Goal: Task Accomplishment & Management: Manage account settings

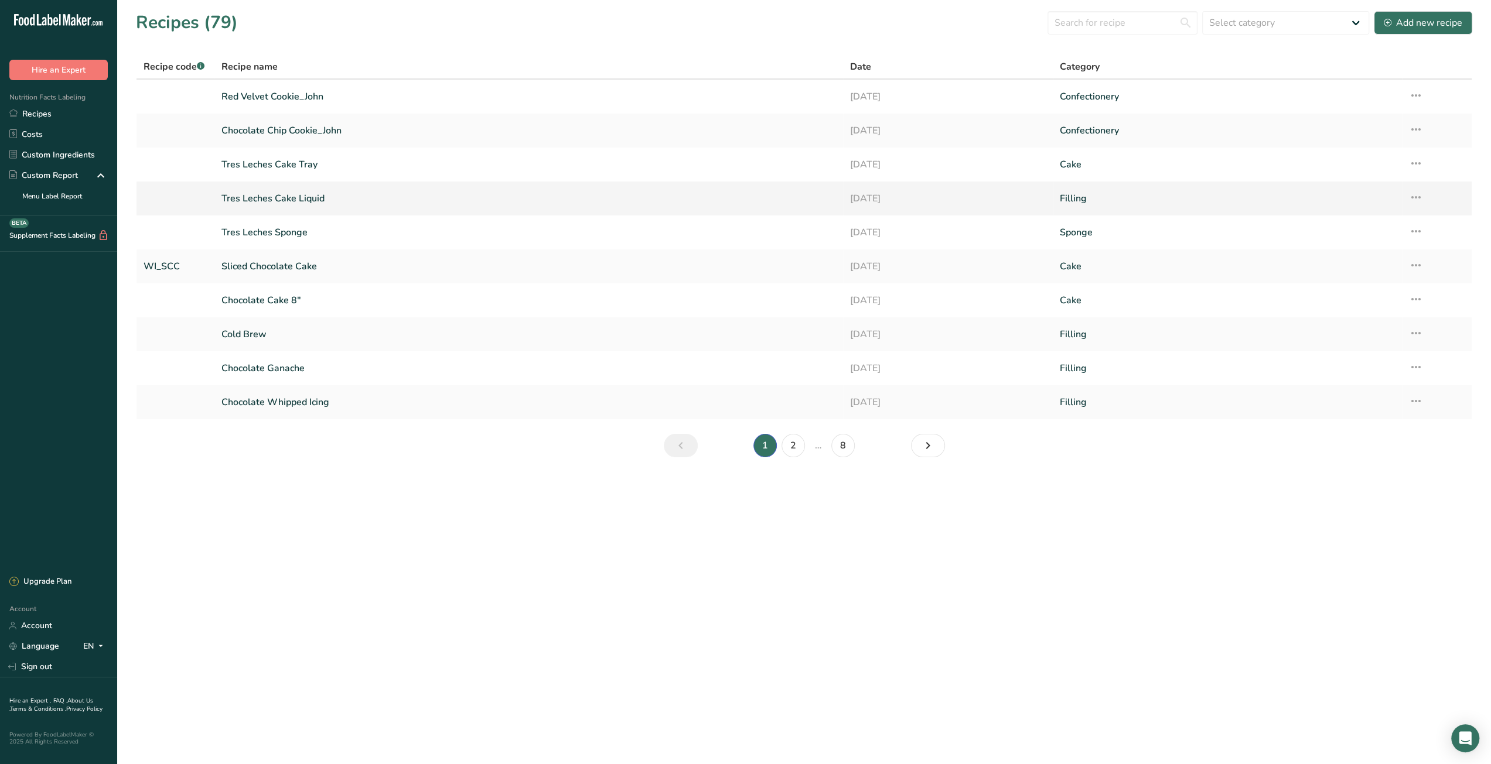
click at [276, 199] on link "Tres Leches Cake Liquid" at bounding box center [528, 198] width 614 height 25
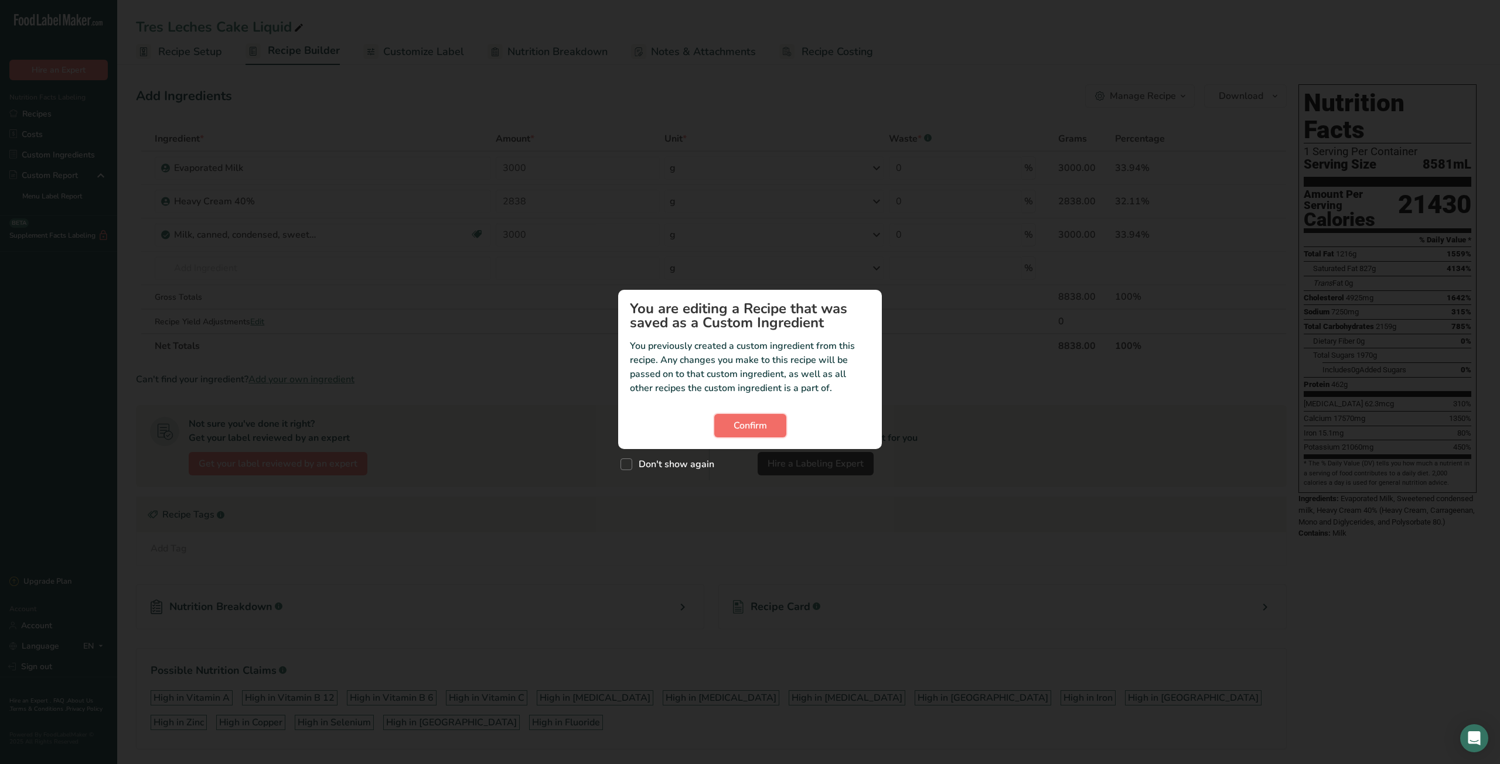
click at [736, 432] on span "Confirm" at bounding box center [749, 426] width 33 height 14
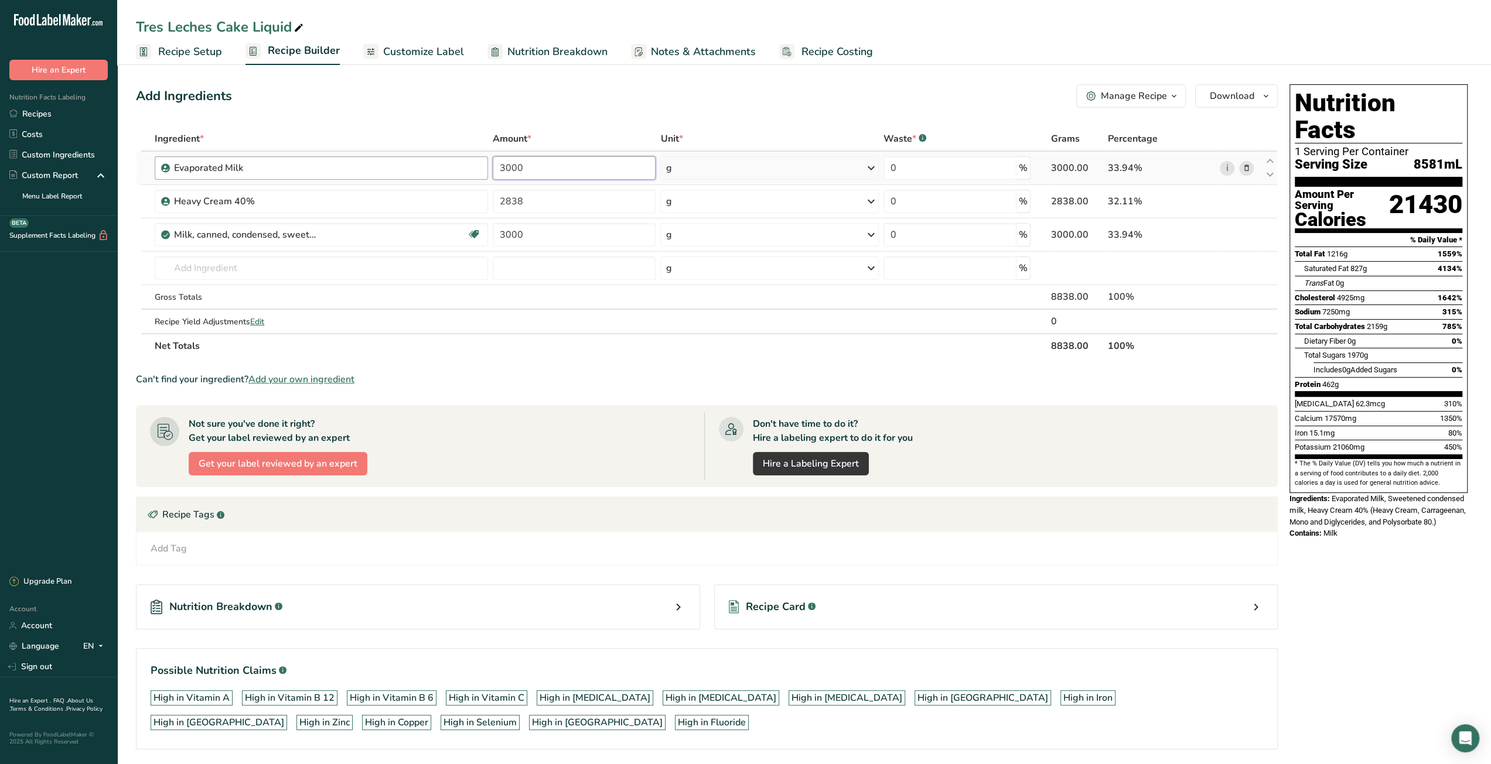
drag, startPoint x: 530, startPoint y: 165, endPoint x: 474, endPoint y: 162, distance: 55.1
click at [474, 162] on tr "Evaporated Milk 3000 g Weight Units g kg mg See more Volume Units l Volume unit…" at bounding box center [706, 168] width 1140 height 33
type input "5720"
click at [595, 127] on div "Ingredient * Amount * Unit * Waste * .a-a{fill:#347362;}.b-a{fill:#fff;} Grams …" at bounding box center [707, 243] width 1142 height 232
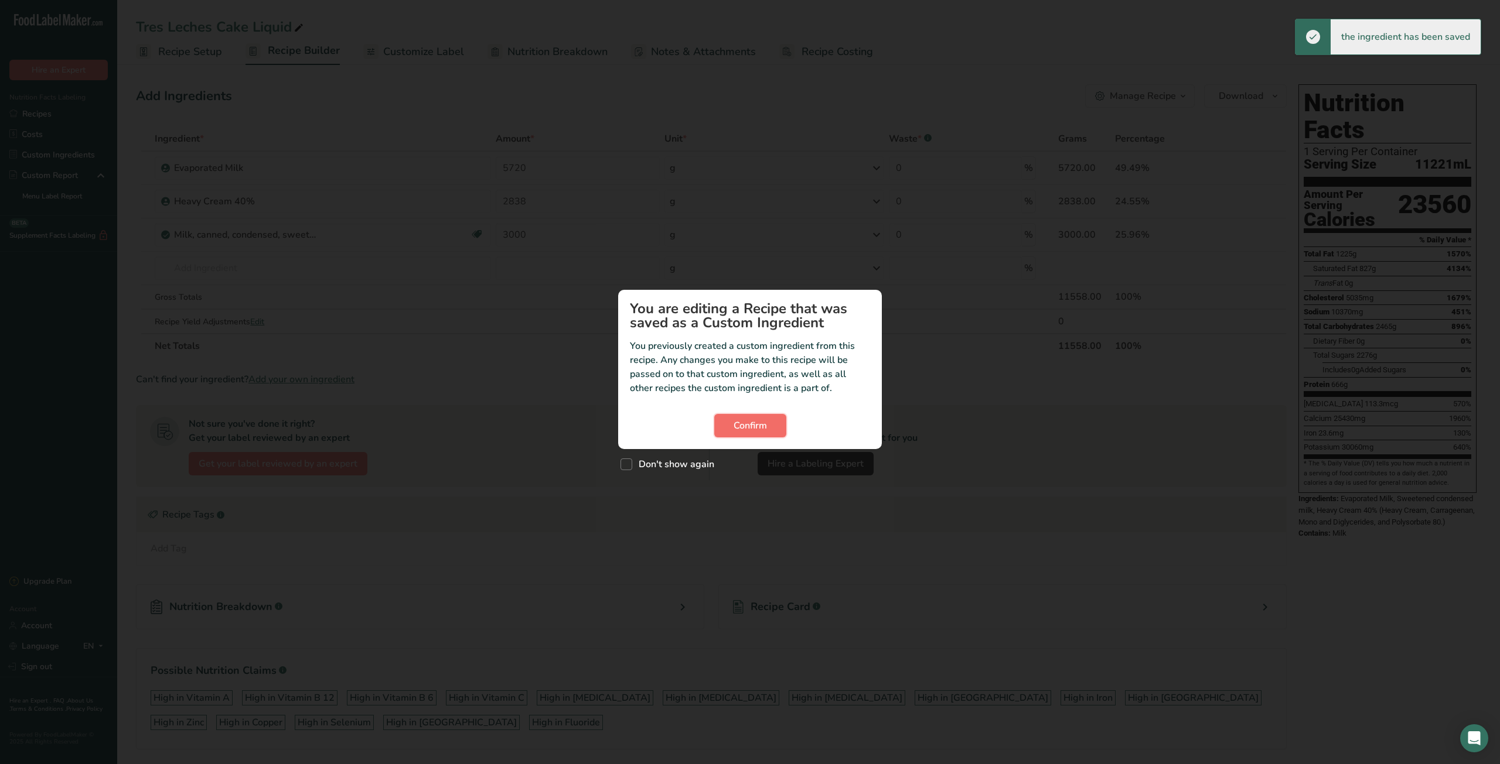
click at [745, 431] on span "Confirm" at bounding box center [749, 426] width 33 height 14
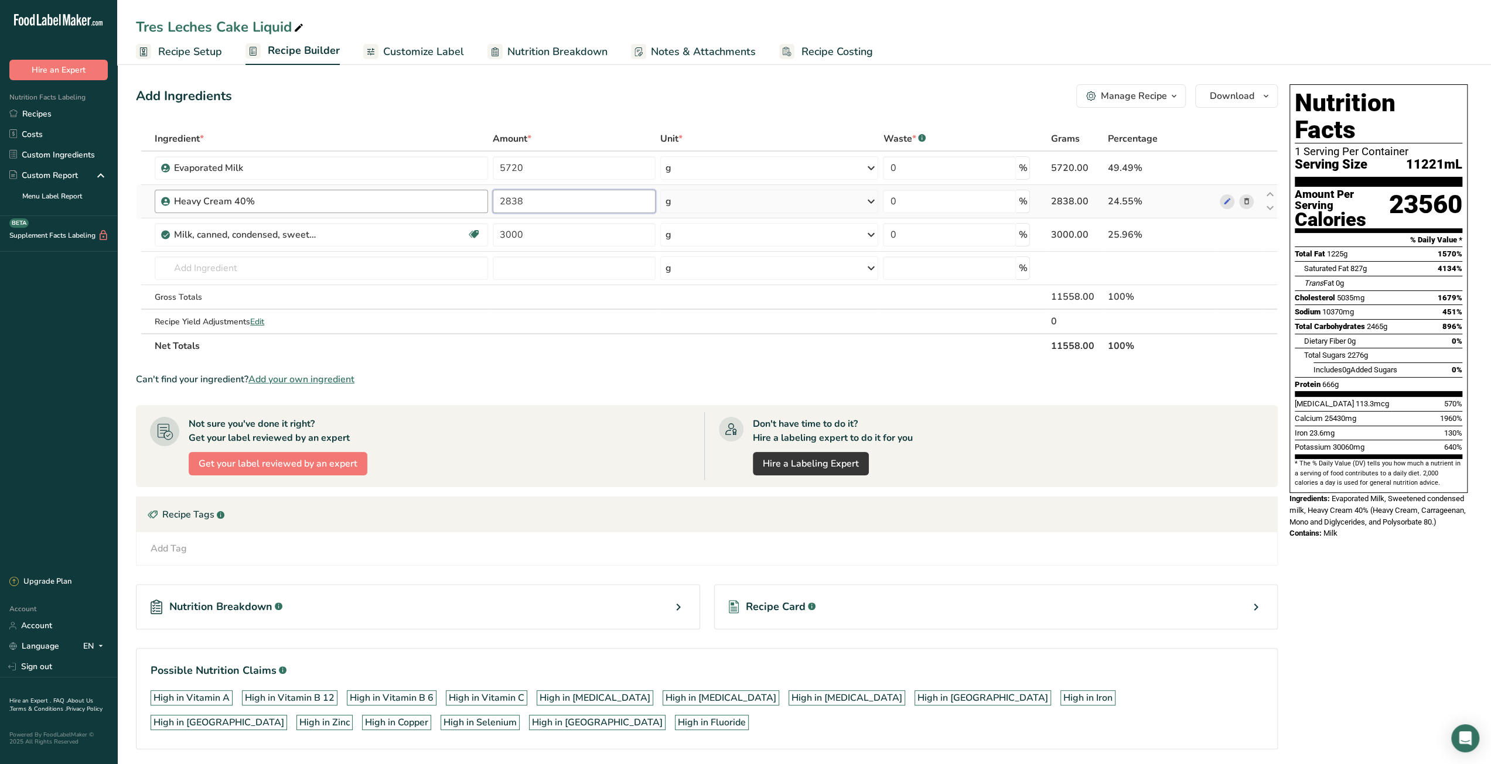
drag, startPoint x: 528, startPoint y: 204, endPoint x: 472, endPoint y: 204, distance: 56.2
click at [472, 204] on tr "Heavy Cream 40% 2838 g Weight Units g kg mg See more Volume Units l mL fl oz Se…" at bounding box center [706, 201] width 1140 height 33
type input "4500"
click at [563, 95] on div "Add Ingredients Manage Recipe Delete Recipe Duplicate Recipe Scale Recipe Save …" at bounding box center [707, 95] width 1142 height 23
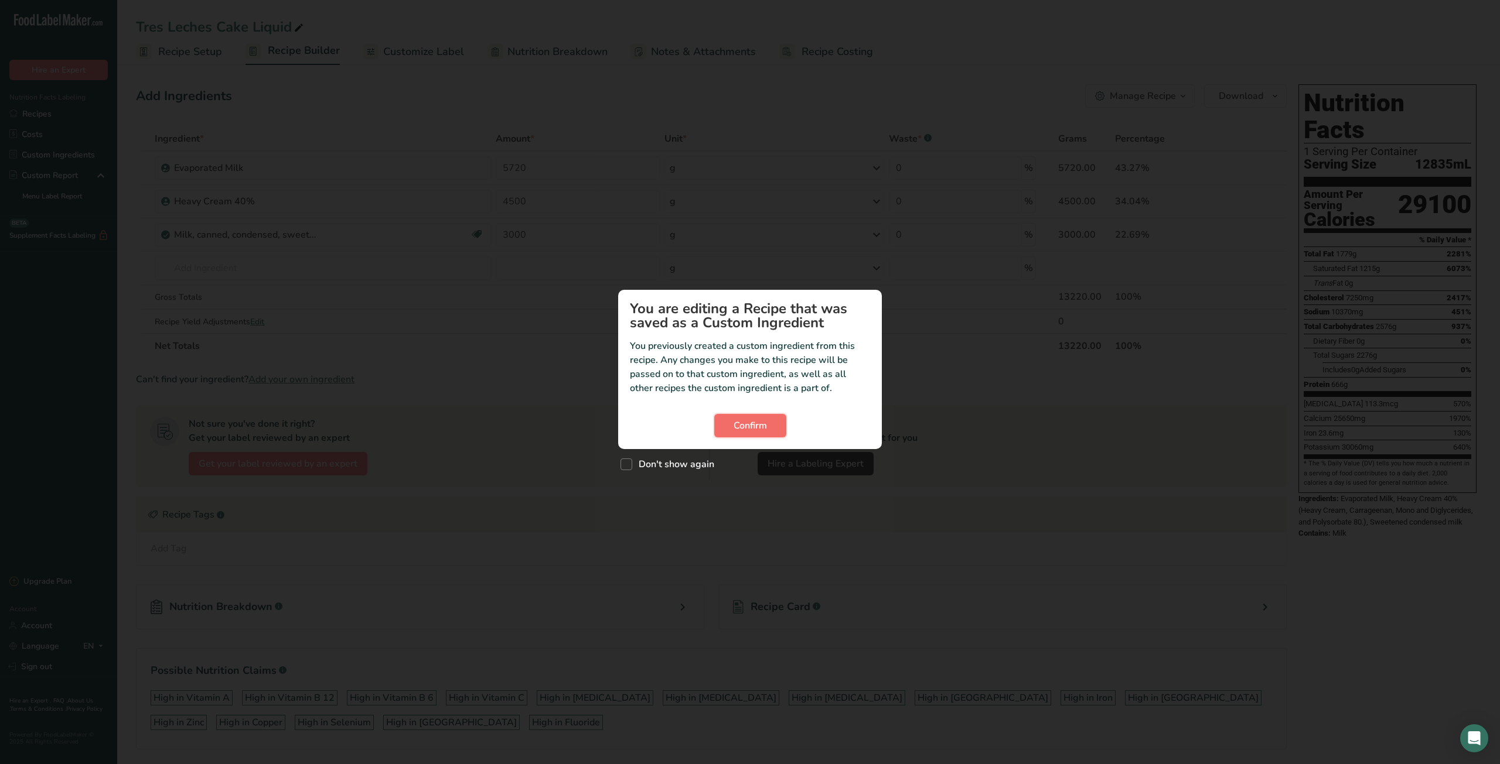
click at [731, 425] on button "Confirm" at bounding box center [750, 425] width 72 height 23
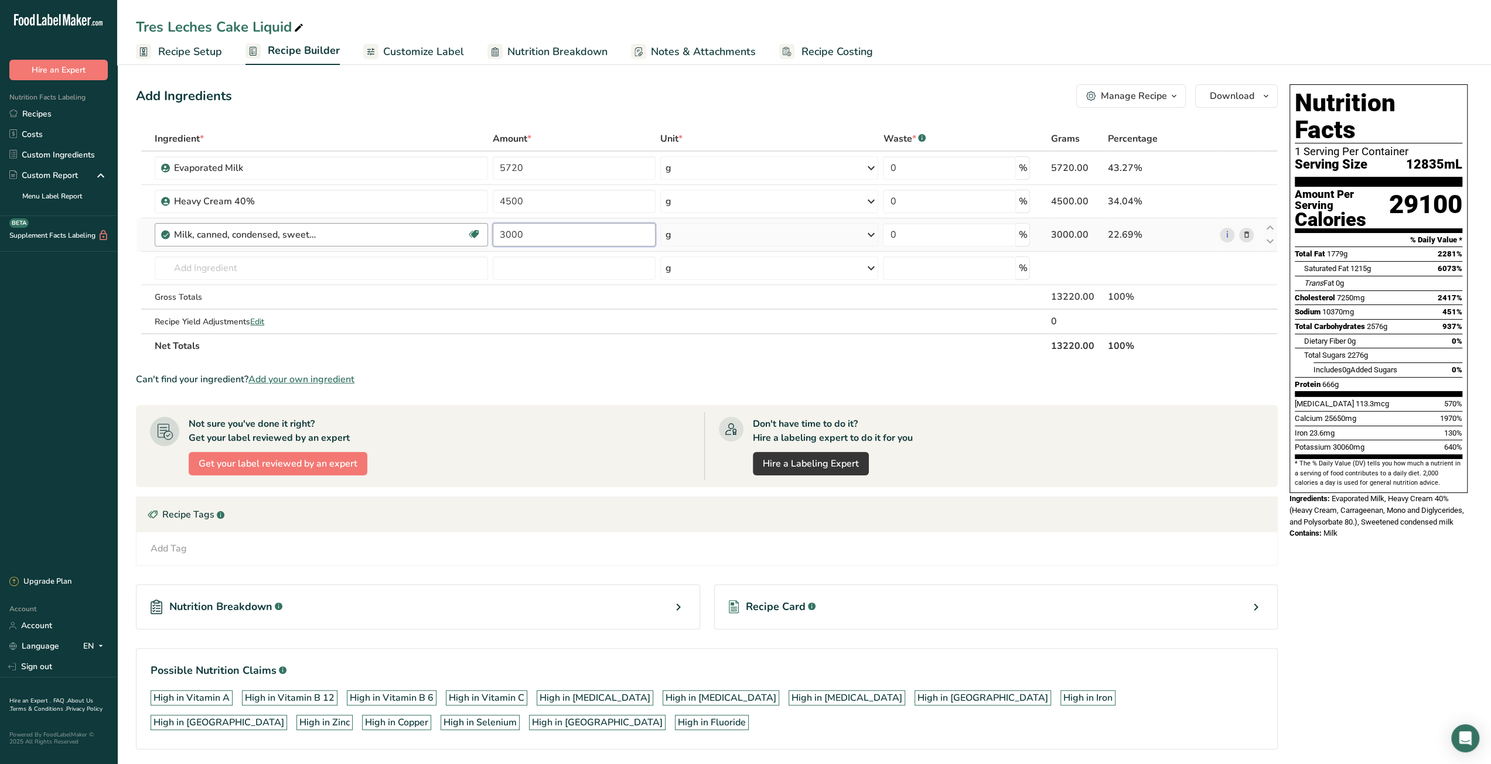
drag, startPoint x: 539, startPoint y: 235, endPoint x: 462, endPoint y: 235, distance: 77.3
click at [462, 235] on tr "Milk, canned, condensed, sweetened Gluten free Vegetarian Soy free 3000 g Porti…" at bounding box center [706, 234] width 1140 height 33
type input "2000"
click at [597, 377] on div "Can't find your ingredient? Add your own ingredient" at bounding box center [707, 380] width 1142 height 14
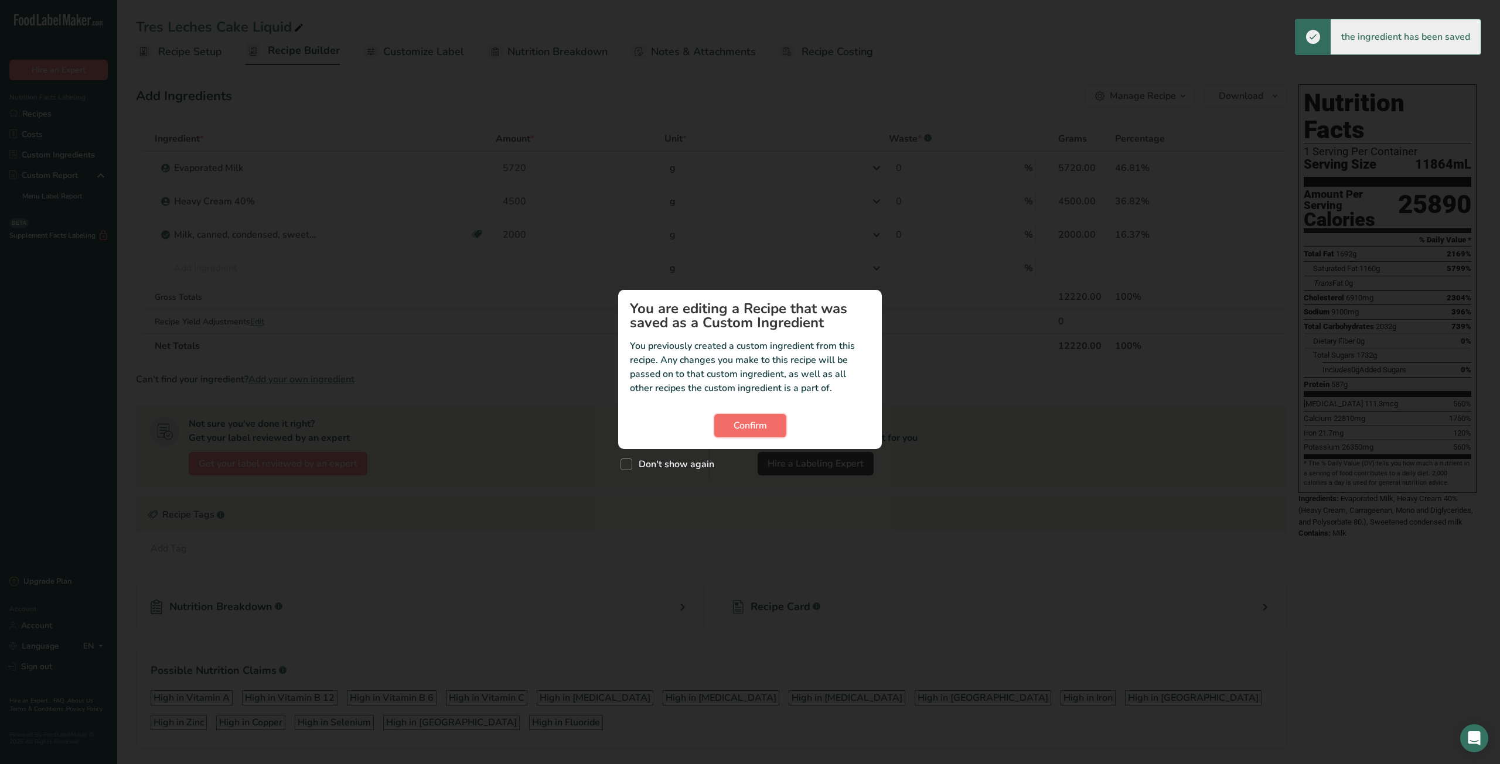
click at [763, 427] on span "Confirm" at bounding box center [749, 426] width 33 height 14
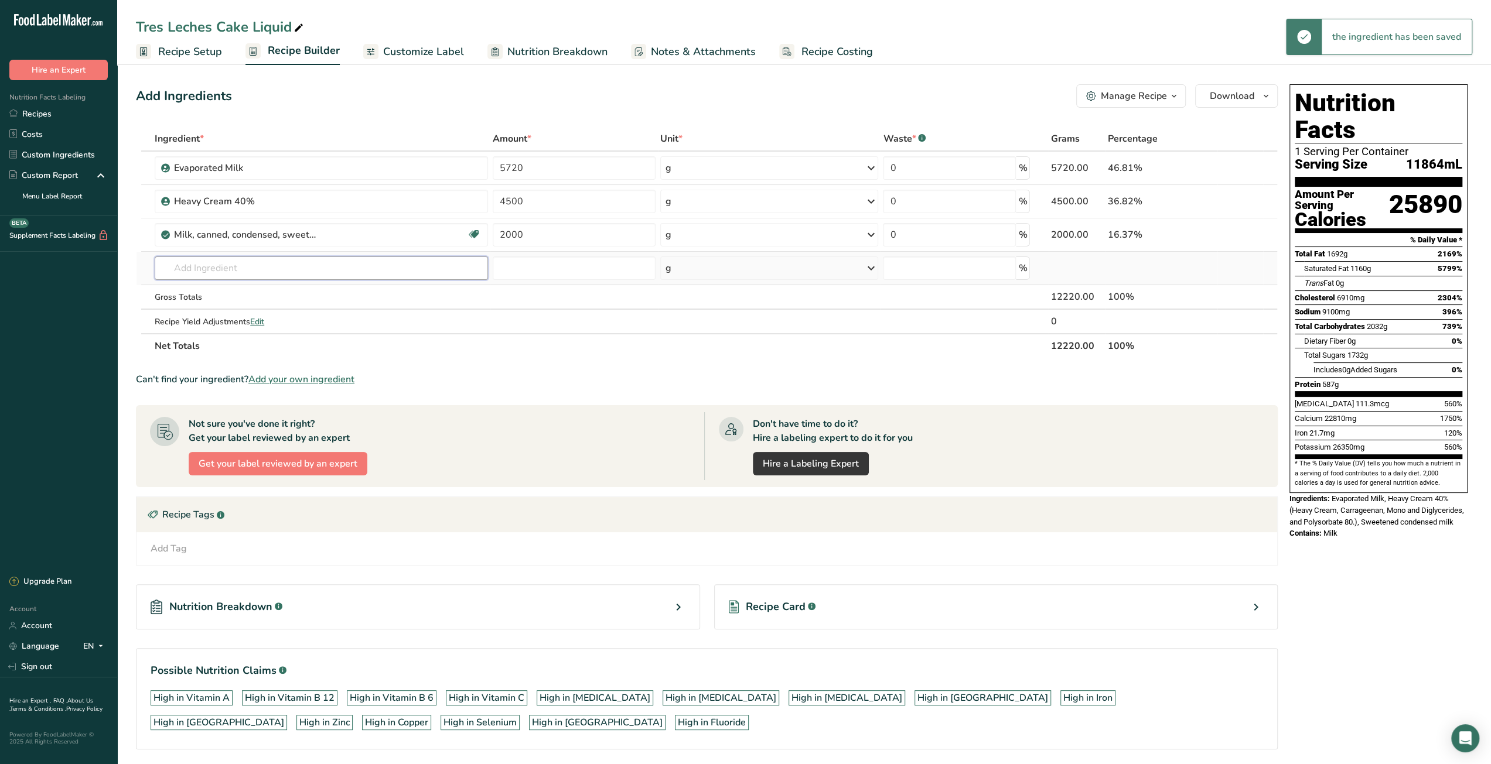
click at [279, 268] on input "text" at bounding box center [321, 268] width 333 height 23
click at [264, 271] on input "text" at bounding box center [321, 268] width 333 height 23
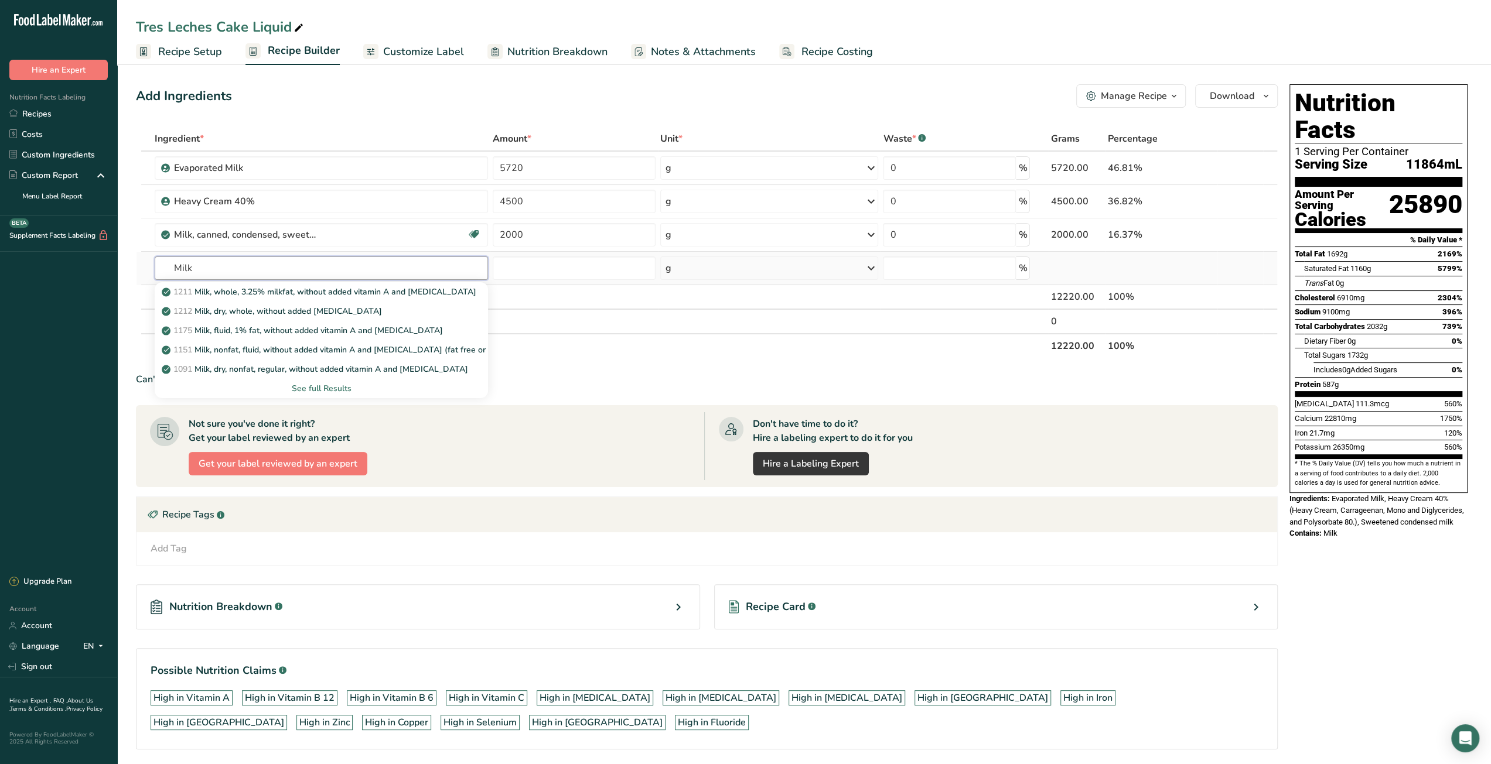
type input "Milk"
click at [312, 383] on div "See full Results" at bounding box center [321, 389] width 315 height 12
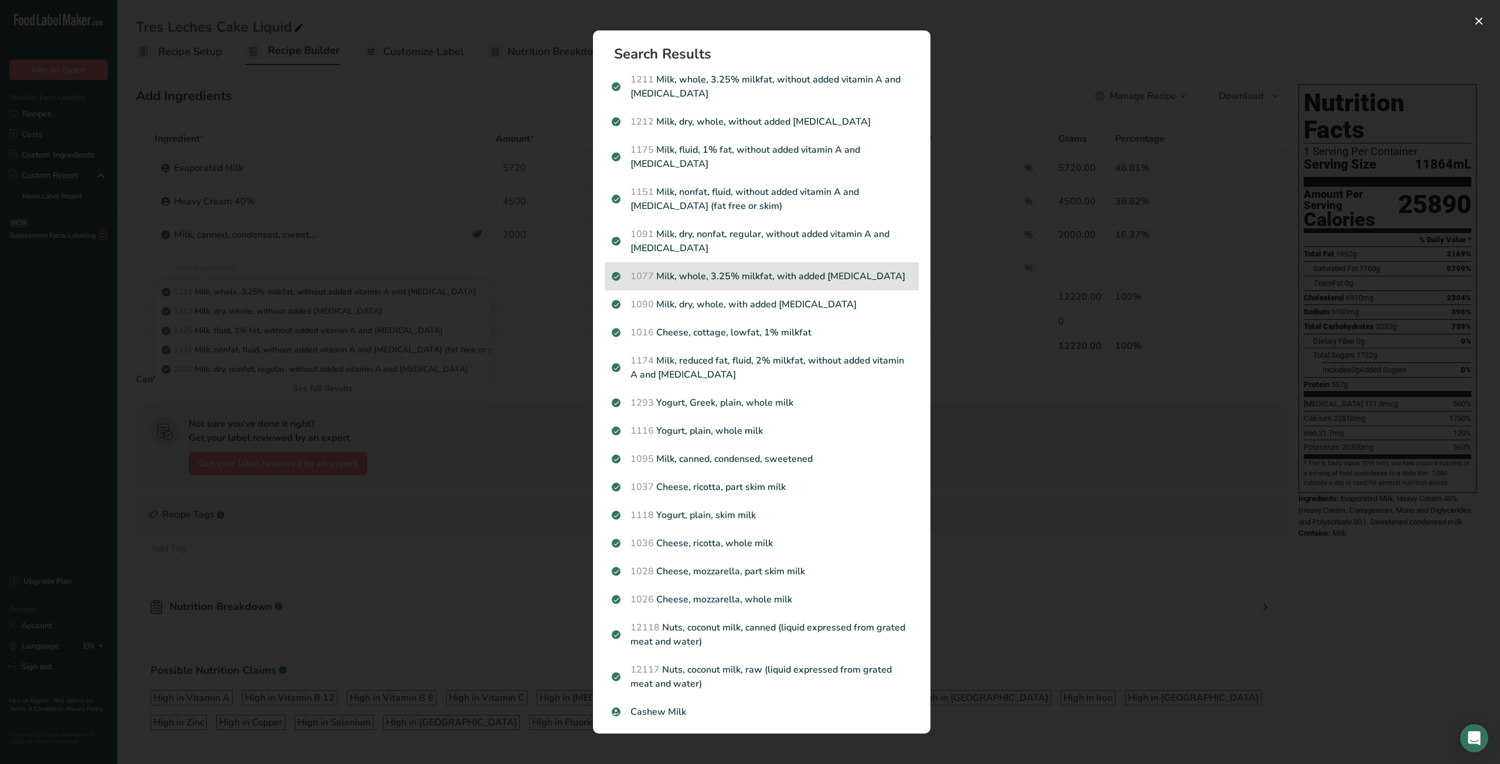
click at [730, 281] on p "1077 Milk, whole, 3.25% milkfat, with added [MEDICAL_DATA]" at bounding box center [762, 276] width 300 height 14
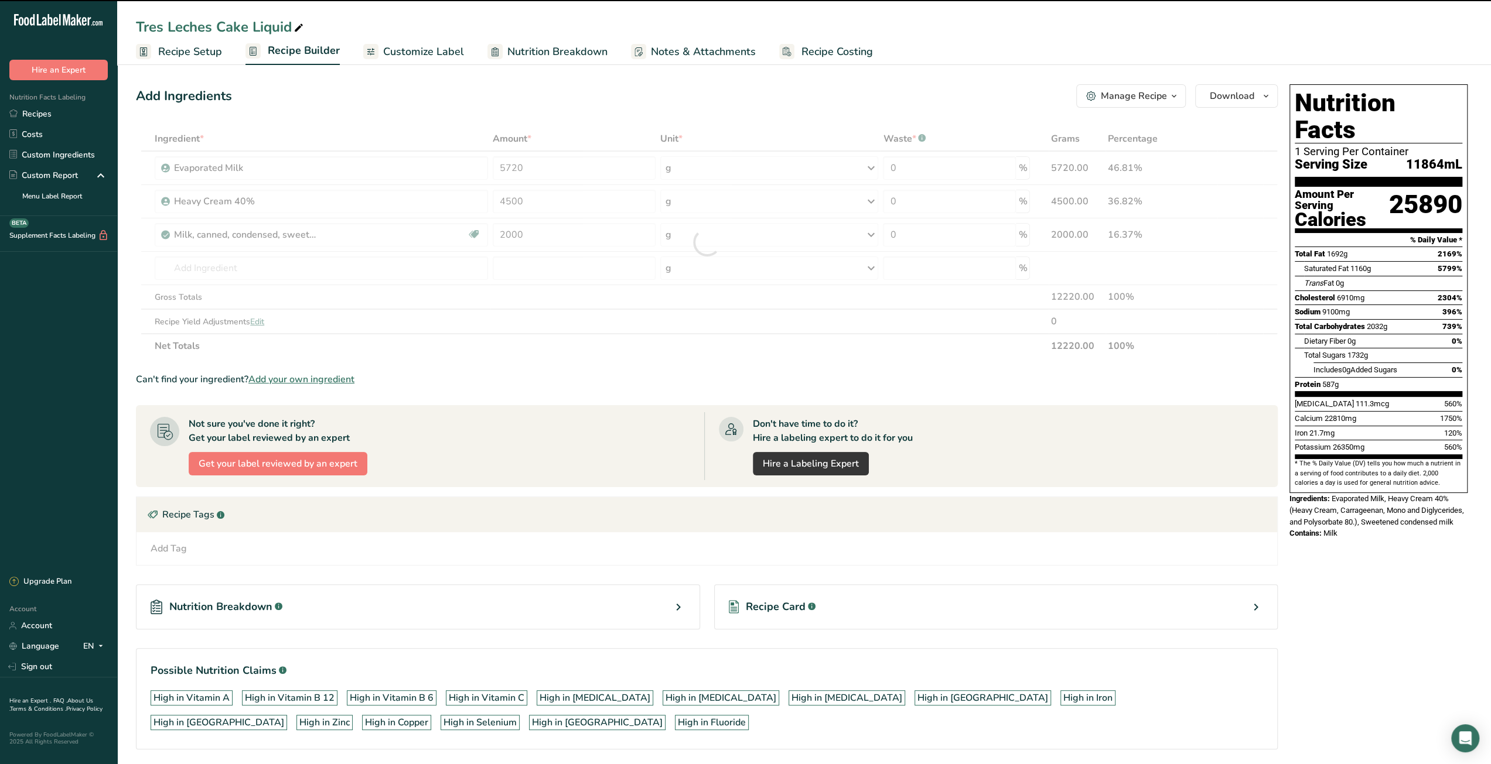
type input "0"
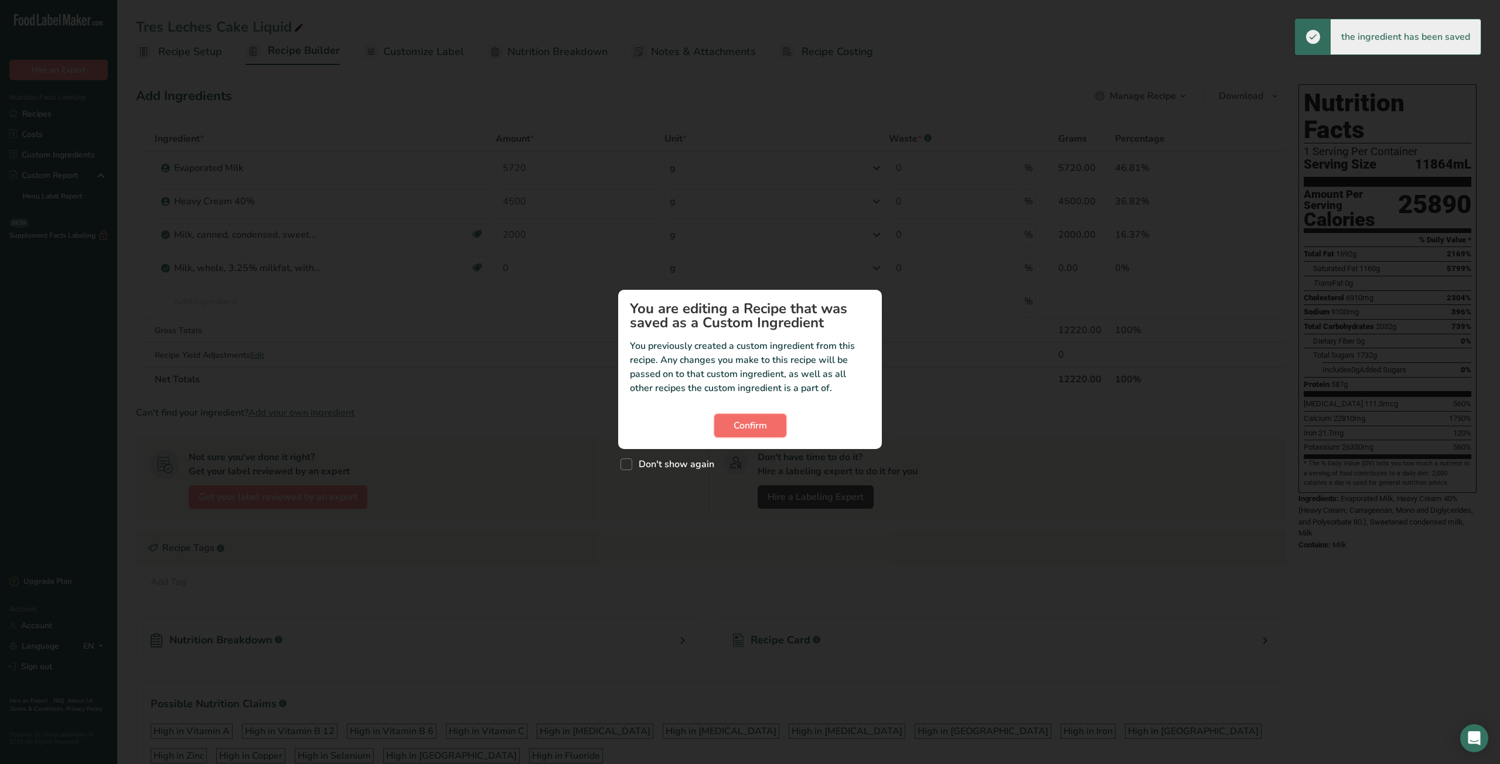
click at [760, 429] on span "Confirm" at bounding box center [749, 426] width 33 height 14
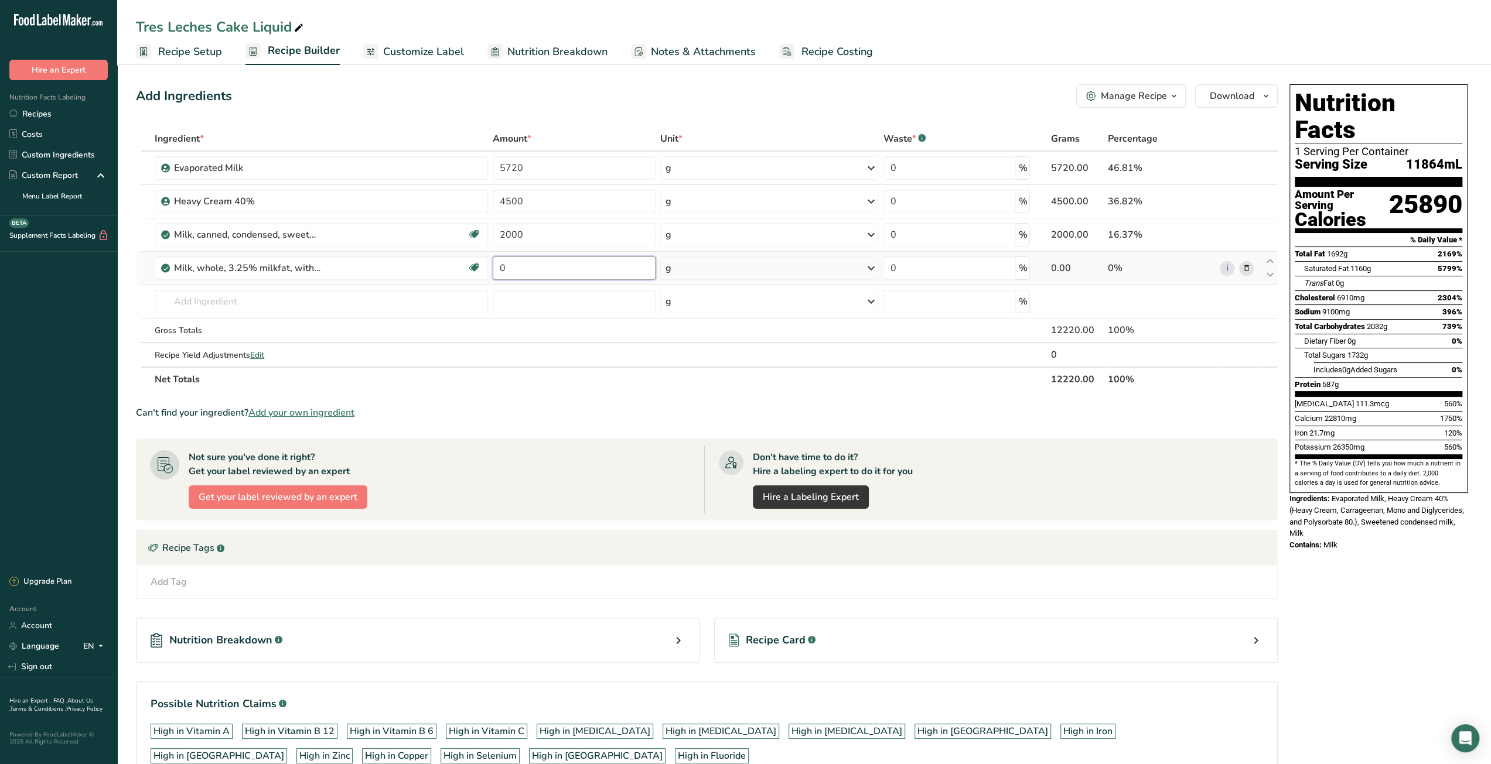
drag, startPoint x: 503, startPoint y: 265, endPoint x: 490, endPoint y: 265, distance: 12.9
click at [490, 265] on td "0" at bounding box center [574, 268] width 168 height 33
type input "4000"
click at [595, 393] on section "Ingredient * Amount * Unit * Waste * .a-a{fill:#347362;}.b-a{fill:#fff;} Grams …" at bounding box center [707, 464] width 1142 height 675
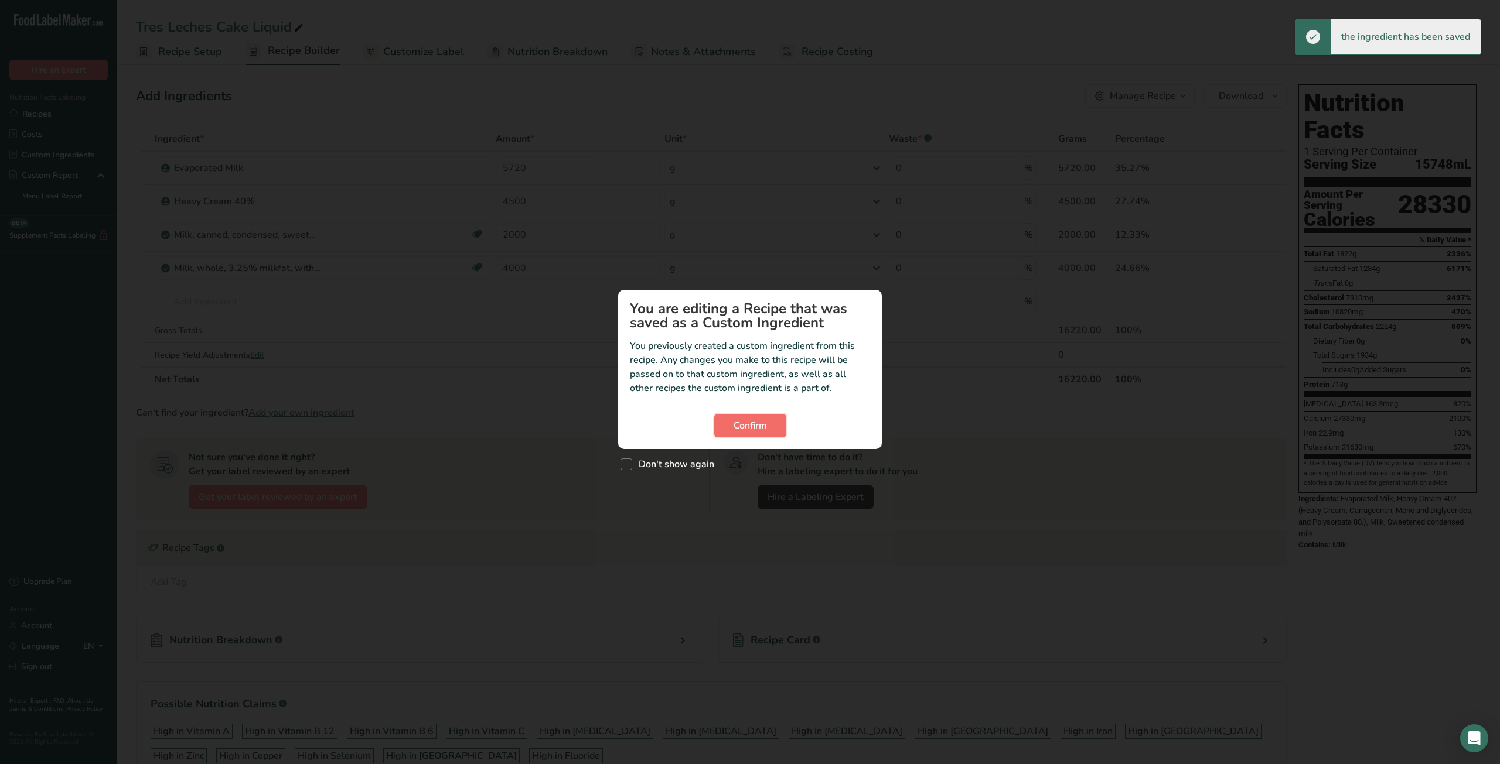
click at [758, 431] on span "Confirm" at bounding box center [749, 426] width 33 height 14
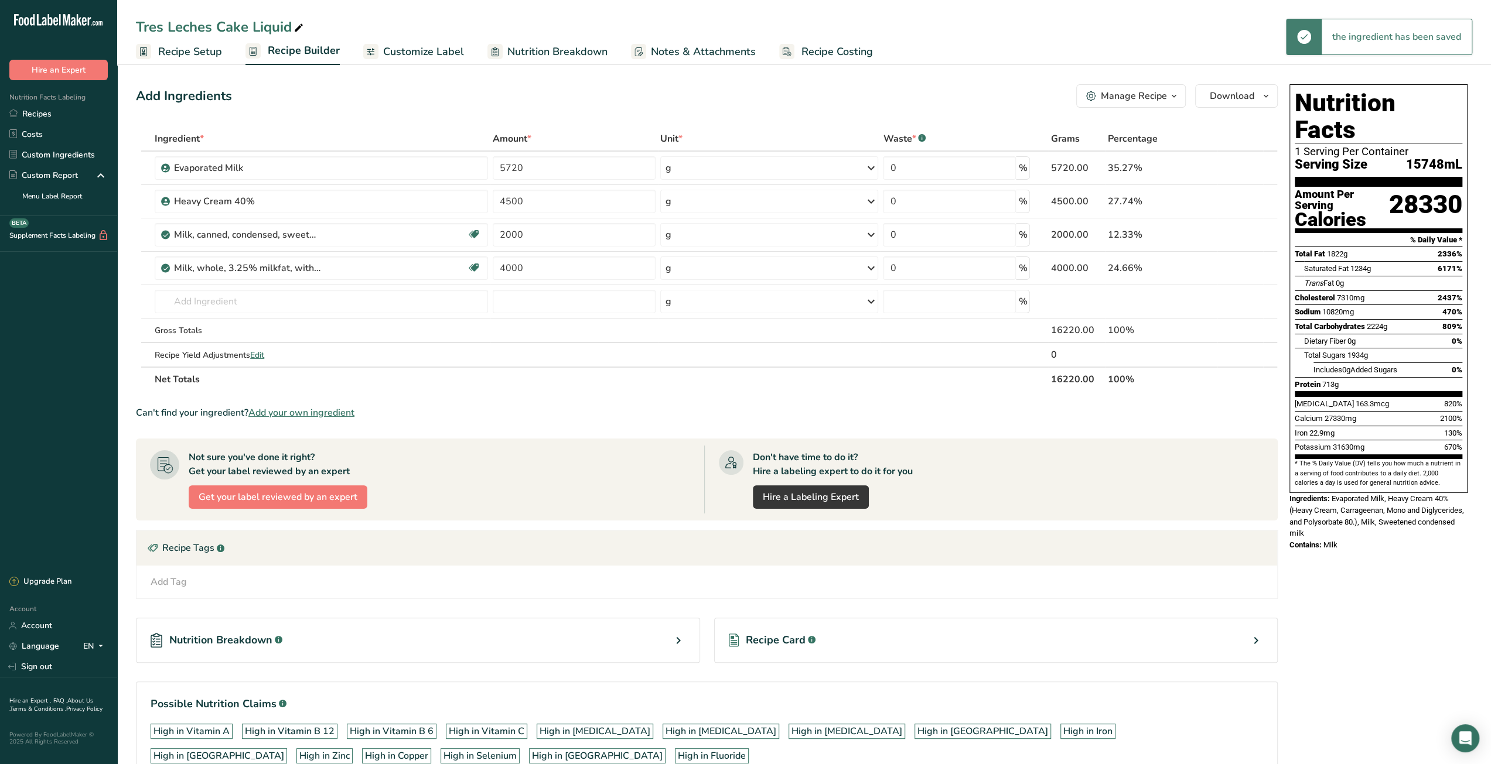
click at [833, 56] on span "Recipe Costing" at bounding box center [836, 52] width 71 height 16
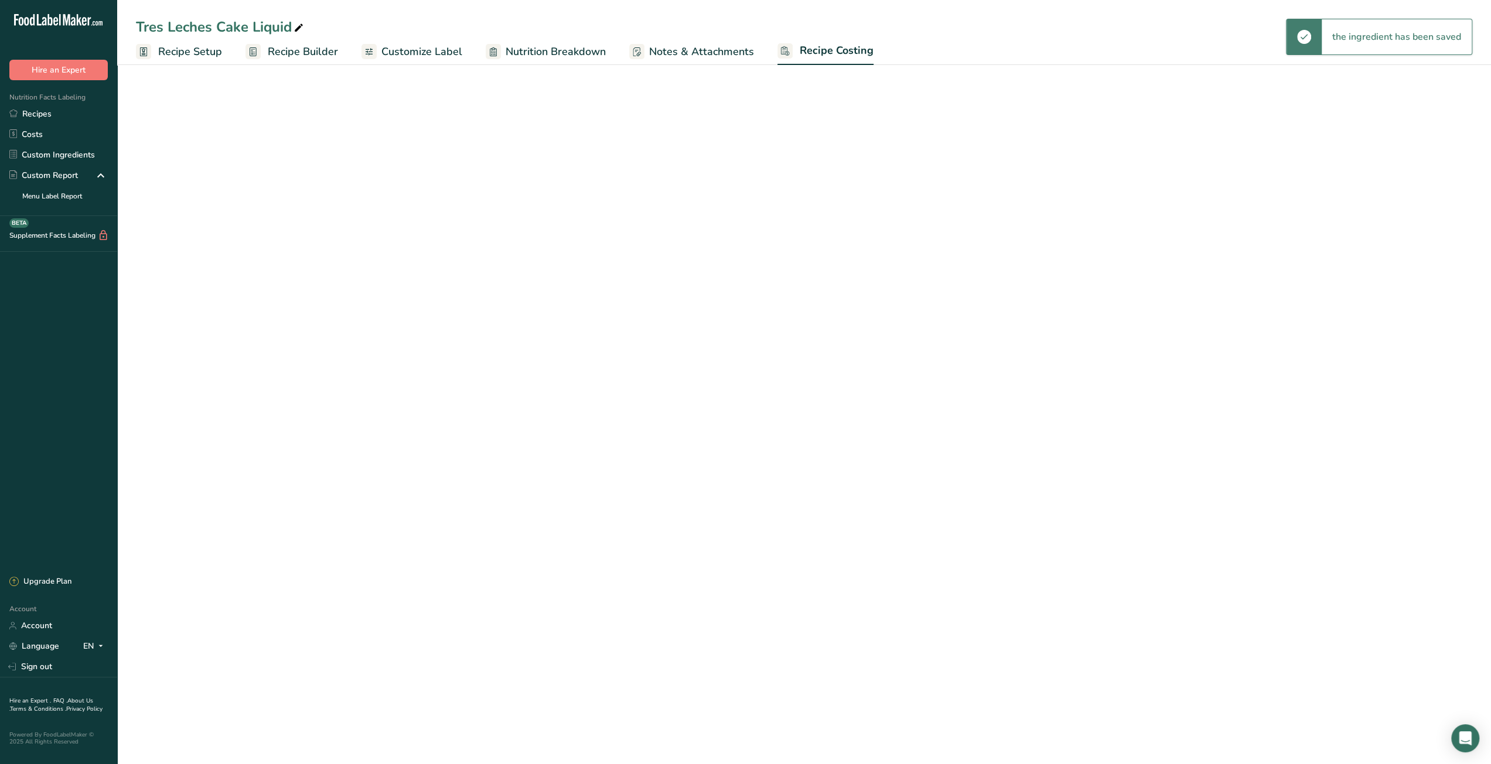
select select "5"
select select "12"
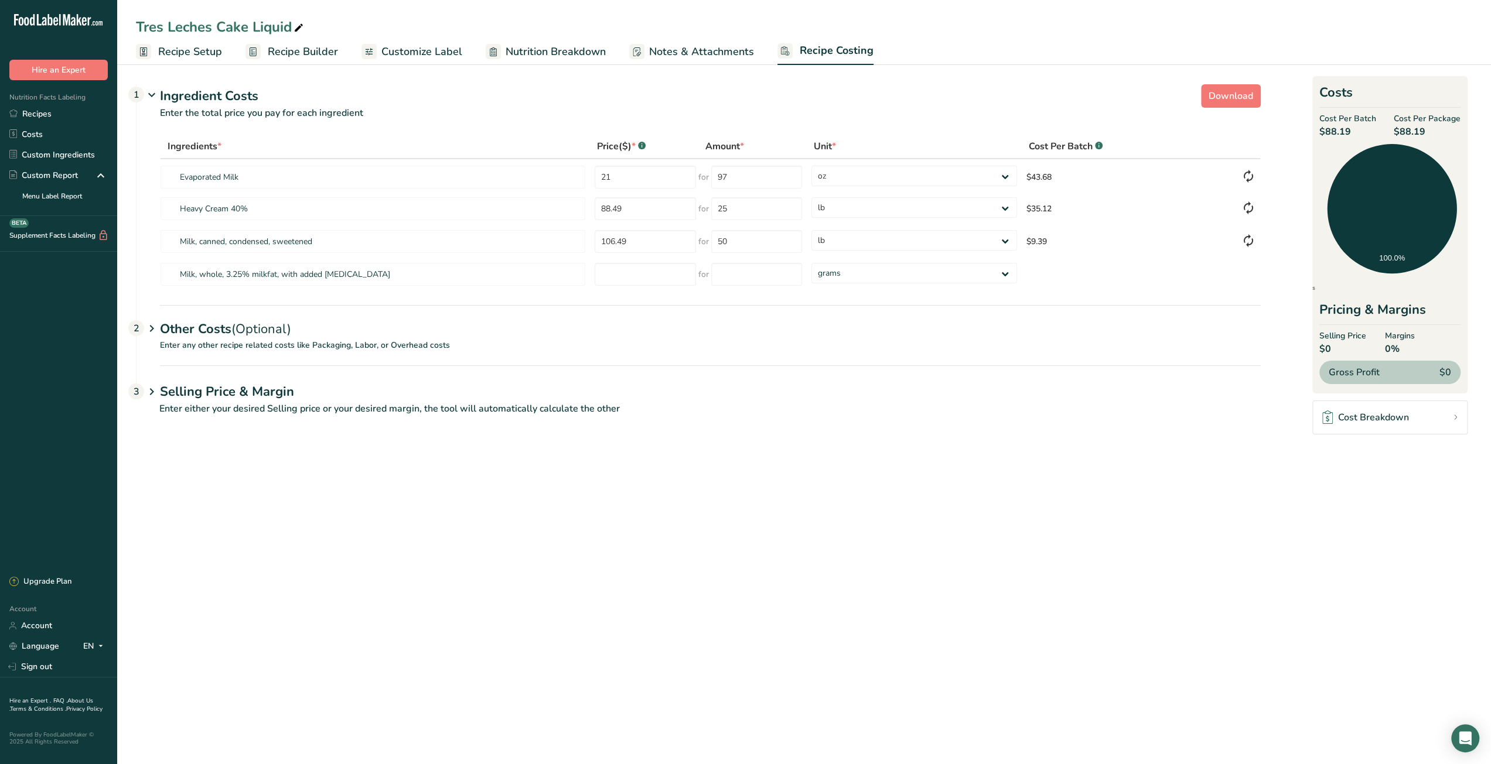
click at [289, 56] on span "Recipe Builder" at bounding box center [303, 52] width 70 height 16
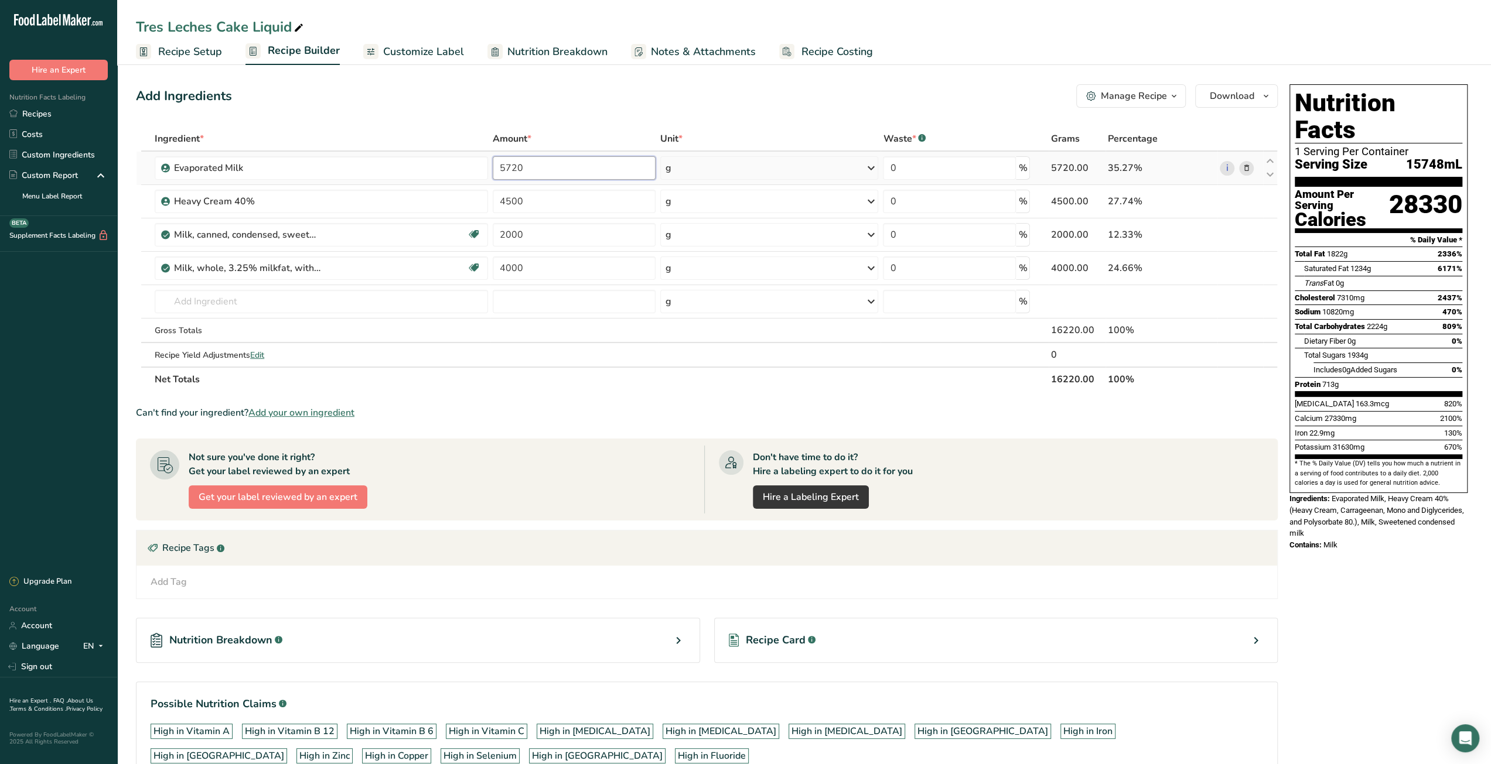
drag, startPoint x: 498, startPoint y: 166, endPoint x: 504, endPoint y: 165, distance: 6.7
click at [504, 165] on input "5720" at bounding box center [574, 167] width 163 height 23
type input "4720"
click at [510, 269] on div "Ingredient * Amount * Unit * Waste * .a-a{fill:#347362;}.b-a{fill:#fff;} Grams …" at bounding box center [707, 259] width 1142 height 265
drag, startPoint x: 500, startPoint y: 270, endPoint x: 505, endPoint y: 267, distance: 6.3
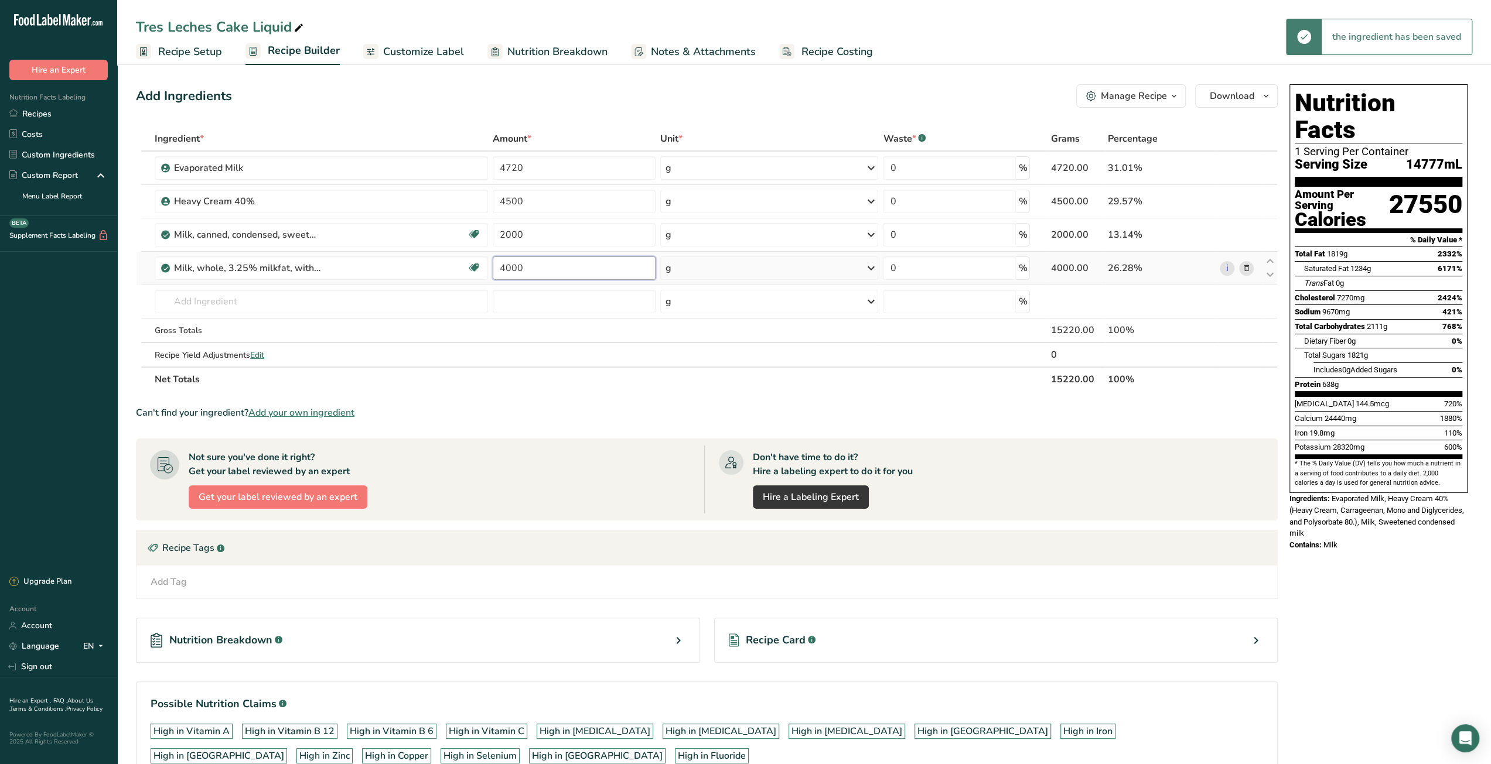
click at [505, 267] on input "4000" at bounding box center [574, 268] width 163 height 23
type input "5000"
click at [557, 411] on div "Can't find your ingredient? Add your own ingredient" at bounding box center [707, 413] width 1142 height 14
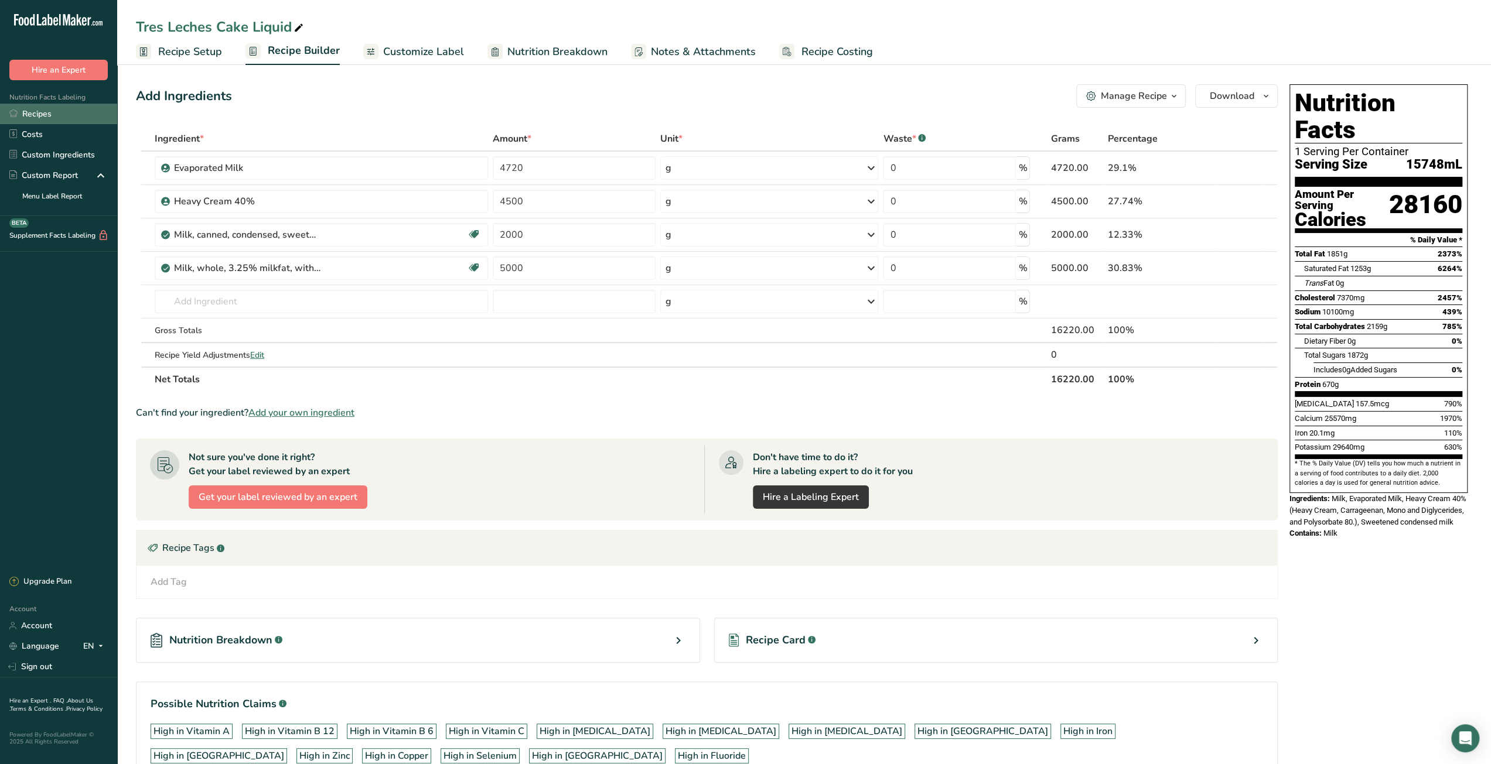
click at [64, 105] on link "Recipes" at bounding box center [58, 114] width 117 height 21
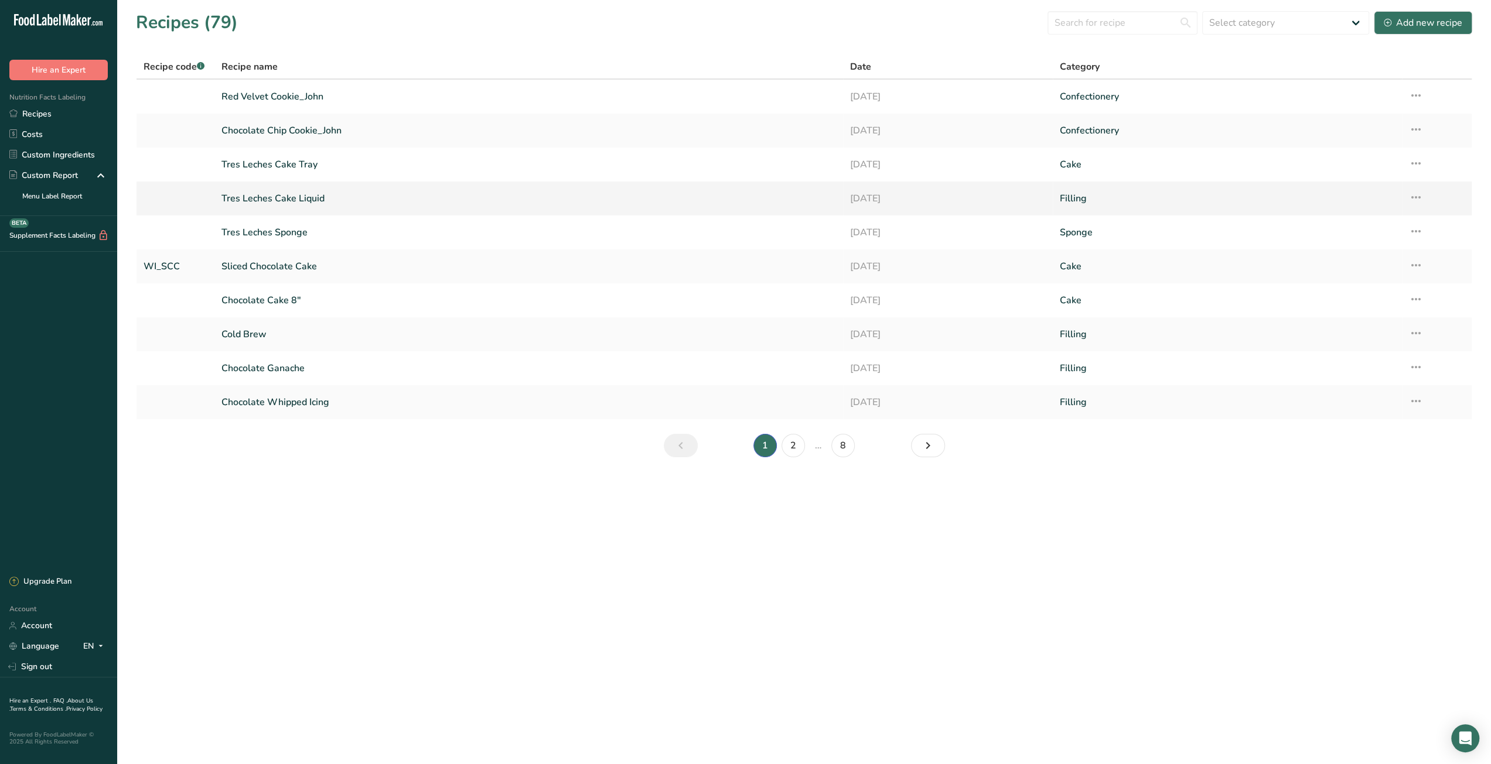
click at [293, 201] on link "Tres Leches Cake Liquid" at bounding box center [528, 198] width 614 height 25
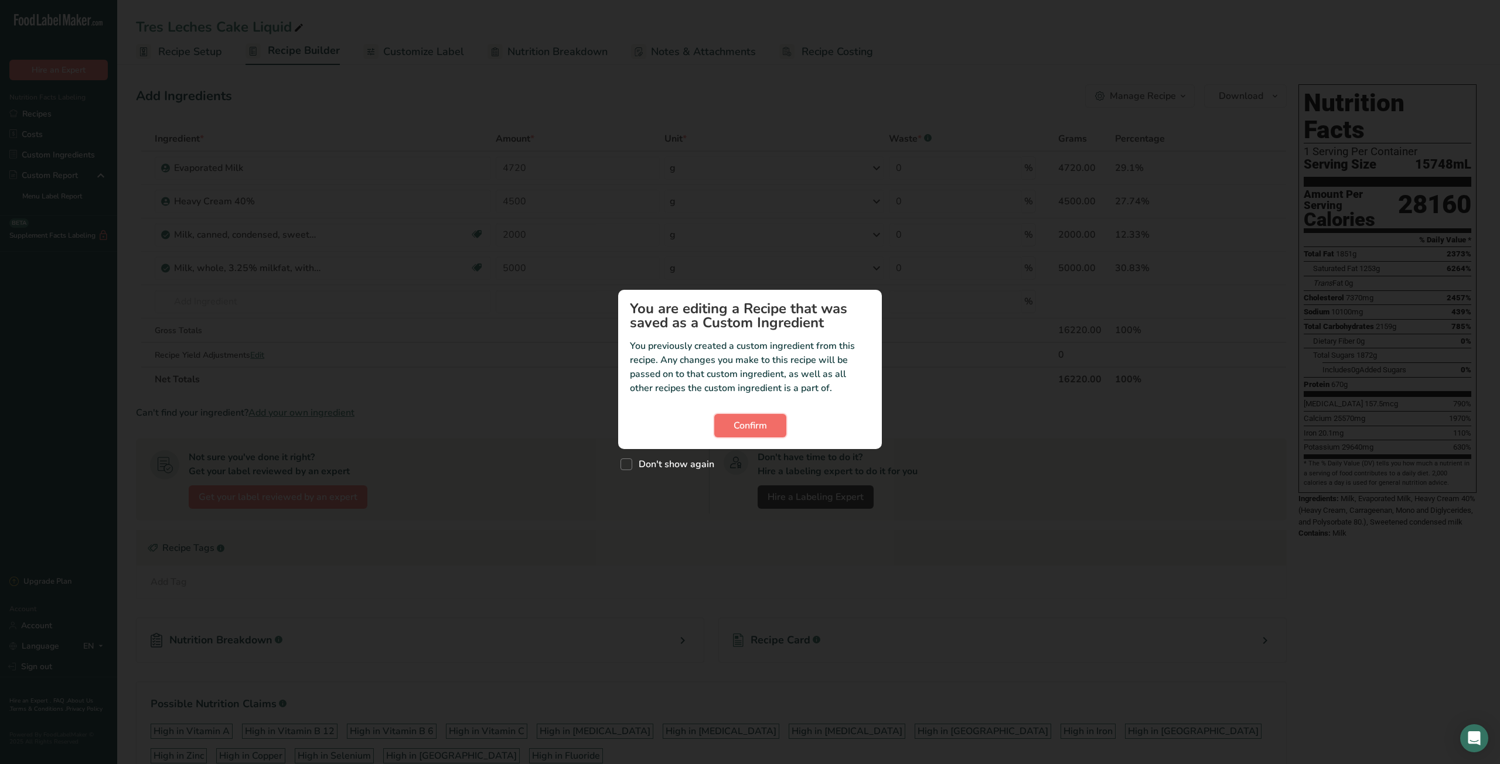
click at [742, 430] on span "Confirm" at bounding box center [749, 426] width 33 height 14
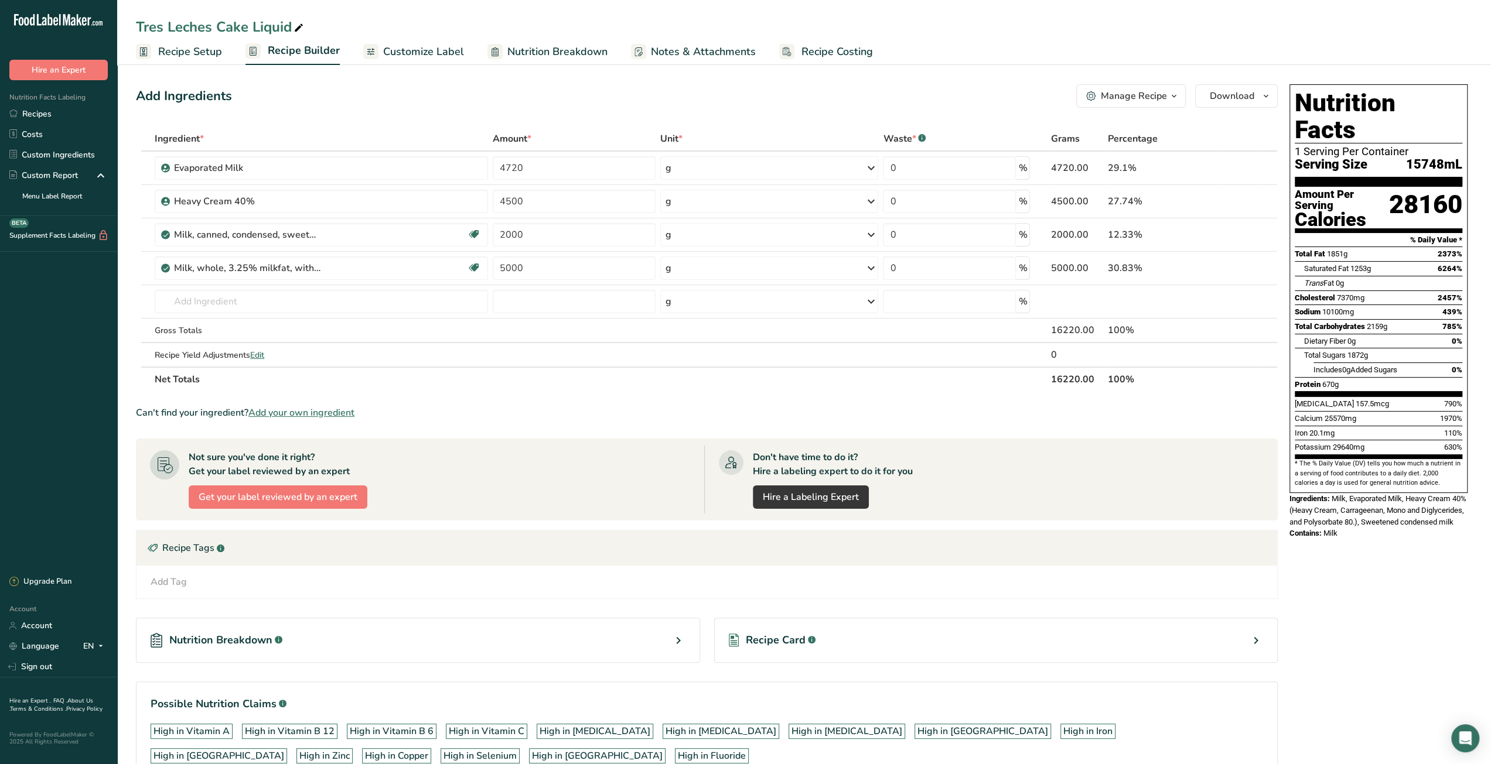
click at [849, 56] on span "Recipe Costing" at bounding box center [836, 52] width 71 height 16
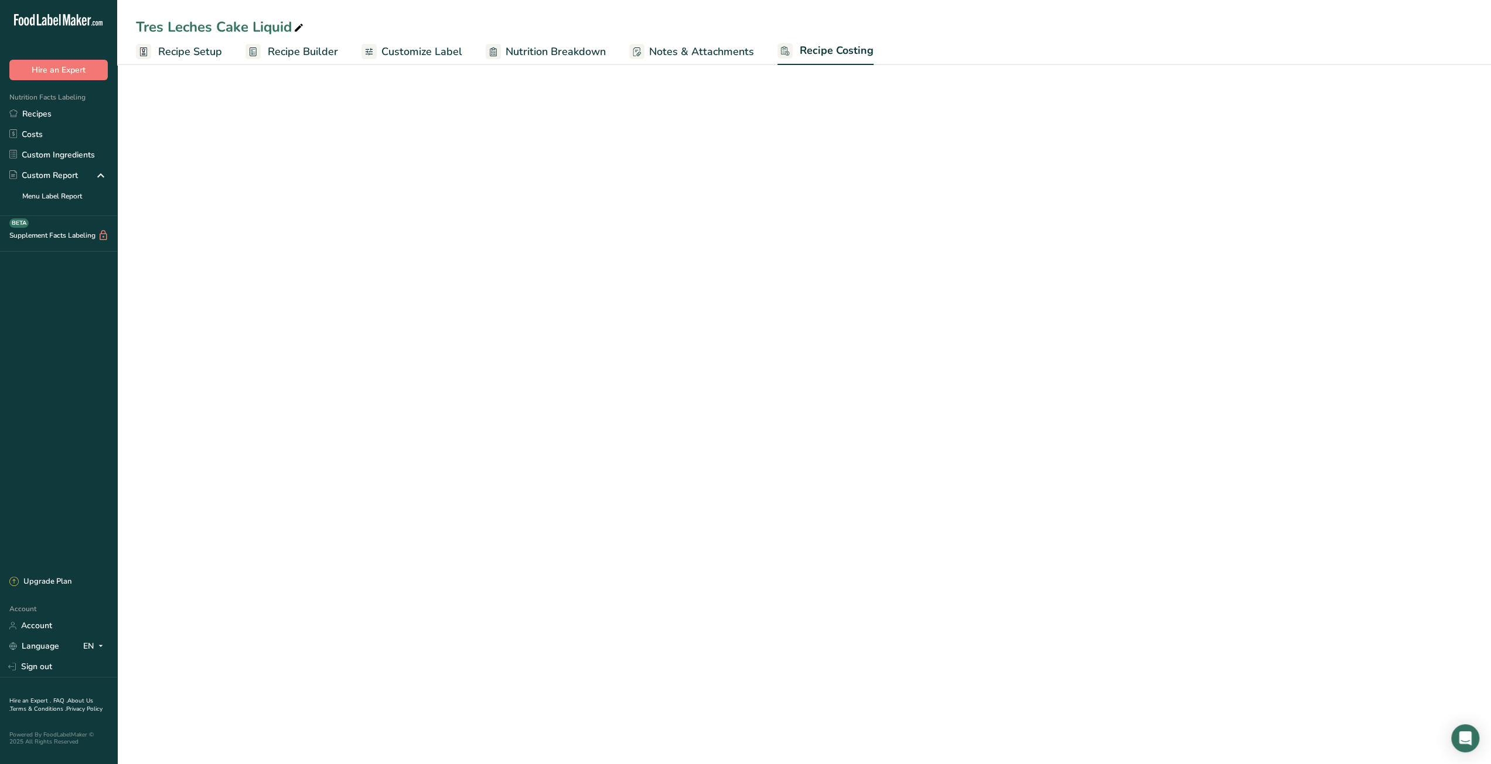
select select "5"
select select "12"
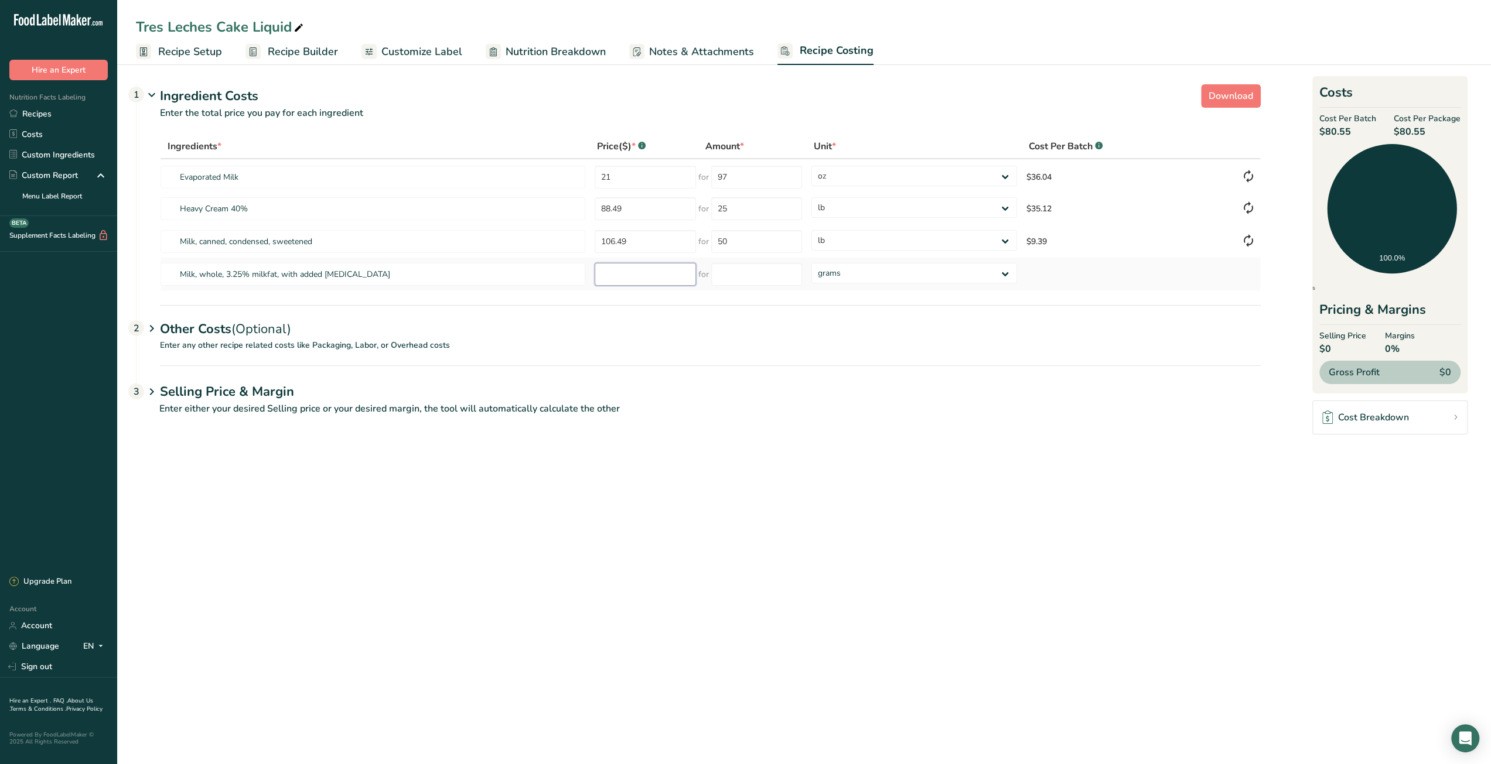
click at [655, 276] on input "number" at bounding box center [645, 274] width 101 height 23
paste input "4.82"
type input "4.82"
click at [728, 276] on input "number" at bounding box center [756, 274] width 91 height 23
click at [843, 279] on div "Ingredients * Price($) * .a-a{fill:#347362;}.b-a{fill:#fff;} Amount * Unit * Co…" at bounding box center [710, 212] width 1101 height 157
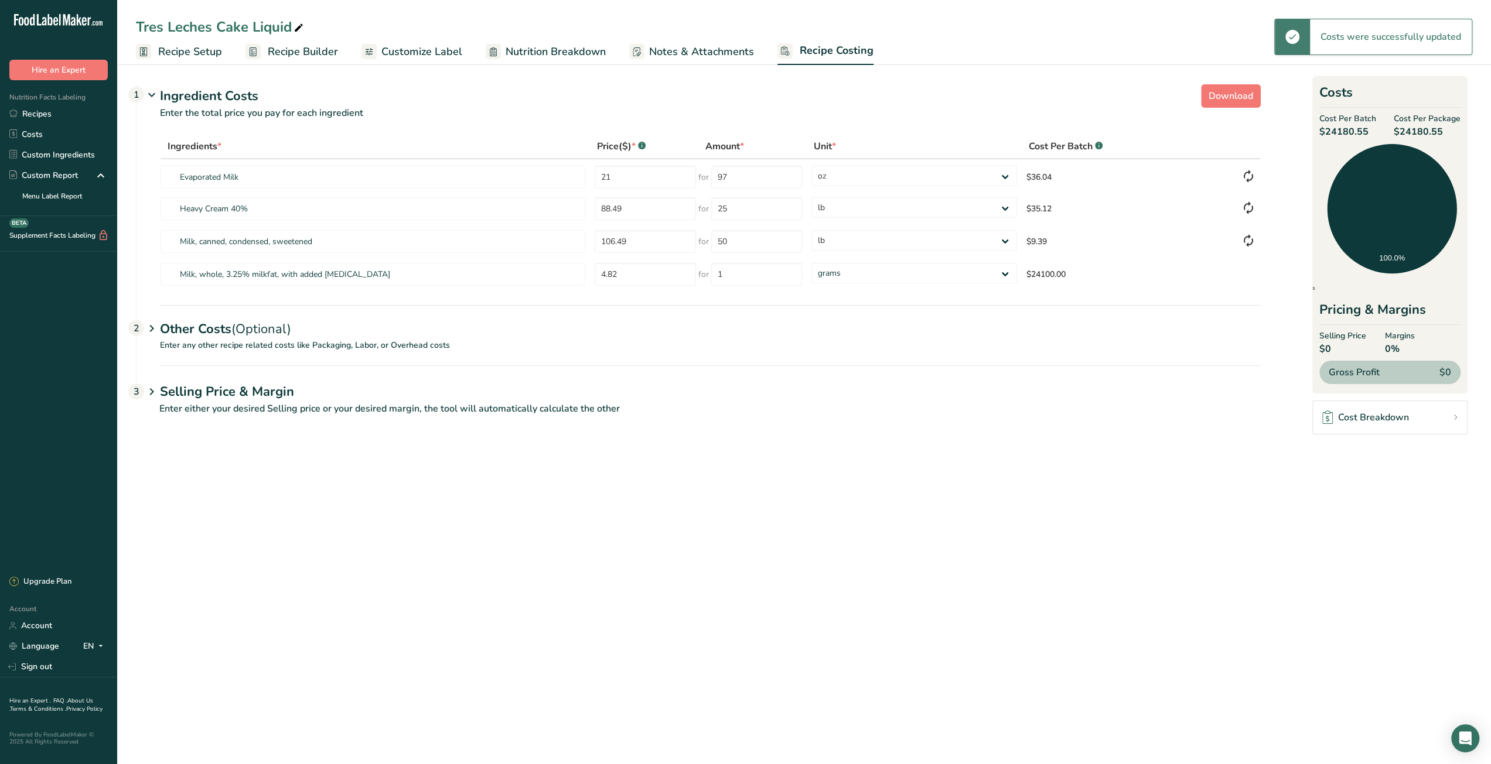
drag, startPoint x: 879, startPoint y: 444, endPoint x: 1384, endPoint y: 17, distance: 660.8
click at [879, 444] on section "Download Ingredient Costs 1 Enter the total price you pay for each ingredient I…" at bounding box center [804, 255] width 1374 height 388
drag, startPoint x: 729, startPoint y: 272, endPoint x: 709, endPoint y: 272, distance: 19.9
click at [716, 272] on input "1" at bounding box center [756, 274] width 91 height 23
type input "3785"
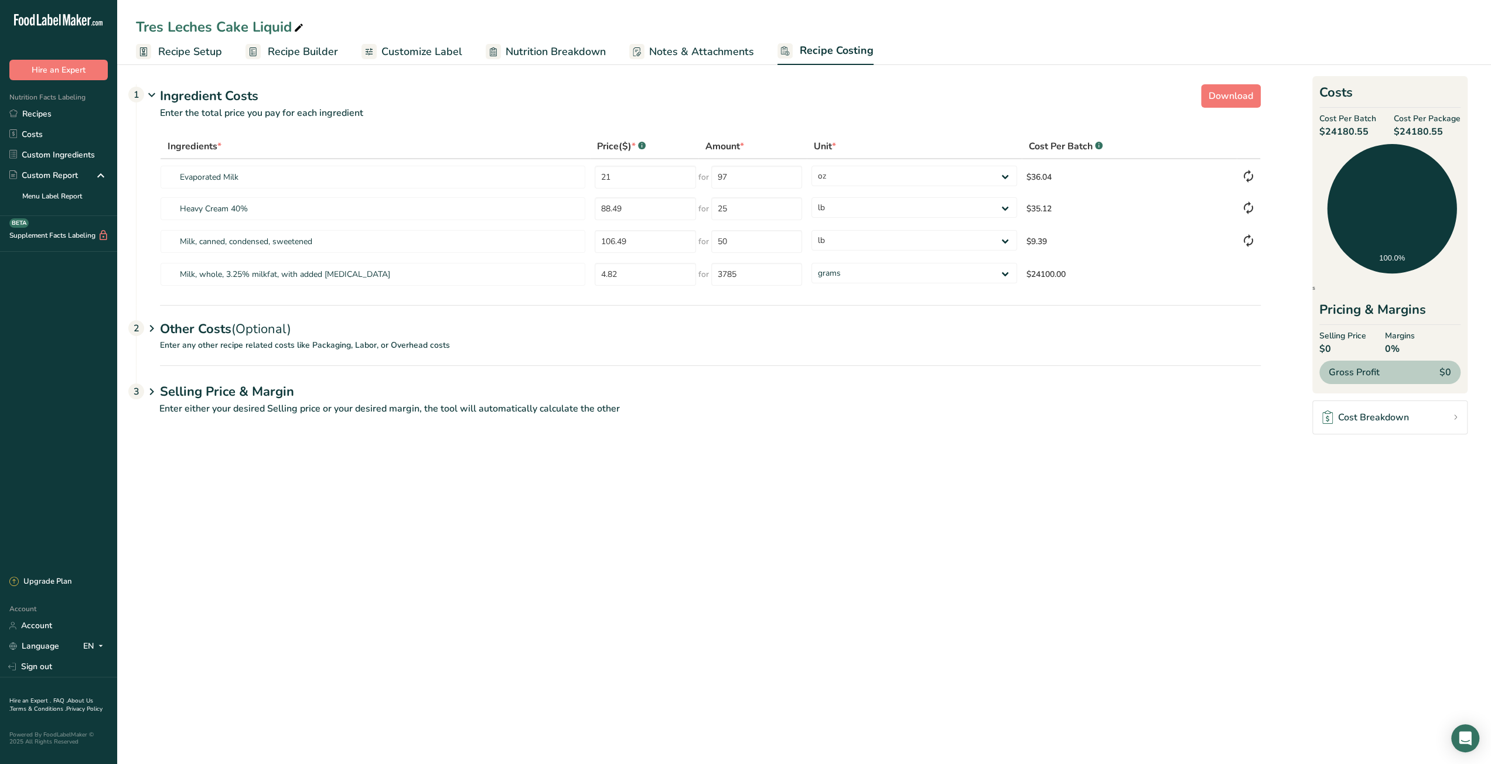
click at [911, 402] on div "Selling Price & Margin 3 Enter either your desired Selling price or your desire…" at bounding box center [698, 398] width 1125 height 64
click at [54, 105] on link "Recipes" at bounding box center [58, 114] width 117 height 21
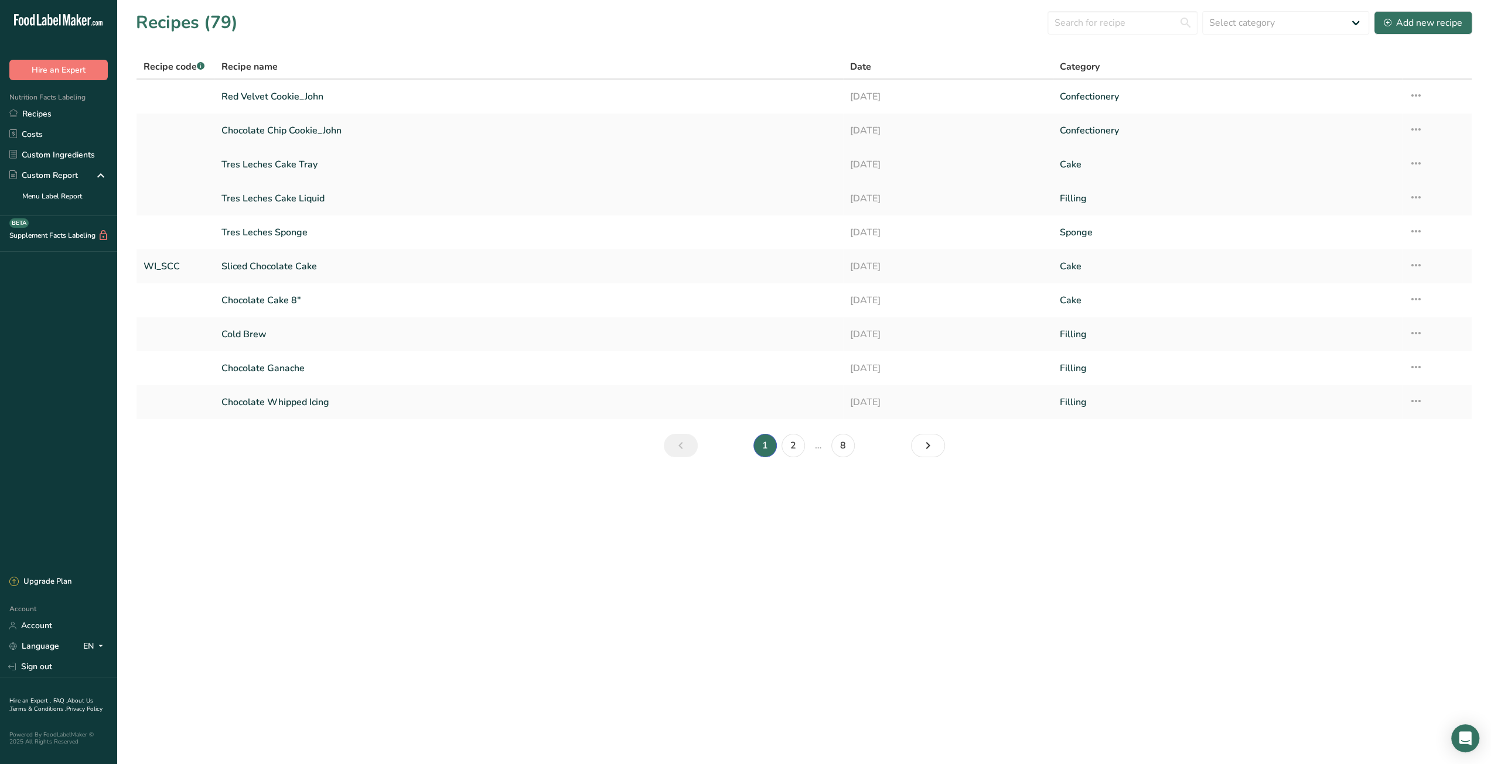
click at [300, 165] on link "Tres Leches Cake Tray" at bounding box center [528, 164] width 614 height 25
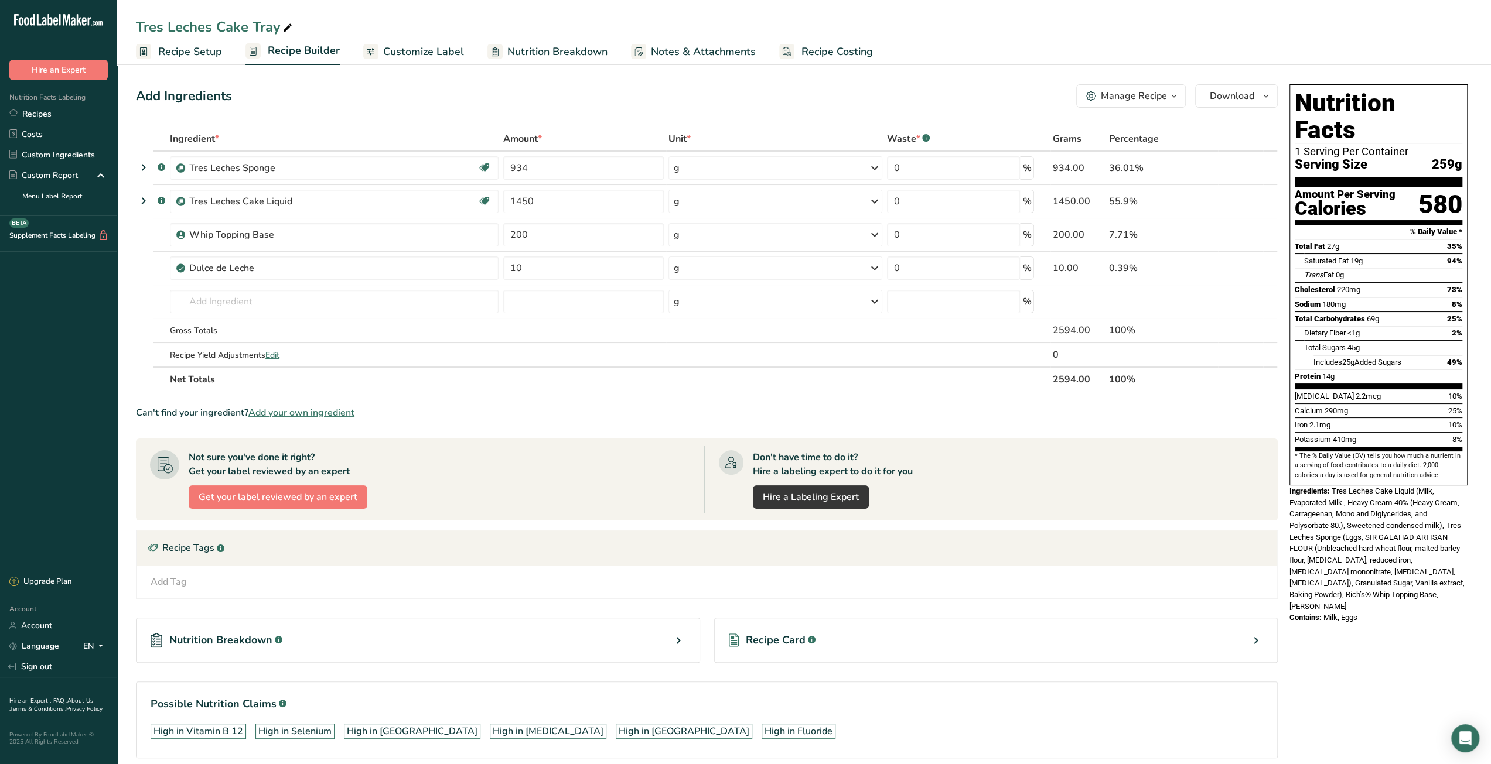
click at [187, 57] on span "Recipe Setup" at bounding box center [190, 52] width 64 height 16
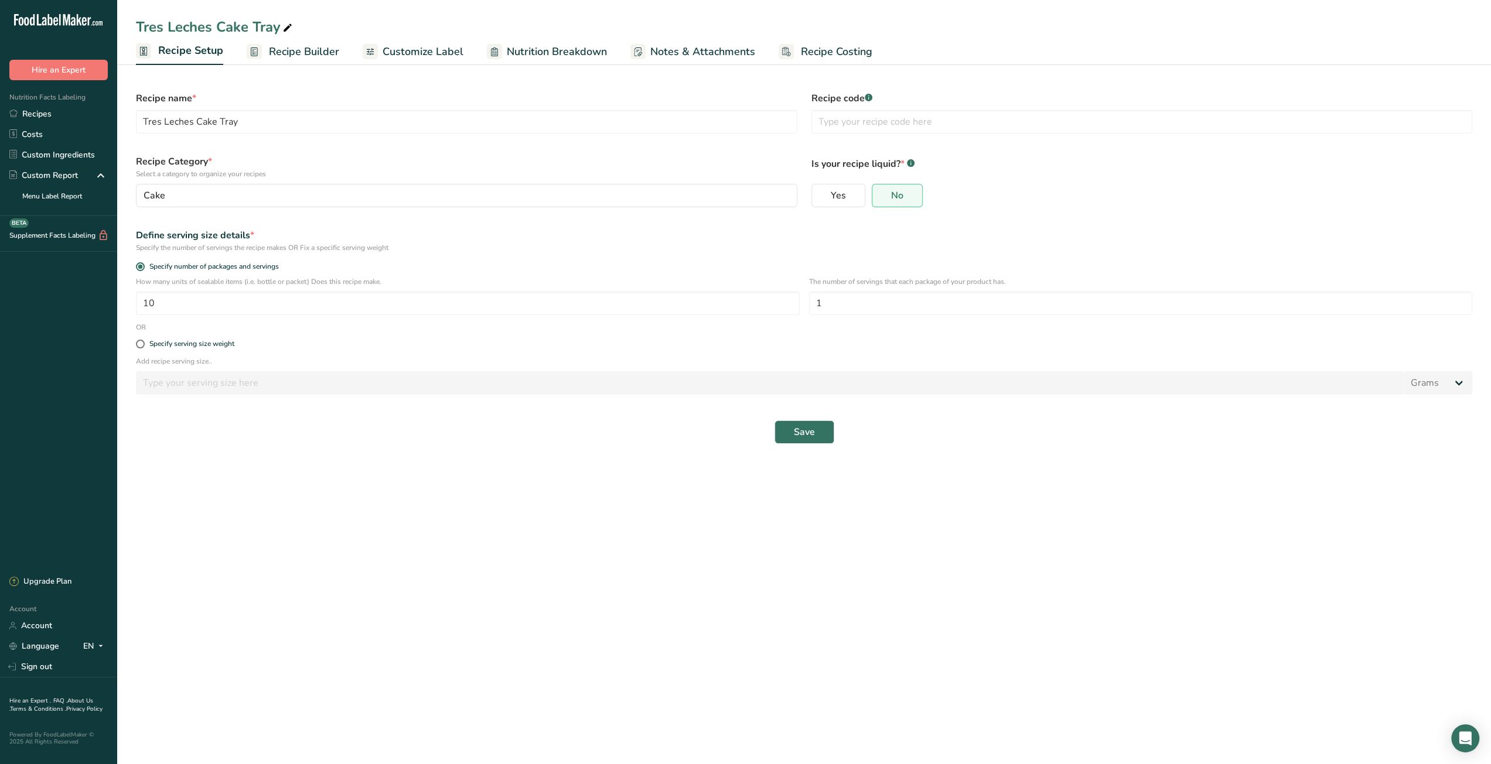
click at [308, 54] on span "Recipe Builder" at bounding box center [304, 52] width 70 height 16
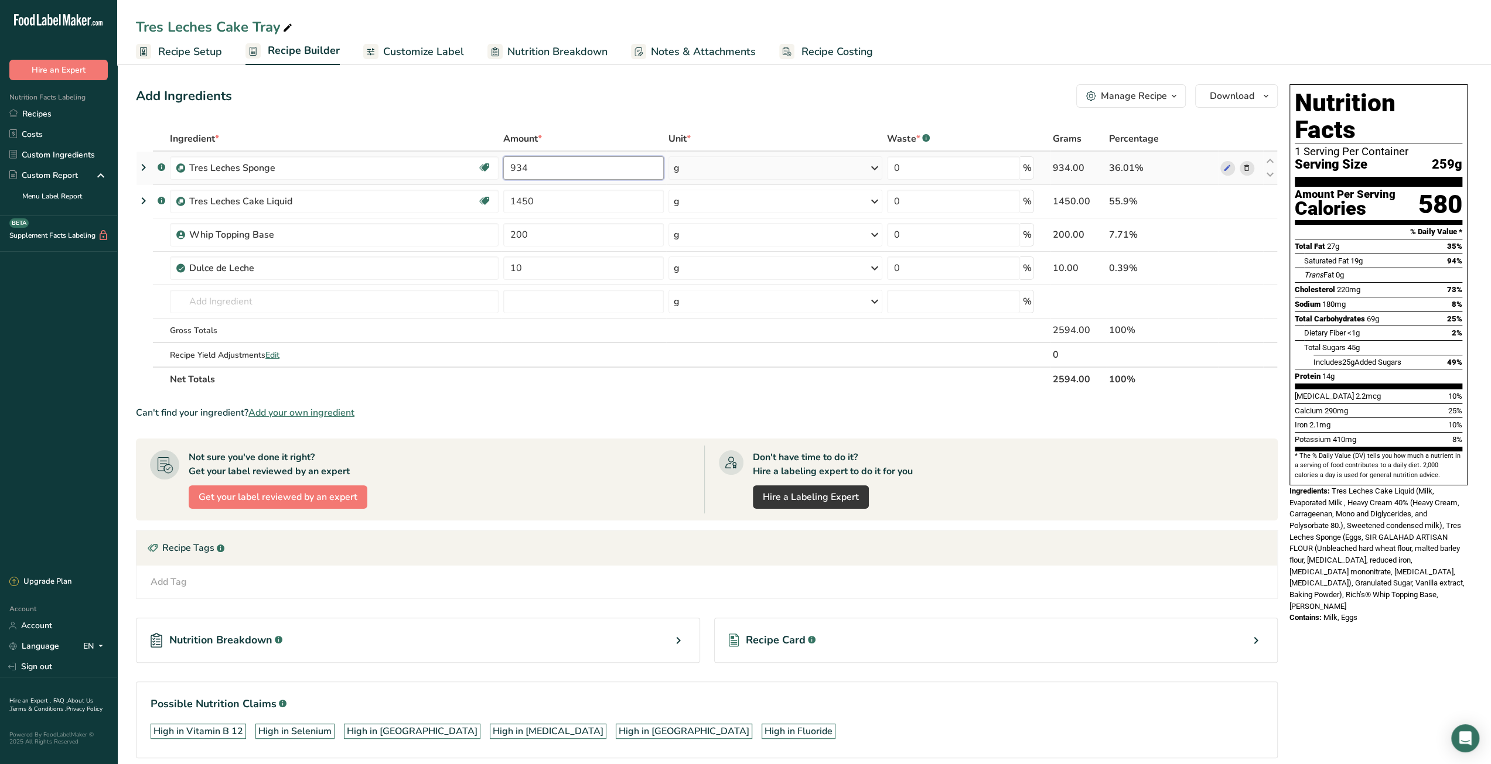
drag, startPoint x: 533, startPoint y: 170, endPoint x: 515, endPoint y: 168, distance: 17.7
click at [515, 168] on input "934" at bounding box center [583, 167] width 160 height 23
type input "925"
click at [655, 399] on section "Ingredient * Amount * Unit * Waste * .a-a{fill:#347362;}.b-a{fill:#fff;} Grams …" at bounding box center [707, 452] width 1142 height 651
drag, startPoint x: 515, startPoint y: 200, endPoint x: 537, endPoint y: 199, distance: 21.1
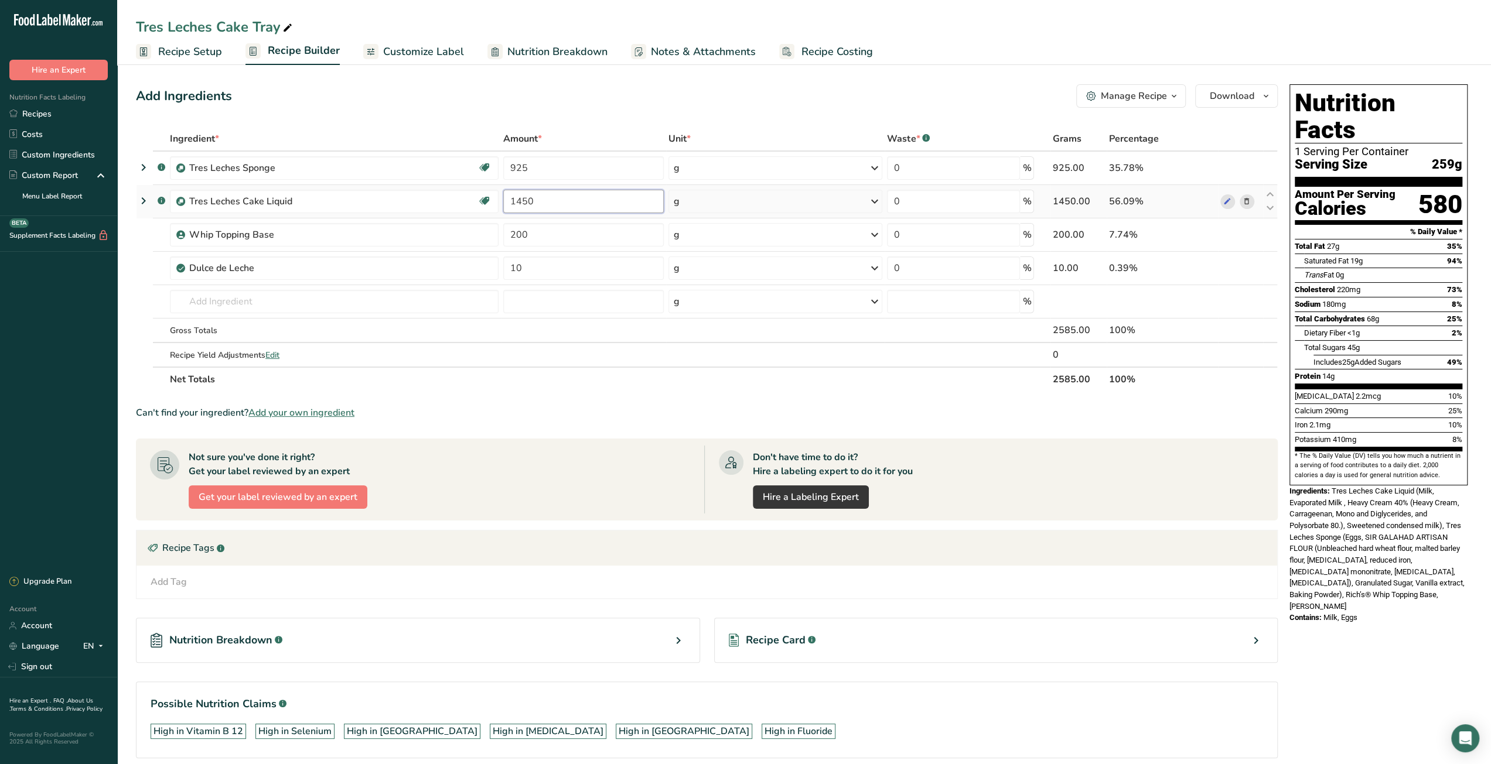
click at [537, 199] on input "1450" at bounding box center [583, 201] width 160 height 23
type input "1500"
click at [587, 395] on section "Ingredient * Amount * Unit * Waste * .a-a{fill:#347362;}.b-a{fill:#fff;} Grams …" at bounding box center [707, 452] width 1142 height 651
drag, startPoint x: 530, startPoint y: 236, endPoint x: 473, endPoint y: 236, distance: 56.2
click at [473, 236] on tr "Whip Topping Base 200 g Weight Units g kg mg See more Volume Units l mL fl oz S…" at bounding box center [706, 234] width 1140 height 33
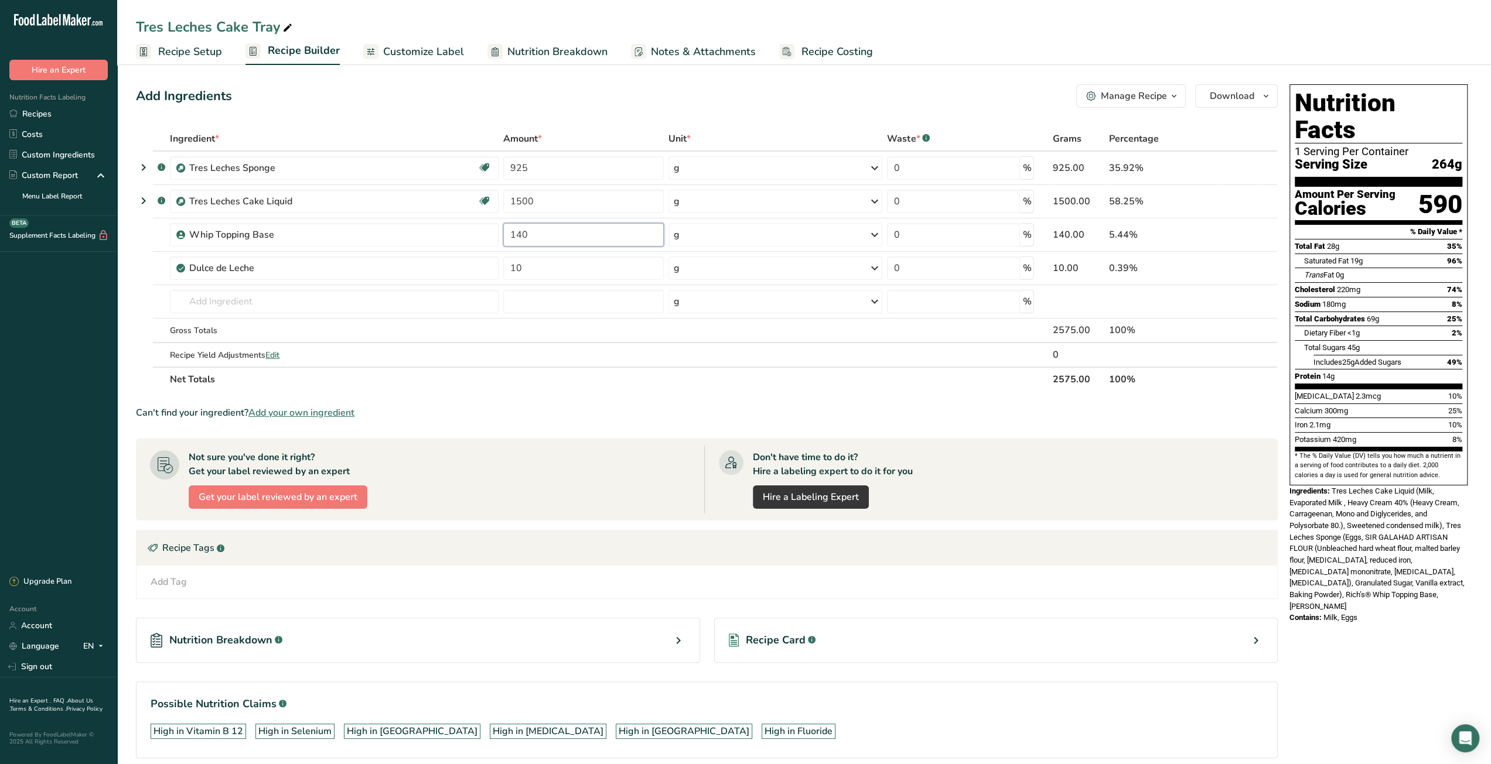
type input "140"
click at [596, 395] on section "Ingredient * Amount * Unit * Waste * .a-a{fill:#347362;}.b-a{fill:#fff;} Grams …" at bounding box center [707, 452] width 1142 height 651
drag, startPoint x: 252, startPoint y: 268, endPoint x: 177, endPoint y: 257, distance: 75.7
click at [177, 257] on div "Dulce de Leche" at bounding box center [334, 268] width 329 height 23
copy div "Dulce de Leche"
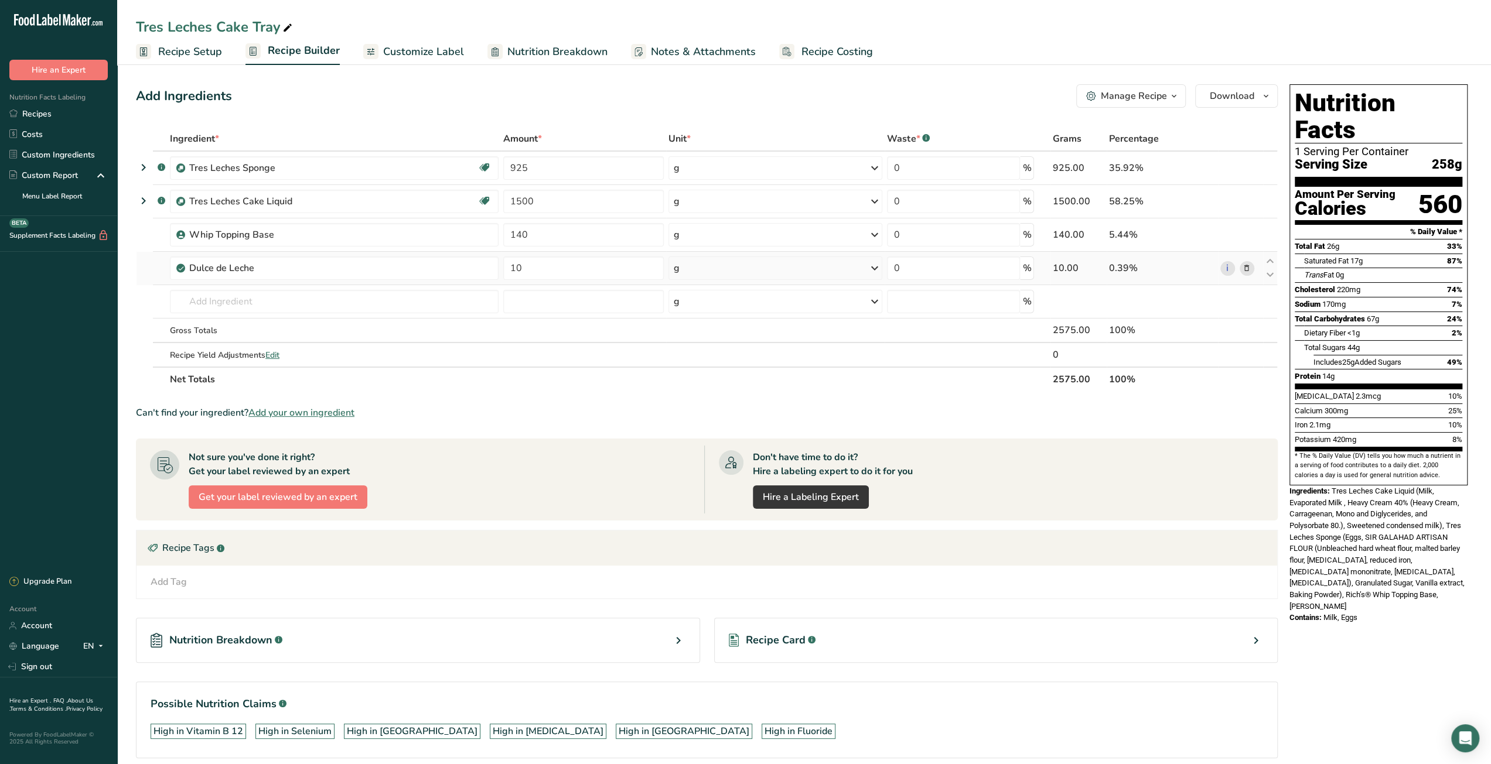
click at [1244, 265] on icon at bounding box center [1246, 268] width 8 height 12
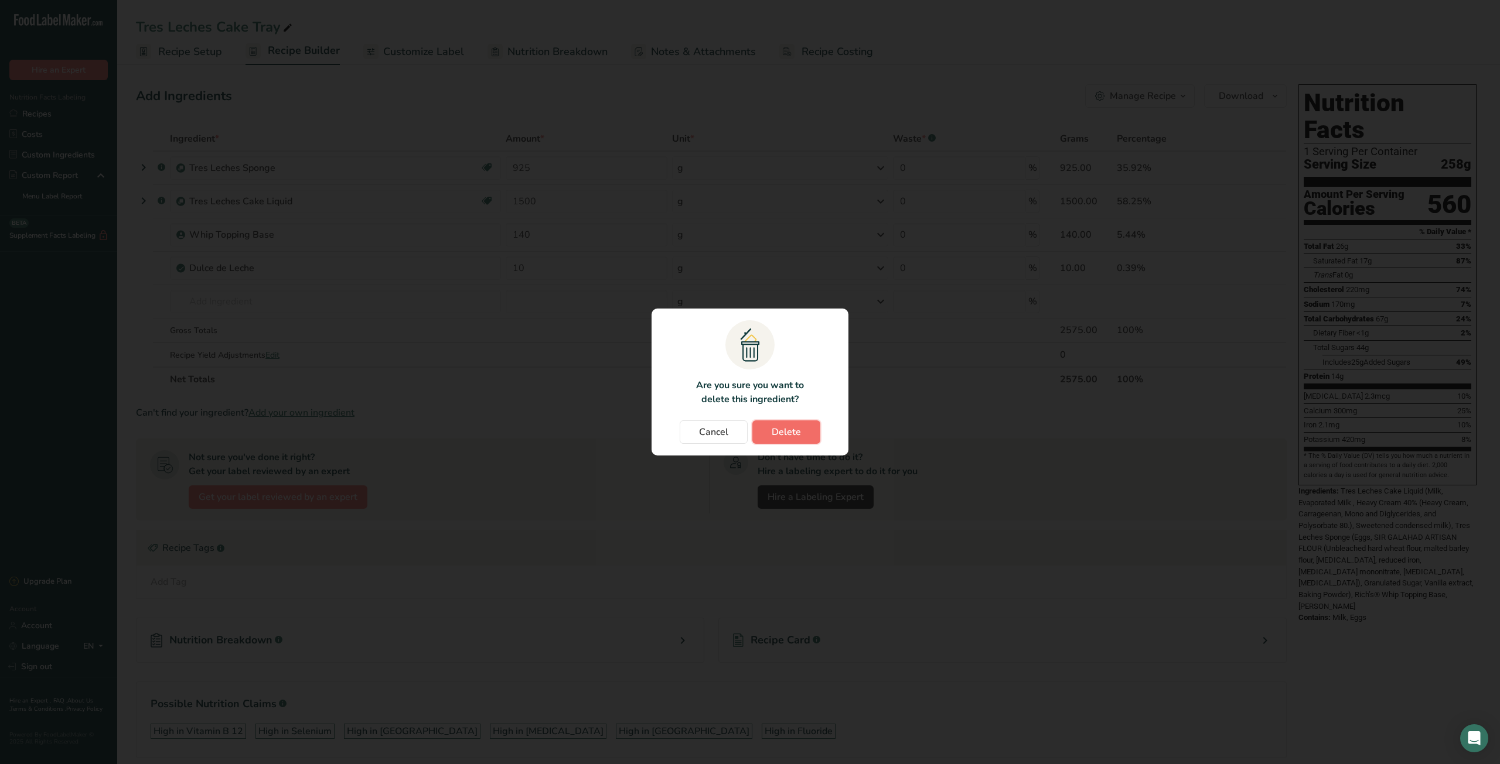
click at [779, 426] on span "Delete" at bounding box center [785, 432] width 29 height 14
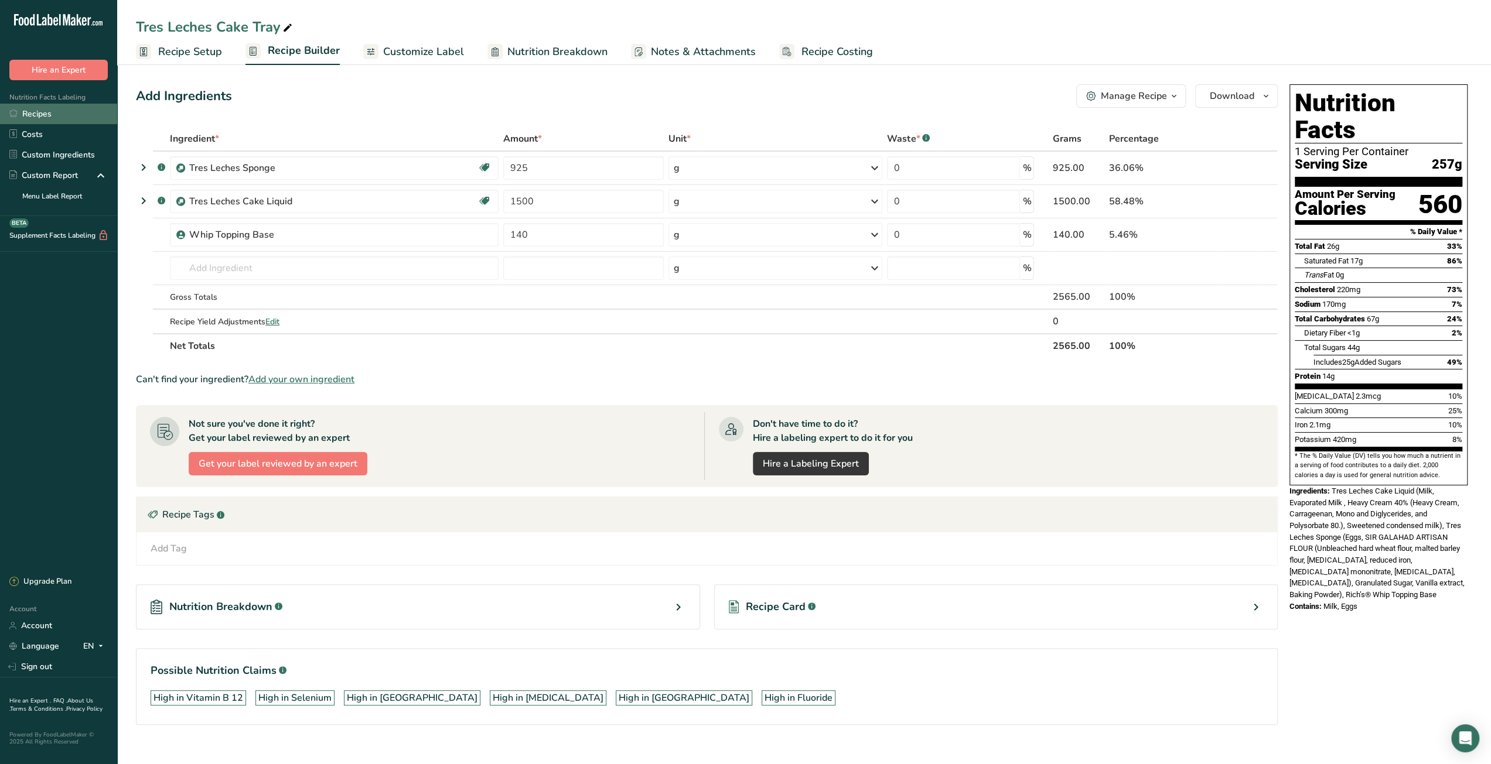
click at [42, 117] on link "Recipes" at bounding box center [58, 114] width 117 height 21
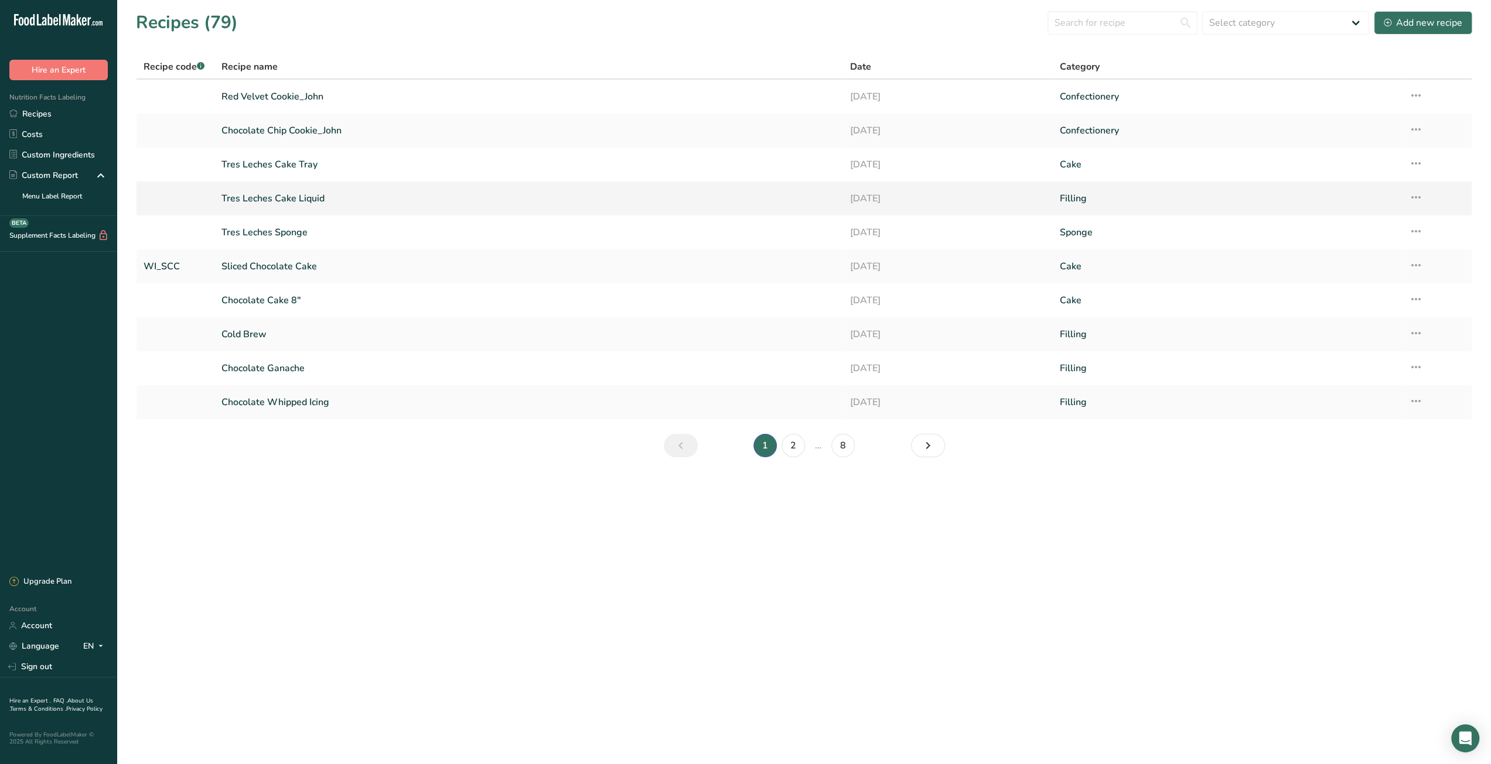
click at [1415, 200] on icon at bounding box center [1416, 197] width 14 height 21
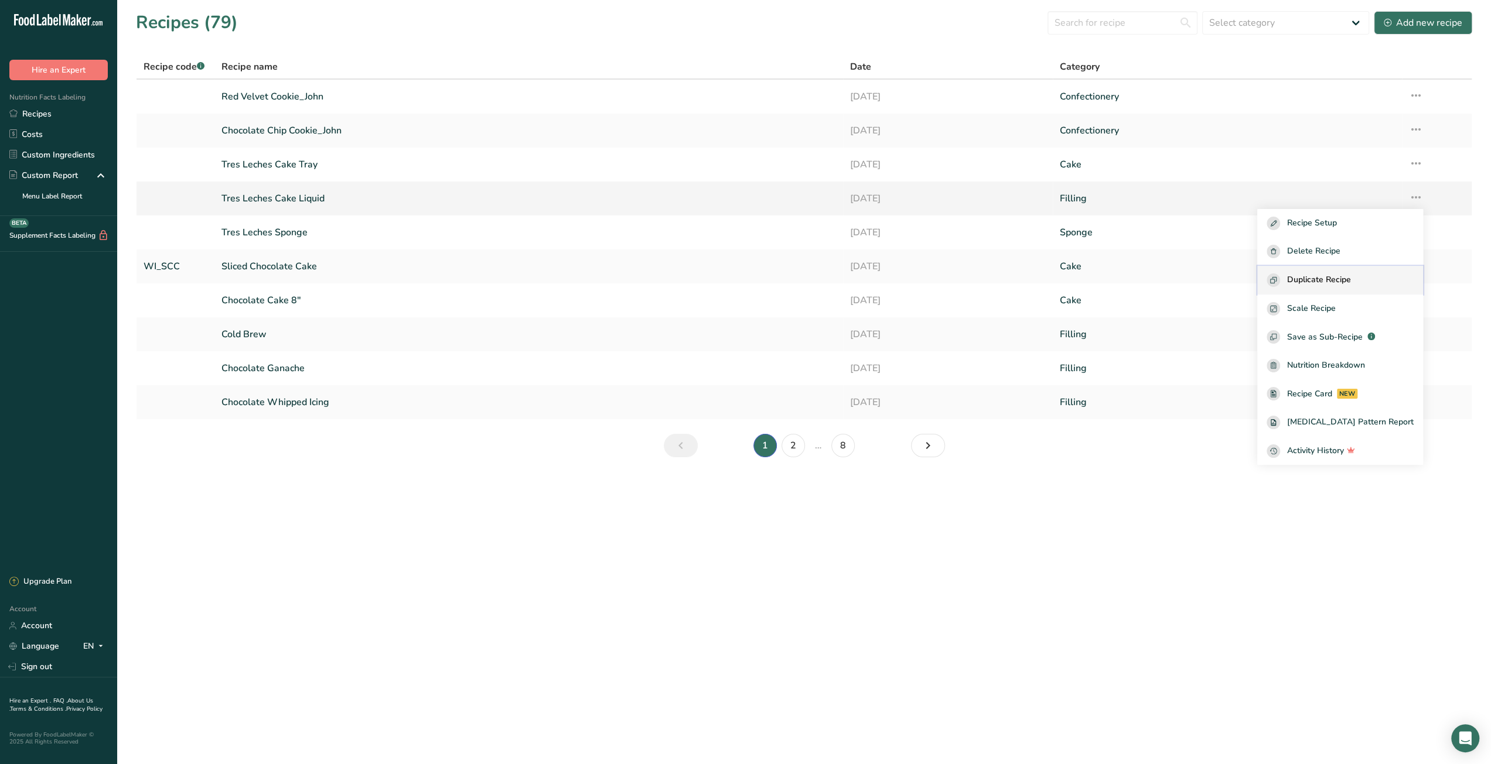
click at [1326, 282] on span "Duplicate Recipe" at bounding box center [1319, 280] width 64 height 13
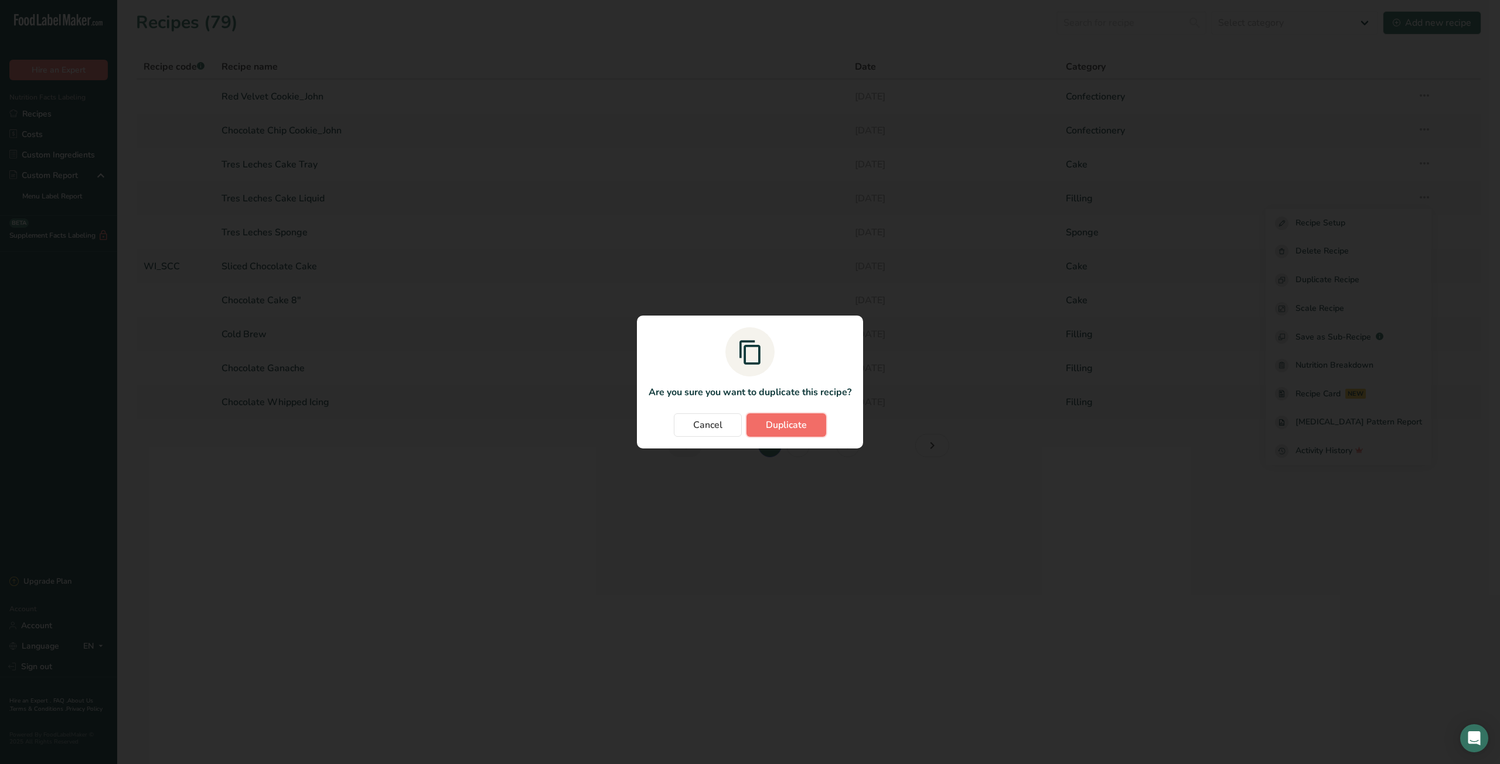
click at [787, 420] on span "Duplicate" at bounding box center [786, 425] width 41 height 14
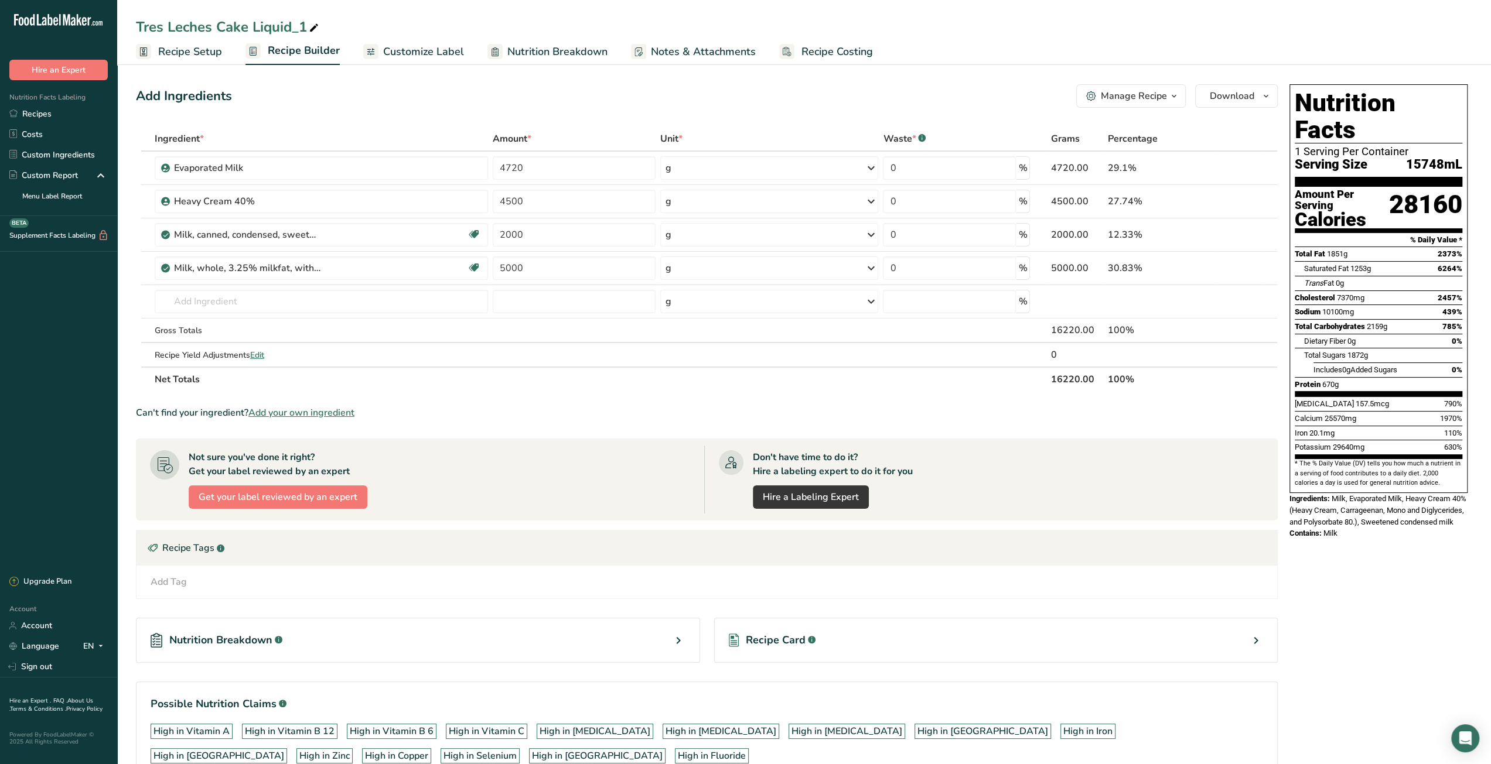
click at [311, 31] on icon at bounding box center [314, 28] width 11 height 16
drag, startPoint x: 240, startPoint y: 27, endPoint x: 97, endPoint y: 27, distance: 142.9
click at [97, 27] on div ".a-20{fill:#fff;} Hire an Expert Nutrition Facts Labeling Recipes Costs Custom …" at bounding box center [745, 419] width 1491 height 839
type input "[PERSON_NAME] Liquid"
click at [937, 409] on div "Can't find your ingredient? Add your own ingredient" at bounding box center [707, 413] width 1142 height 14
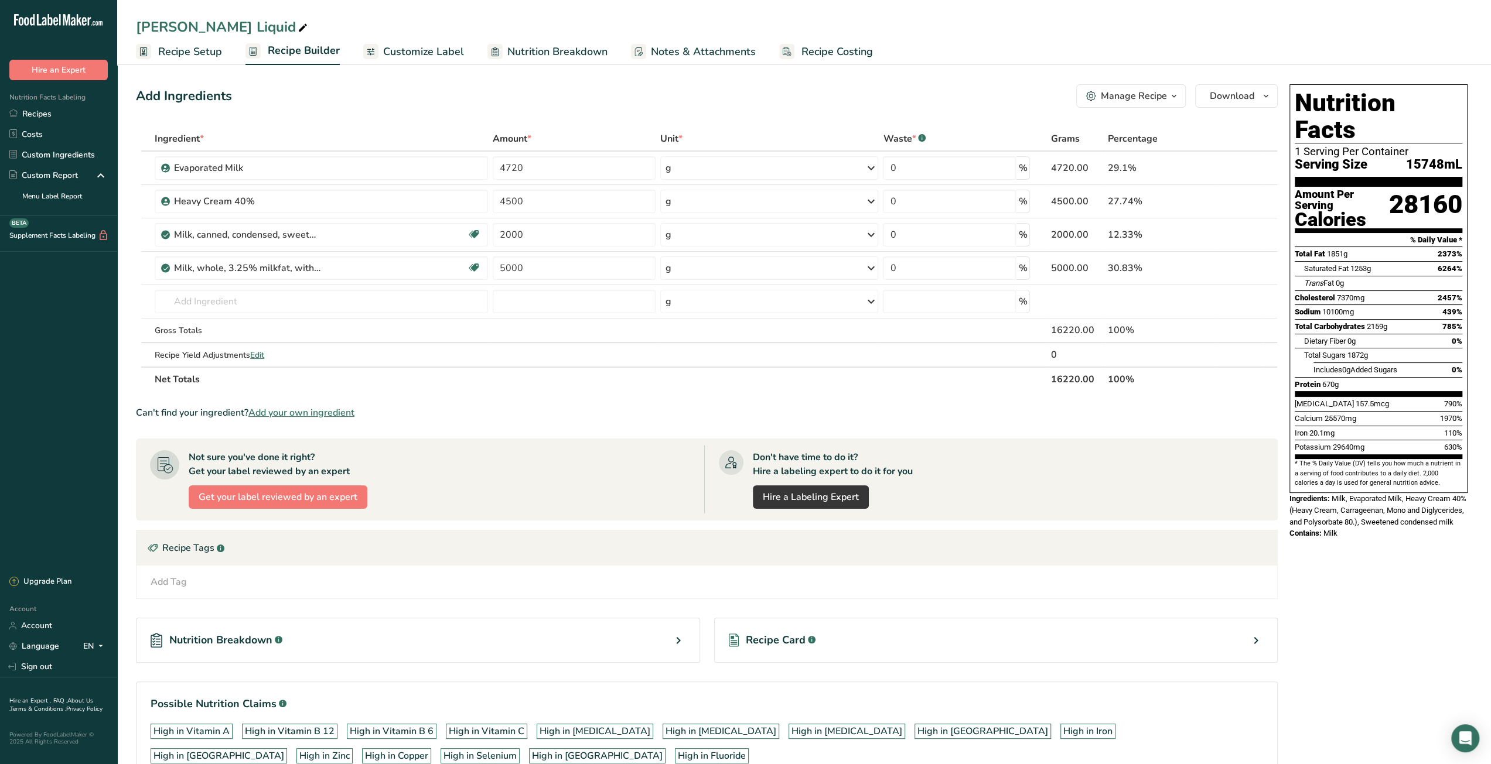
click at [298, 27] on icon at bounding box center [303, 28] width 11 height 16
drag, startPoint x: 267, startPoint y: 26, endPoint x: 238, endPoint y: 22, distance: 29.1
click at [241, 22] on input "[PERSON_NAME] Liquid" at bounding box center [804, 26] width 1336 height 21
click at [237, 22] on input "[PERSON_NAME] Liquid" at bounding box center [804, 26] width 1336 height 21
drag, startPoint x: 240, startPoint y: 22, endPoint x: 289, endPoint y: 25, distance: 49.9
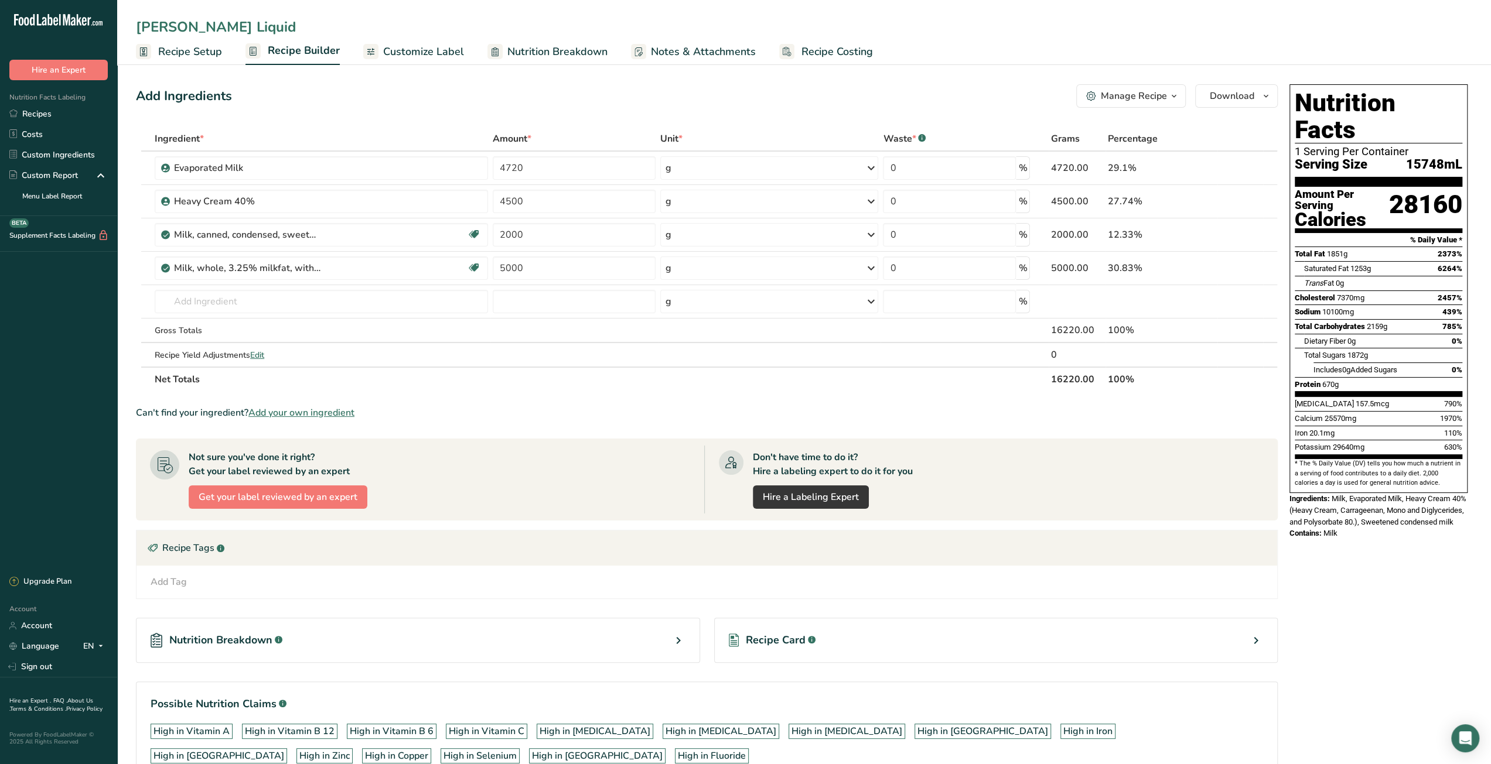
click at [289, 25] on input "[PERSON_NAME] Liquid" at bounding box center [804, 26] width 1336 height 21
click at [286, 25] on input "[PERSON_NAME] Cake SAuce" at bounding box center [804, 26] width 1336 height 21
type input "[PERSON_NAME] Cake Sauce"
click at [564, 400] on section "Ingredient * Amount * Unit * Waste * .a-a{fill:#347362;}.b-a{fill:#fff;} Grams …" at bounding box center [707, 464] width 1142 height 675
click at [1249, 170] on icon at bounding box center [1246, 168] width 8 height 12
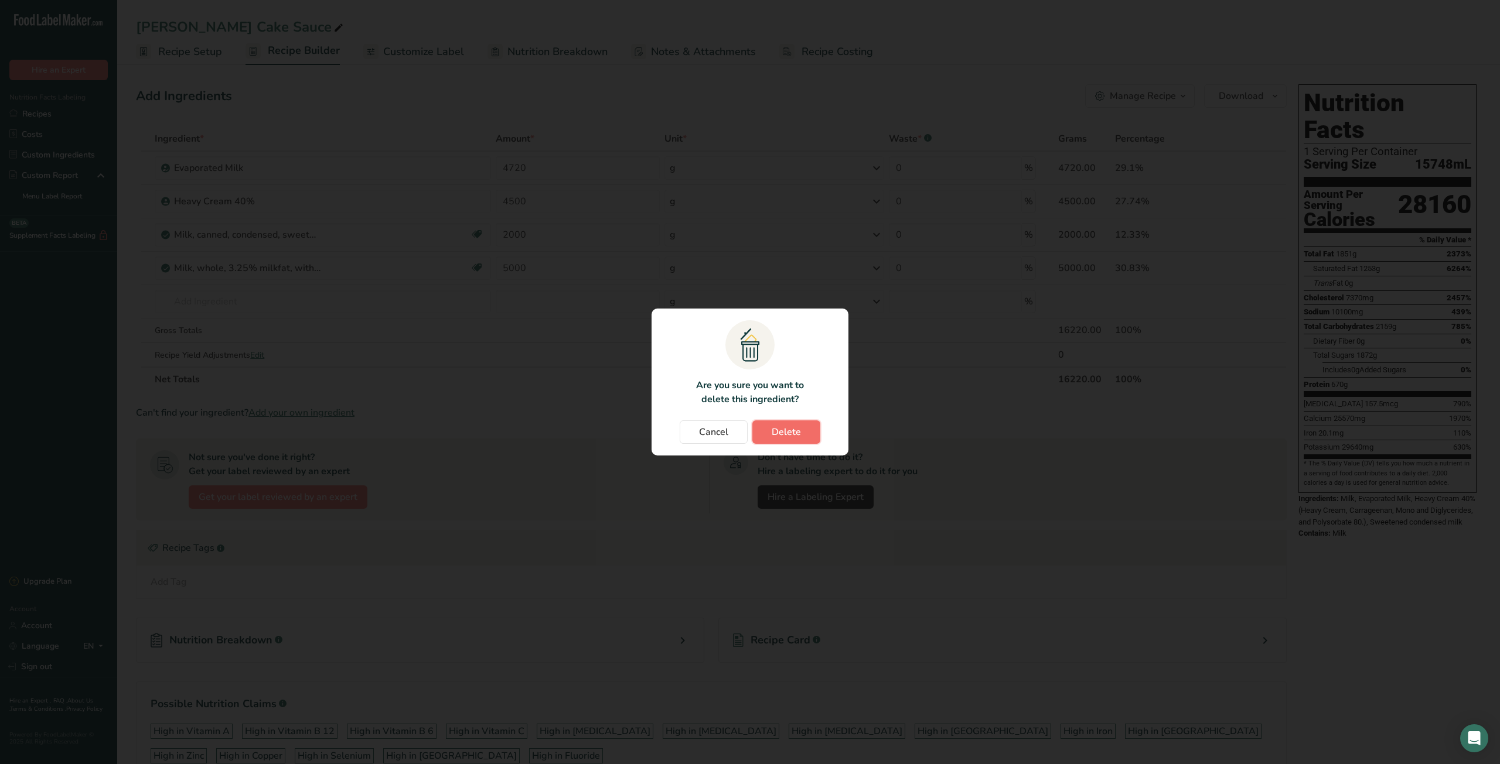
click at [778, 432] on span "Delete" at bounding box center [785, 432] width 29 height 14
type input "4500"
type input "2000"
type input "5000"
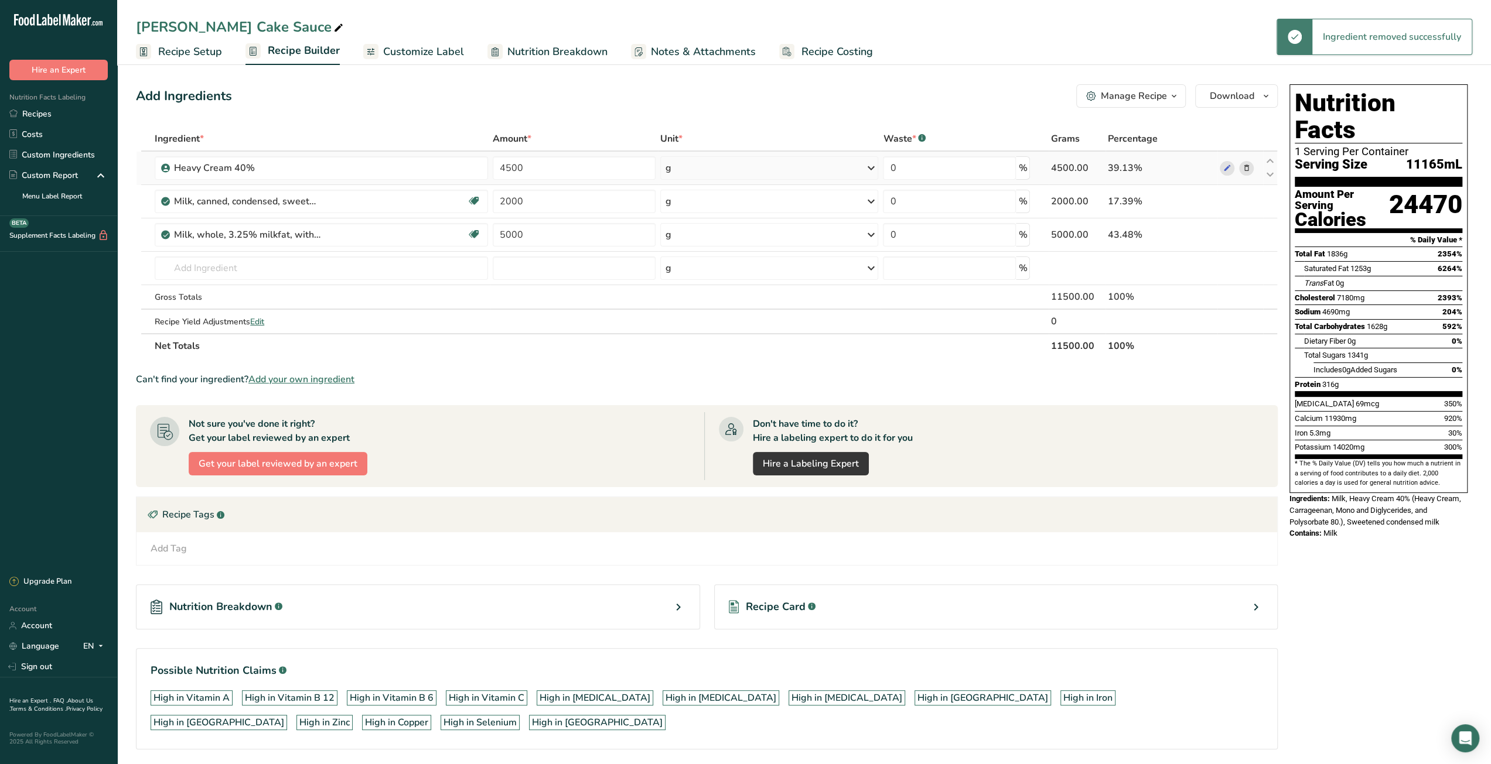
click at [1251, 170] on span at bounding box center [1246, 168] width 14 height 14
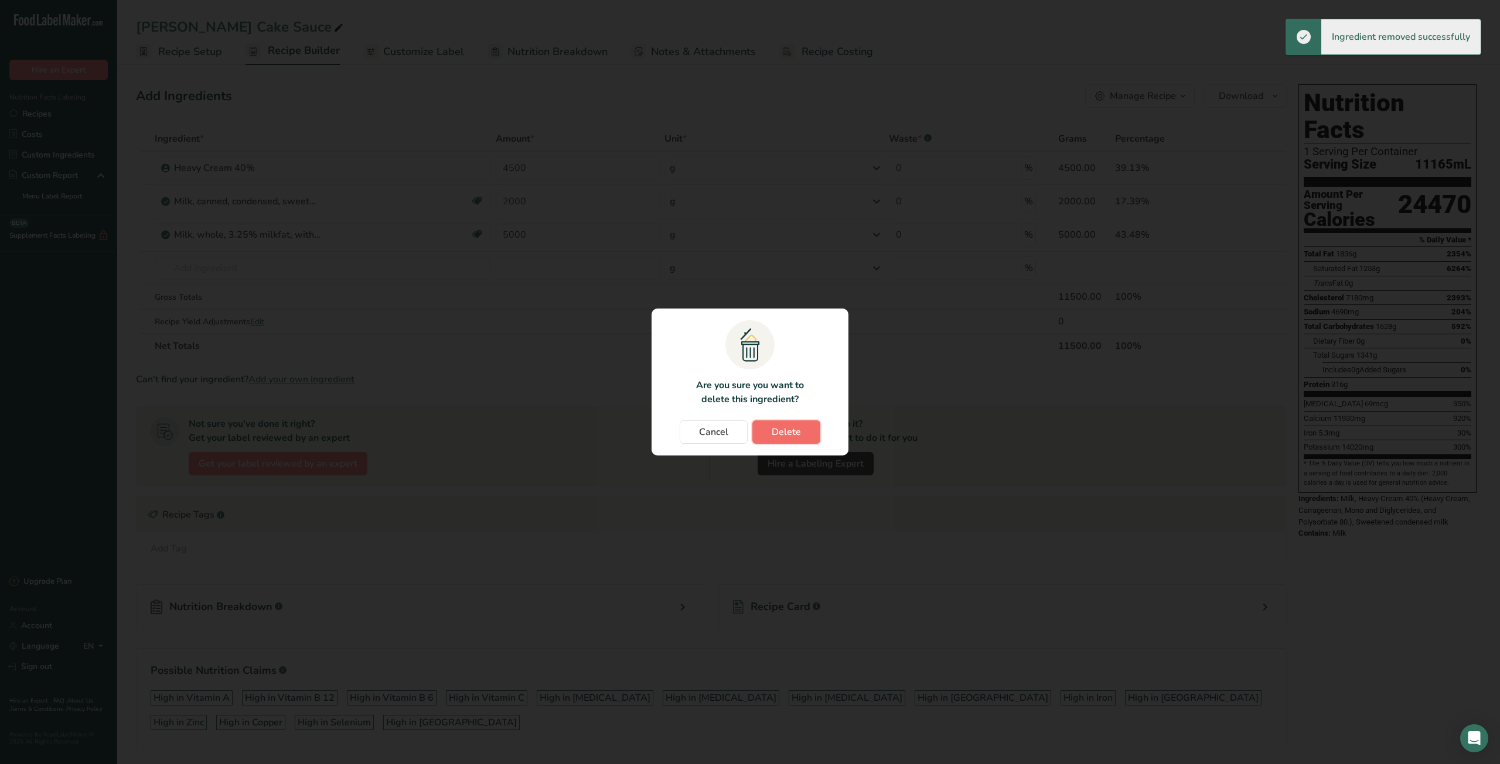
click at [784, 432] on span "Delete" at bounding box center [785, 432] width 29 height 14
type input "2000"
type input "5000"
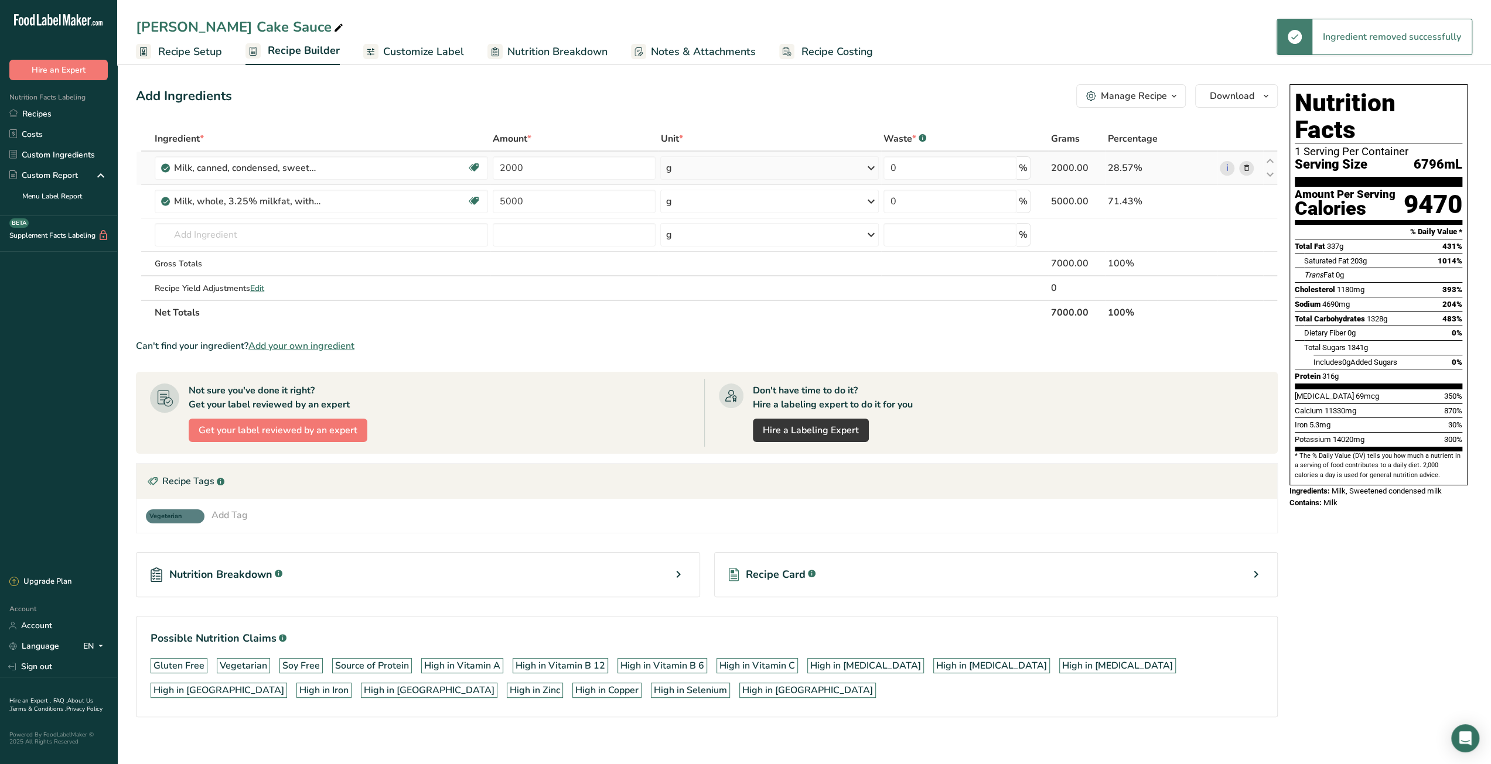
click at [1245, 172] on icon at bounding box center [1246, 168] width 8 height 12
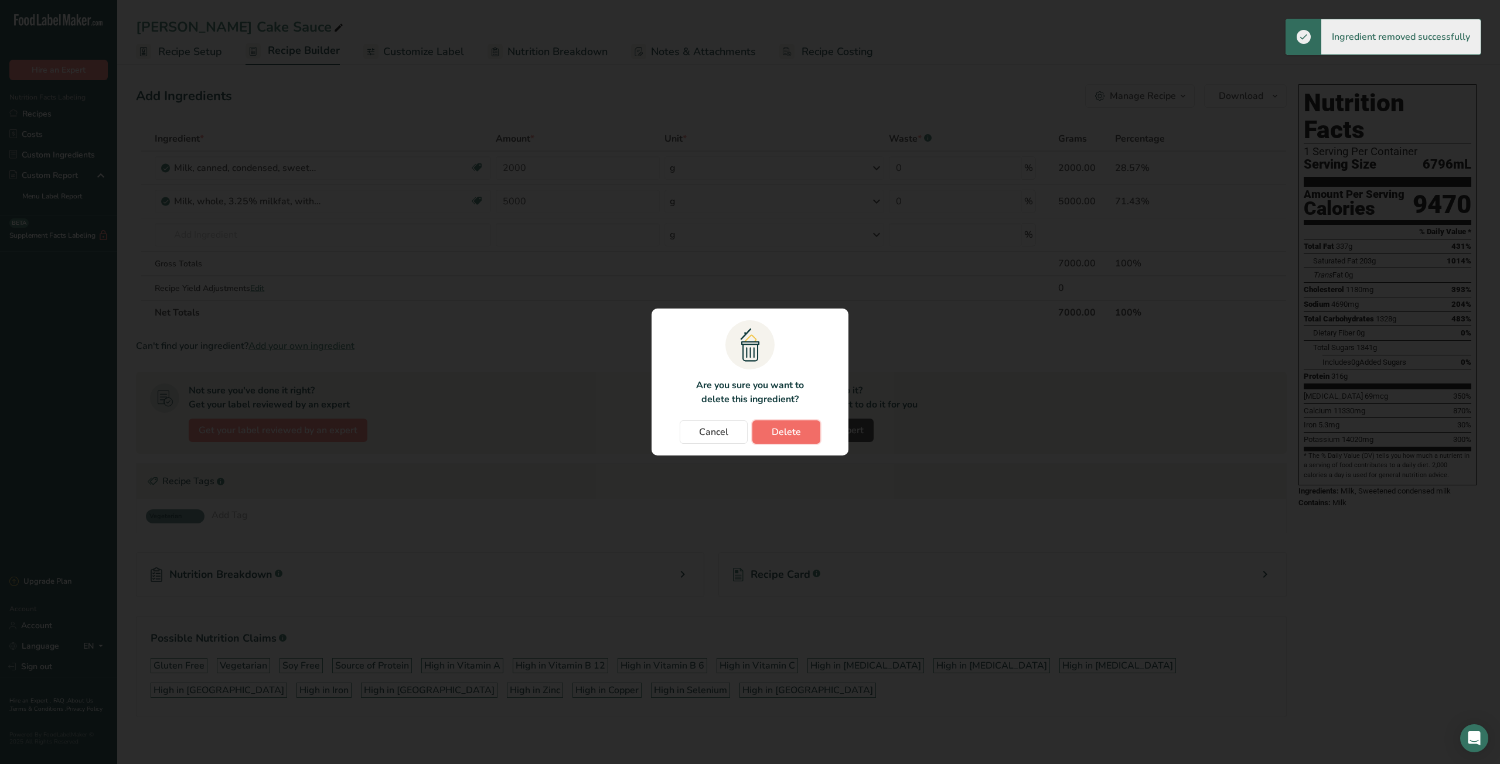
click at [772, 428] on span "Delete" at bounding box center [785, 432] width 29 height 14
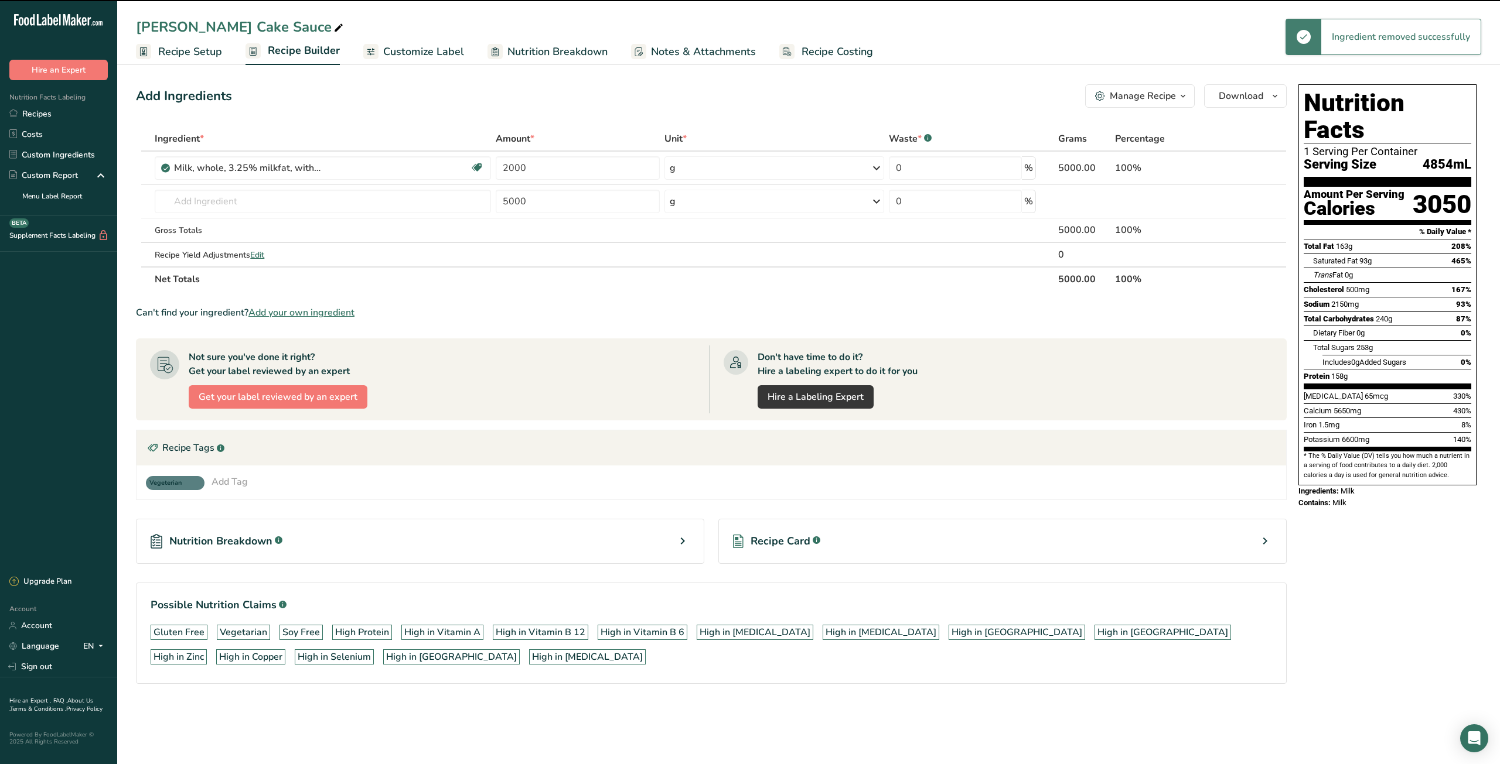
type input "5000"
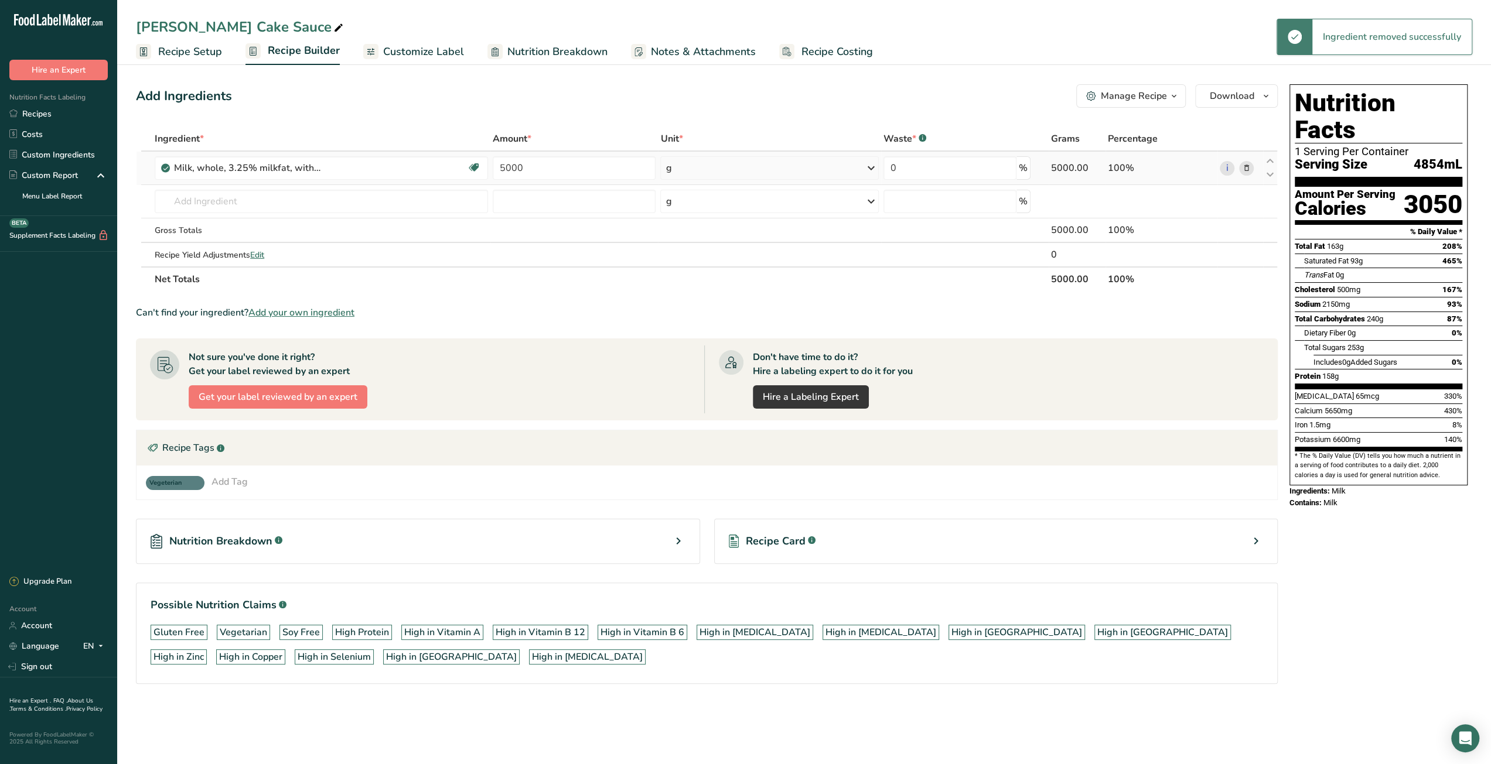
click at [1244, 166] on icon at bounding box center [1246, 168] width 8 height 12
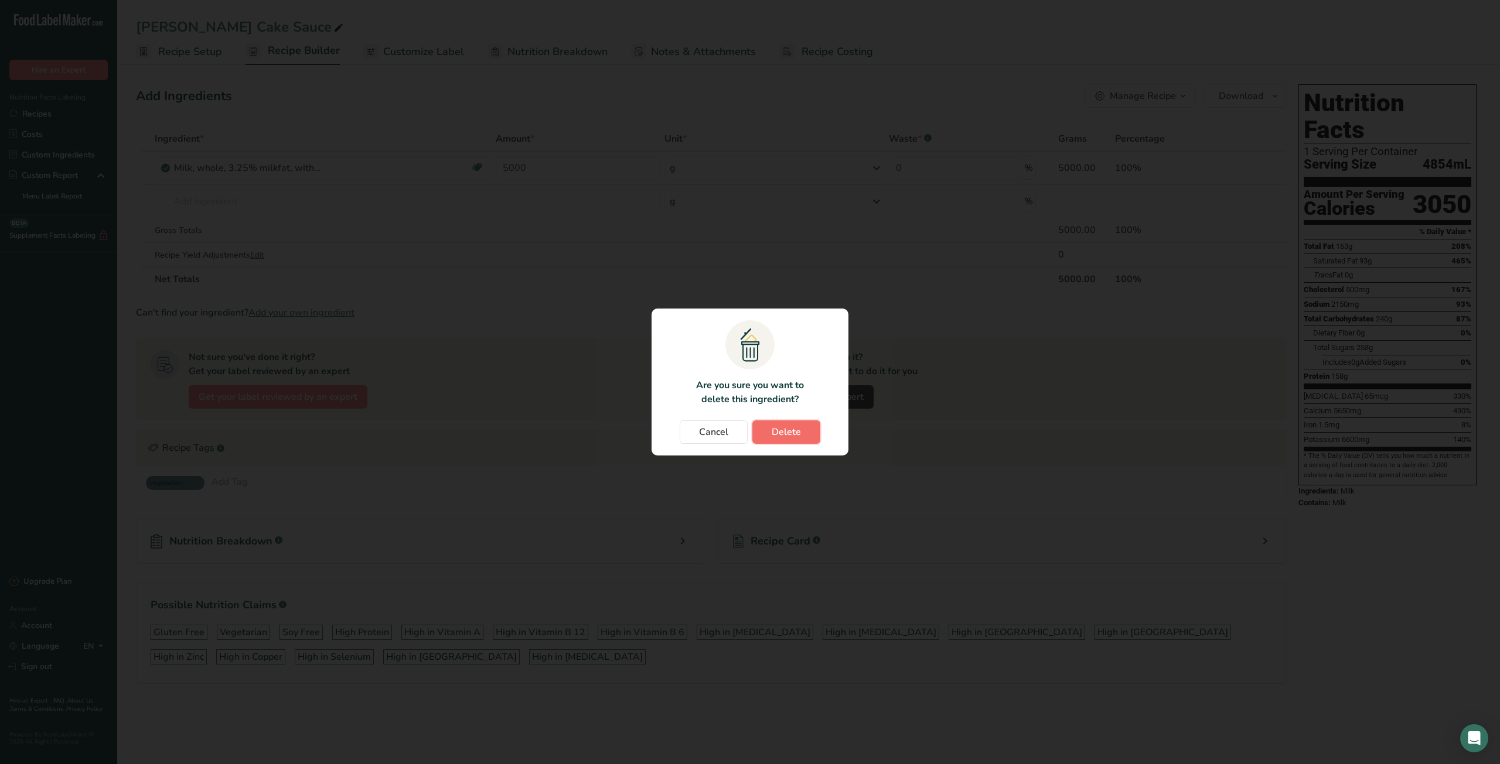
click at [791, 439] on button "Delete" at bounding box center [786, 432] width 68 height 23
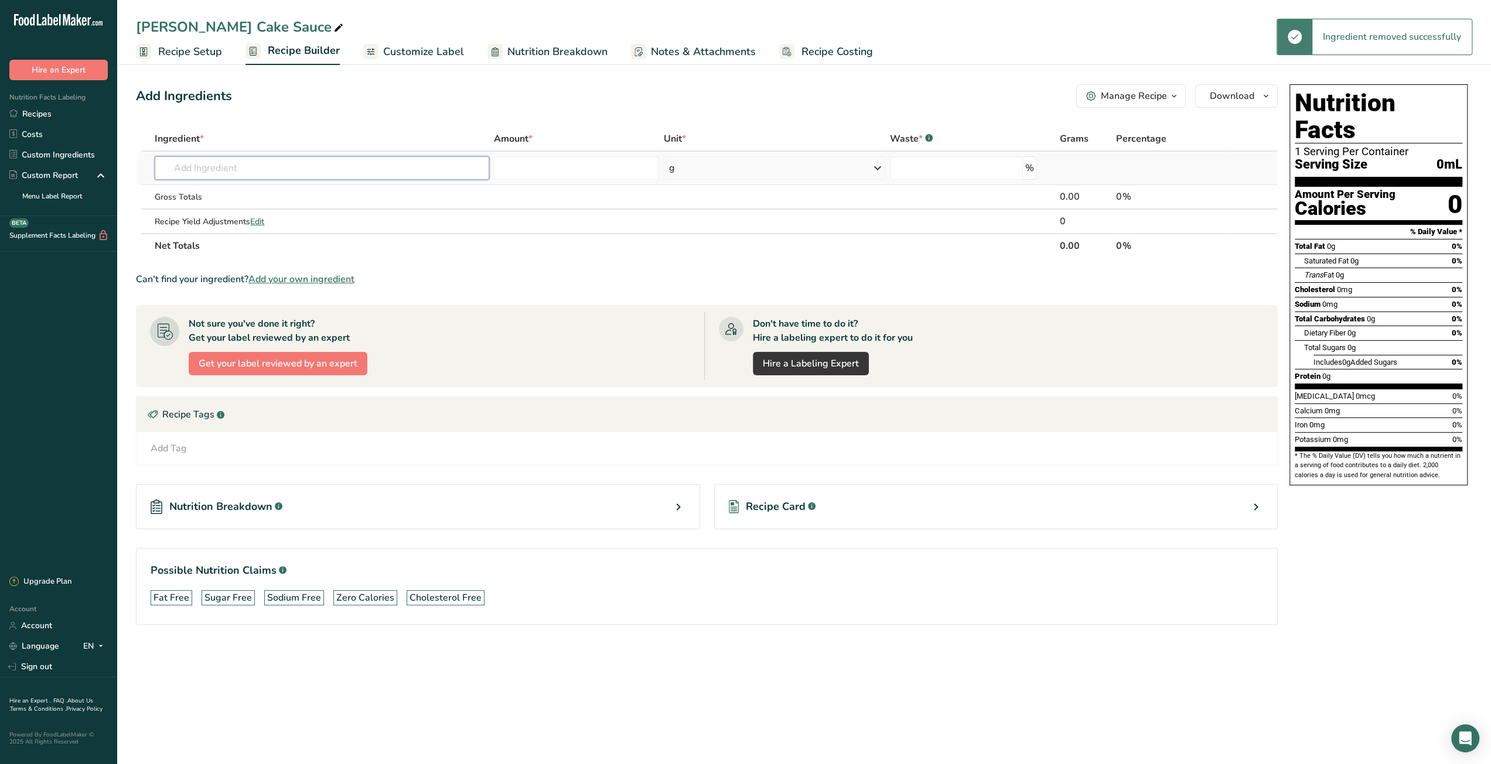
click at [274, 173] on input "text" at bounding box center [322, 167] width 334 height 23
paste input "Dulce de Leche"
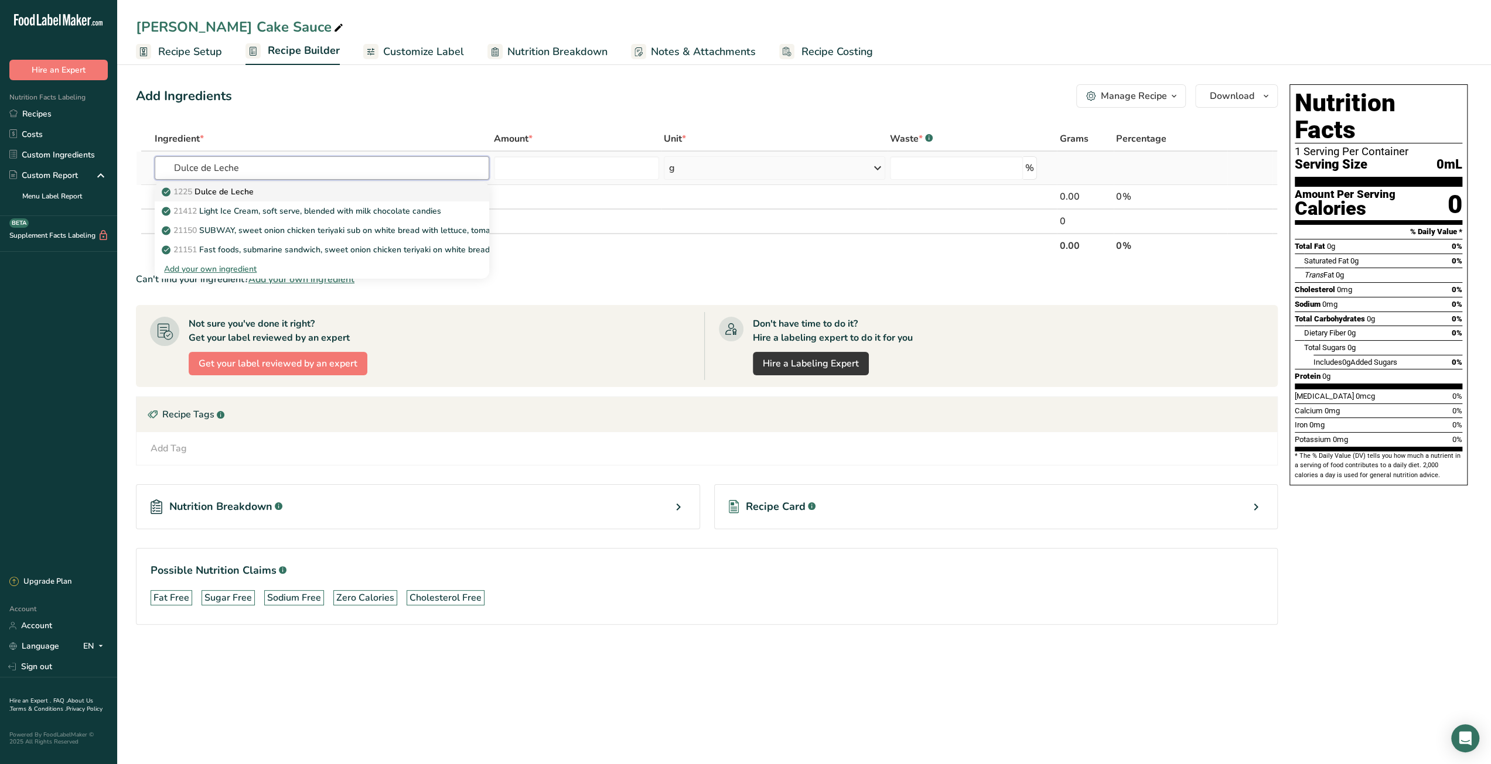
type input "Dulce de Leche"
click at [252, 193] on p "1225 [PERSON_NAME]" at bounding box center [209, 192] width 90 height 12
type input "Dulce de Leche"
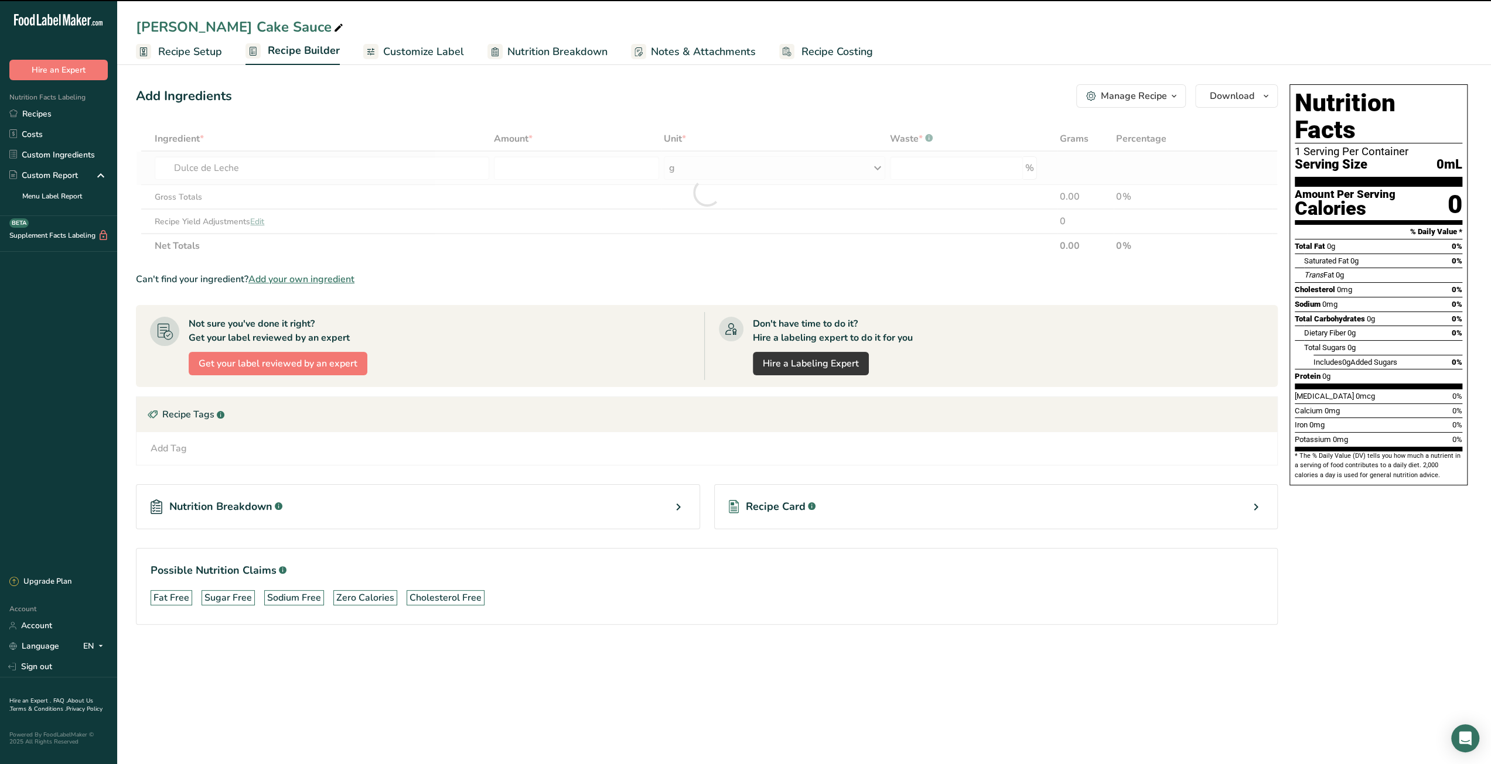
type input "0"
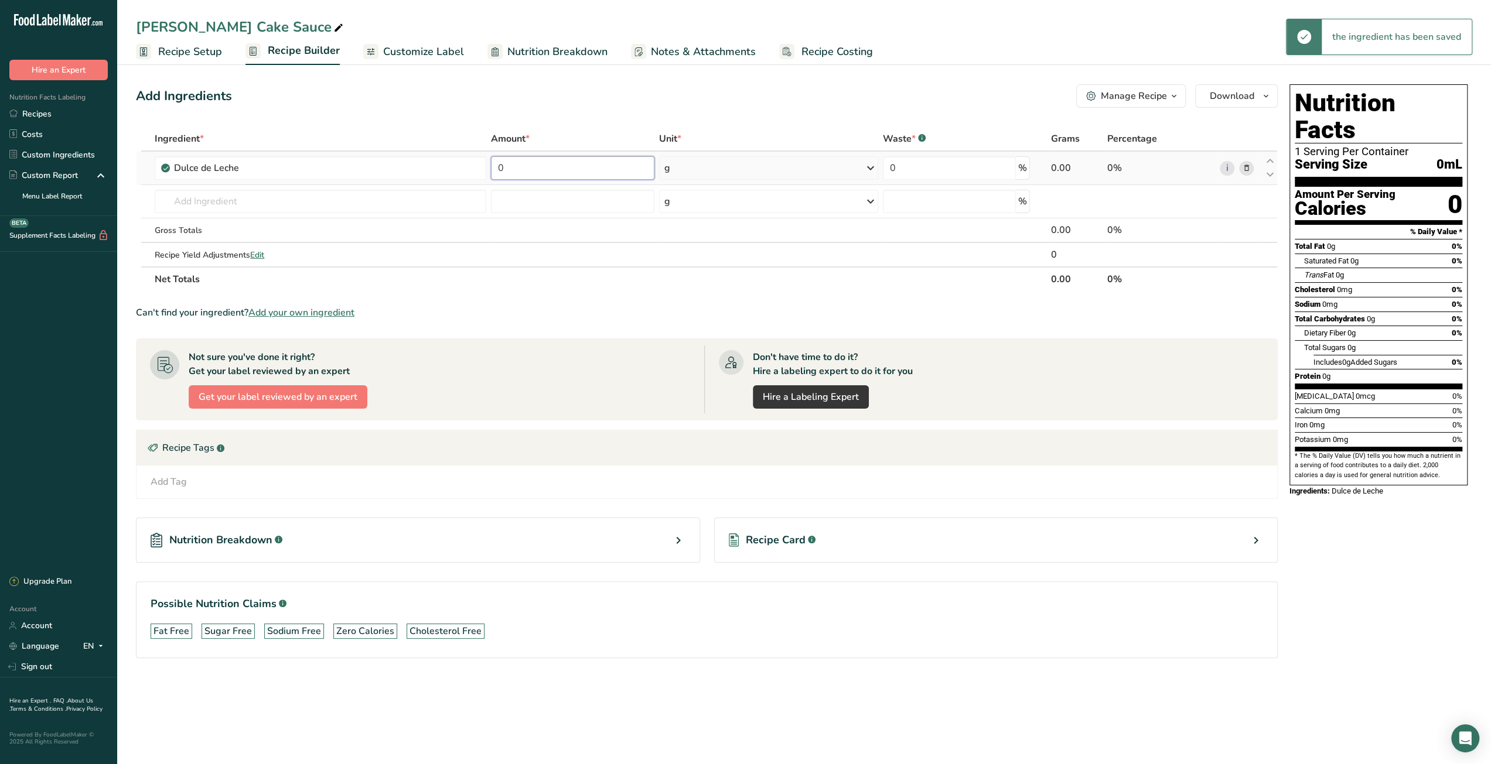
drag, startPoint x: 530, startPoint y: 170, endPoint x: 487, endPoint y: 169, distance: 42.8
click at [487, 169] on tr "[PERSON_NAME] 0 g Portions 1 tbsp Weight Units g kg mg See more Volume Units l …" at bounding box center [706, 168] width 1140 height 33
type input "3000"
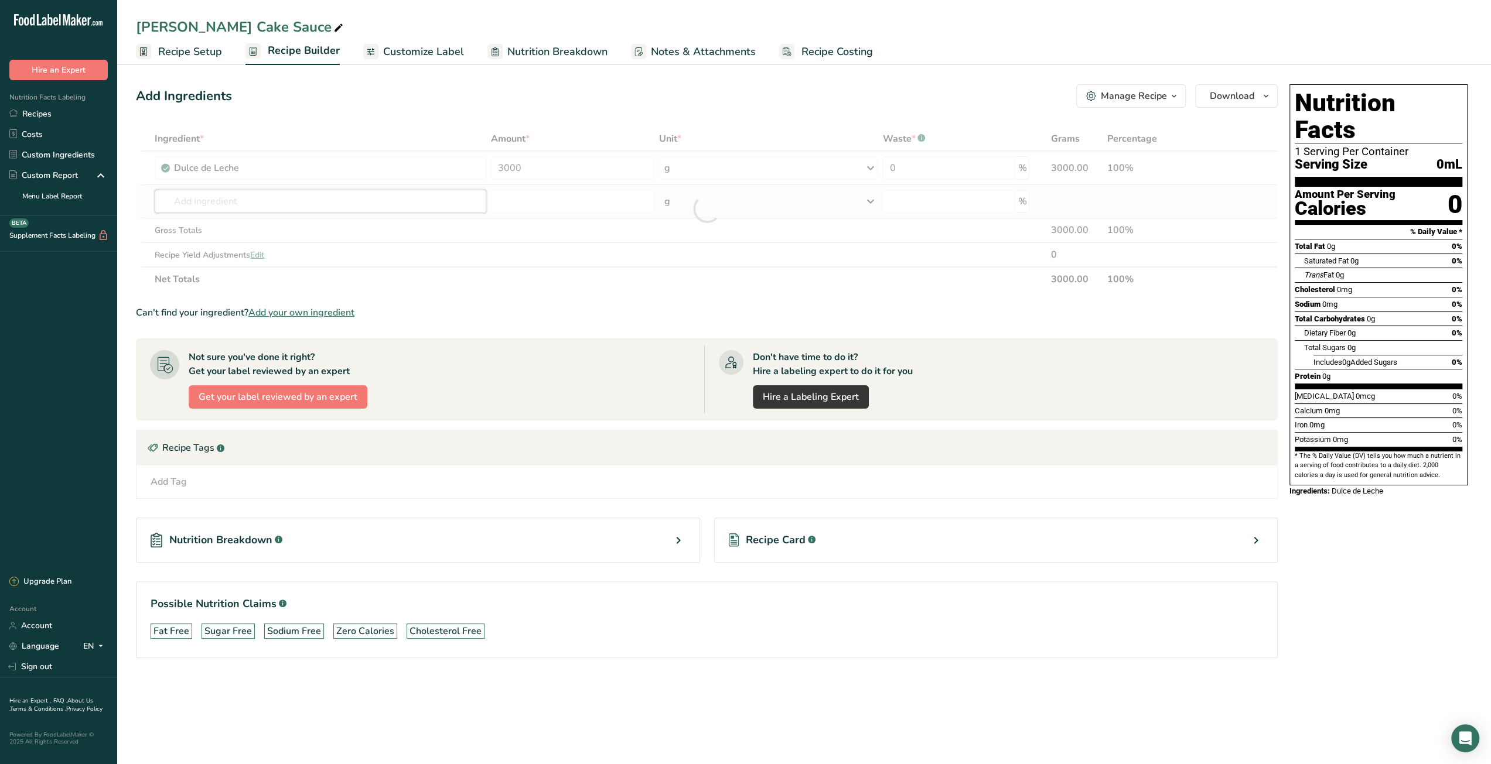
click at [385, 204] on div "Ingredient * Amount * Unit * Waste * .a-a{fill:#347362;}.b-a{fill:#fff;} Grams …" at bounding box center [707, 209] width 1142 height 165
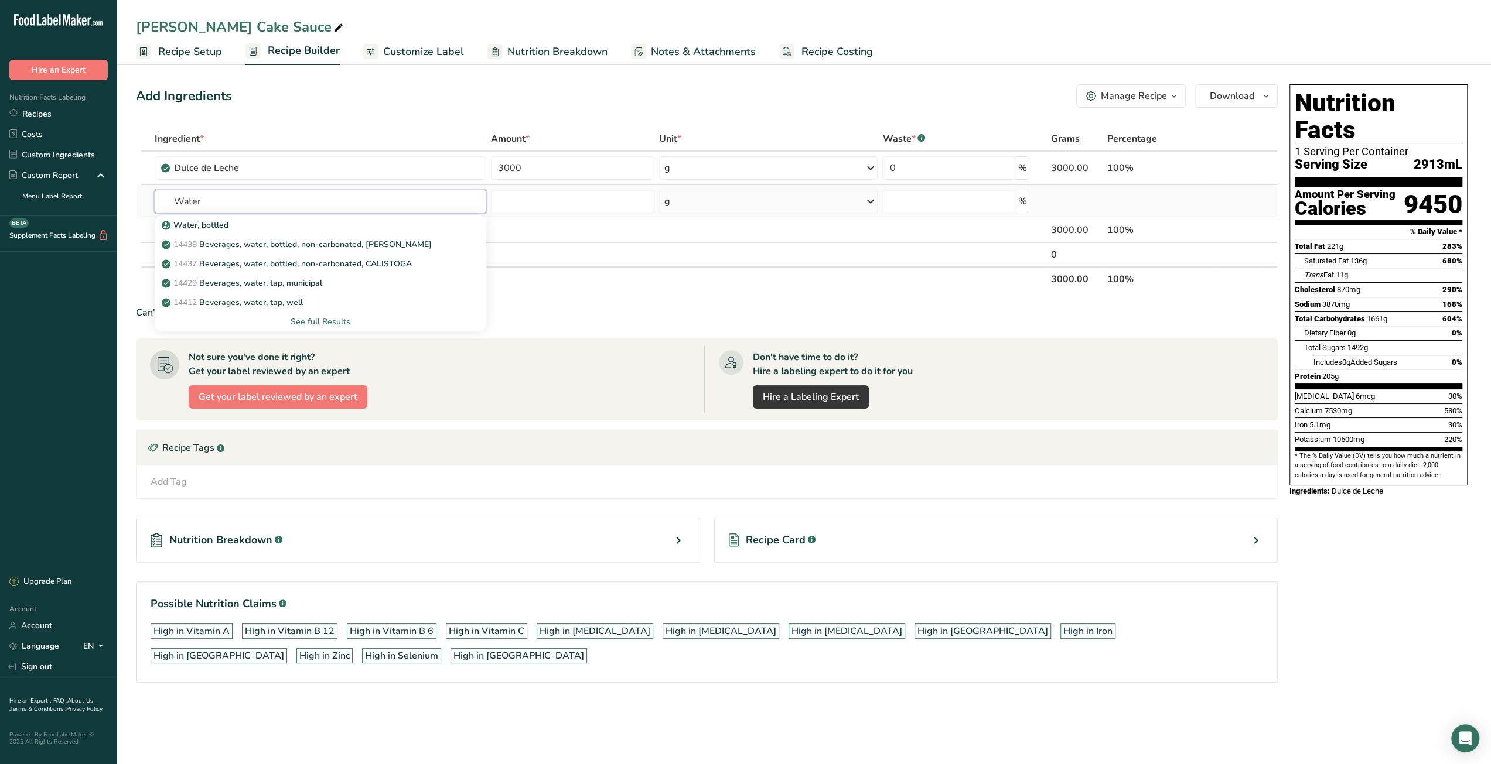
type input "Water"
click at [321, 322] on div "See full Results" at bounding box center [320, 322] width 313 height 12
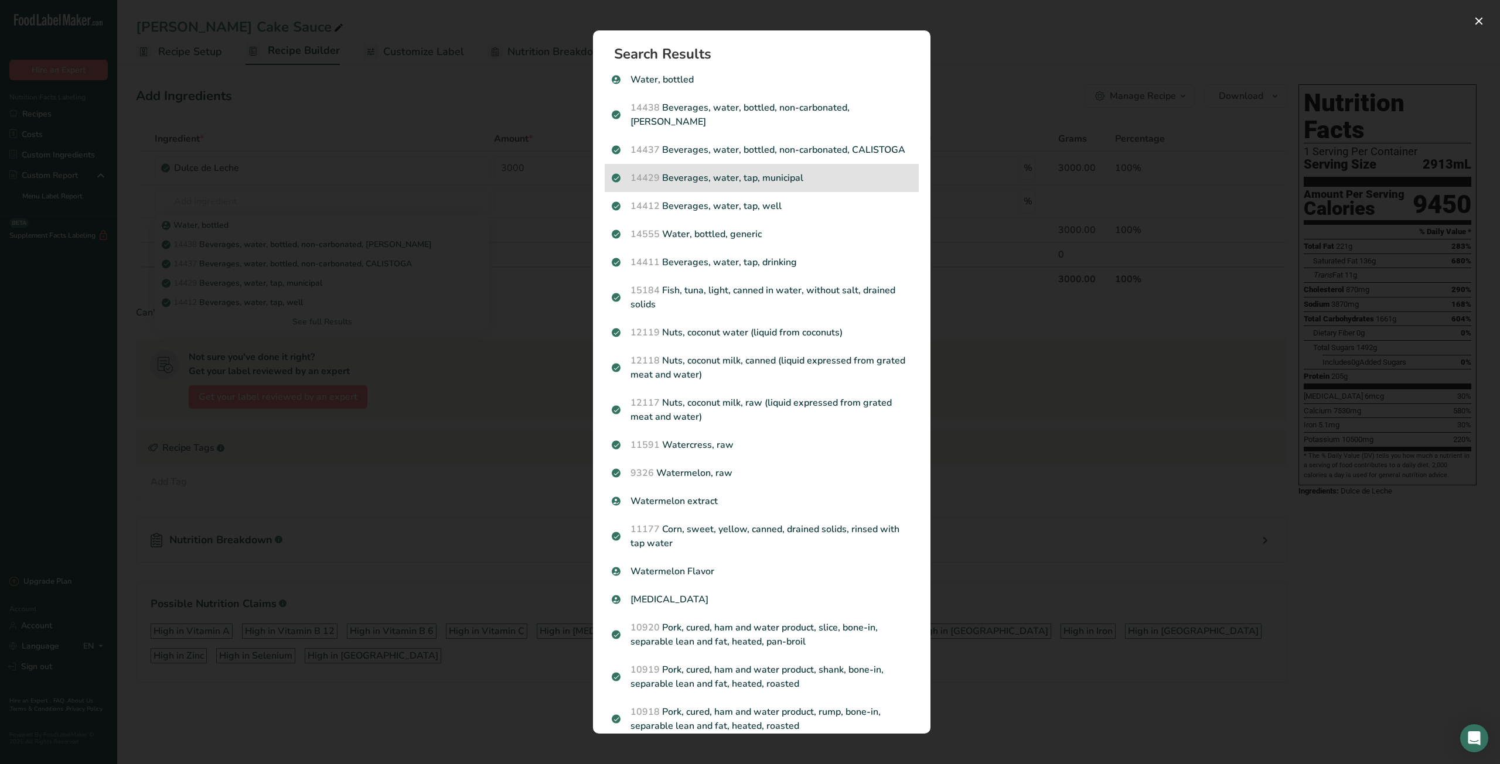
click at [731, 185] on p "14429 [GEOGRAPHIC_DATA], water, tap, municipal" at bounding box center [762, 178] width 300 height 14
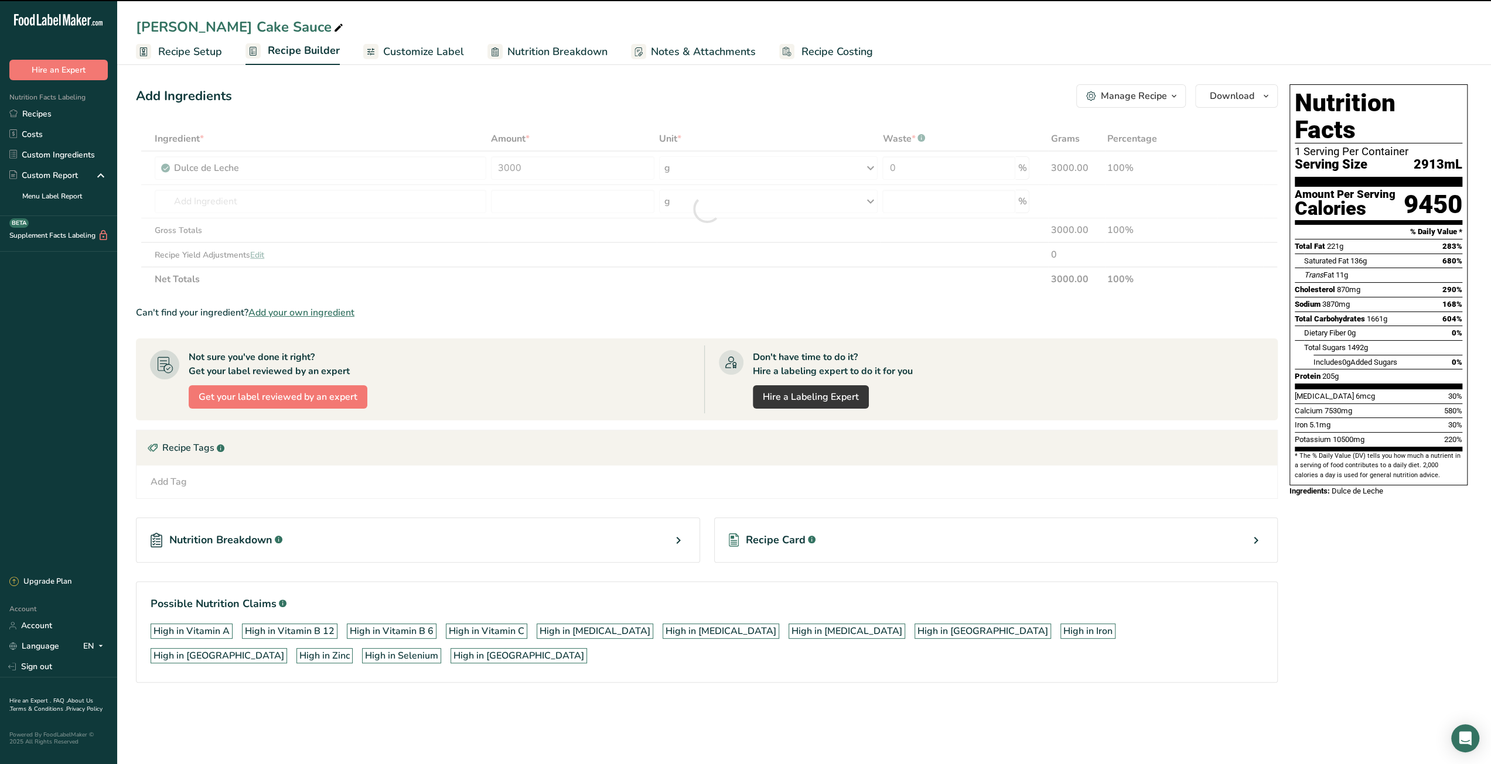
type input "0"
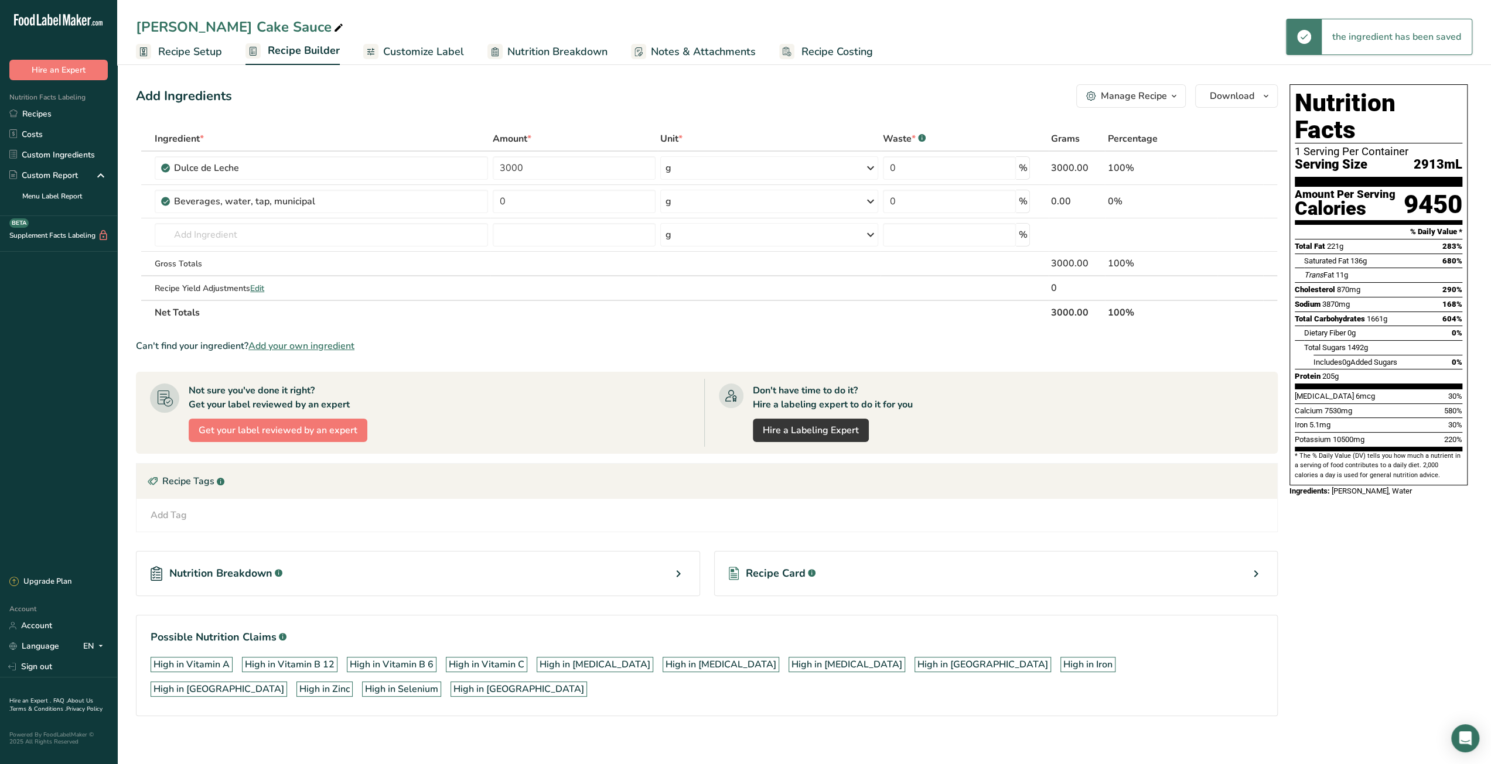
click at [839, 51] on span "Recipe Costing" at bounding box center [836, 52] width 71 height 16
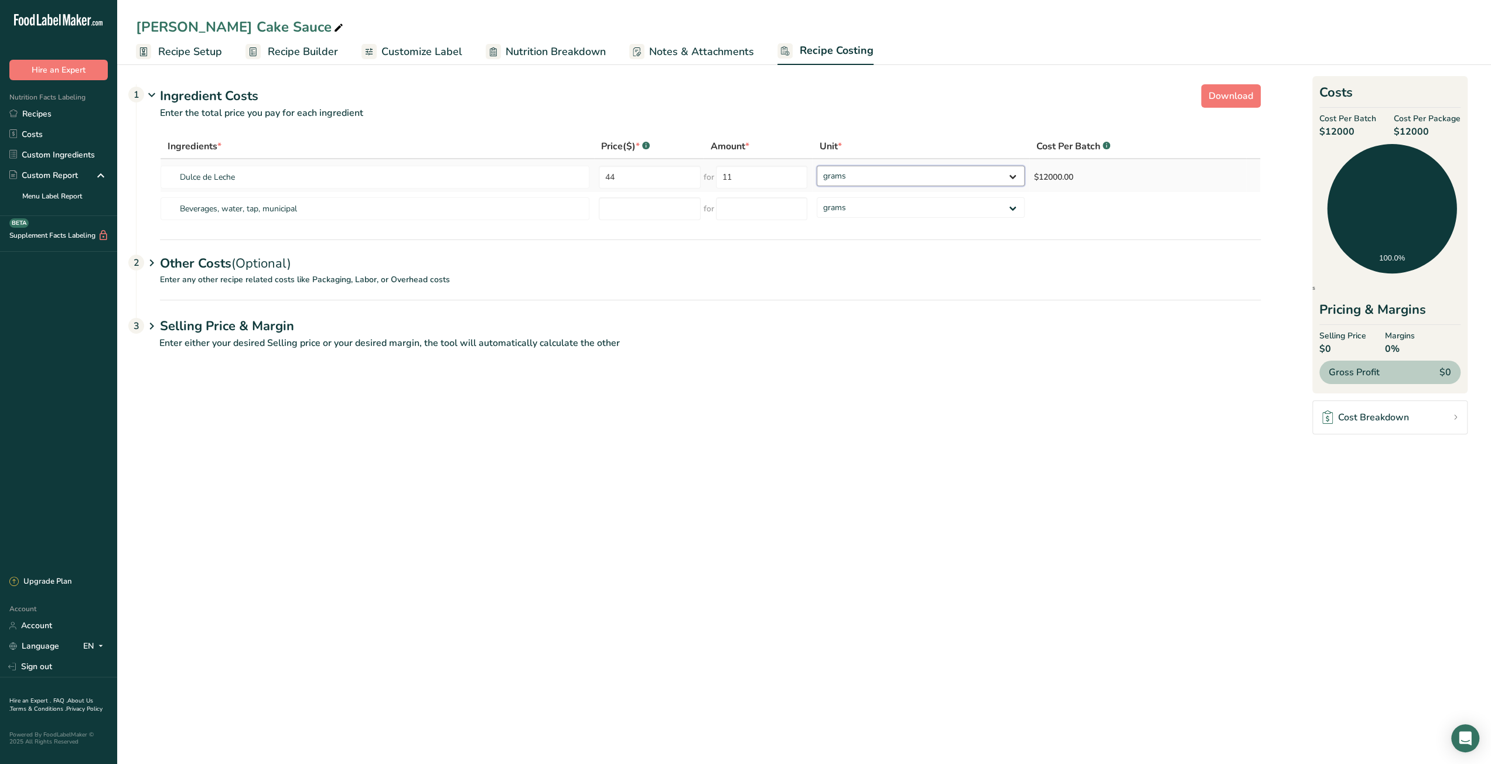
click at [901, 181] on select "grams kg mg mcg lb oz" at bounding box center [920, 176] width 207 height 21
select select "12"
click at [817, 166] on select "grams kg mg mcg lb oz" at bounding box center [920, 176] width 207 height 21
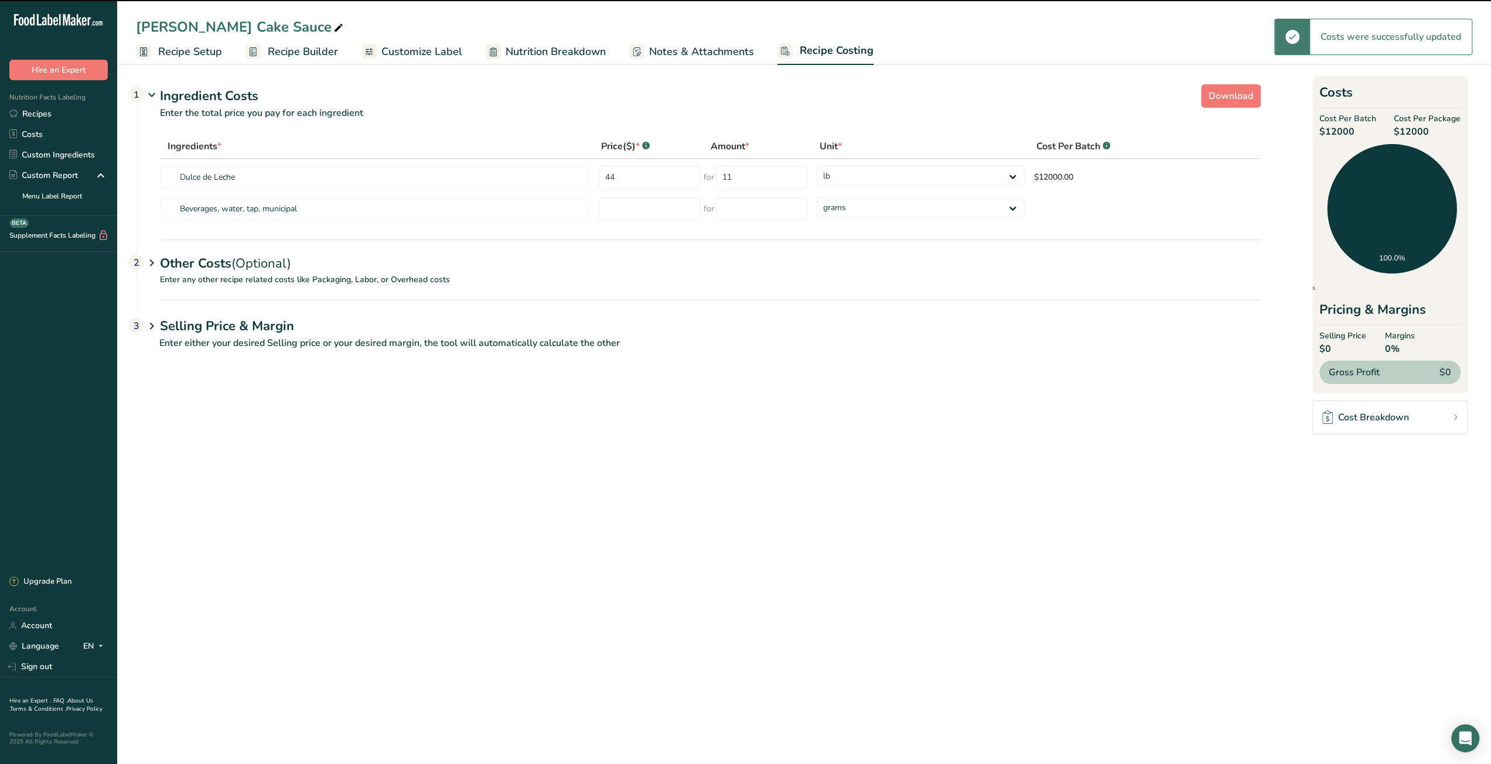
click at [832, 432] on main "[PERSON_NAME] Cake Sauce Recipe Setup Recipe Builder Customize Label Nutrition …" at bounding box center [745, 382] width 1491 height 764
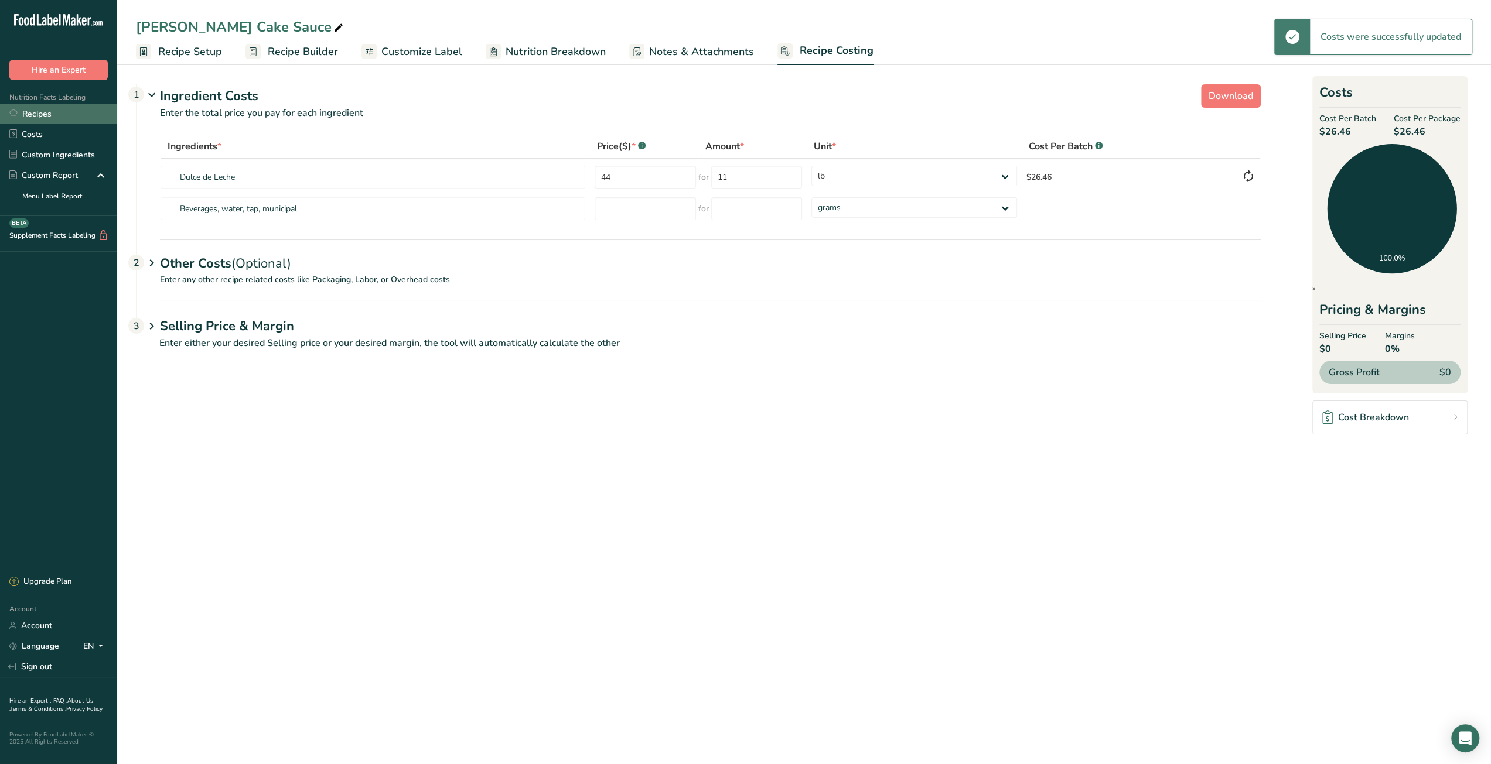
click at [42, 114] on link "Recipes" at bounding box center [58, 114] width 117 height 21
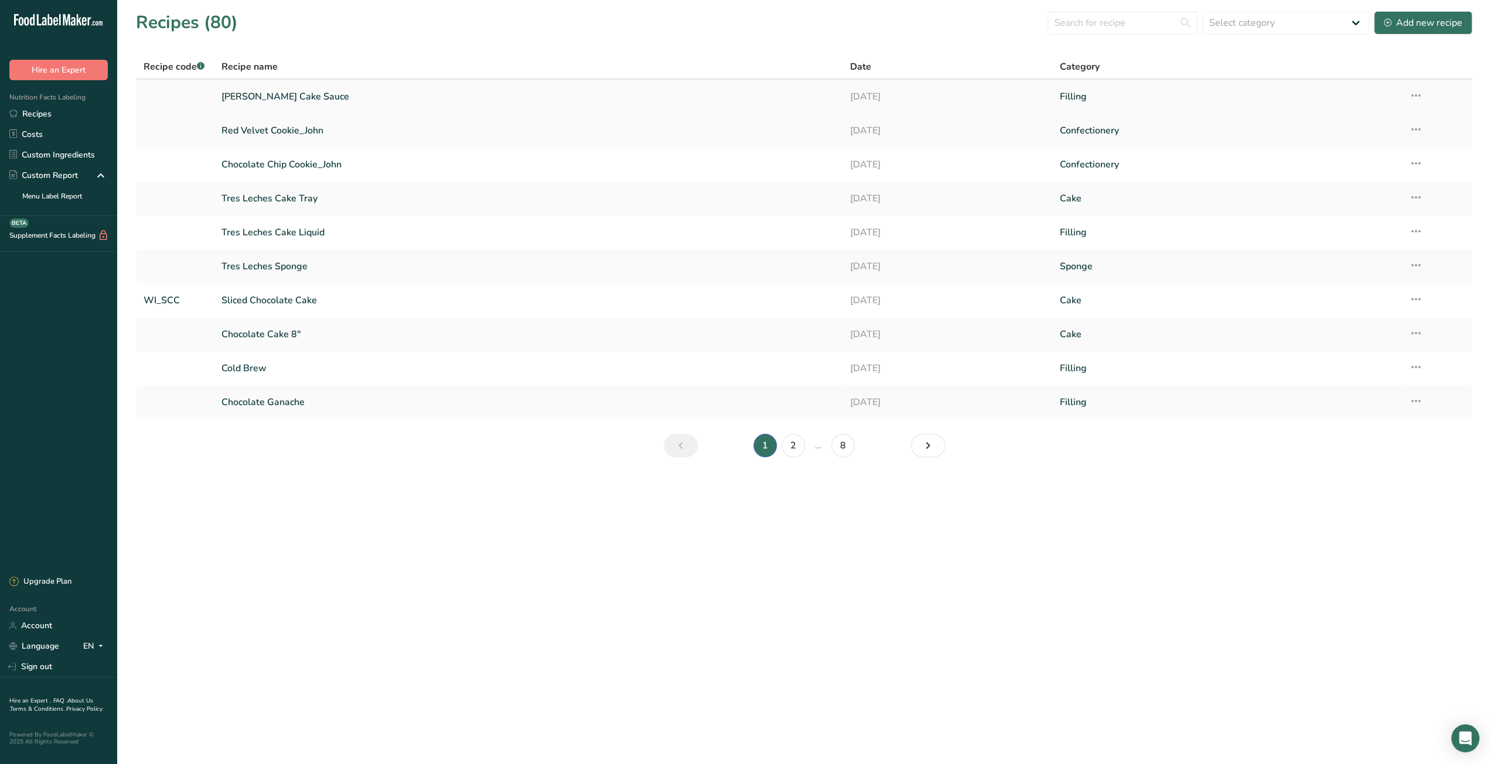
click at [1418, 95] on icon at bounding box center [1416, 95] width 14 height 21
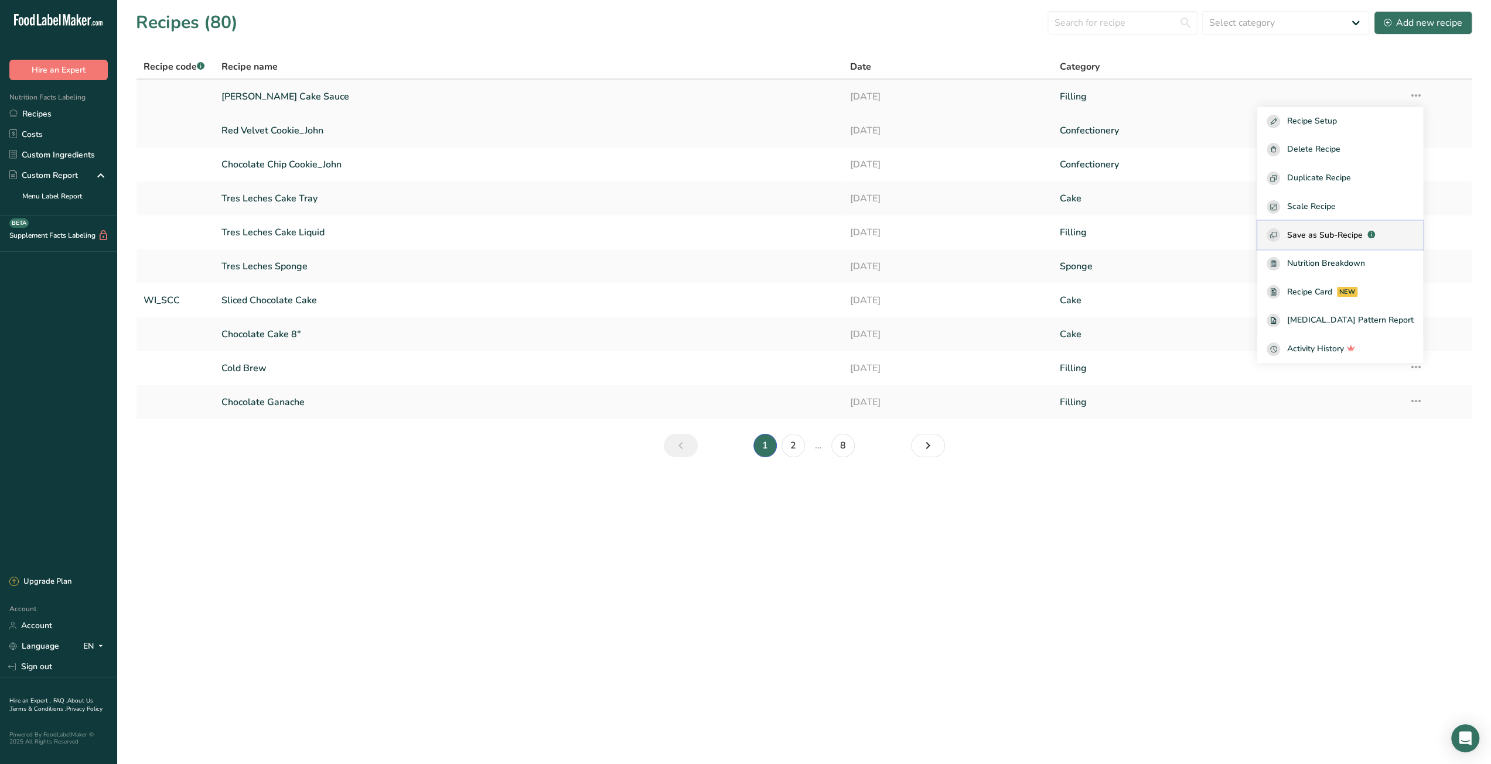
click at [1341, 230] on span "Save as Sub-Recipe" at bounding box center [1325, 235] width 76 height 12
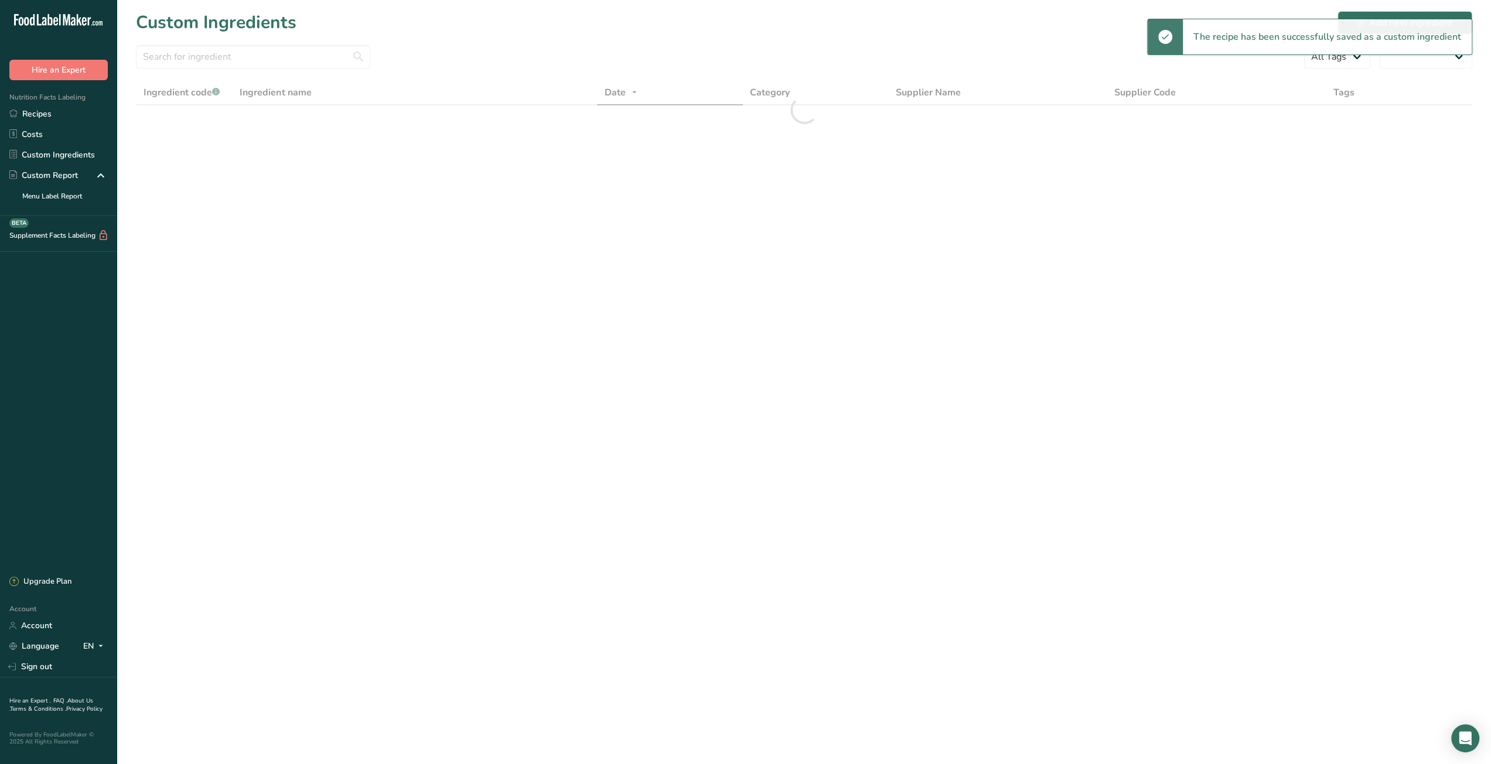
select select "30"
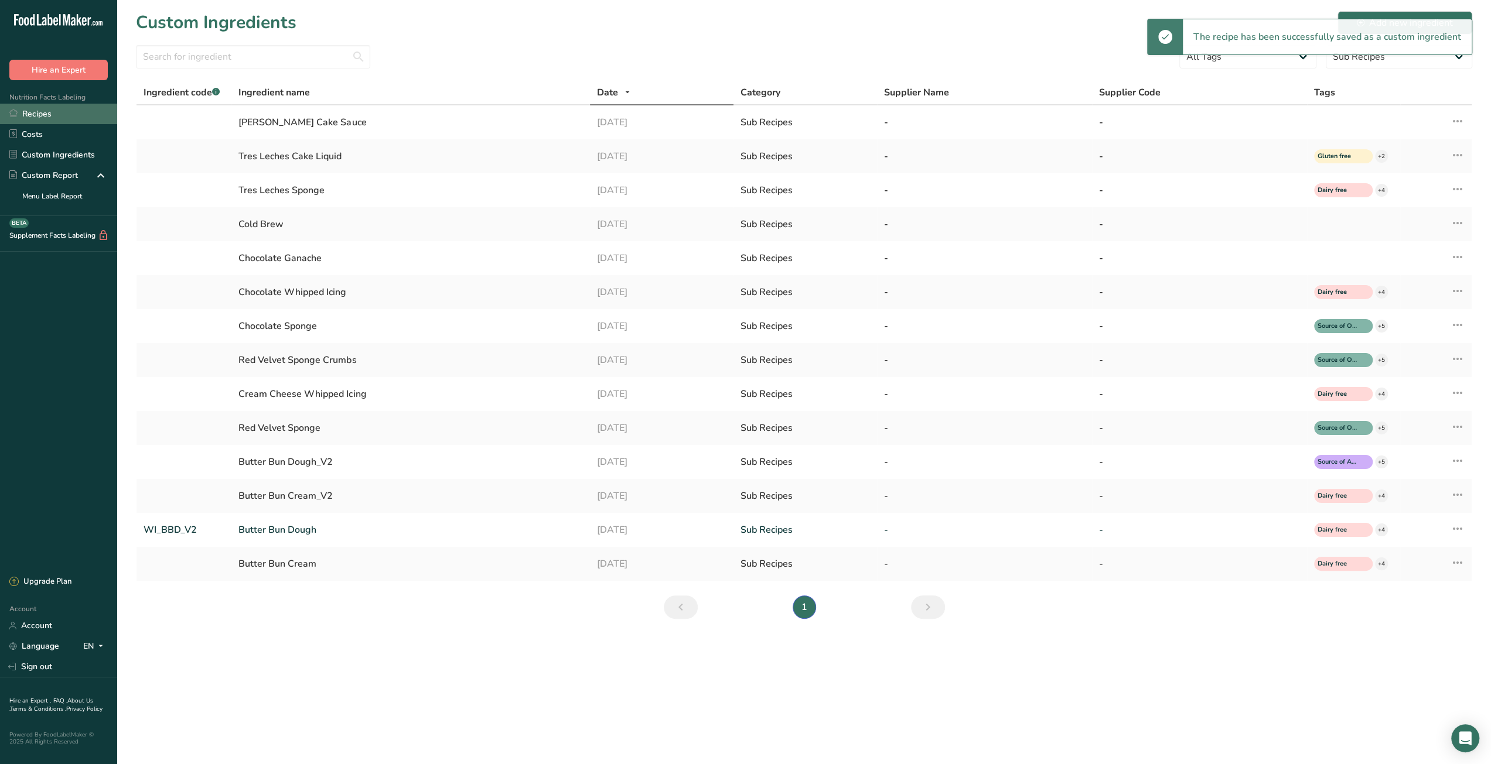
click at [42, 115] on link "Recipes" at bounding box center [58, 114] width 117 height 21
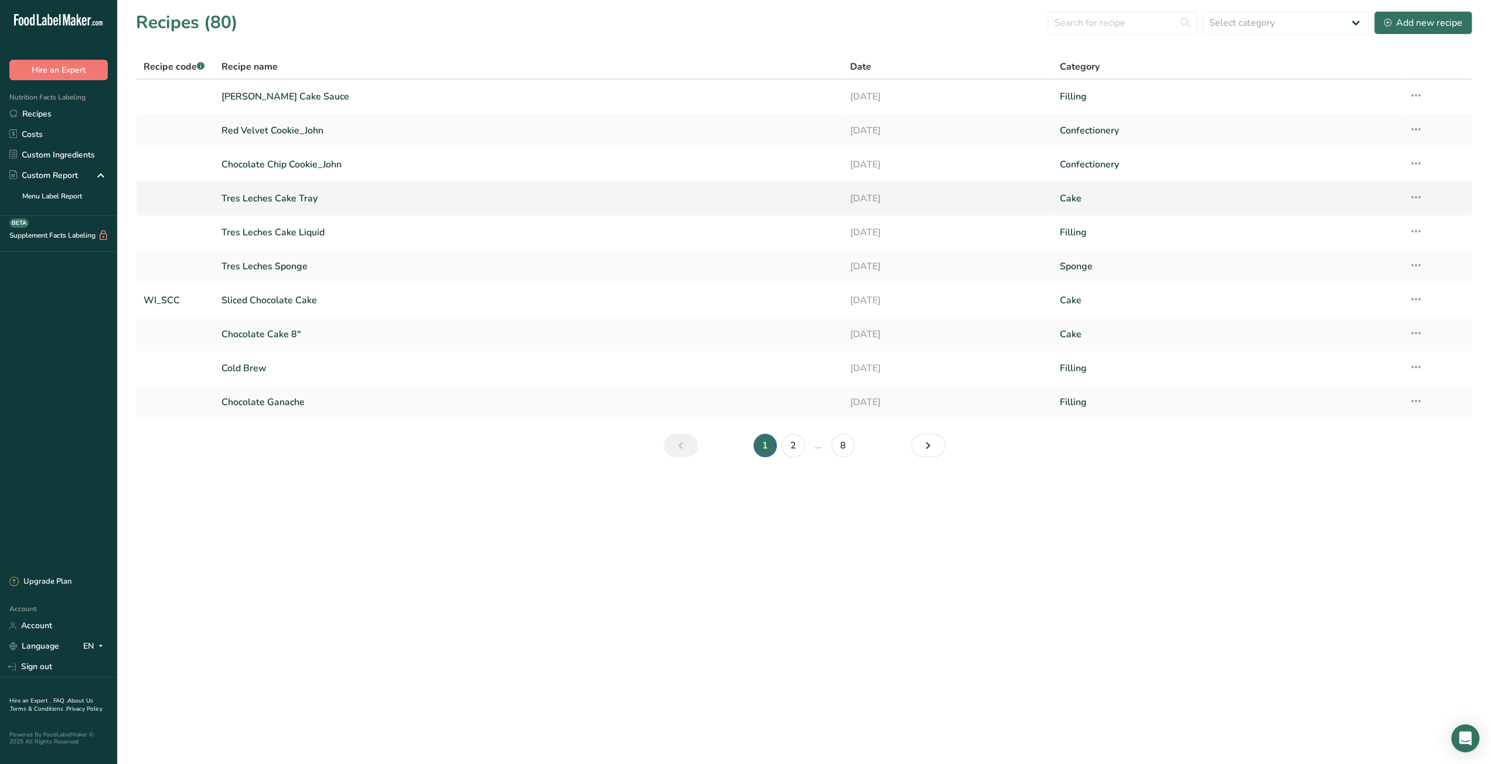
click at [281, 198] on link "Tres Leches Cake Tray" at bounding box center [528, 198] width 614 height 25
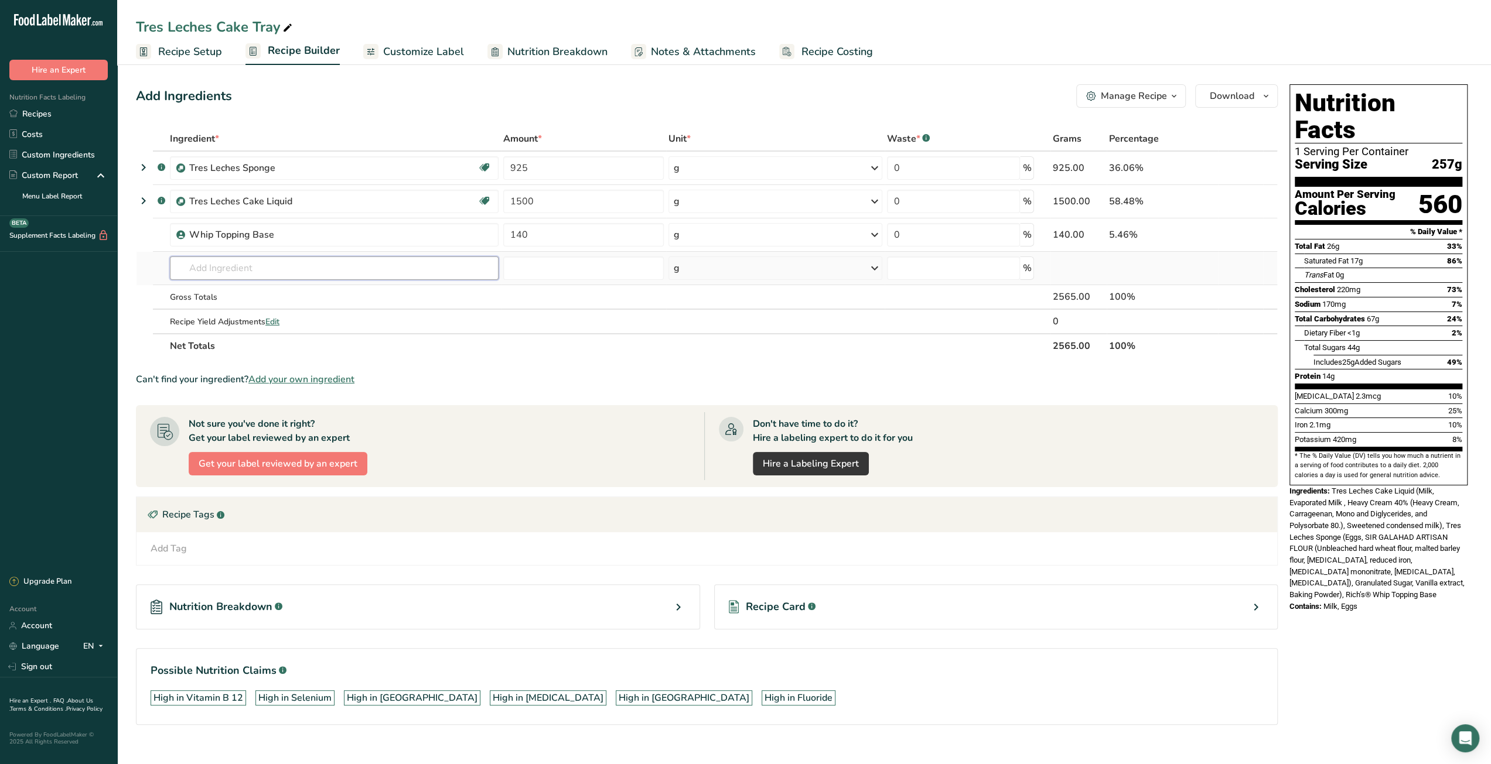
click at [397, 276] on input "text" at bounding box center [334, 268] width 329 height 23
paste input "Dulce de Leche"
type input "[PERSON_NAME] c"
click at [390, 292] on div "[PERSON_NAME] Cake Sauce" at bounding box center [324, 292] width 291 height 12
type input "[PERSON_NAME] Cake Sauce"
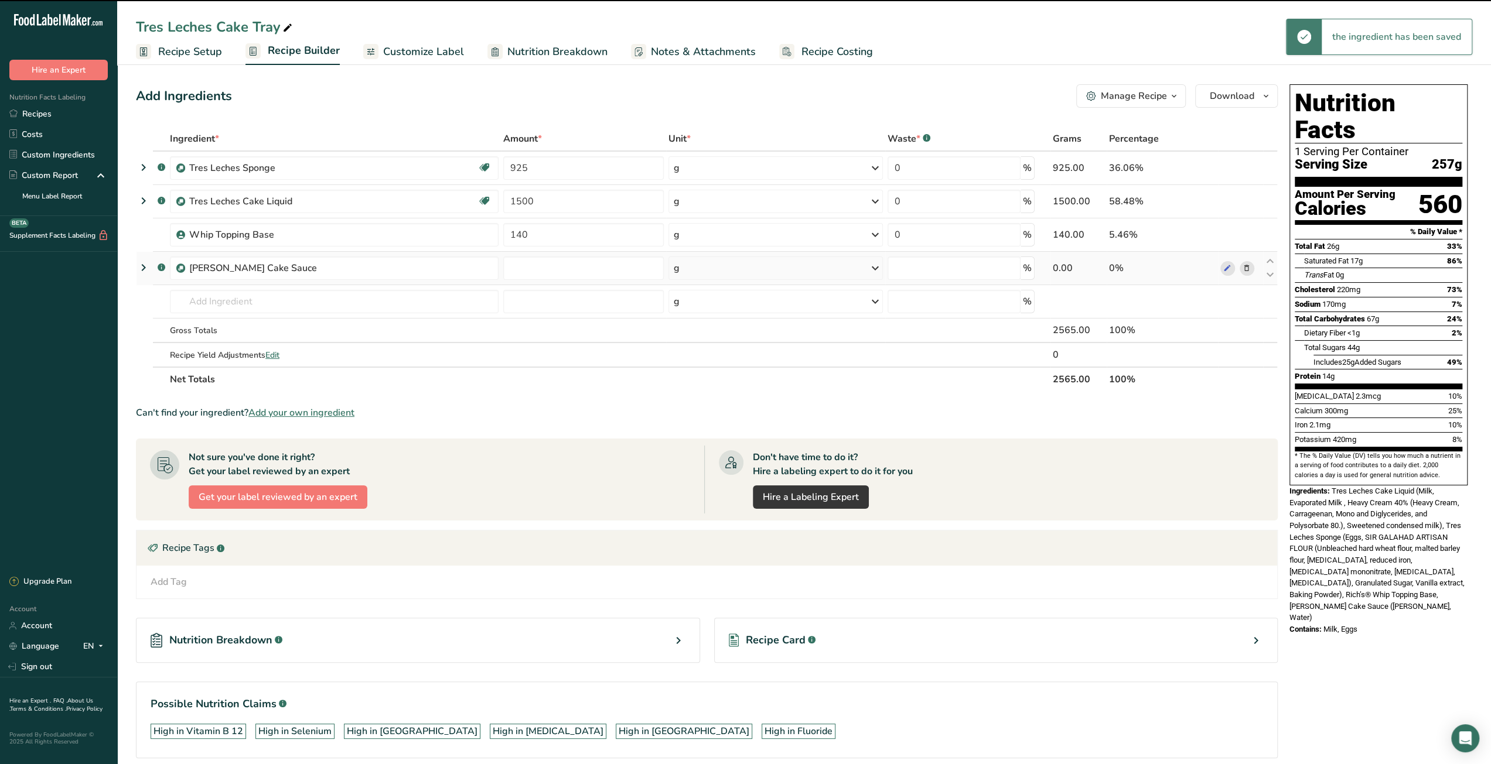
type input "0"
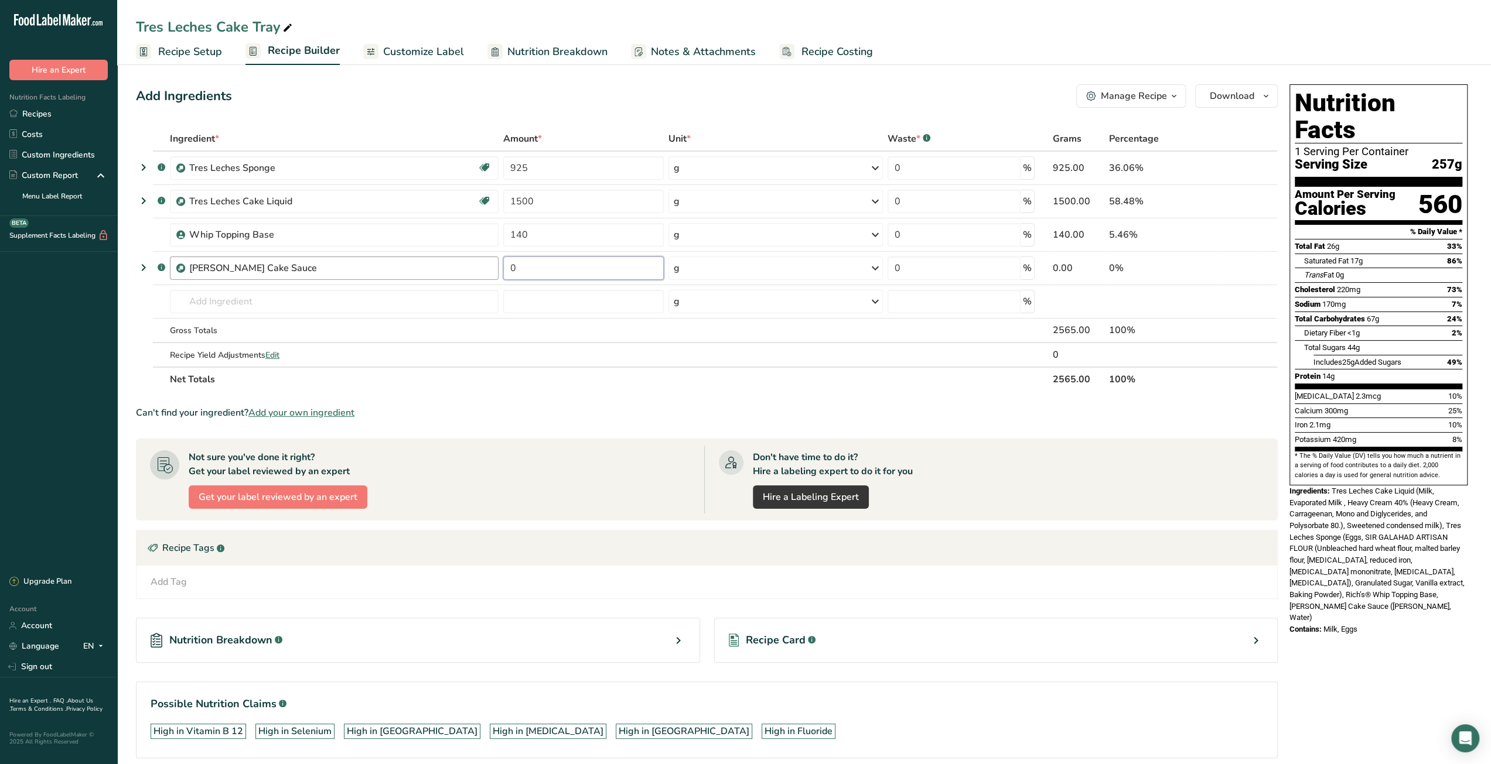
drag, startPoint x: 526, startPoint y: 267, endPoint x: 484, endPoint y: 267, distance: 42.2
click at [484, 267] on tr ".a-a{fill:#347362;}.b-a{fill:#fff;} [PERSON_NAME] Cake Sauce 0 g Weight Units g…" at bounding box center [706, 268] width 1140 height 33
type input "190"
click at [615, 409] on div "Can't find your ingredient? Add your own ingredient" at bounding box center [707, 413] width 1142 height 14
click at [811, 56] on span "Recipe Costing" at bounding box center [836, 52] width 71 height 16
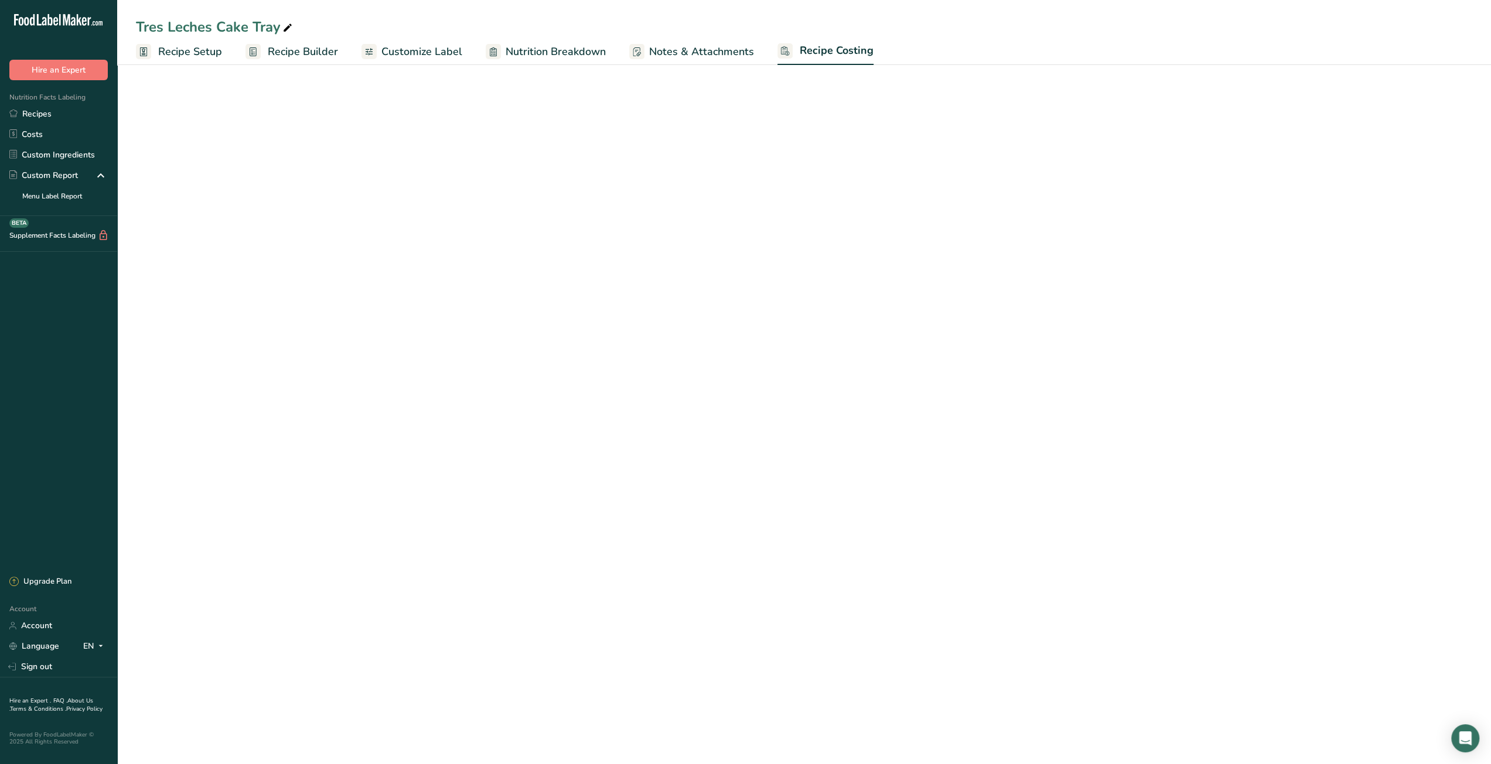
select select "12"
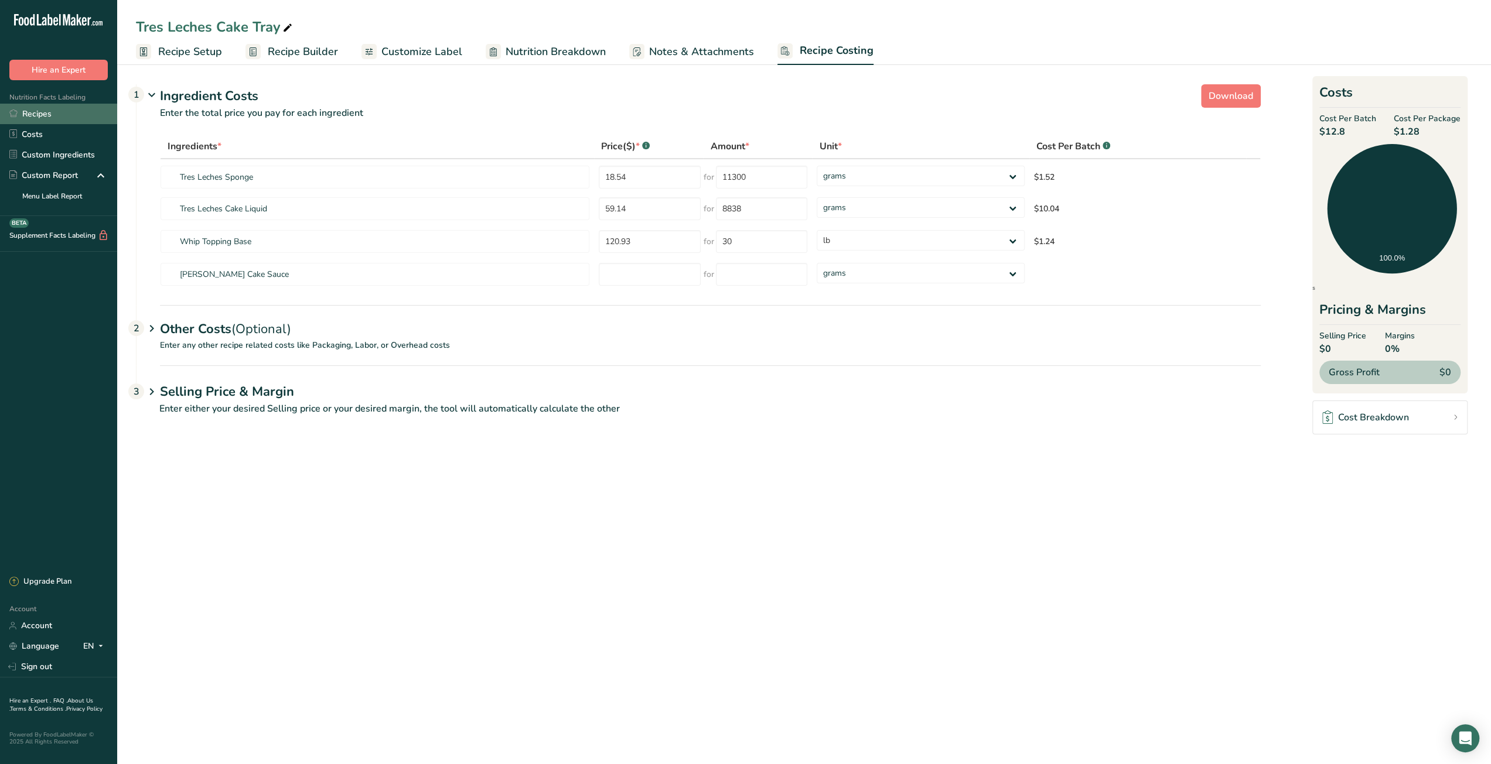
click at [61, 114] on link "Recipes" at bounding box center [58, 114] width 117 height 21
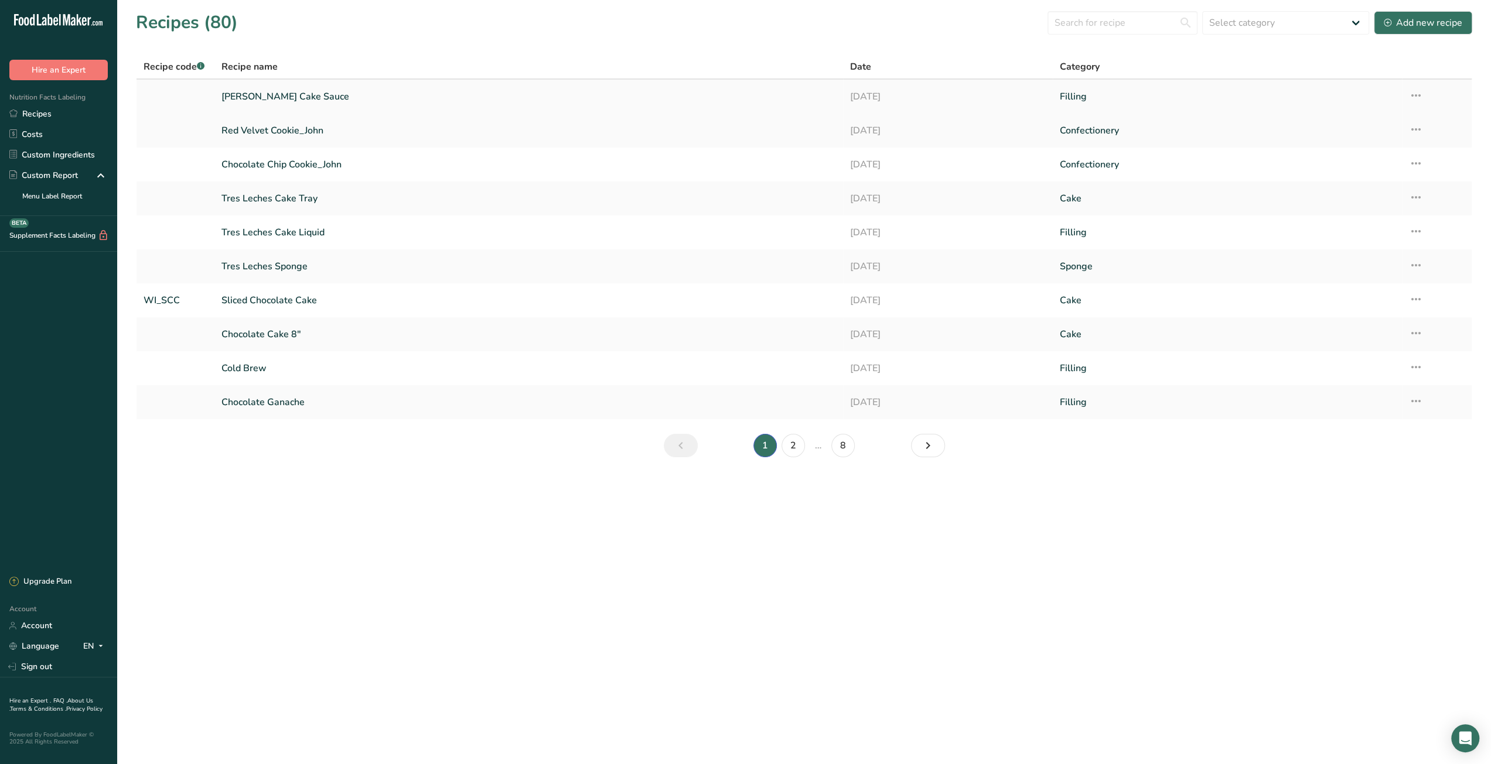
click at [321, 99] on link "[PERSON_NAME] Cake Sauce" at bounding box center [528, 96] width 614 height 25
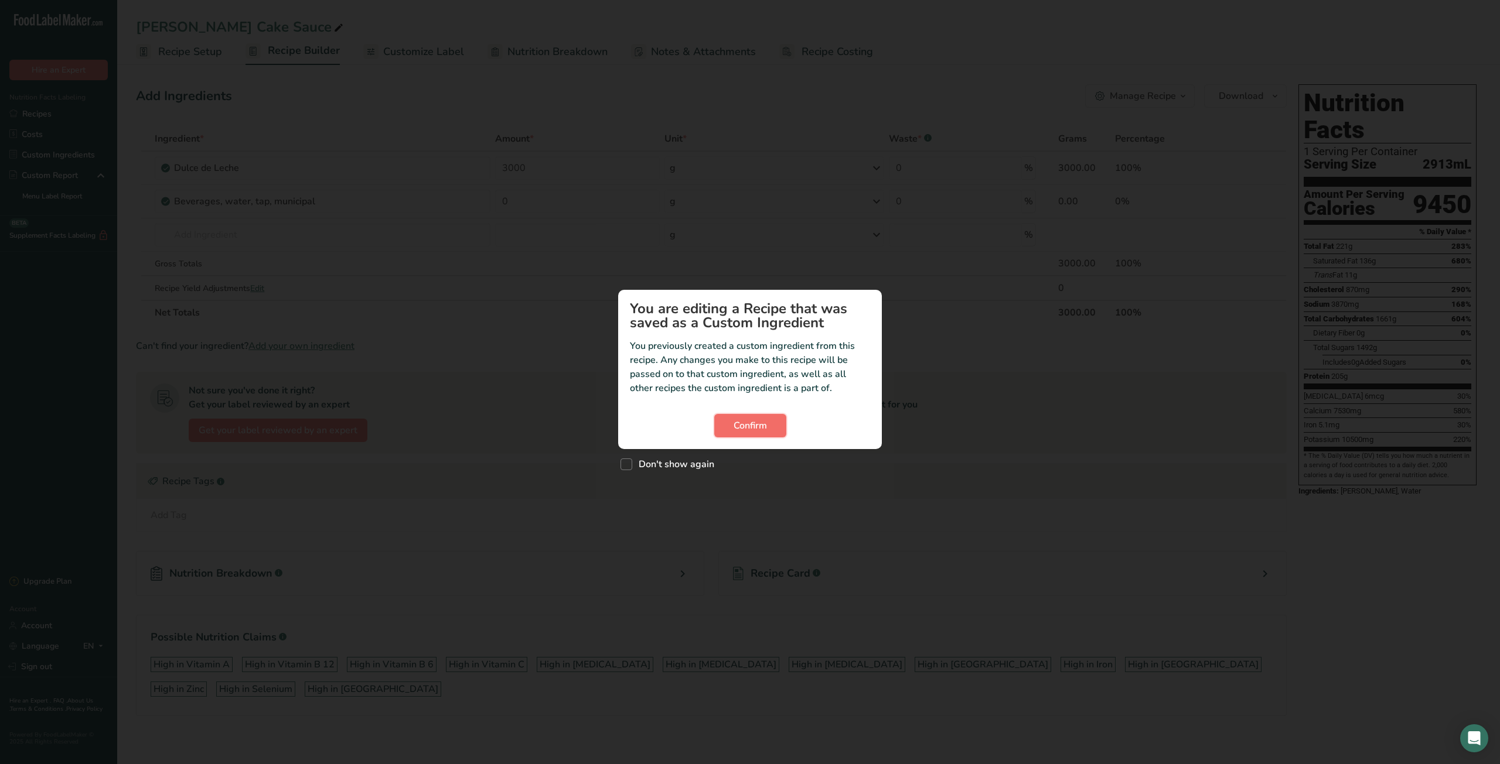
click at [779, 428] on button "Confirm" at bounding box center [750, 425] width 72 height 23
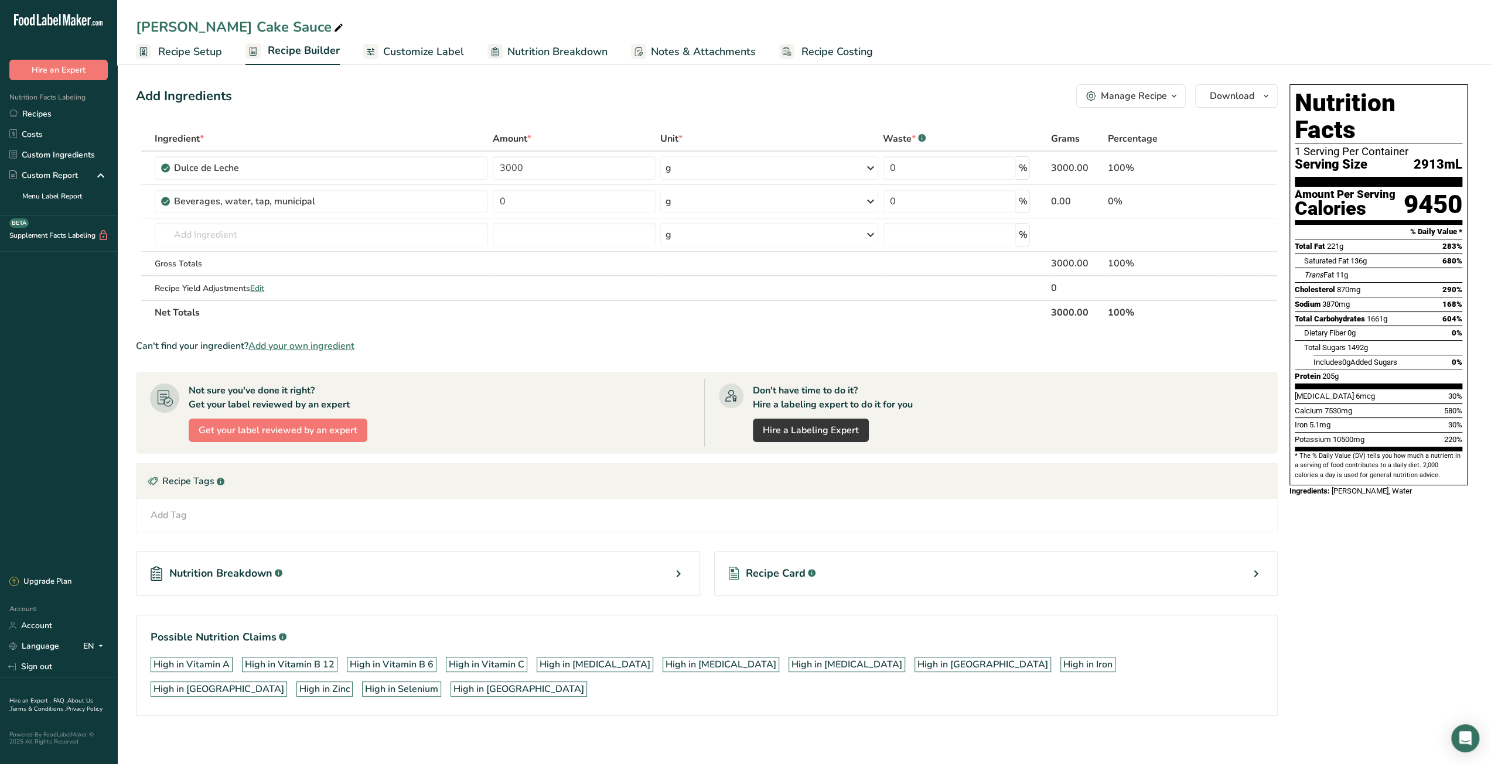
click at [842, 53] on span "Recipe Costing" at bounding box center [836, 52] width 71 height 16
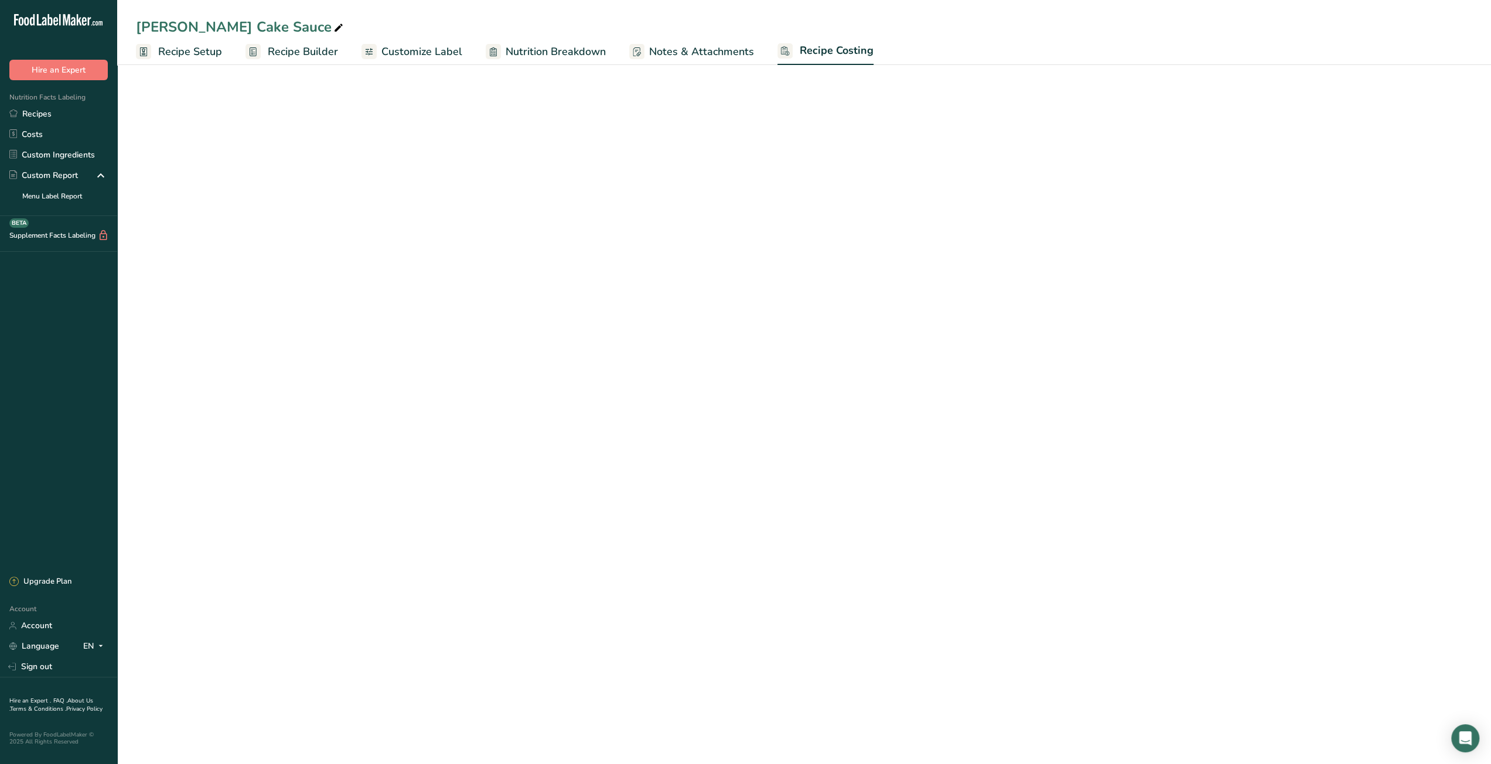
select select "12"
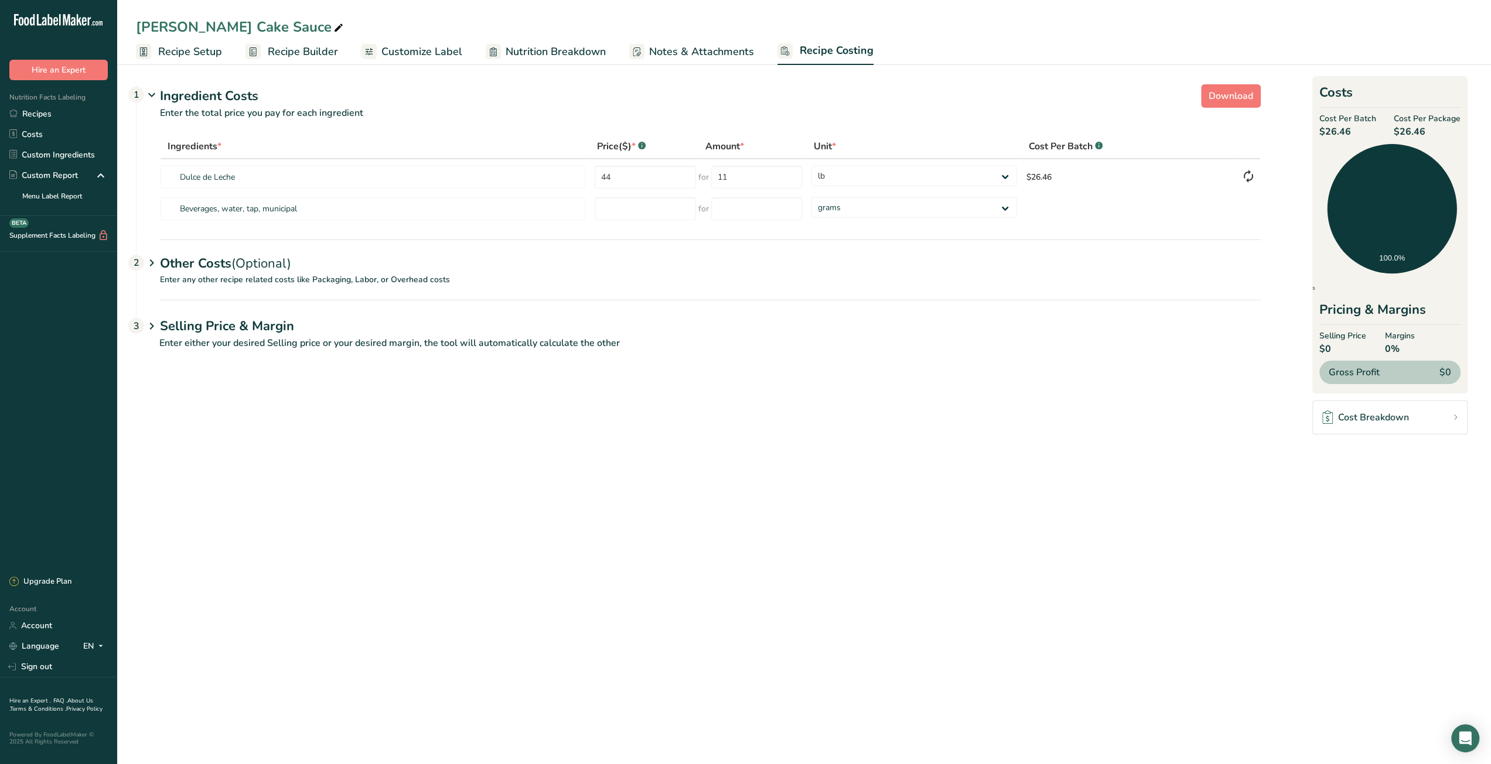
click at [300, 49] on span "Recipe Builder" at bounding box center [303, 52] width 70 height 16
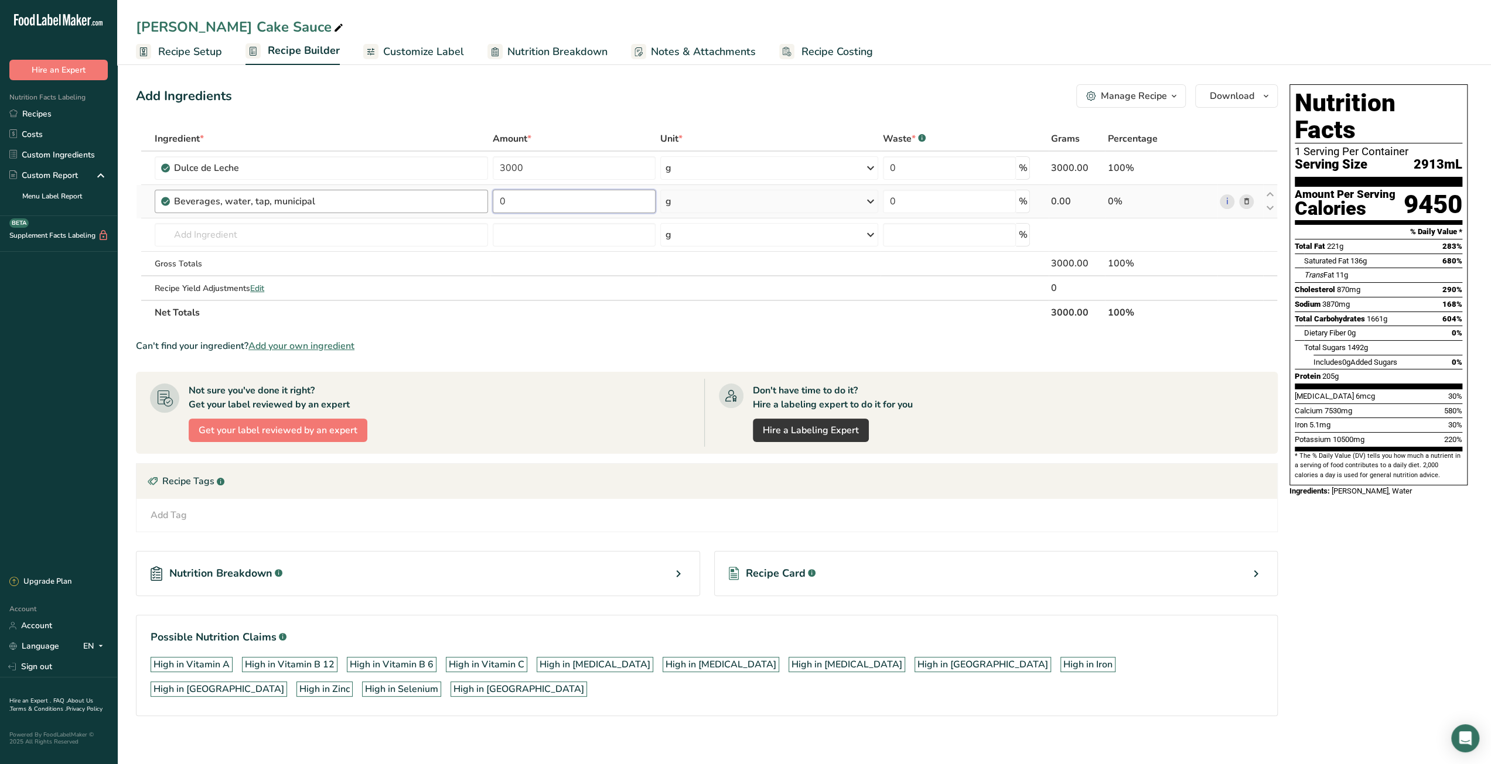
drag, startPoint x: 515, startPoint y: 199, endPoint x: 473, endPoint y: 196, distance: 42.2
click at [473, 196] on tr "Beverages, water, tap, municipal 0 g Portions 1 fl oz 1 bottle 8 fl oz 1 liter …" at bounding box center [706, 201] width 1140 height 33
type input "1000"
click at [540, 313] on div "Ingredient * Amount * Unit * Waste * .a-a{fill:#347362;}.b-a{fill:#fff;} Grams …" at bounding box center [707, 226] width 1142 height 199
drag, startPoint x: 1052, startPoint y: 312, endPoint x: 1074, endPoint y: 315, distance: 21.8
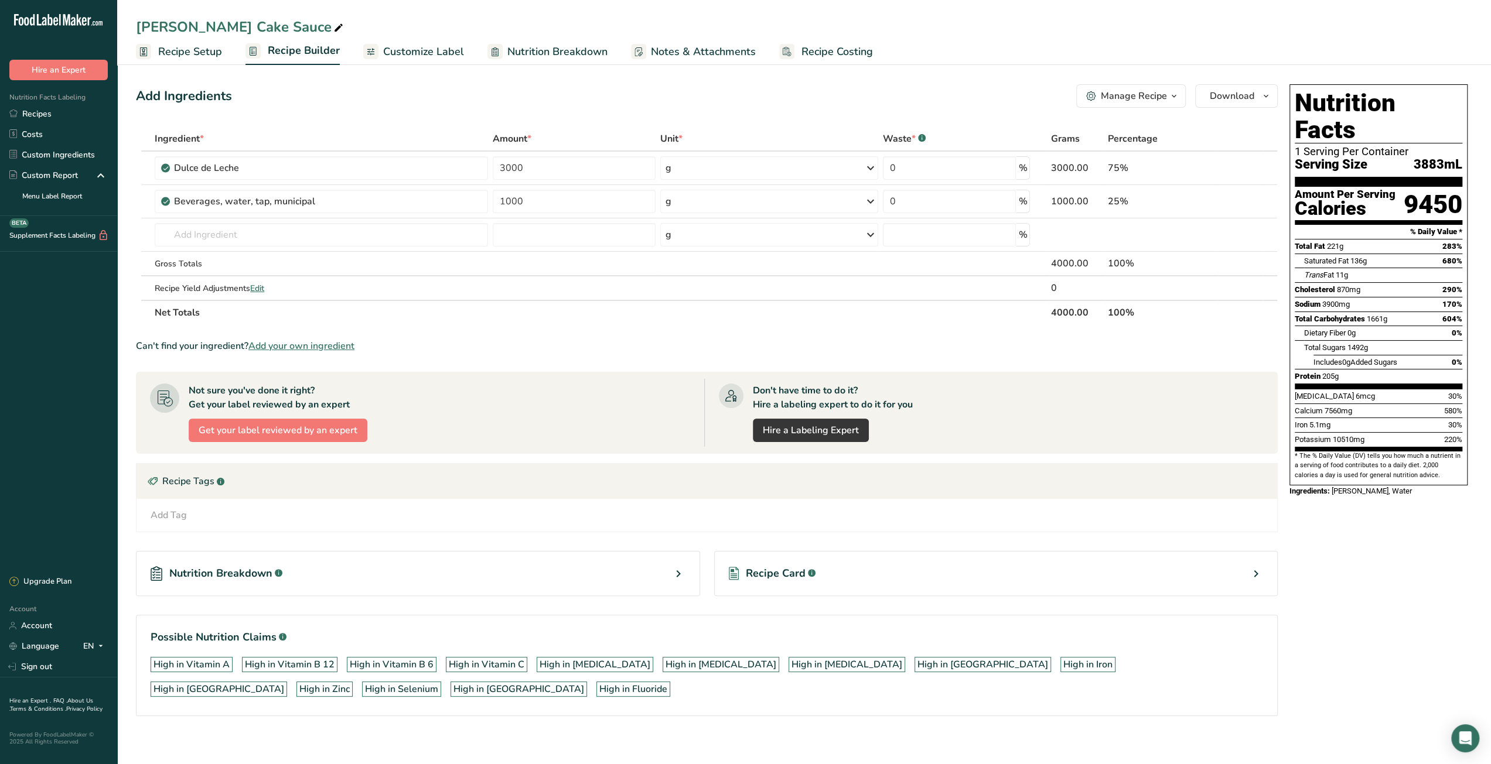
click at [1074, 315] on th "4000.00" at bounding box center [1077, 312] width 57 height 25
drag, startPoint x: 1067, startPoint y: 315, endPoint x: 832, endPoint y: 52, distance: 352.6
click at [832, 52] on span "Recipe Costing" at bounding box center [836, 52] width 71 height 16
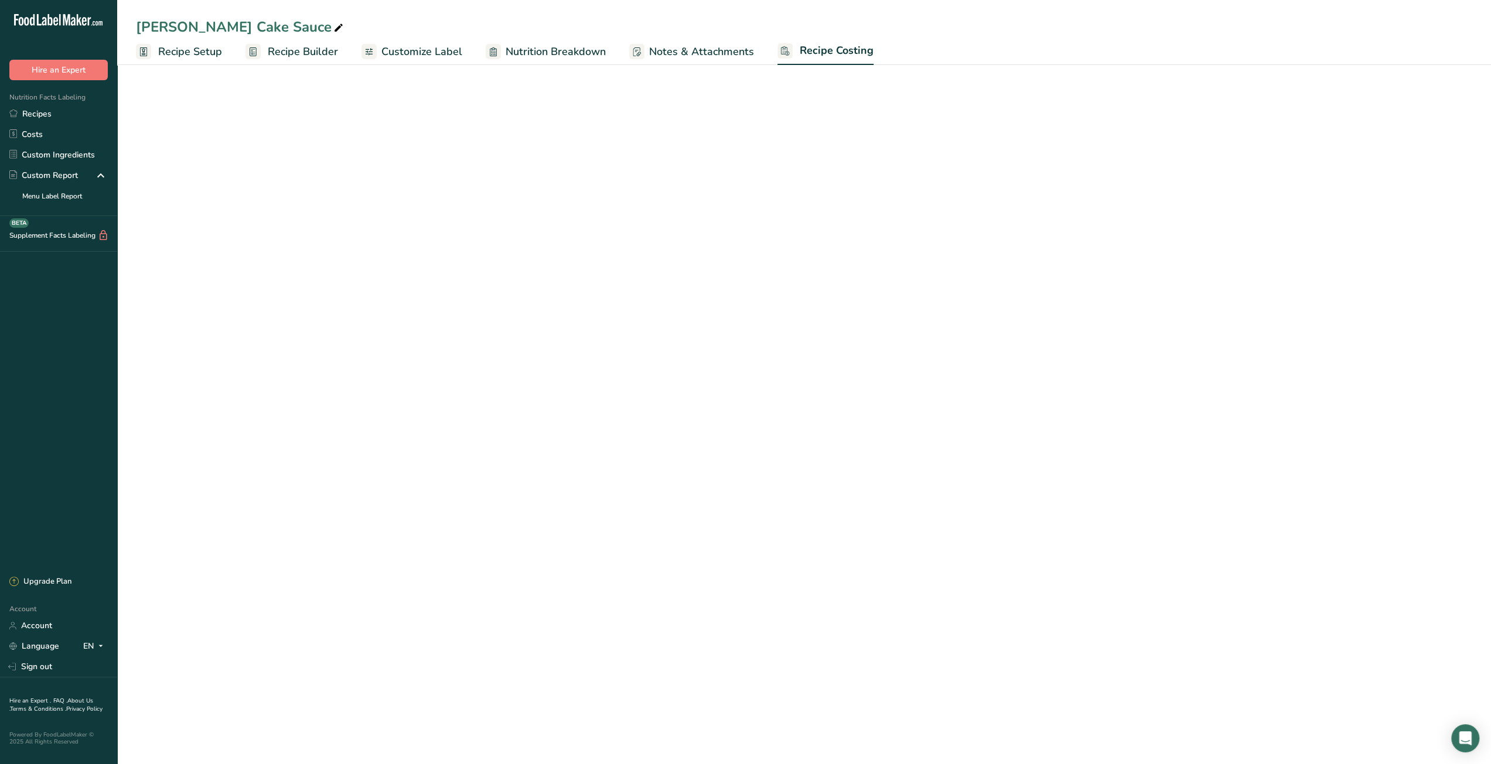
select select "12"
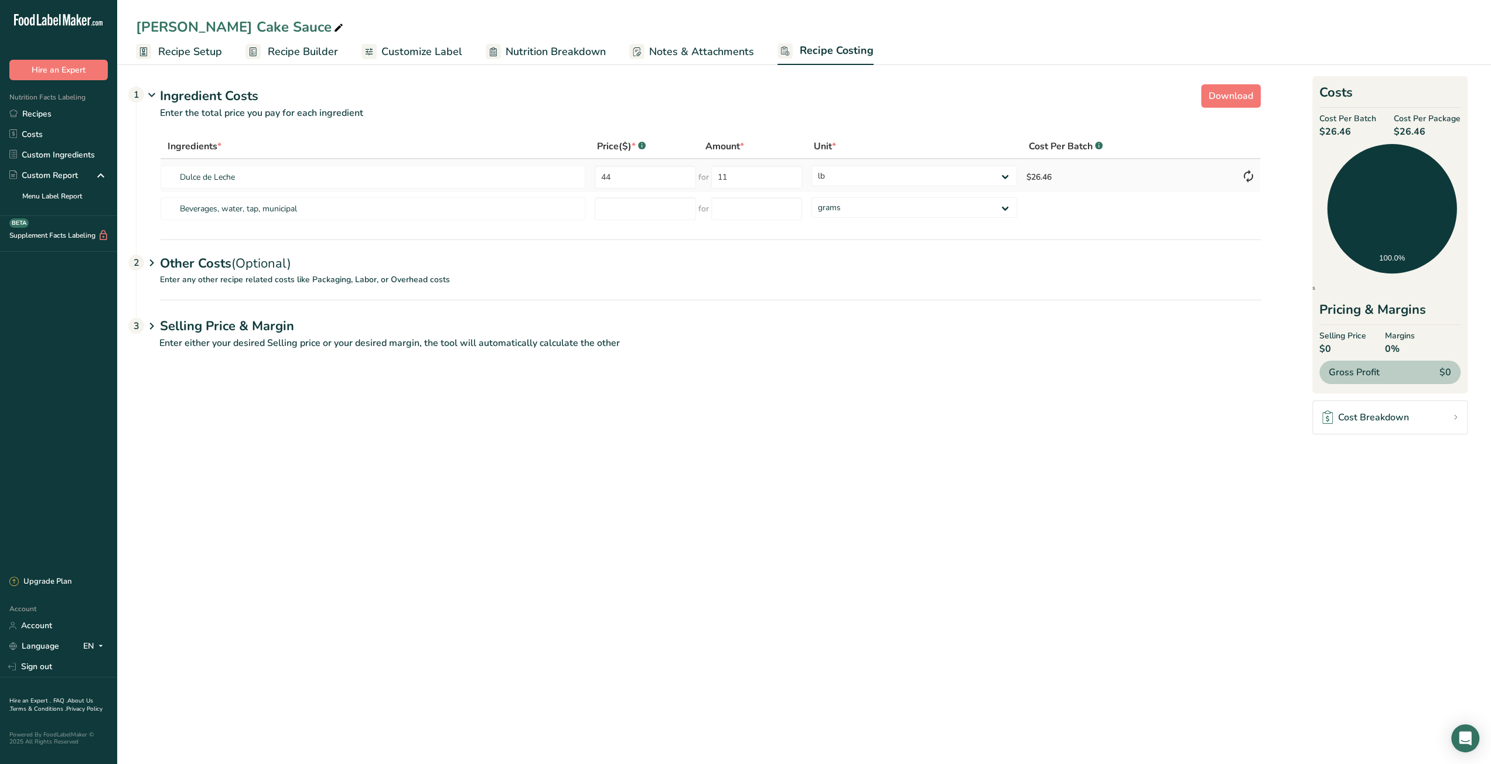
drag, startPoint x: 1033, startPoint y: 177, endPoint x: 1064, endPoint y: 177, distance: 30.5
click at [1064, 177] on td "$26.46" at bounding box center [1129, 175] width 215 height 33
copy td "26.46"
click at [62, 114] on link "Recipes" at bounding box center [58, 114] width 117 height 21
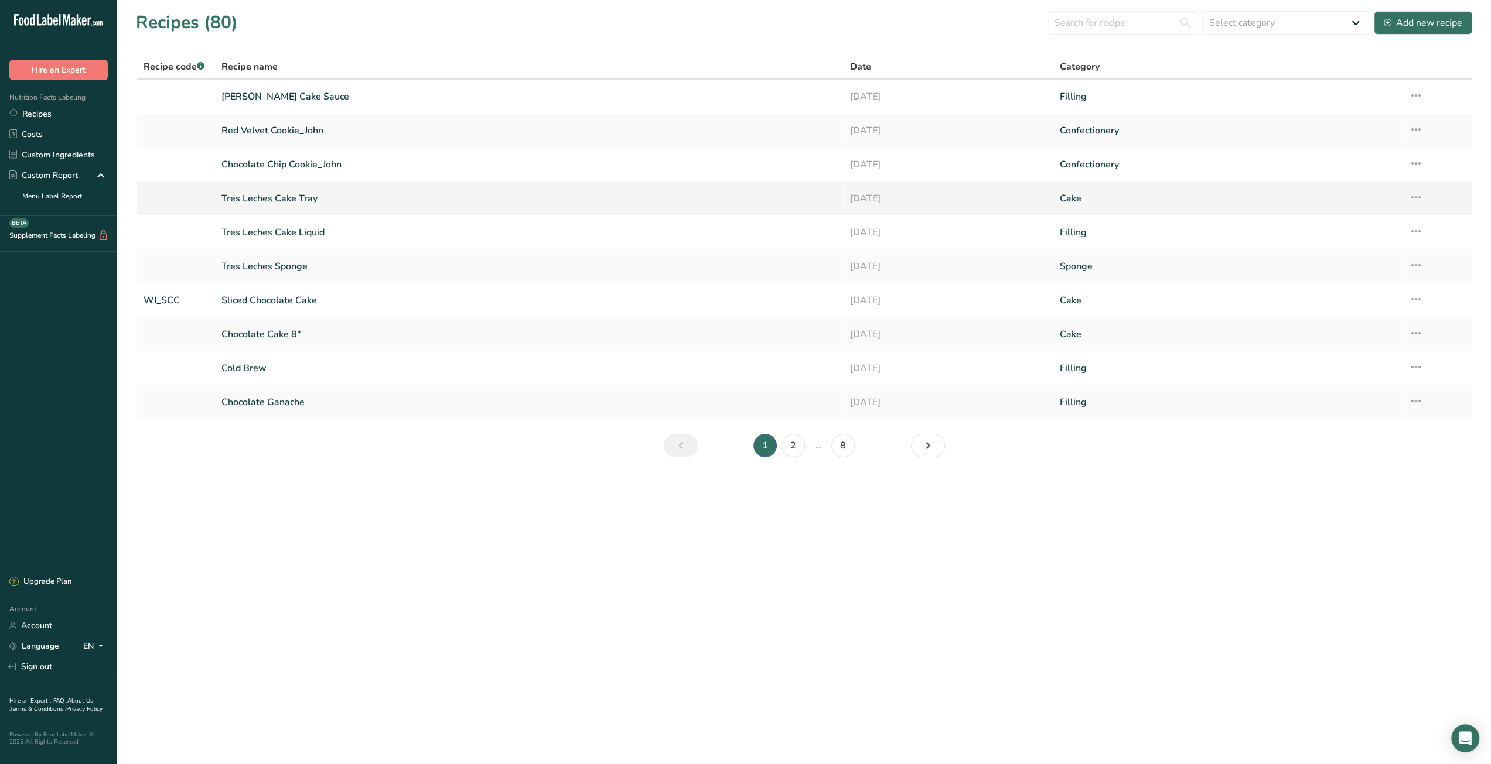
click at [301, 202] on link "Tres Leches Cake Tray" at bounding box center [528, 198] width 614 height 25
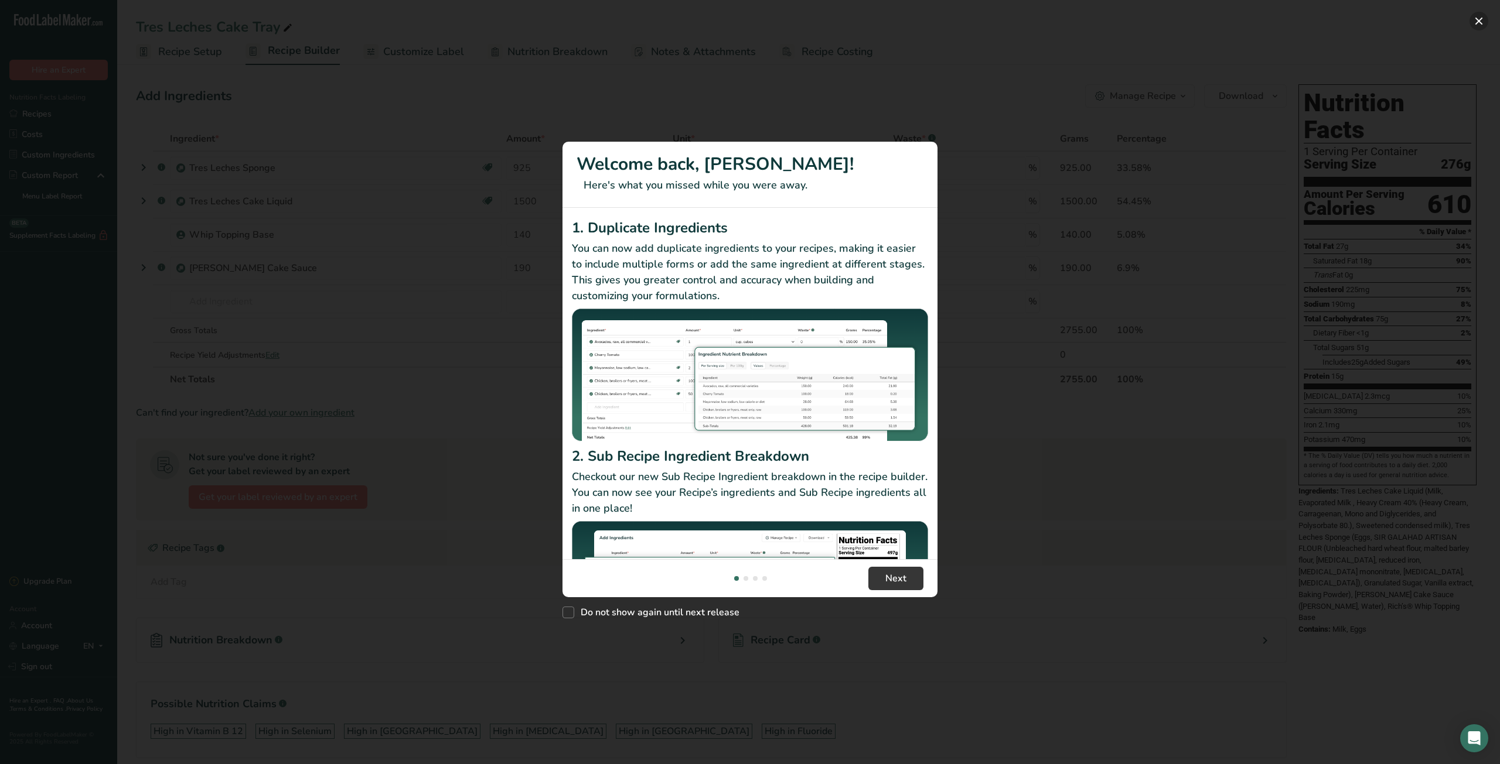
click at [1478, 21] on button "New Features" at bounding box center [1478, 21] width 19 height 19
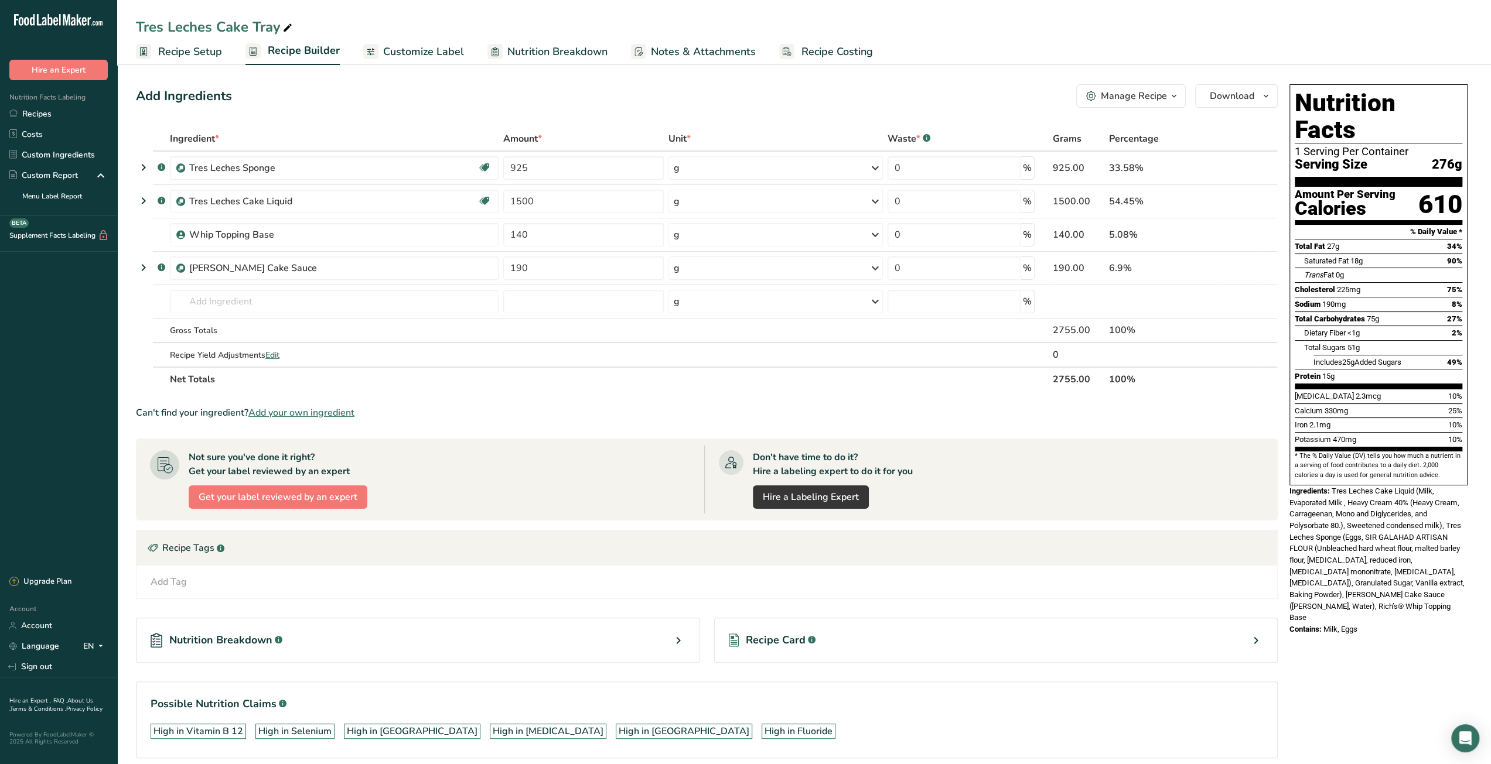
drag, startPoint x: 815, startPoint y: 55, endPoint x: 111, endPoint y: 266, distance: 735.0
click at [815, 55] on span "Recipe Costing" at bounding box center [836, 52] width 71 height 16
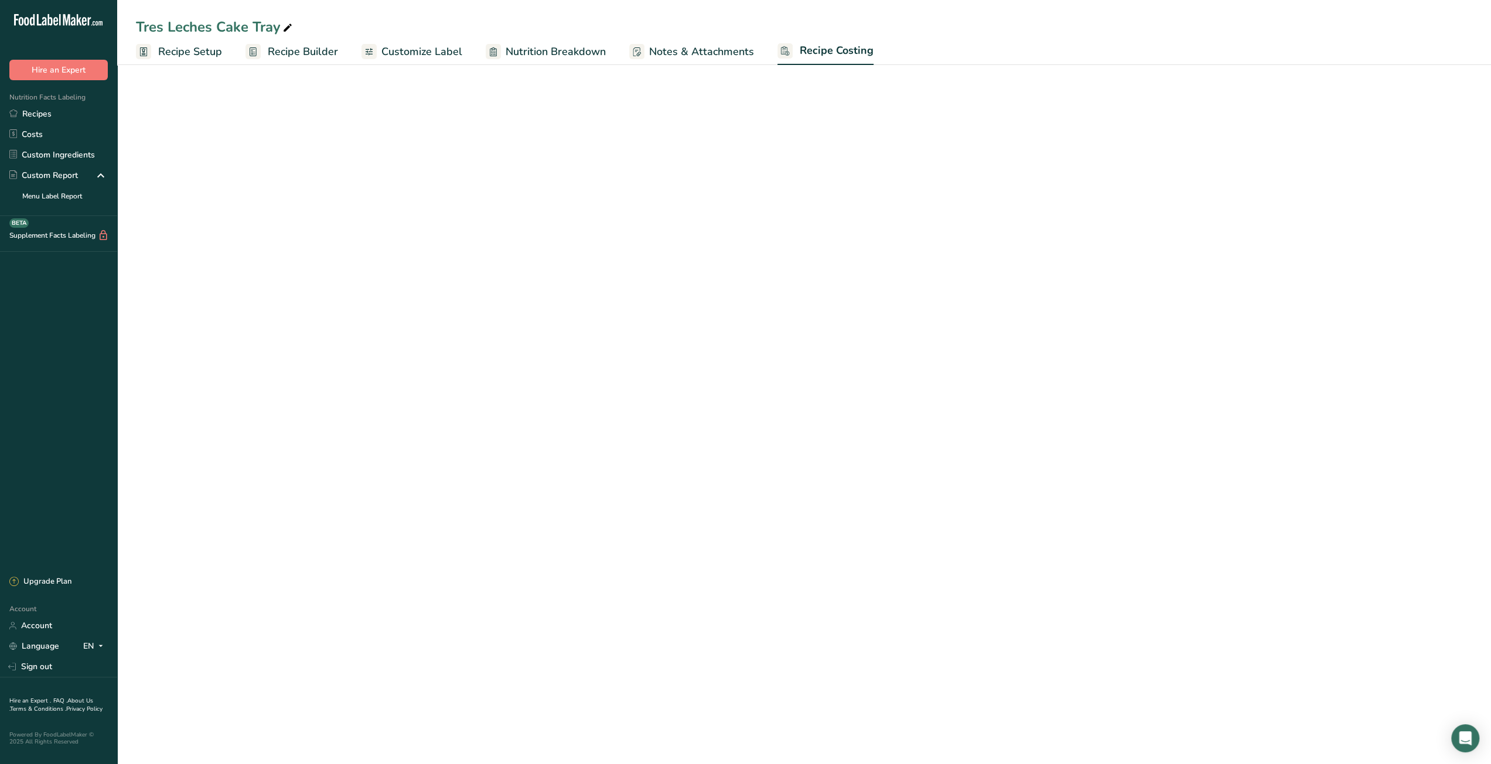
select select "12"
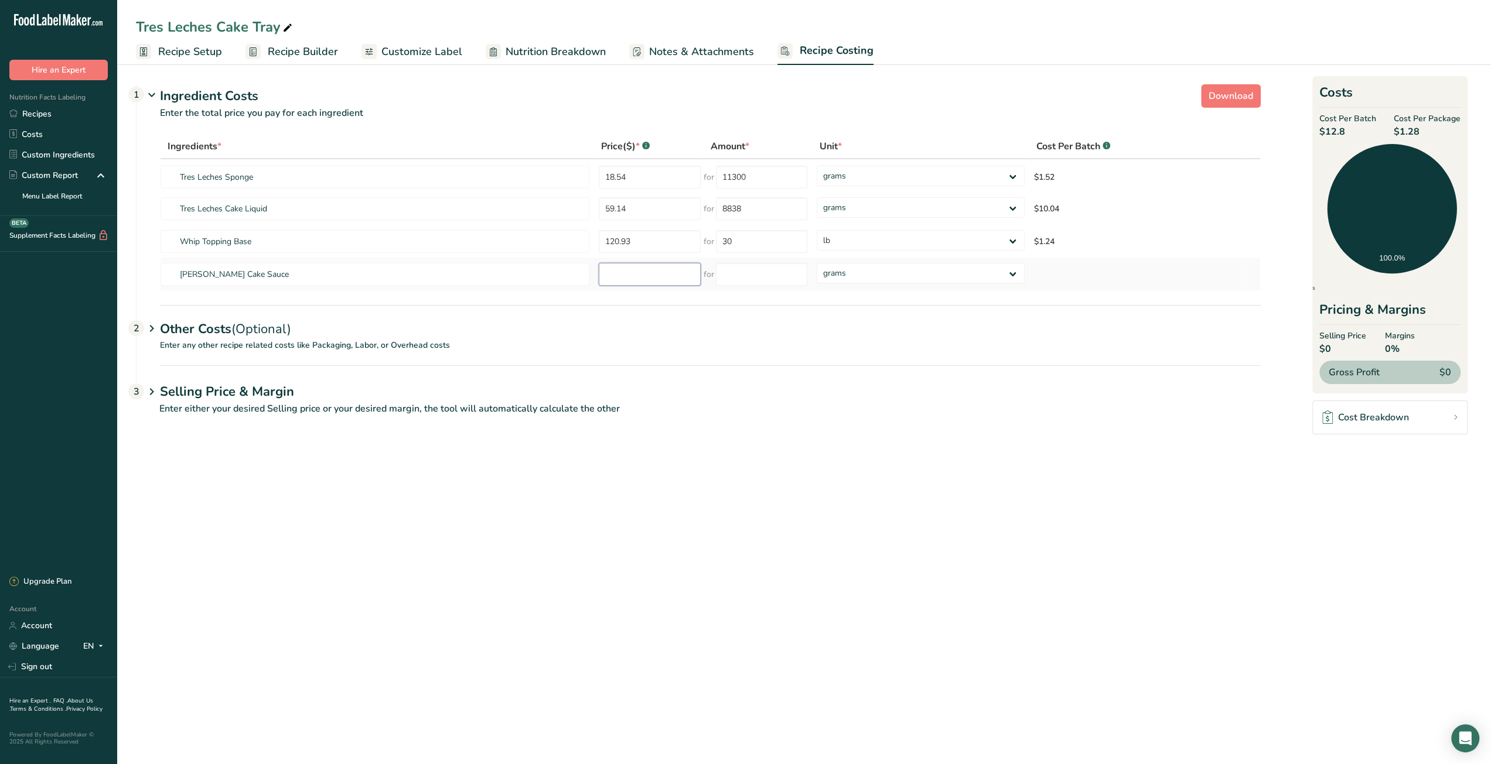
paste input "26.46"
type input "26.46"
click at [747, 276] on input "number" at bounding box center [761, 274] width 91 height 23
type input "4000"
click at [838, 490] on main "Tres Leches Cake Tray Recipe Setup Recipe Builder Customize Label Nutrition Bre…" at bounding box center [745, 382] width 1491 height 764
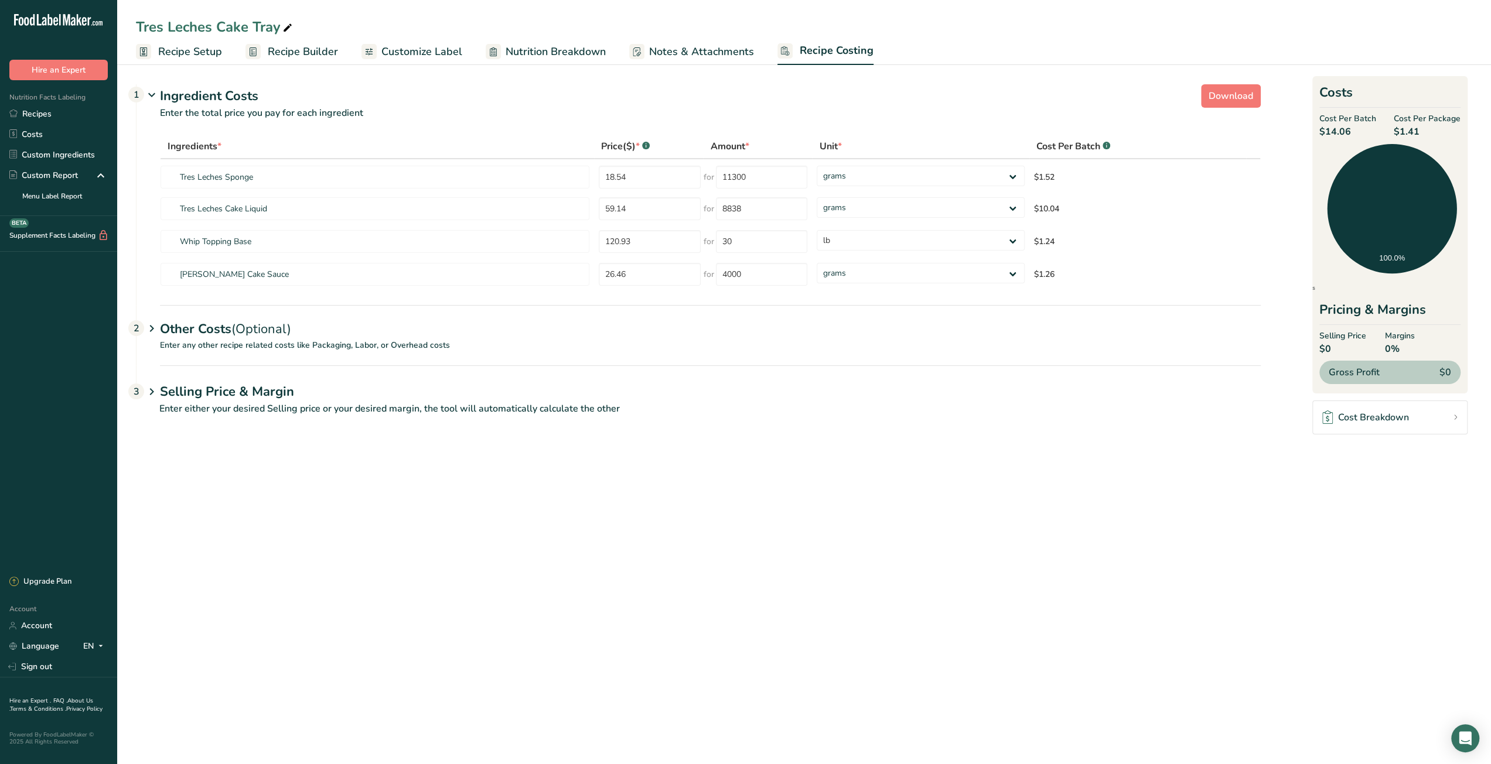
drag, startPoint x: 1402, startPoint y: 133, endPoint x: 1422, endPoint y: 129, distance: 20.2
click at [1422, 129] on span "$1.41" at bounding box center [1427, 132] width 67 height 14
click at [56, 112] on link "Recipes" at bounding box center [58, 114] width 117 height 21
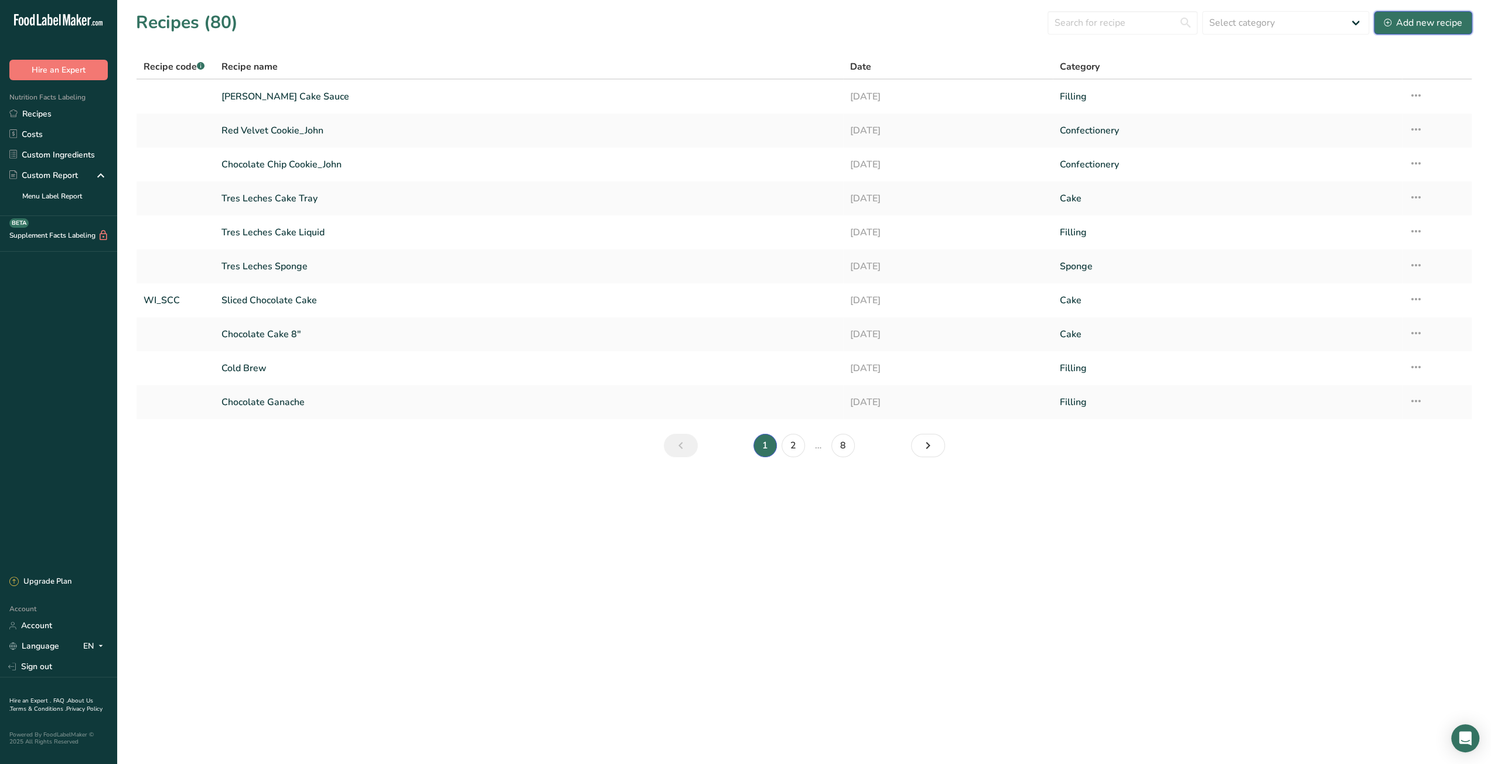
click at [1432, 23] on div "Add new recipe" at bounding box center [1423, 23] width 78 height 14
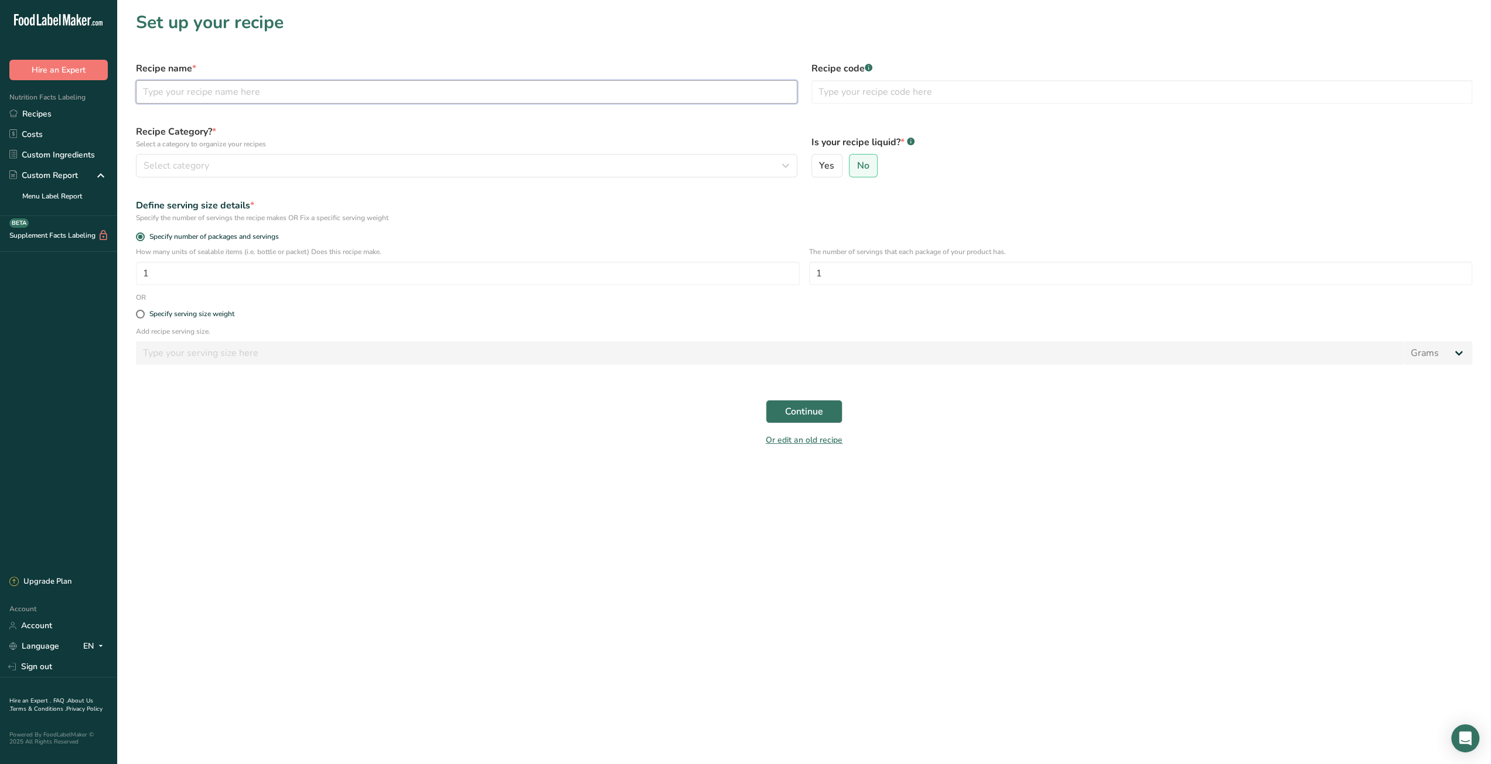
click at [262, 90] on input "text" at bounding box center [466, 91] width 661 height 23
type input "Rose Milk Cake Tray"
click at [472, 166] on div "Select category" at bounding box center [463, 166] width 639 height 14
click at [292, 227] on span "Custom Categories .a-a{fill:#347362;}.b-a{fill:#fff;}" at bounding box center [300, 225] width 91 height 14
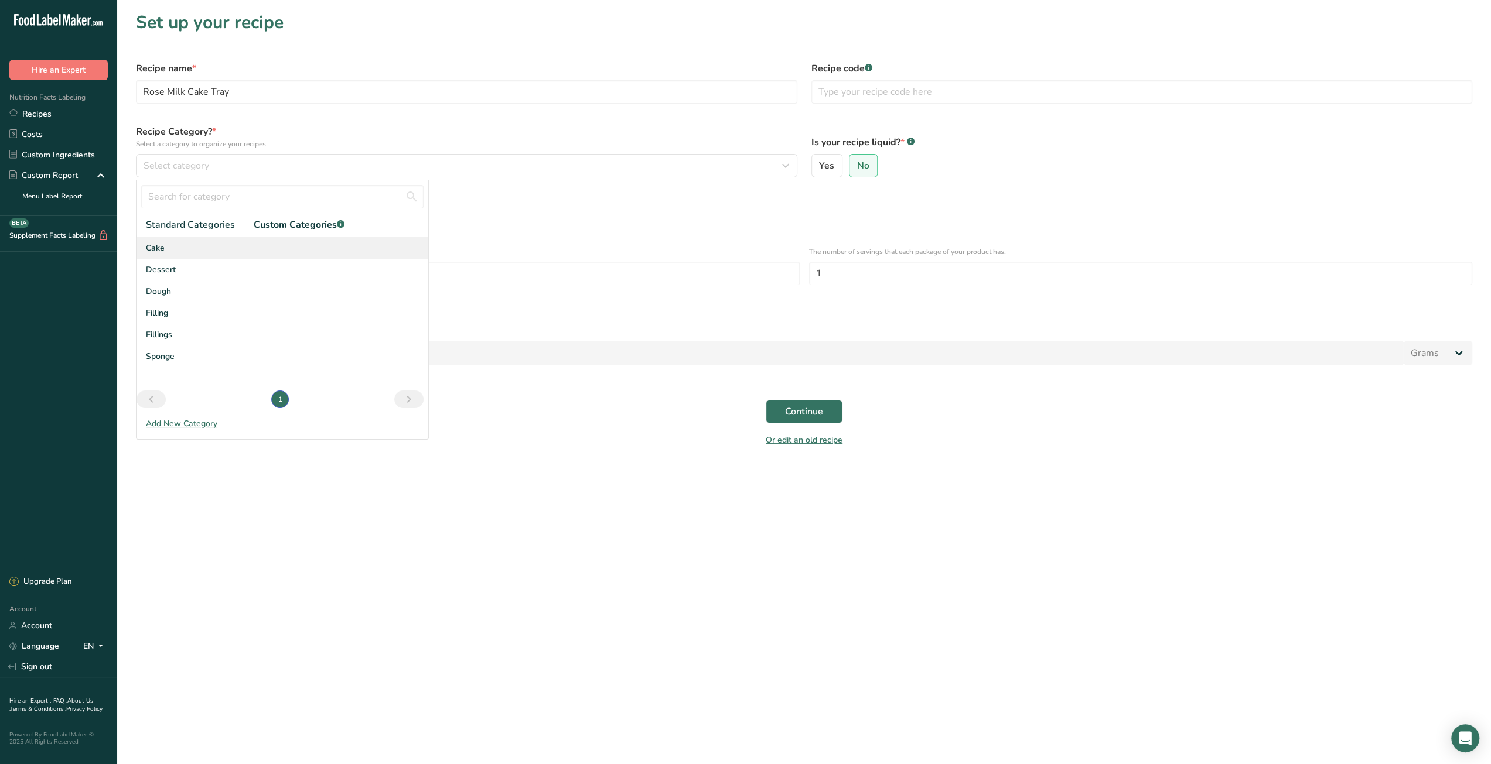
click at [204, 244] on div "Cake" at bounding box center [282, 248] width 292 height 22
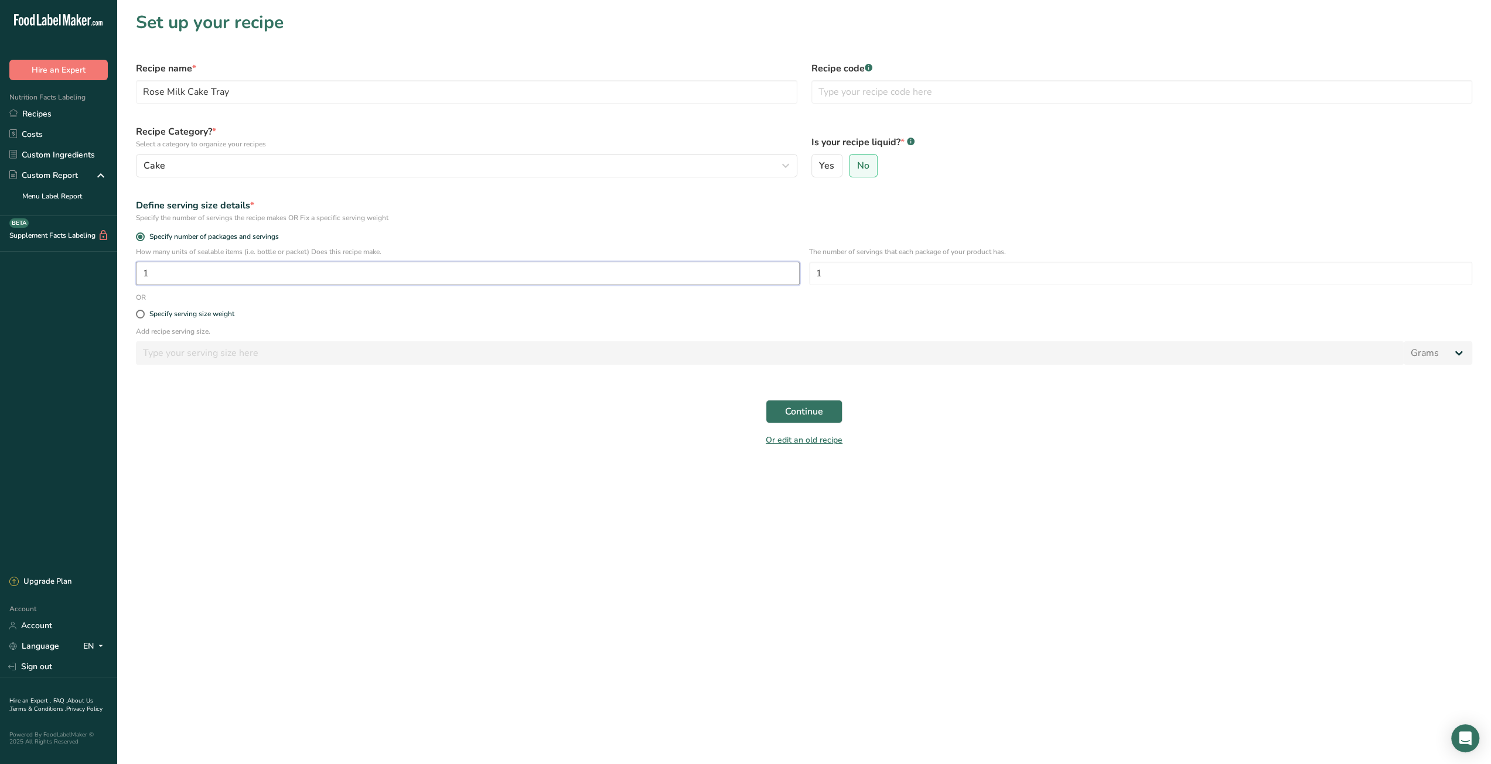
click at [180, 276] on input "1" at bounding box center [468, 273] width 664 height 23
type input "10"
click at [822, 407] on span "Continue" at bounding box center [804, 412] width 38 height 14
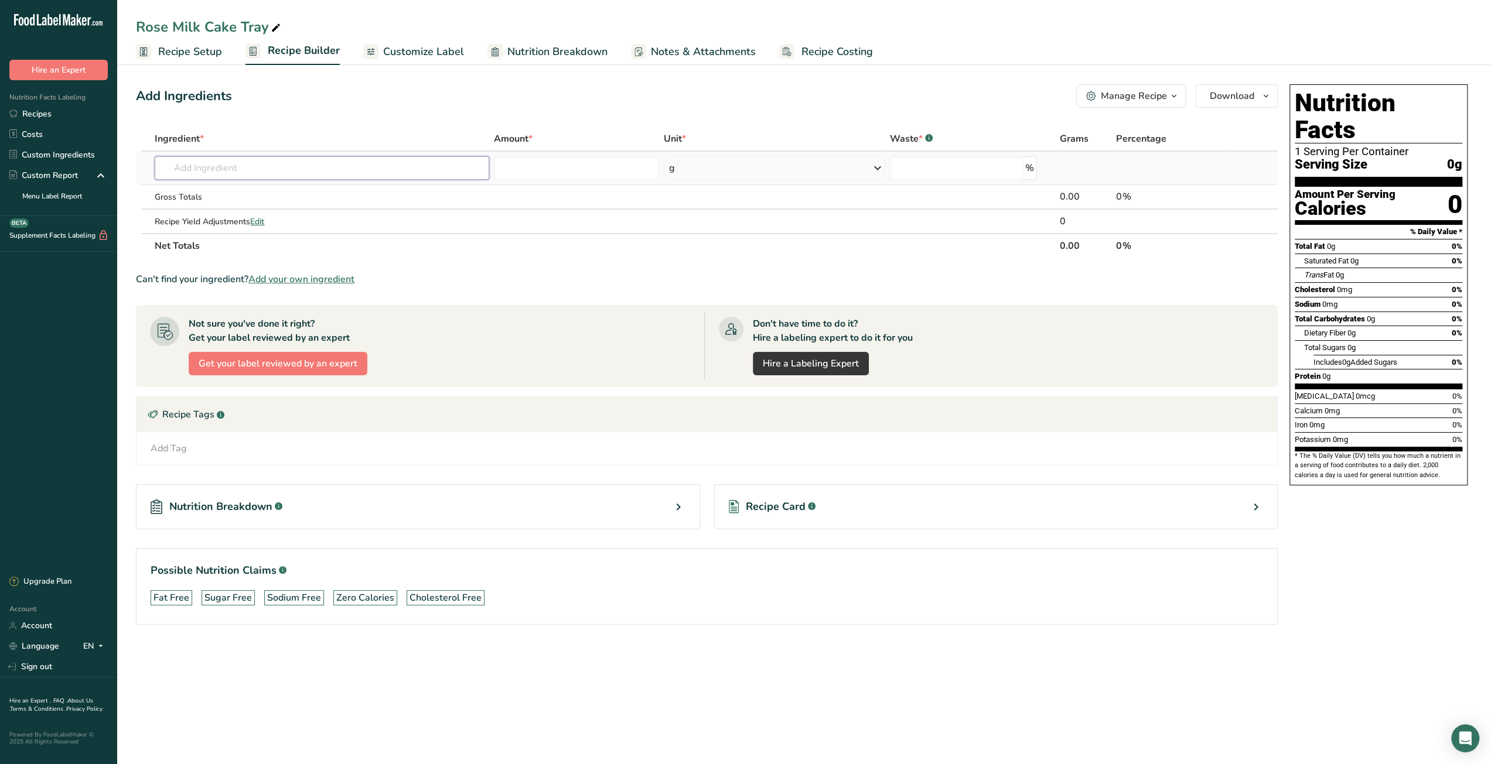
click at [246, 172] on input "text" at bounding box center [322, 167] width 334 height 23
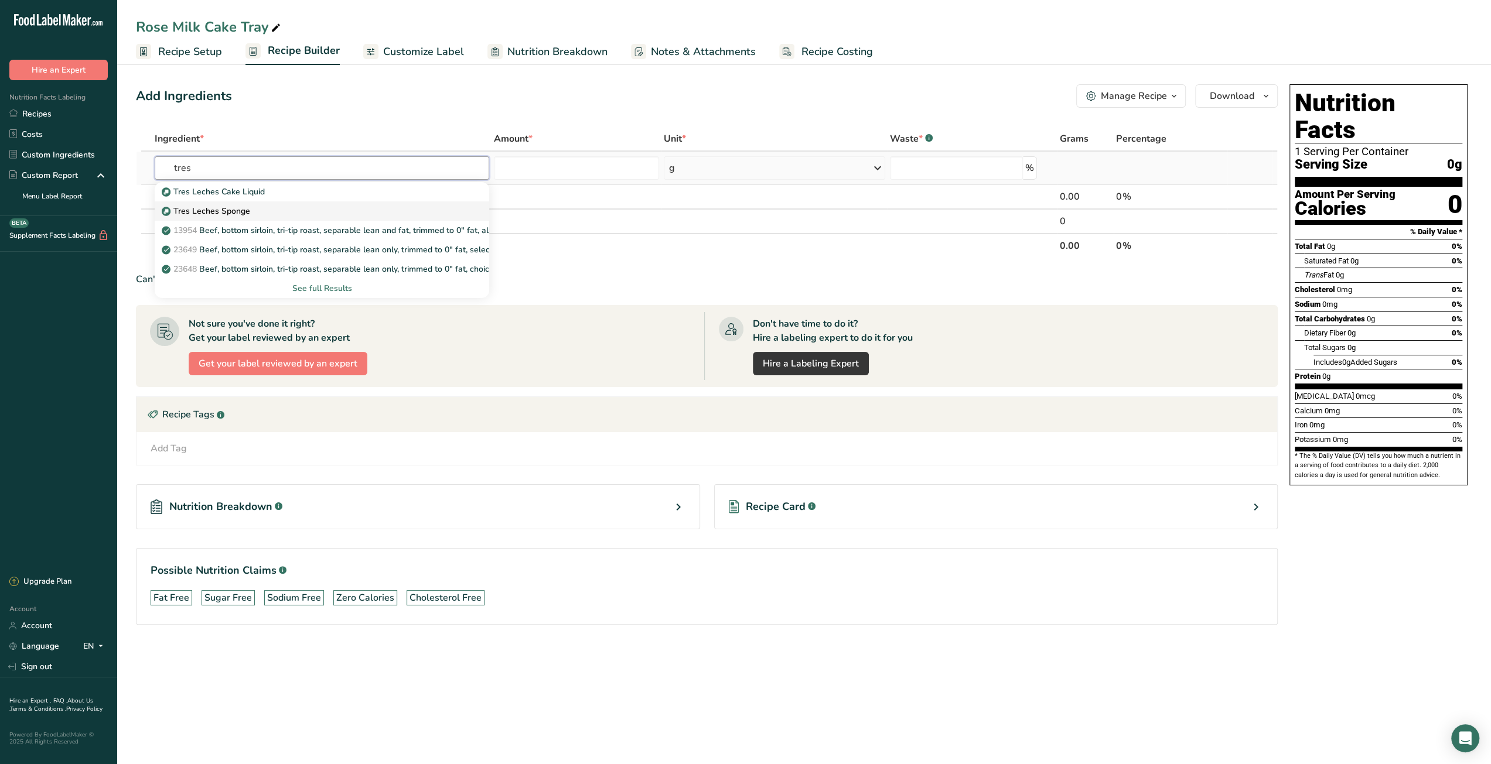
type input "Tres Leches Sponge"
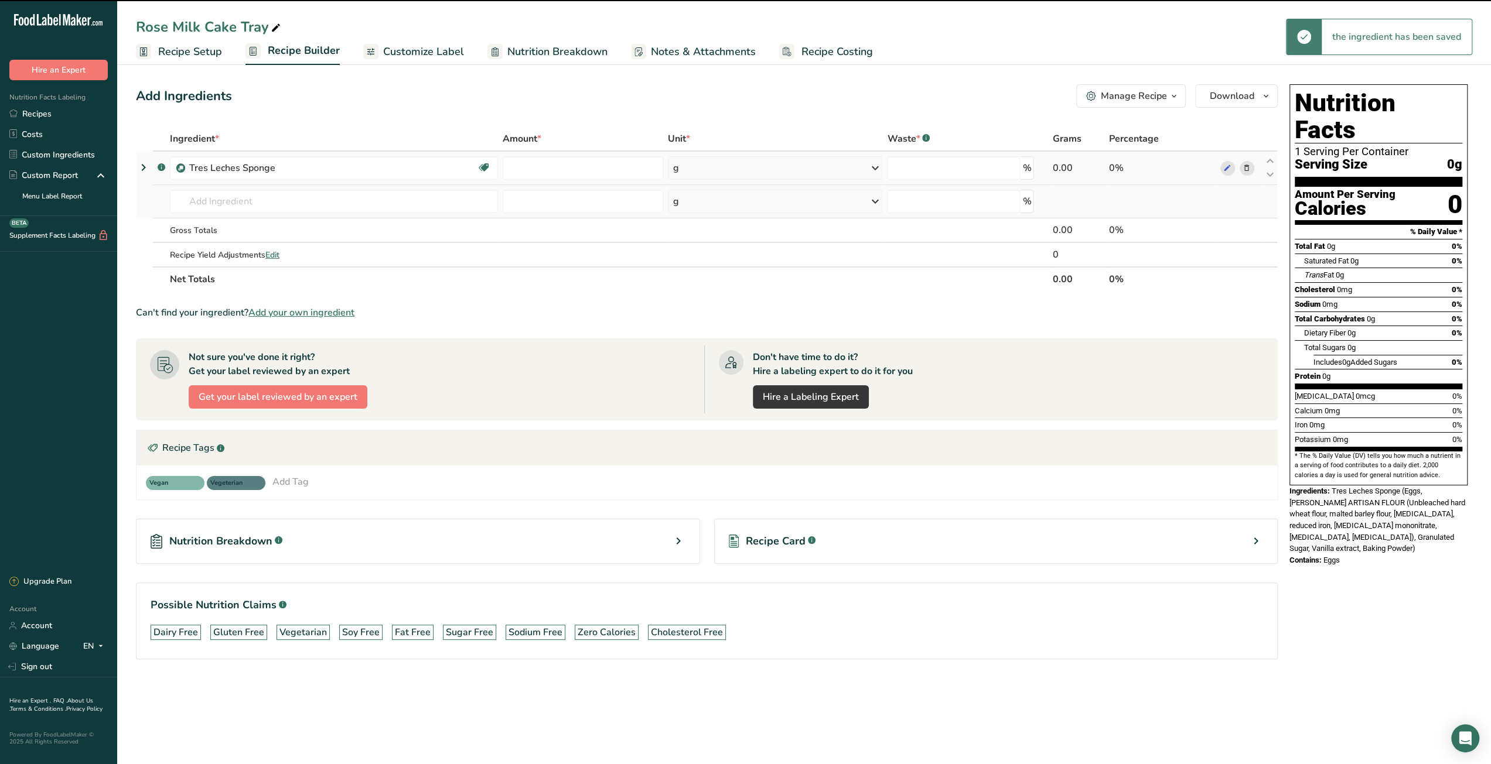
type input "0"
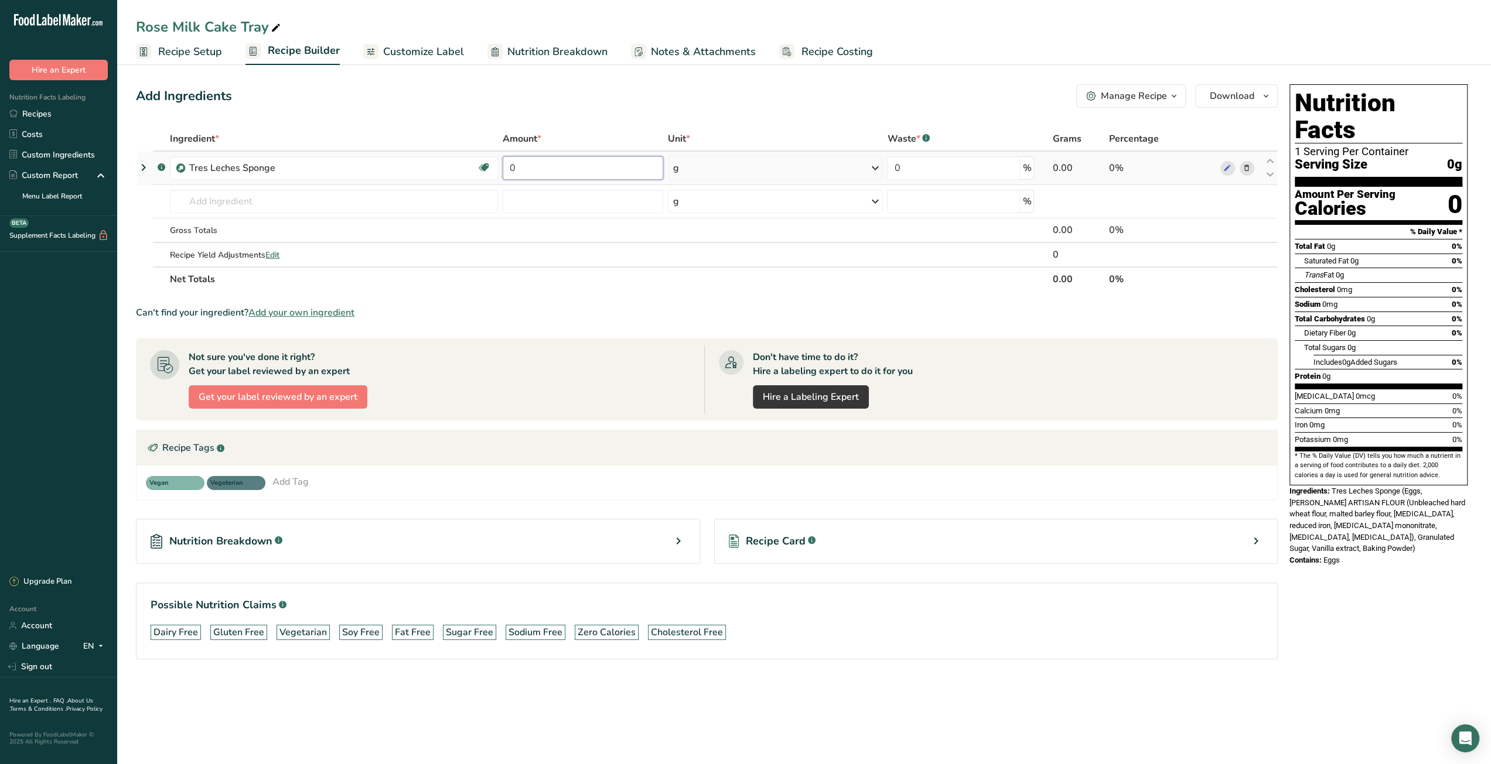
drag, startPoint x: 524, startPoint y: 170, endPoint x: 507, endPoint y: 167, distance: 17.3
click at [507, 167] on input "0" at bounding box center [583, 167] width 160 height 23
type input "925"
click at [272, 206] on div "Ingredient * Amount * Unit * Waste * .a-a{fill:#347362;}.b-a{fill:#fff;} Grams …" at bounding box center [707, 209] width 1142 height 165
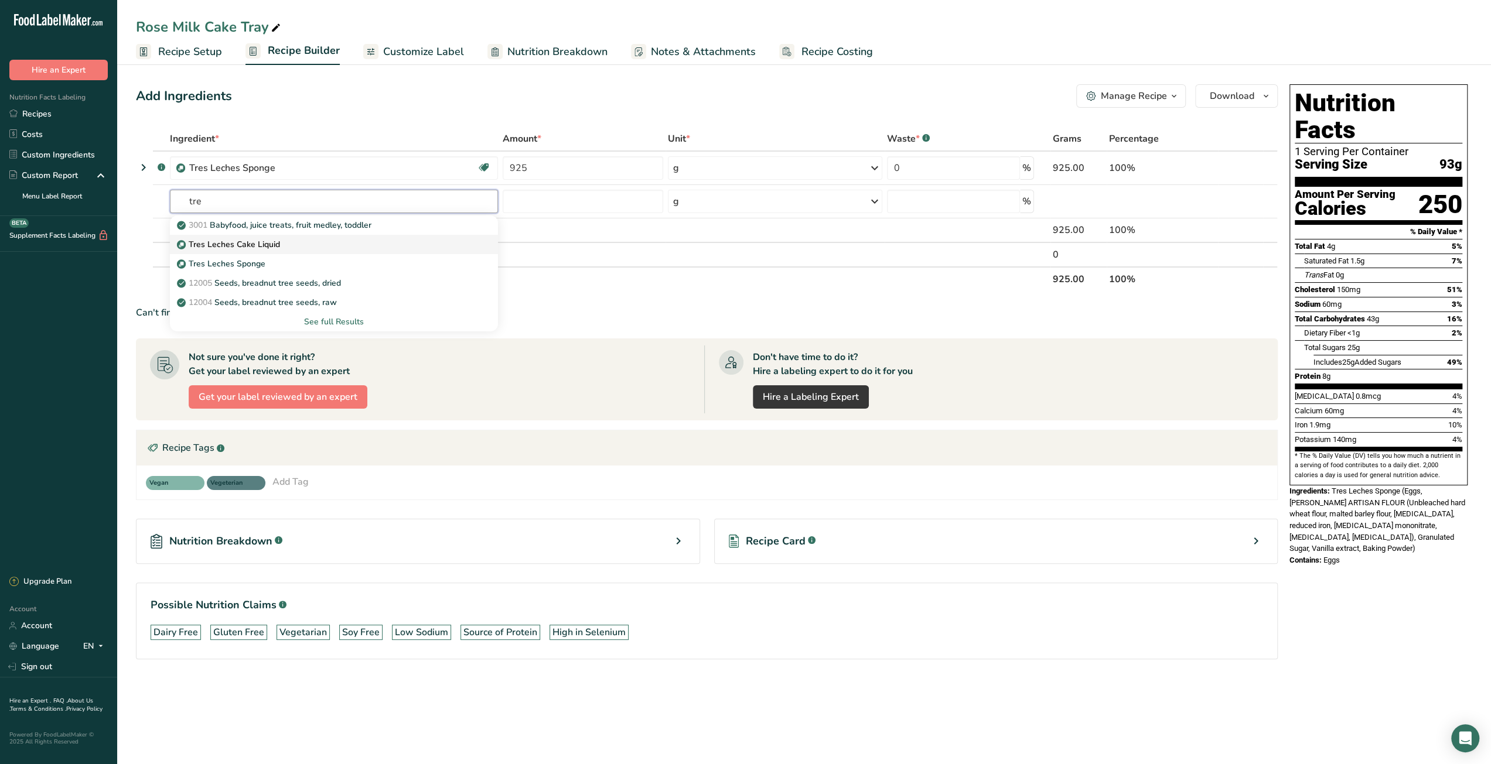
type input "Tres Leches Cake Liquid"
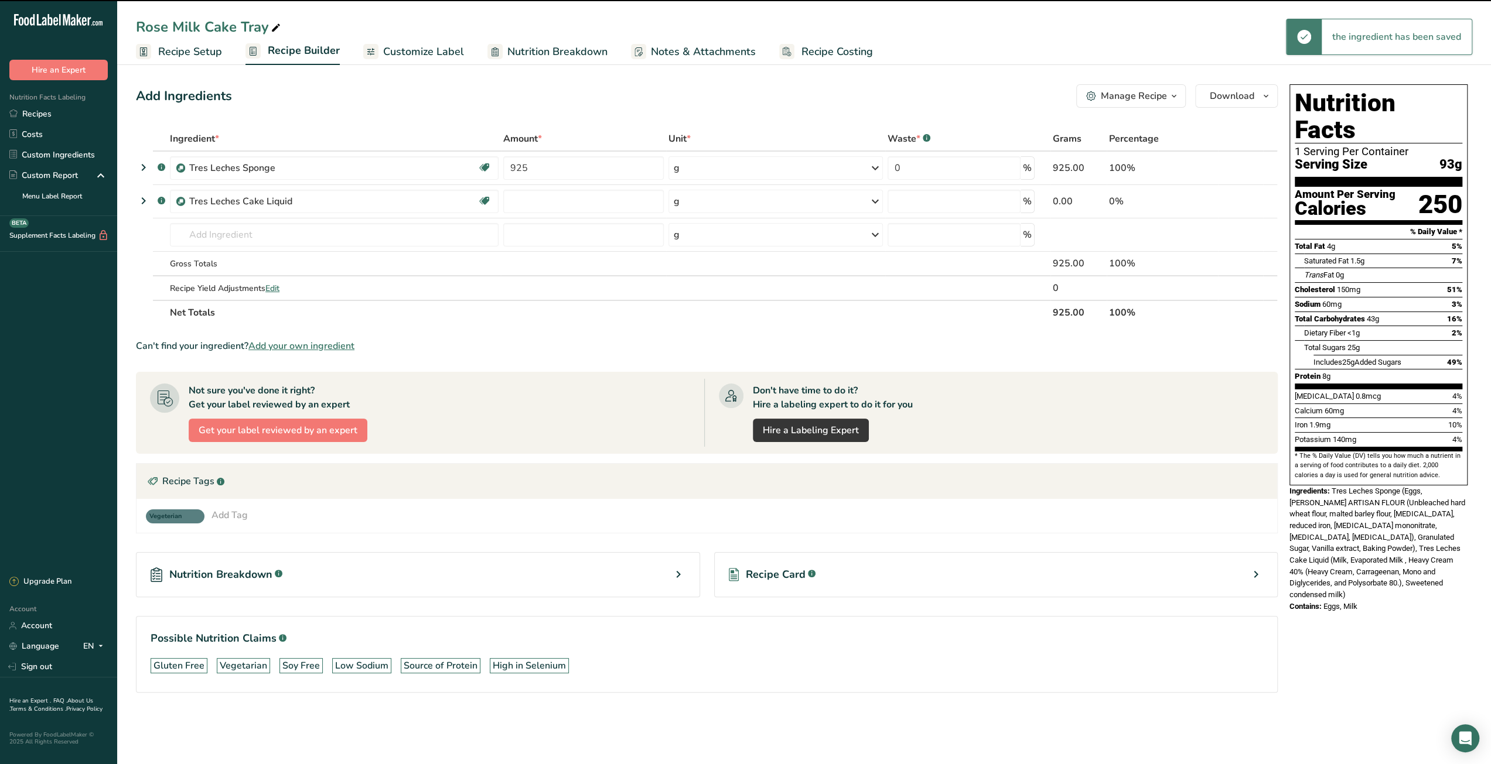
type input "0"
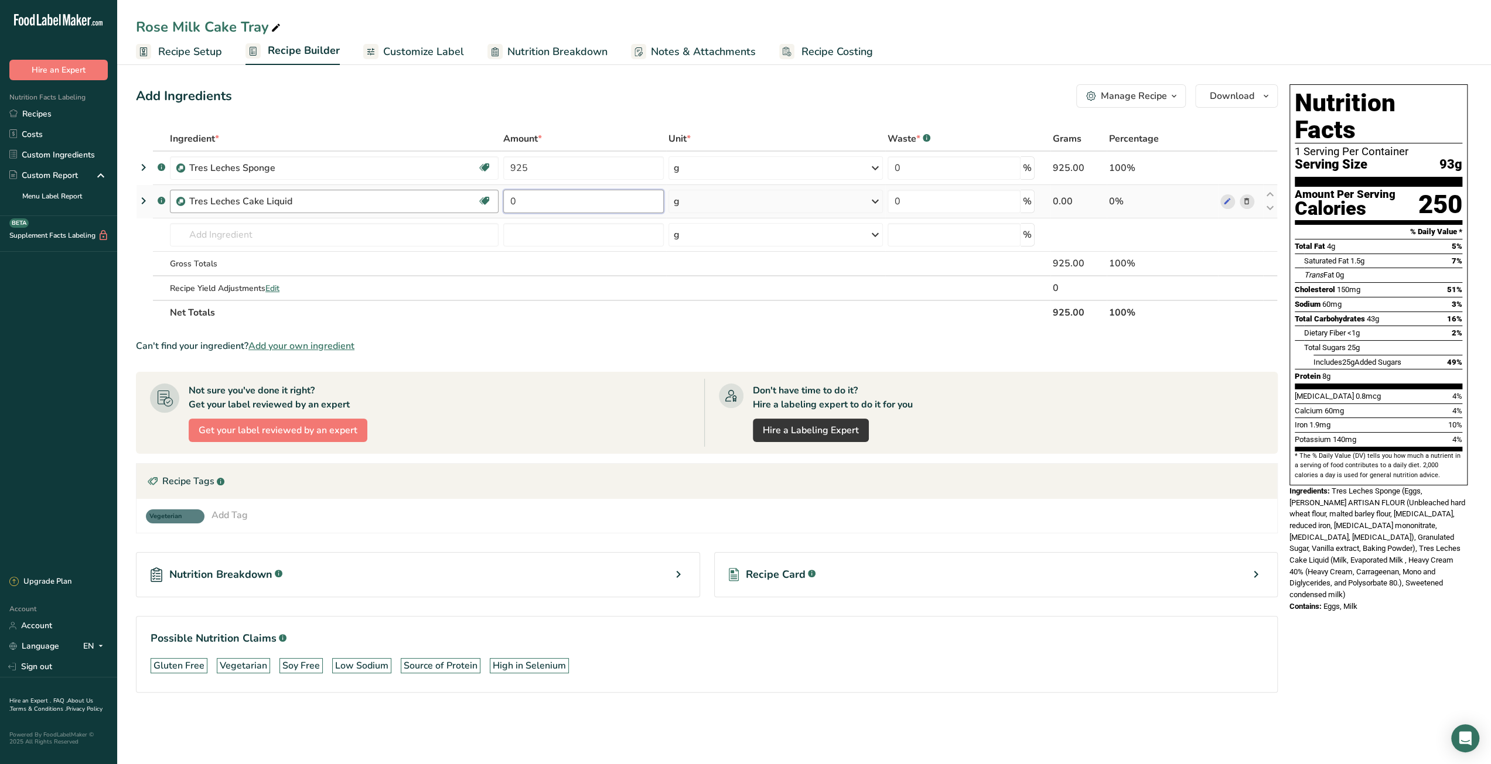
drag, startPoint x: 501, startPoint y: 200, endPoint x: 491, endPoint y: 199, distance: 10.0
click at [491, 199] on tr ".a-a{fill:#347362;}.b-a{fill:#fff;} Tres Leches Cake Liquid Gluten free Vegetar…" at bounding box center [706, 201] width 1140 height 33
type input "1400"
click at [490, 318] on div "Ingredient * Amount * Unit * Waste * .a-a{fill:#347362;}.b-a{fill:#fff;} Grams …" at bounding box center [707, 226] width 1142 height 199
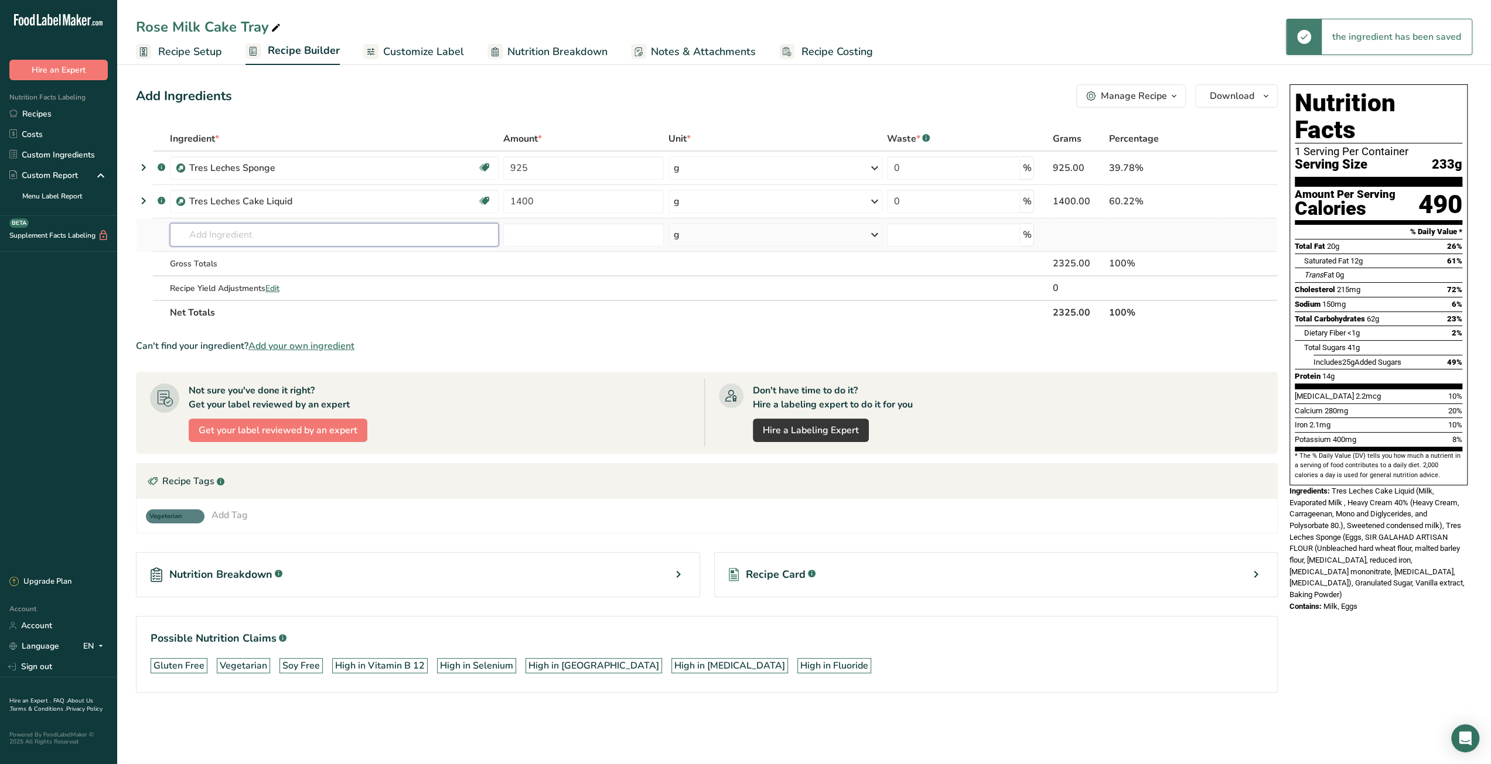
click at [210, 236] on input "text" at bounding box center [334, 234] width 329 height 23
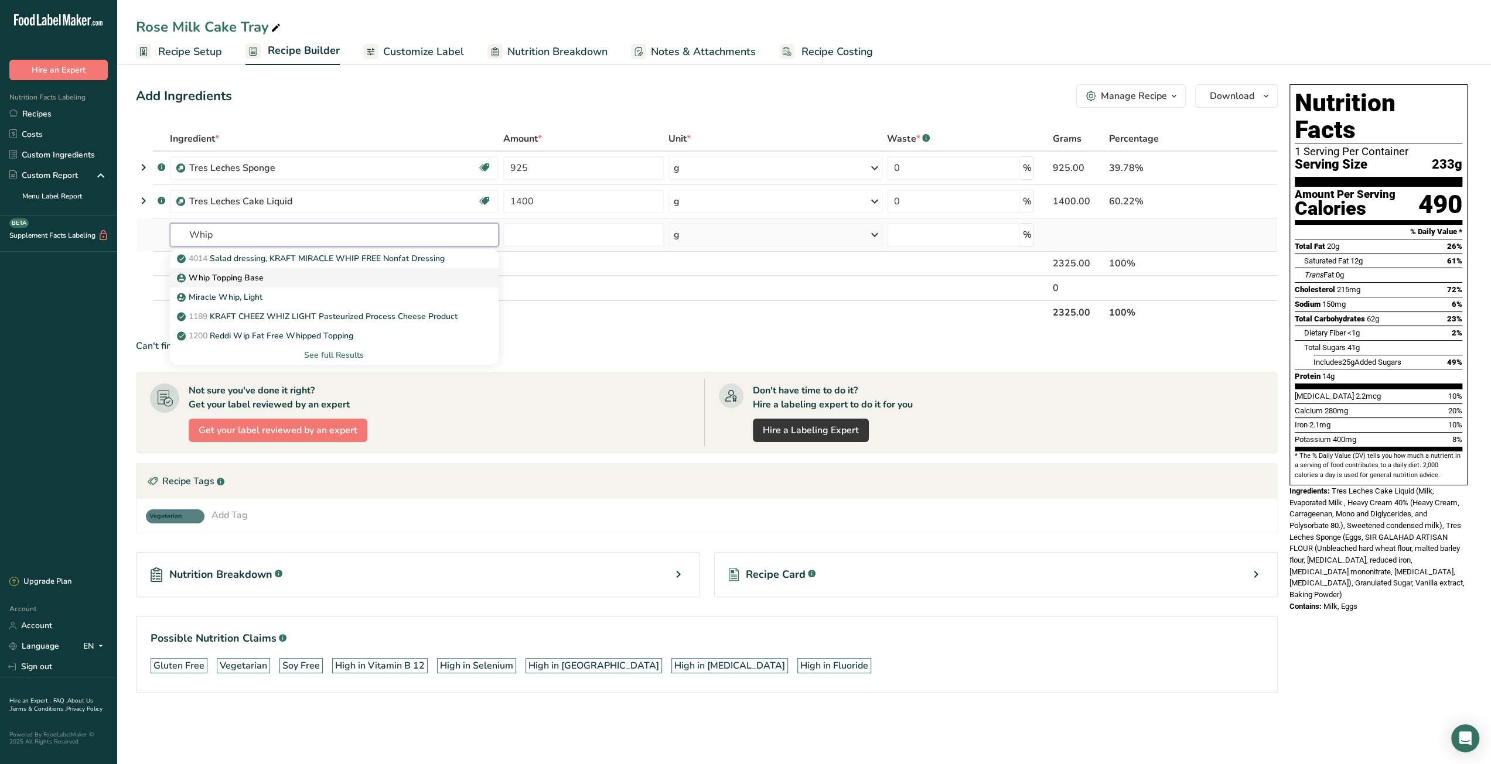
type input "Whip"
click at [218, 276] on p "Whip Topping Base" at bounding box center [221, 278] width 84 height 12
type input "Whip Topping Base"
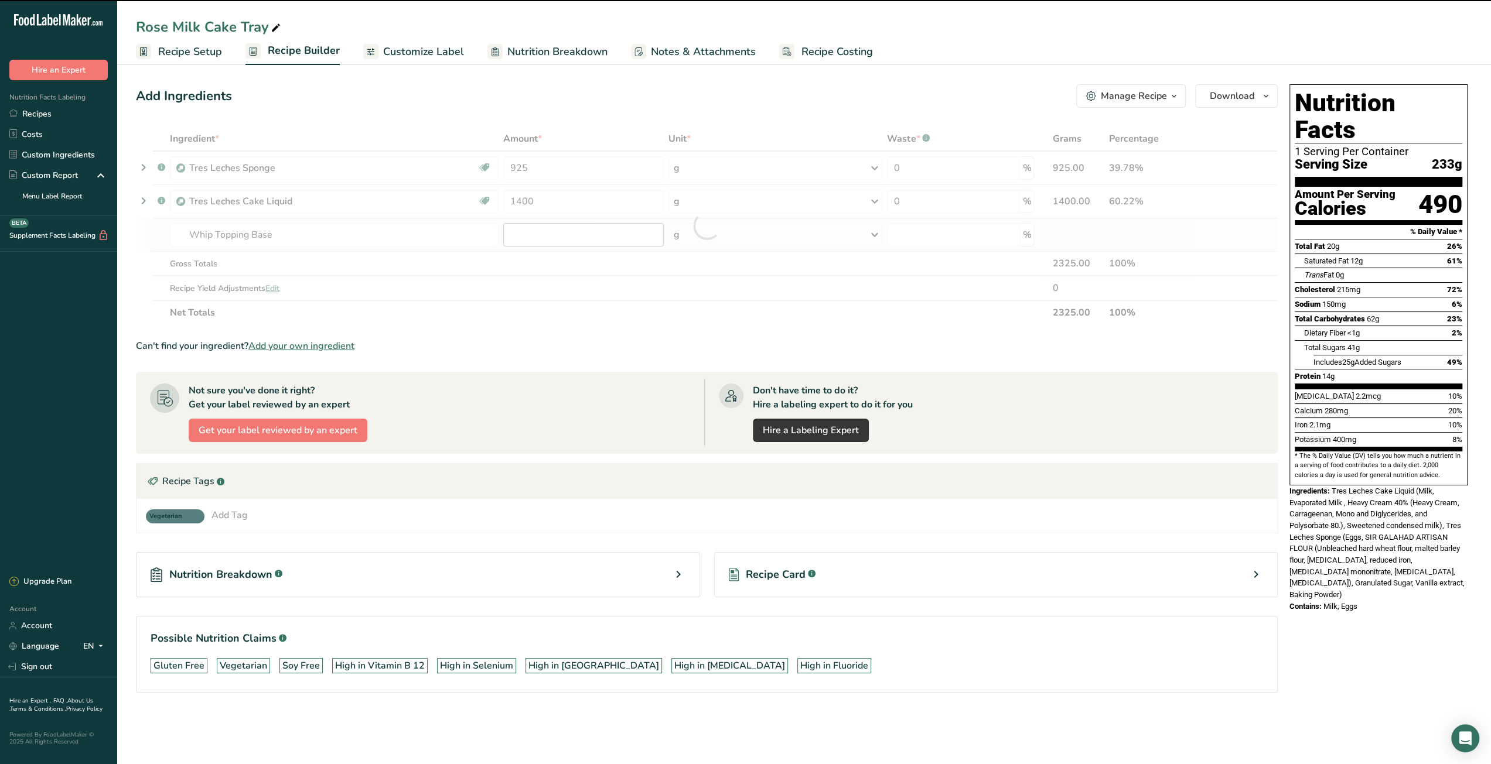
type input "0"
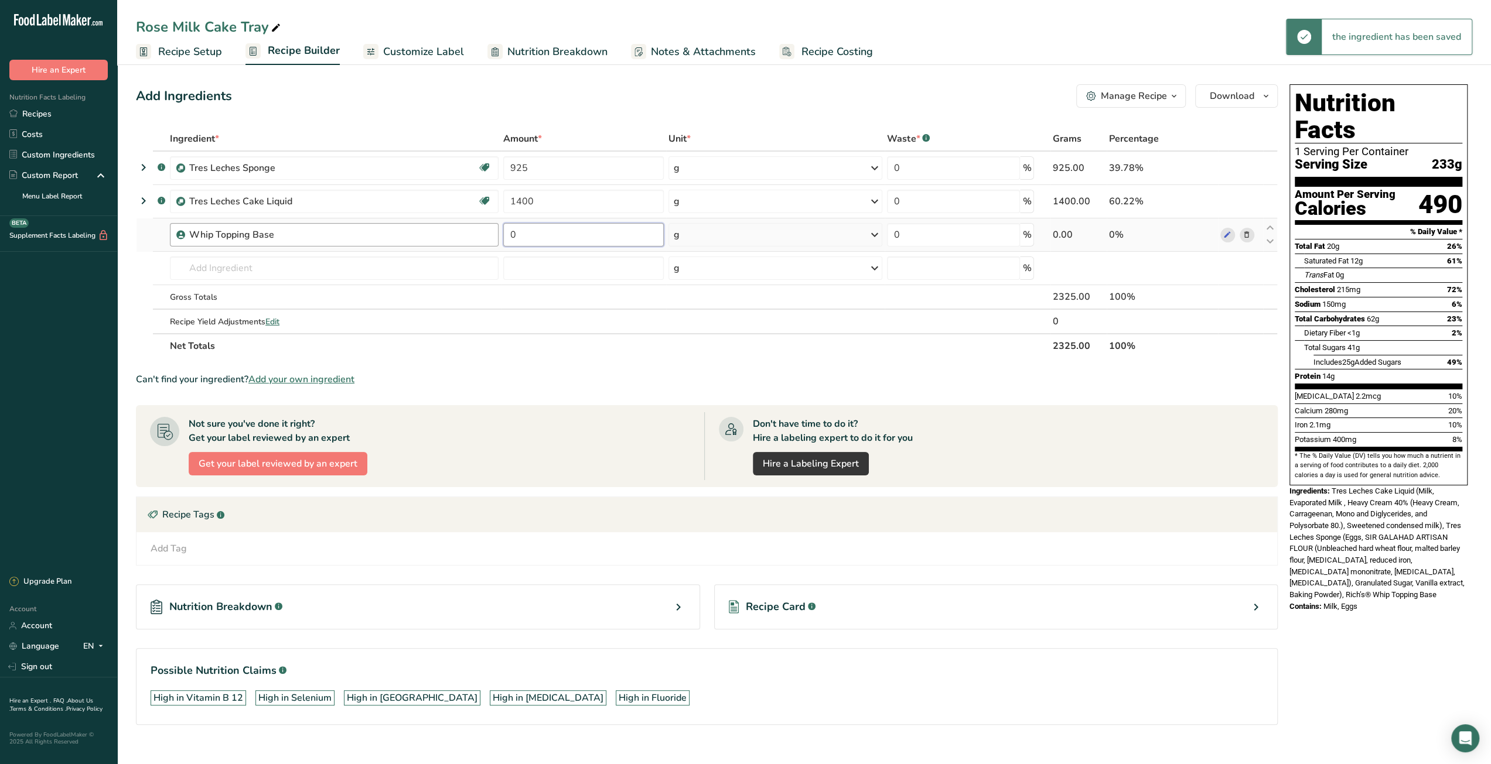
drag, startPoint x: 530, startPoint y: 237, endPoint x: 484, endPoint y: 236, distance: 45.1
click at [484, 236] on tr "Whip Topping Base 0 g Weight Units g kg mg See more Volume Units l mL fl oz See…" at bounding box center [706, 234] width 1140 height 33
type input "140"
click at [471, 356] on div "Ingredient * Amount * Unit * Waste * .a-a{fill:#347362;}.b-a{fill:#fff;} Grams …" at bounding box center [707, 243] width 1142 height 232
click at [415, 268] on input "text" at bounding box center [334, 268] width 329 height 23
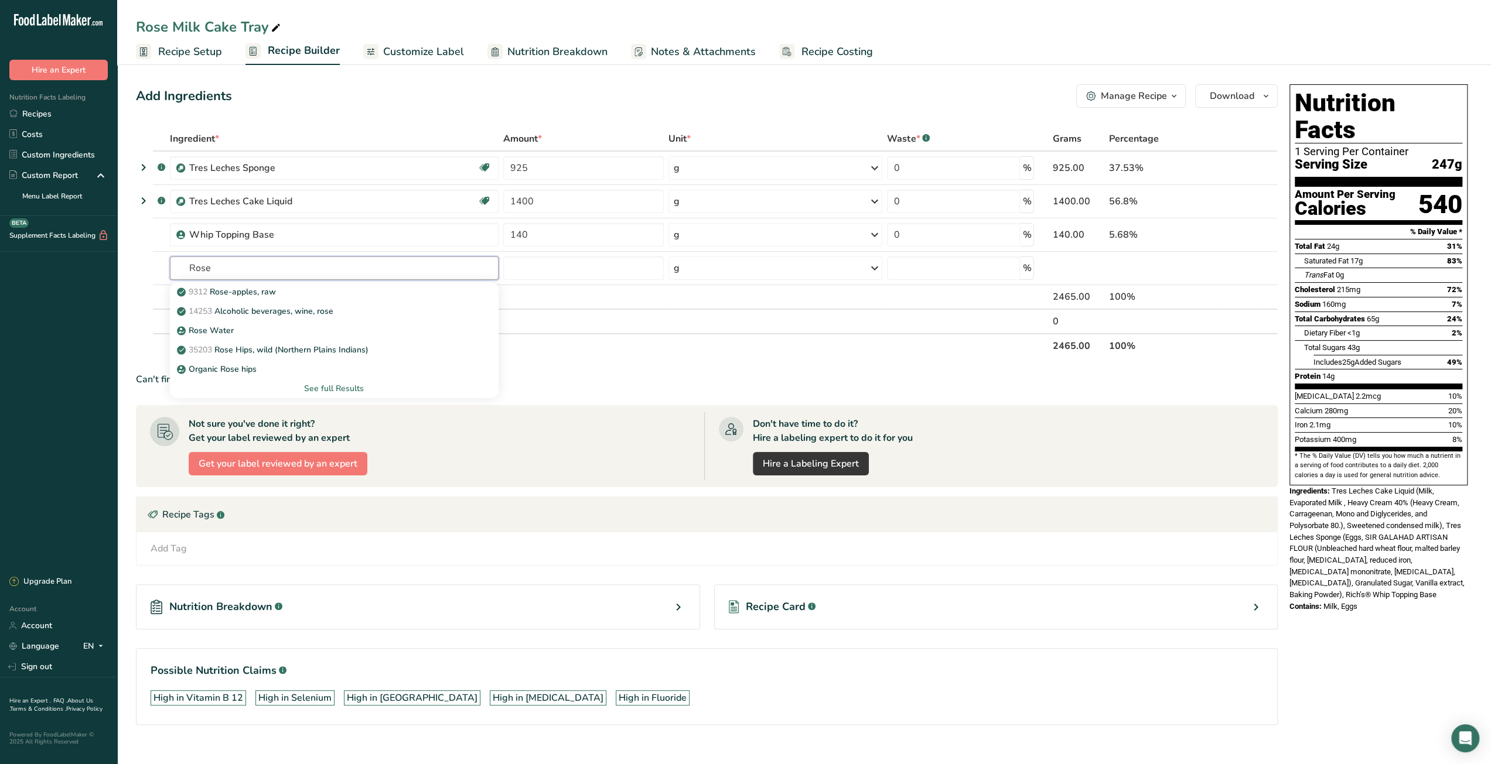
type input "Rose"
paste input "rooh afza syrup"
type input "Rooh Afza syrup"
paste input "Rooh Afza syrup"
type input "Rooh Afza syrup"
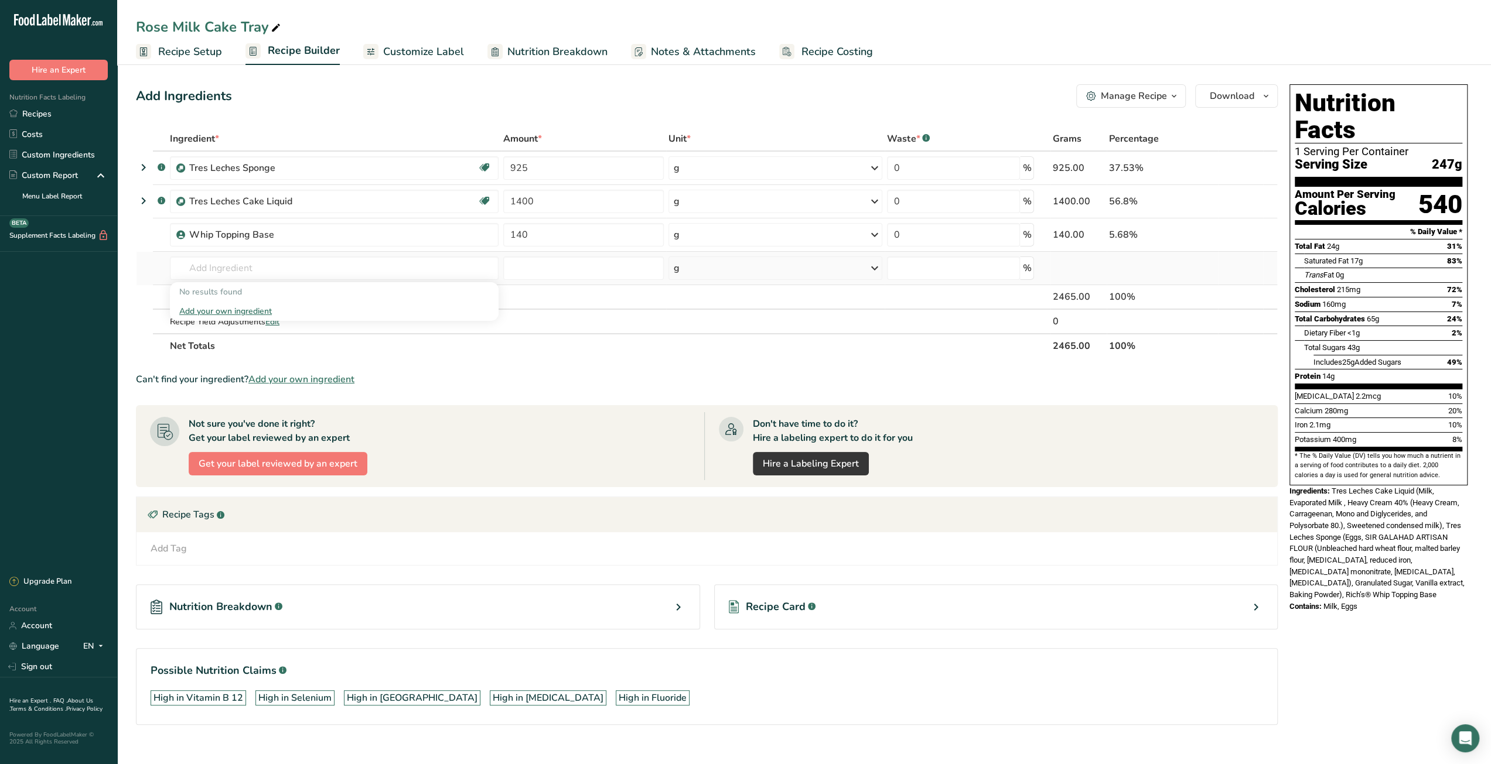
click at [234, 311] on div "Add your own ingredient" at bounding box center [334, 311] width 310 height 12
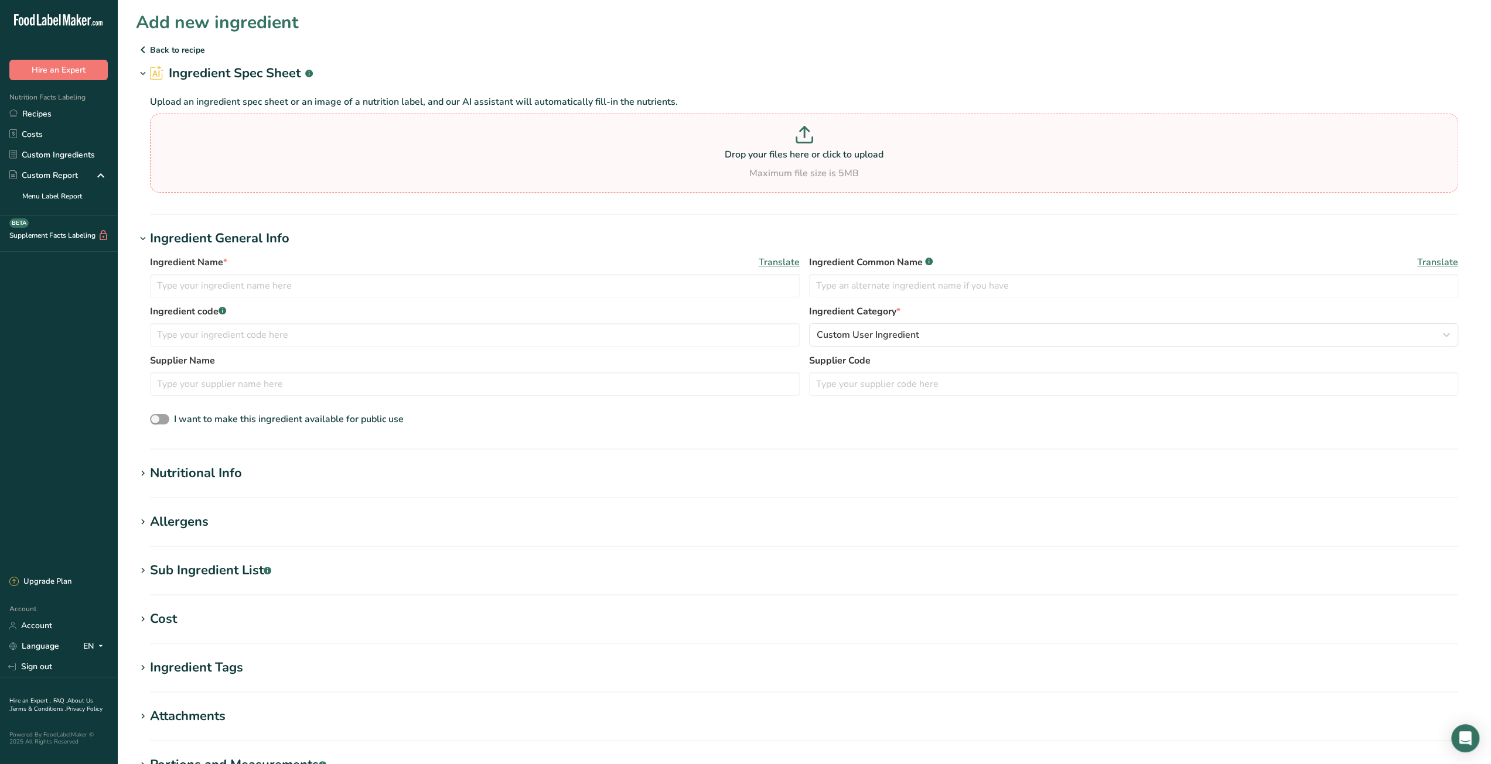
click at [801, 152] on p "Drop your files here or click to upload" at bounding box center [804, 155] width 1302 height 14
click at [801, 152] on input "Drop your files here or click to upload Maximum file size is 5MB" at bounding box center [804, 153] width 1308 height 79
type input "C:\fakepath\temp-1.jpg"
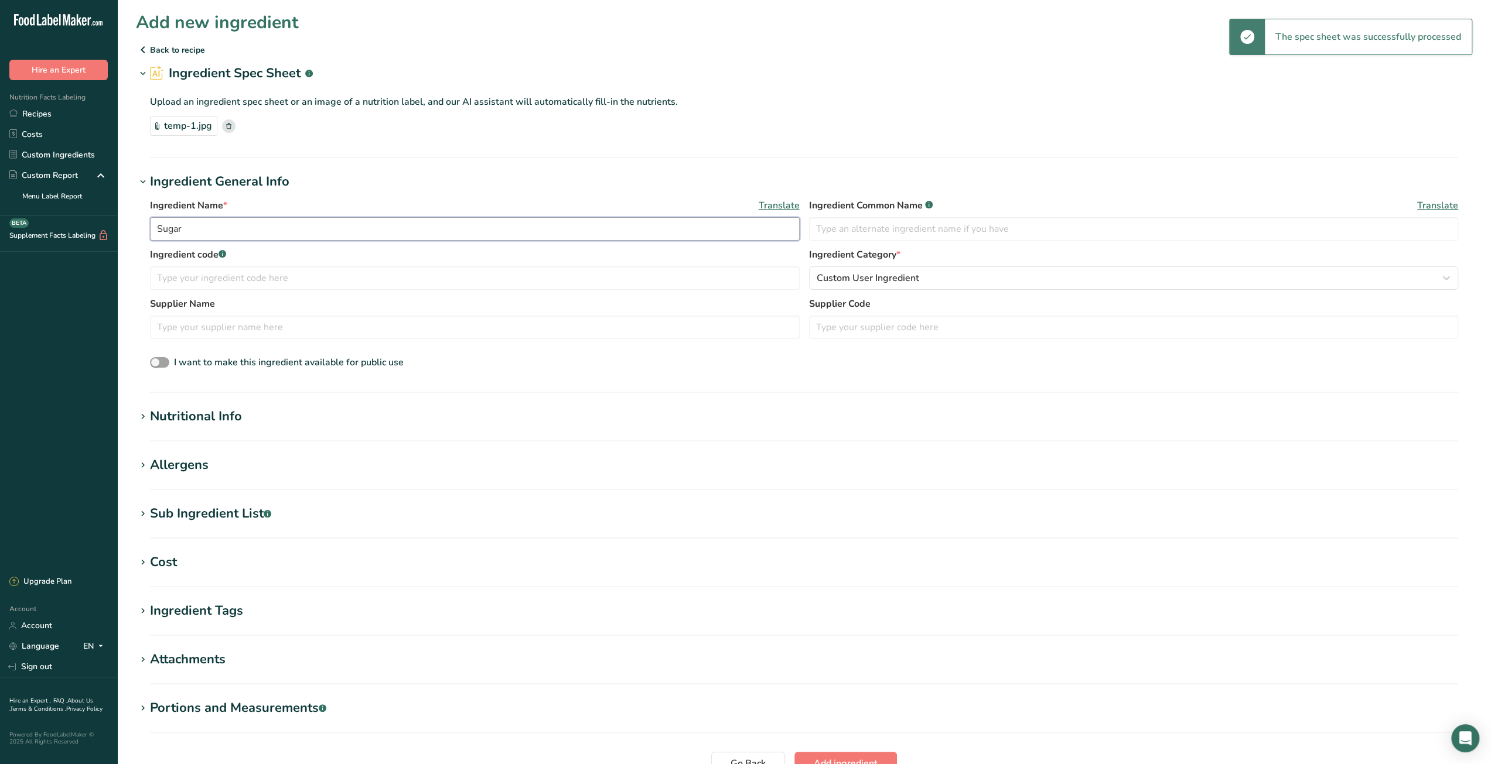
drag, startPoint x: 198, startPoint y: 231, endPoint x: 110, endPoint y: 230, distance: 88.5
click at [110, 230] on div ".a-20{fill:#fff;} Hire an Expert Nutrition Facts Labeling Recipes Costs Custom …" at bounding box center [745, 437] width 1491 height 875
paste input "Rooh Afza syrup"
click at [206, 231] on input "Rooh Afza syrup" at bounding box center [475, 228] width 650 height 23
type input "Rooh Afza Syrup"
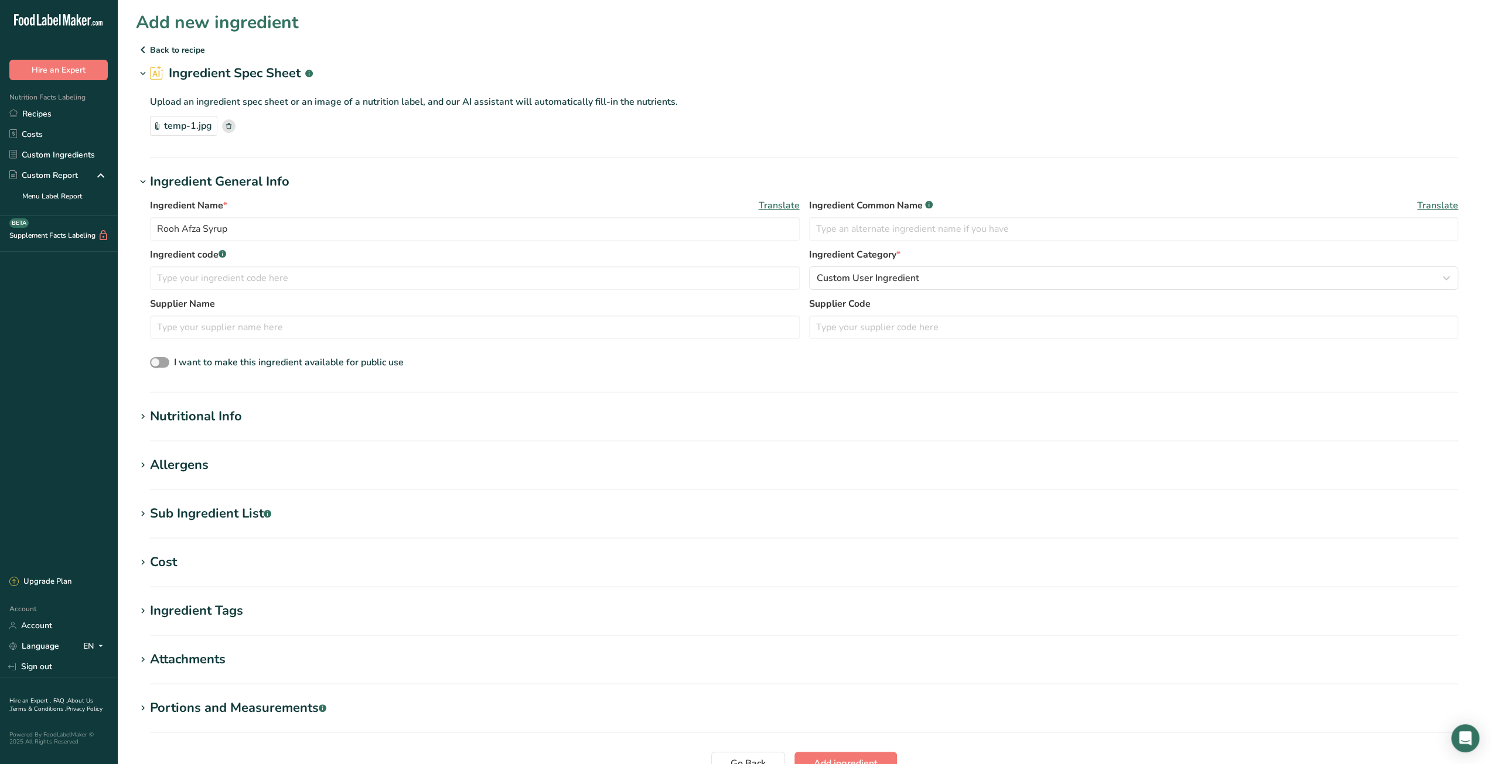
click at [514, 187] on h1 "Ingredient General Info" at bounding box center [804, 181] width 1336 height 19
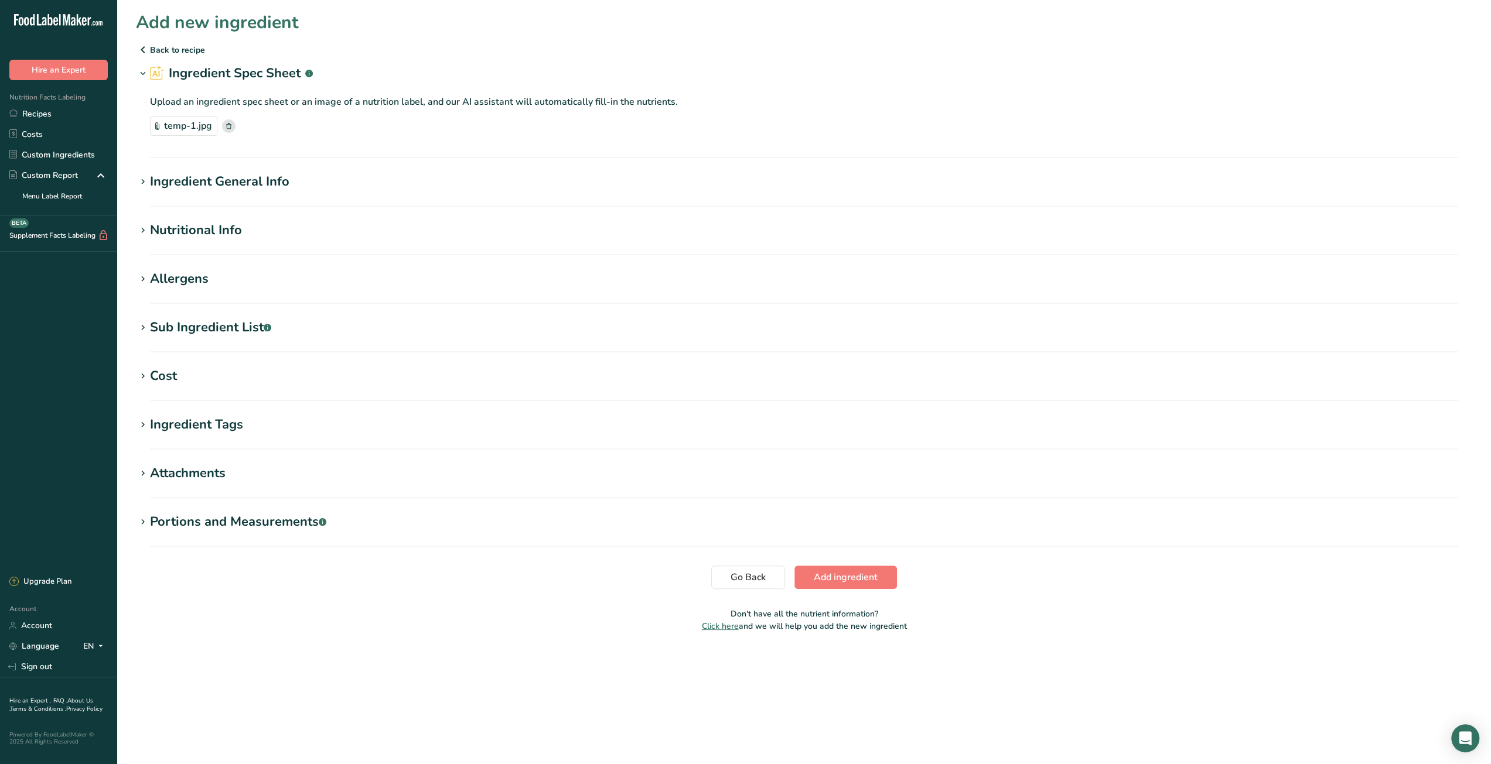
click at [209, 180] on div "Ingredient General Info" at bounding box center [219, 181] width 139 height 19
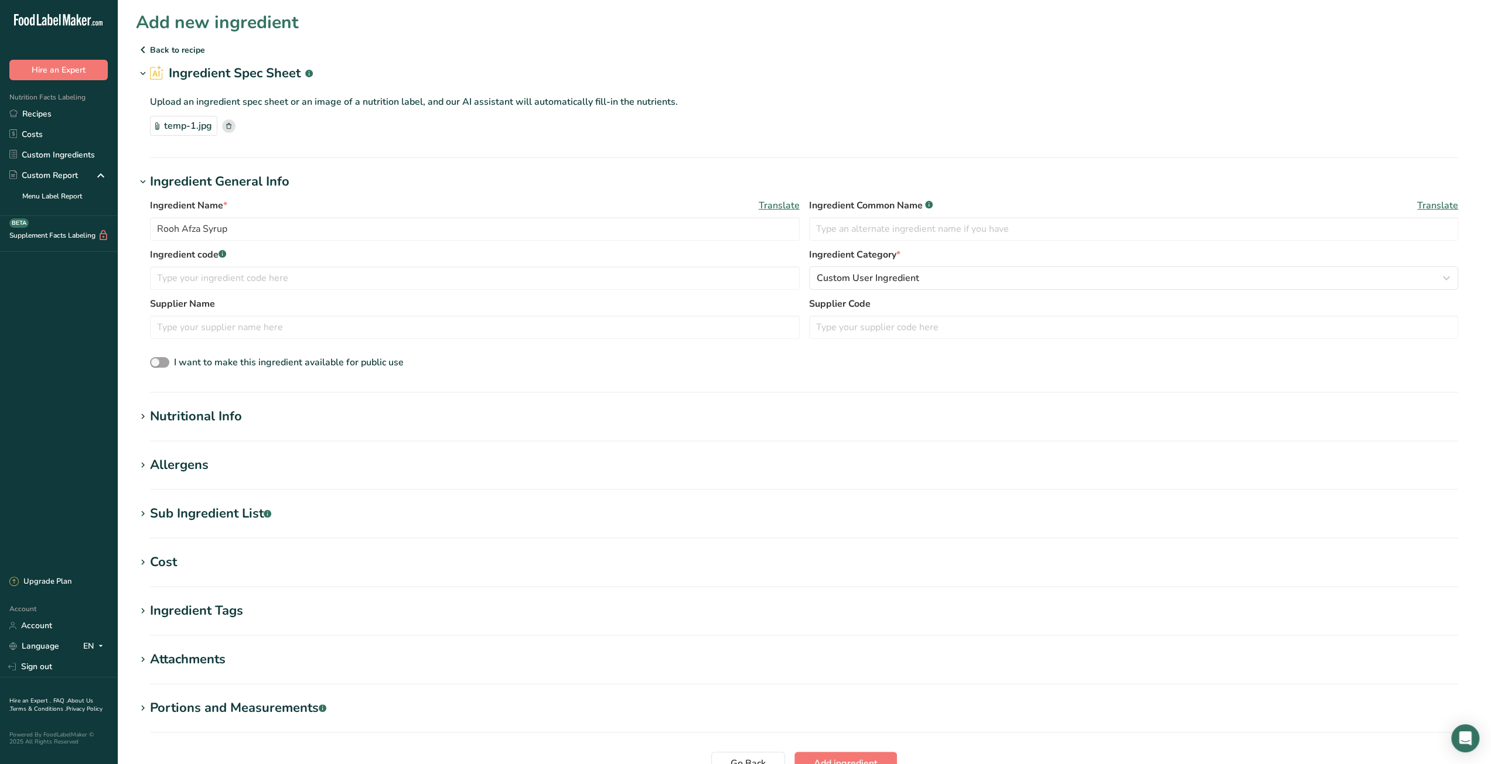
scroll to position [110, 0]
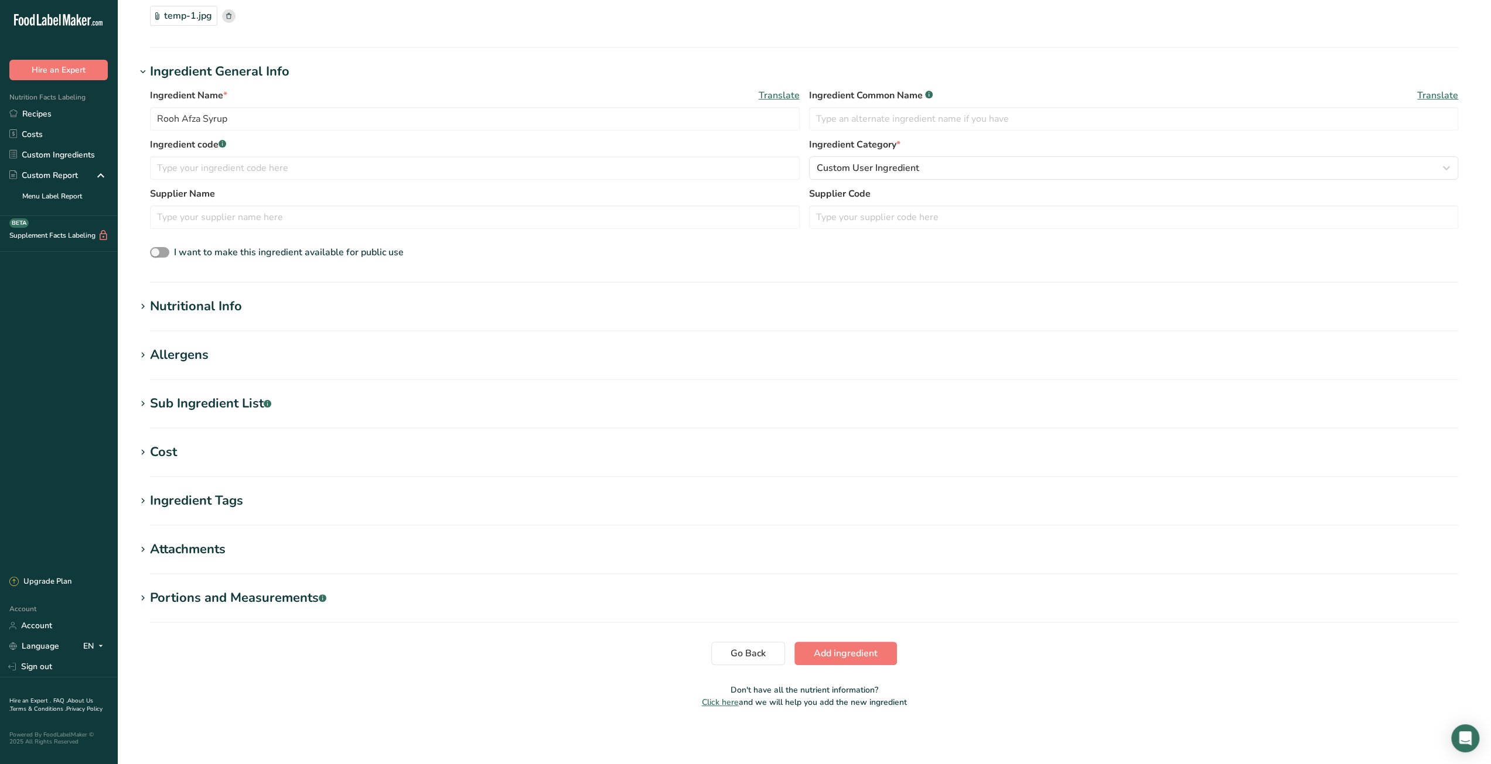
click at [163, 452] on div "Cost" at bounding box center [163, 452] width 27 height 19
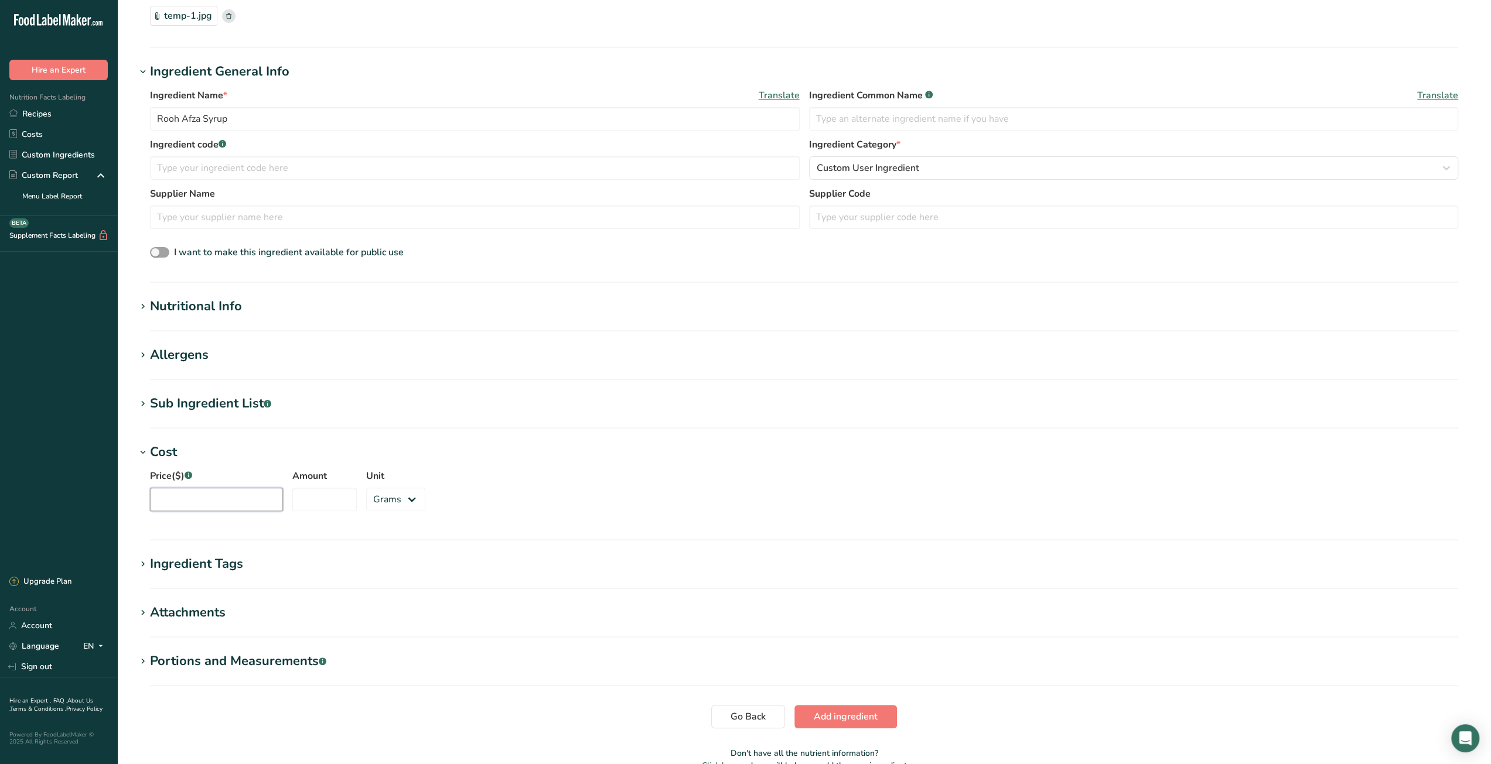
click at [210, 502] on input "Price($) .a-a{fill:#347362;}.b-a{fill:#fff;}" at bounding box center [216, 499] width 133 height 23
type input "4.99"
click at [329, 501] on input "Amount" at bounding box center [324, 499] width 64 height 23
type input "800"
click at [377, 503] on select "Grams kg mg mcg lb oz" at bounding box center [395, 499] width 59 height 23
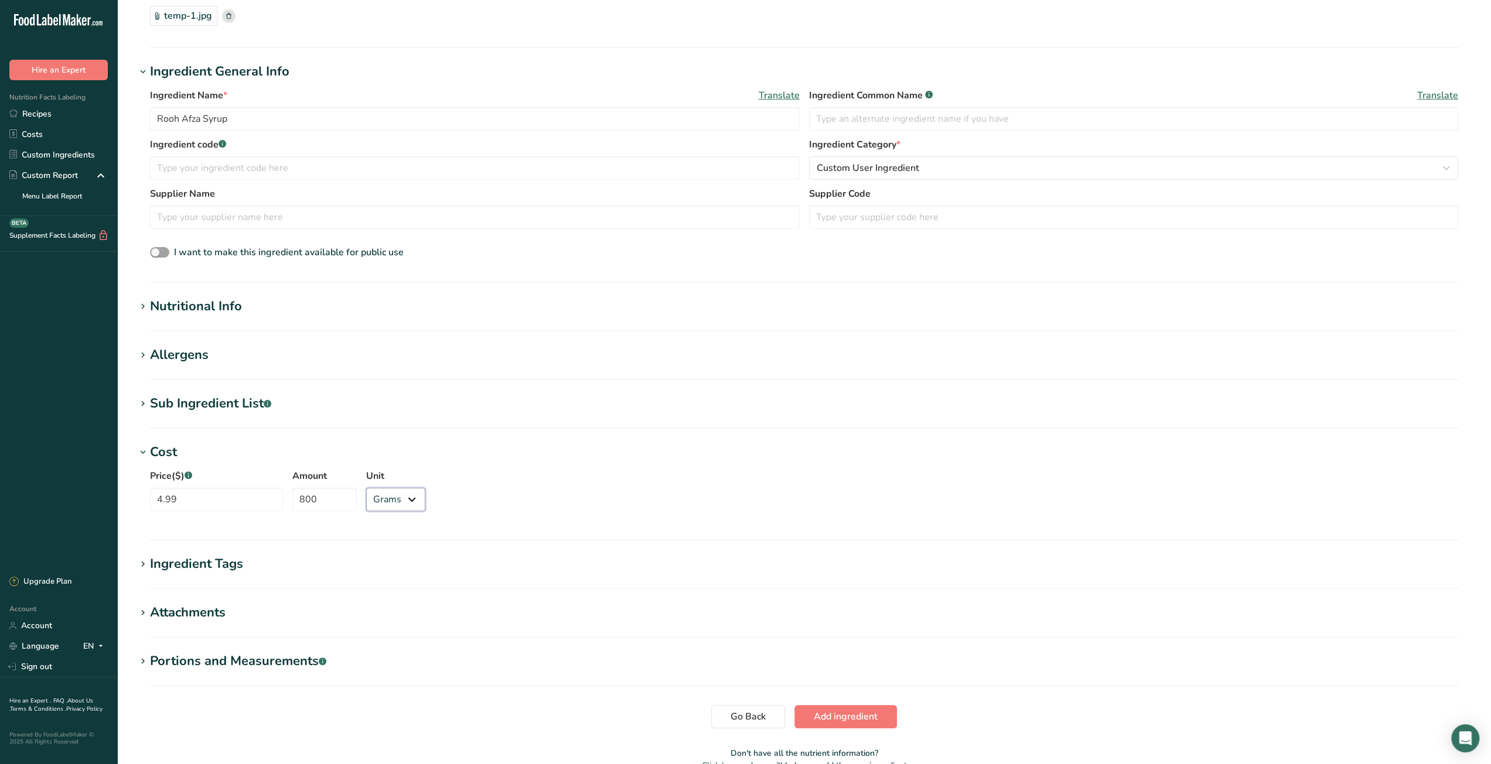
click at [366, 488] on select "Grams kg mg mcg lb oz" at bounding box center [395, 499] width 59 height 23
click at [538, 492] on div "Price($) .a-a{fill:#347362;}.b-a{fill:#fff;} 4.99 Amount 800 Unit Grams kg mg m…" at bounding box center [804, 493] width 1336 height 63
click at [860, 711] on span "Add ingredient" at bounding box center [846, 717] width 64 height 14
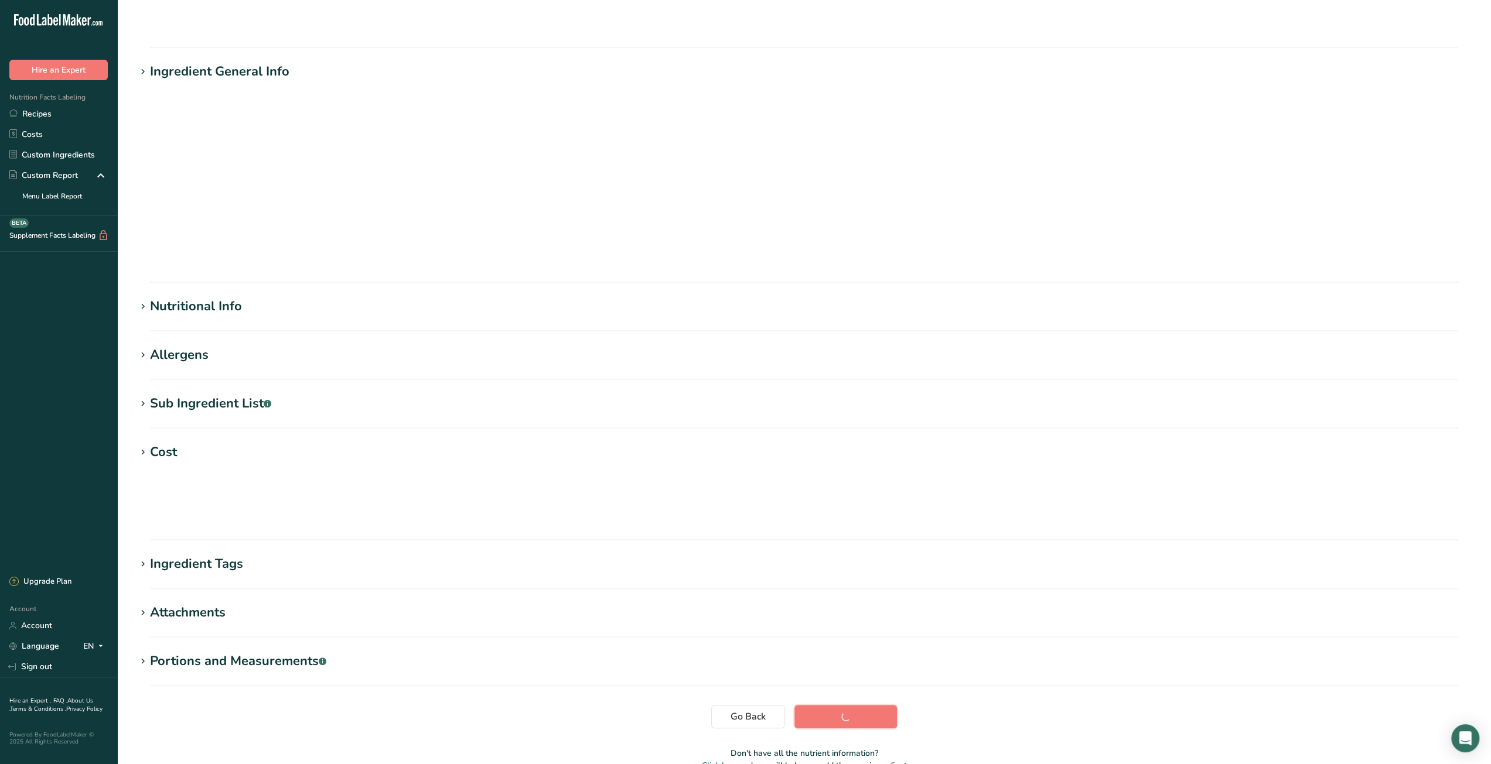
scroll to position [0, 0]
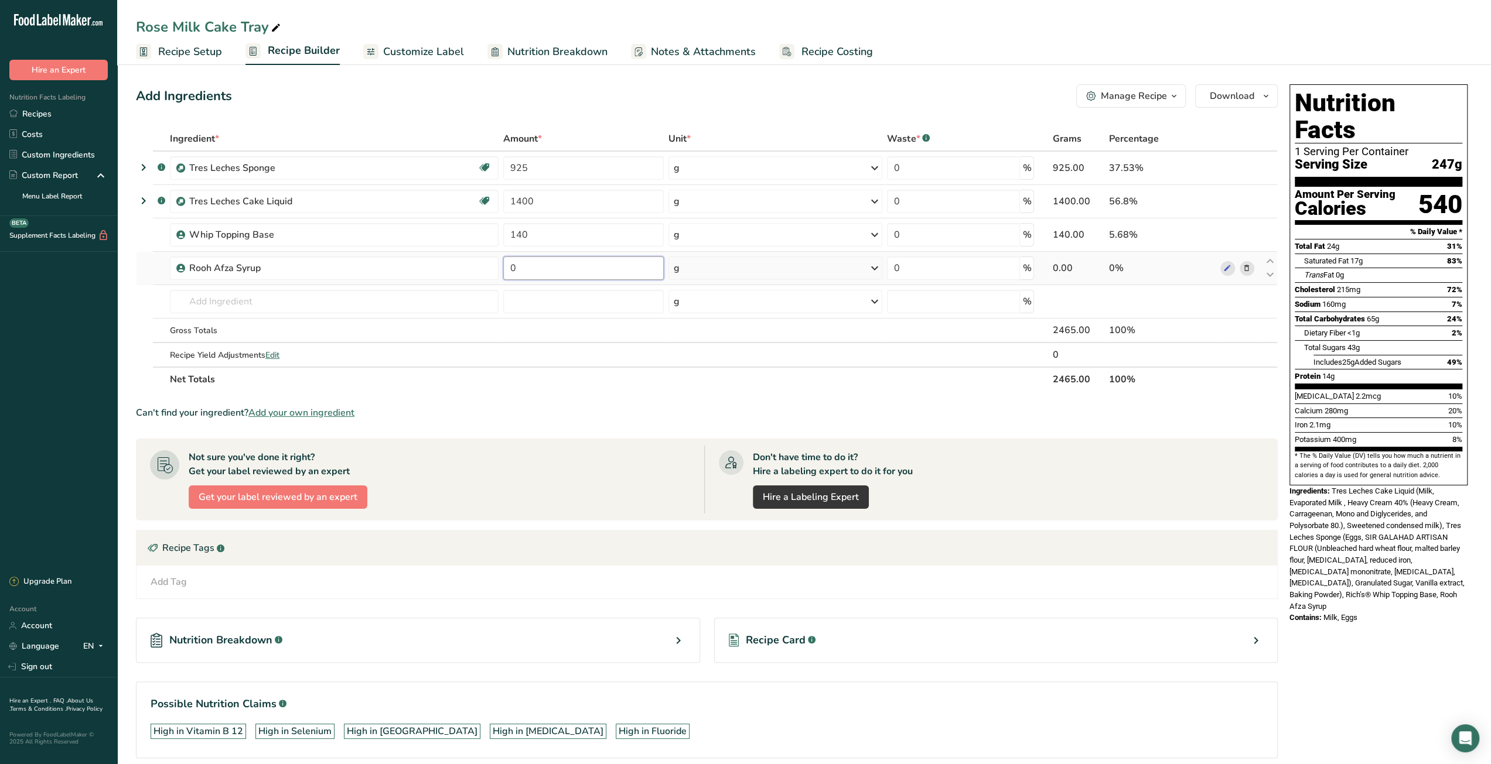
drag, startPoint x: 522, startPoint y: 275, endPoint x: 500, endPoint y: 272, distance: 22.5
click at [501, 272] on td "0" at bounding box center [583, 268] width 165 height 33
type input "100"
click at [625, 415] on div "Can't find your ingredient? Add your own ingredient" at bounding box center [707, 413] width 1142 height 14
click at [279, 302] on input "text" at bounding box center [334, 301] width 329 height 23
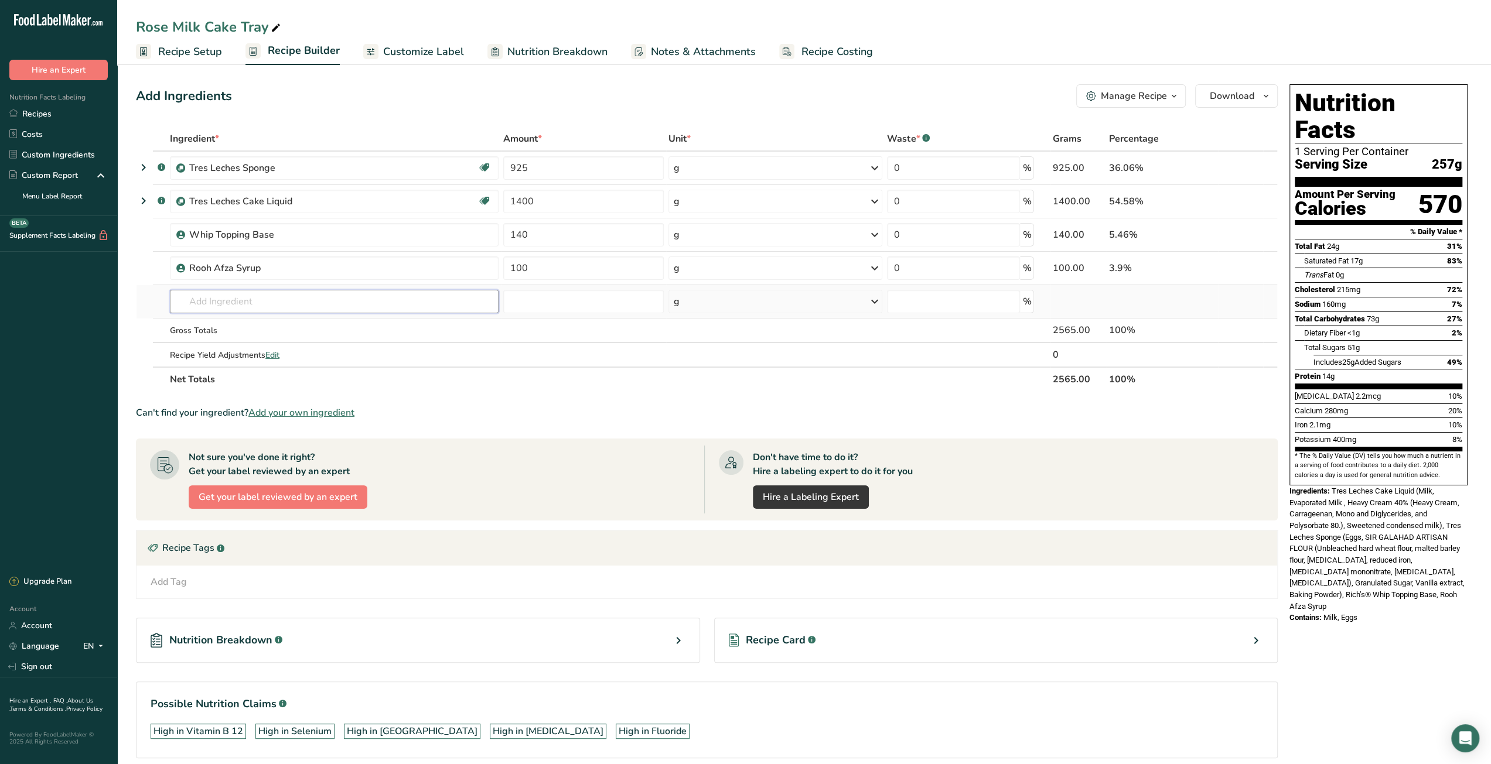
paste input "rose petals dried edible"
drag, startPoint x: 194, startPoint y: 305, endPoint x: 184, endPoint y: 305, distance: 10.6
click at [184, 305] on input "rose petals dried edible" at bounding box center [334, 301] width 329 height 23
click at [214, 303] on input "Rose petals dried edible" at bounding box center [334, 301] width 329 height 23
type input "Rose petals dried edible"
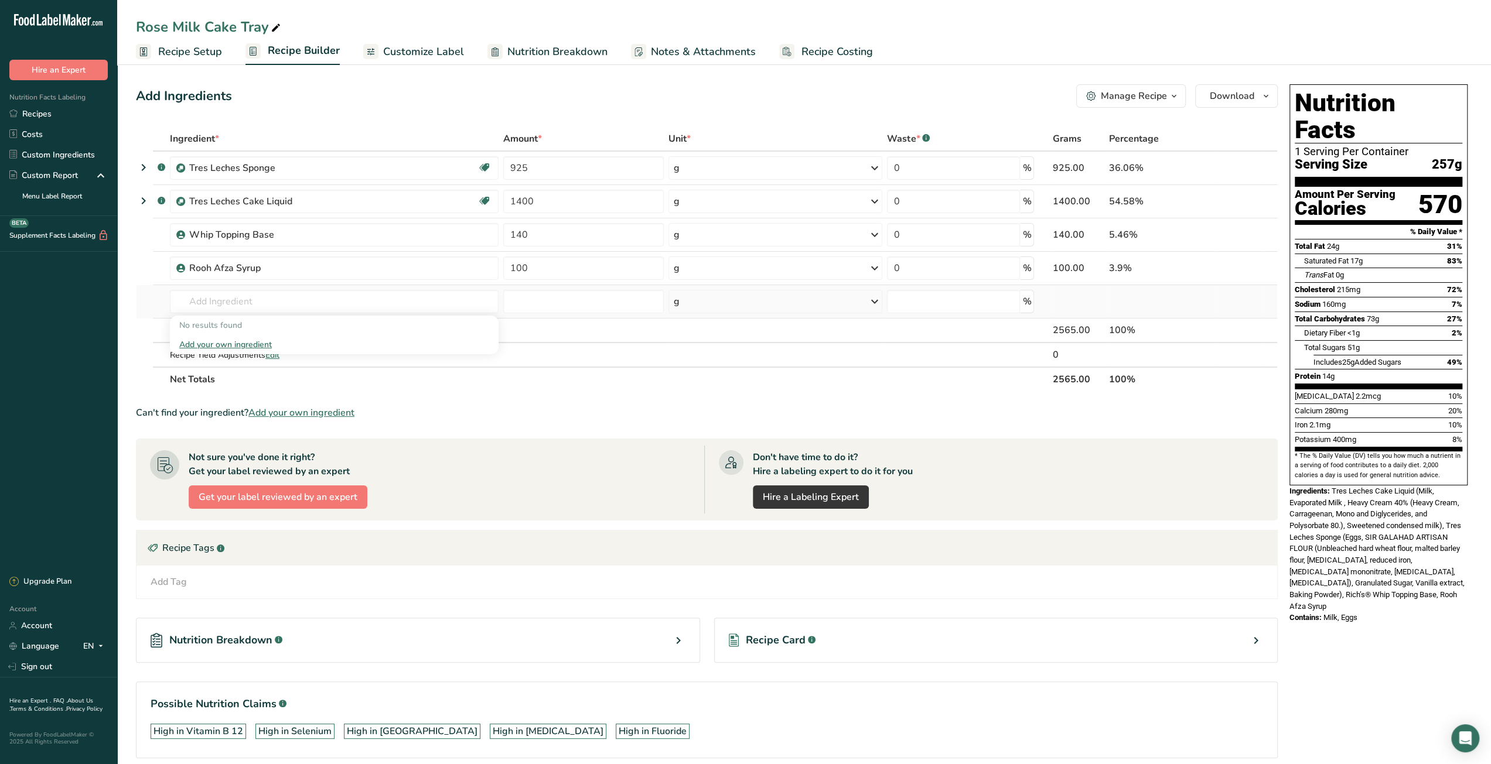
click at [225, 342] on div "Add your own ingredient" at bounding box center [334, 345] width 310 height 12
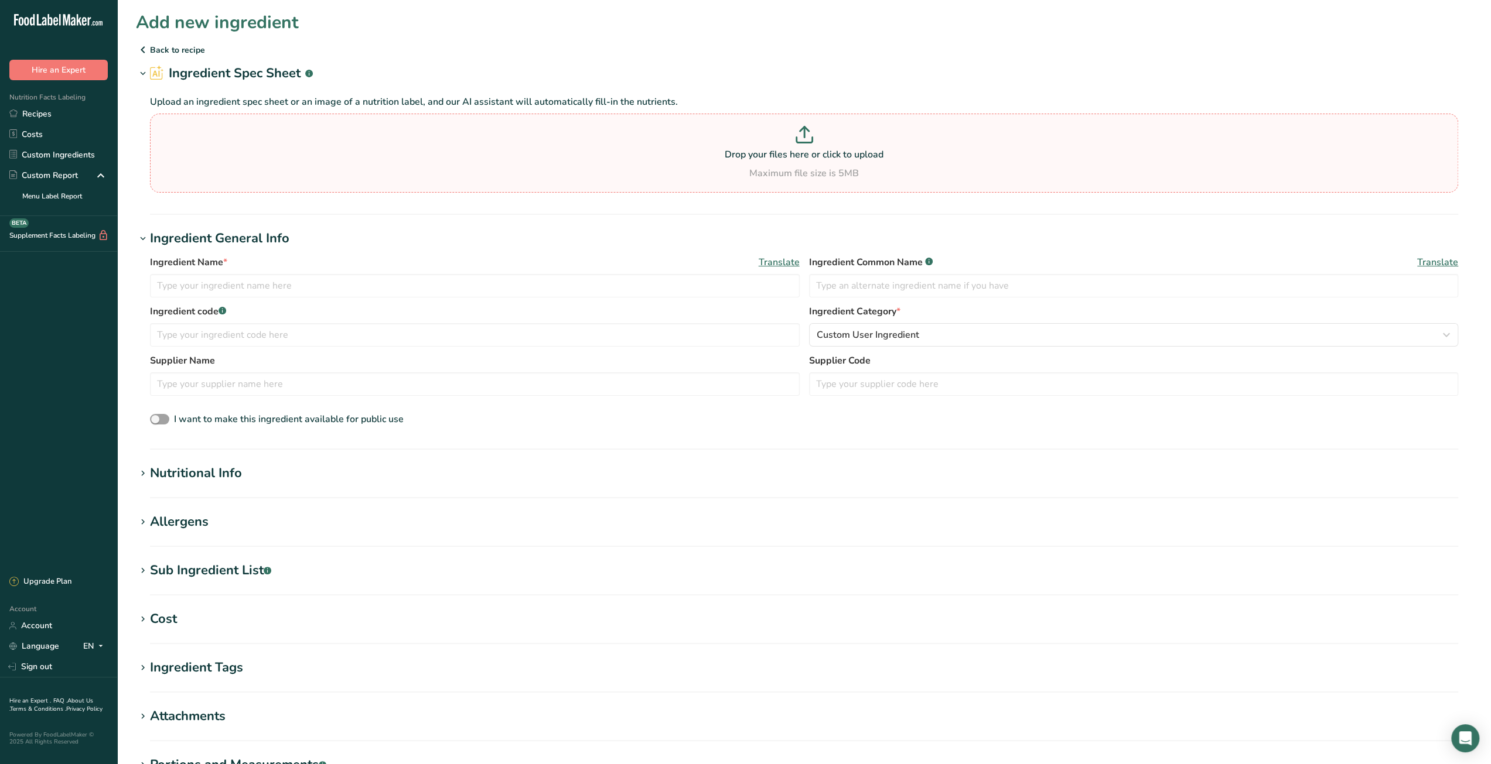
click at [805, 139] on icon at bounding box center [804, 135] width 18 height 18
click at [805, 139] on input "Drop your files here or click to upload Maximum file size is 5MB" at bounding box center [804, 153] width 1308 height 79
type input "C:\fakepath\temp-1.jpg"
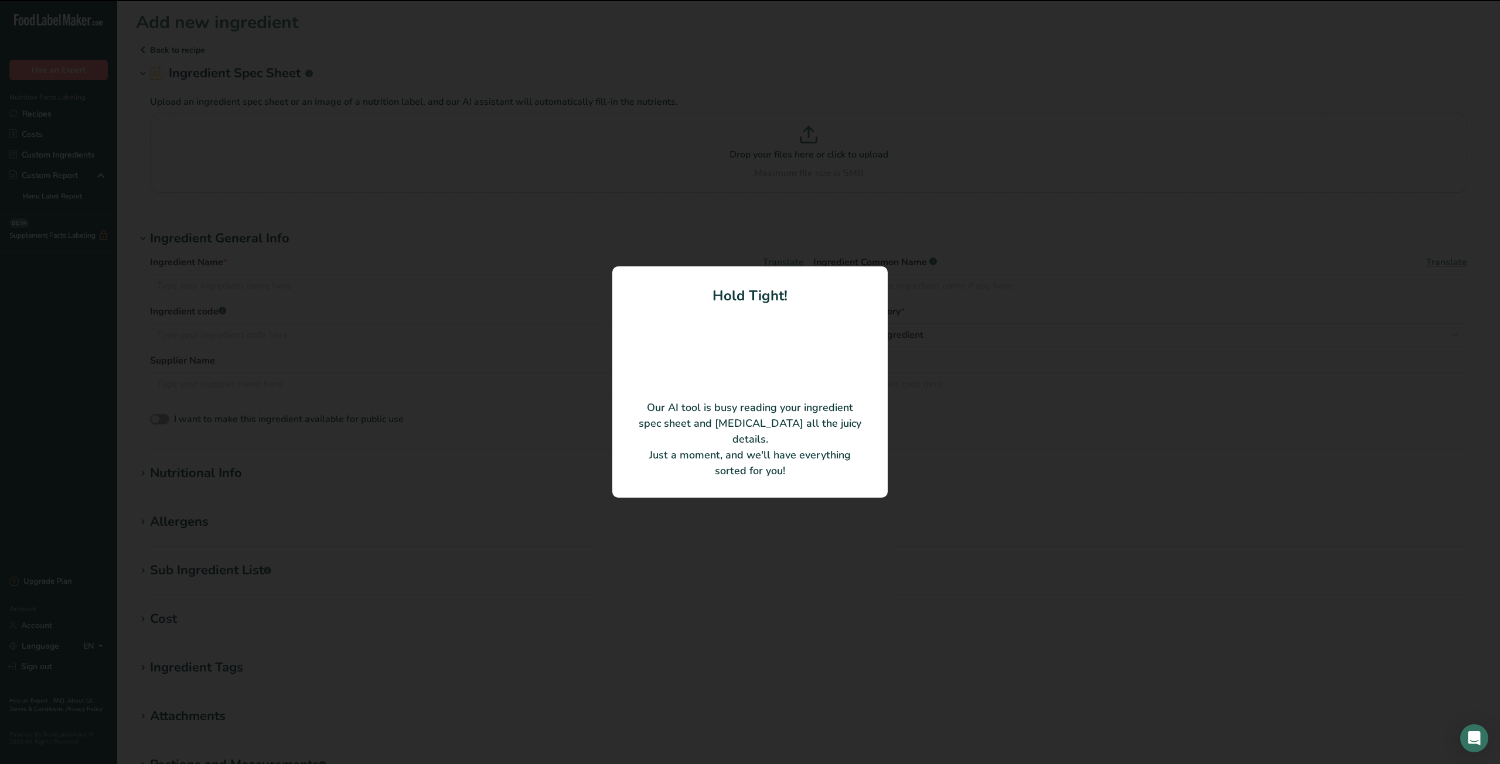
type input "Red Rose Petals (Dried)"
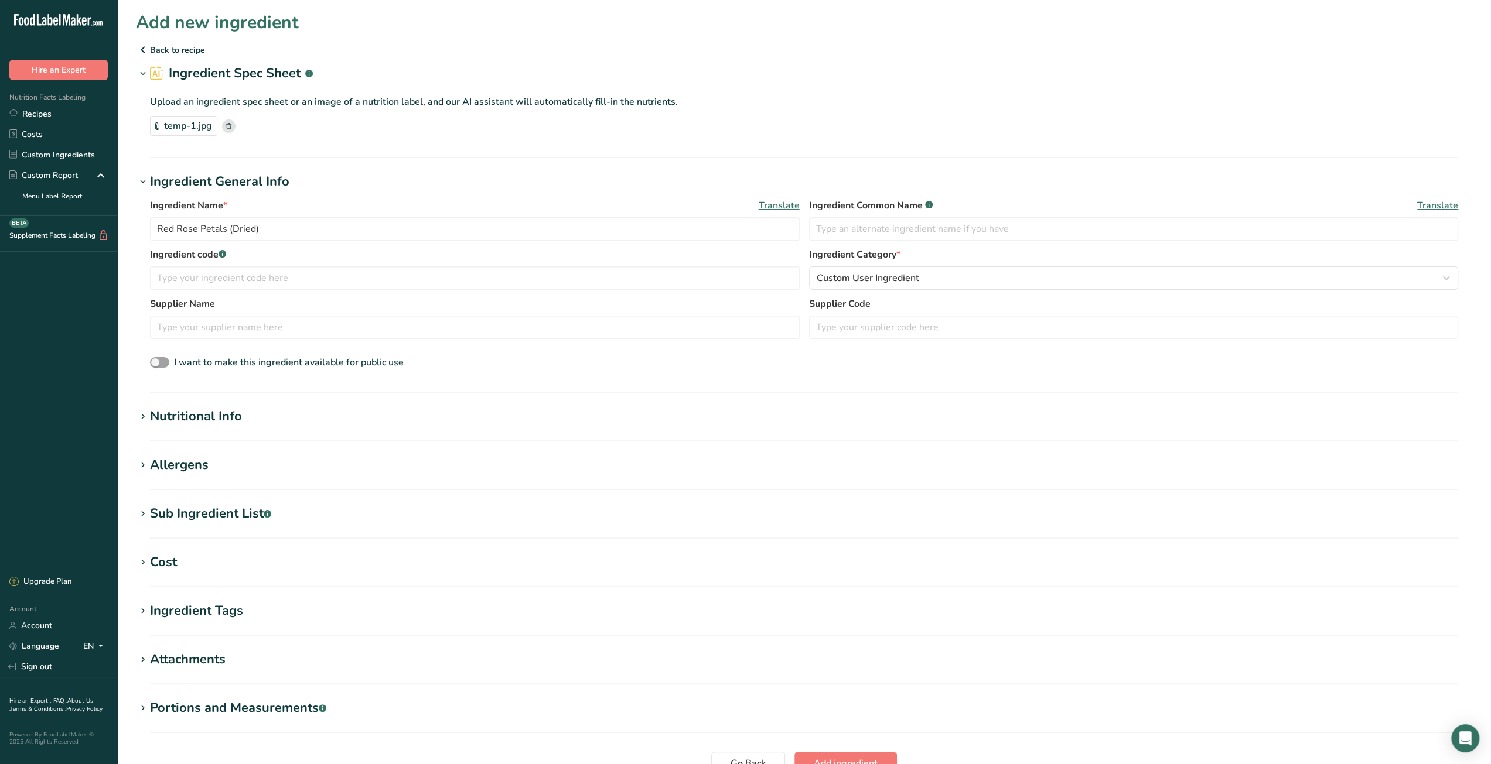
click at [230, 563] on h1 "Cost" at bounding box center [804, 562] width 1336 height 19
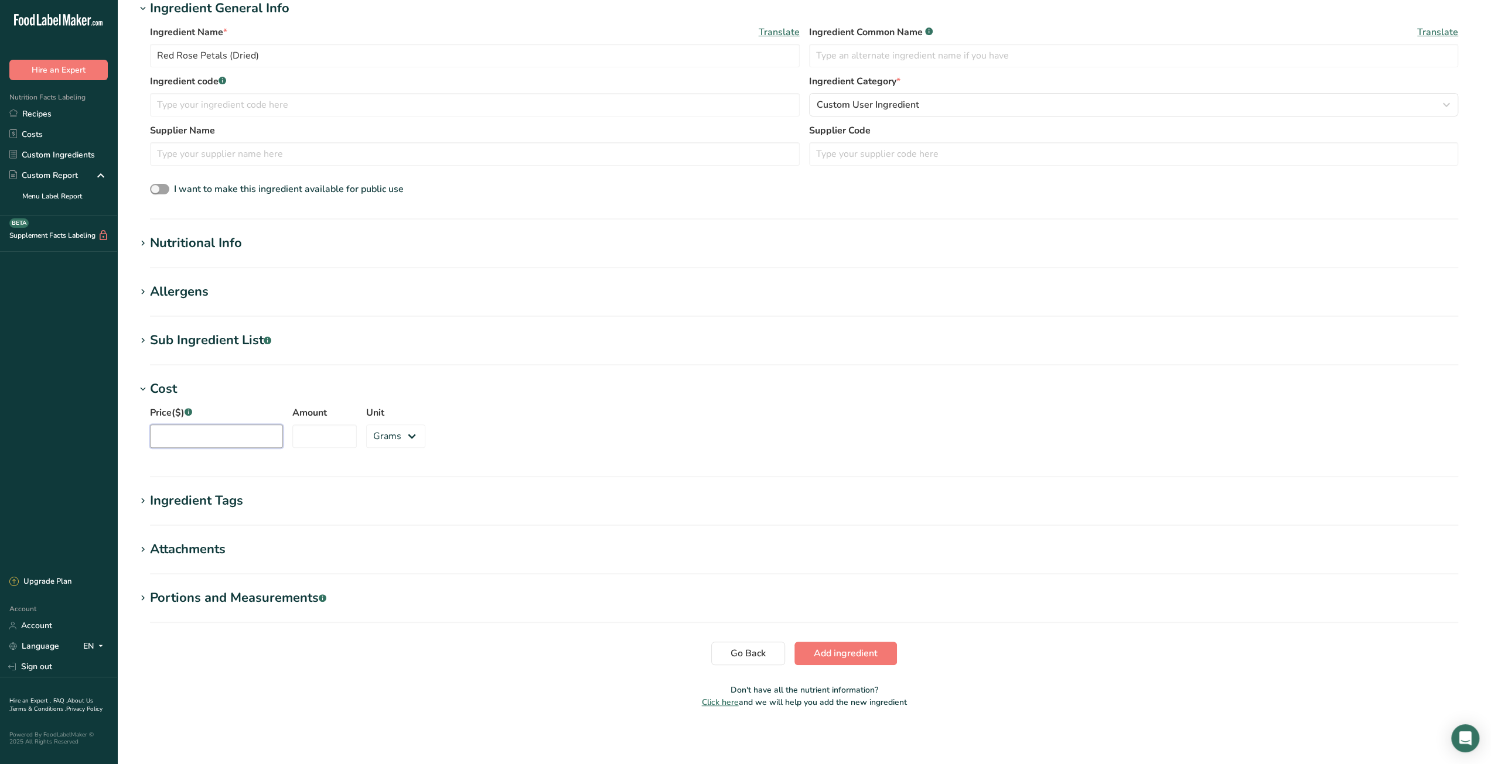
click at [244, 443] on input "Price($) .a-a{fill:#347362;}.b-a{fill:#fff;}" at bounding box center [216, 436] width 133 height 23
type input "4.99"
click at [313, 436] on input "Amount" at bounding box center [324, 436] width 64 height 23
type input "1"
click at [385, 436] on select "Grams kg mg mcg lb oz" at bounding box center [395, 436] width 59 height 23
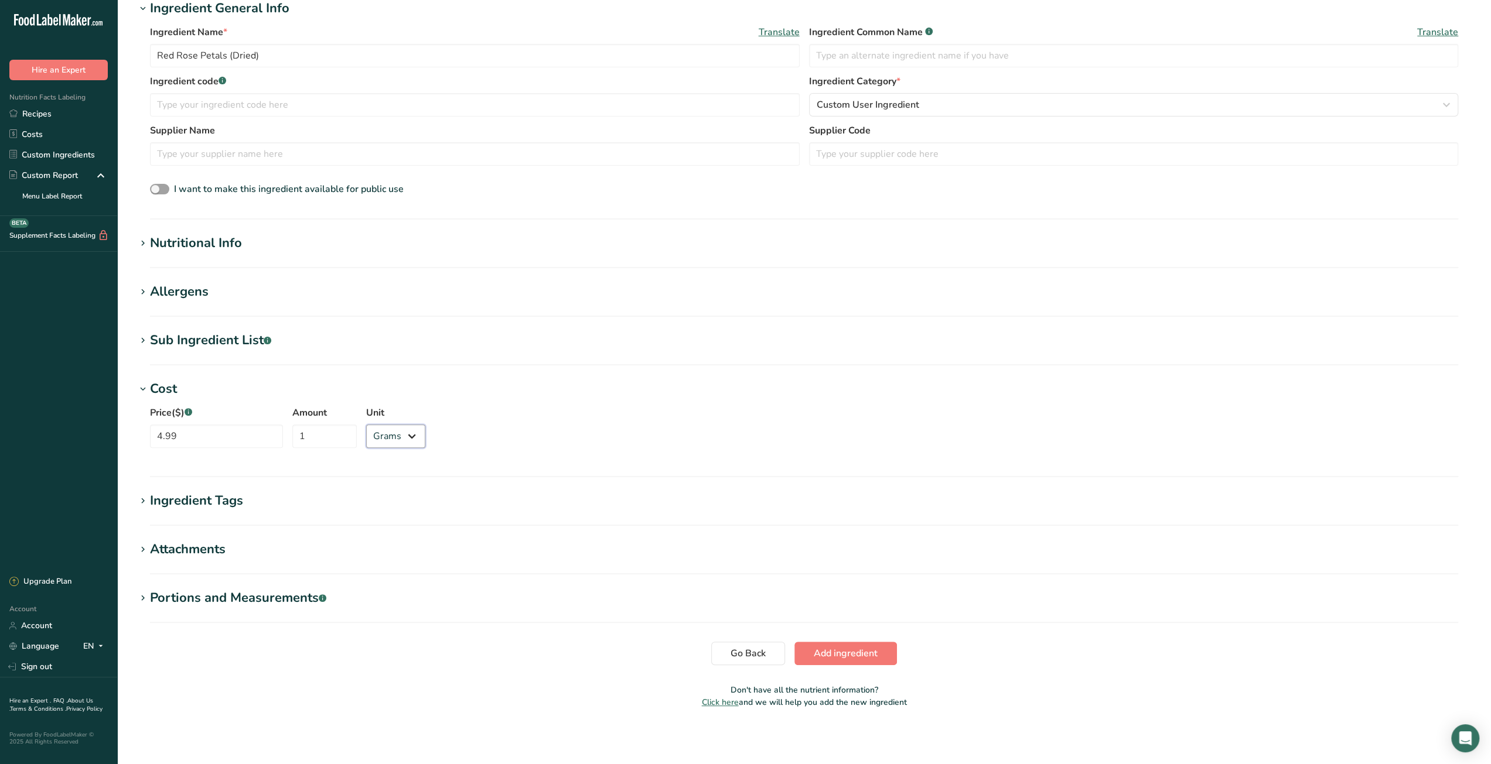
select select "12"
click at [366, 425] on select "Grams kg mg mcg lb oz" at bounding box center [395, 436] width 59 height 23
click at [825, 654] on span "Add ingredient" at bounding box center [846, 654] width 64 height 14
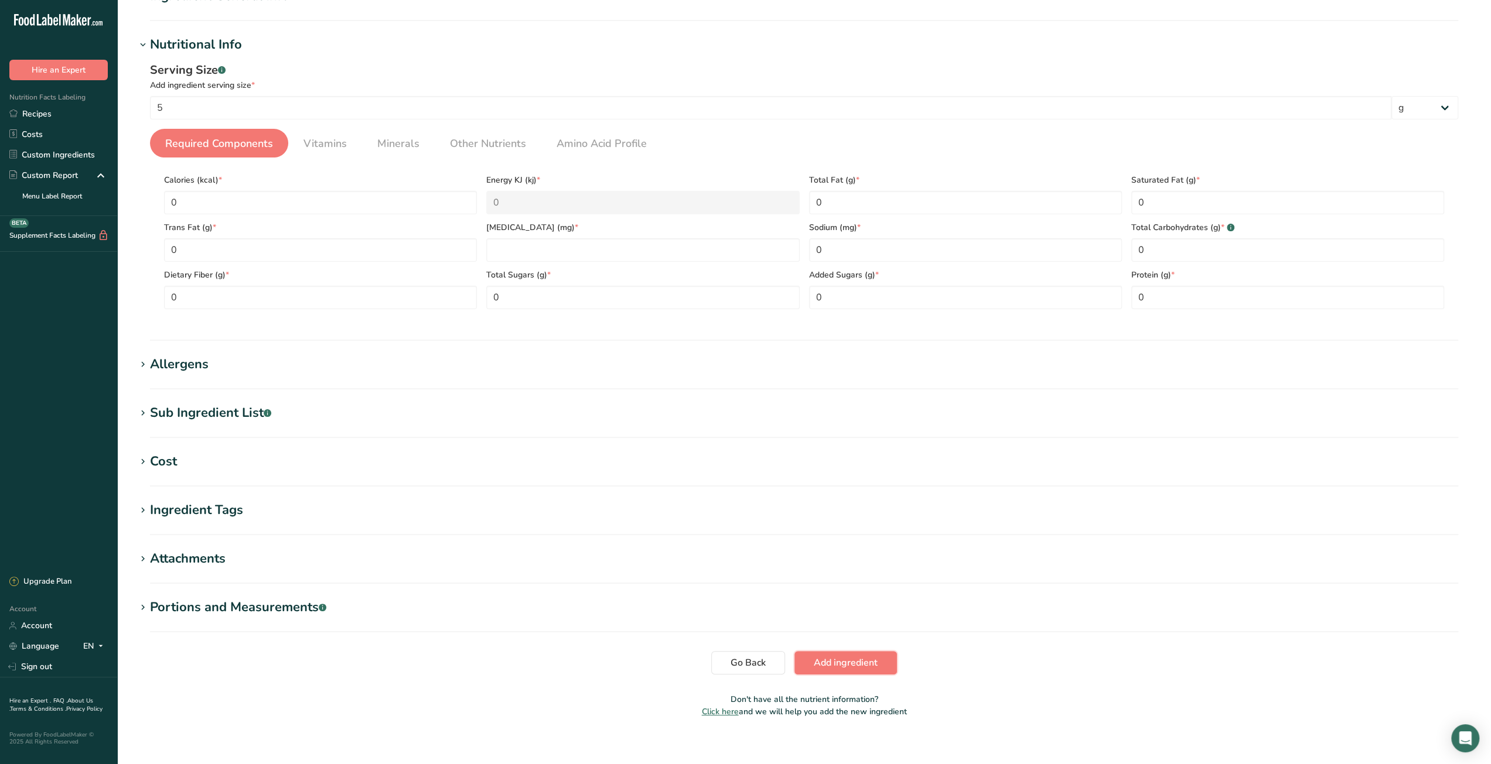
scroll to position [136, 0]
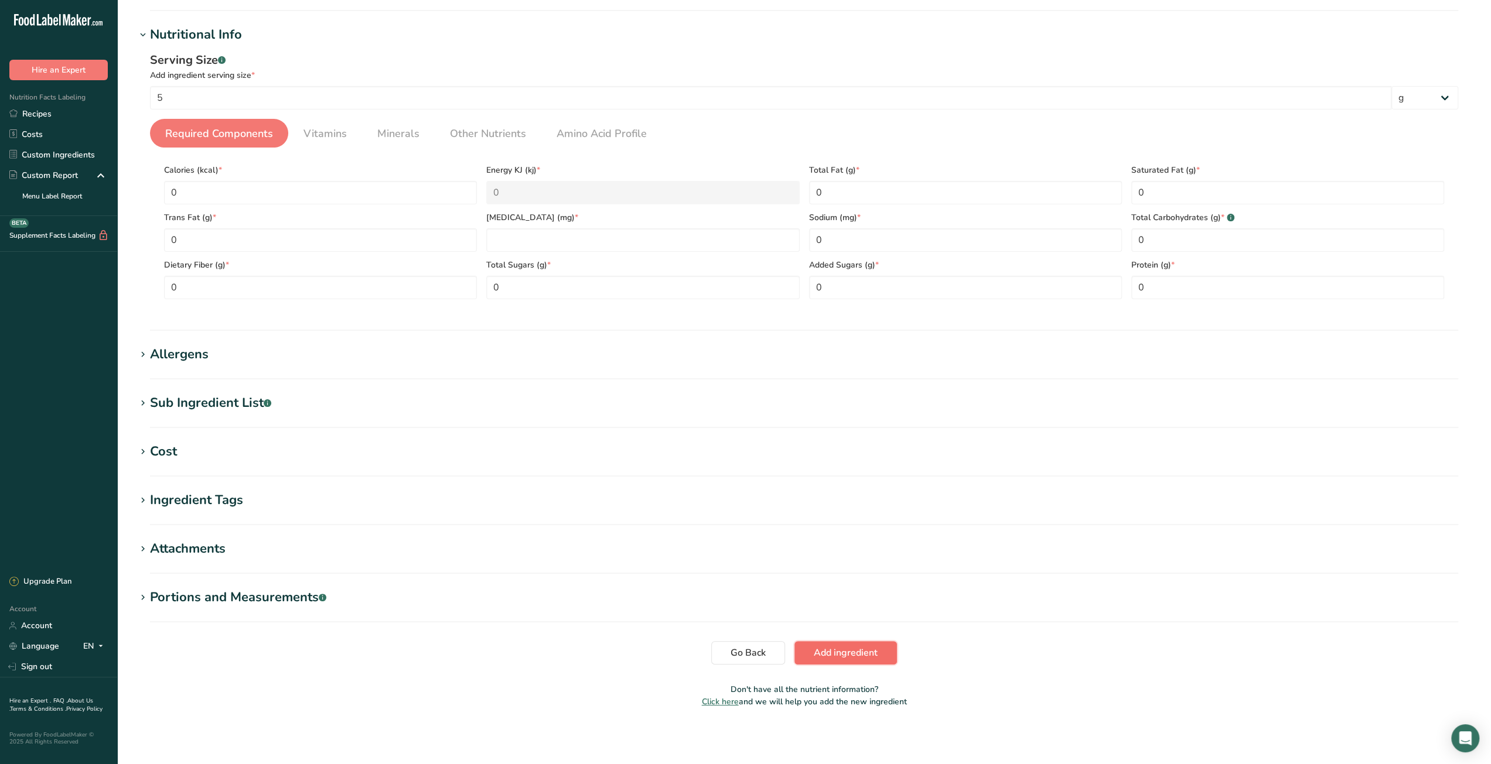
click at [820, 648] on span "Add ingredient" at bounding box center [846, 653] width 64 height 14
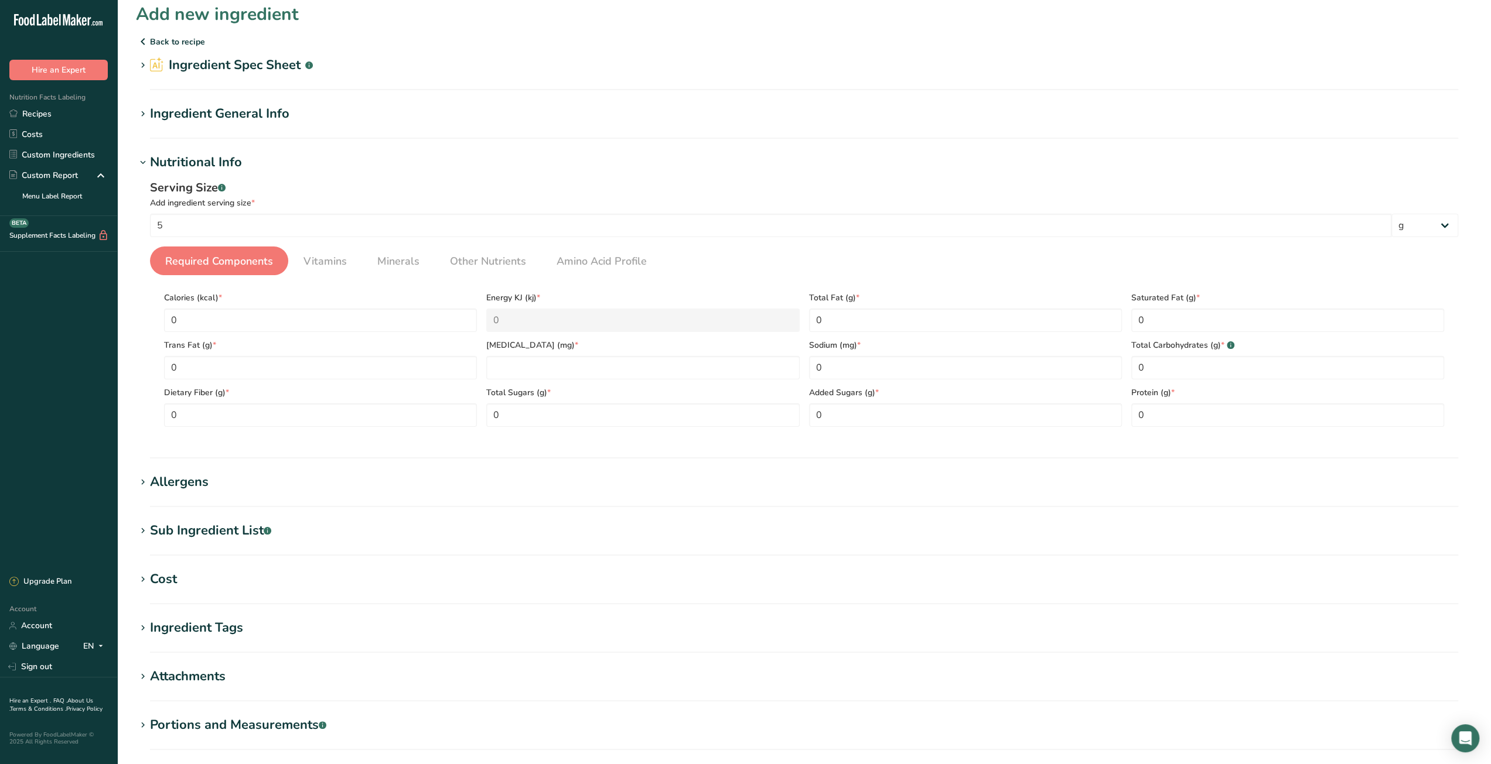
scroll to position [0, 0]
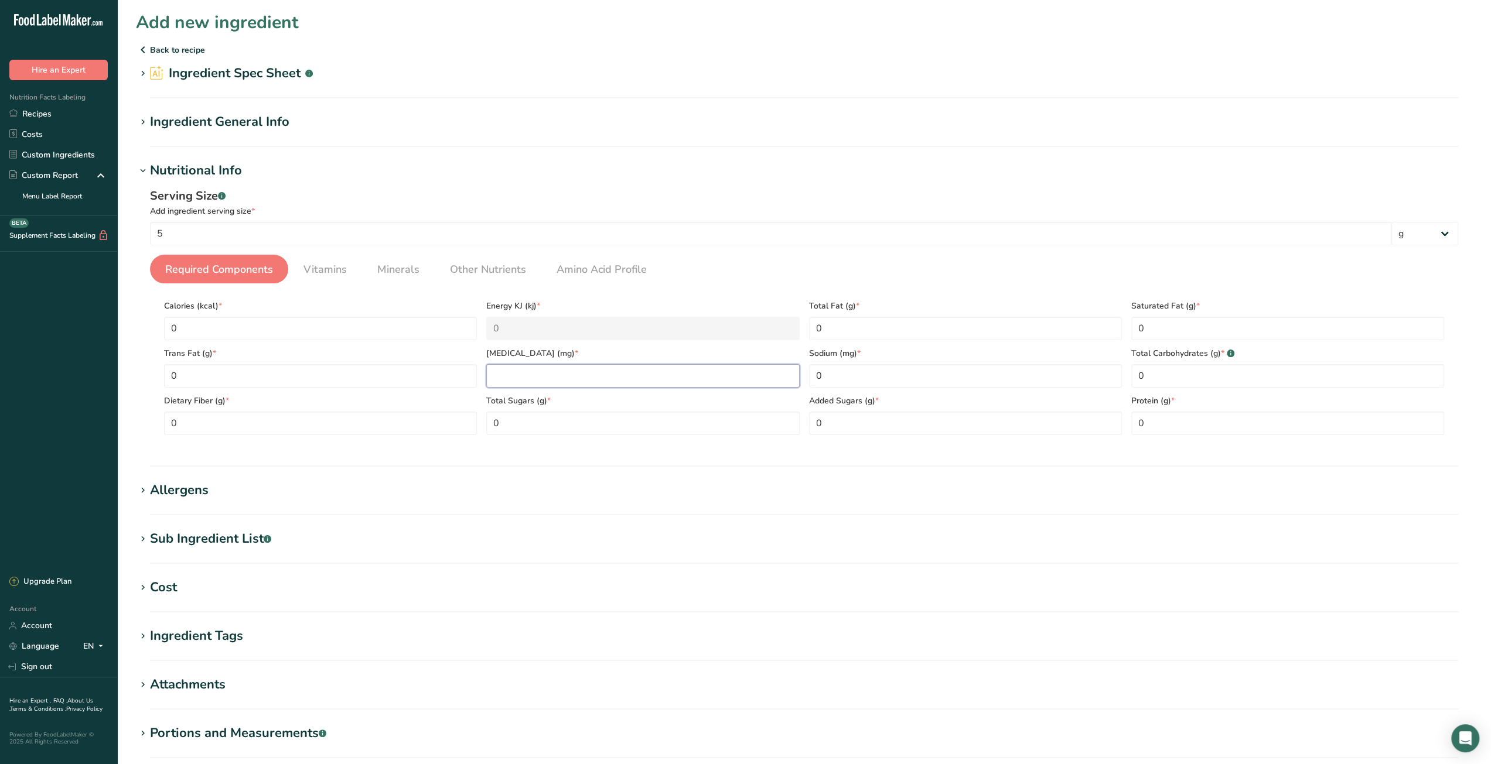
click at [547, 368] on input "number" at bounding box center [642, 375] width 313 height 23
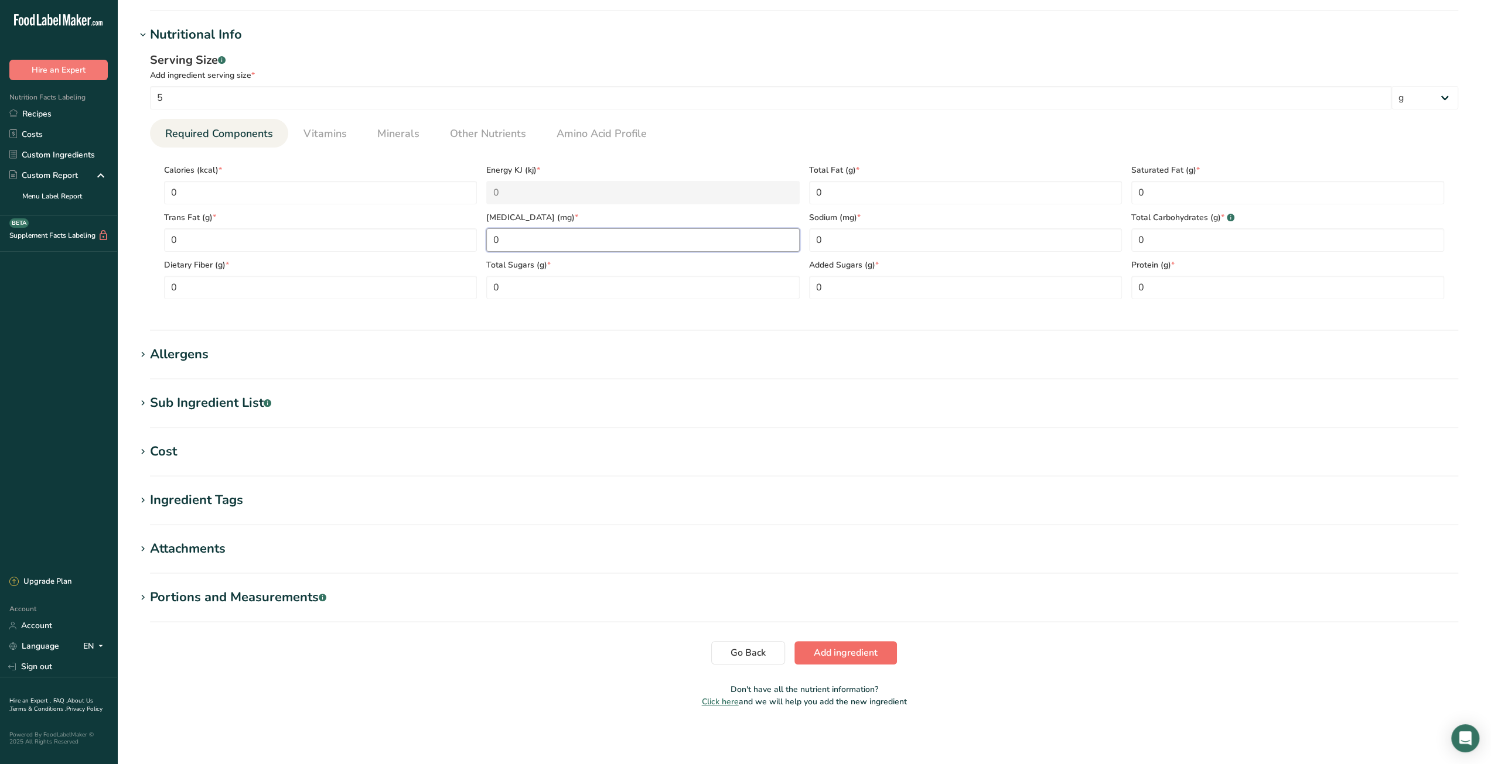
type input "0"
click at [815, 652] on span "Add ingredient" at bounding box center [846, 653] width 64 height 14
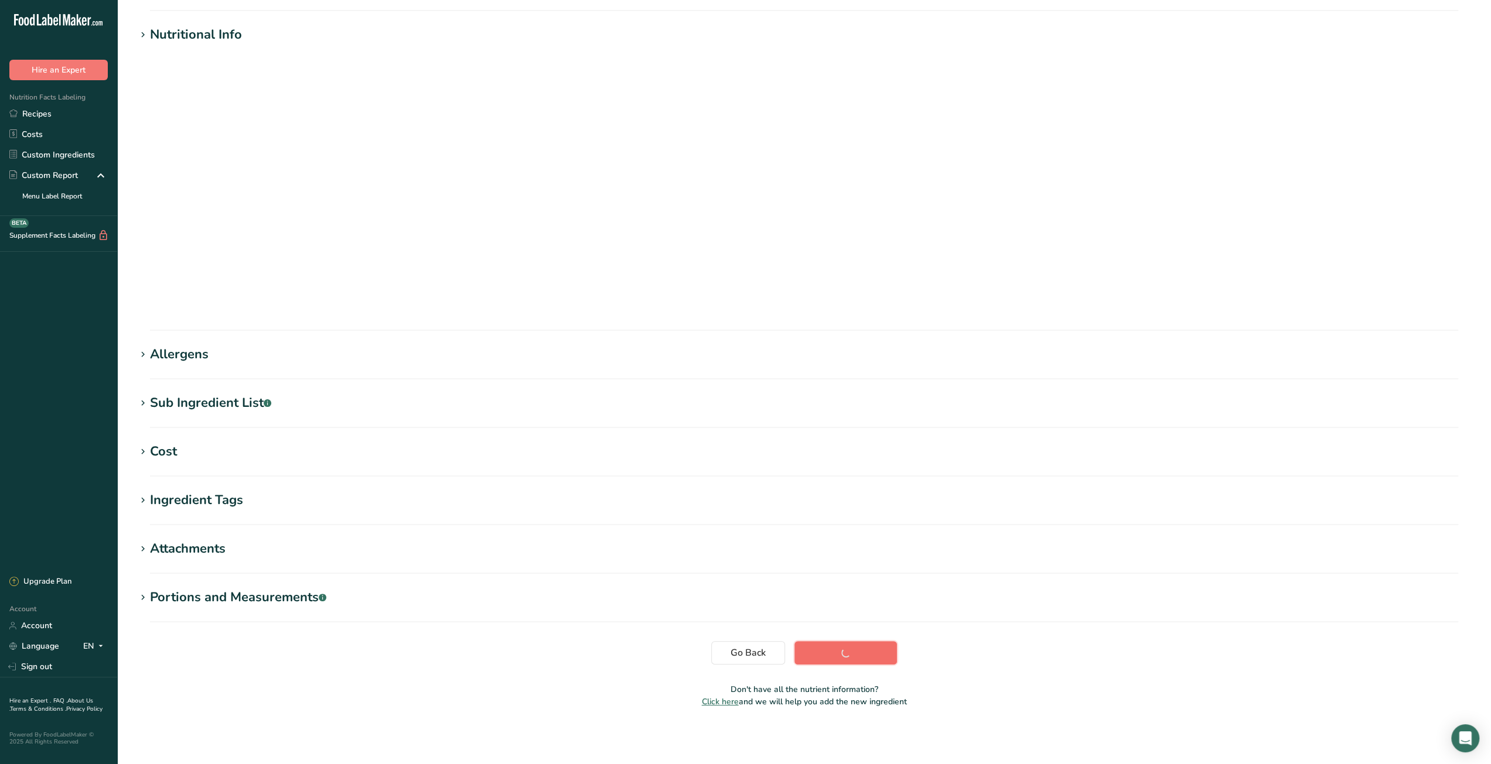
scroll to position [0, 0]
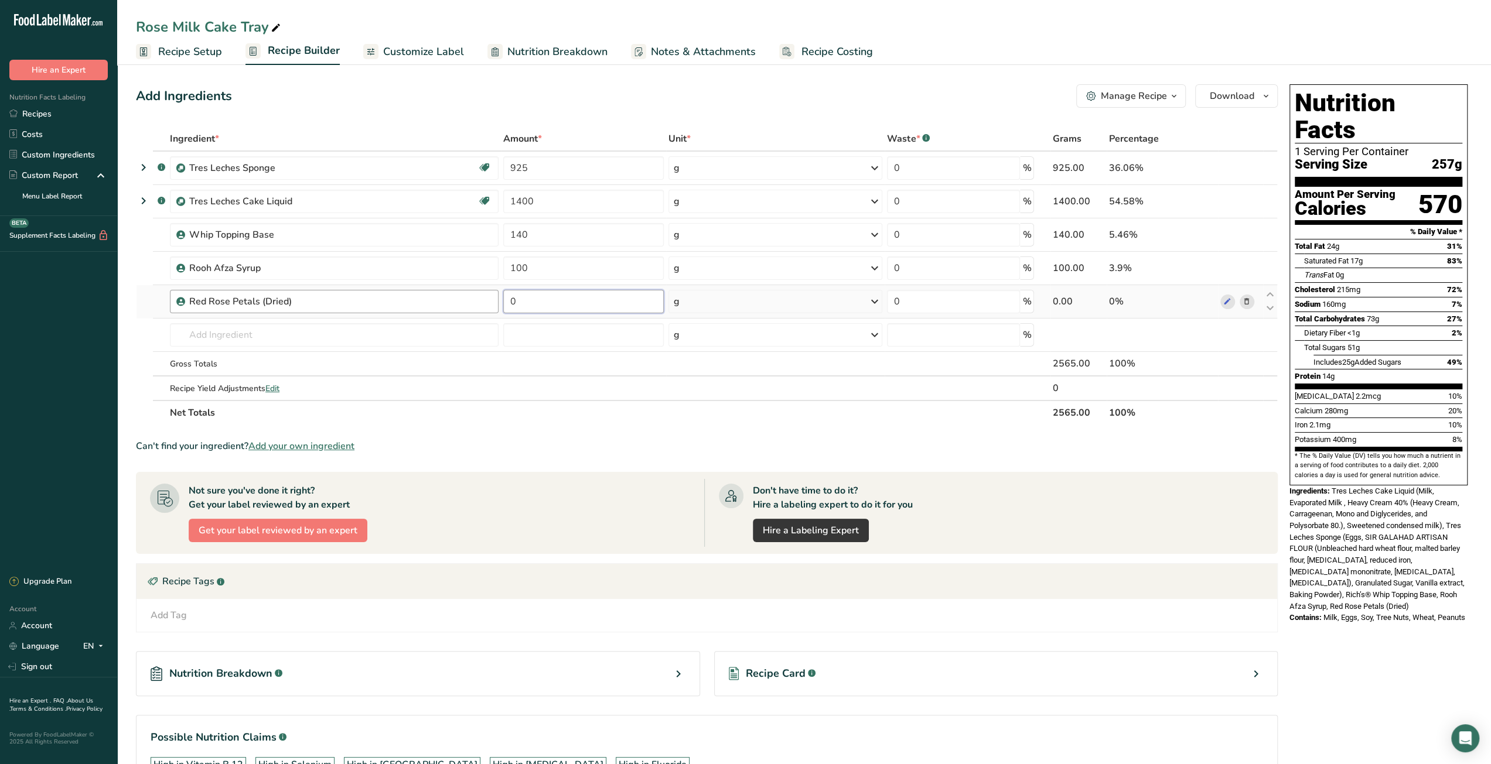
click at [491, 300] on tr "Red Rose Petals (Dried) 0 g Weight Units g kg mg See more Volume Units l mL fl …" at bounding box center [706, 301] width 1140 height 33
type input "3"
click at [854, 448] on div "Can't find your ingredient? Add your own ingredient" at bounding box center [707, 446] width 1142 height 14
click at [851, 53] on span "Recipe Costing" at bounding box center [836, 52] width 71 height 16
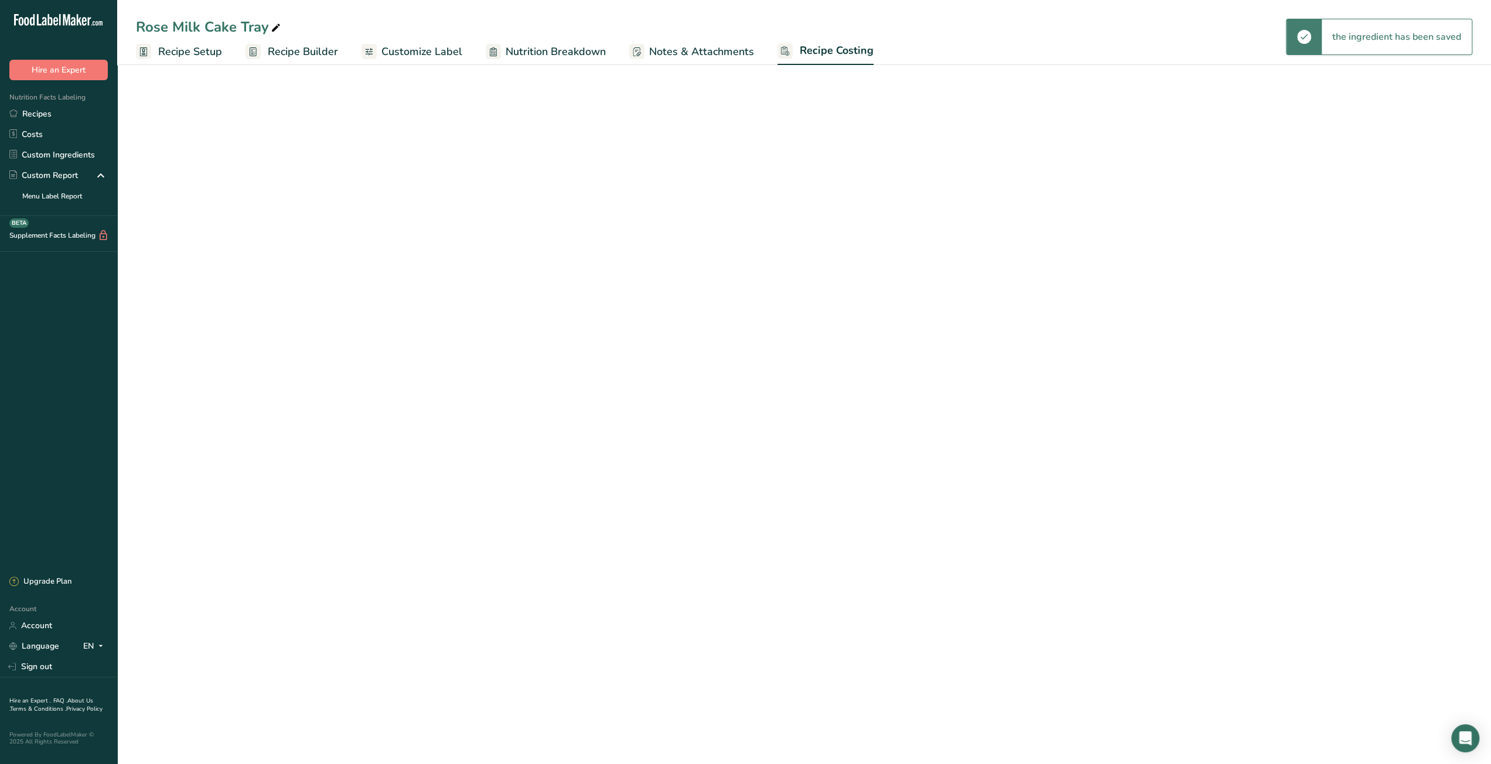
select select "12"
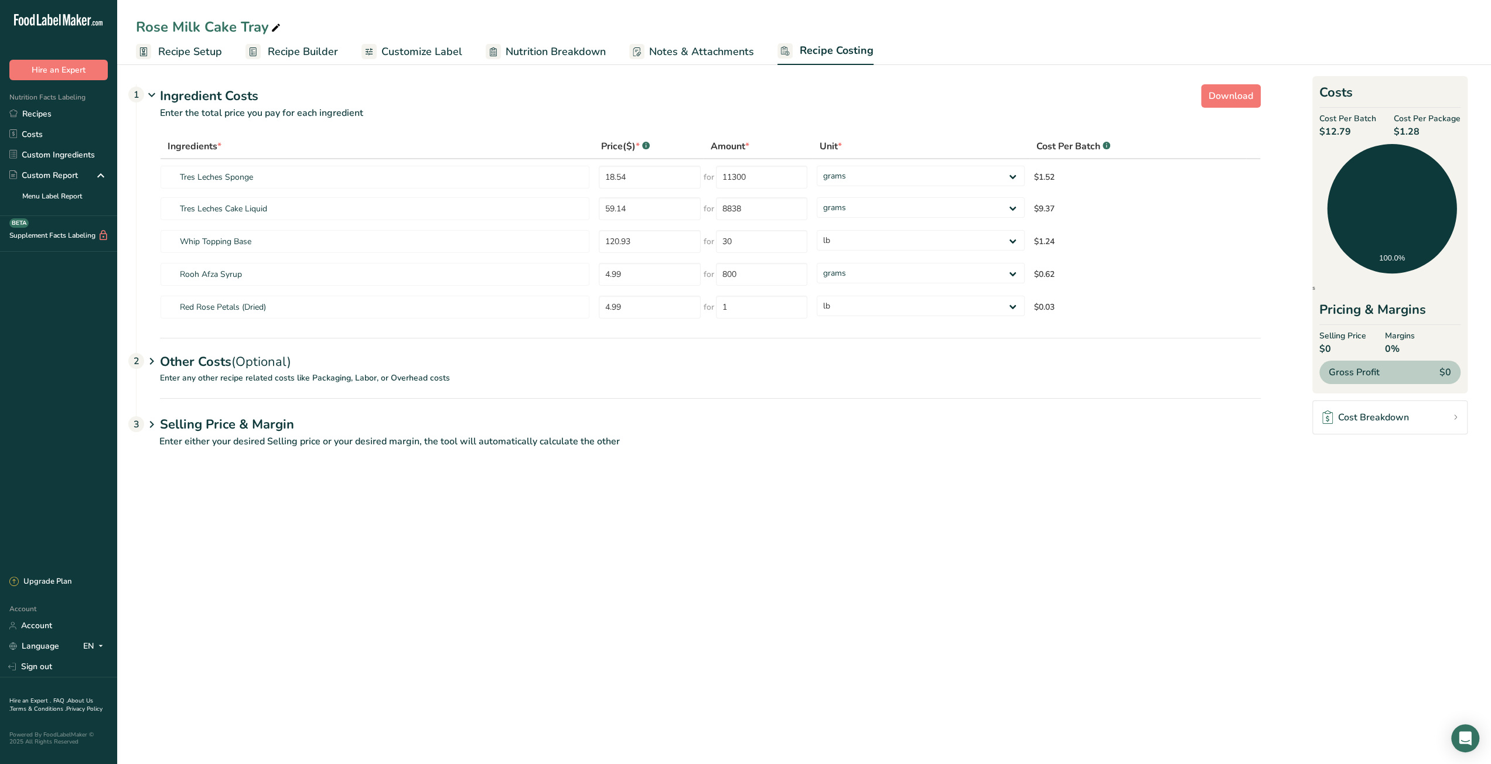
drag, startPoint x: 1405, startPoint y: 129, endPoint x: 1444, endPoint y: 128, distance: 39.8
click at [1444, 128] on span "$1.28" at bounding box center [1427, 132] width 67 height 14
click at [1104, 500] on main "Rose Milk Cake Tray Recipe Setup Recipe Builder Customize Label Nutrition Break…" at bounding box center [745, 382] width 1491 height 764
click at [56, 120] on link "Recipes" at bounding box center [58, 114] width 117 height 21
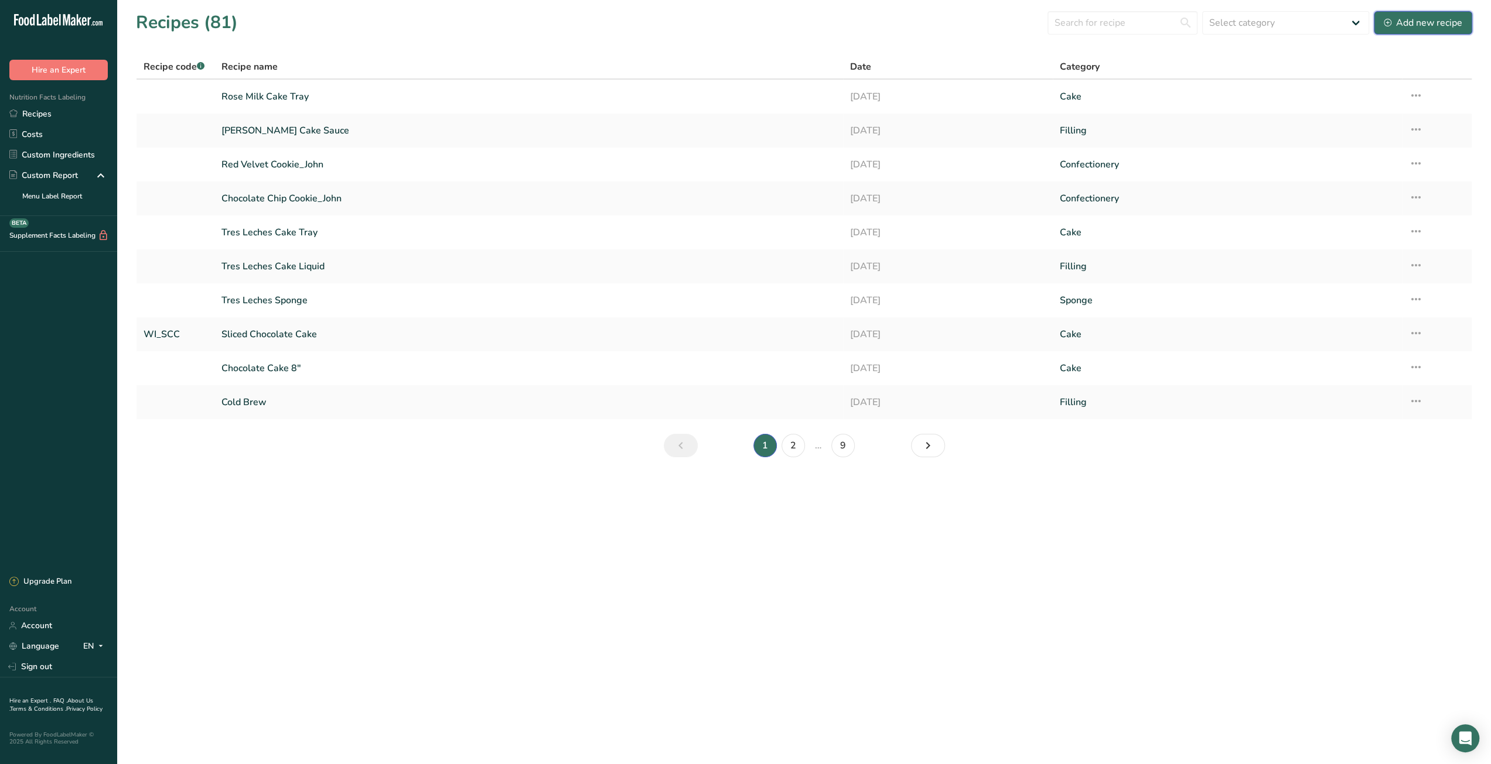
click at [1417, 25] on div "Add new recipe" at bounding box center [1423, 23] width 78 height 14
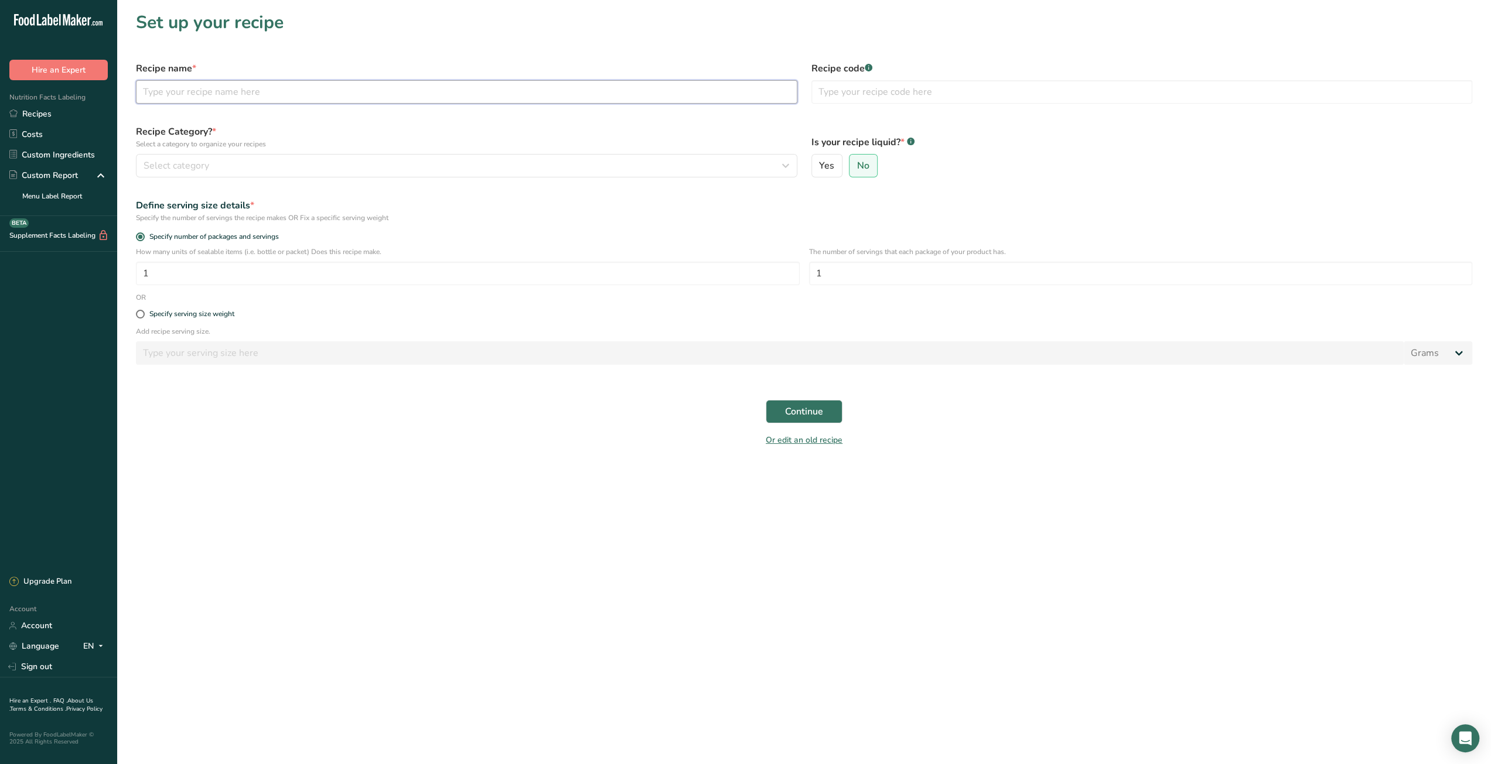
click at [359, 94] on input "text" at bounding box center [466, 91] width 661 height 23
type input "Expresso Milk Cake"
click at [407, 176] on button "Select category" at bounding box center [466, 165] width 661 height 23
click at [310, 226] on span "Custom Categories .a-a{fill:#347362;}.b-a{fill:#fff;}" at bounding box center [300, 225] width 91 height 14
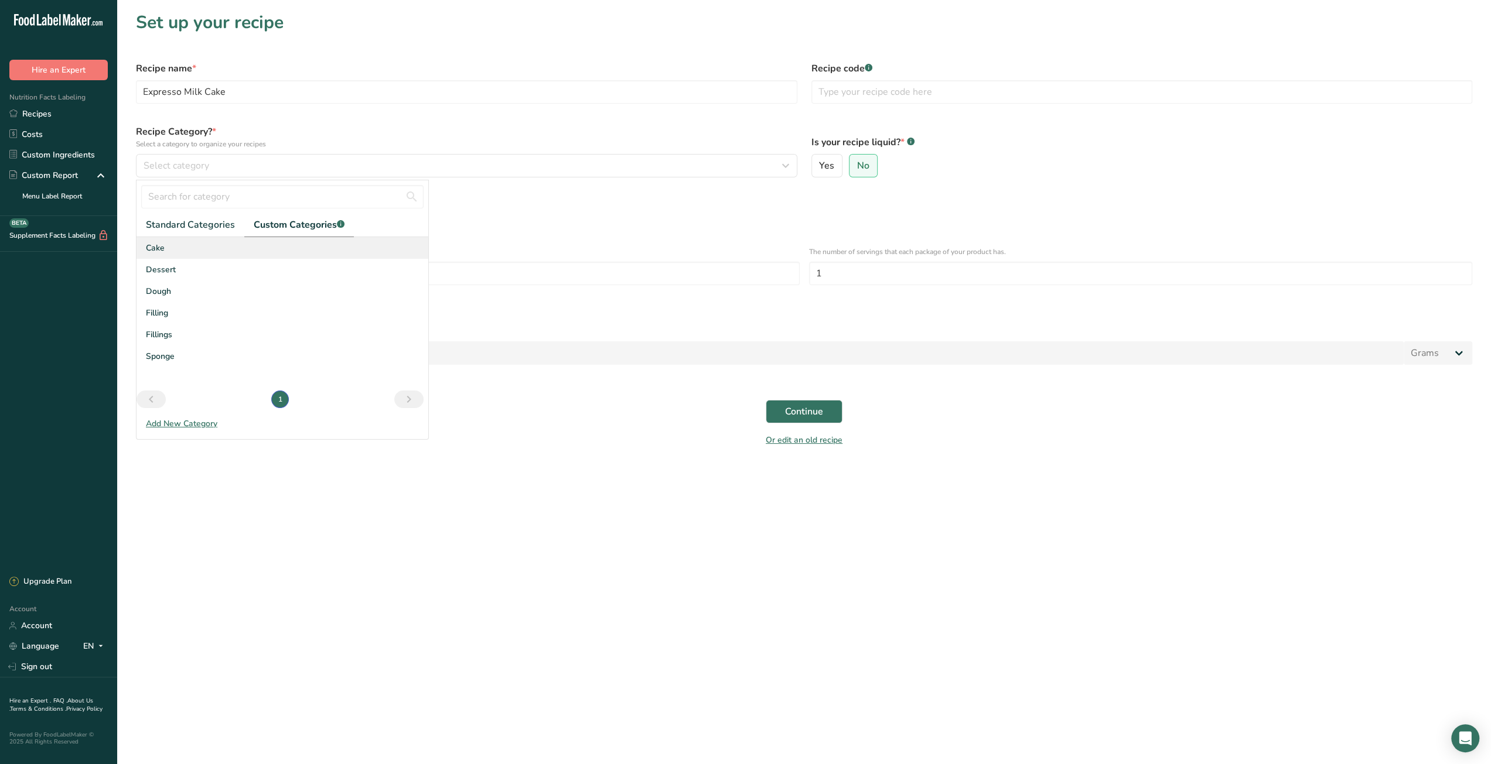
click at [165, 254] on div "Cake" at bounding box center [282, 248] width 292 height 22
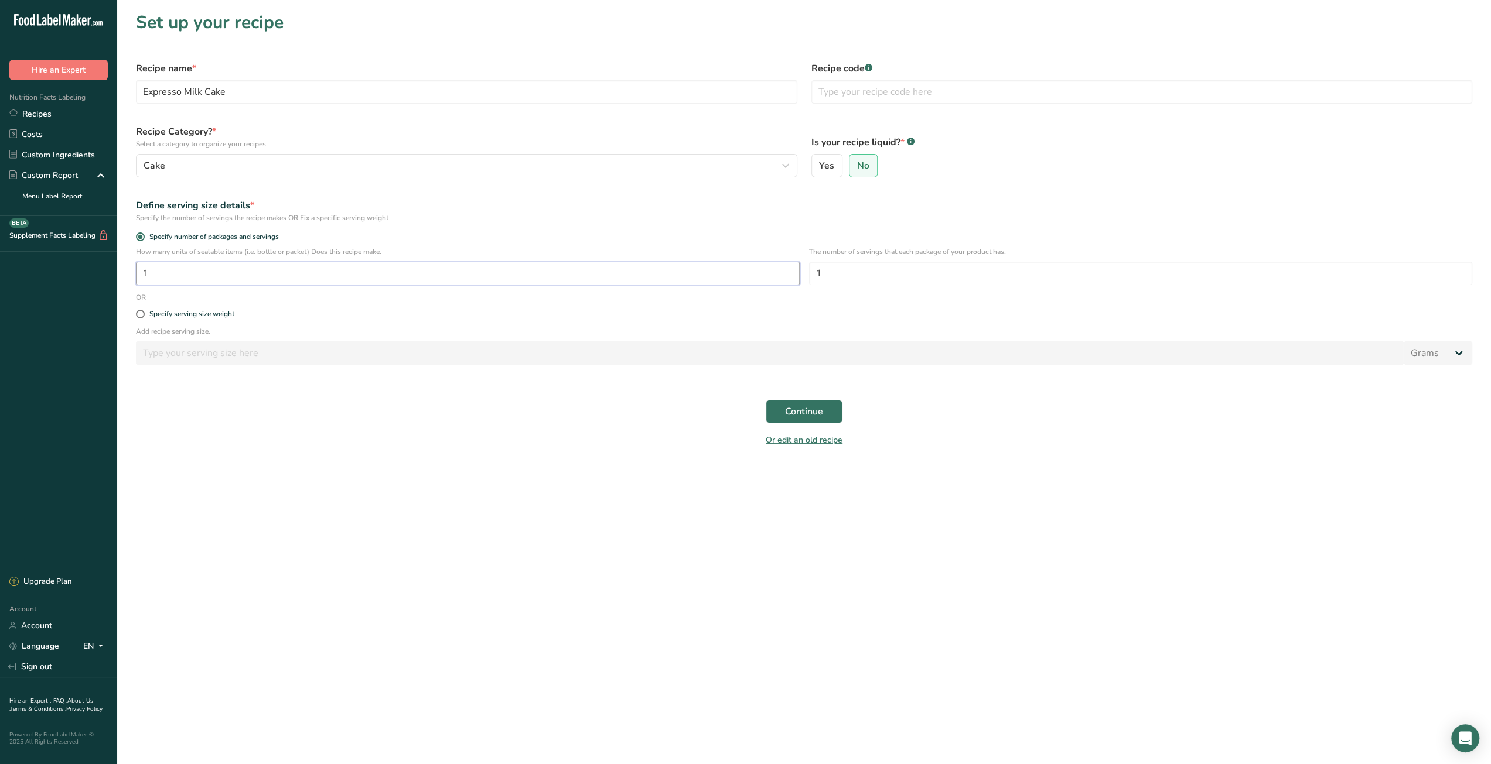
click at [445, 277] on input "1" at bounding box center [468, 273] width 664 height 23
type input "10"
click at [292, 91] on input "Expresso Milk Cake" at bounding box center [466, 91] width 661 height 23
type input "Expresso Milk Cake Tray"
click at [790, 384] on form "Recipe name * Expresso Milk Cake Tray Recipe code .a-a{fill:#347362;}.b-a{fill:…" at bounding box center [804, 253] width 1350 height 399
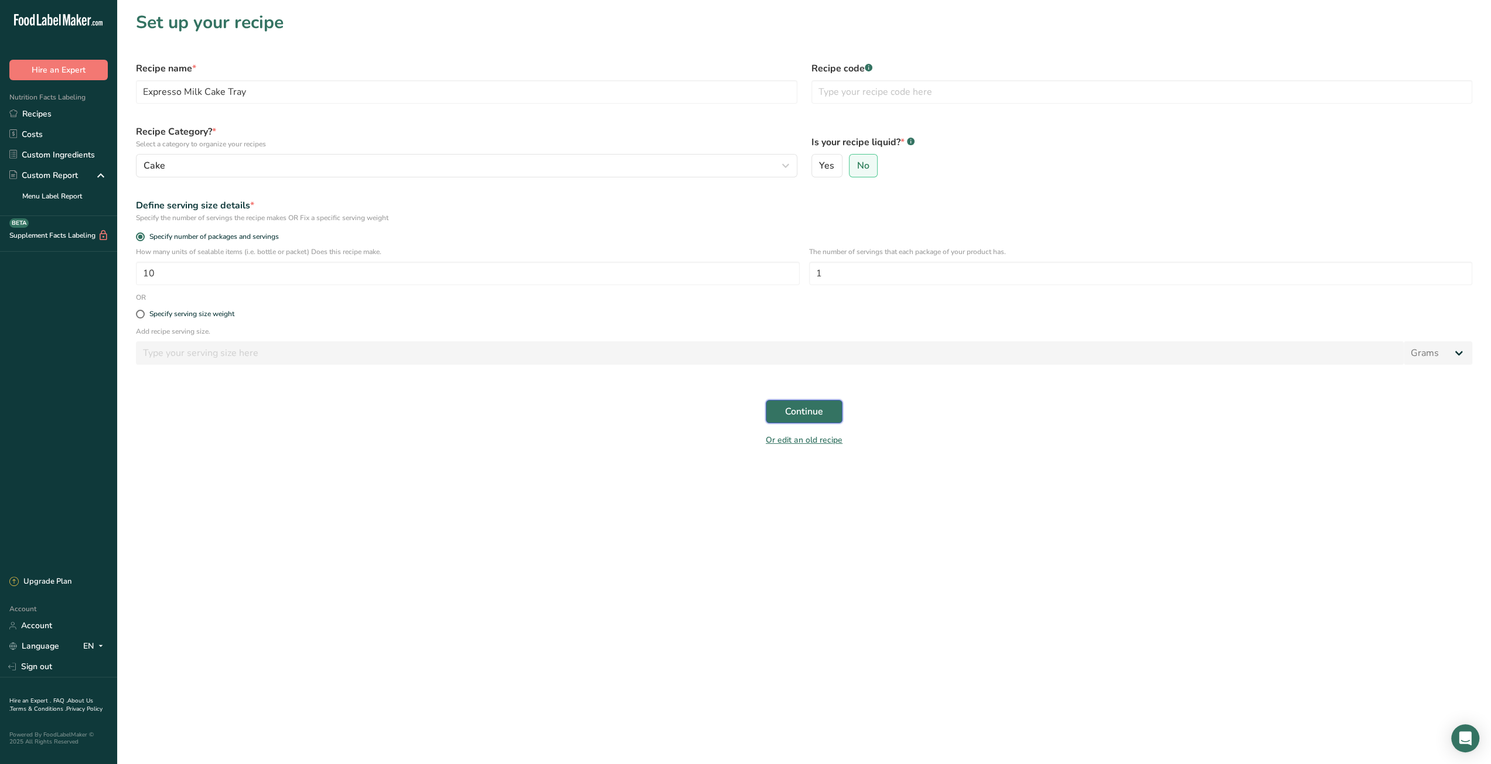
click at [792, 411] on span "Continue" at bounding box center [804, 412] width 38 height 14
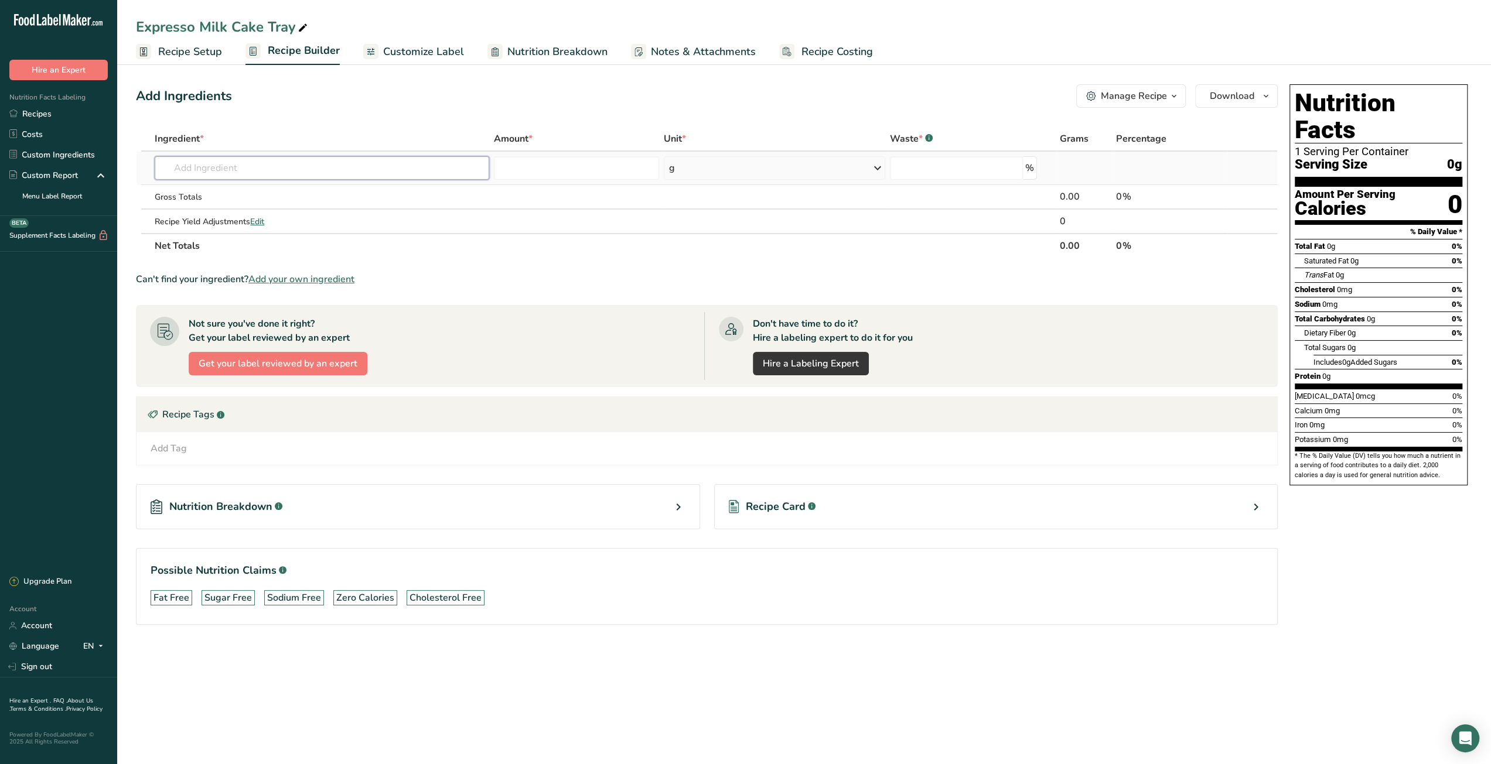
click at [295, 170] on input "text" at bounding box center [322, 167] width 334 height 23
type input "sponge"
click at [207, 270] on p "Chocolate Sponge" at bounding box center [203, 269] width 78 height 12
type input "Chocolate Sponge"
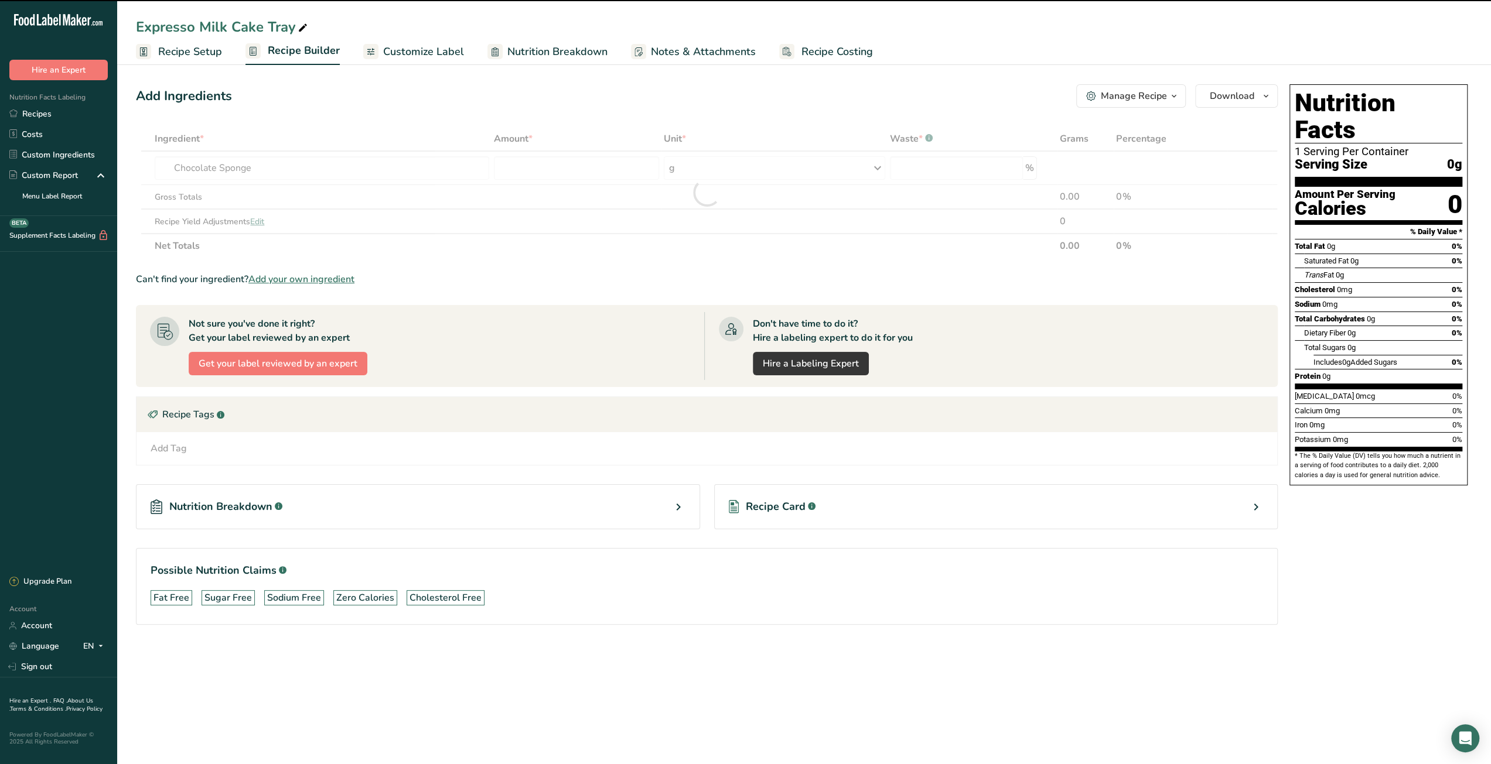
type input "0"
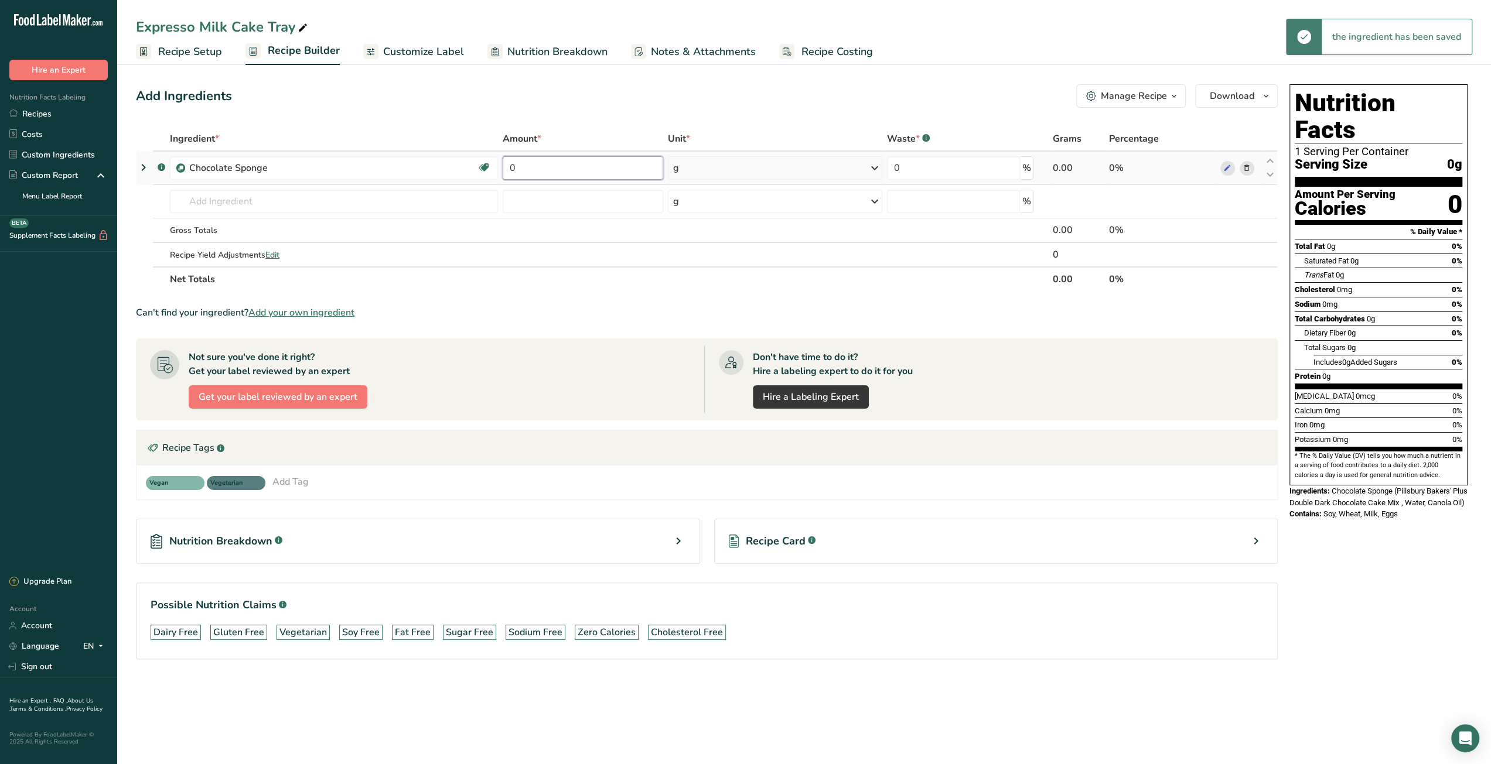
drag, startPoint x: 540, startPoint y: 172, endPoint x: 505, endPoint y: 175, distance: 35.3
click at [505, 175] on input "0" at bounding box center [583, 167] width 160 height 23
type input "1000"
click at [312, 203] on div "Ingredient * Amount * Unit * Waste * .a-a{fill:#347362;}.b-a{fill:#fff;} Grams …" at bounding box center [707, 209] width 1142 height 165
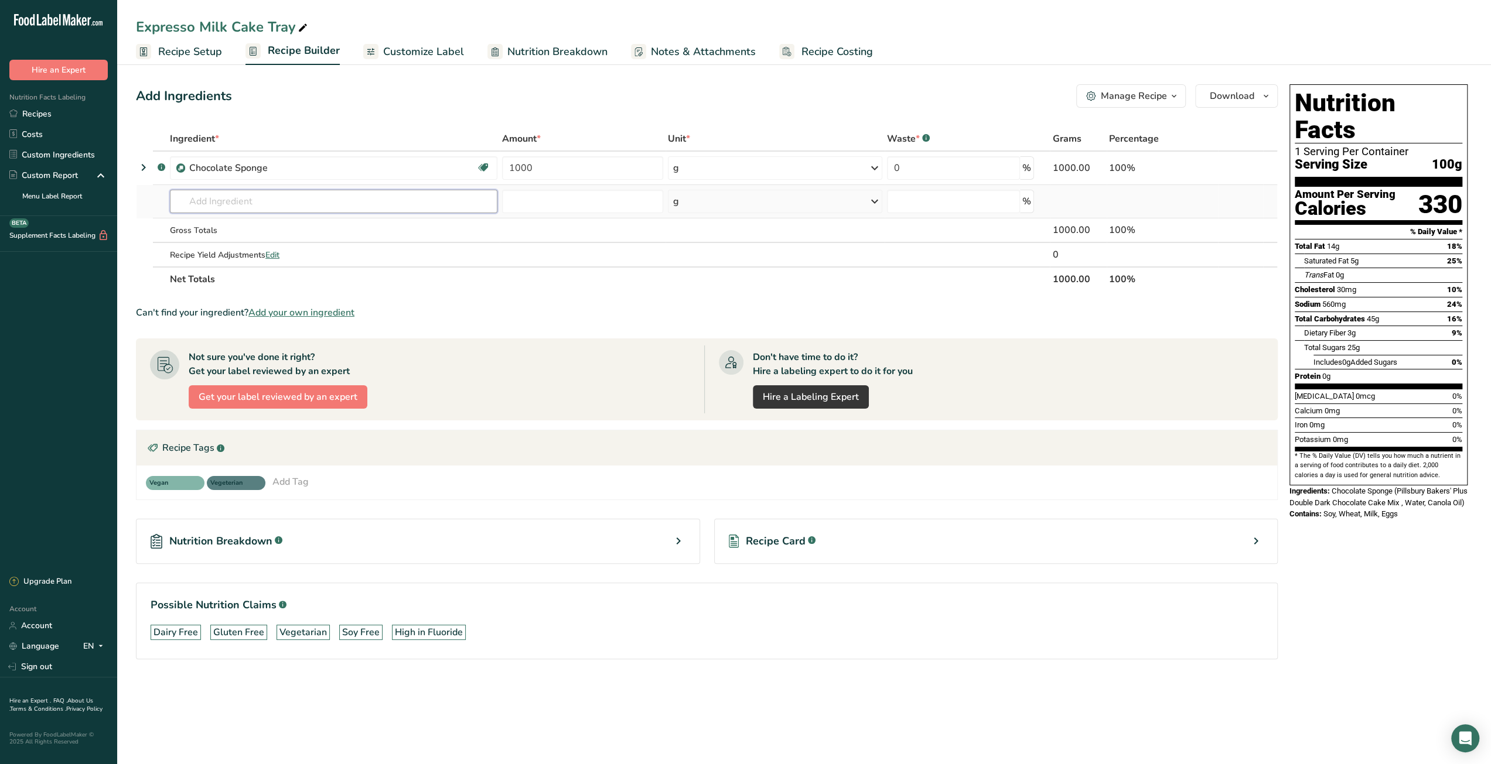
click at [312, 203] on input "text" at bounding box center [333, 201] width 327 height 23
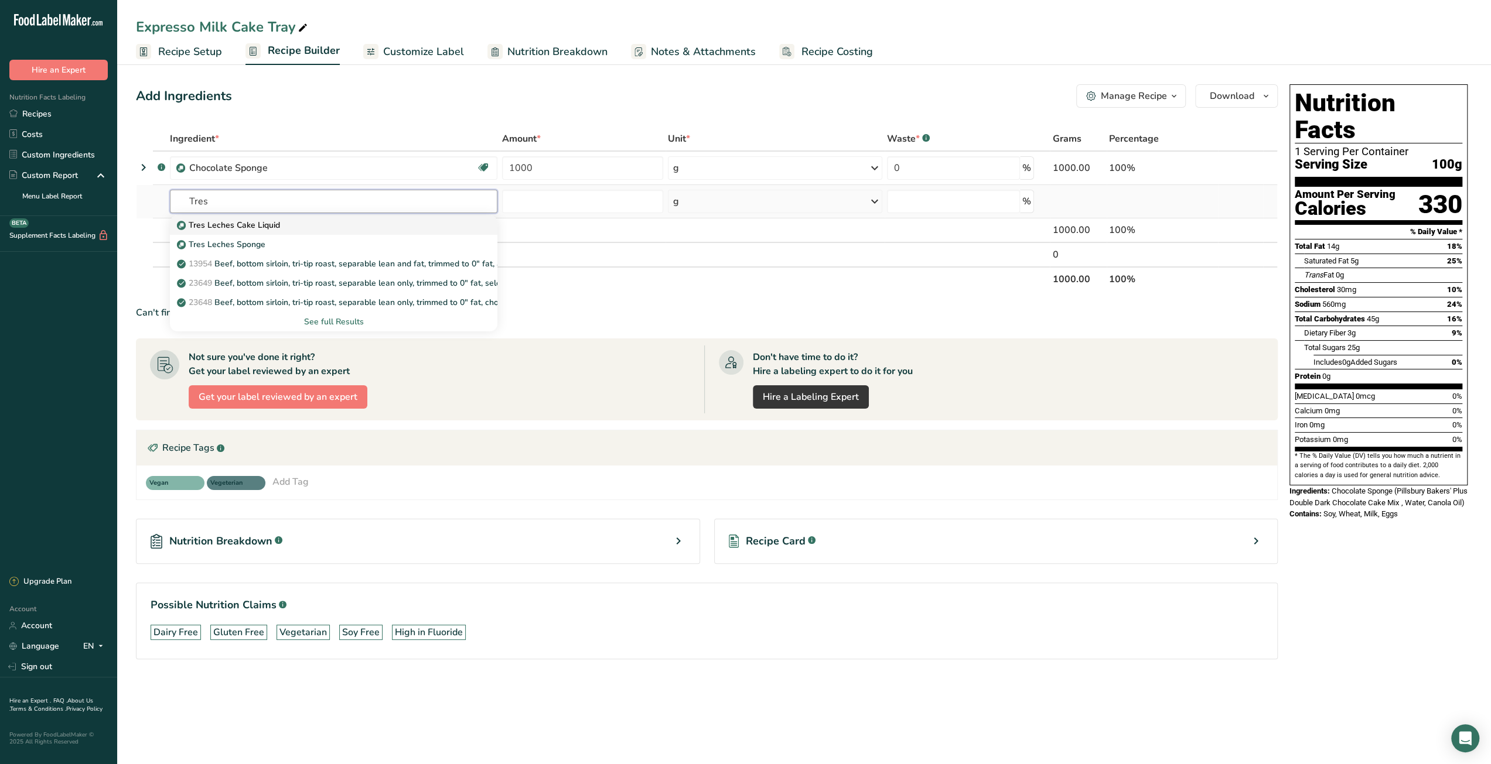
type input "Tres Leches Cake Liquid"
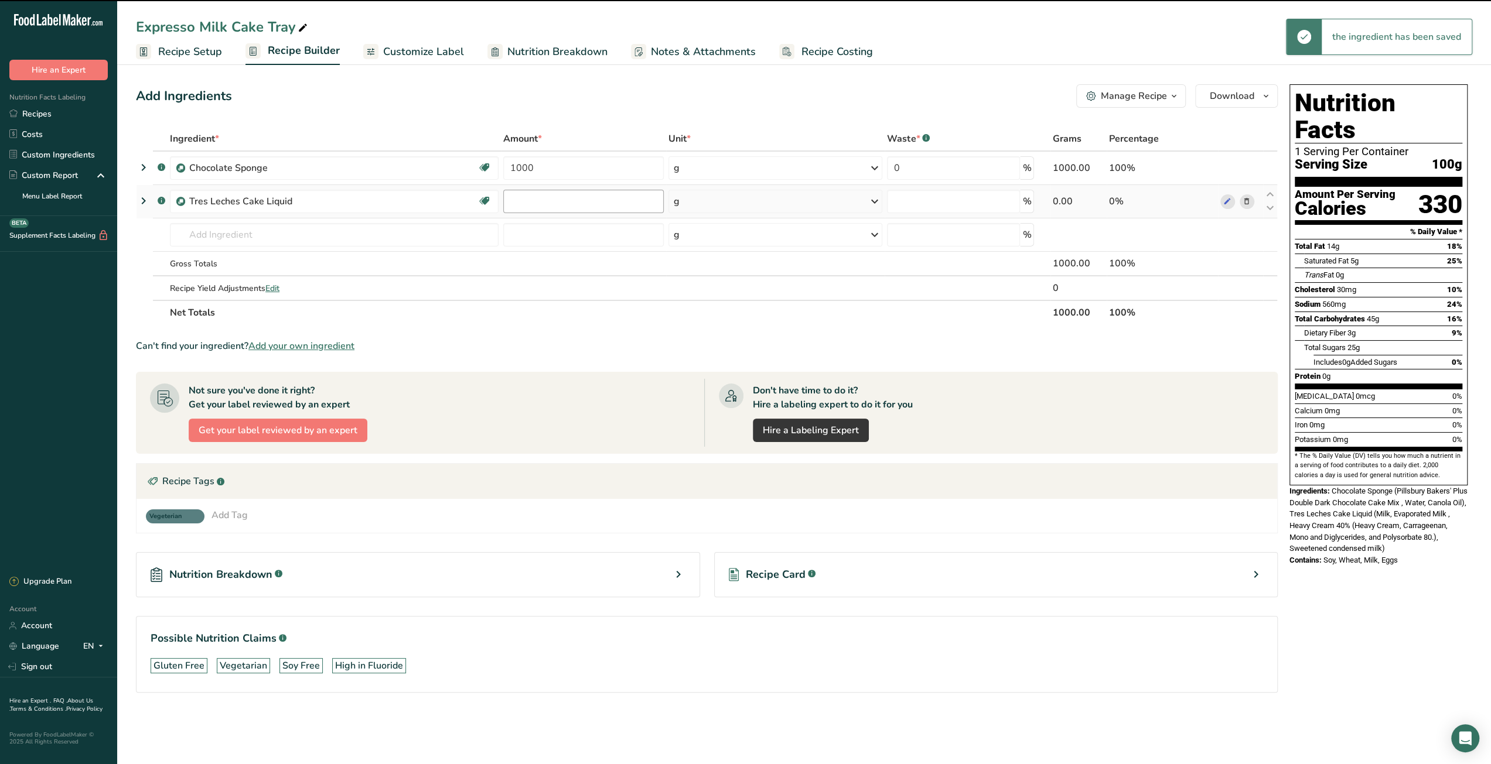
type input "0"
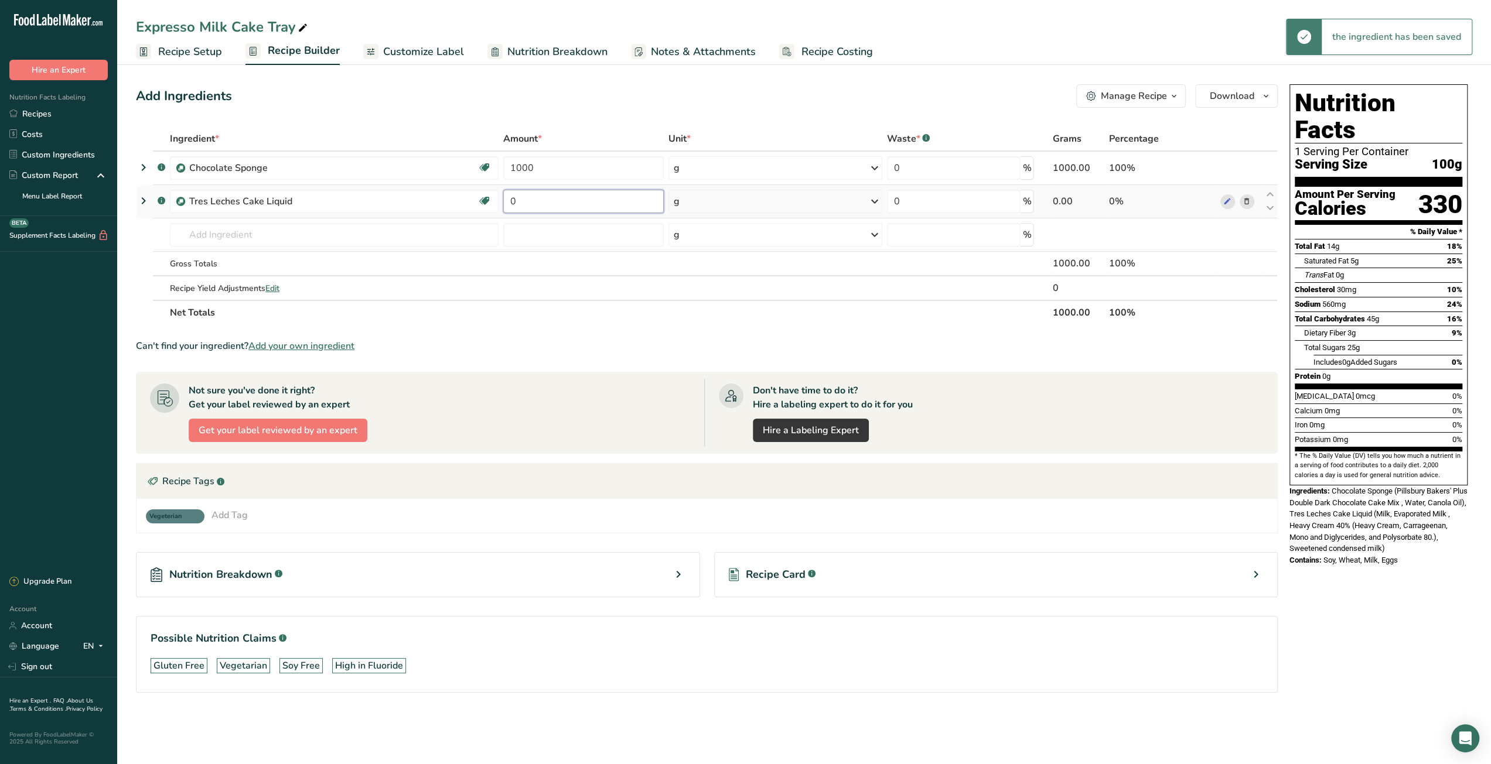
drag, startPoint x: 524, startPoint y: 200, endPoint x: 507, endPoint y: 205, distance: 17.1
click at [507, 205] on input "0" at bounding box center [583, 201] width 160 height 23
type input "1400"
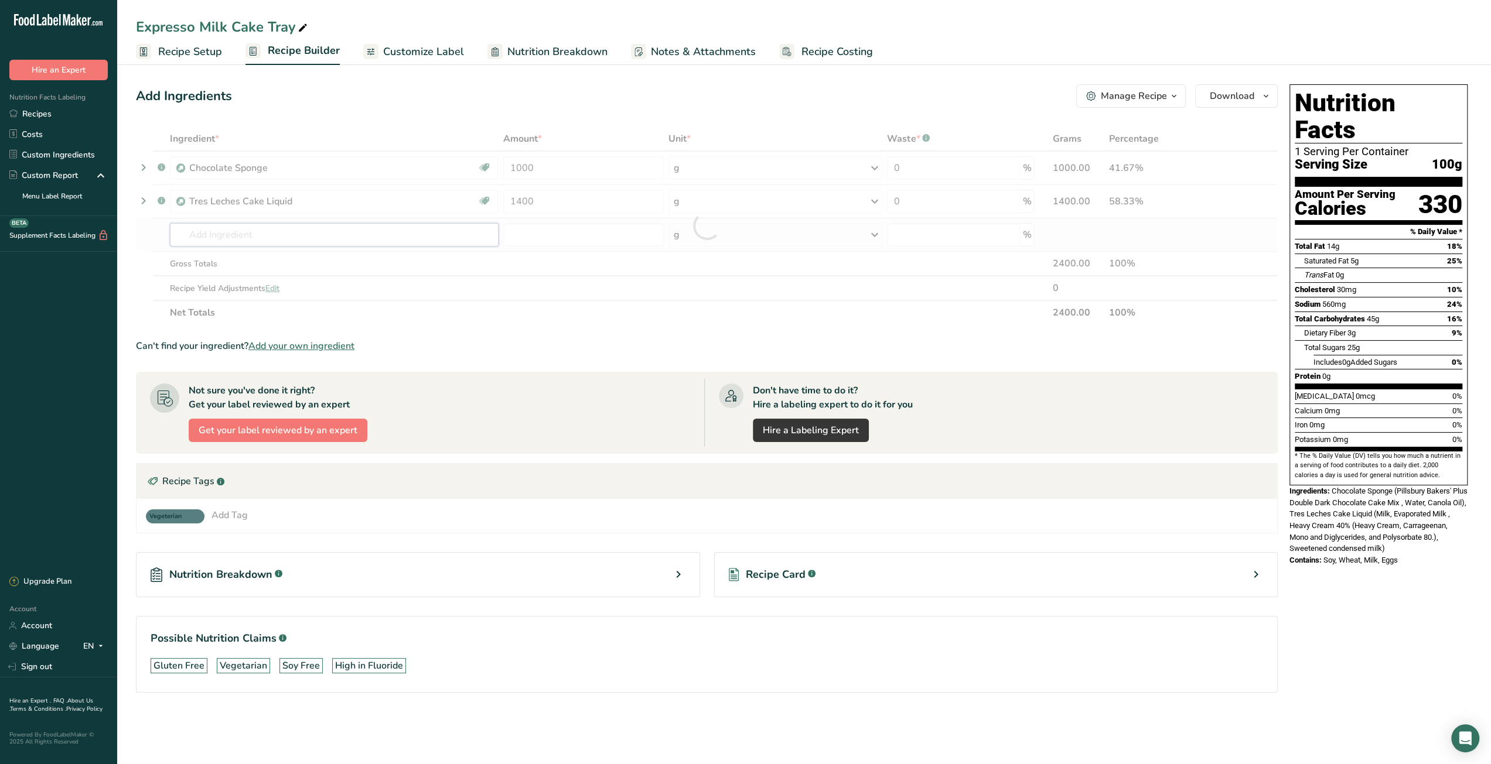
click at [370, 229] on div "Ingredient * Amount * Unit * Waste * .a-a{fill:#347362;}.b-a{fill:#fff;} Grams …" at bounding box center [707, 226] width 1142 height 199
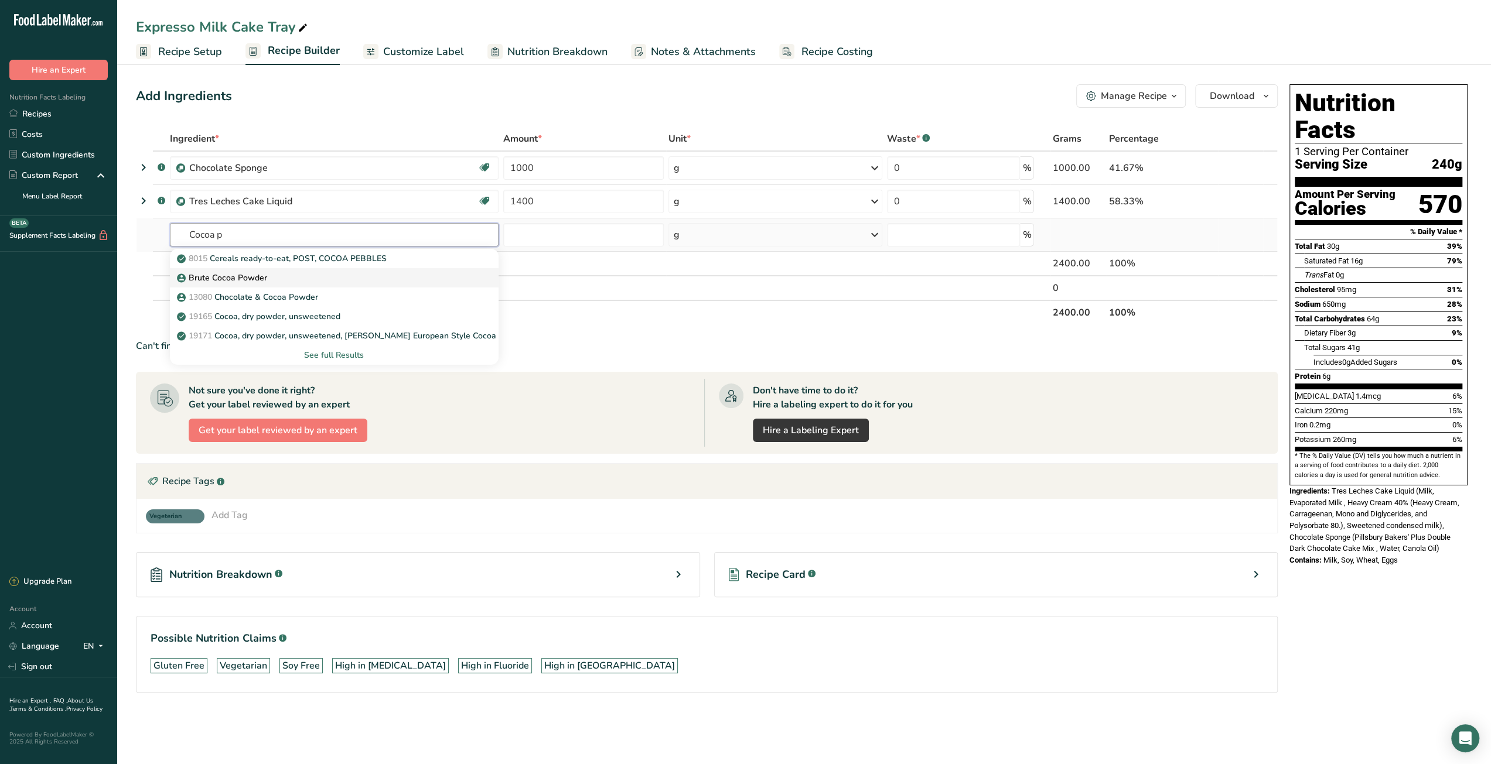
type input "Cocoa p"
click at [341, 275] on div "Brute Cocoa Powder" at bounding box center [324, 278] width 291 height 12
type input "Brute Cocoa Powder"
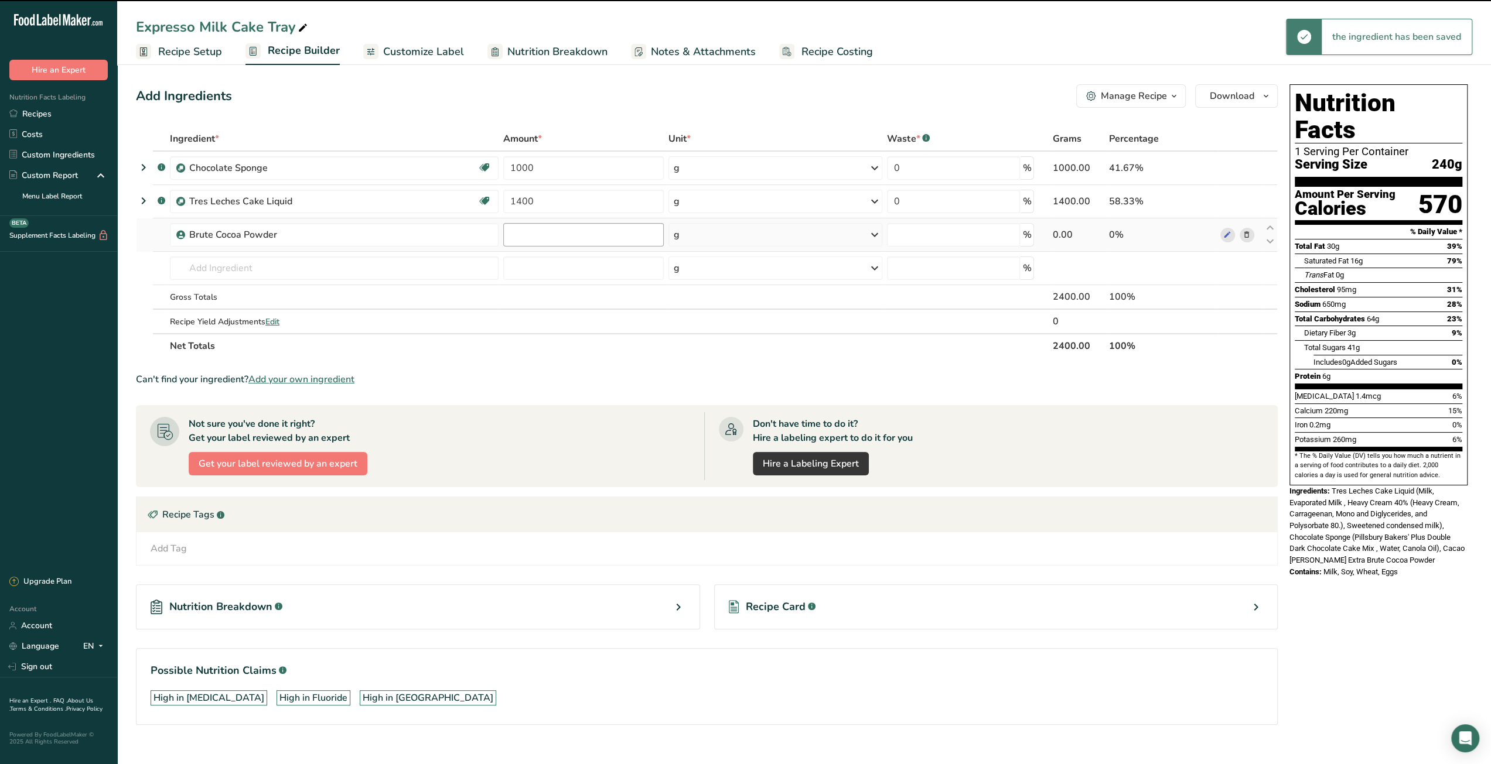
type input "0"
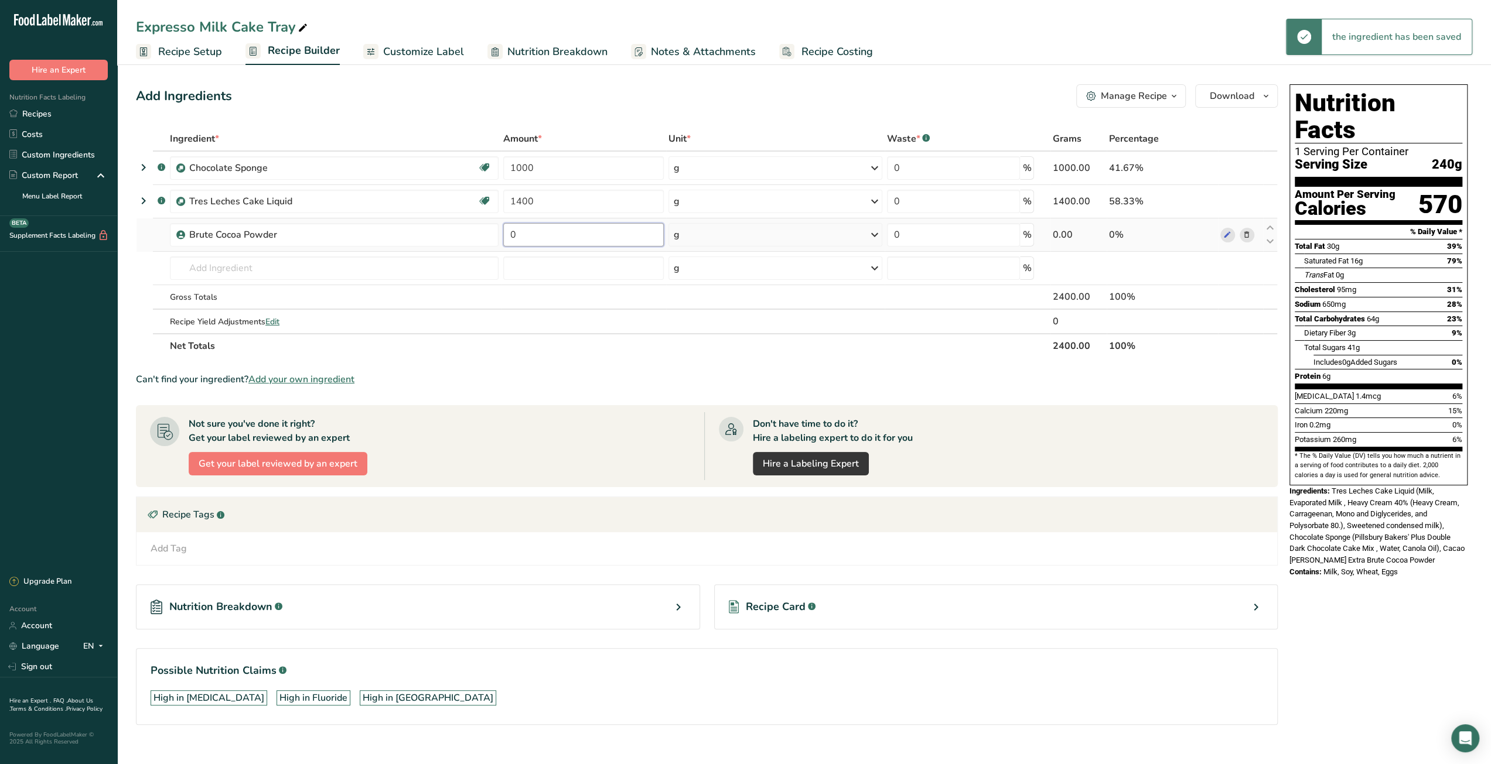
drag, startPoint x: 524, startPoint y: 235, endPoint x: 510, endPoint y: 237, distance: 14.1
click at [510, 237] on input "0" at bounding box center [583, 234] width 160 height 23
type input "50"
click at [400, 270] on div "Ingredient * Amount * Unit * Waste * .a-a{fill:#347362;}.b-a{fill:#fff;} Grams …" at bounding box center [707, 243] width 1142 height 232
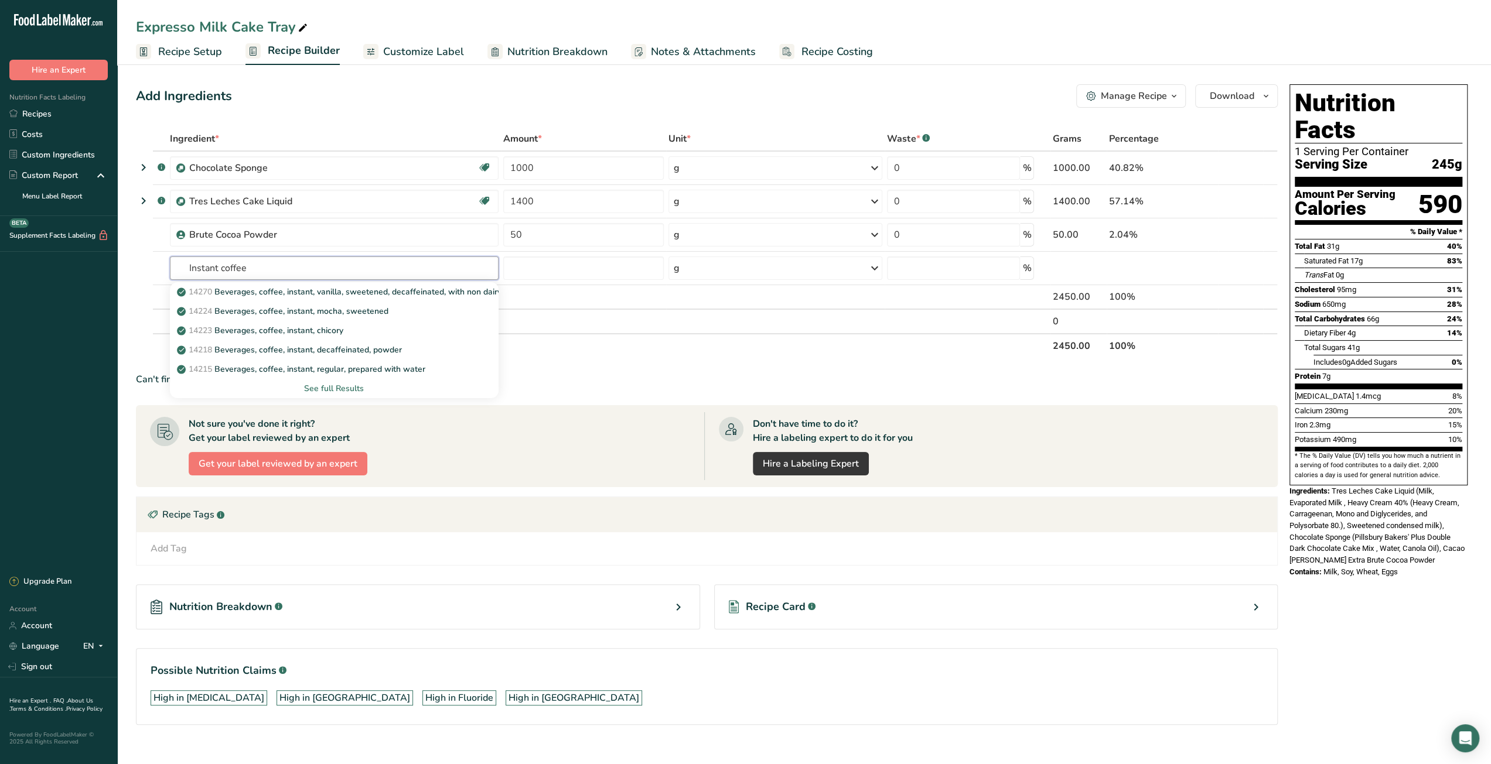
type input "Instant coffee"
paste input "Nescafe Clasico Dark Roast Instant Coffee"
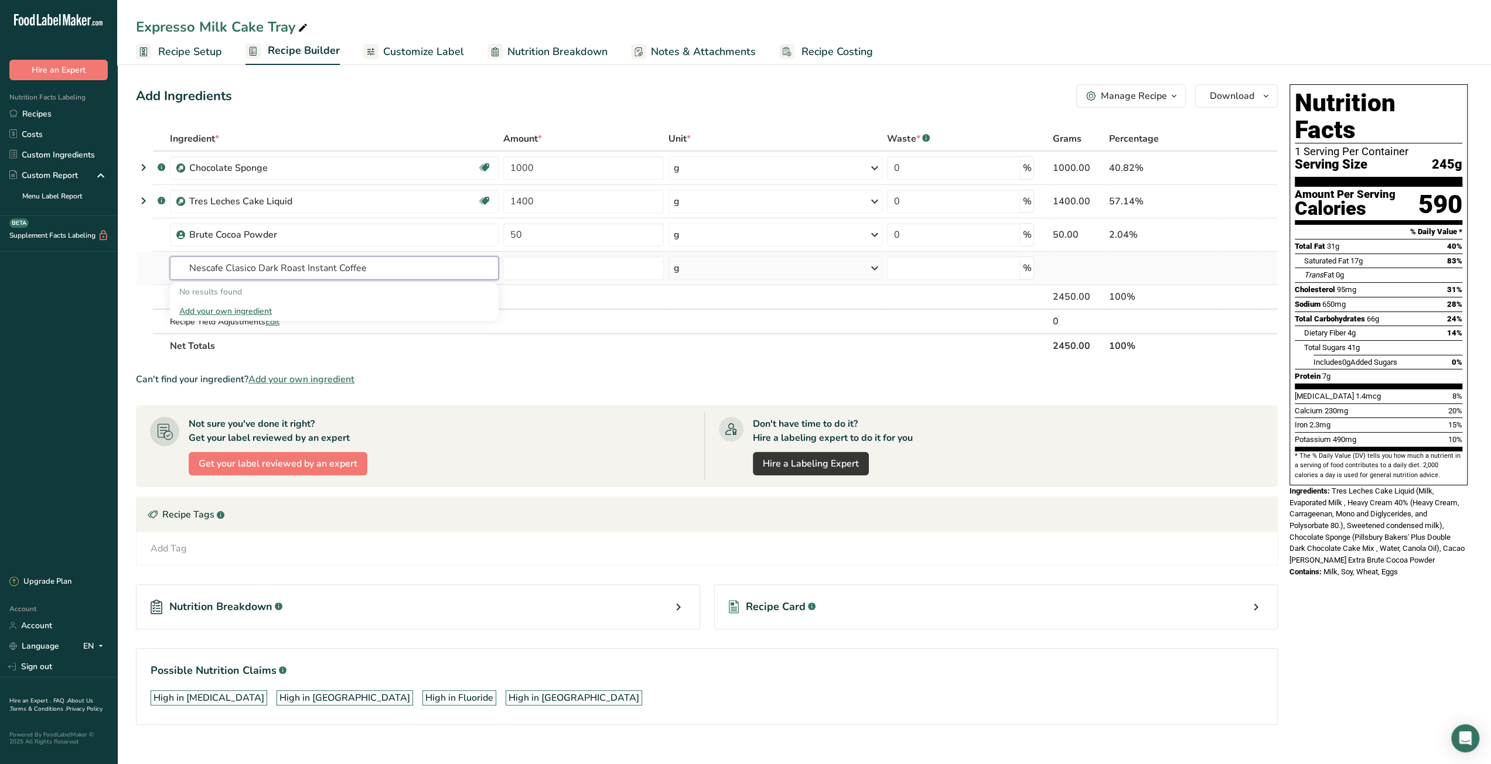
type input "Nescafe Clasico Dark Roast Instant Coffee"
click at [246, 311] on div "Add your own ingredient" at bounding box center [334, 311] width 310 height 12
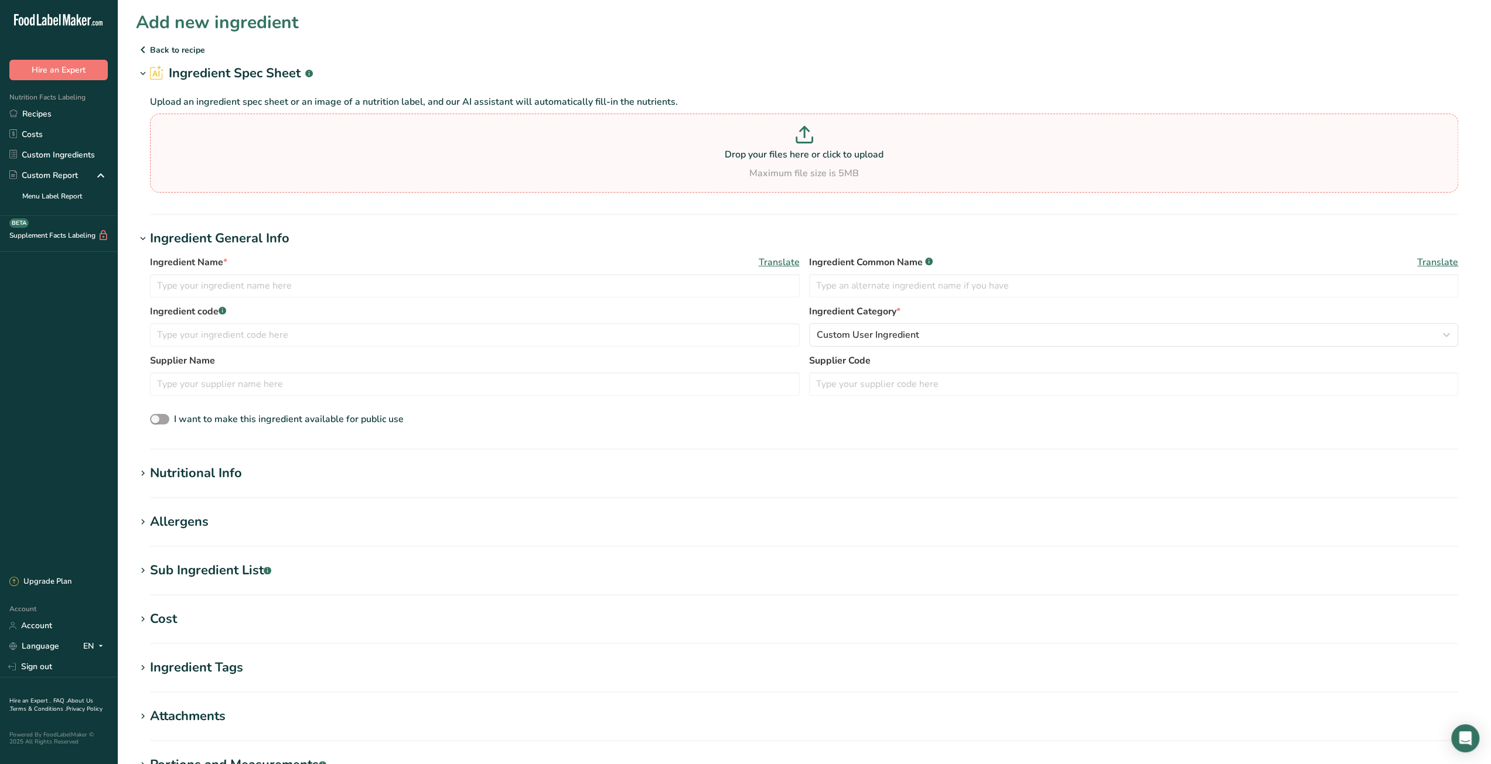
click at [808, 135] on icon at bounding box center [804, 135] width 18 height 18
click at [808, 135] on input "Drop your files here or click to upload Maximum file size is 5MB" at bounding box center [804, 153] width 1308 height 79
type input "C:\fakepath\temp-1.jpg"
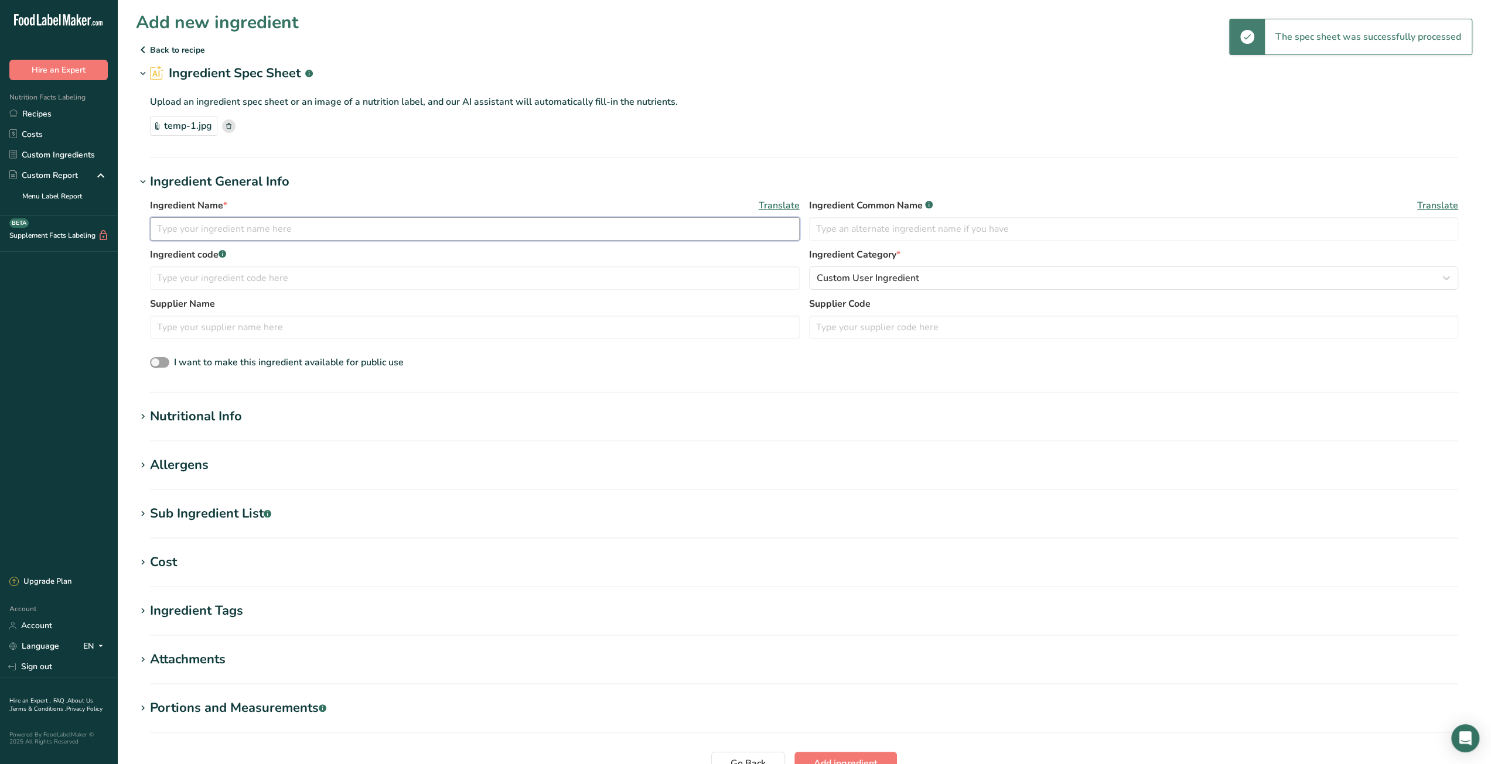
click at [276, 231] on input "text" at bounding box center [475, 228] width 650 height 23
paste input "Nescafe Clasico Dark Roast Instant Coffee"
drag, startPoint x: 192, startPoint y: 231, endPoint x: 273, endPoint y: 235, distance: 80.9
click at [273, 235] on input "Nescafe Clasico Dark Roast Instant Coffee" at bounding box center [475, 228] width 650 height 23
type input "Nescafe Instant Coffee"
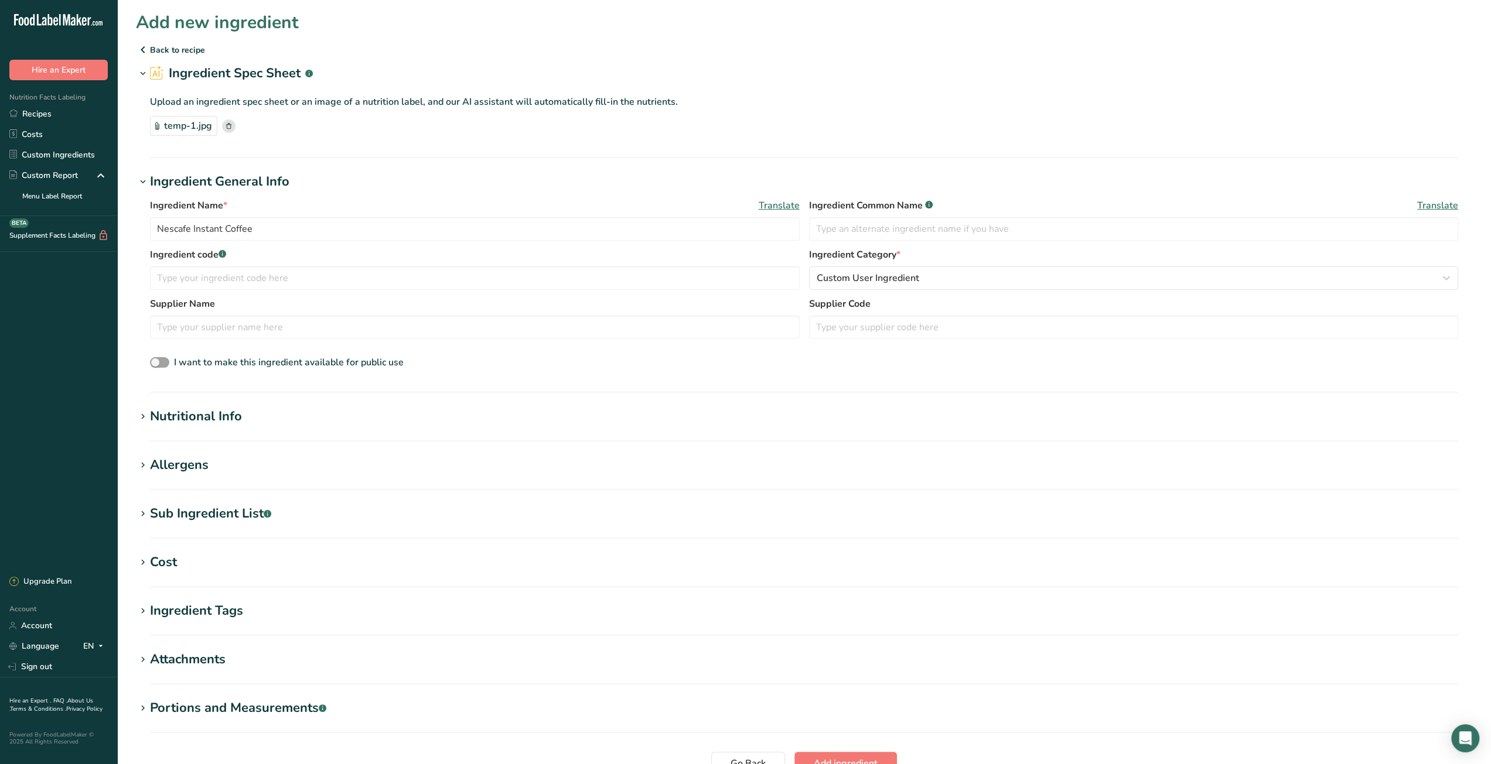
click at [423, 179] on h1 "Ingredient General Info" at bounding box center [804, 181] width 1336 height 19
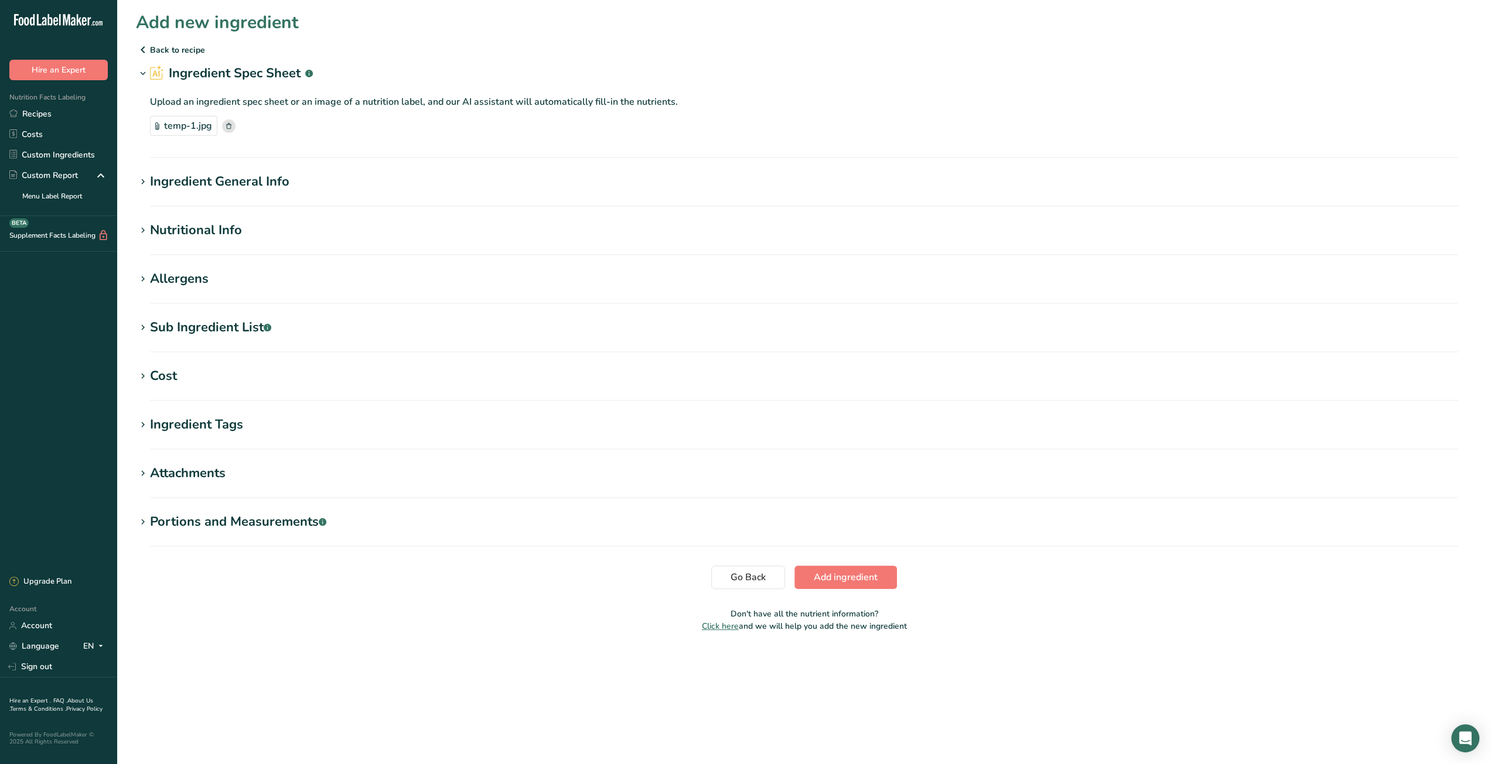
click at [149, 181] on span at bounding box center [143, 182] width 14 height 14
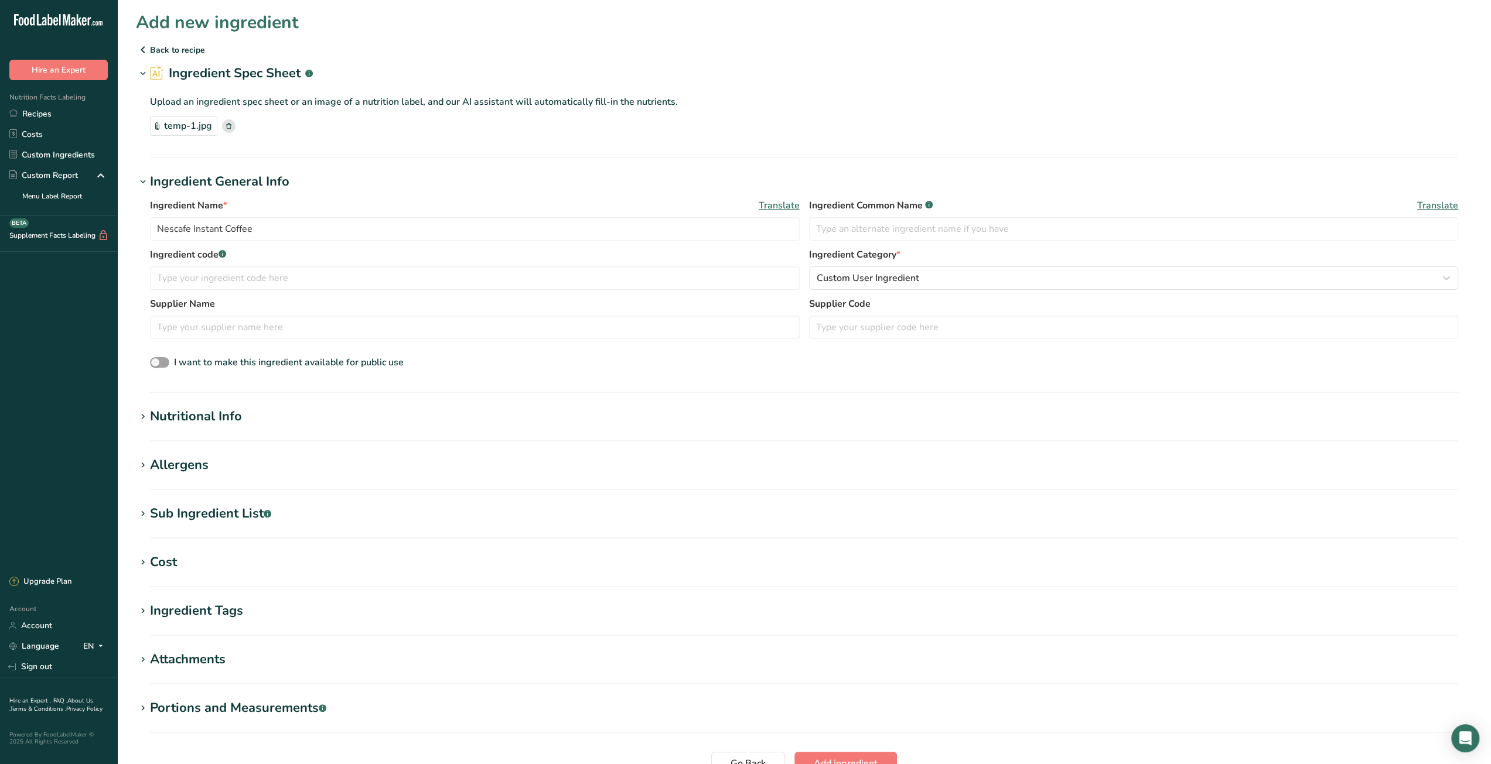
click at [151, 568] on div "Cost" at bounding box center [163, 562] width 27 height 19
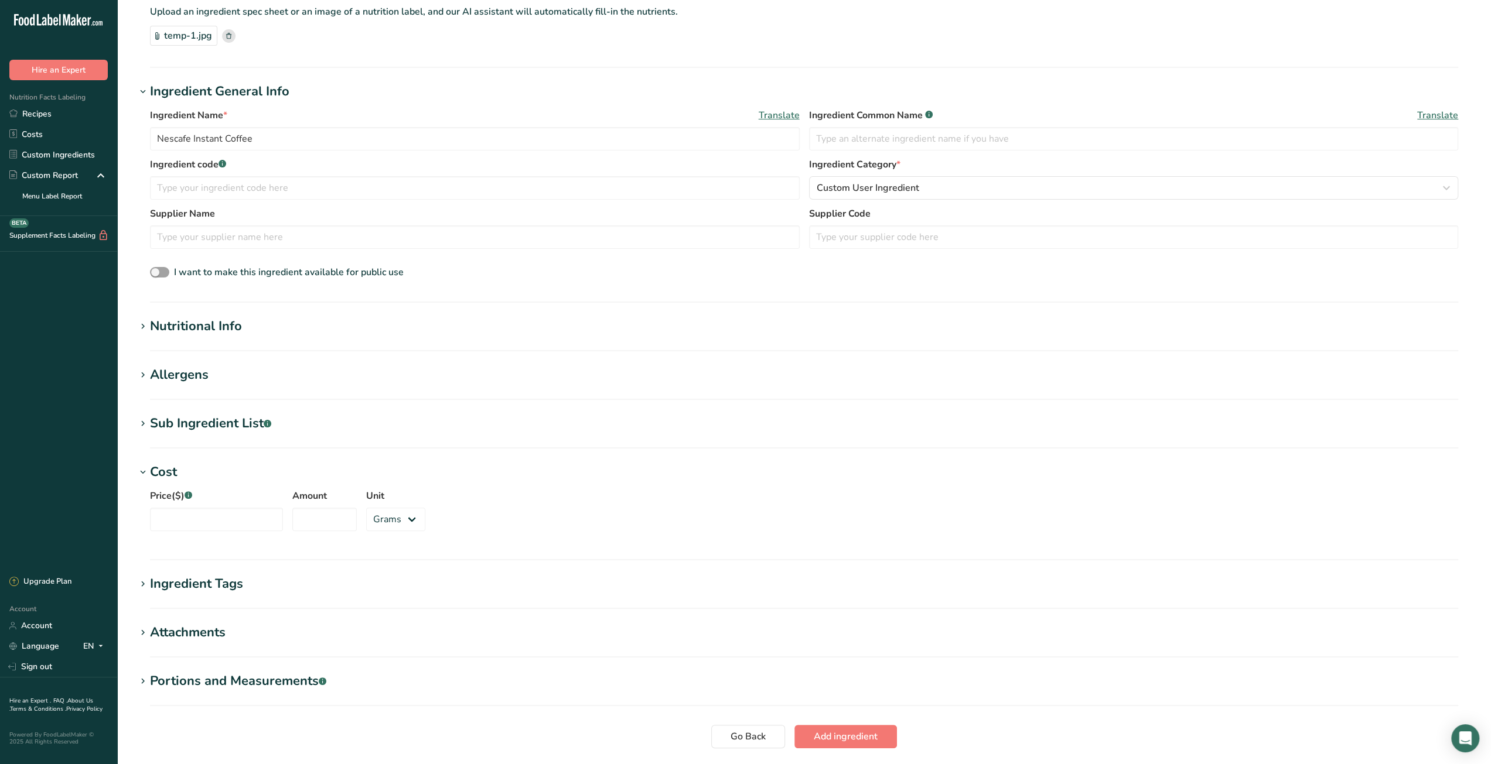
scroll to position [173, 0]
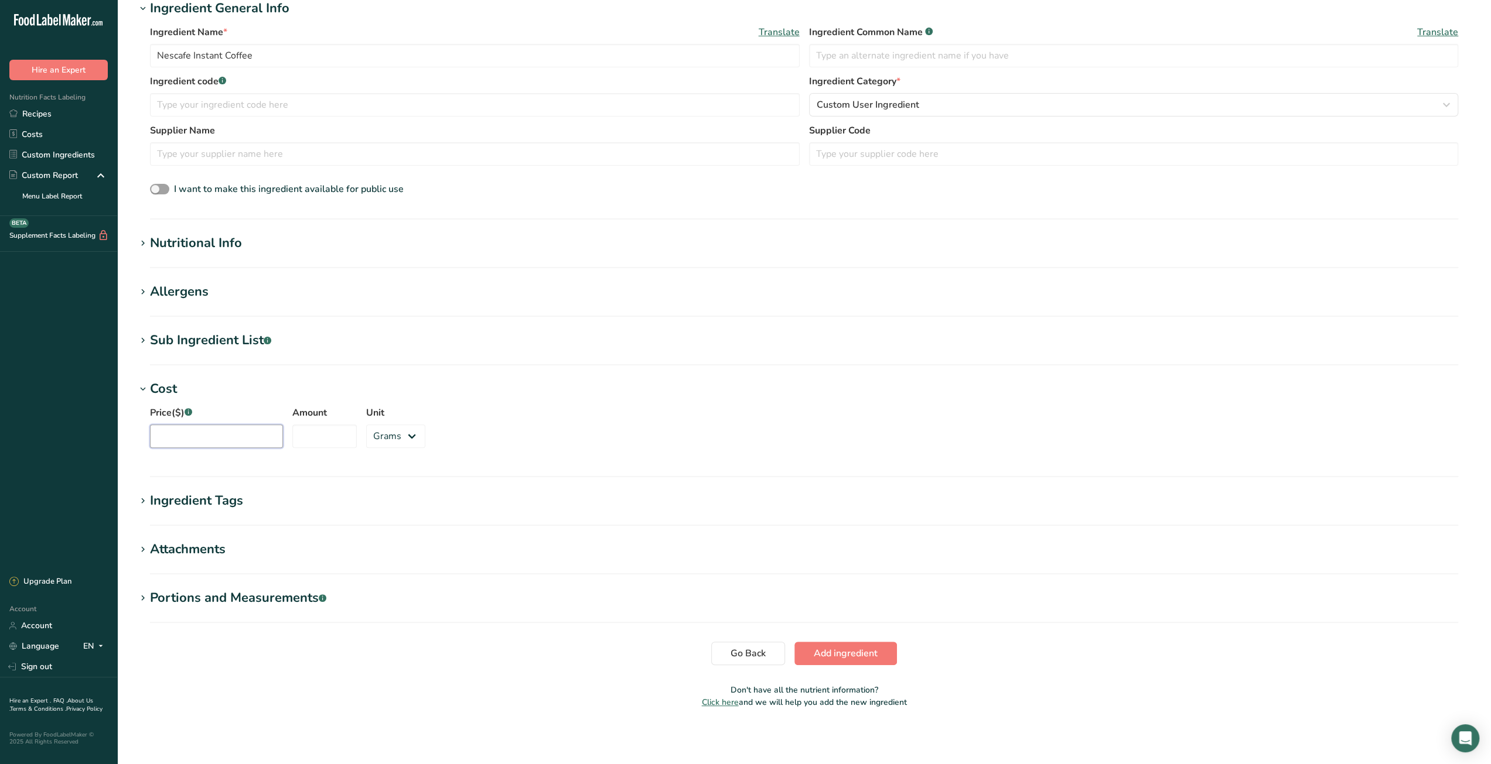
click at [201, 435] on input "Price($) .a-a{fill:#347362;}.b-a{fill:#fff;}" at bounding box center [216, 436] width 133 height 23
type input "10.99"
click at [380, 435] on select "Grams kg mg mcg lb oz" at bounding box center [395, 436] width 59 height 23
select select "5"
click at [366, 425] on select "Grams kg mg mcg lb oz" at bounding box center [395, 436] width 59 height 23
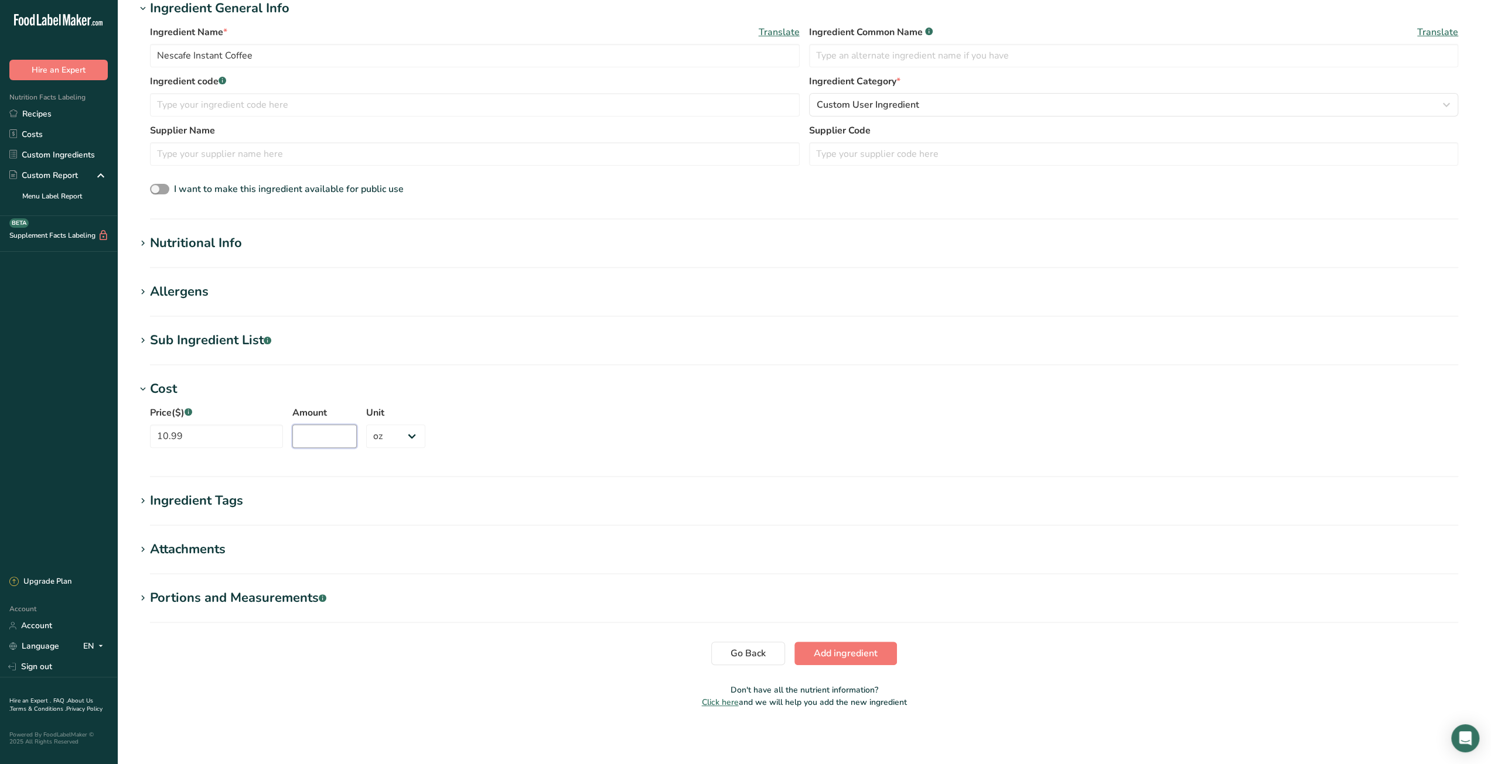
click at [322, 434] on input "Amount" at bounding box center [324, 436] width 64 height 23
type input "7"
click at [838, 653] on span "Add ingredient" at bounding box center [846, 654] width 64 height 14
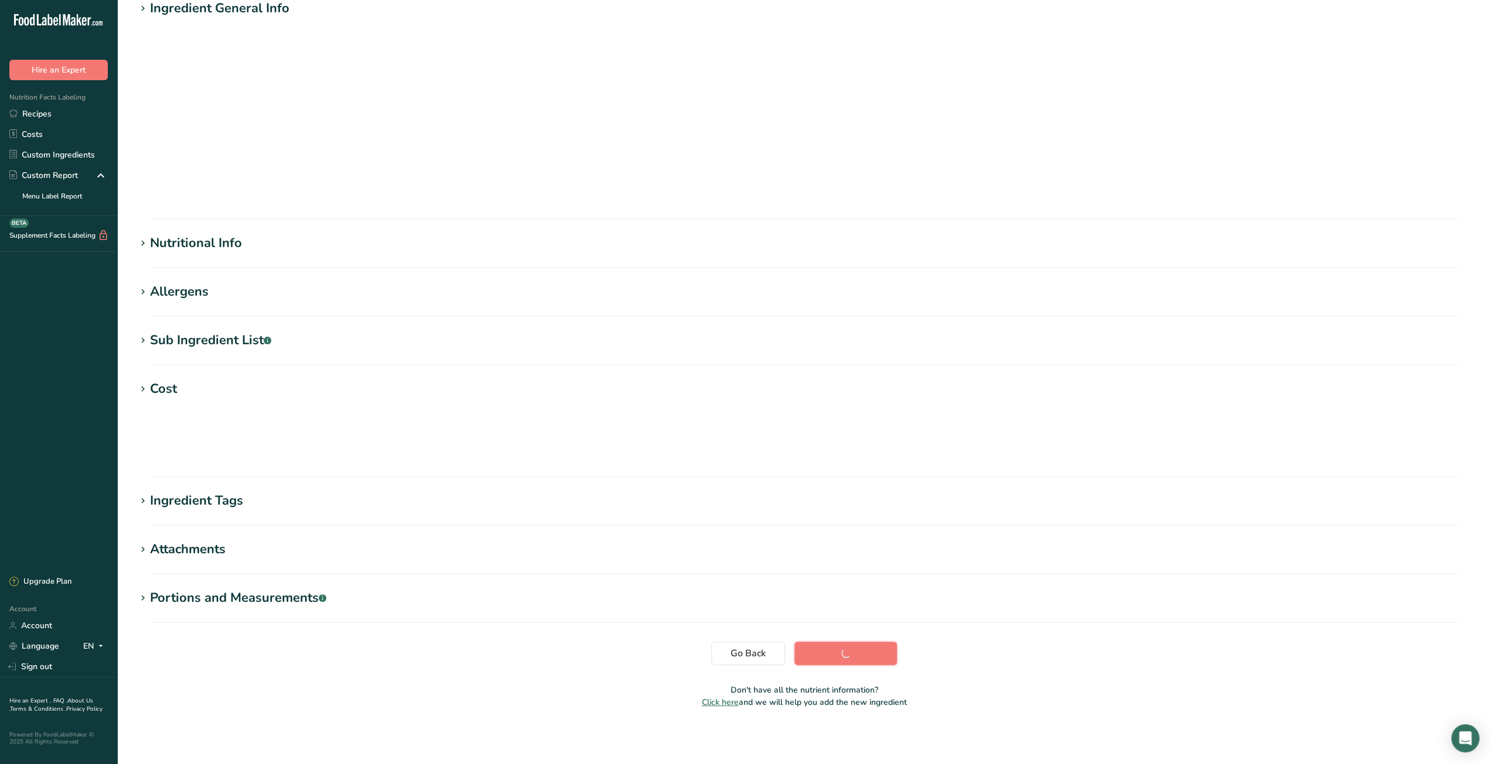
scroll to position [0, 0]
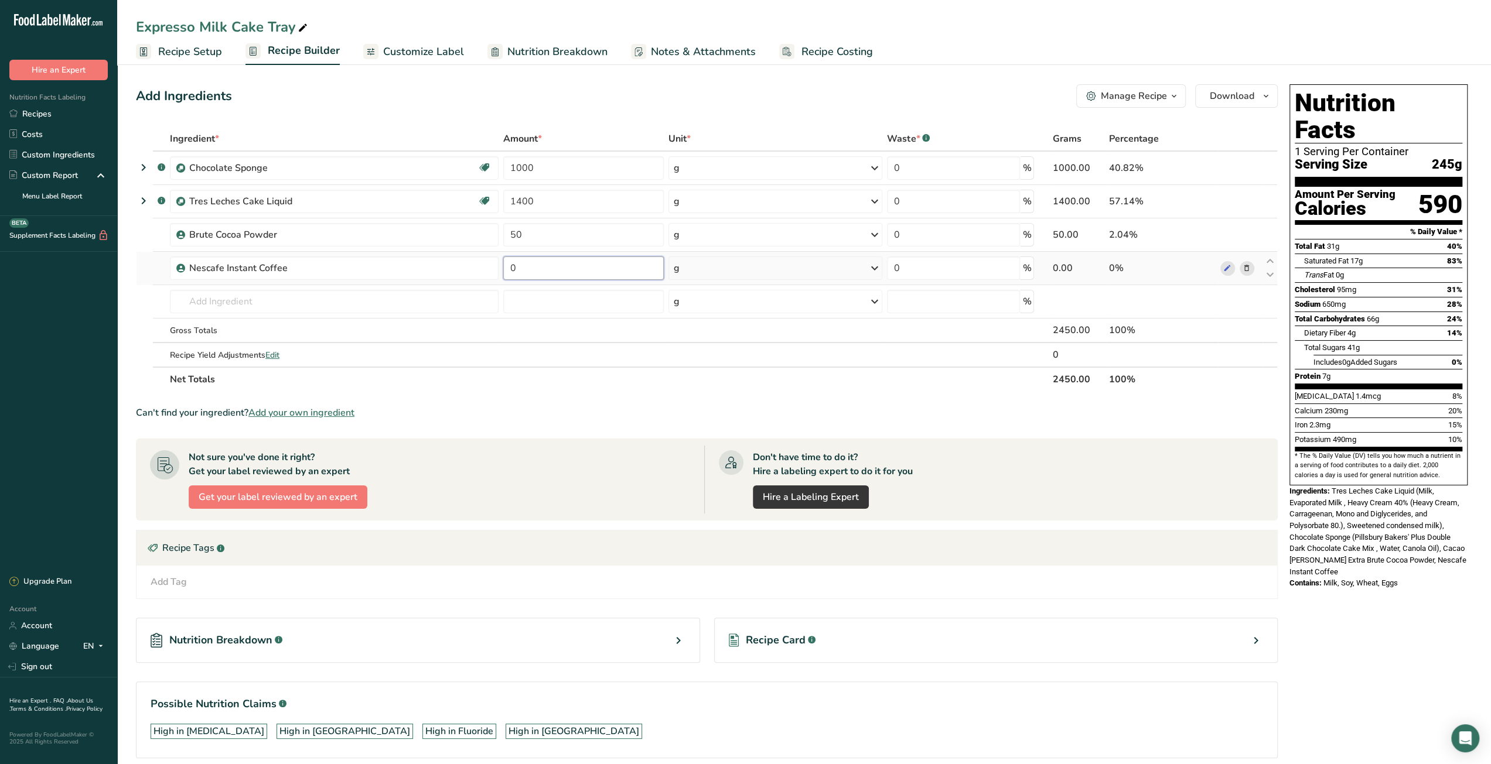
drag, startPoint x: 522, startPoint y: 269, endPoint x: 507, endPoint y: 271, distance: 15.3
click at [507, 271] on input "0" at bounding box center [583, 268] width 160 height 23
type input "50"
click at [696, 388] on div "Ingredient * Amount * Unit * Waste * .a-a{fill:#347362;}.b-a{fill:#fff;} Grams …" at bounding box center [707, 259] width 1142 height 265
click at [835, 53] on span "Recipe Costing" at bounding box center [836, 52] width 71 height 16
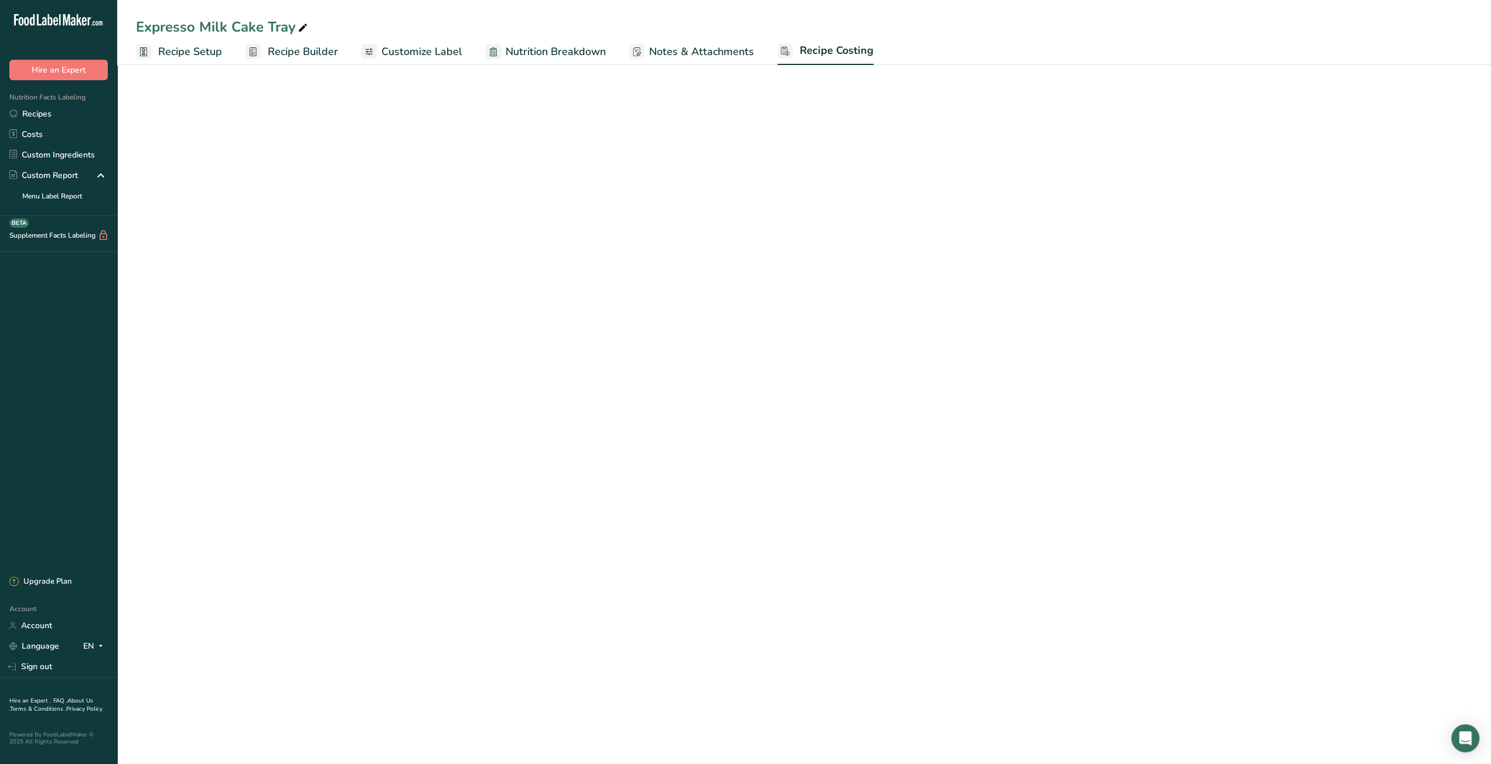
select select "5"
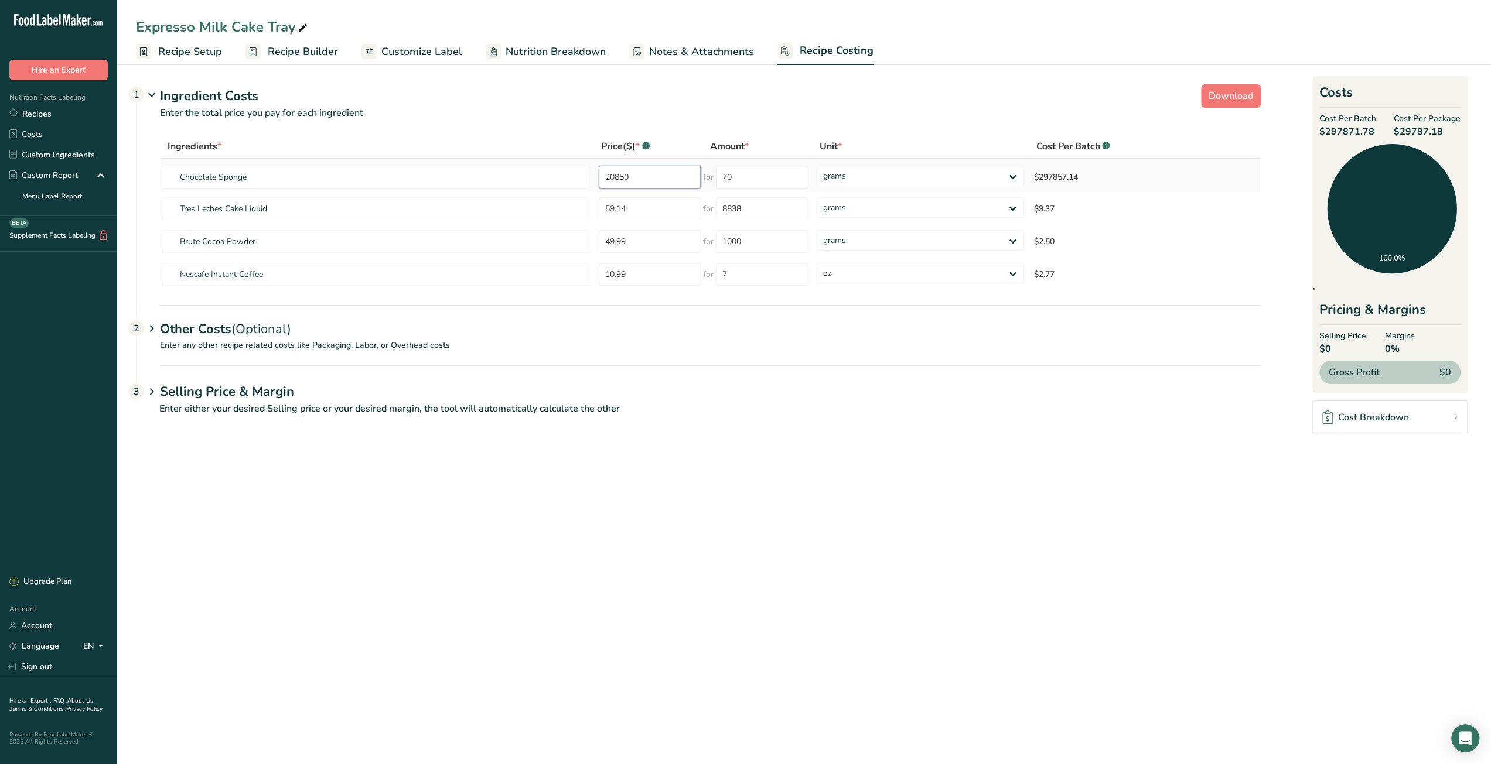
click at [551, 175] on tr "Chocolate Sponge 20850 for 70 grams kg mg mcg lb oz $297857.14" at bounding box center [709, 175] width 1099 height 33
type input "70"
click at [743, 172] on div "Ingredients * Price($) * .a-a{fill:#347362;}.b-a{fill:#fff;} Amount * Unit * Co…" at bounding box center [710, 212] width 1101 height 157
drag, startPoint x: 743, startPoint y: 172, endPoint x: 708, endPoint y: 180, distance: 36.1
click at [708, 180] on div "for 70" at bounding box center [755, 177] width 104 height 23
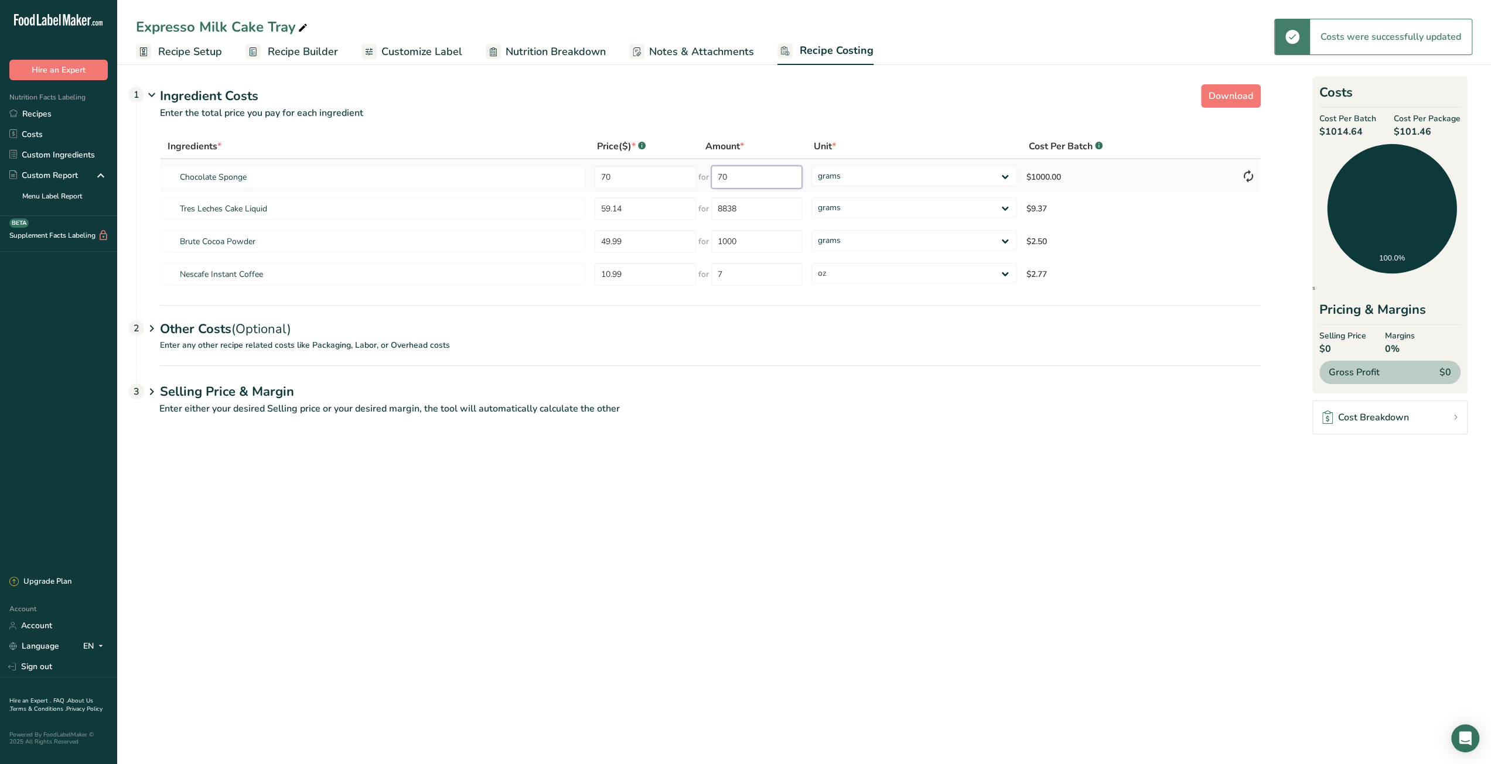
paste input "2085"
type input "20850"
click at [877, 522] on main "Expresso Milk Cake Tray Recipe Setup Recipe Builder Customize Label Nutrition B…" at bounding box center [745, 382] width 1491 height 764
drag, startPoint x: 1321, startPoint y: 132, endPoint x: 1353, endPoint y: 129, distance: 31.1
click at [1353, 129] on span "$17.99" at bounding box center [1347, 132] width 57 height 14
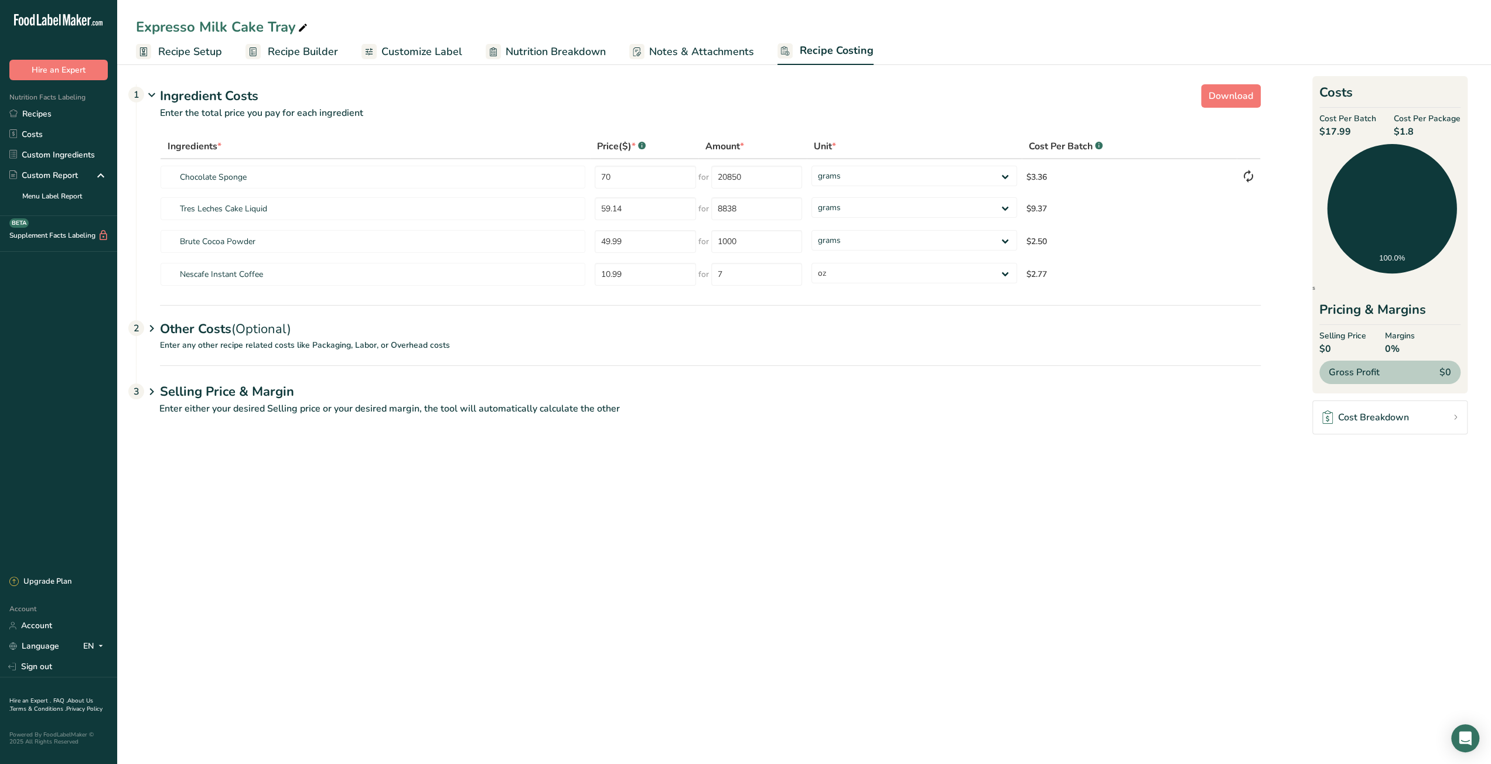
click at [288, 56] on span "Recipe Builder" at bounding box center [303, 52] width 70 height 16
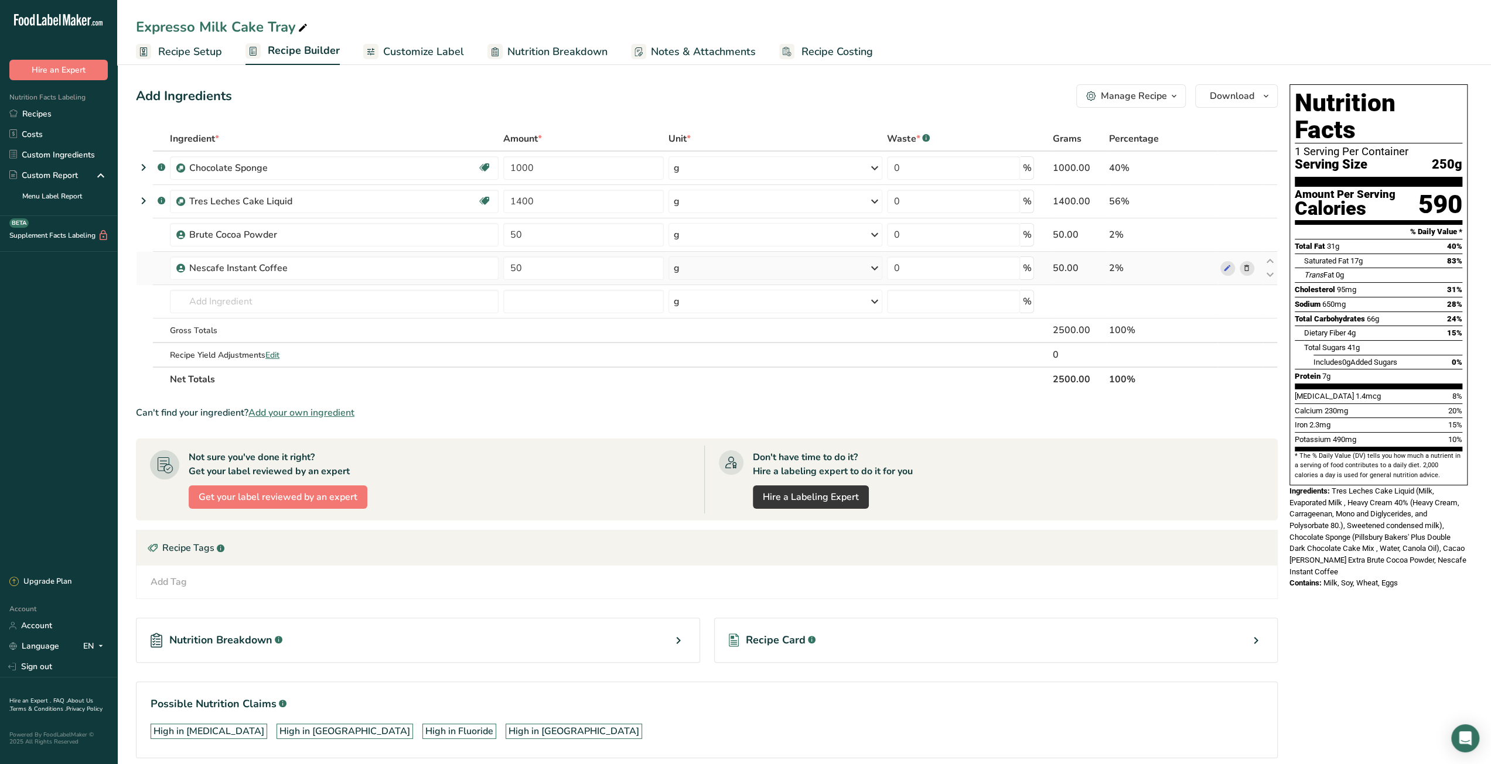
click at [1245, 269] on icon at bounding box center [1246, 268] width 8 height 12
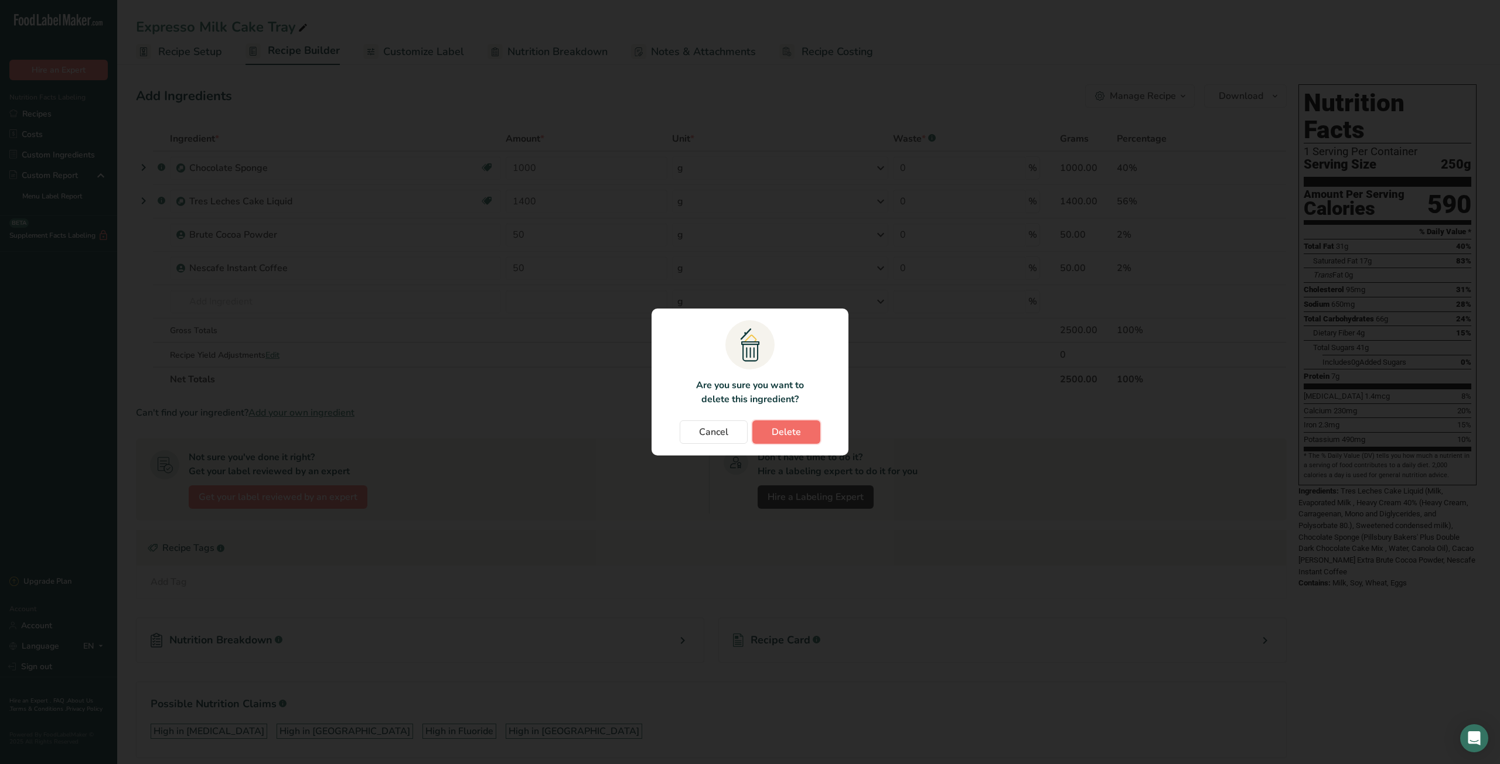
click at [799, 428] on span "Delete" at bounding box center [785, 432] width 29 height 14
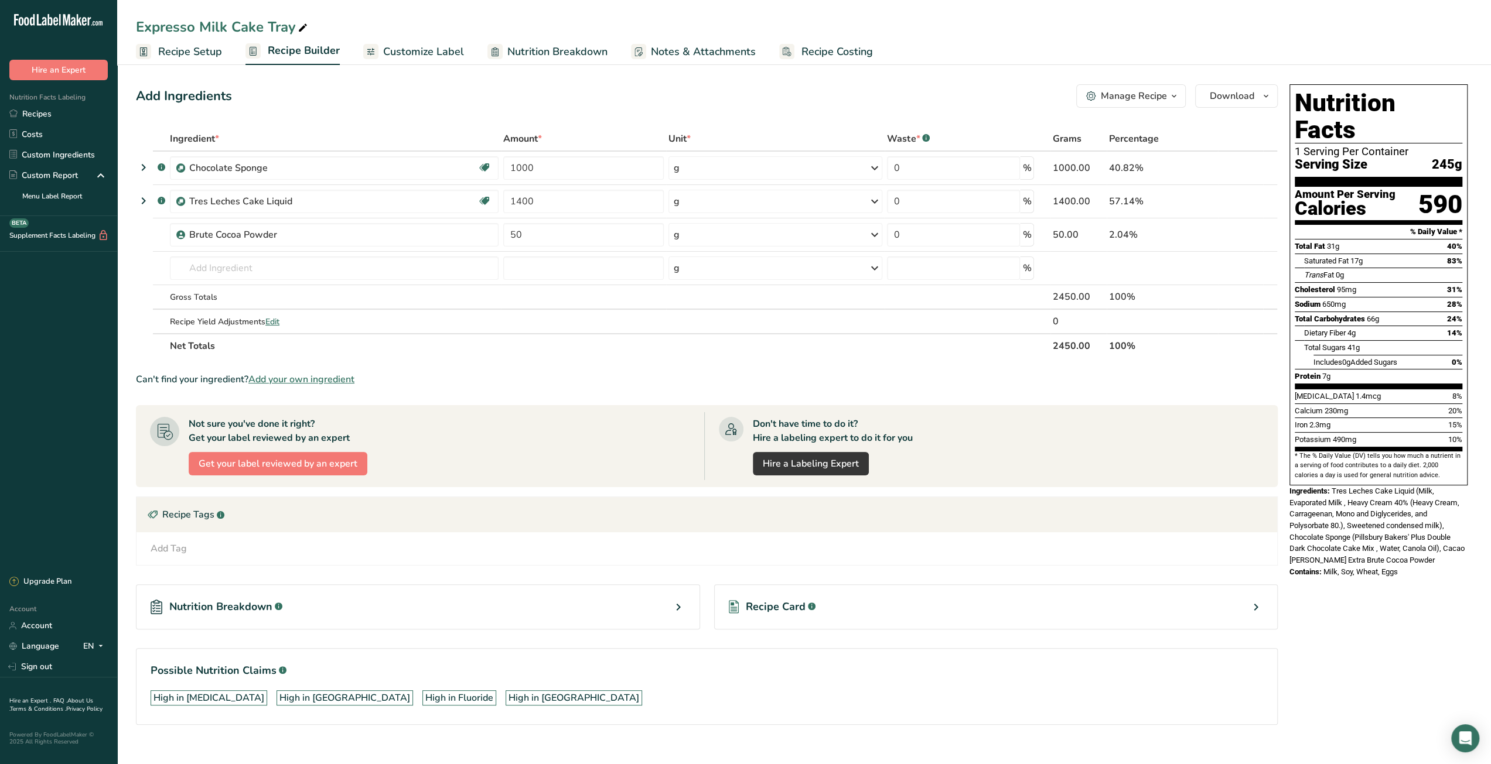
click at [609, 364] on section "Ingredient * Amount * Unit * Waste * .a-a{fill:#347362;}.b-a{fill:#fff;} Grams …" at bounding box center [707, 435] width 1142 height 617
click at [45, 110] on link "Recipes" at bounding box center [58, 114] width 117 height 21
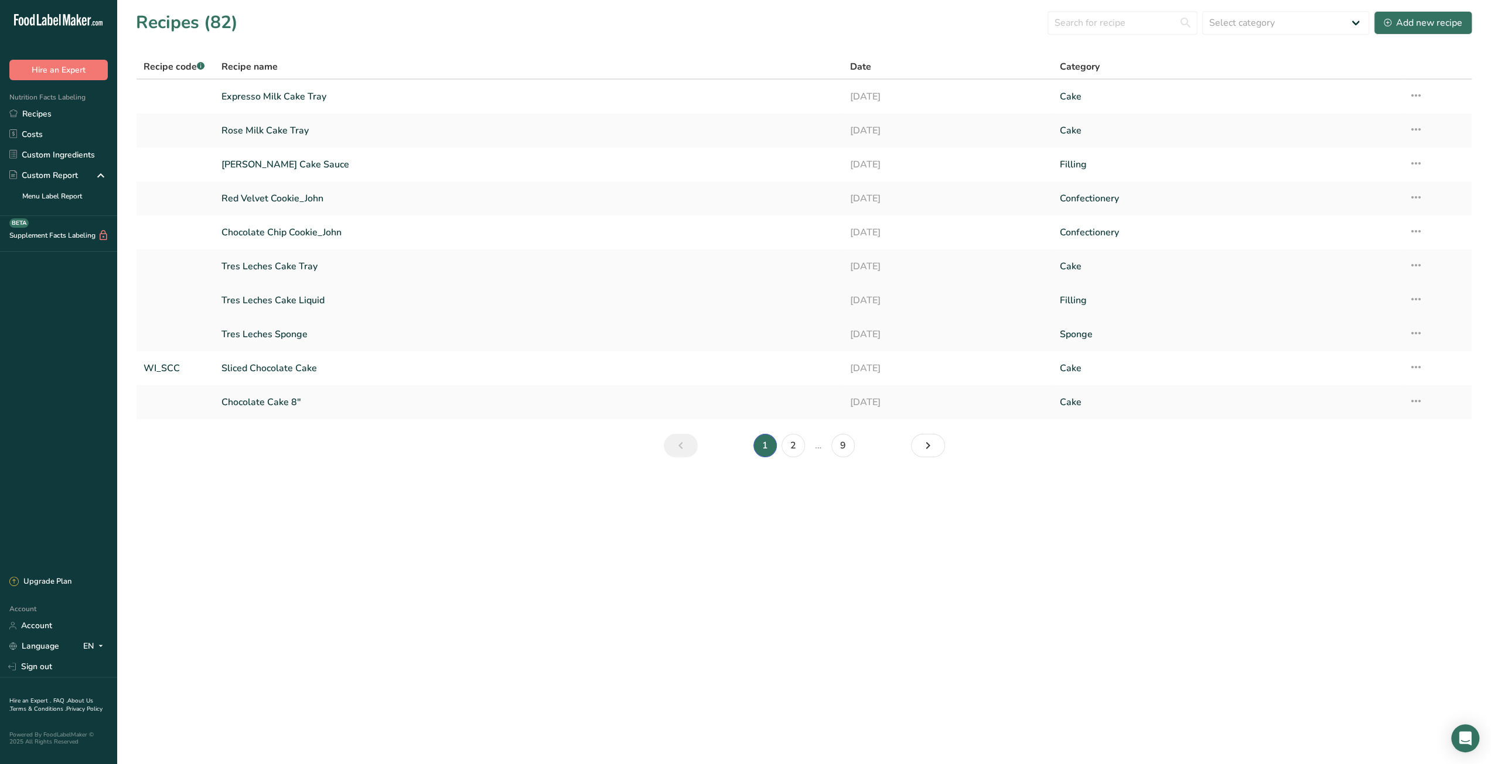
click at [1416, 297] on icon at bounding box center [1416, 299] width 14 height 21
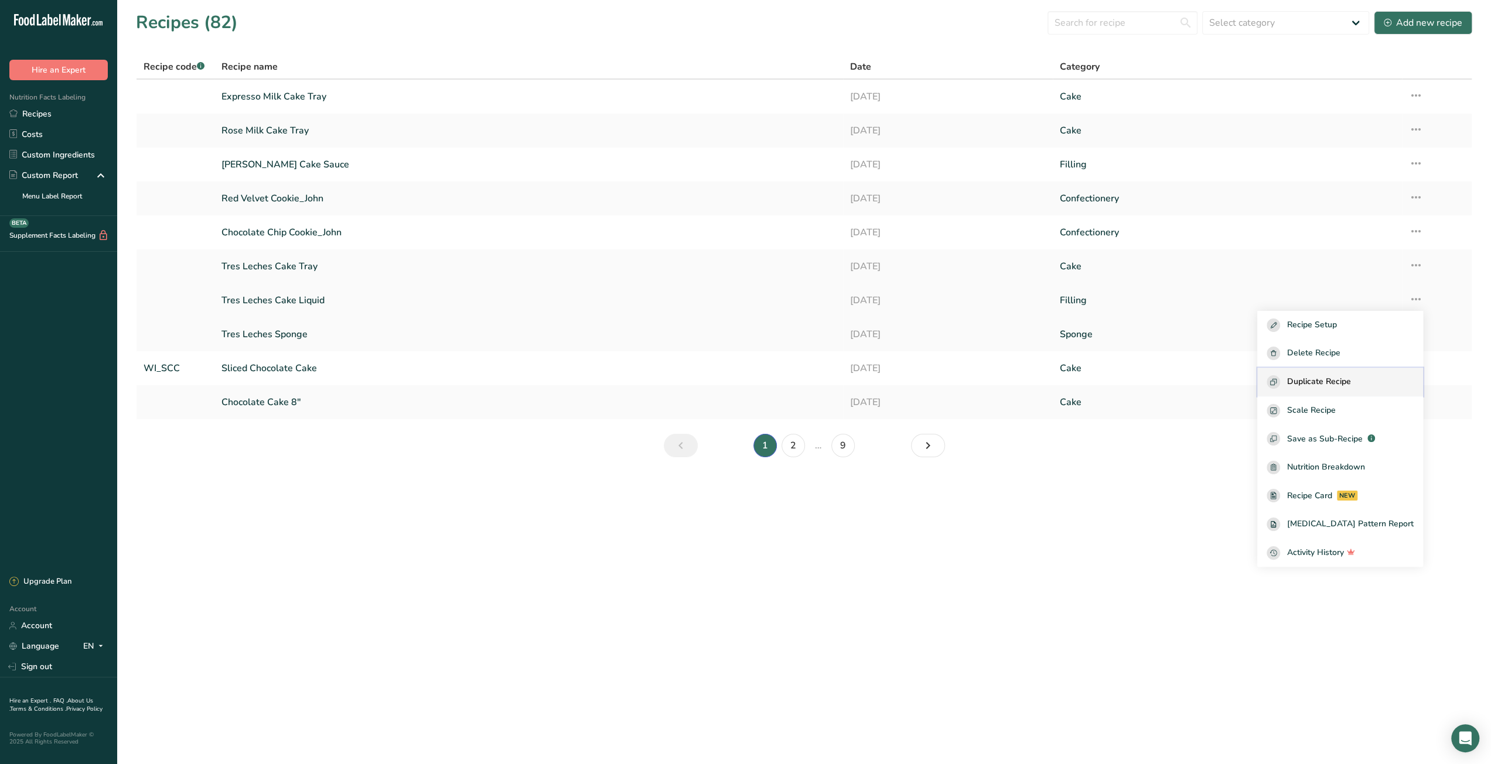
click at [1350, 383] on span "Duplicate Recipe" at bounding box center [1319, 381] width 64 height 13
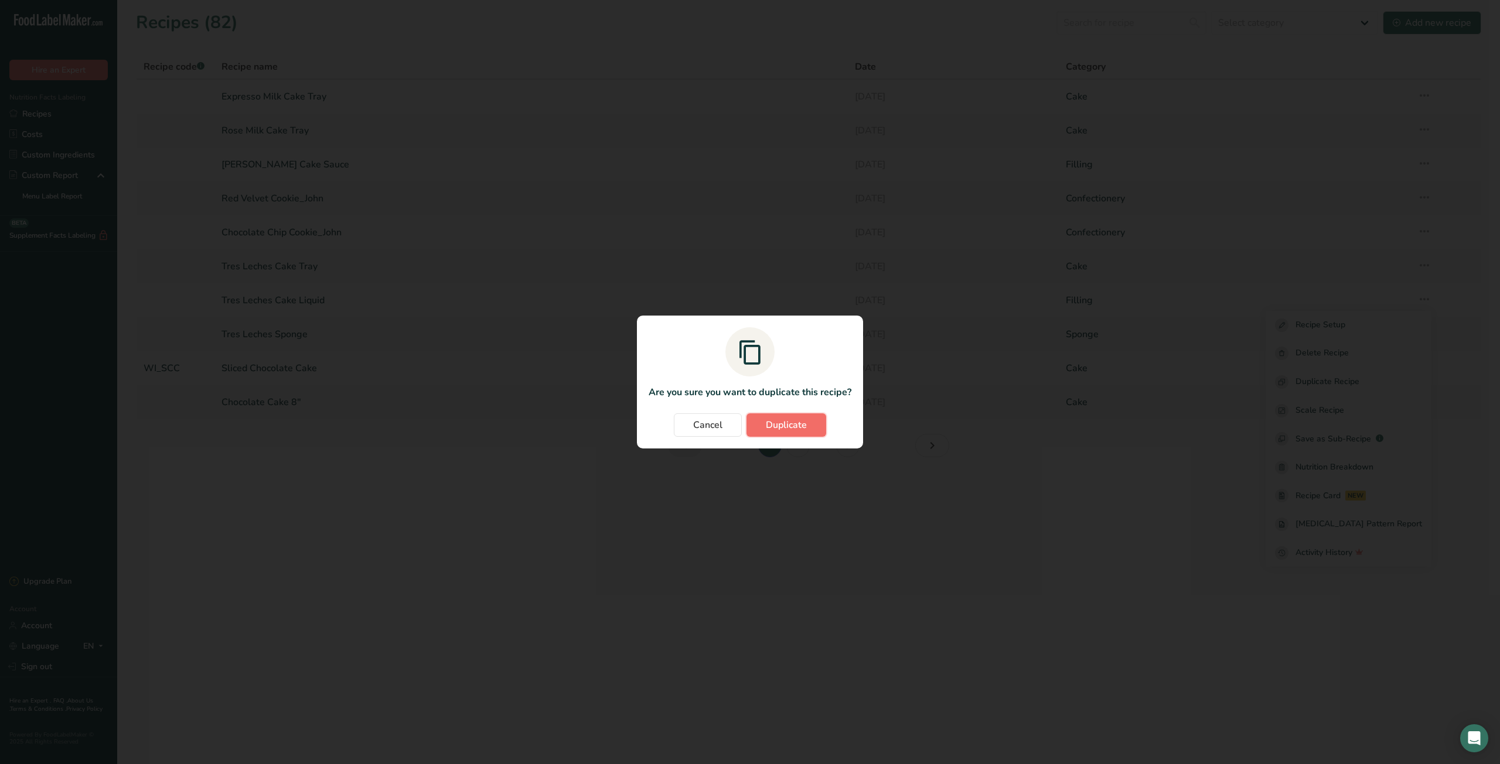
click at [794, 428] on span "Duplicate" at bounding box center [786, 425] width 41 height 14
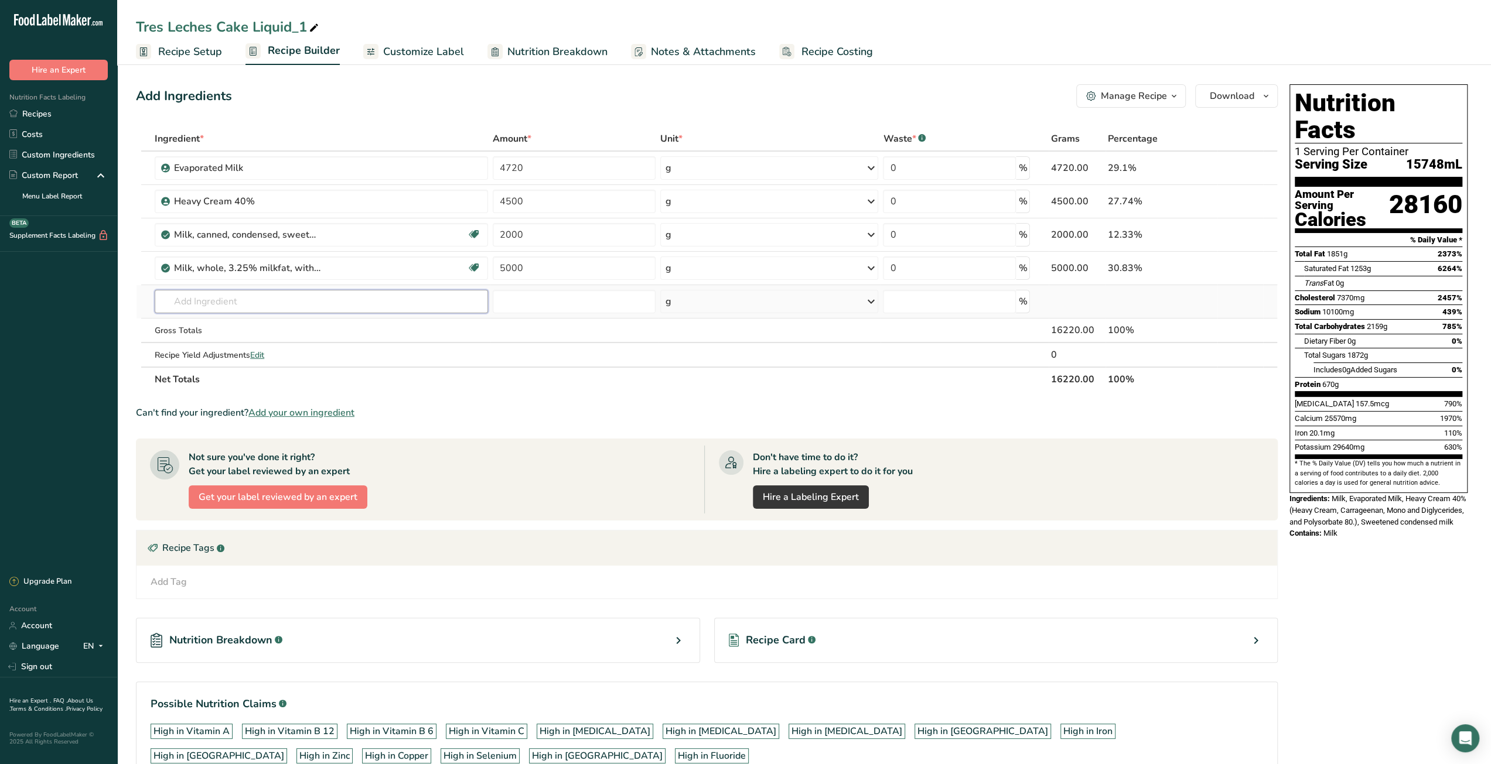
click at [323, 305] on input "text" at bounding box center [321, 301] width 333 height 23
paste input "20850"
drag, startPoint x: 216, startPoint y: 303, endPoint x: 118, endPoint y: 304, distance: 97.8
click at [118, 304] on section "Add Ingredients Manage Recipe Delete Recipe Duplicate Recipe Scale Recipe Save …" at bounding box center [804, 450] width 1374 height 778
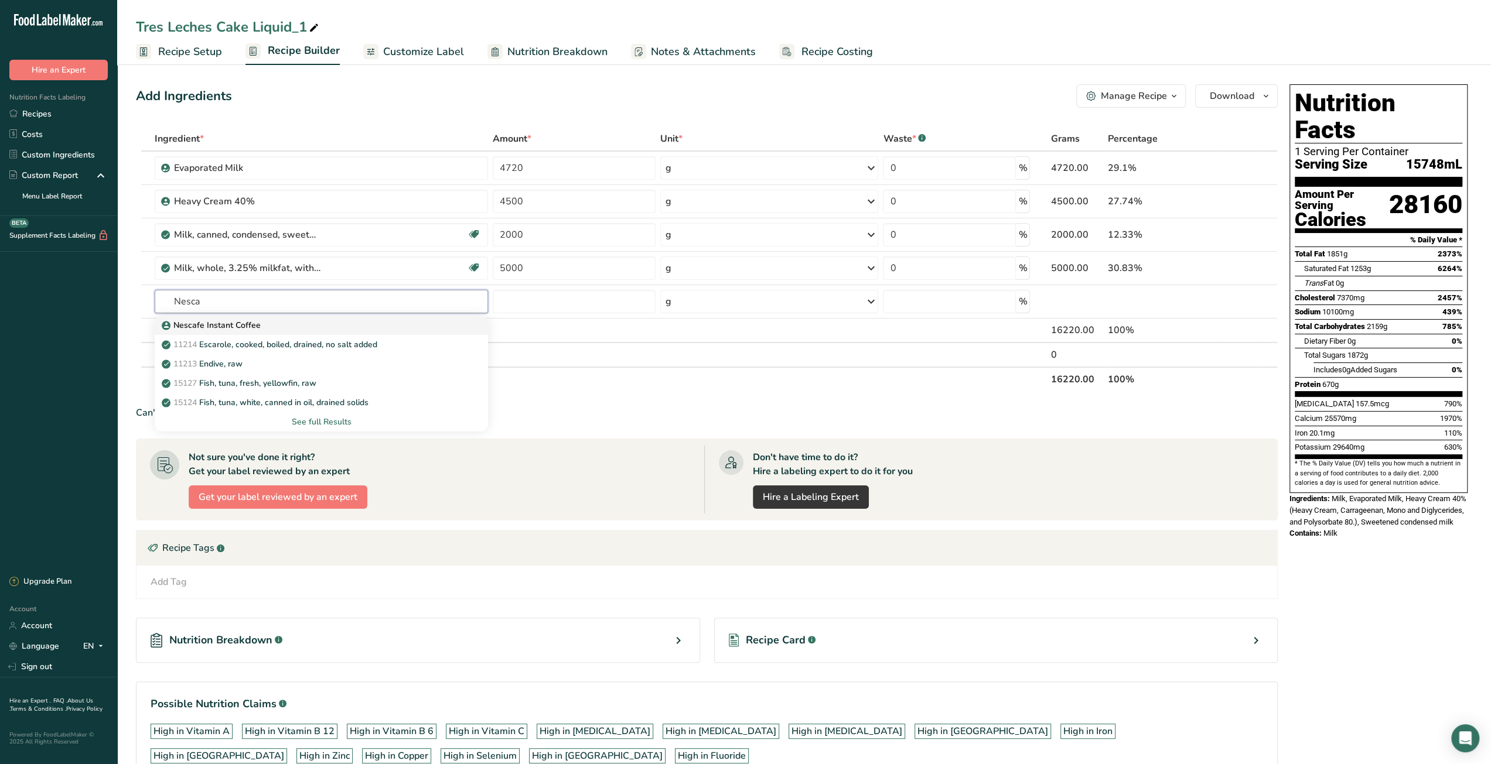
type input "Nescafe Instant Coffee"
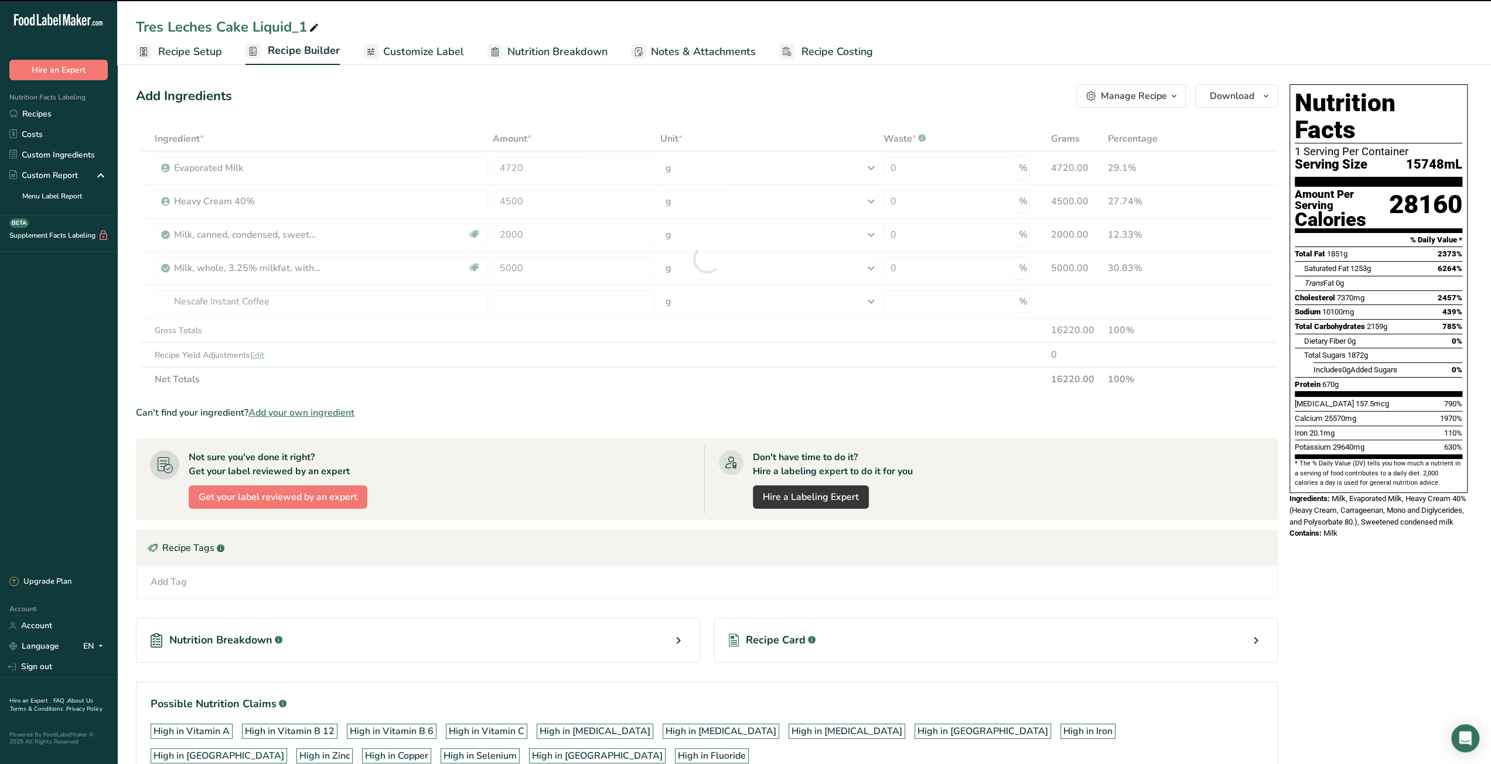
type input "0"
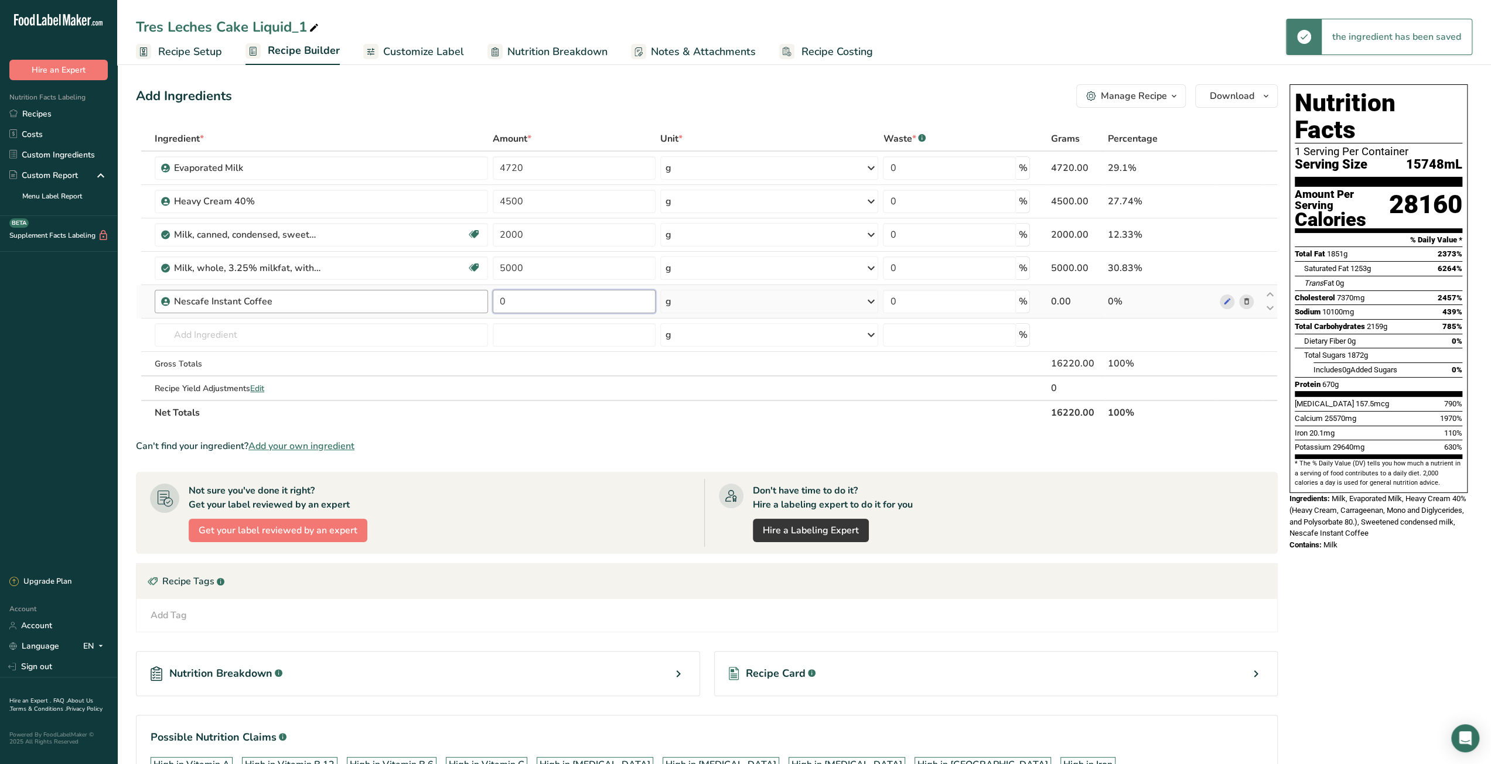
drag, startPoint x: 522, startPoint y: 303, endPoint x: 470, endPoint y: 303, distance: 52.7
click at [470, 303] on tr "Nescafe Instant Coffee 0 g Weight Units g kg mg See more Volume Units l mL fl o…" at bounding box center [706, 301] width 1140 height 33
type input "50"
click at [580, 448] on div "Can't find your ingredient? Add your own ingredient" at bounding box center [707, 446] width 1142 height 14
click at [313, 31] on icon at bounding box center [314, 28] width 11 height 16
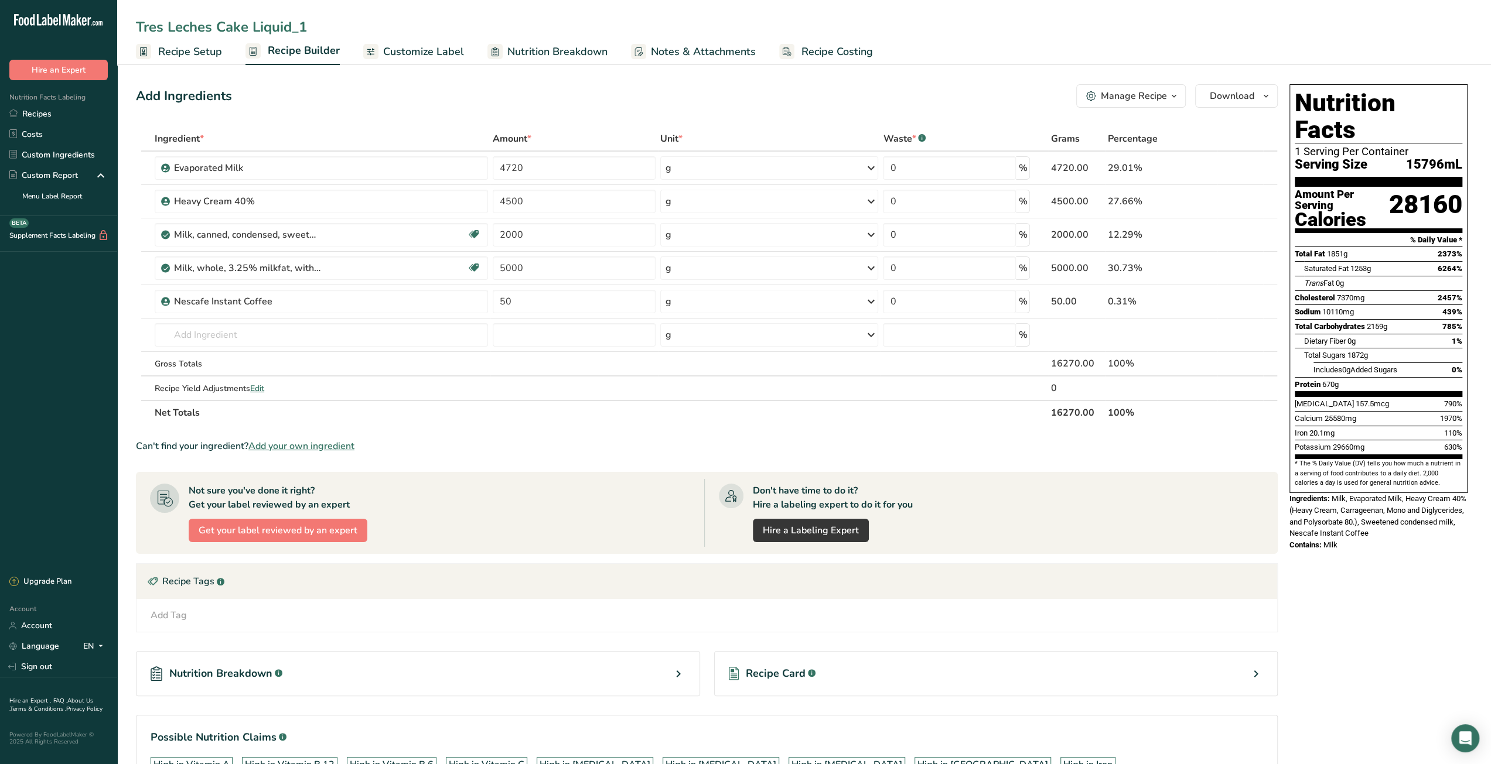
drag, startPoint x: 212, startPoint y: 29, endPoint x: 119, endPoint y: 21, distance: 93.5
click at [119, 21] on div "Tres Leches Cake Liquid_1" at bounding box center [804, 26] width 1374 height 21
type input "Expresso Cake Liquid"
click at [861, 80] on div "Add Ingredients Manage Recipe Delete Recipe Duplicate Recipe Scale Recipe Save …" at bounding box center [710, 467] width 1149 height 774
click at [52, 115] on link "Recipes" at bounding box center [58, 114] width 117 height 21
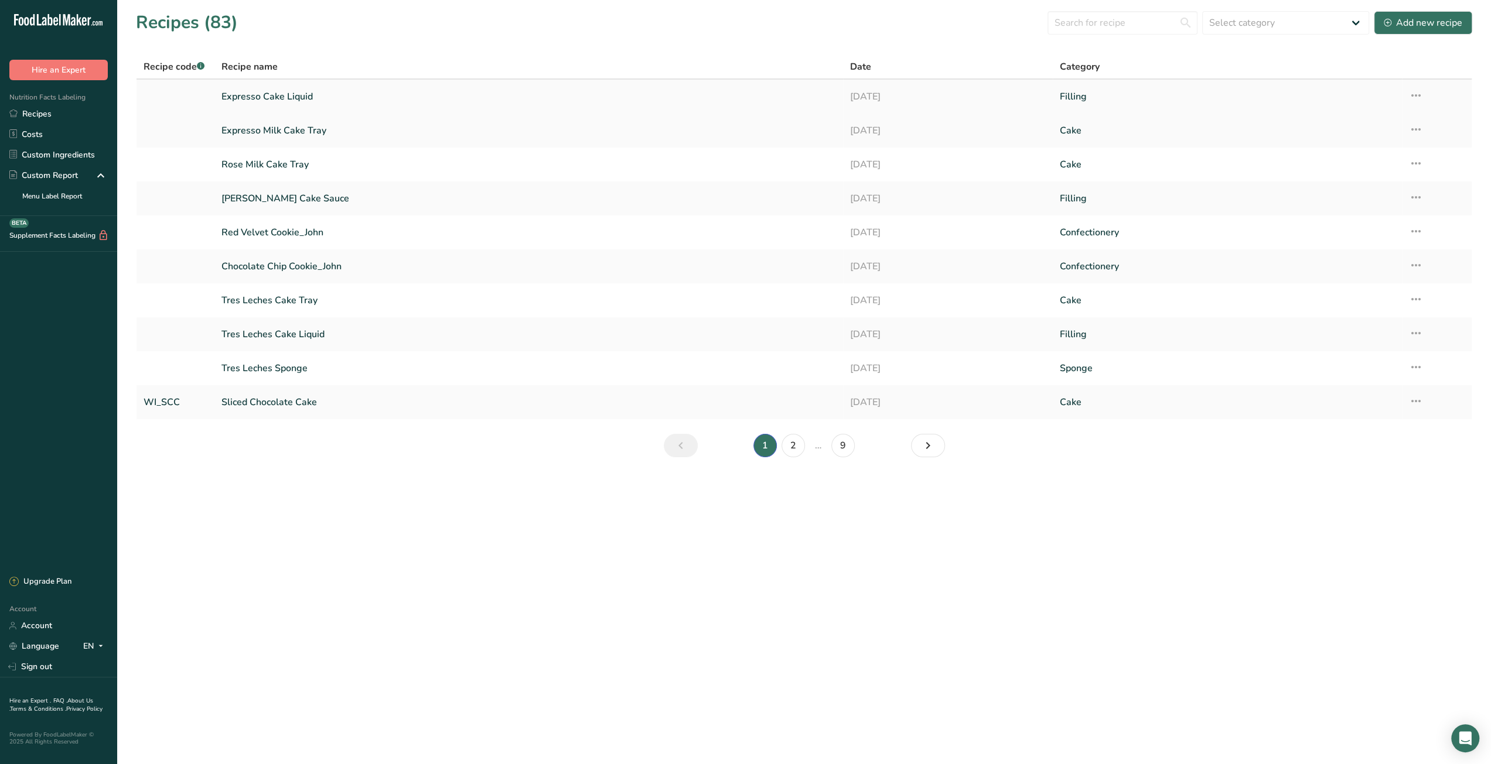
click at [292, 98] on link "Expresso Cake Liquid" at bounding box center [528, 96] width 614 height 25
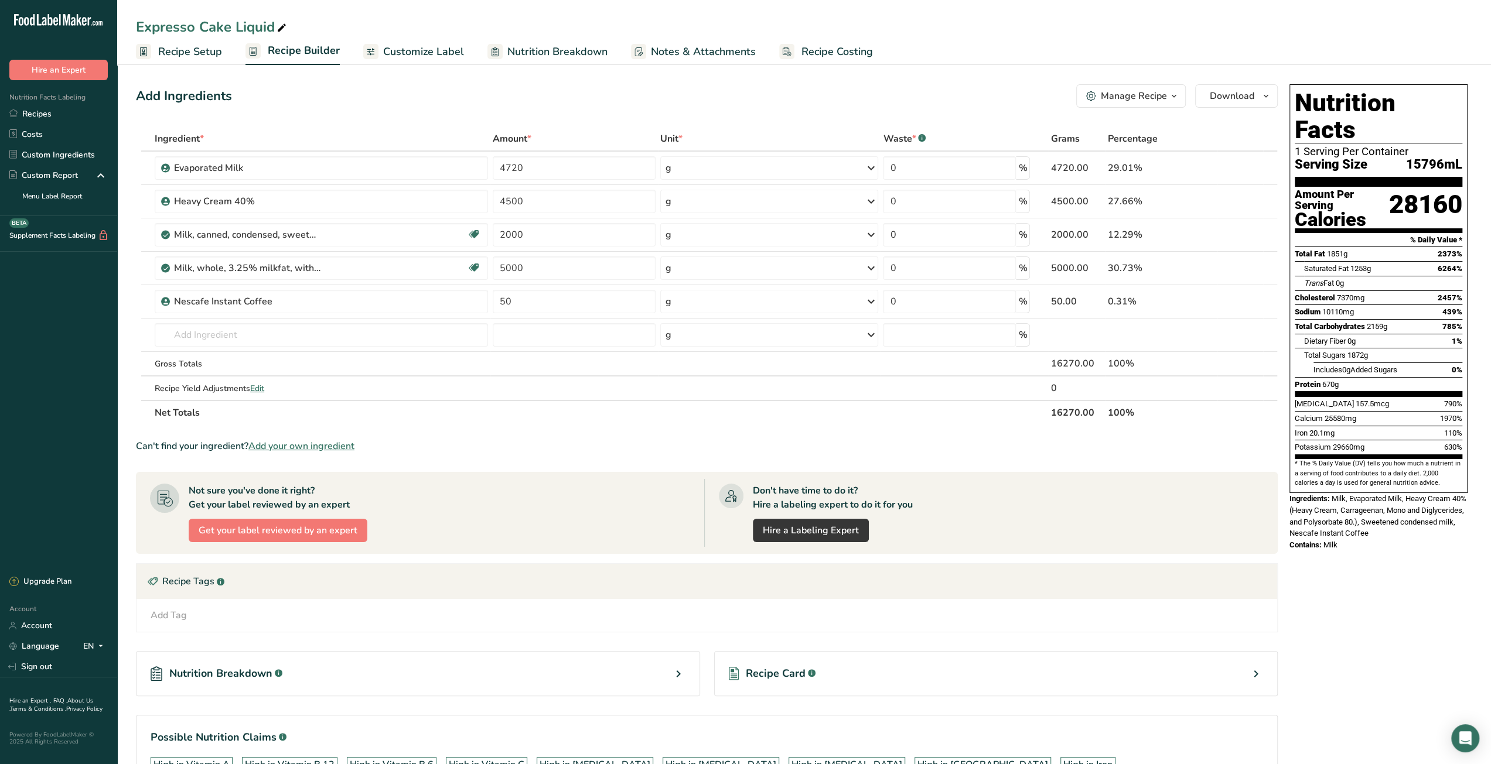
click at [822, 51] on span "Recipe Costing" at bounding box center [836, 52] width 71 height 16
select select "3"
select select "5"
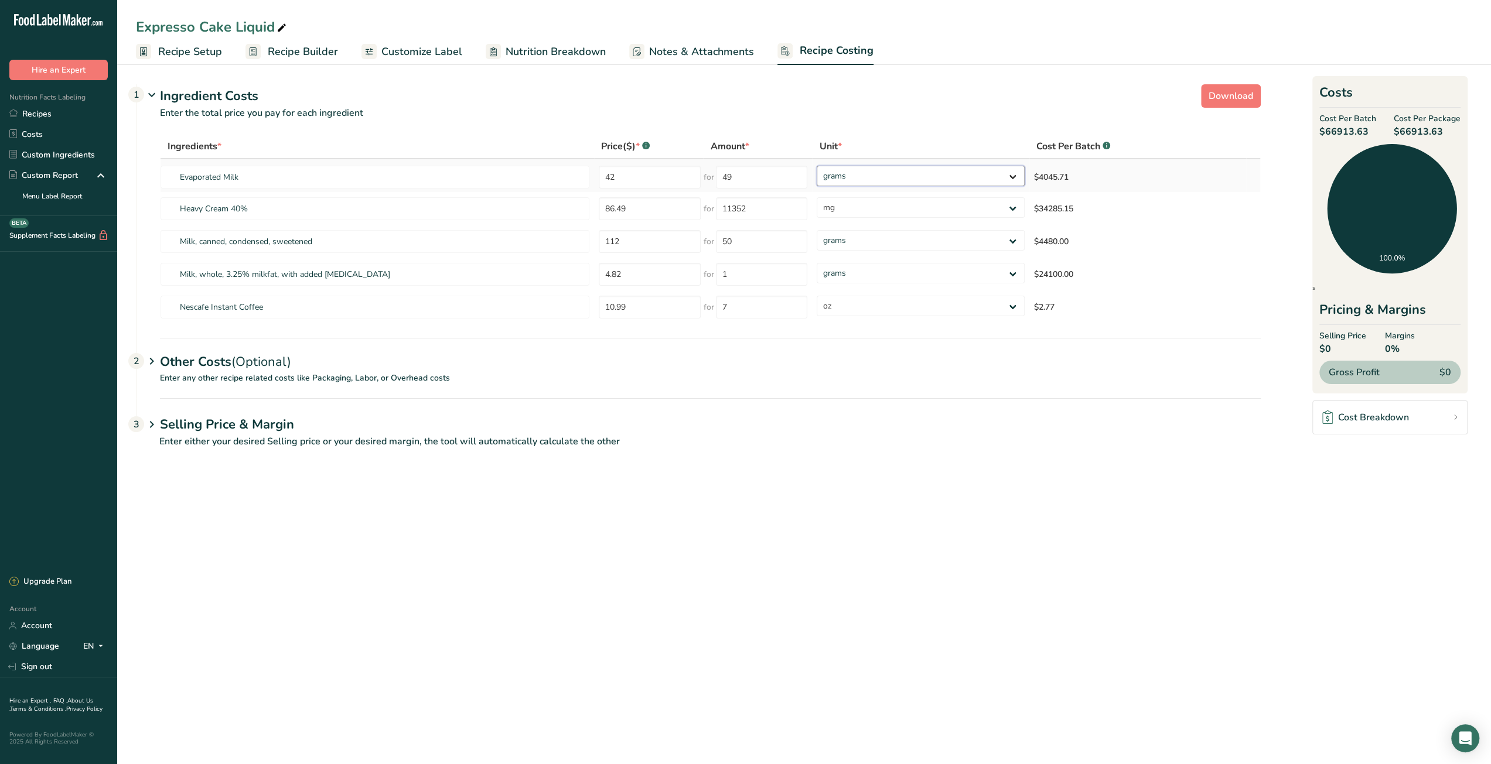
click at [869, 176] on select "grams kg mg mcg lb oz" at bounding box center [920, 176] width 207 height 21
click at [817, 166] on select "grams kg mg mcg lb oz" at bounding box center [920, 176] width 207 height 21
click at [870, 179] on select "grams kg mg mcg lb oz" at bounding box center [914, 176] width 206 height 21
select select "12"
click at [811, 166] on select "grams kg mg mcg lb oz" at bounding box center [914, 176] width 206 height 21
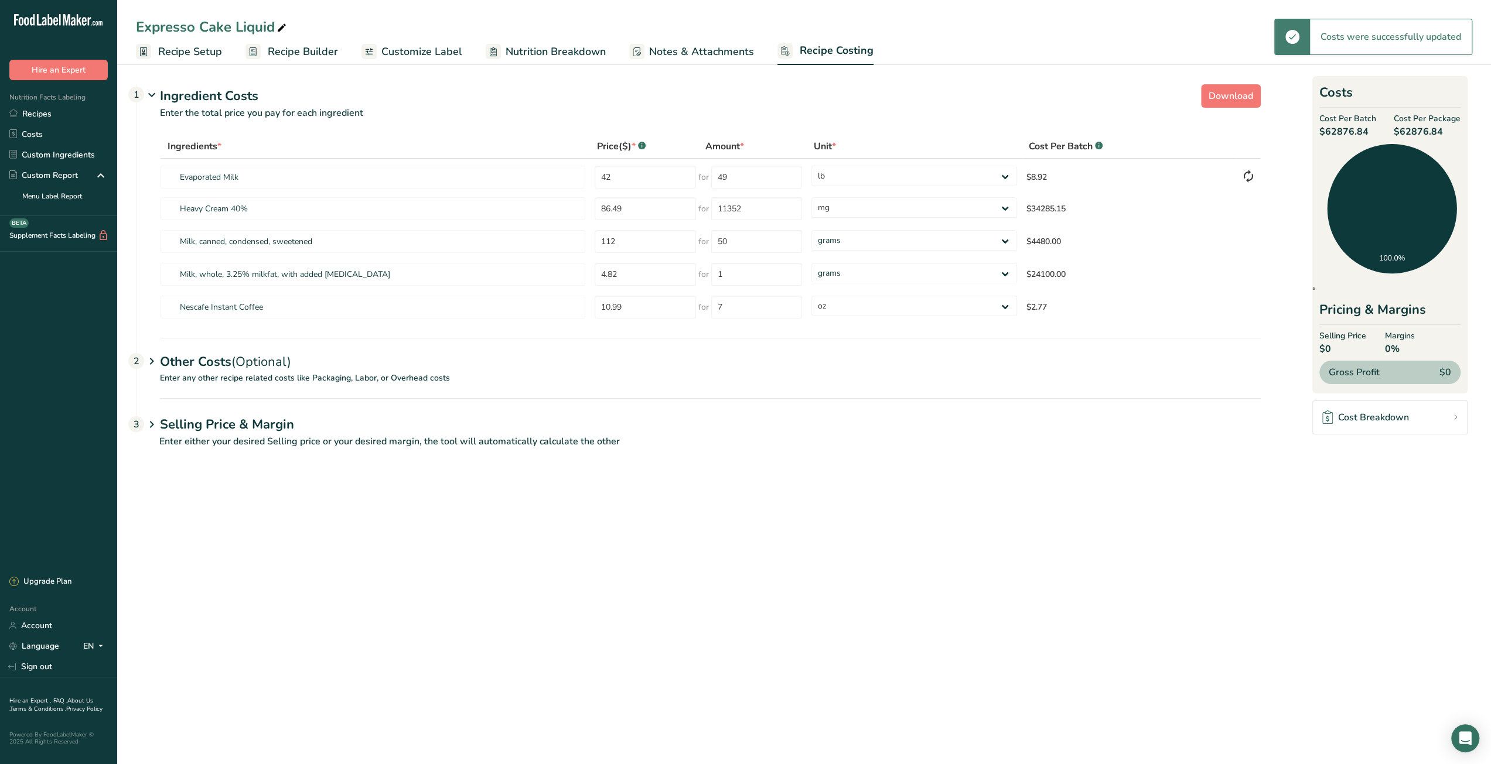
click at [912, 435] on p "Enter either your desired Selling price or your desired margin, the tool will a…" at bounding box center [698, 449] width 1125 height 28
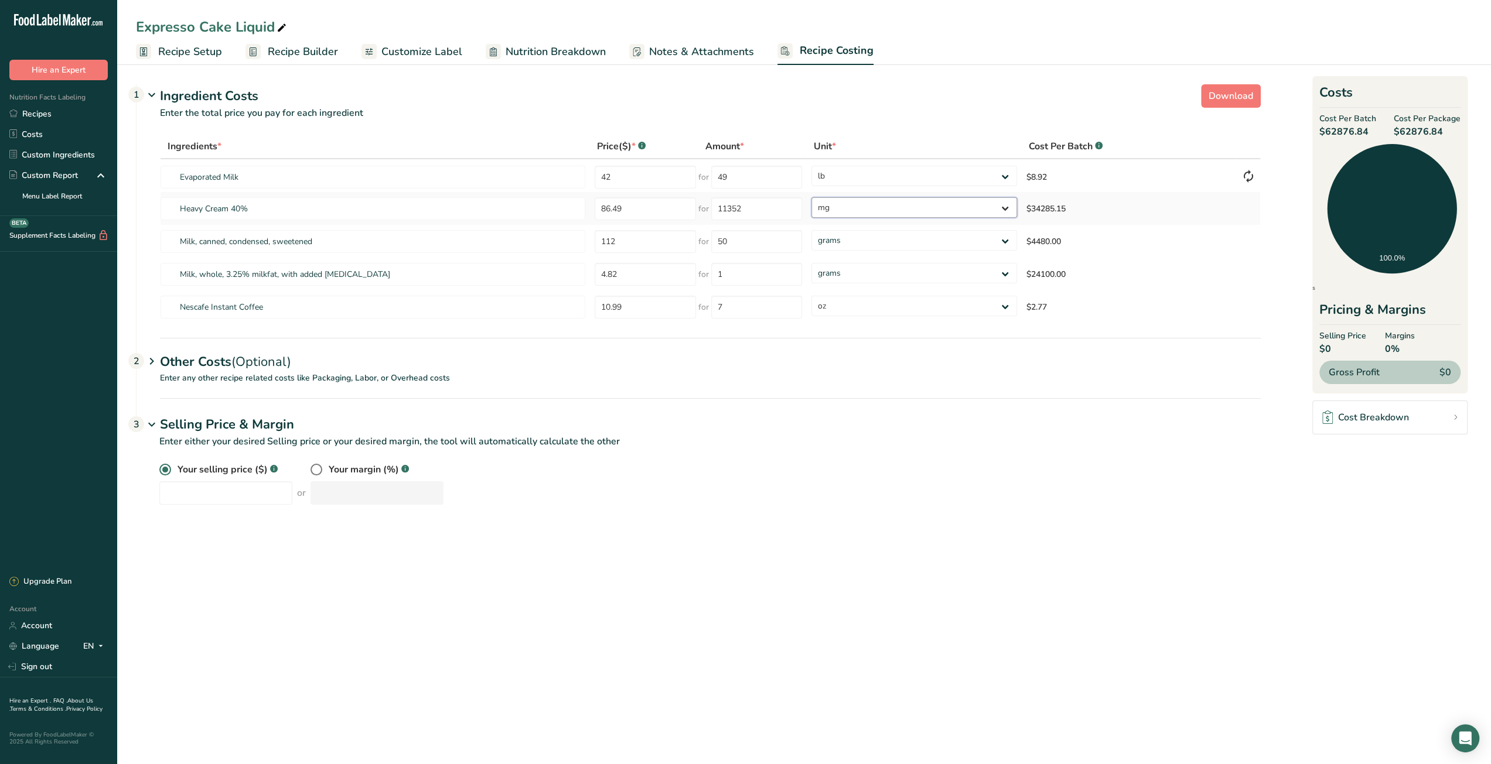
click at [879, 202] on select "grams kg mg mcg lb oz" at bounding box center [914, 207] width 206 height 21
select select
click at [811, 197] on select "grams kg mg mcg lb oz" at bounding box center [914, 207] width 206 height 21
click at [895, 432] on h1 "Selling Price & Margin" at bounding box center [710, 424] width 1101 height 19
click at [851, 243] on select "grams kg mg mcg lb oz" at bounding box center [914, 240] width 206 height 21
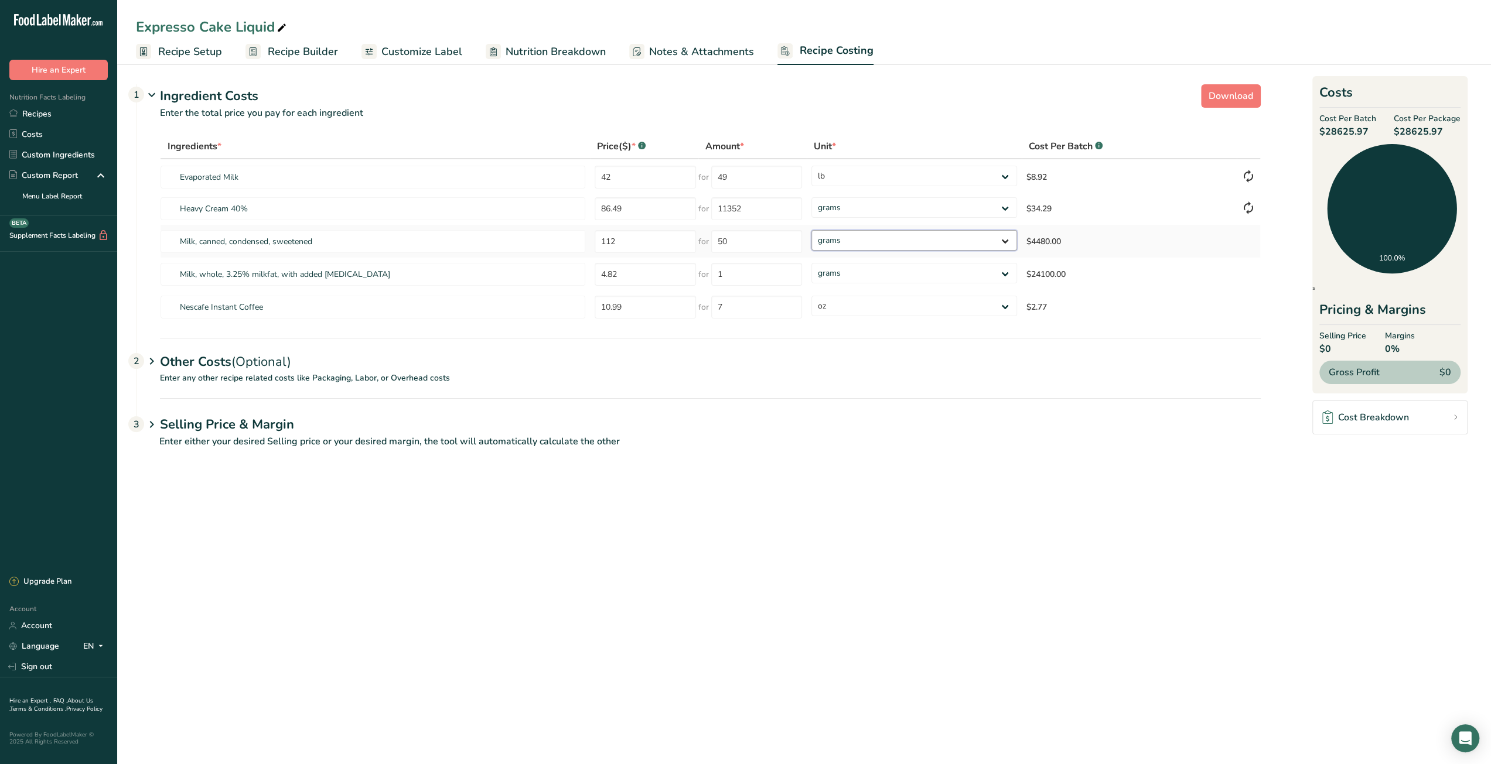
select select "12"
click at [811, 230] on select "grams kg mg mcg lb oz" at bounding box center [914, 240] width 206 height 21
click at [859, 414] on div "Selling Price & Margin 3" at bounding box center [710, 415] width 1101 height 34
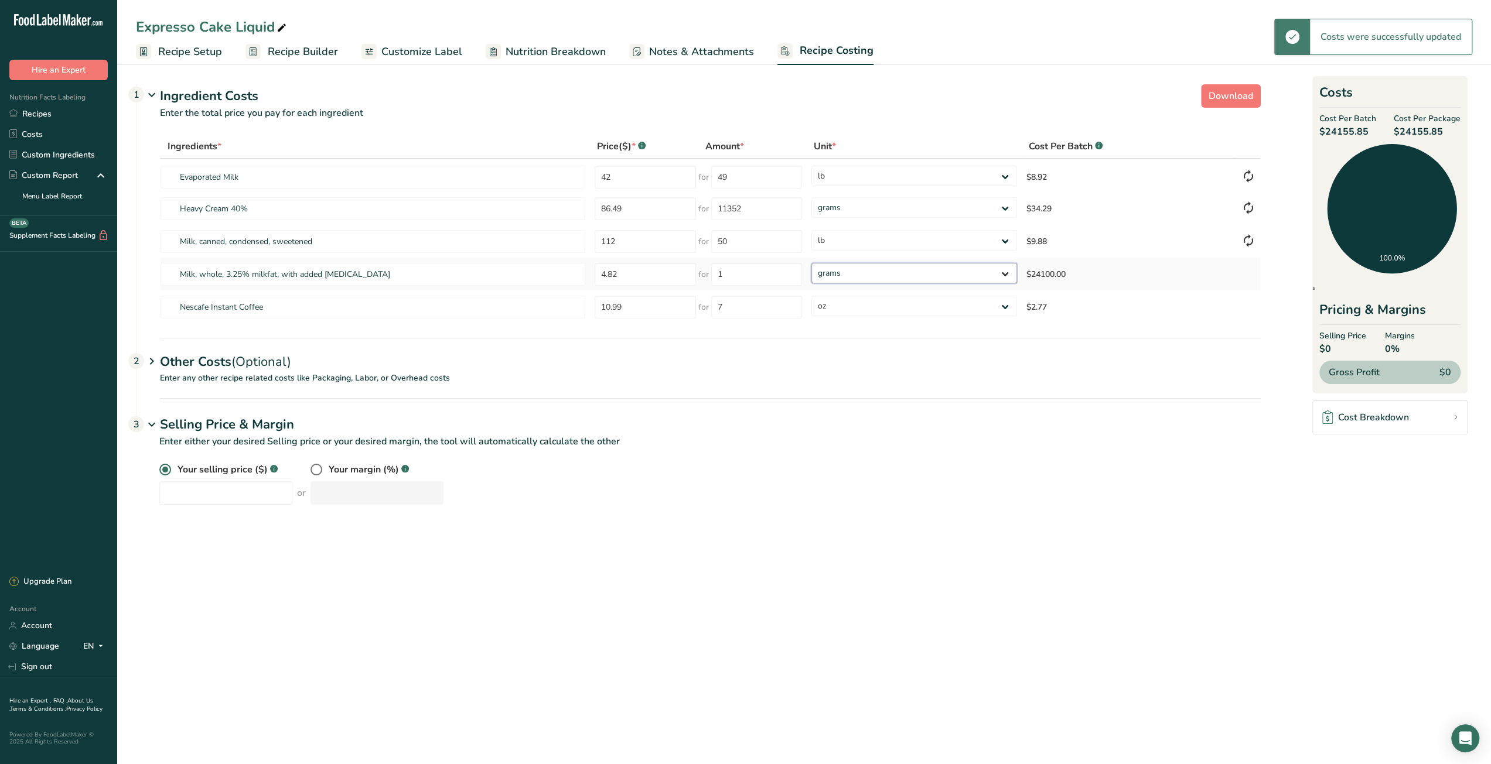
click at [862, 271] on select "grams kg mg mcg lb oz" at bounding box center [914, 273] width 206 height 21
drag, startPoint x: 732, startPoint y: 275, endPoint x: 717, endPoint y: 275, distance: 14.6
click at [717, 275] on input "1" at bounding box center [756, 274] width 91 height 23
type input "3753"
click at [848, 501] on div "Your selling price ($) .a-a{fill:#347362;}.b-a{fill:#fff;} or Your margin (%) .…" at bounding box center [709, 484] width 1101 height 42
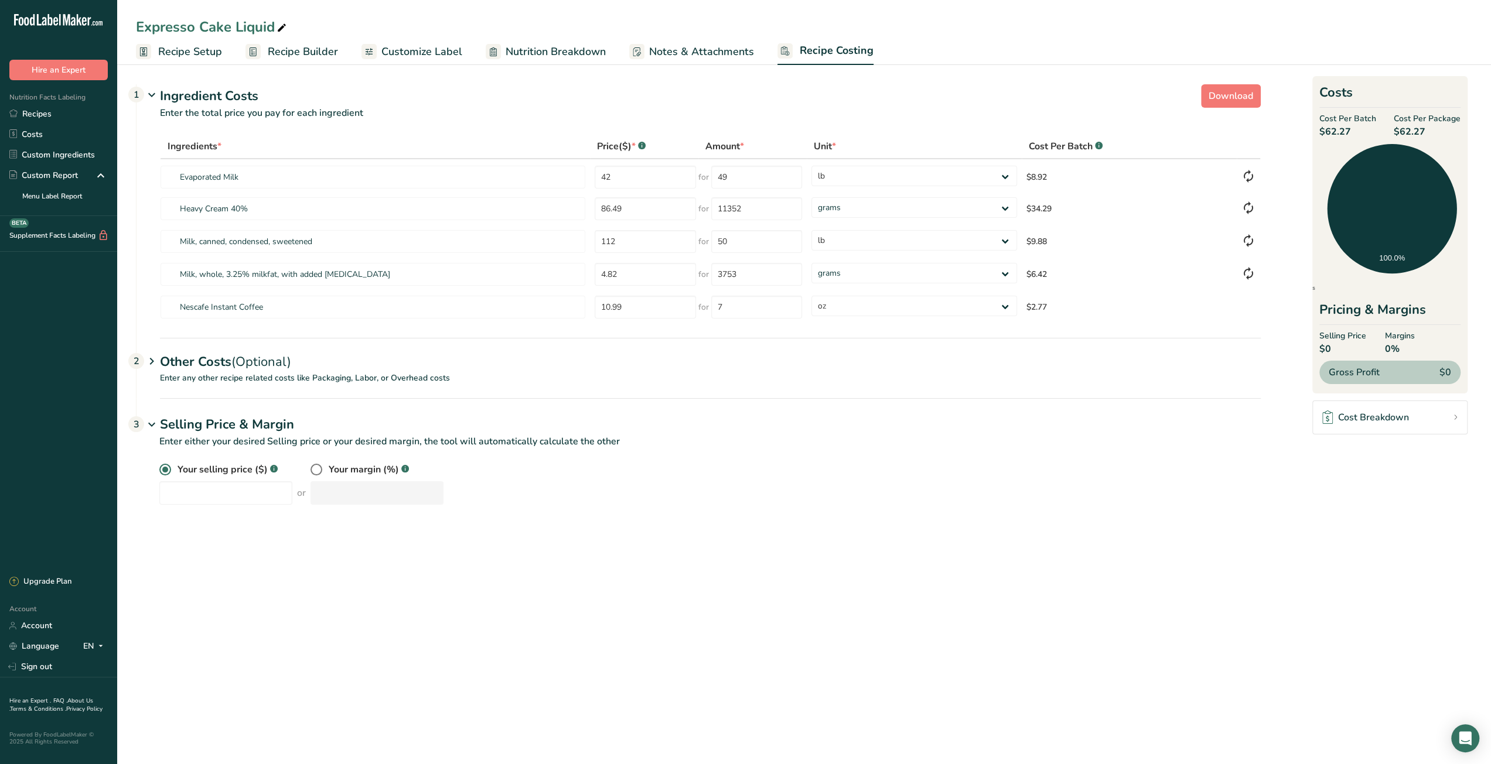
drag, startPoint x: 1402, startPoint y: 132, endPoint x: 1428, endPoint y: 131, distance: 26.4
click at [1428, 131] on span "$62.27" at bounding box center [1427, 132] width 67 height 14
copy span "62.27"
click at [296, 51] on span "Recipe Builder" at bounding box center [303, 52] width 70 height 16
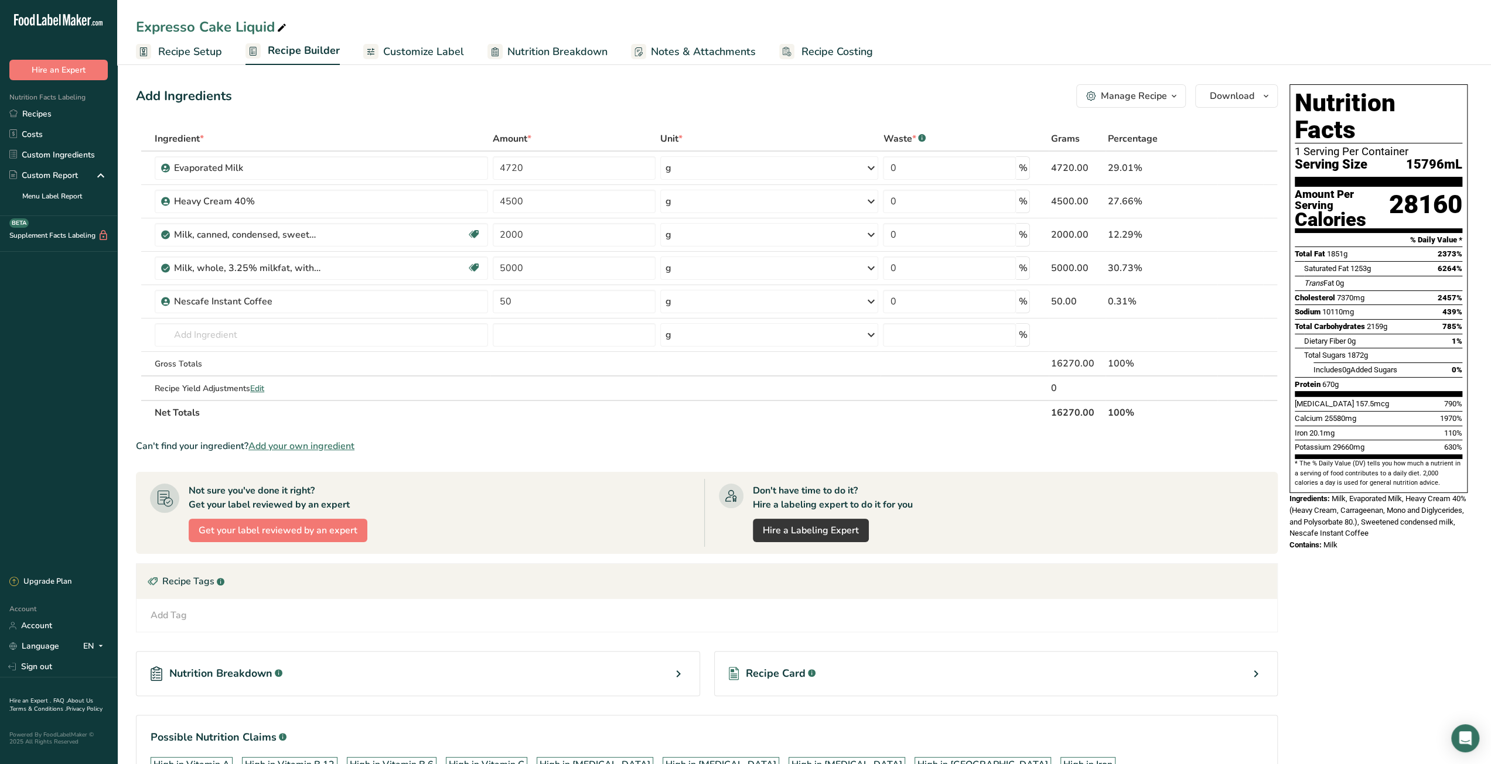
drag, startPoint x: 1051, startPoint y: 412, endPoint x: 1077, endPoint y: 412, distance: 25.2
click at [1077, 412] on th "16270.00" at bounding box center [1077, 412] width 57 height 25
copy th "16270"
click at [67, 114] on link "Recipes" at bounding box center [58, 114] width 117 height 21
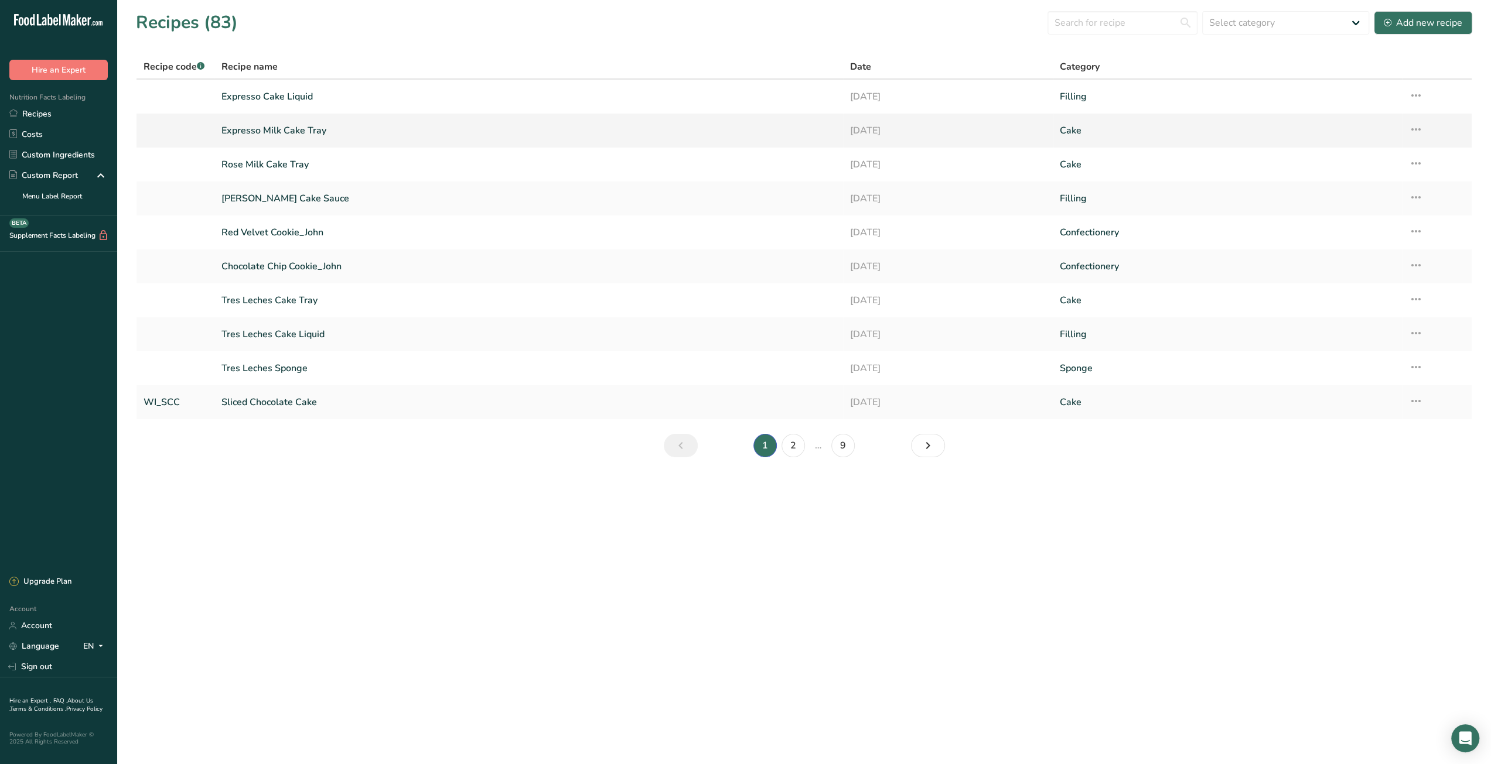
click at [302, 132] on link "Expresso Milk Cake Tray" at bounding box center [528, 130] width 614 height 25
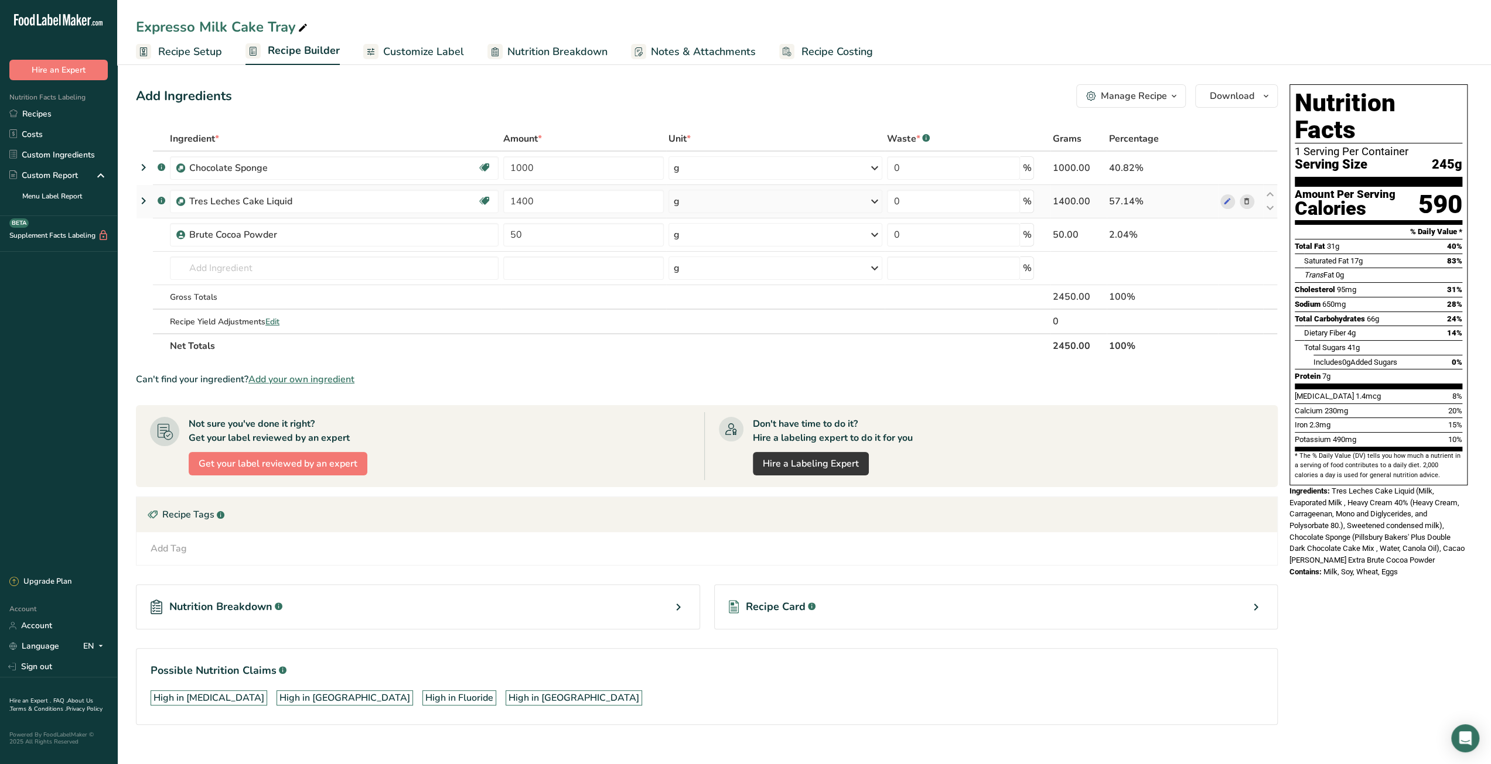
click at [1248, 201] on icon at bounding box center [1246, 202] width 8 height 12
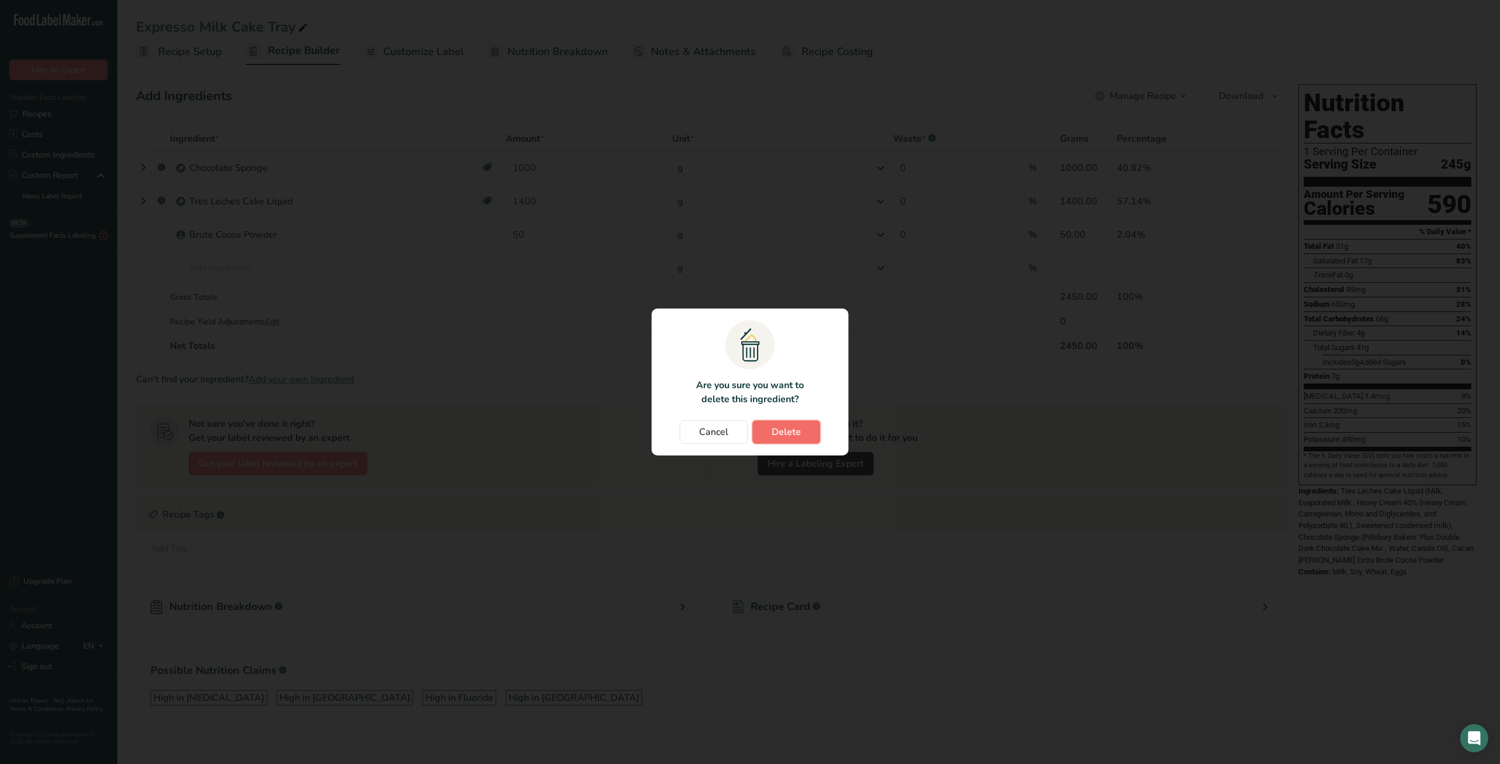
click at [791, 433] on span "Delete" at bounding box center [785, 432] width 29 height 14
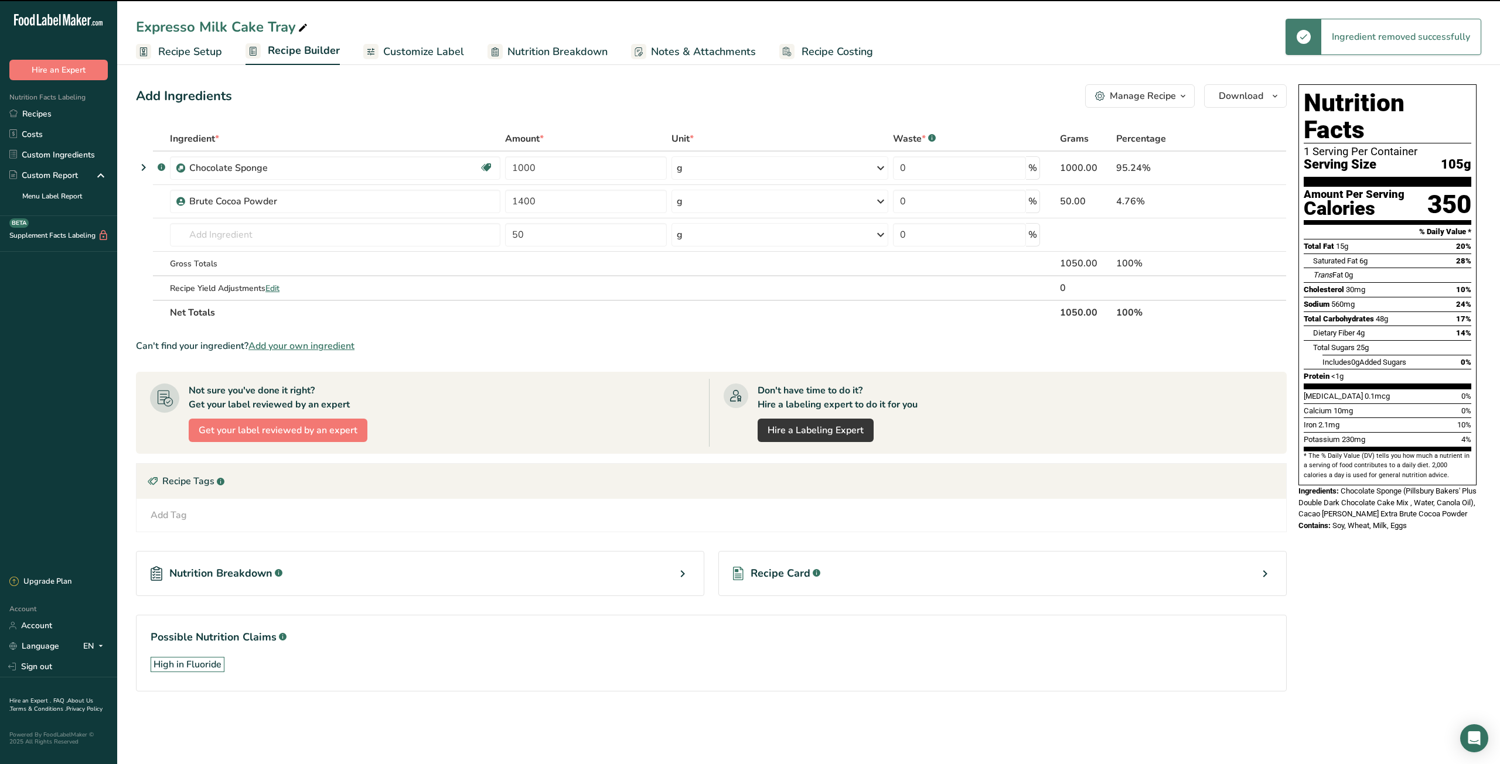
type input "50"
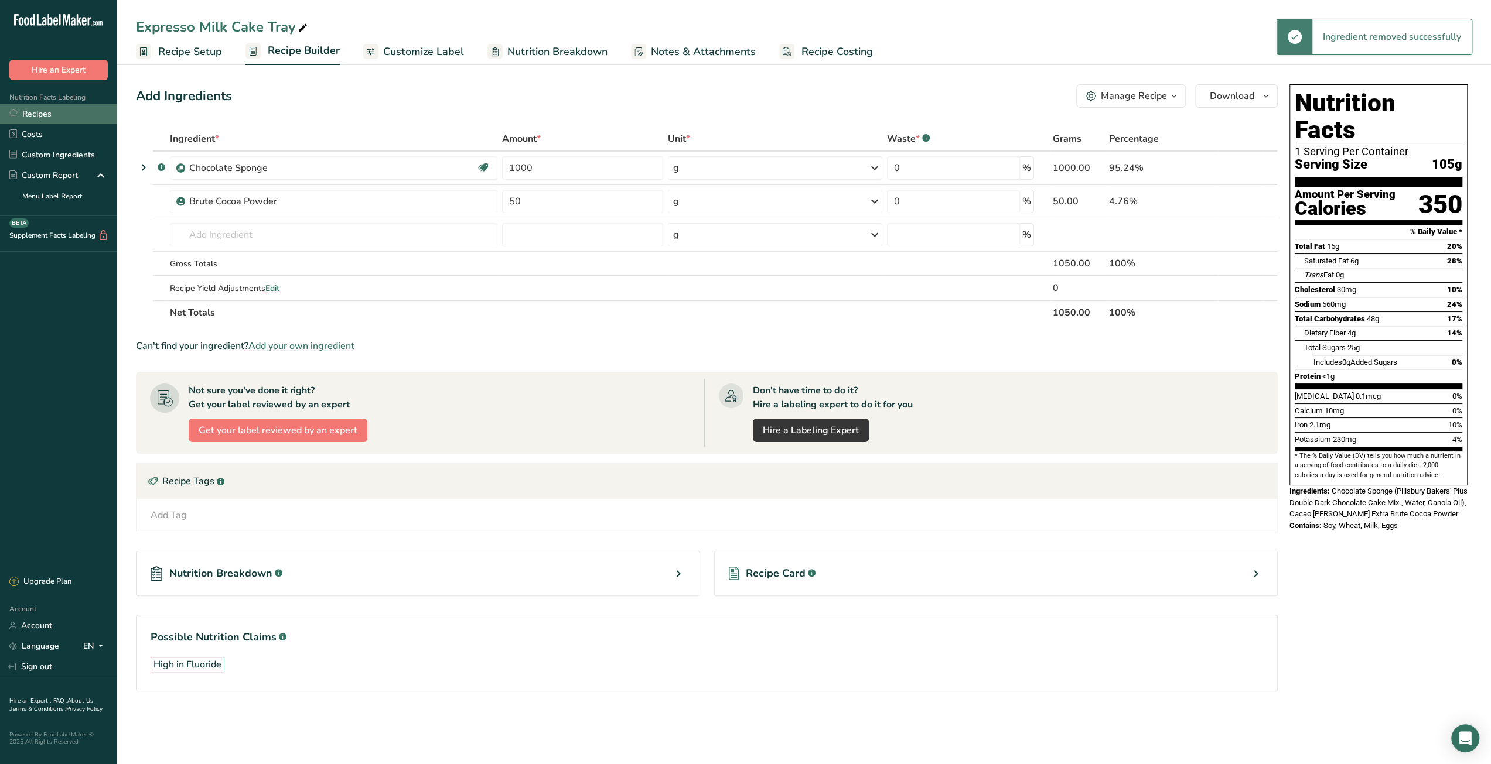
click at [37, 117] on link "Recipes" at bounding box center [58, 114] width 117 height 21
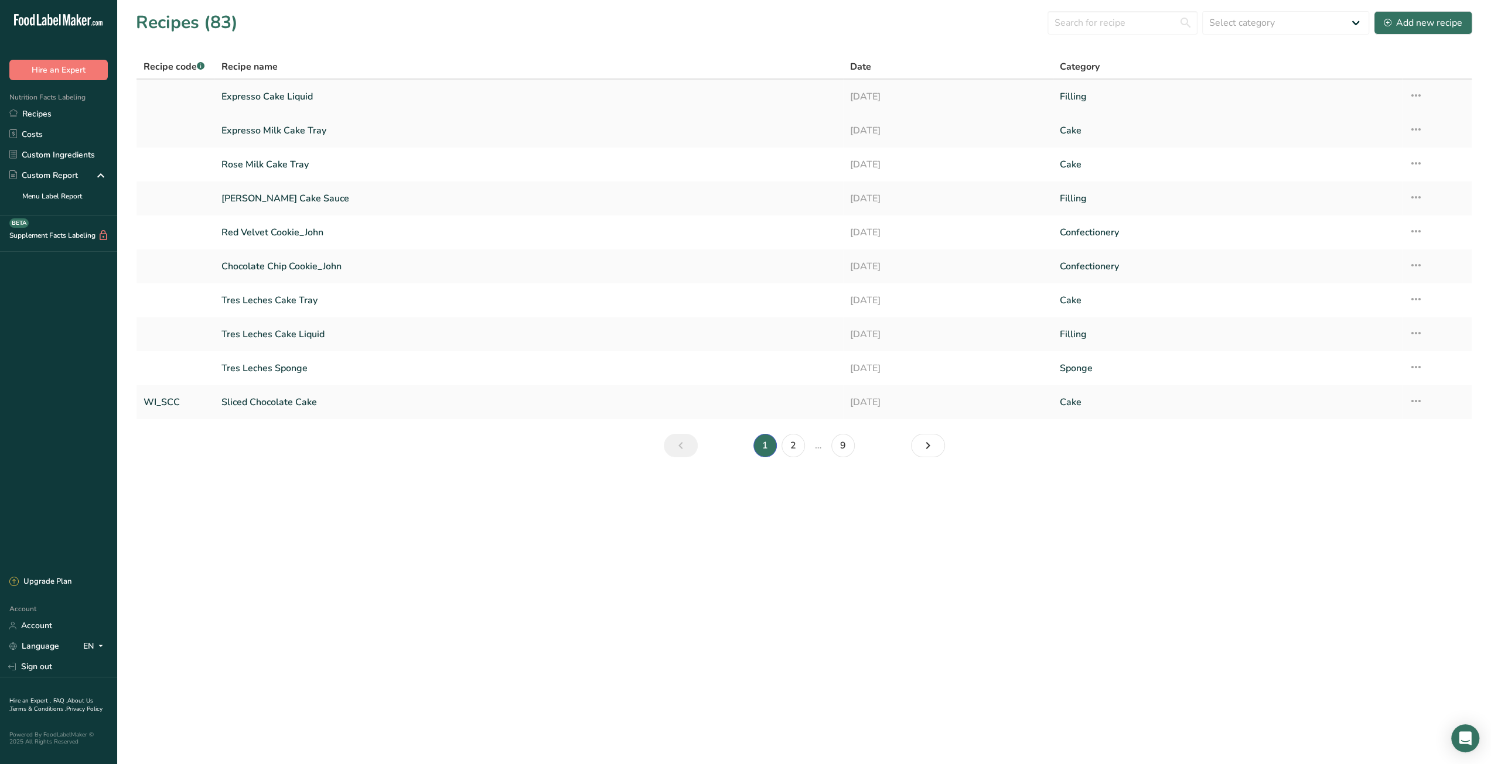
click at [1416, 97] on icon at bounding box center [1416, 95] width 14 height 21
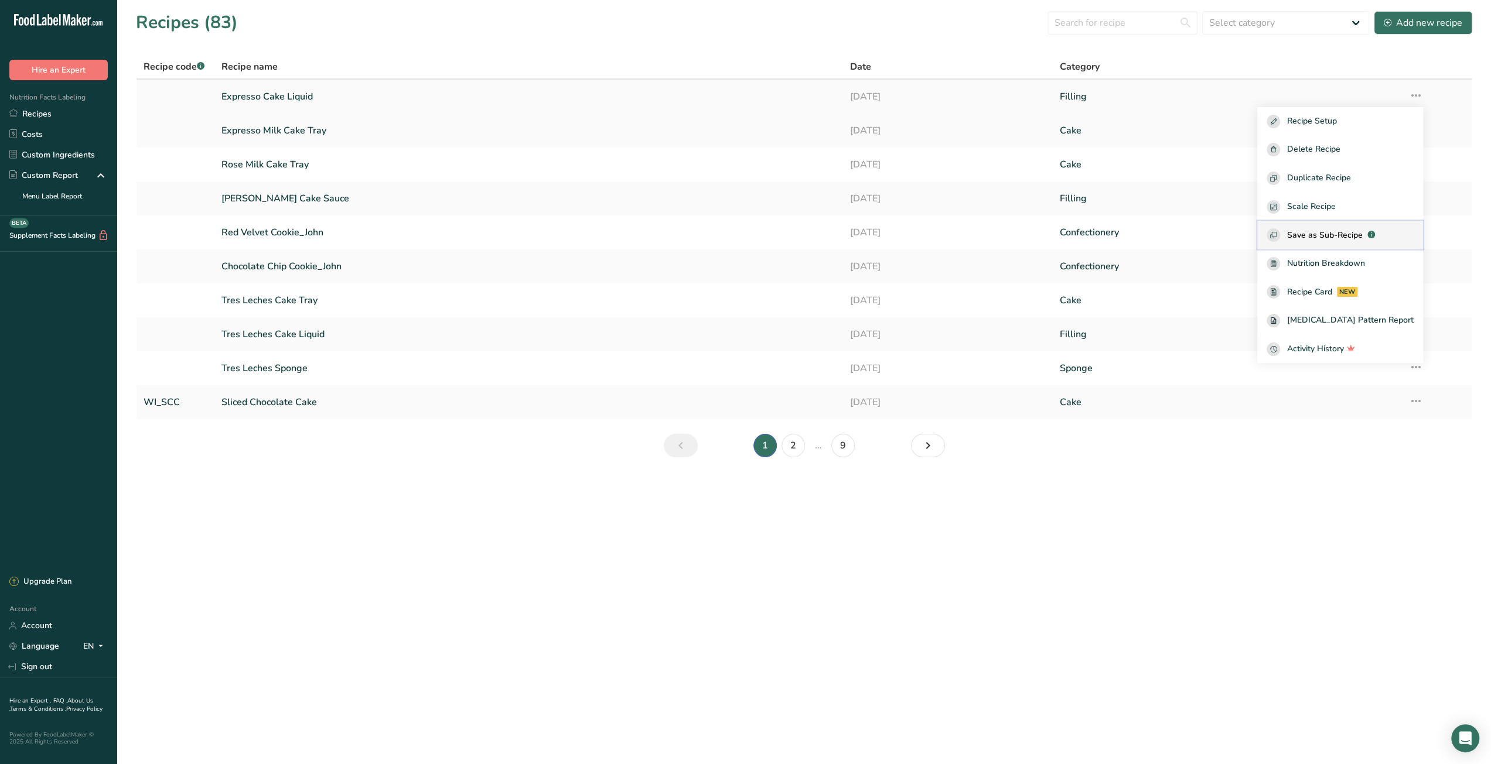
click at [1341, 238] on span "Save as Sub-Recipe" at bounding box center [1325, 235] width 76 height 12
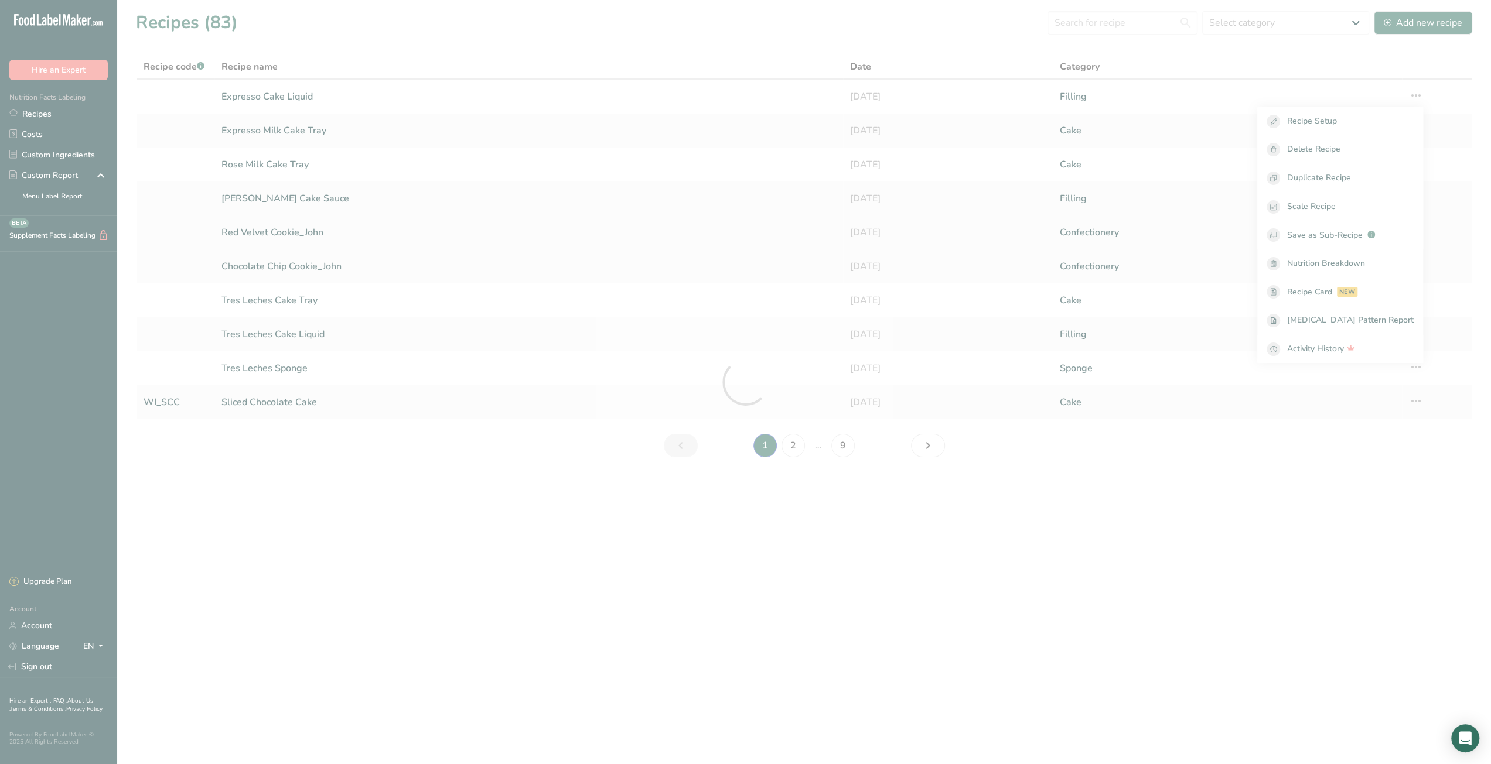
select select "30"
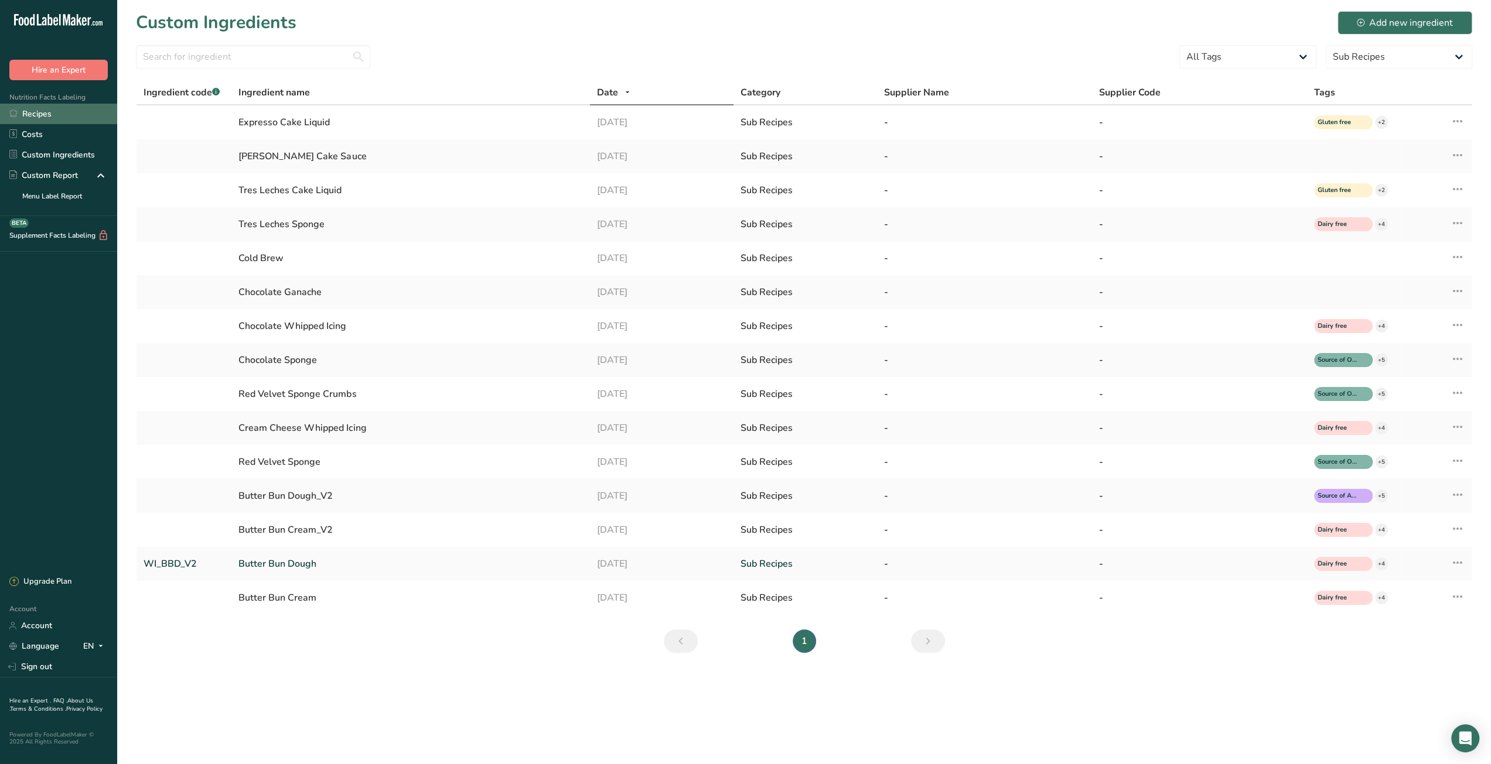
click at [71, 112] on link "Recipes" at bounding box center [58, 114] width 117 height 21
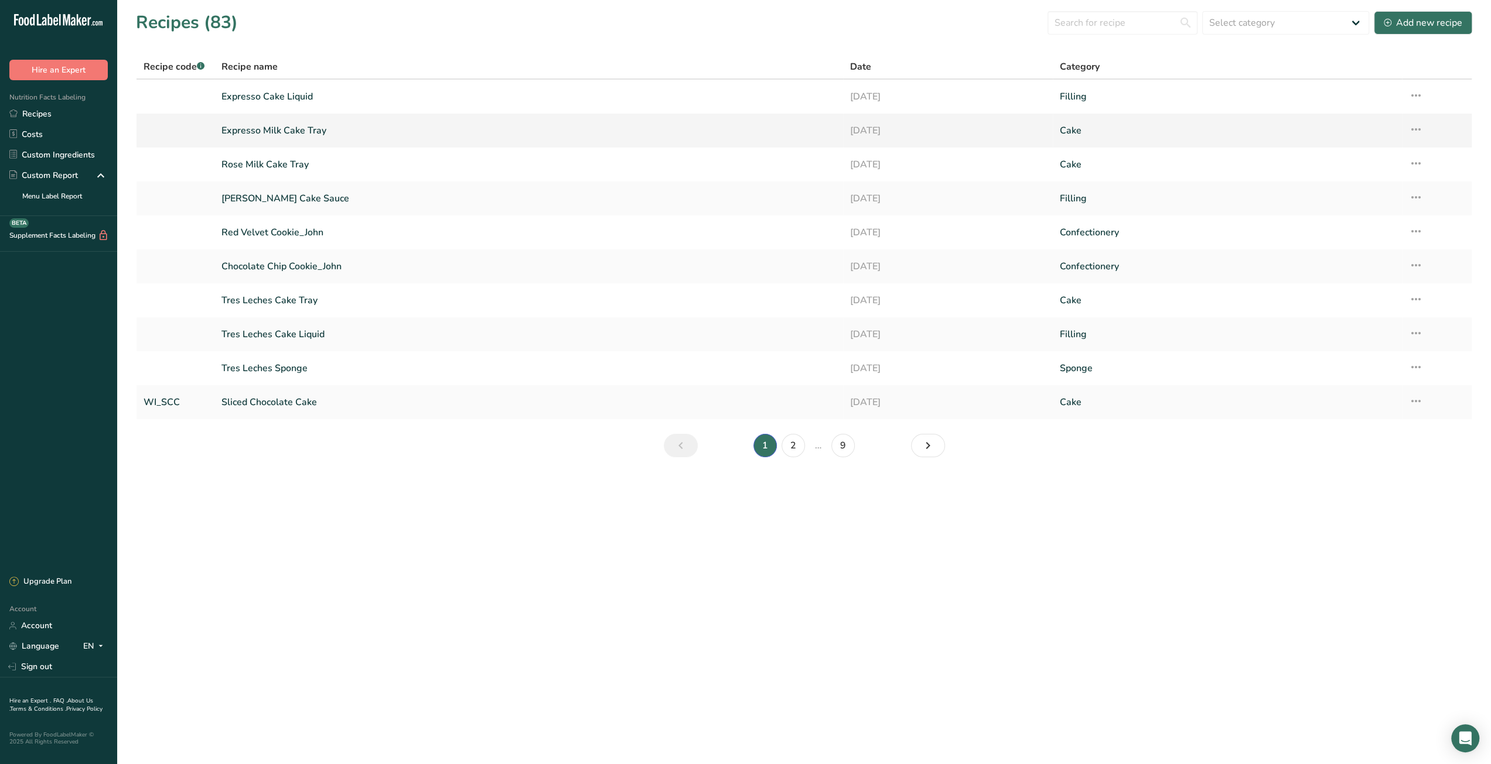
click at [308, 129] on link "Expresso Milk Cake Tray" at bounding box center [528, 130] width 614 height 25
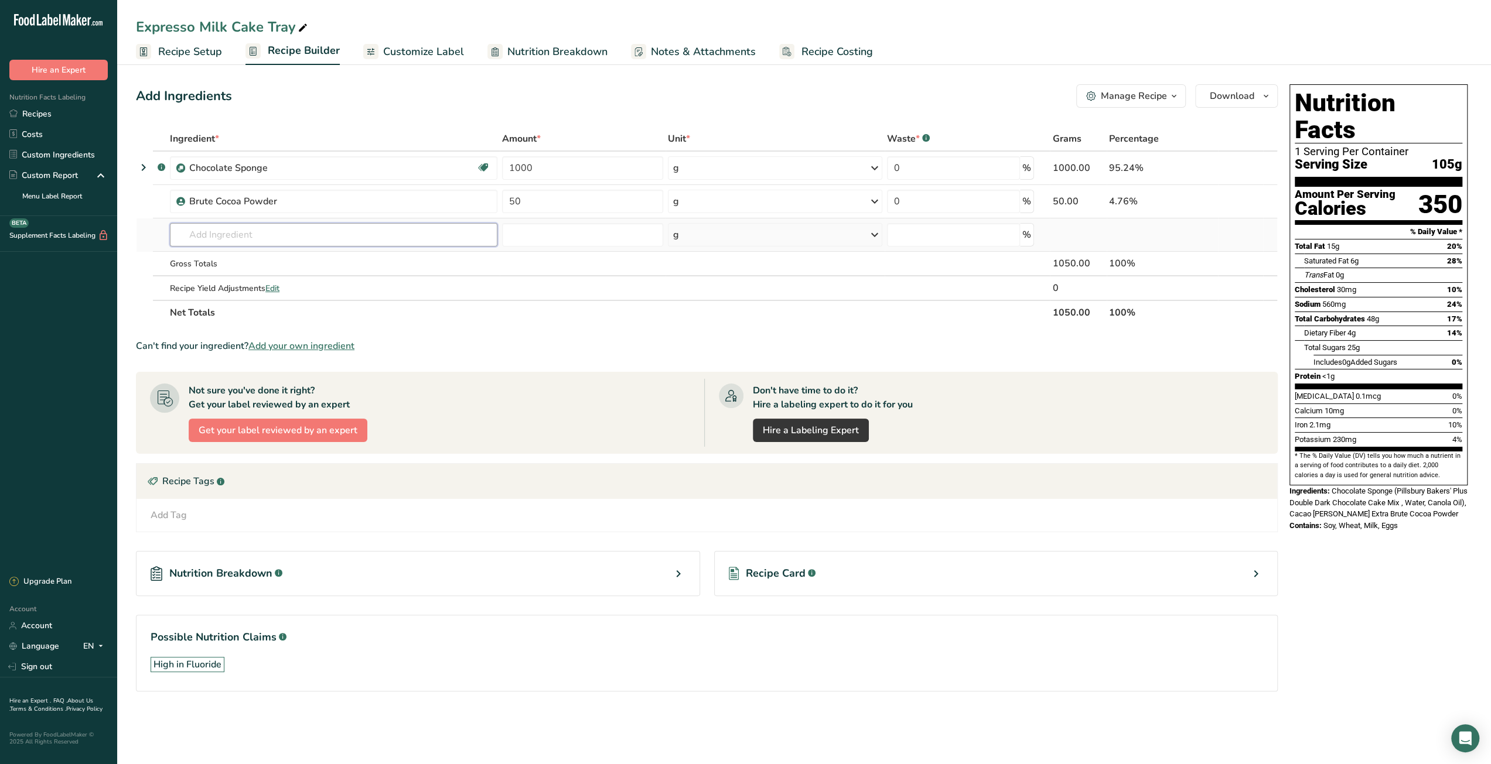
click at [241, 237] on input "text" at bounding box center [333, 234] width 327 height 23
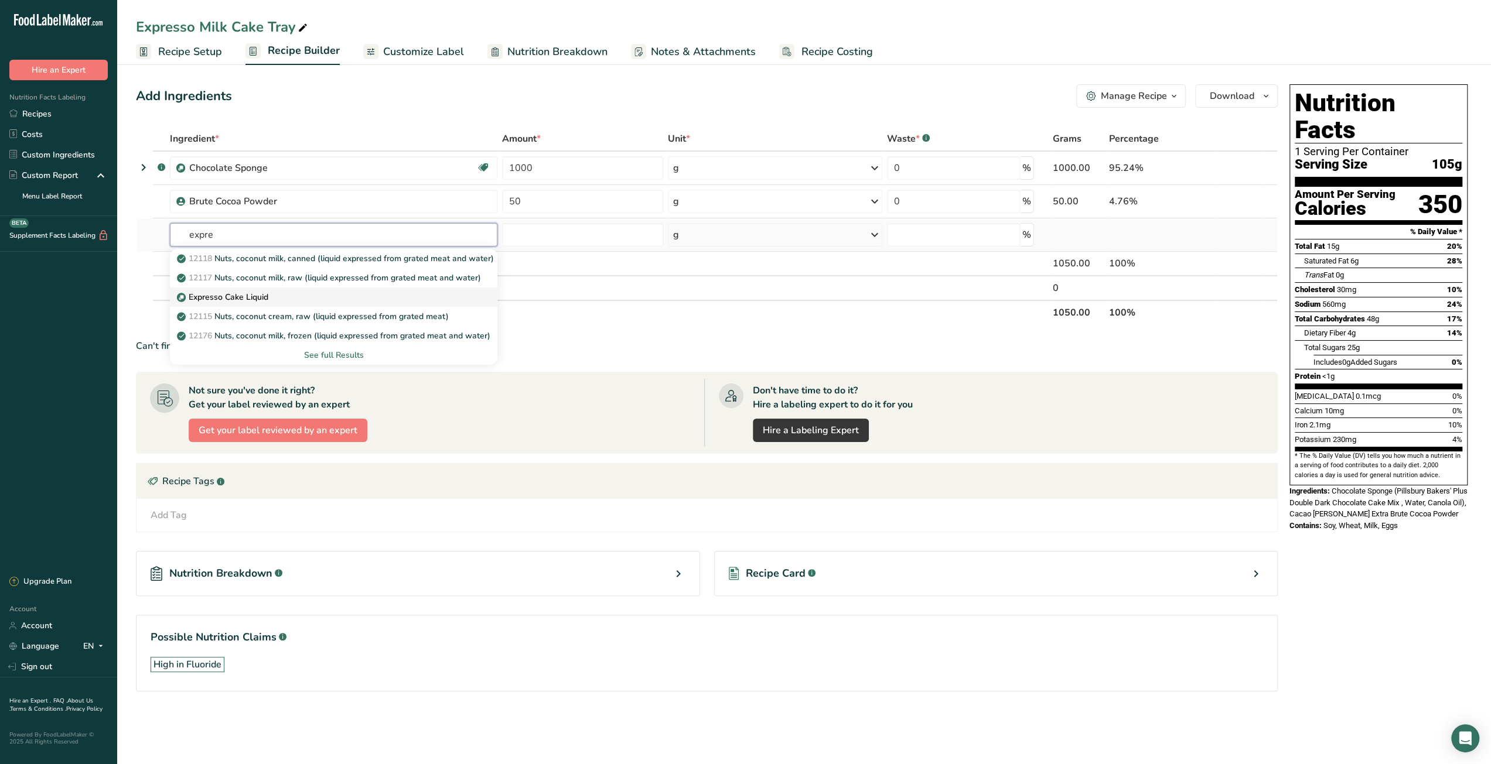
type input "Expresso Cake Liquid"
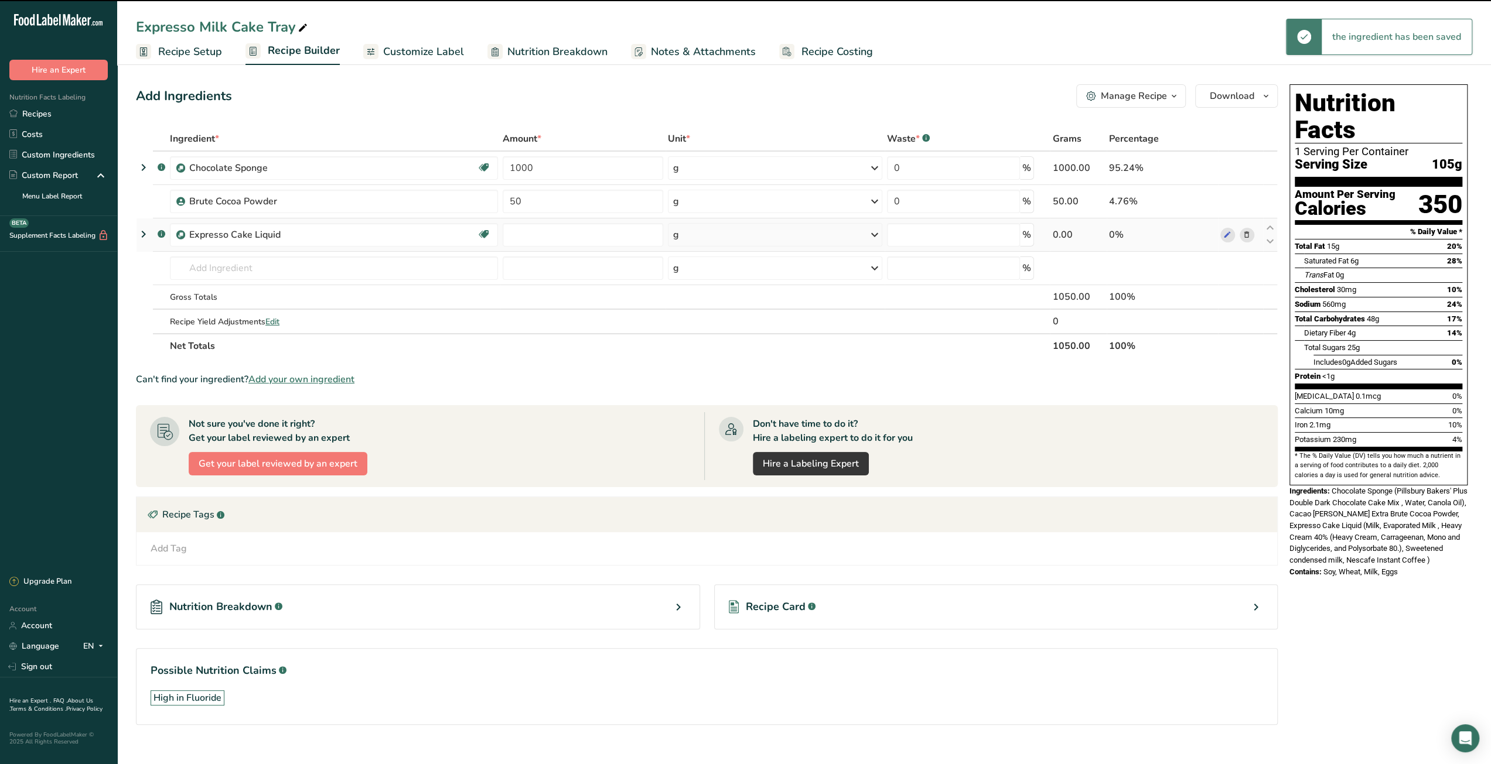
type input "0"
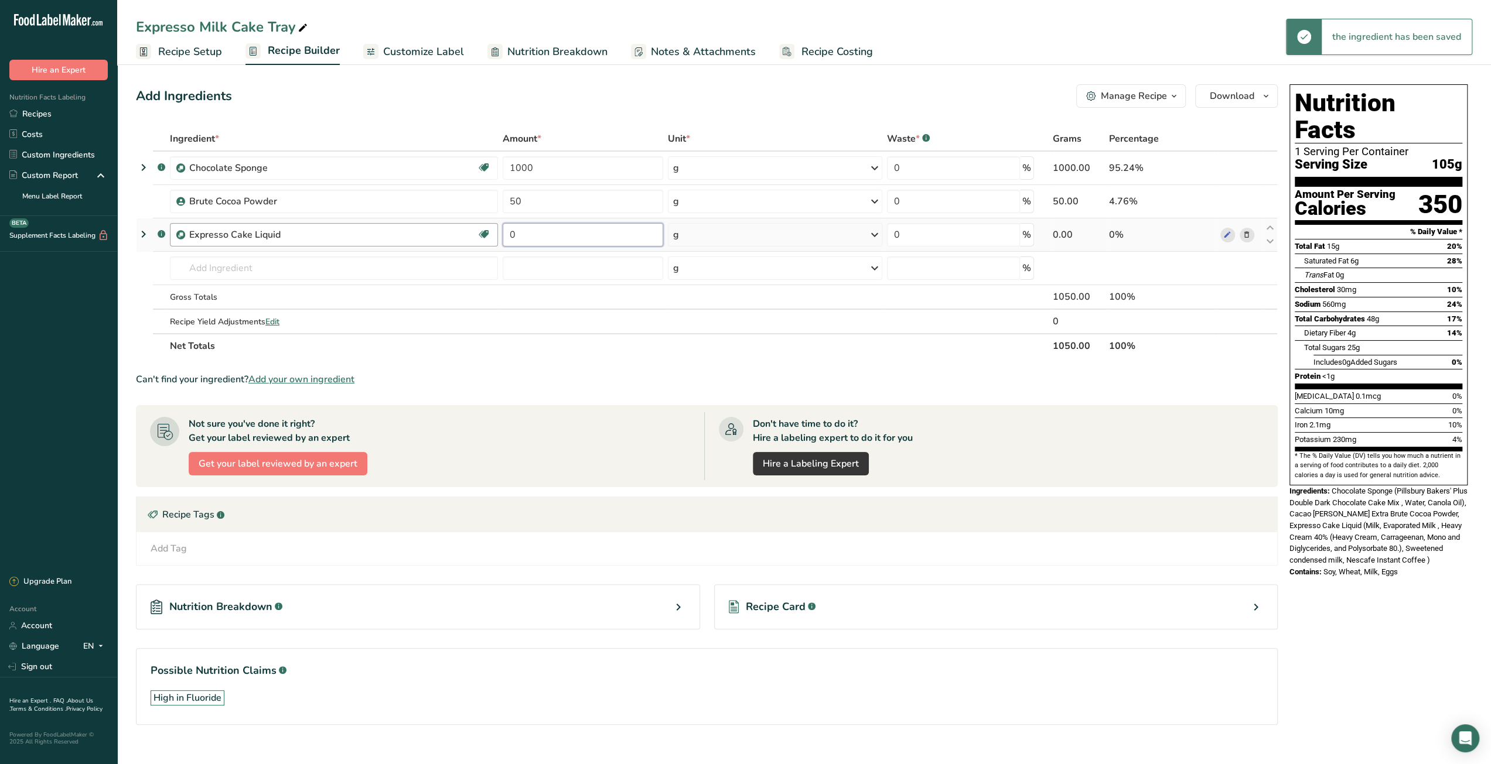
click at [494, 236] on tr ".a-a{fill:#347362;}.b-a{fill:#fff;} Expresso Cake Liquid Gluten free Vegetarian…" at bounding box center [706, 234] width 1140 height 33
type input "1400"
click at [582, 383] on div "Can't find your ingredient? Add your own ingredient" at bounding box center [707, 380] width 1142 height 14
click at [815, 50] on span "Recipe Costing" at bounding box center [836, 52] width 71 height 16
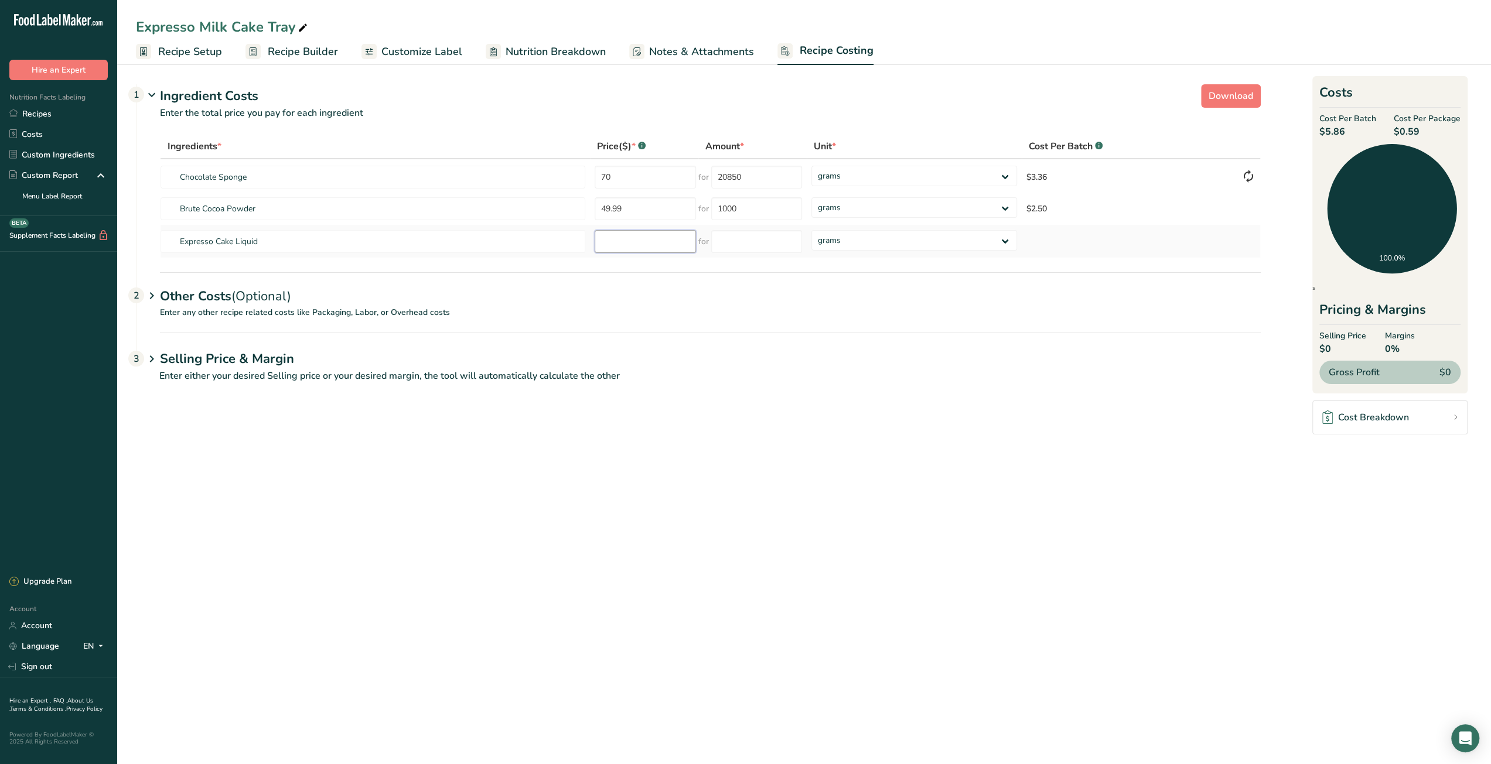
click at [646, 240] on input "number" at bounding box center [645, 241] width 101 height 23
type input "62.27"
click at [726, 241] on input "number" at bounding box center [756, 241] width 91 height 23
paste input "16270"
type input "16270"
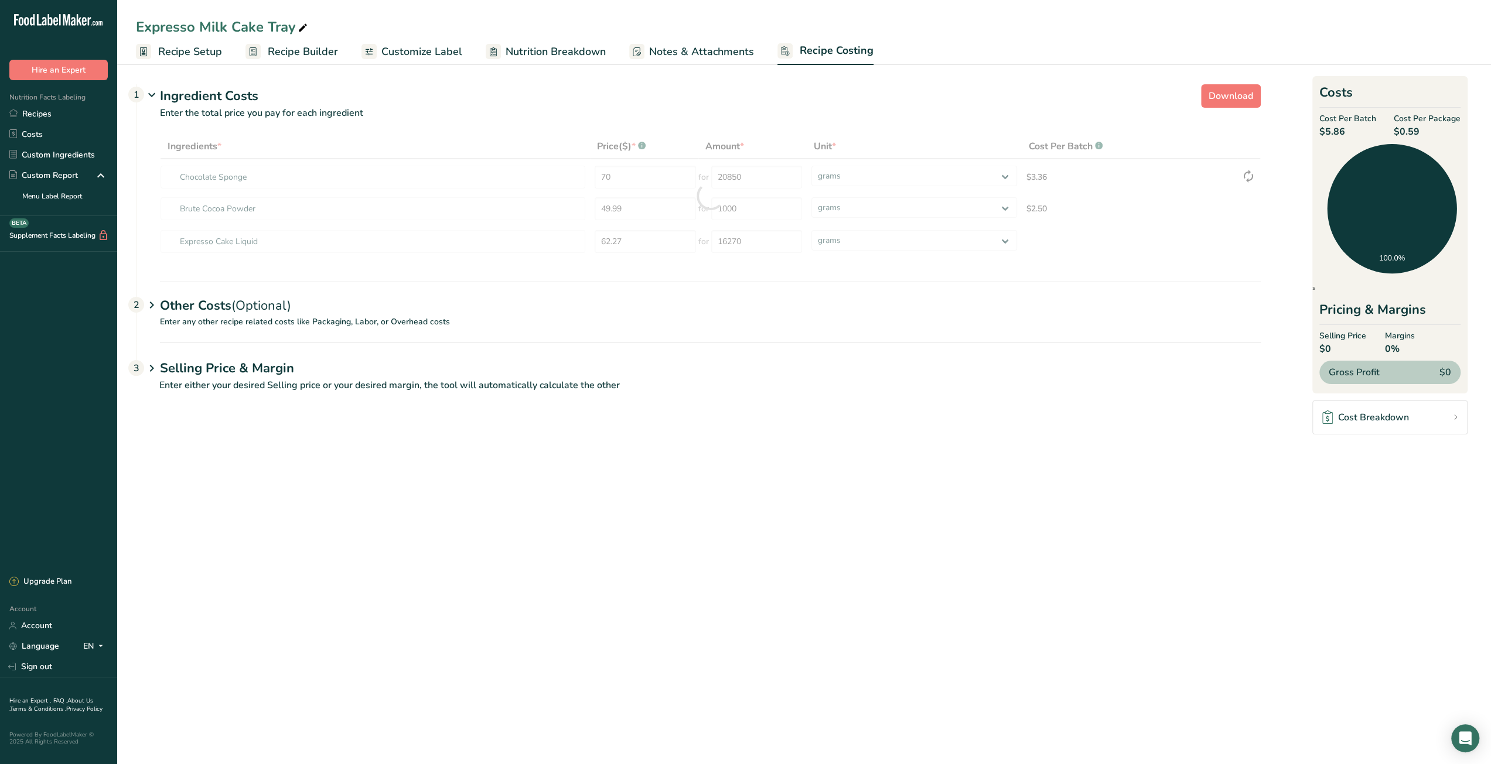
click at [802, 446] on main "Expresso Milk Cake Tray Recipe Setup Recipe Builder Customize Label Nutrition B…" at bounding box center [745, 382] width 1491 height 764
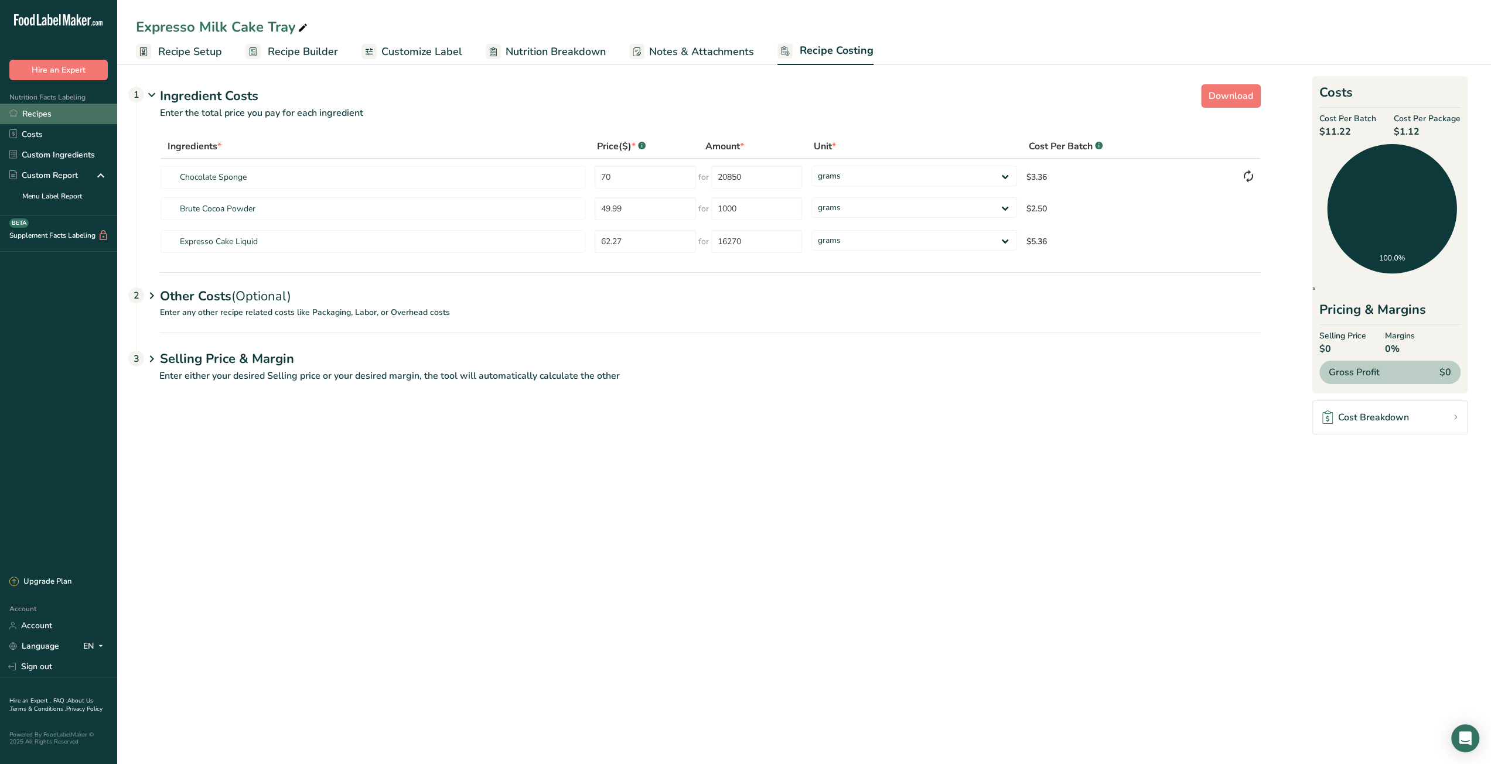
click at [54, 108] on link "Recipes" at bounding box center [58, 114] width 117 height 21
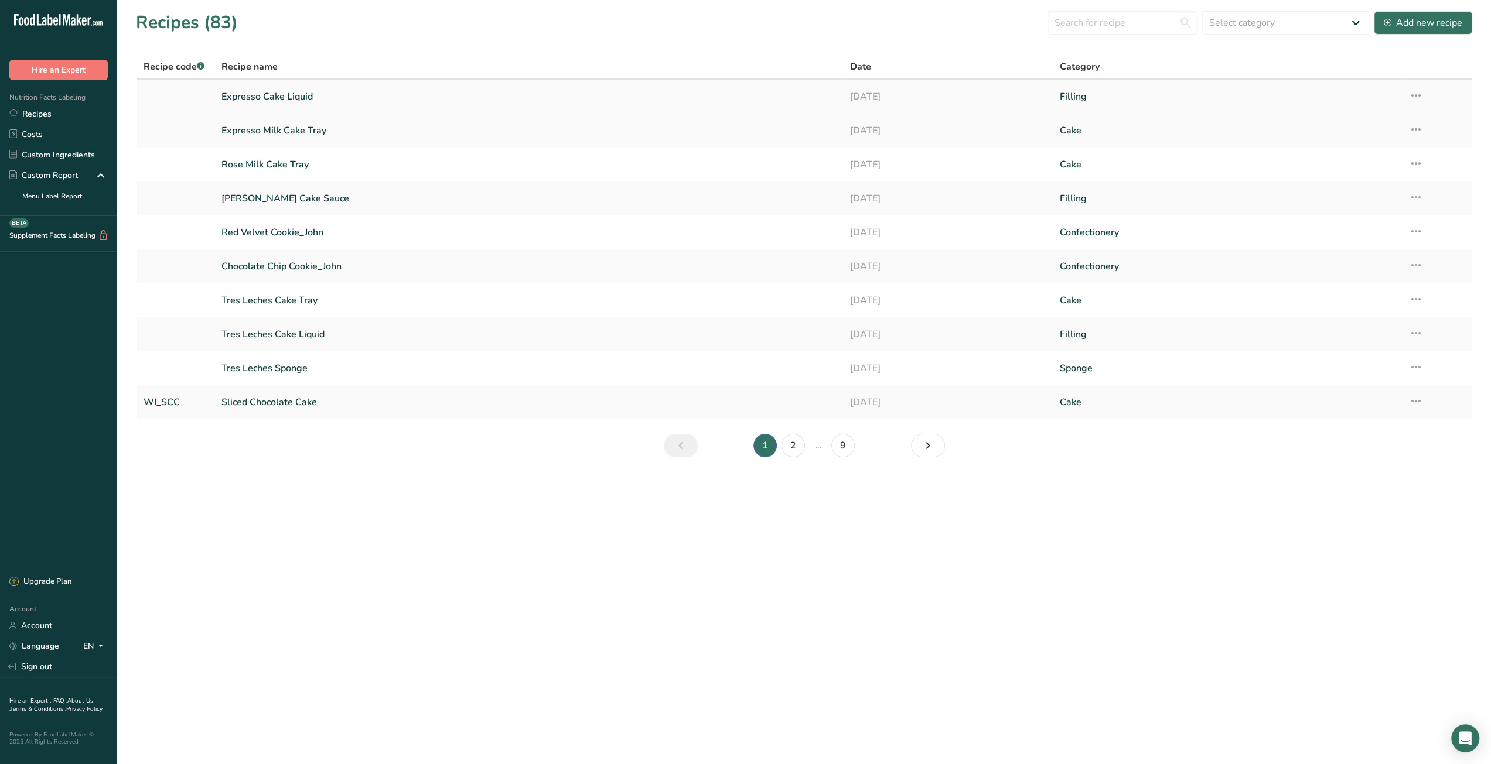
click at [276, 100] on link "Expresso Cake Liquid" at bounding box center [528, 96] width 614 height 25
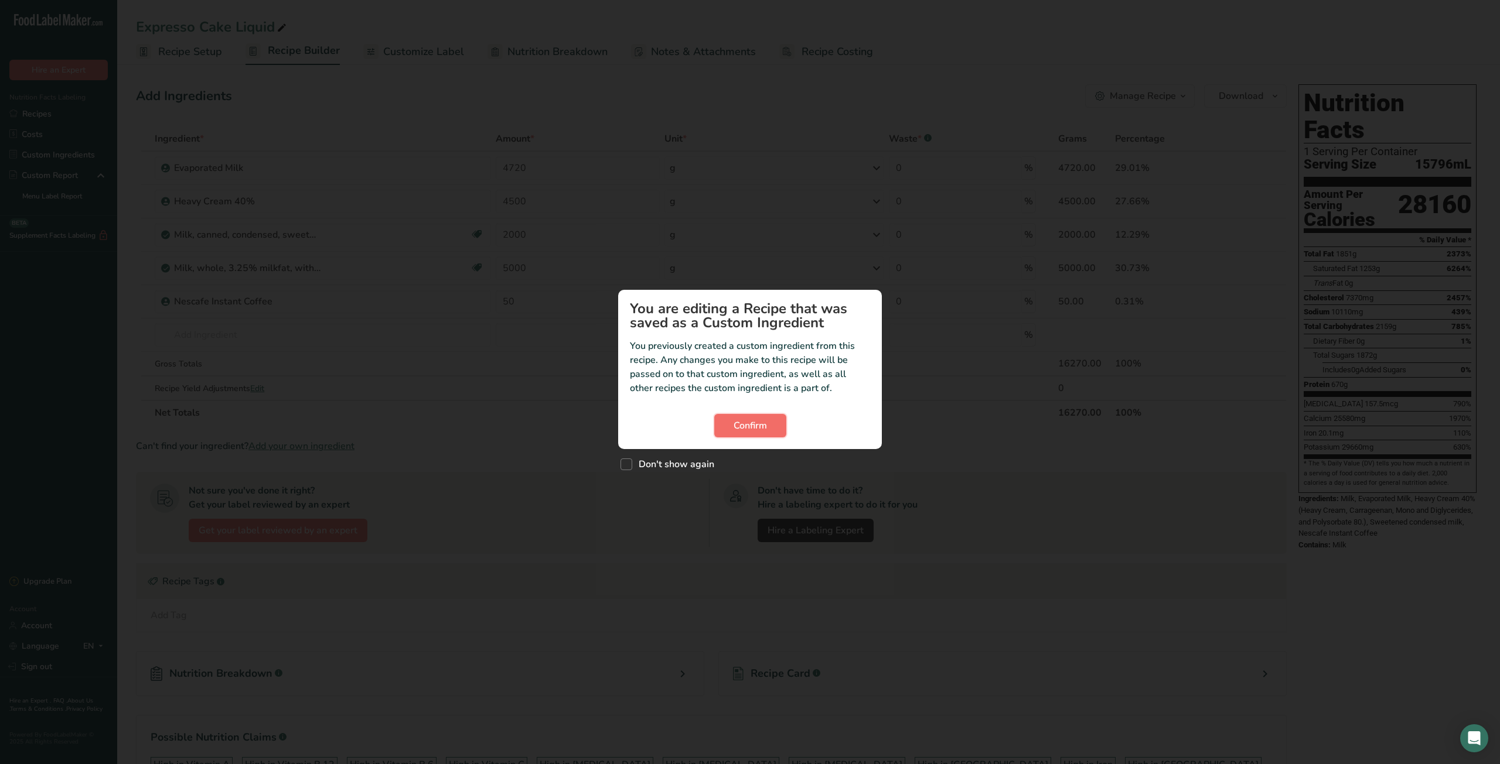
click at [740, 435] on button "Confirm" at bounding box center [750, 425] width 72 height 23
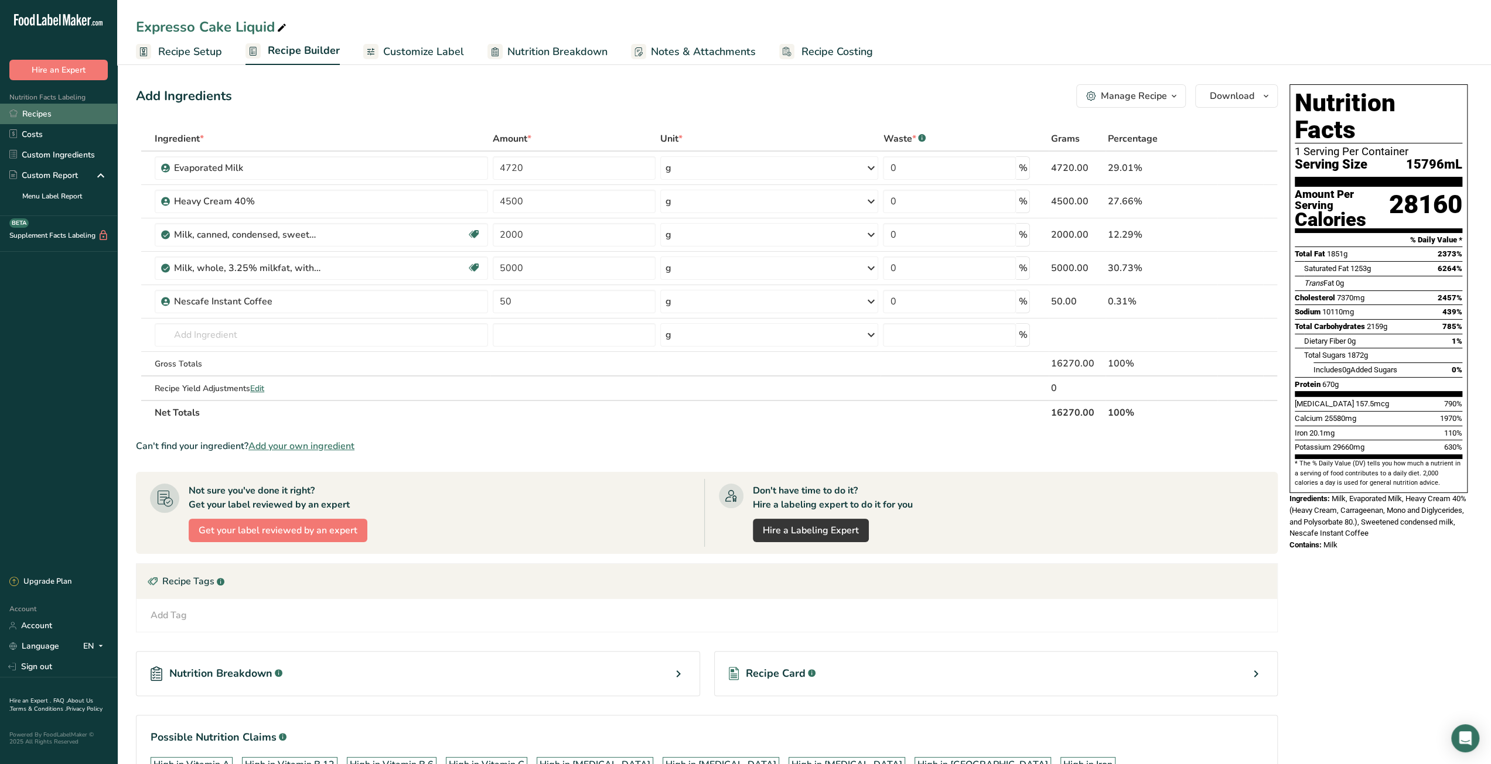
click at [57, 113] on link "Recipes" at bounding box center [58, 114] width 117 height 21
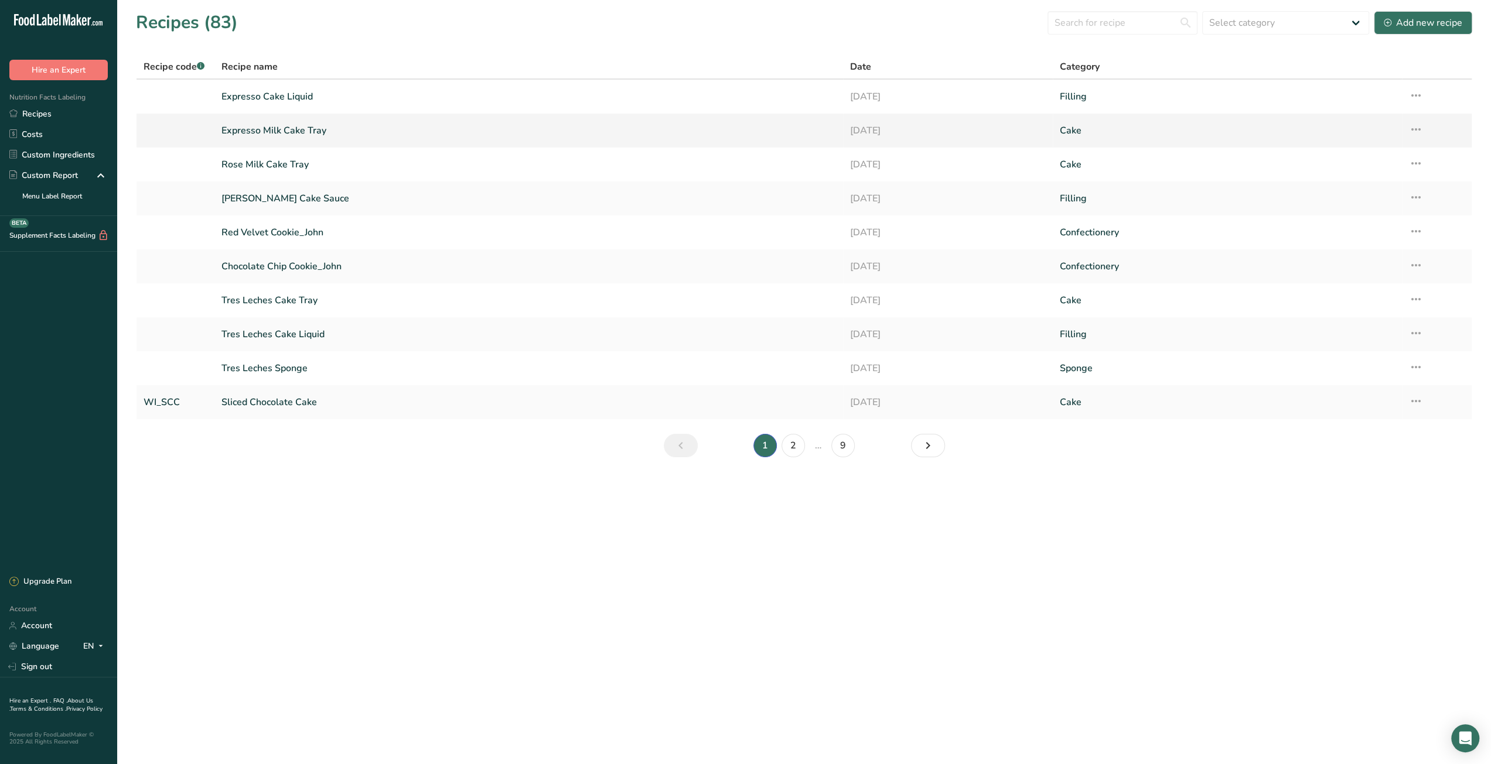
click at [302, 131] on link "Expresso Milk Cake Tray" at bounding box center [528, 130] width 614 height 25
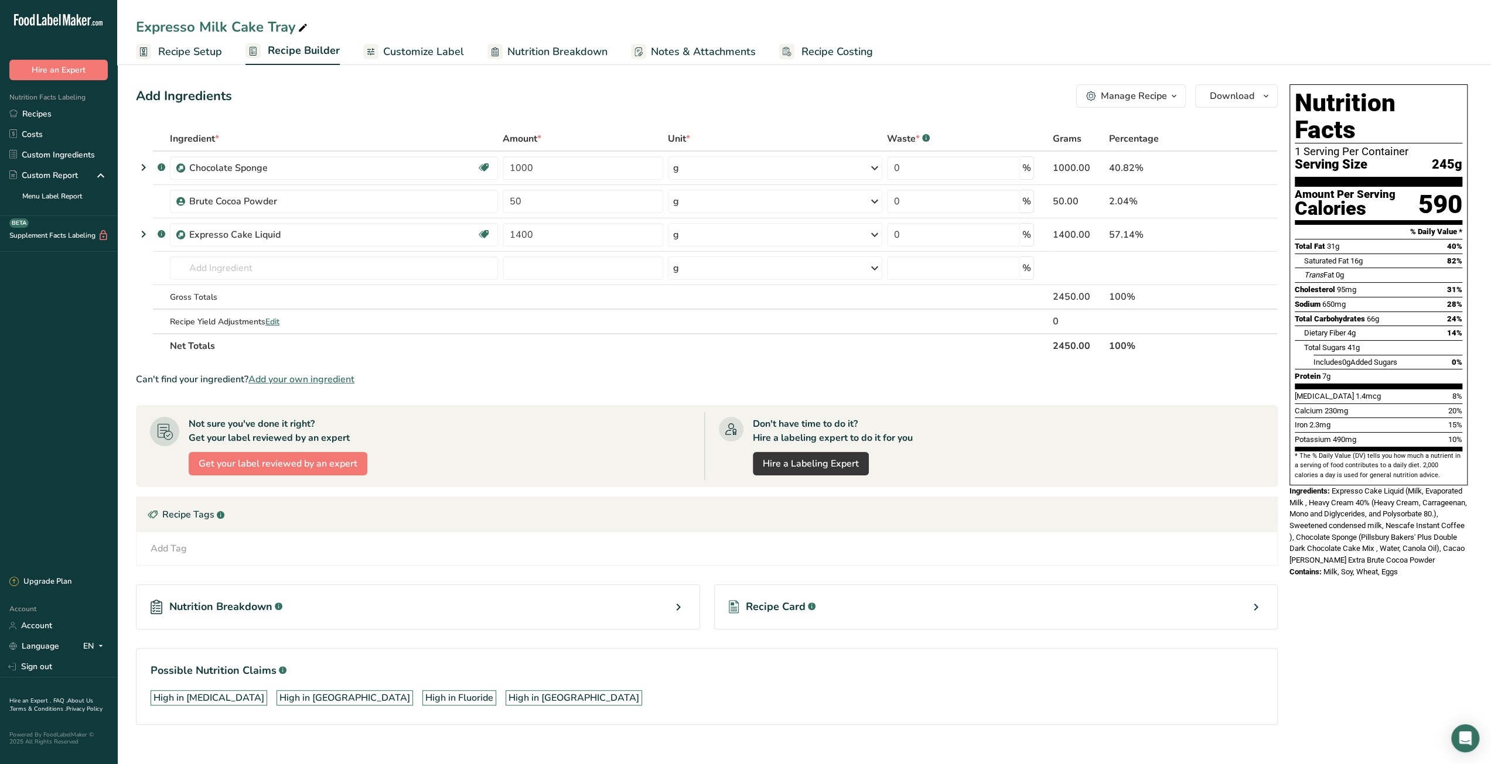
click at [827, 53] on span "Recipe Costing" at bounding box center [836, 52] width 71 height 16
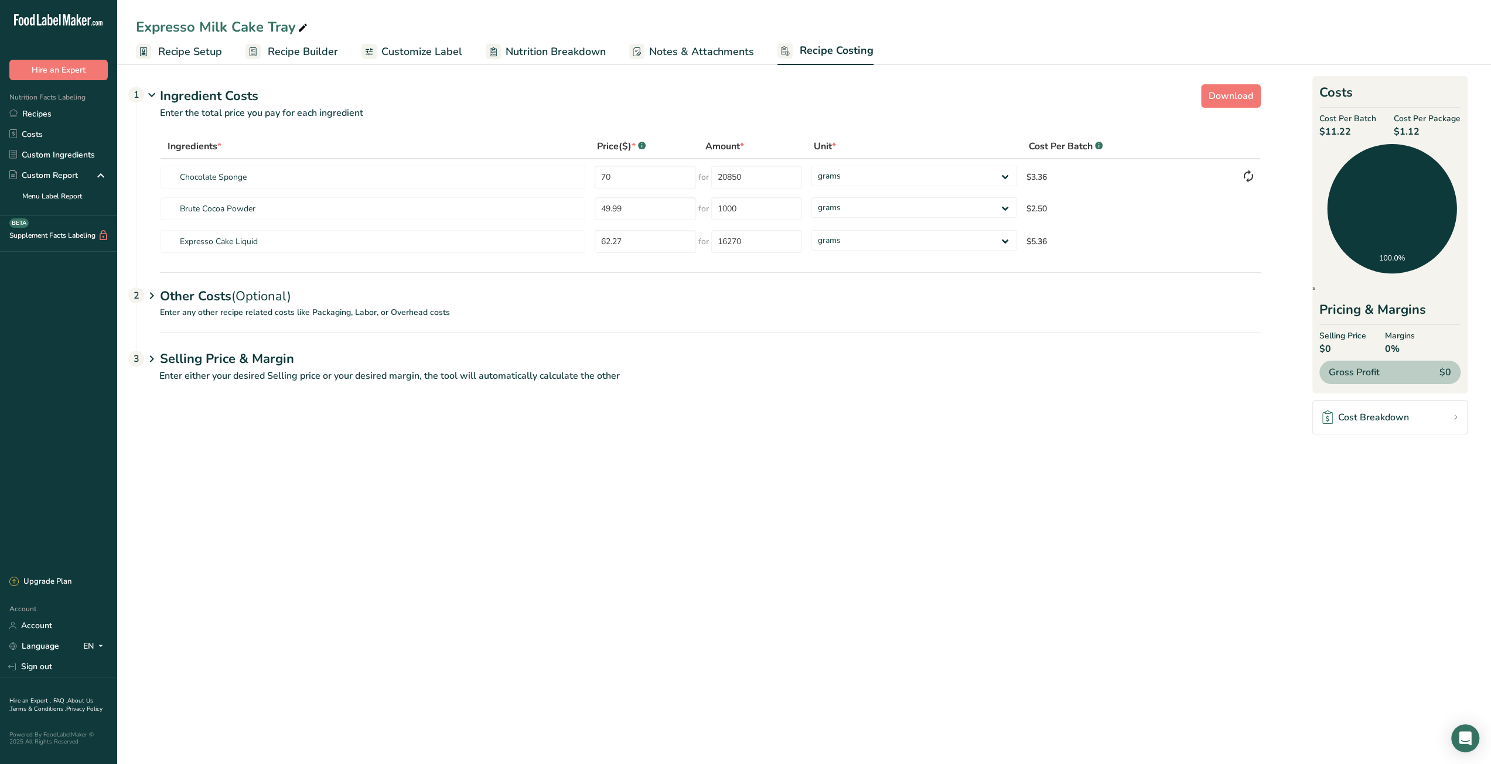
drag, startPoint x: 1401, startPoint y: 132, endPoint x: 1421, endPoint y: 132, distance: 19.9
click at [1421, 132] on span "$1.12" at bounding box center [1427, 132] width 67 height 14
click at [49, 113] on link "Recipes" at bounding box center [58, 114] width 117 height 21
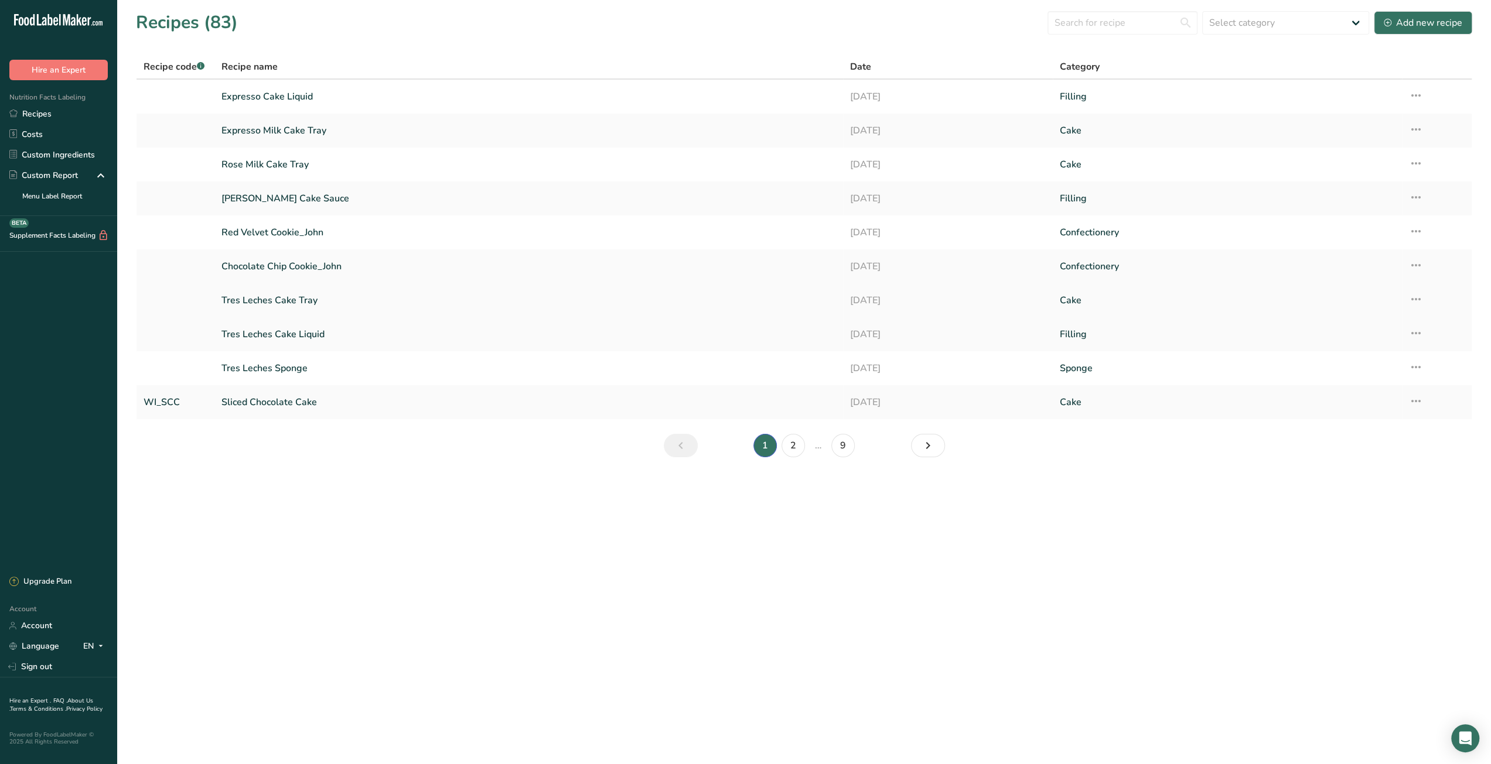
click at [303, 303] on link "Tres Leches Cake Tray" at bounding box center [528, 300] width 614 height 25
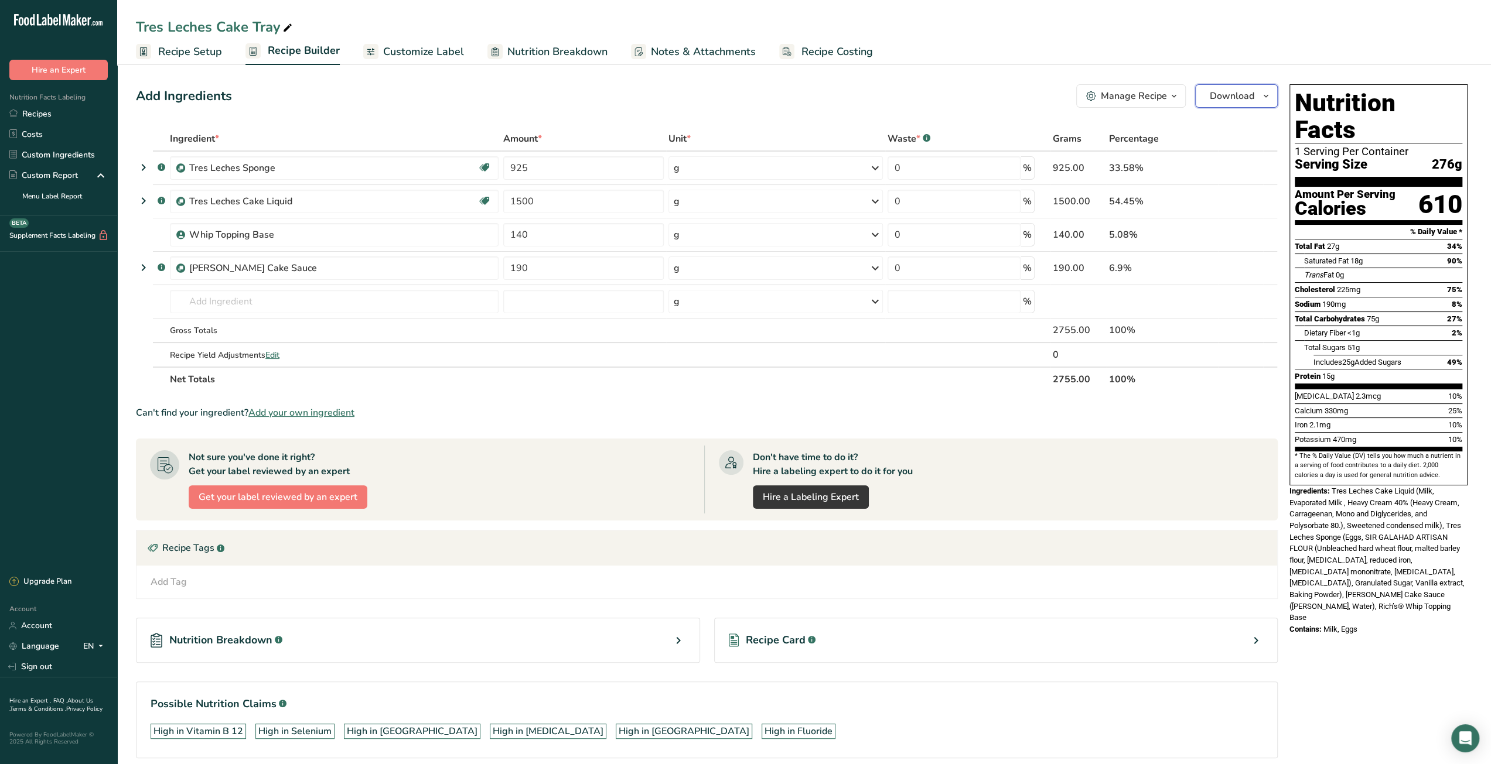
click at [1242, 97] on span "Download" at bounding box center [1232, 96] width 45 height 14
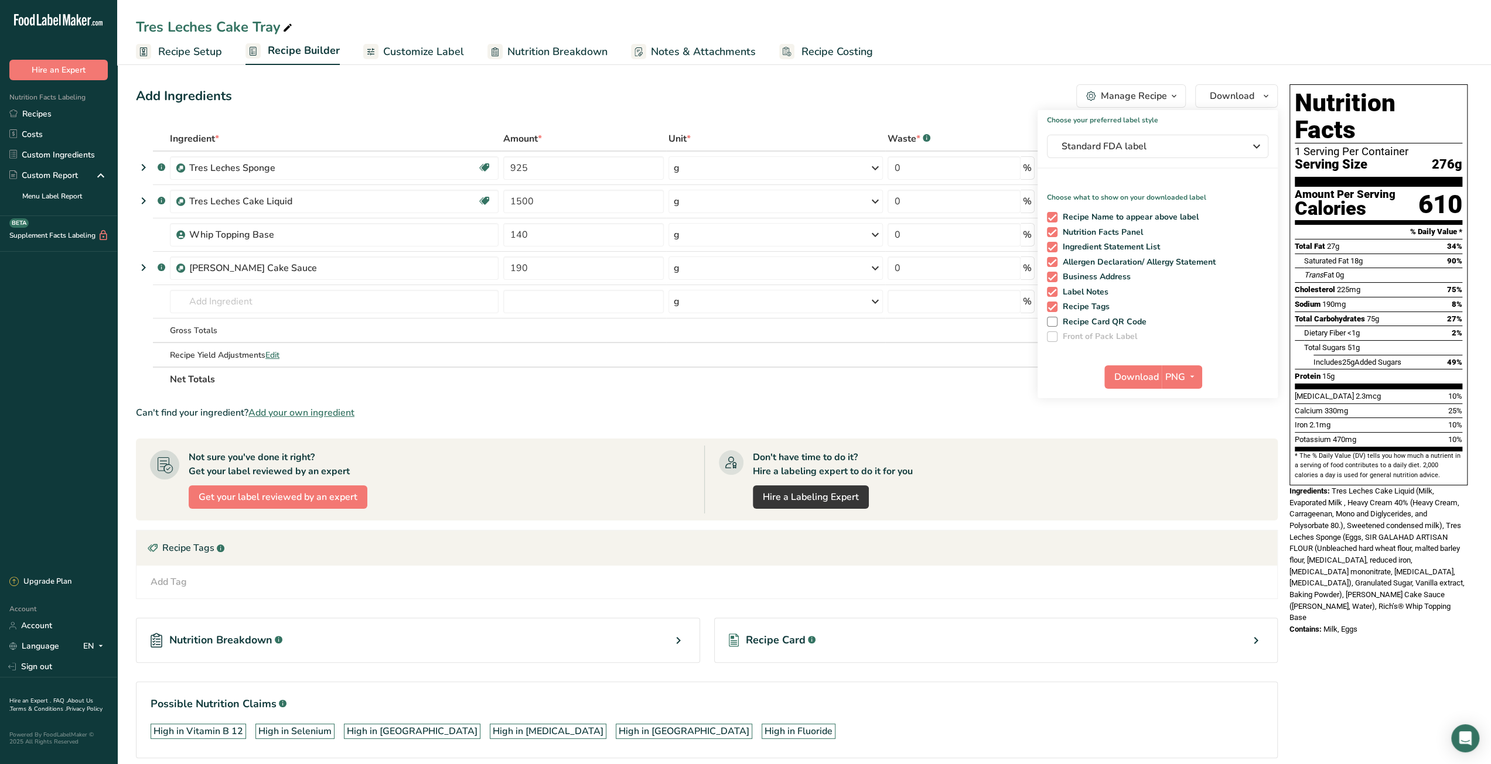
click at [1216, 63] on ul "Recipe Setup Recipe Builder Customize Label Nutrition Breakdown Notes & Attachm…" at bounding box center [804, 51] width 1374 height 28
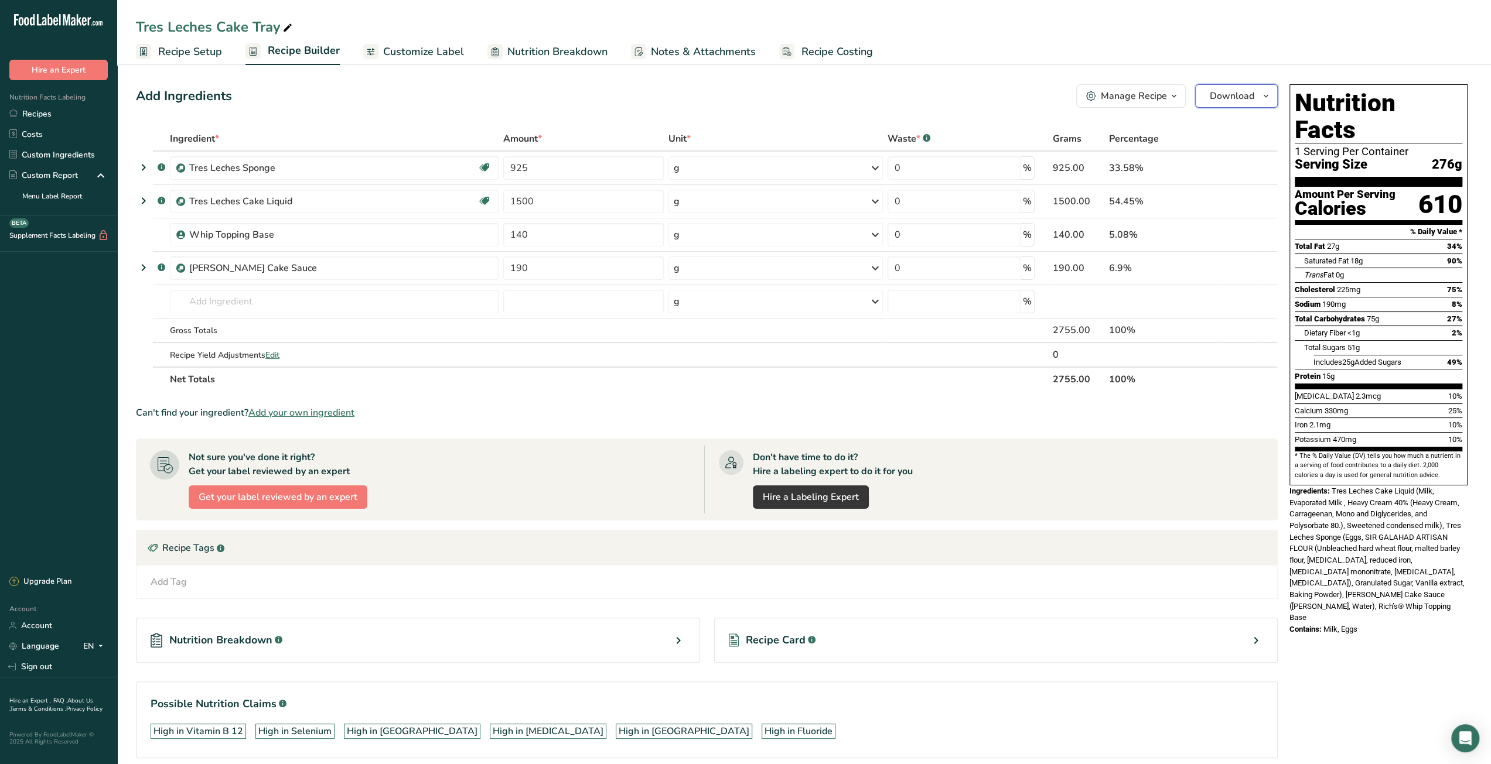
click at [1235, 100] on span "Download" at bounding box center [1232, 96] width 45 height 14
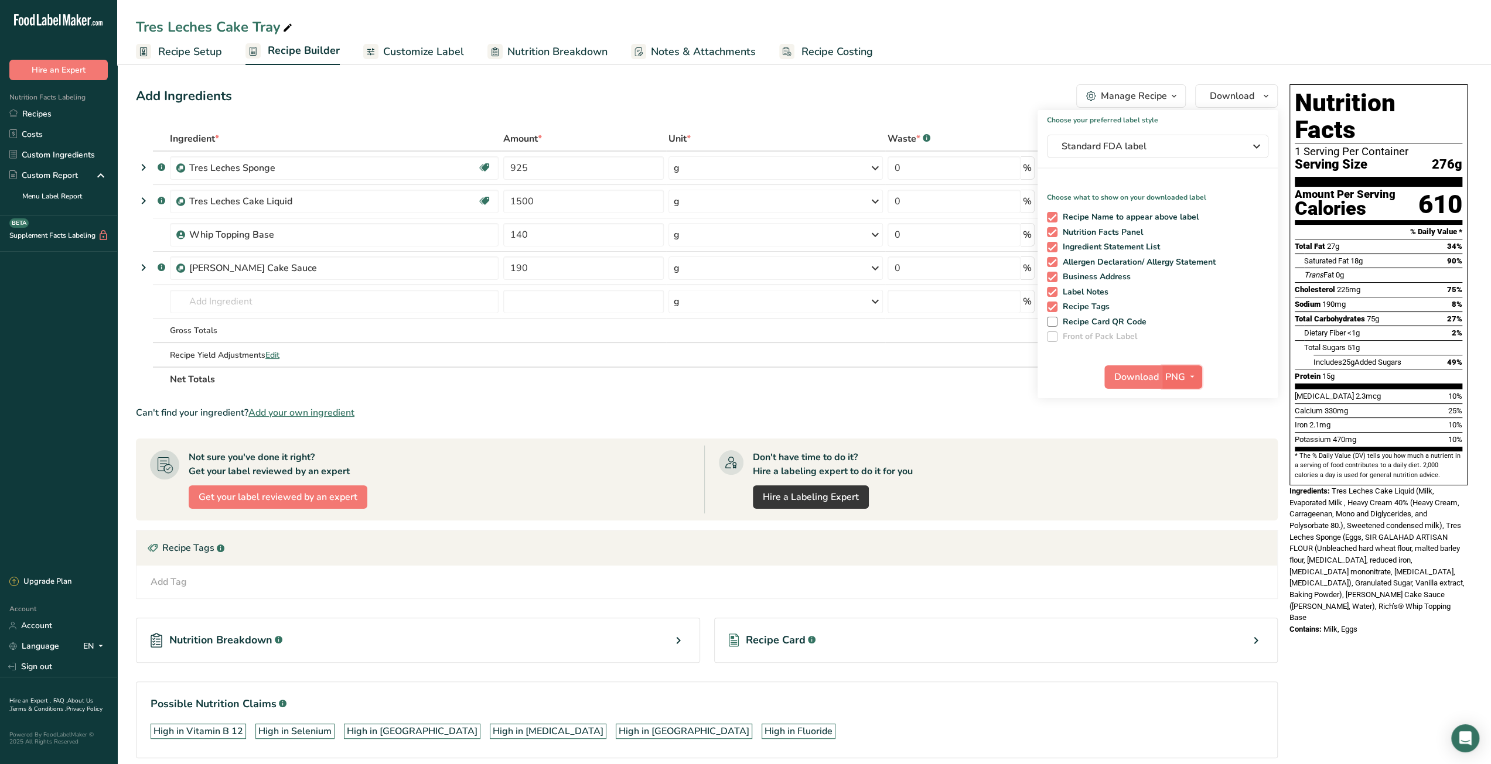
click at [1190, 378] on icon "button" at bounding box center [1191, 377] width 9 height 15
click at [1186, 457] on link "PDF" at bounding box center [1182, 458] width 37 height 19
click at [1133, 376] on span "Download" at bounding box center [1137, 377] width 45 height 14
click at [42, 114] on link "Recipes" at bounding box center [58, 114] width 117 height 21
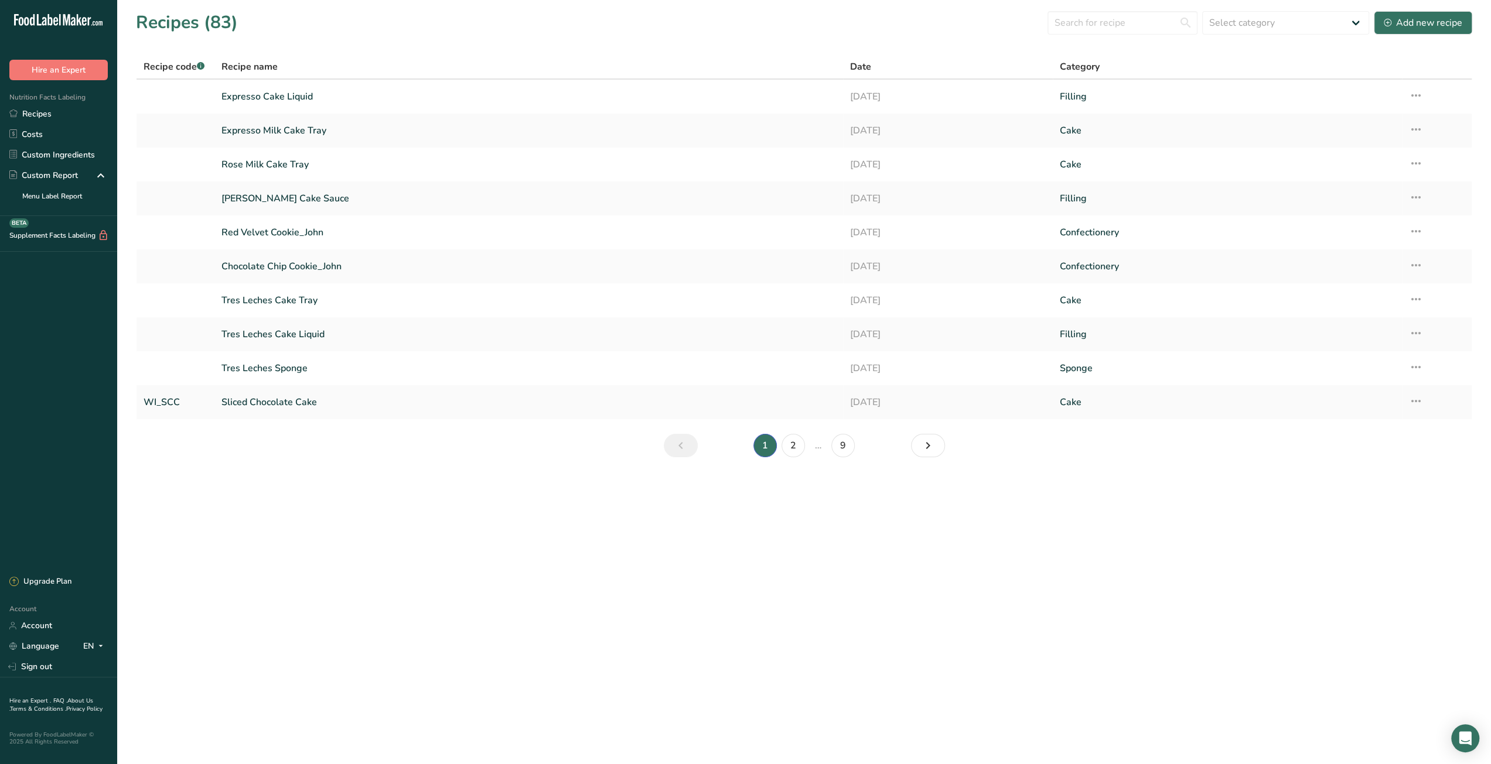
click at [315, 486] on main "Recipes (83) Select category All Baked Goods Beverages Cake Confectionery Cooke…" at bounding box center [745, 382] width 1491 height 764
click at [319, 300] on link "Tres Leches Cake Tray" at bounding box center [528, 300] width 614 height 25
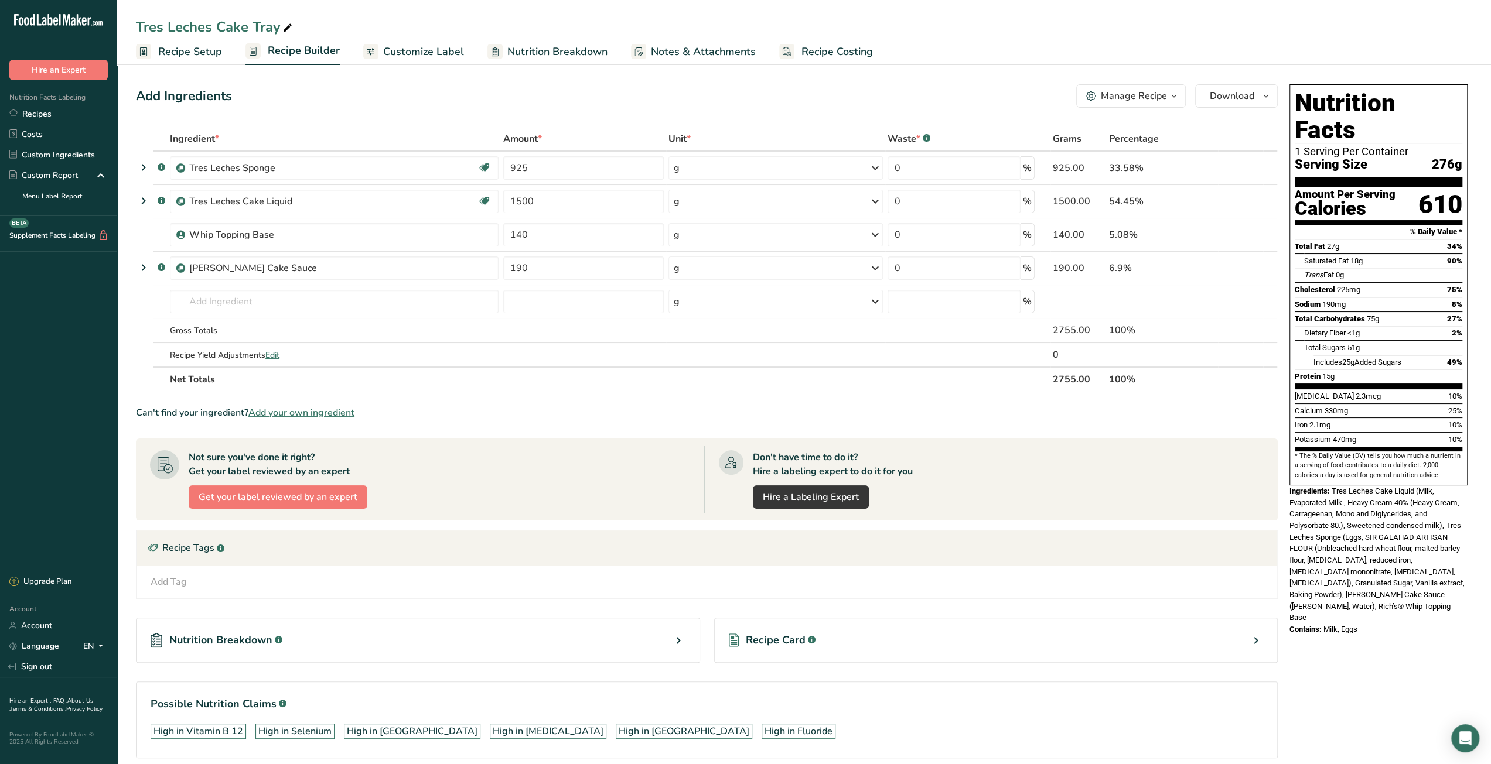
click at [186, 54] on span "Recipe Setup" at bounding box center [190, 52] width 64 height 16
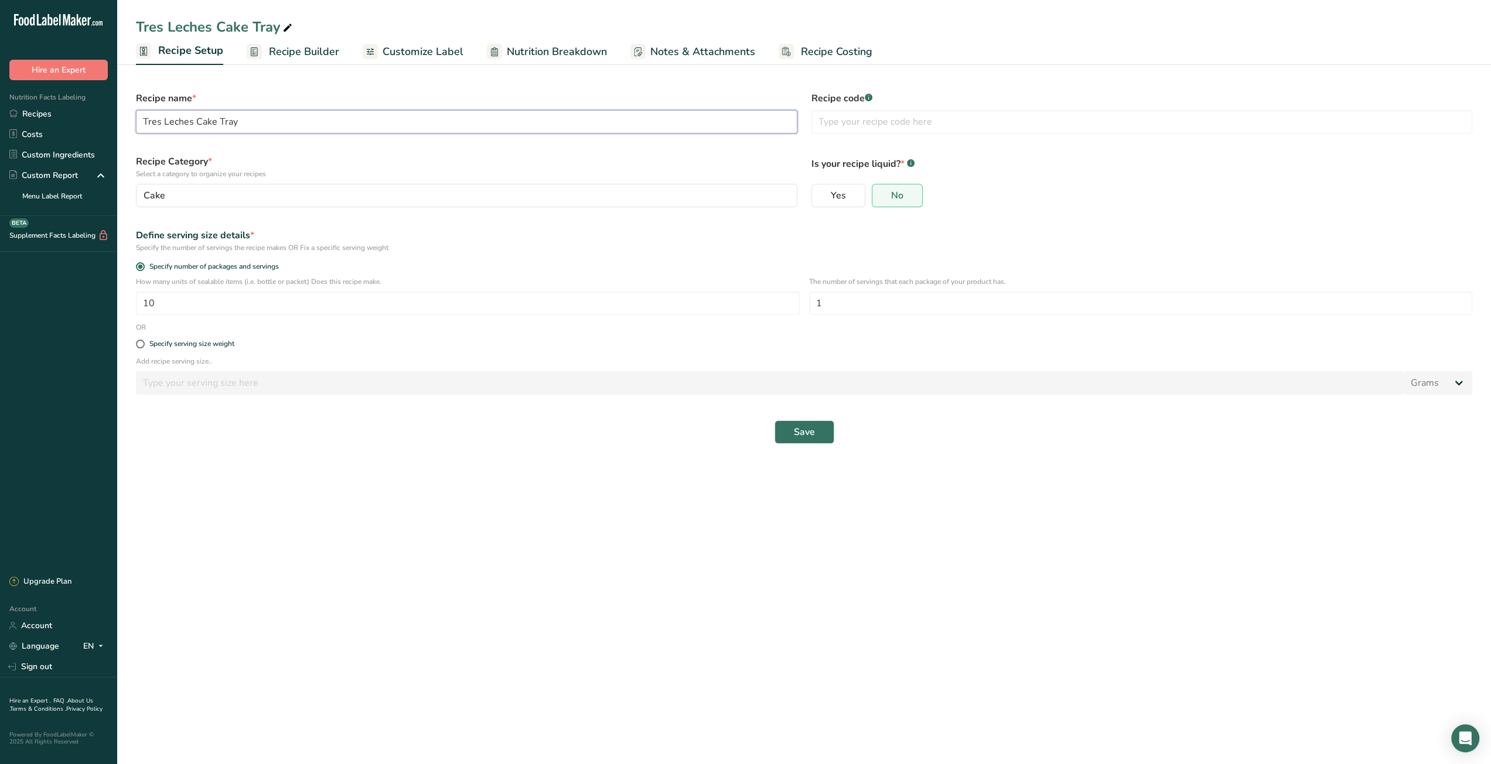
click at [192, 122] on input "Tres Leches Cake Tray" at bounding box center [466, 121] width 661 height 23
type input "Dulce Da Leches Milk Cake Tray"
click at [799, 439] on span "Save" at bounding box center [804, 432] width 21 height 14
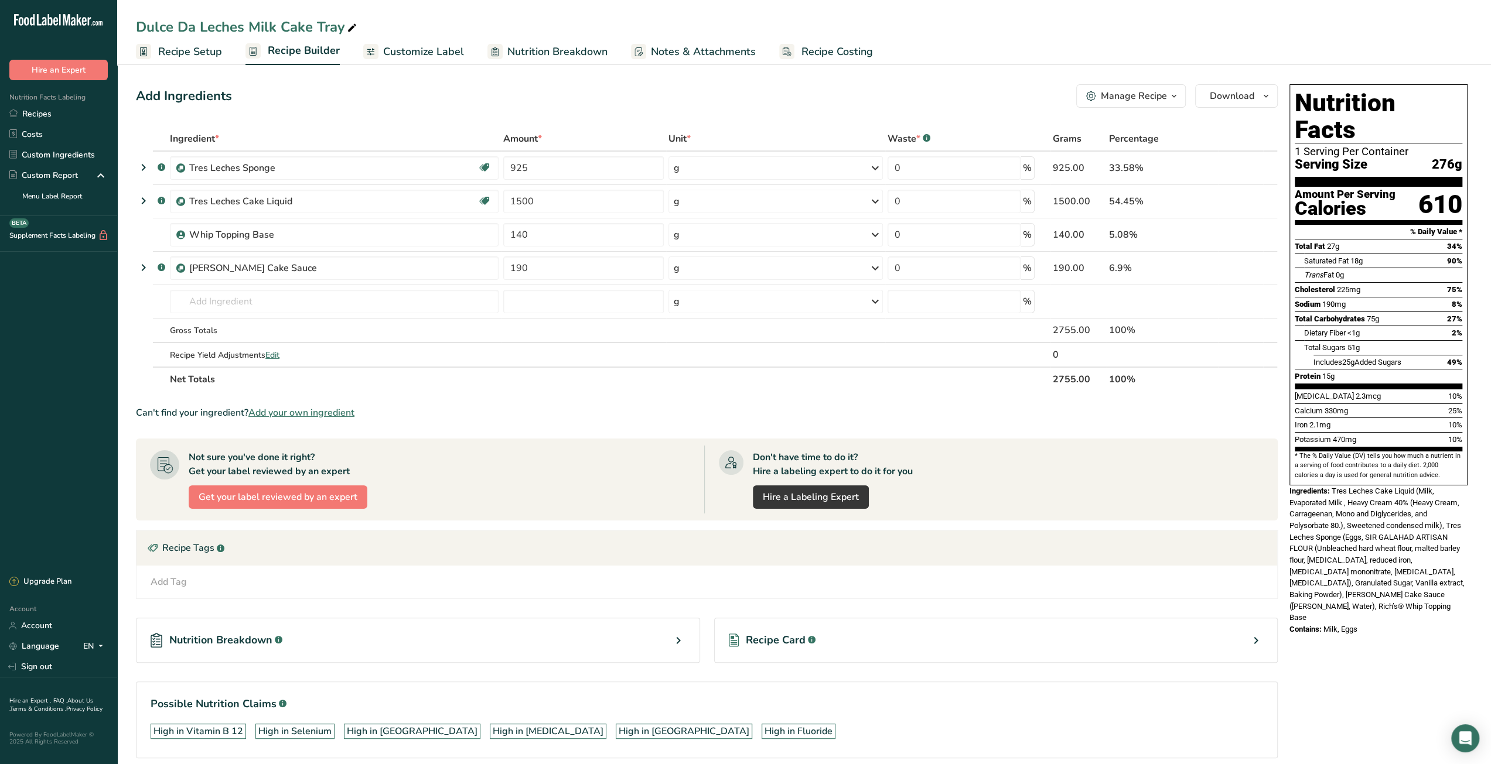
click at [829, 52] on span "Recipe Costing" at bounding box center [836, 52] width 71 height 16
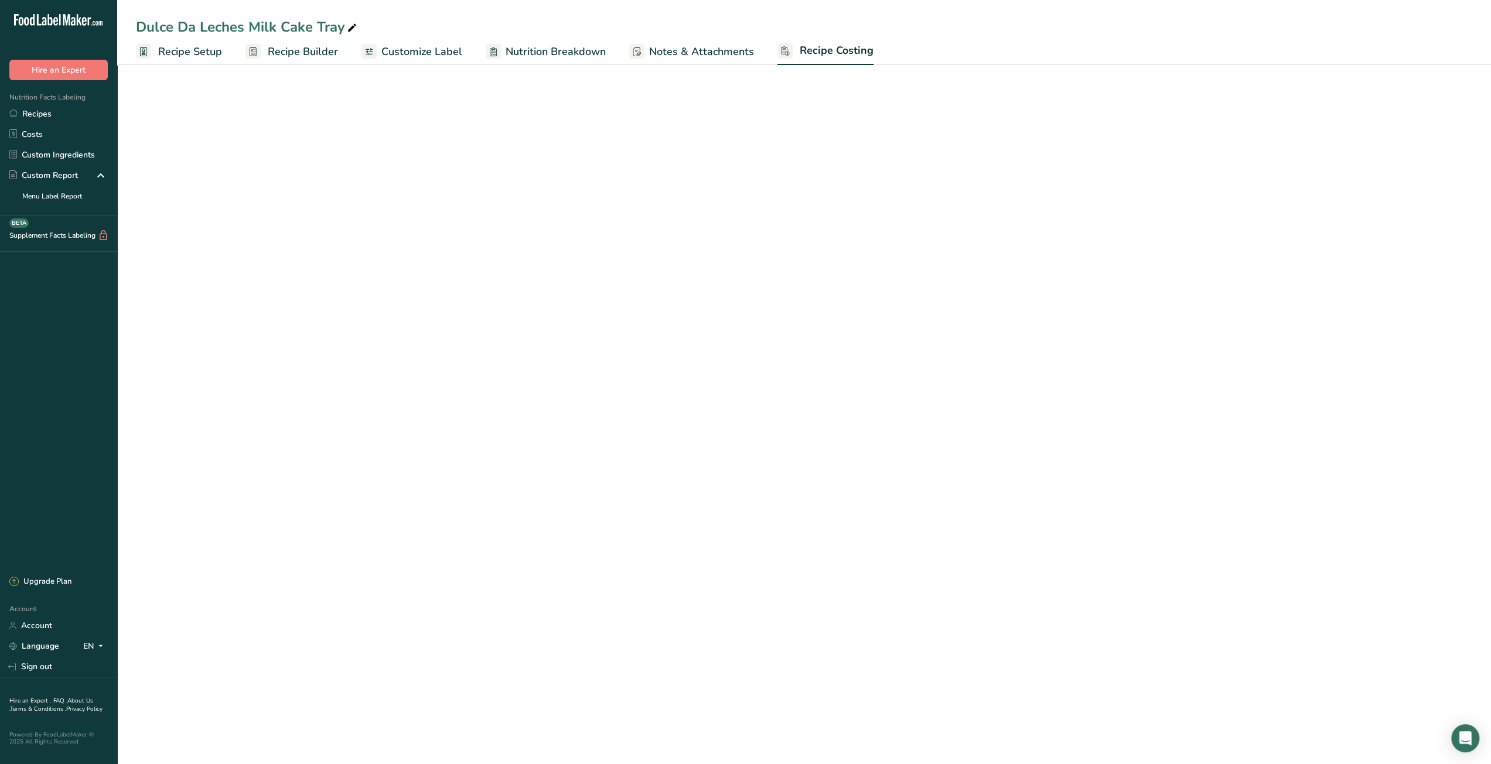
select select "12"
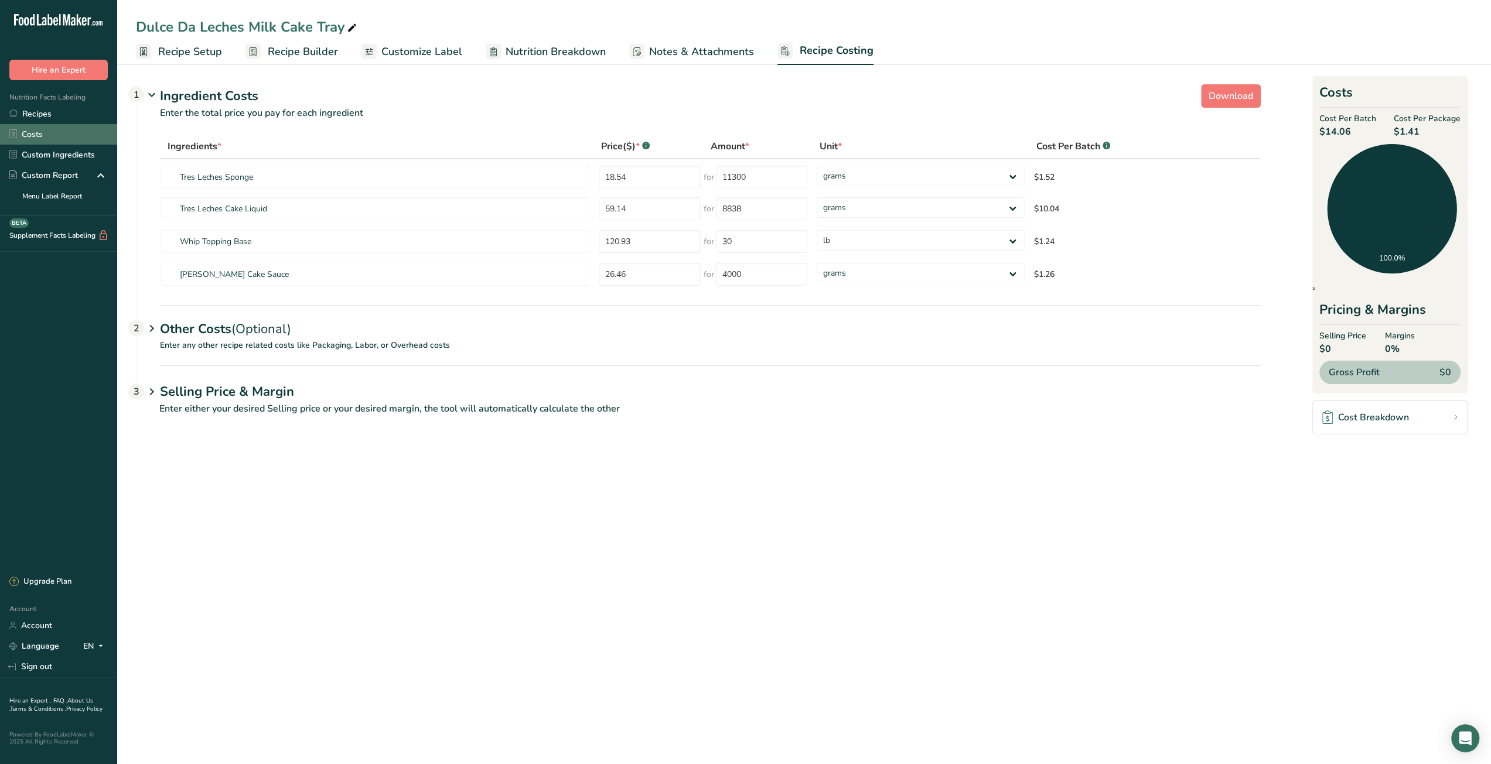
click at [59, 125] on link "Costs" at bounding box center [58, 134] width 117 height 21
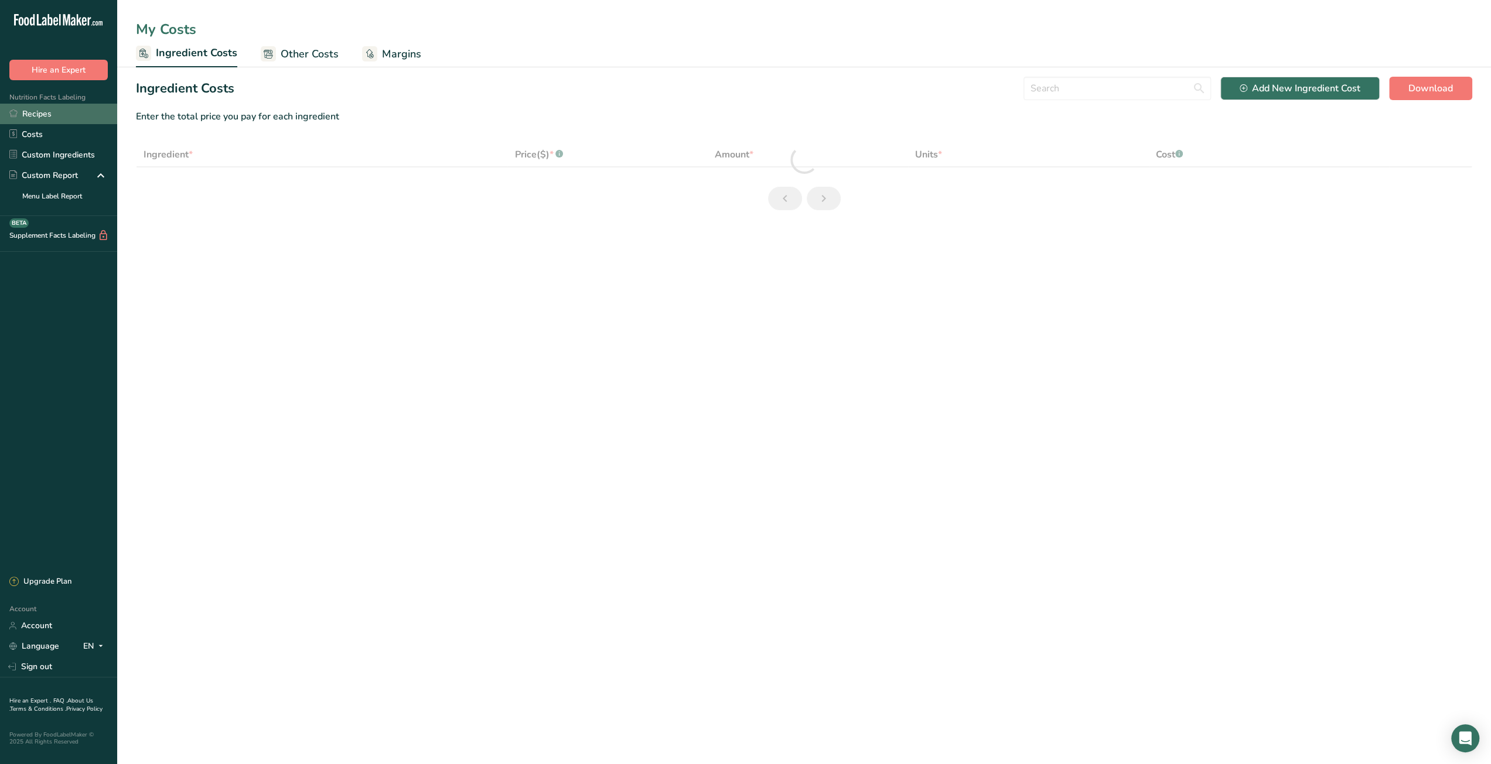
select select "5"
select select "12"
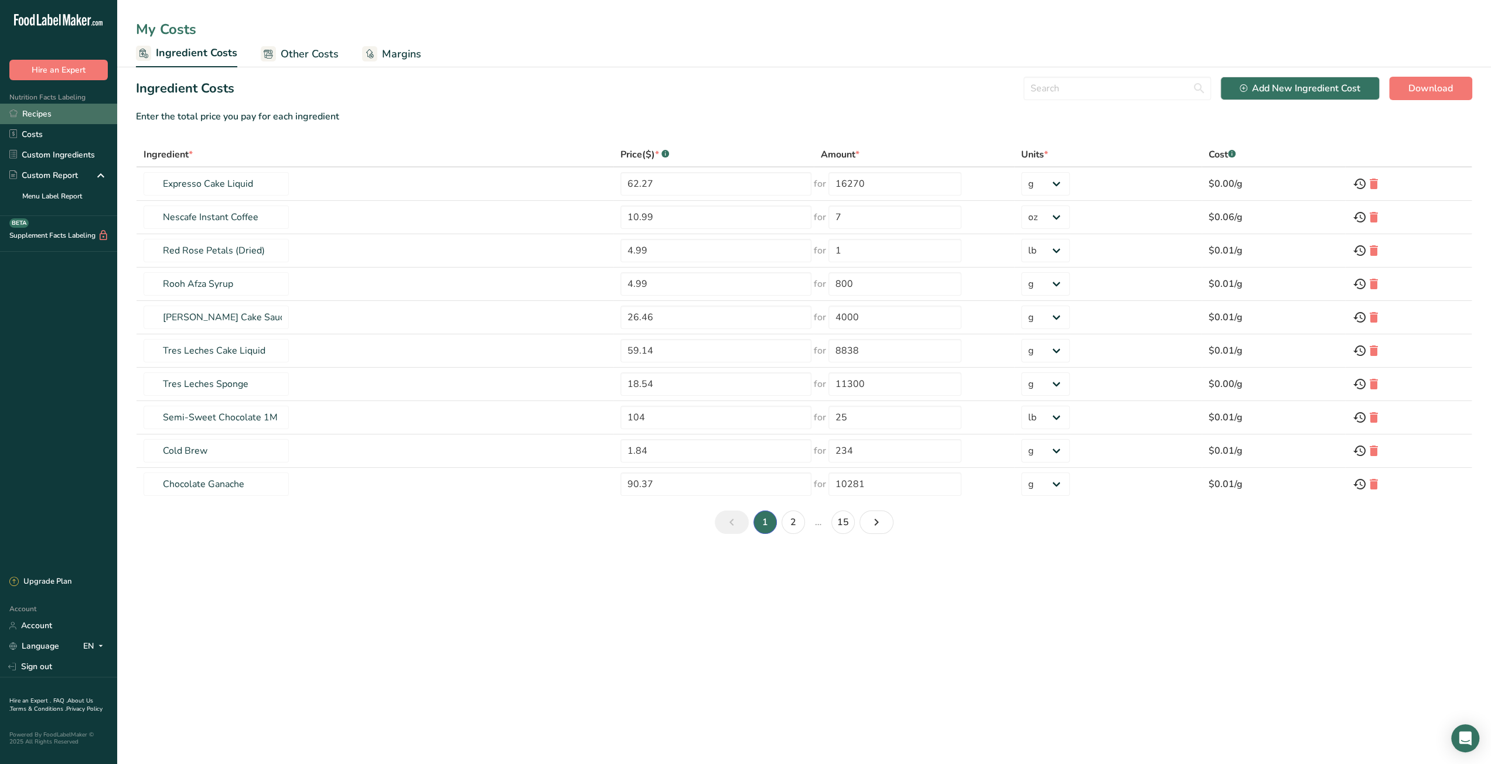
click at [68, 112] on link "Recipes" at bounding box center [58, 114] width 117 height 21
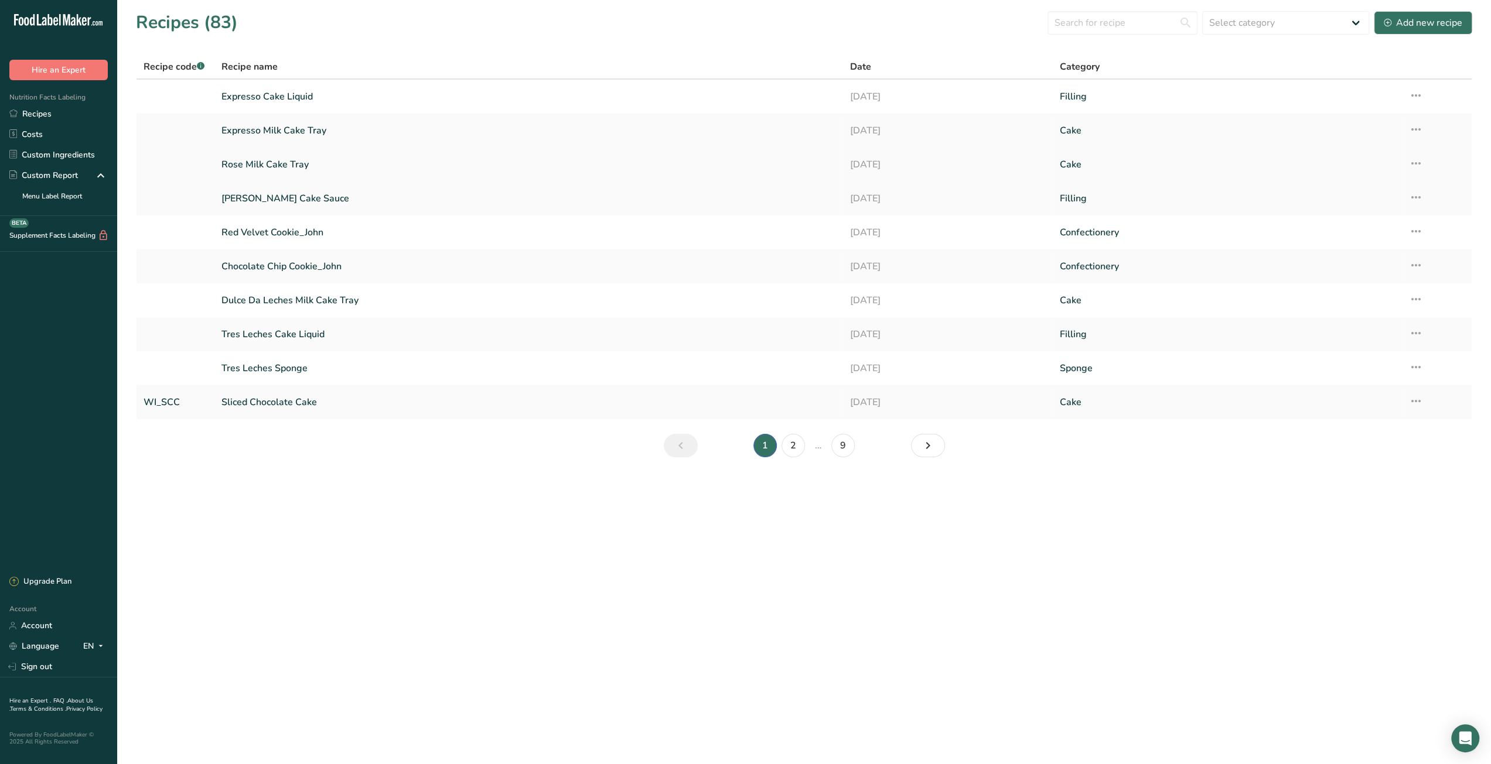
click at [289, 166] on link "Rose Milk Cake Tray" at bounding box center [528, 164] width 614 height 25
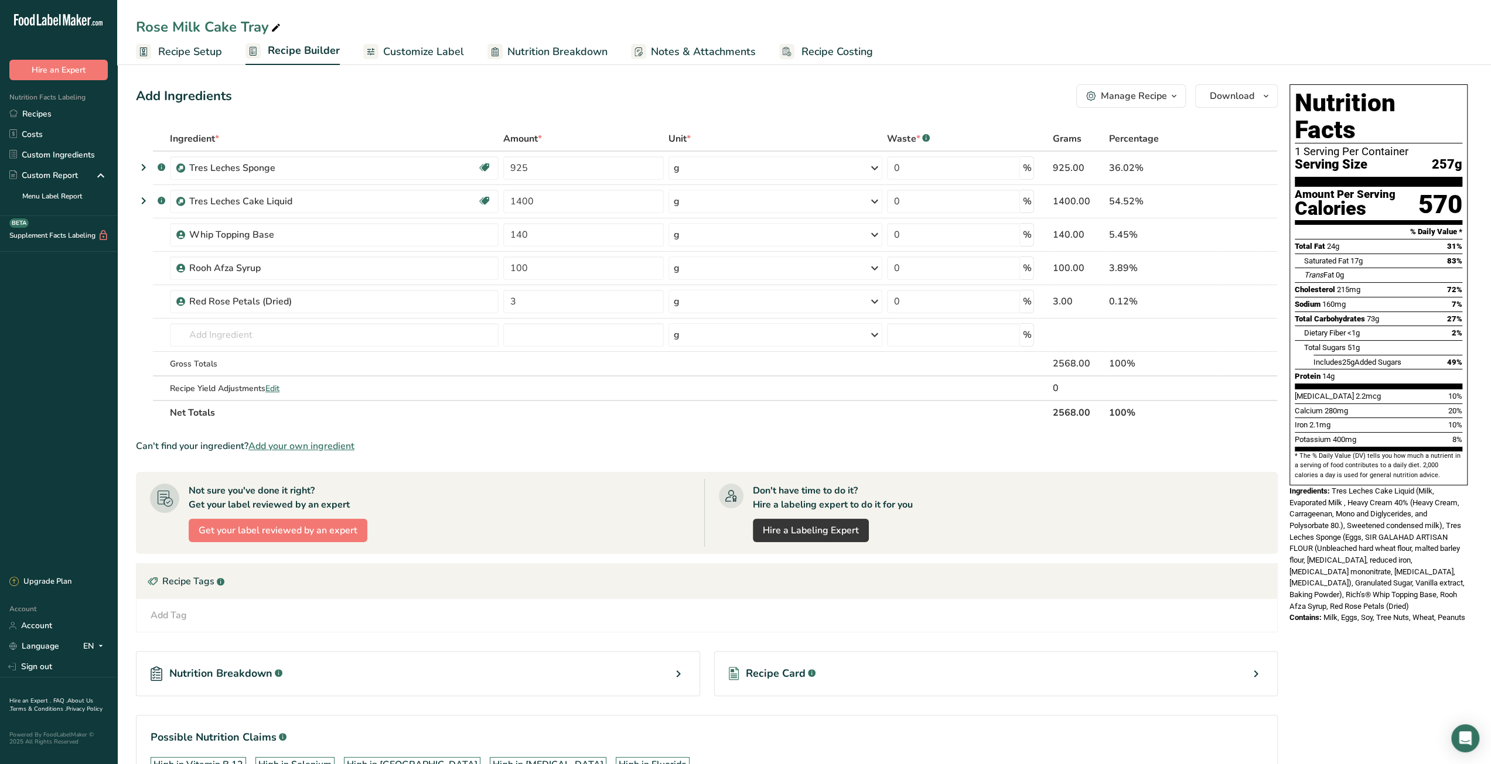
click at [844, 50] on span "Recipe Costing" at bounding box center [836, 52] width 71 height 16
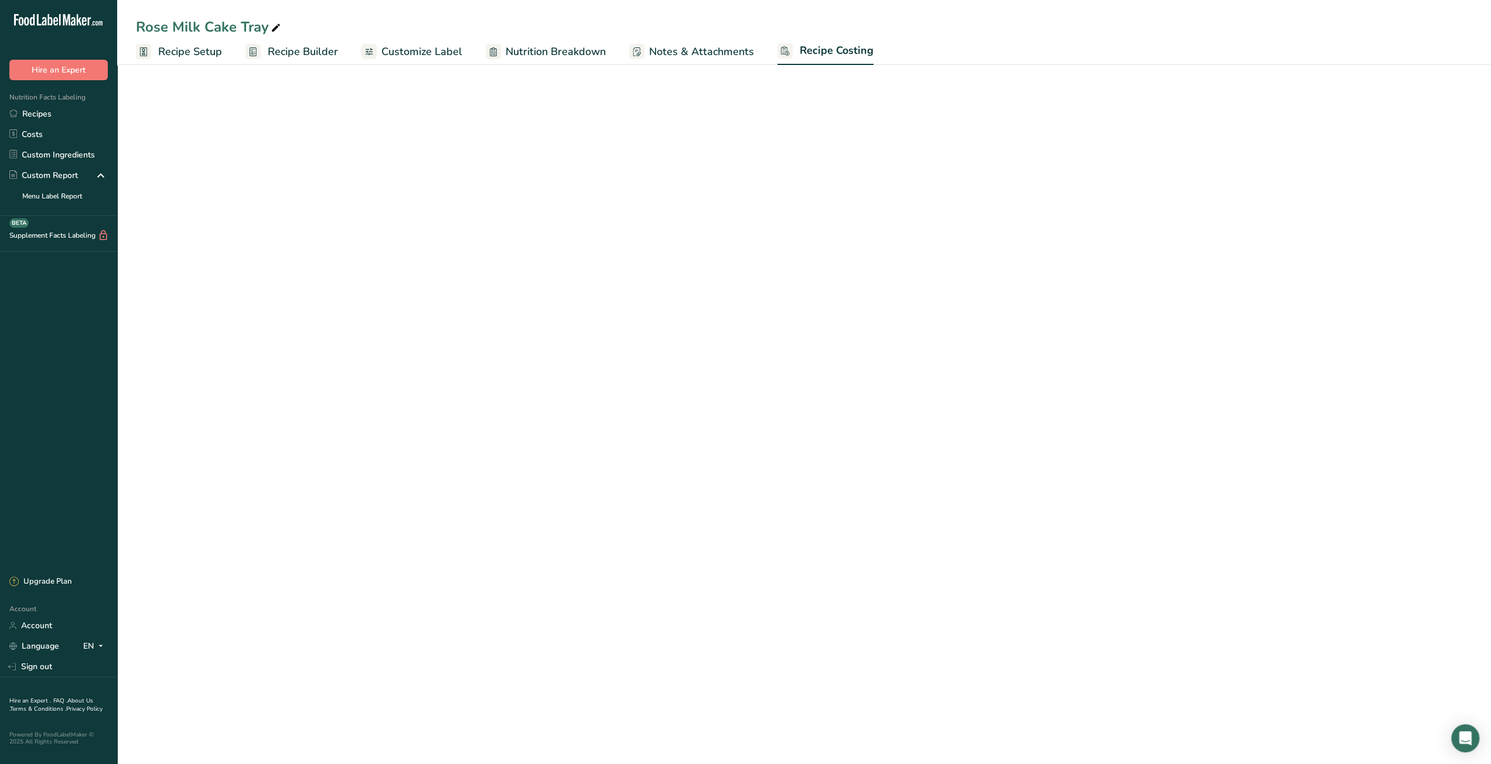
select select "12"
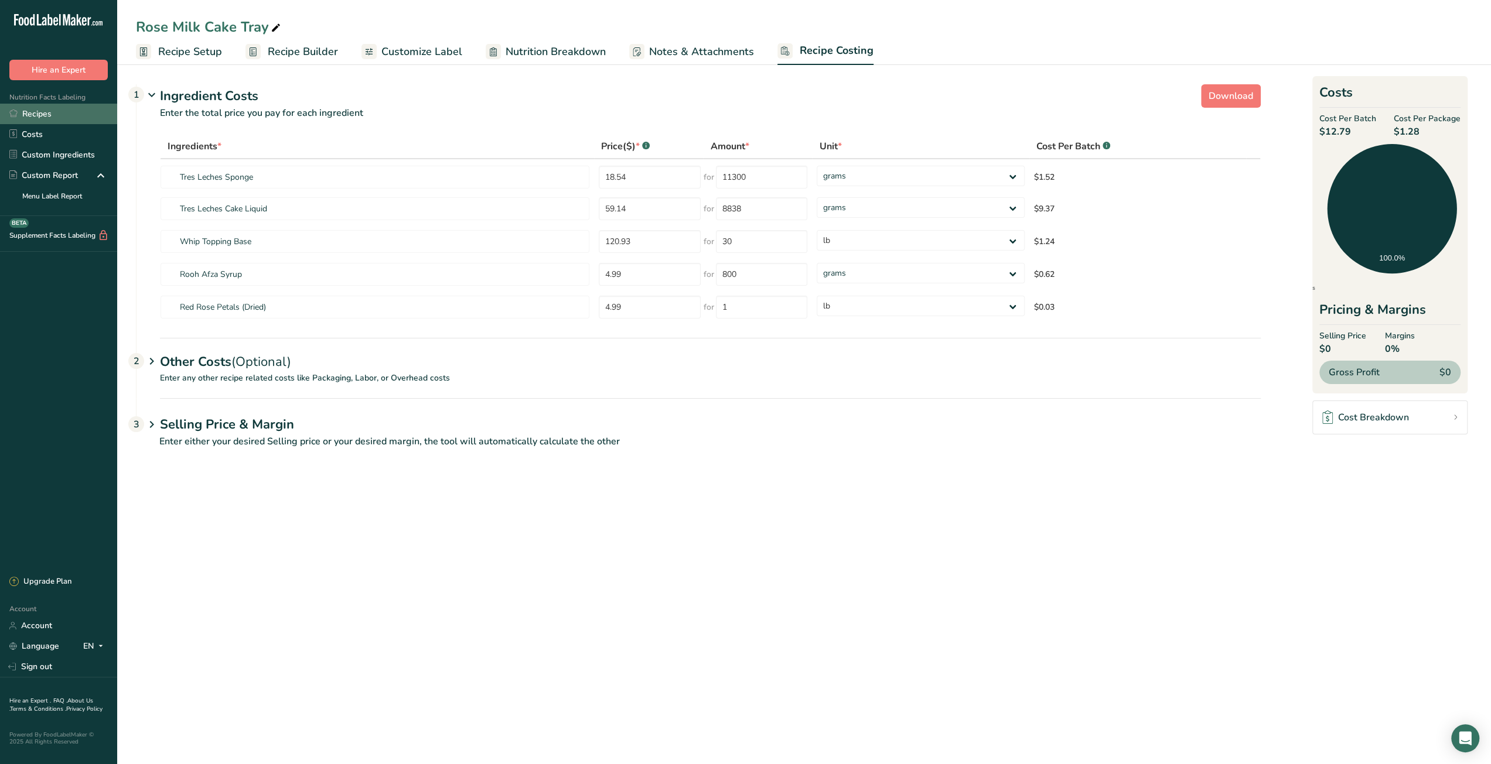
click at [86, 111] on link "Recipes" at bounding box center [58, 114] width 117 height 21
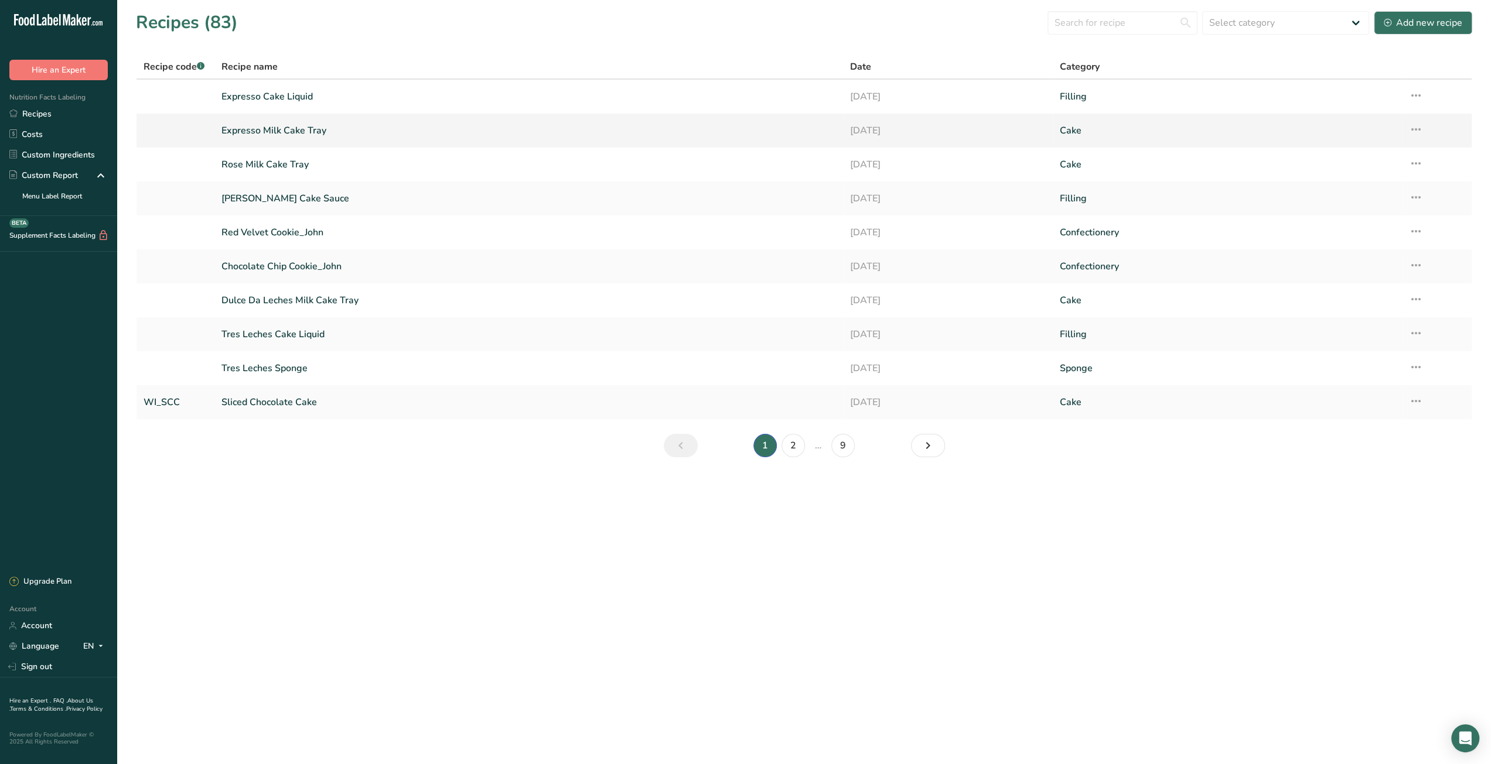
click at [295, 129] on link "Expresso Milk Cake Tray" at bounding box center [528, 130] width 614 height 25
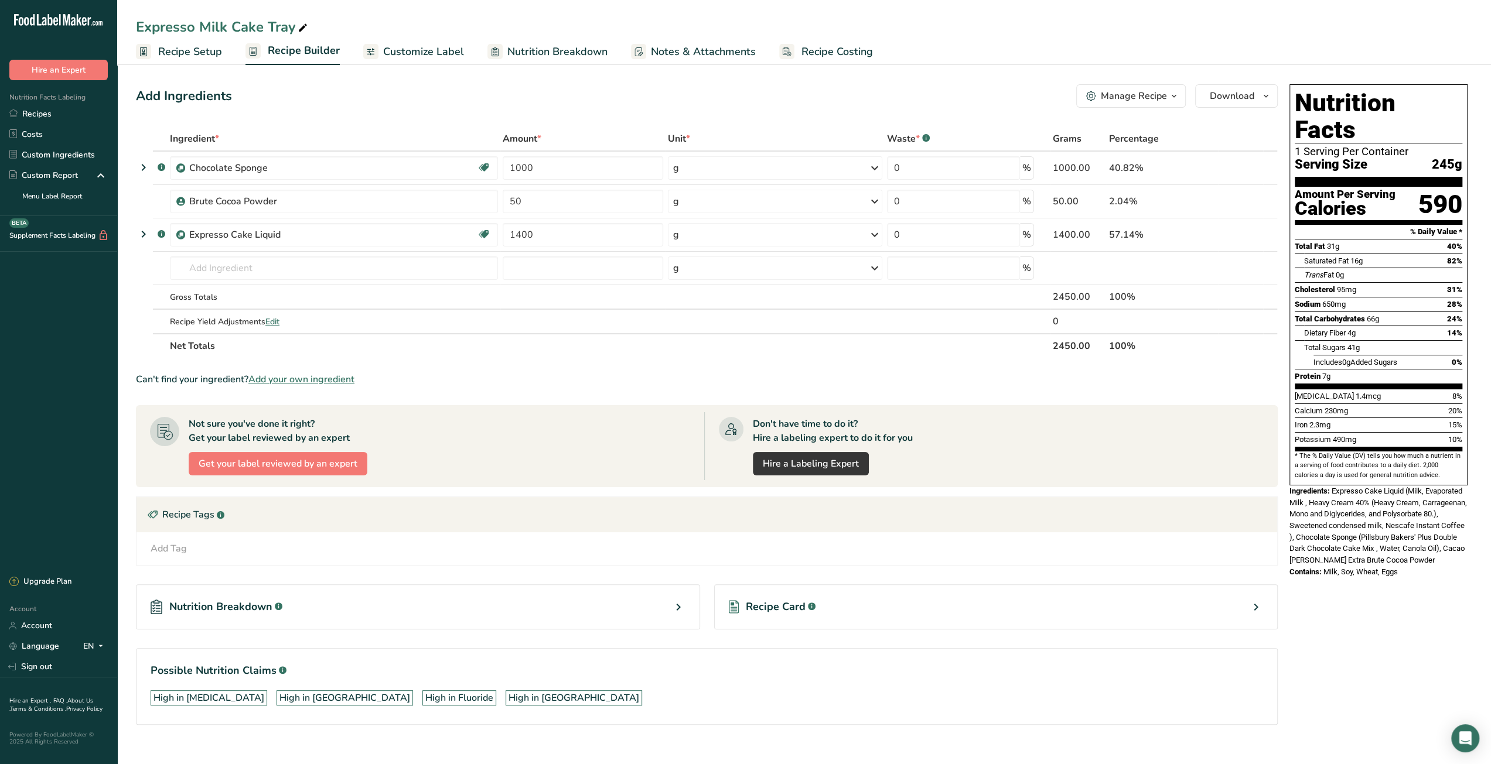
click at [837, 48] on span "Recipe Costing" at bounding box center [836, 52] width 71 height 16
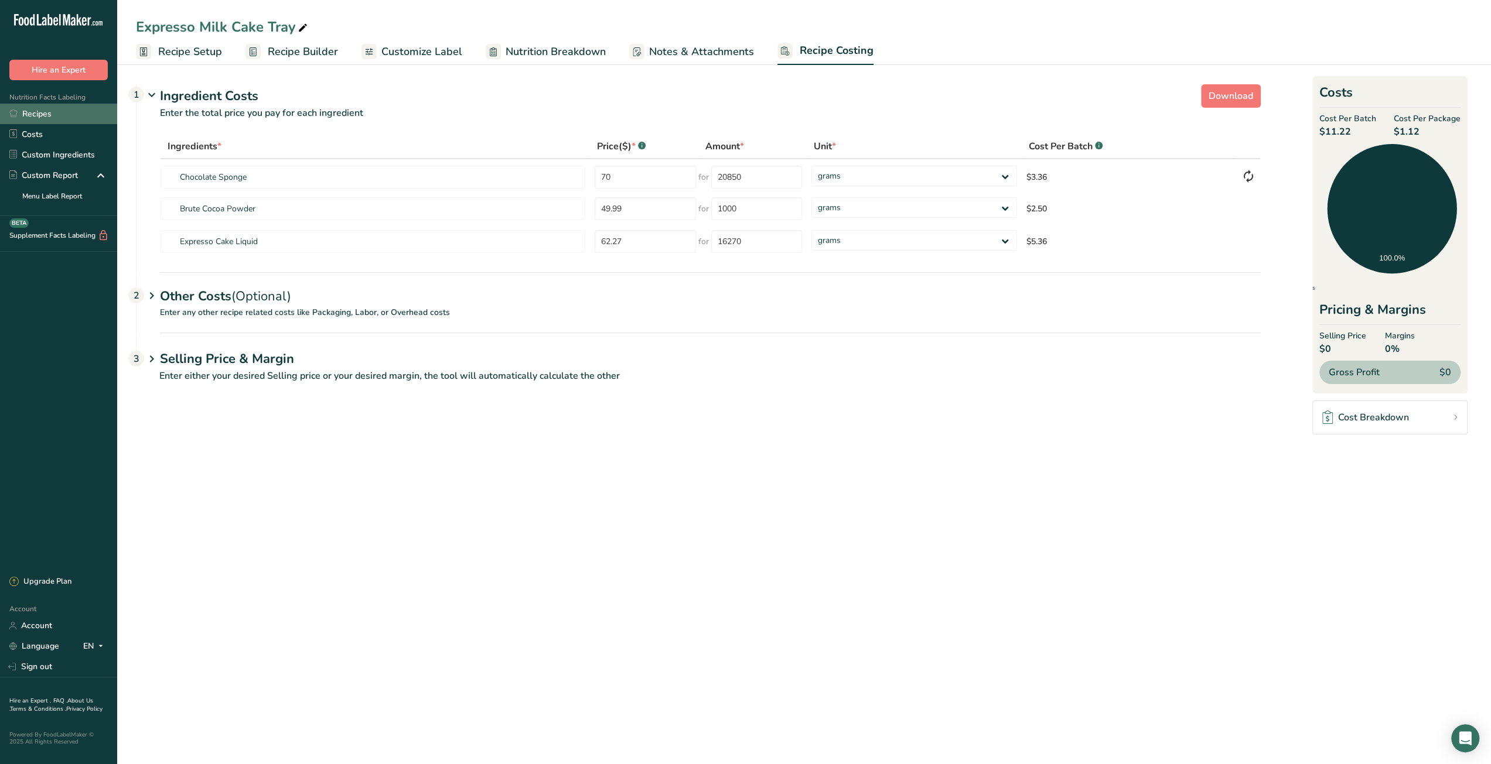
click at [43, 118] on link "Recipes" at bounding box center [58, 114] width 117 height 21
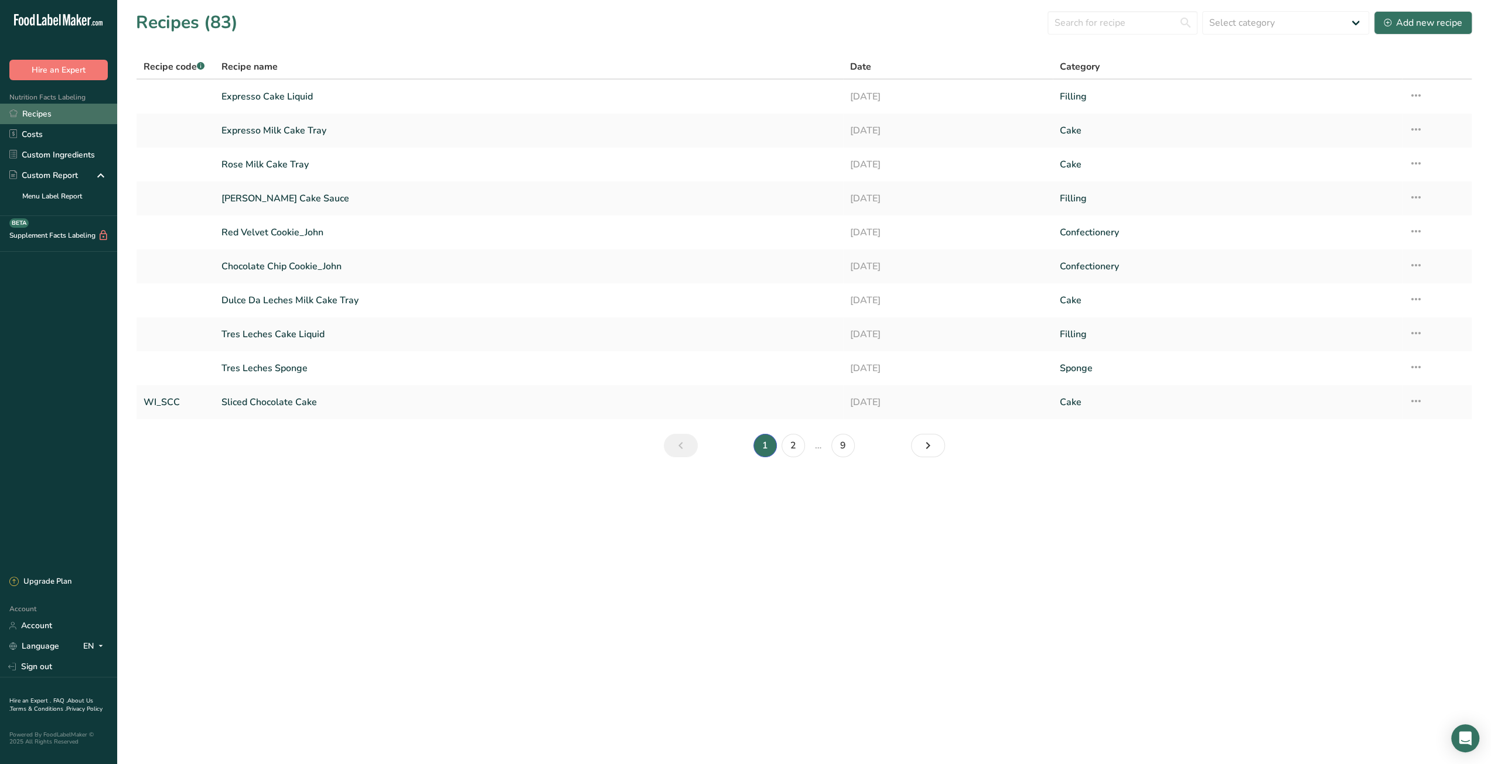
click at [52, 110] on link "Recipes" at bounding box center [58, 114] width 117 height 21
click at [1439, 26] on div "Add new recipe" at bounding box center [1423, 23] width 78 height 14
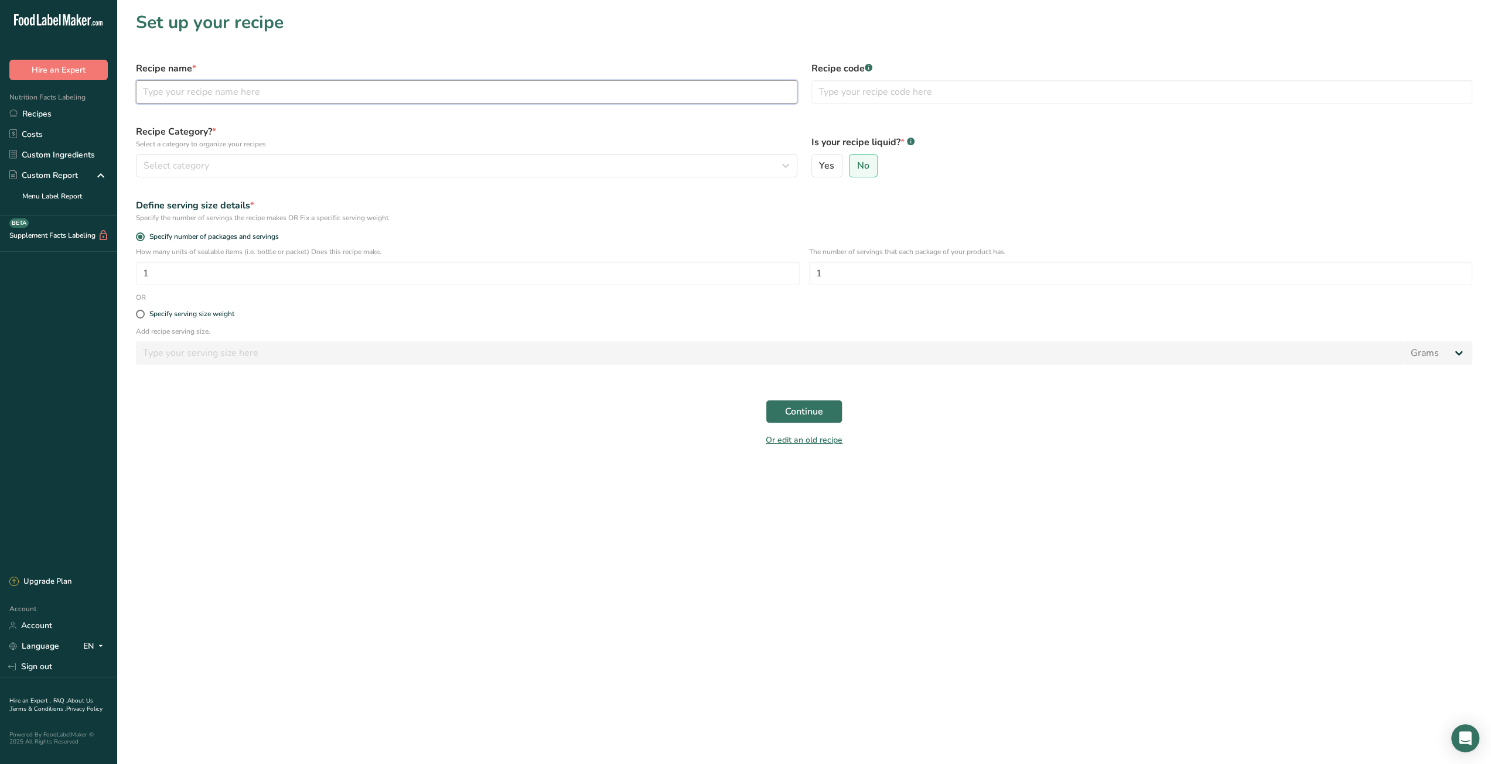
click at [407, 92] on input "text" at bounding box center [466, 91] width 661 height 23
type input "Dubai Milk Cake Tray"
click at [356, 271] on input "1" at bounding box center [468, 273] width 664 height 23
type input "10"
click at [457, 166] on div "Select category" at bounding box center [463, 166] width 639 height 14
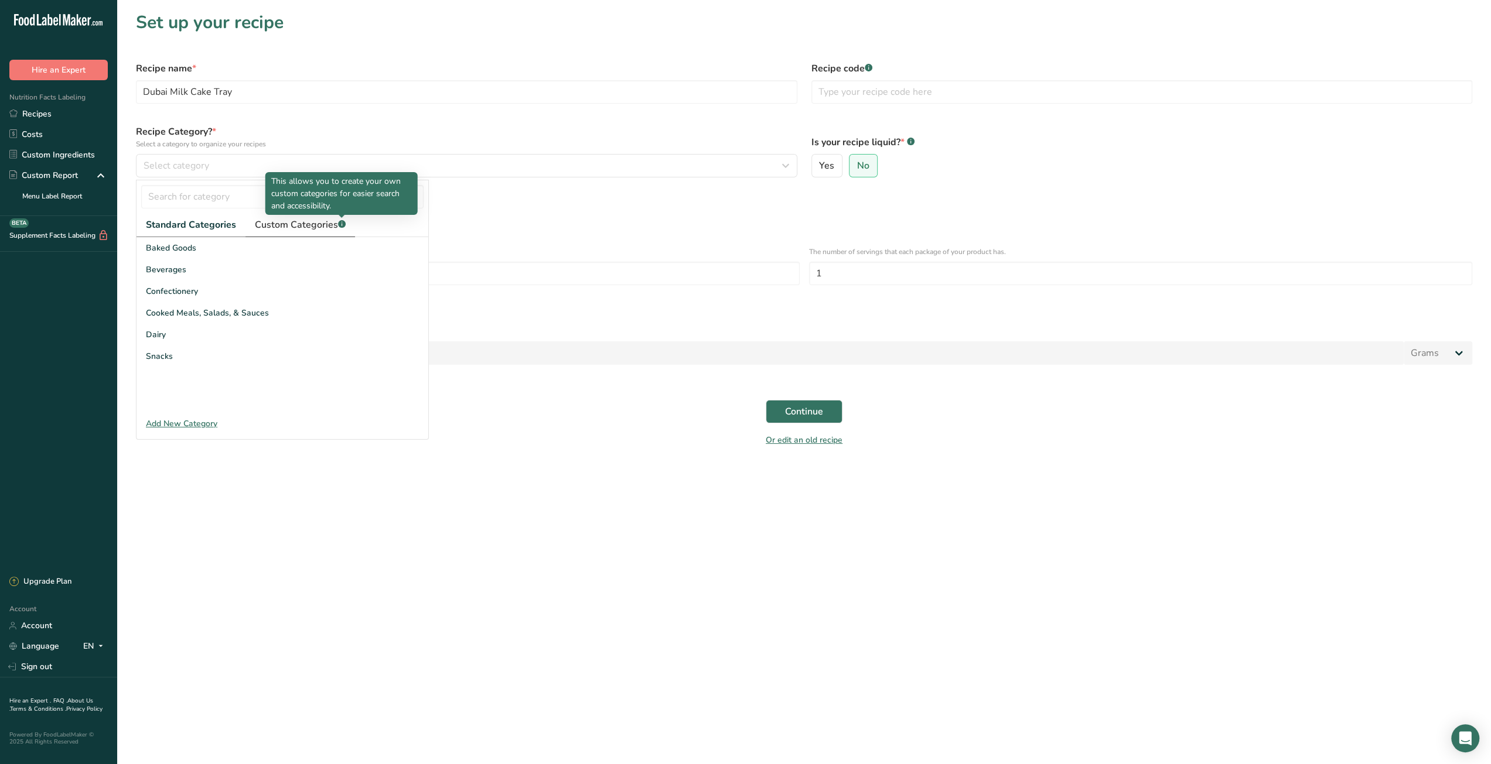
click at [308, 223] on span "Custom Categories .a-a{fill:#347362;}.b-a{fill:#fff;}" at bounding box center [300, 225] width 91 height 14
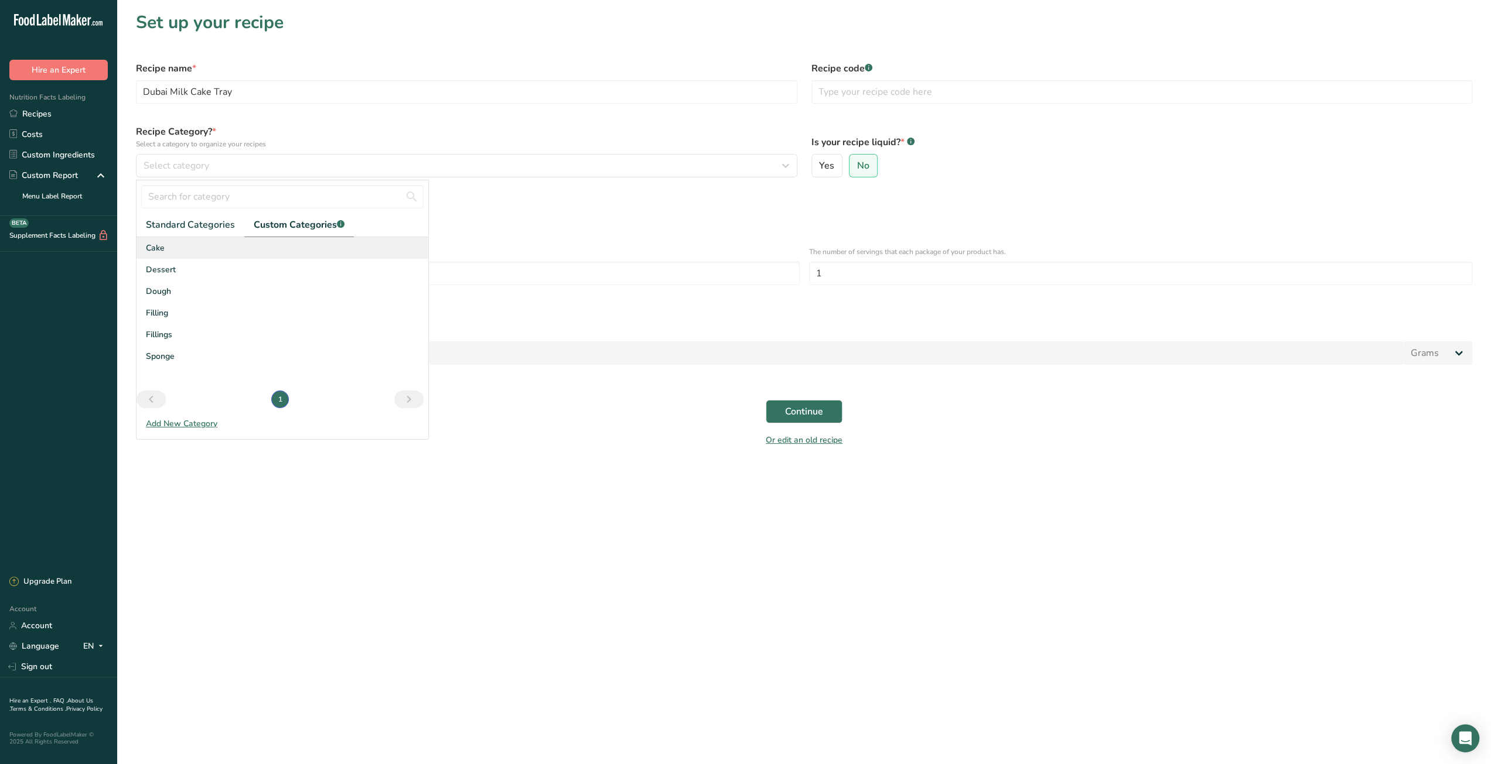
click at [180, 255] on div "Cake" at bounding box center [282, 248] width 292 height 22
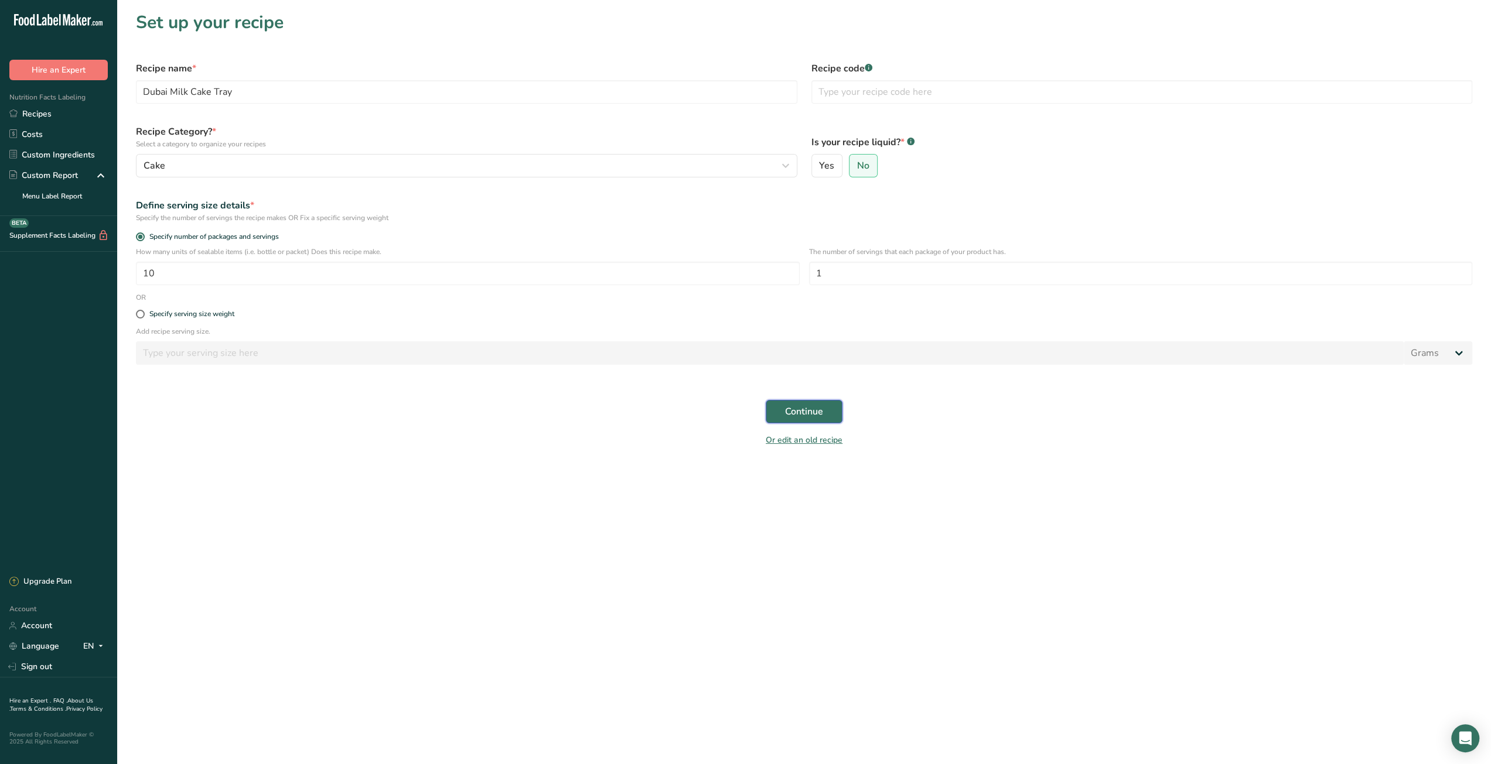
click at [797, 416] on span "Continue" at bounding box center [804, 412] width 38 height 14
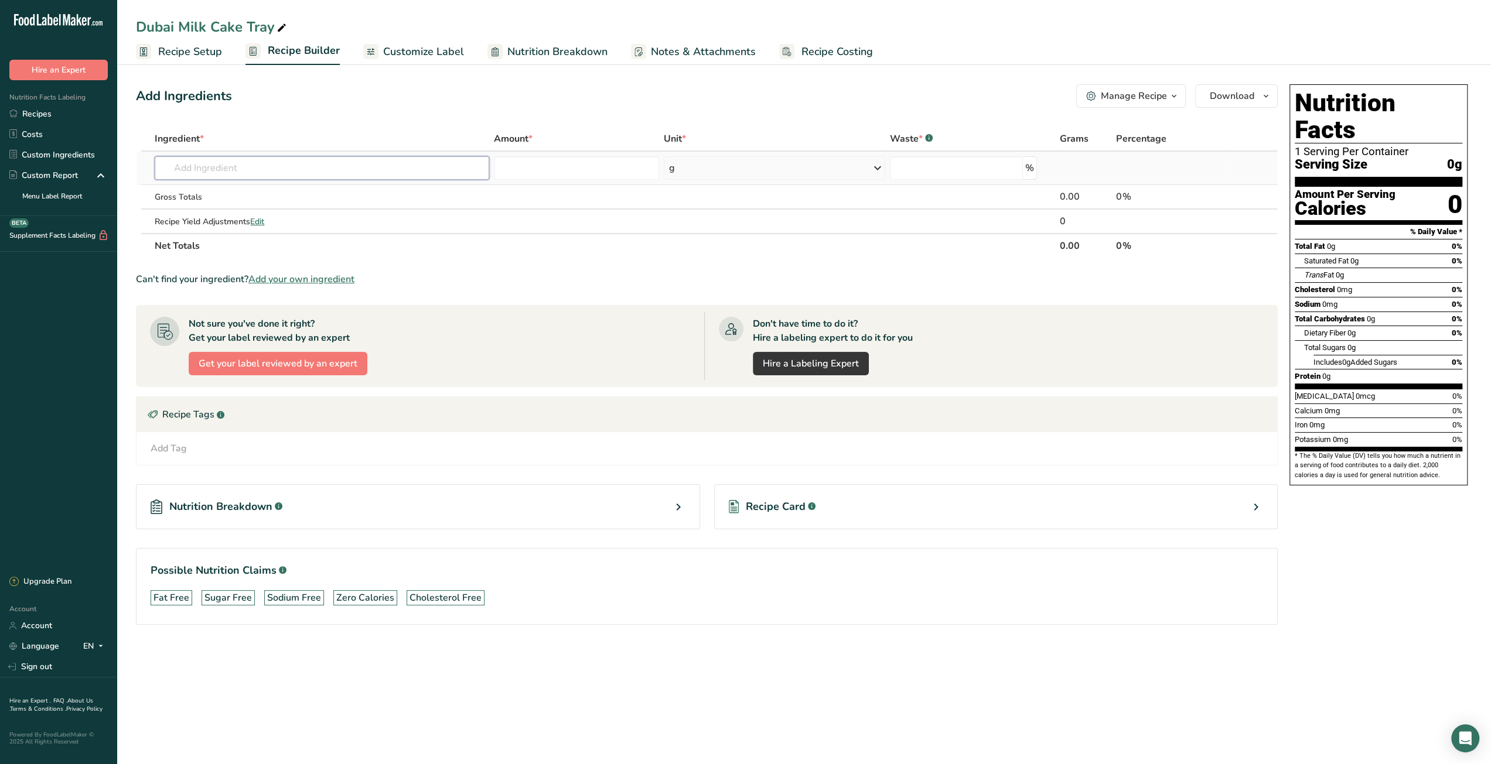
click at [331, 173] on input "text" at bounding box center [322, 167] width 334 height 23
type input "Sponge"
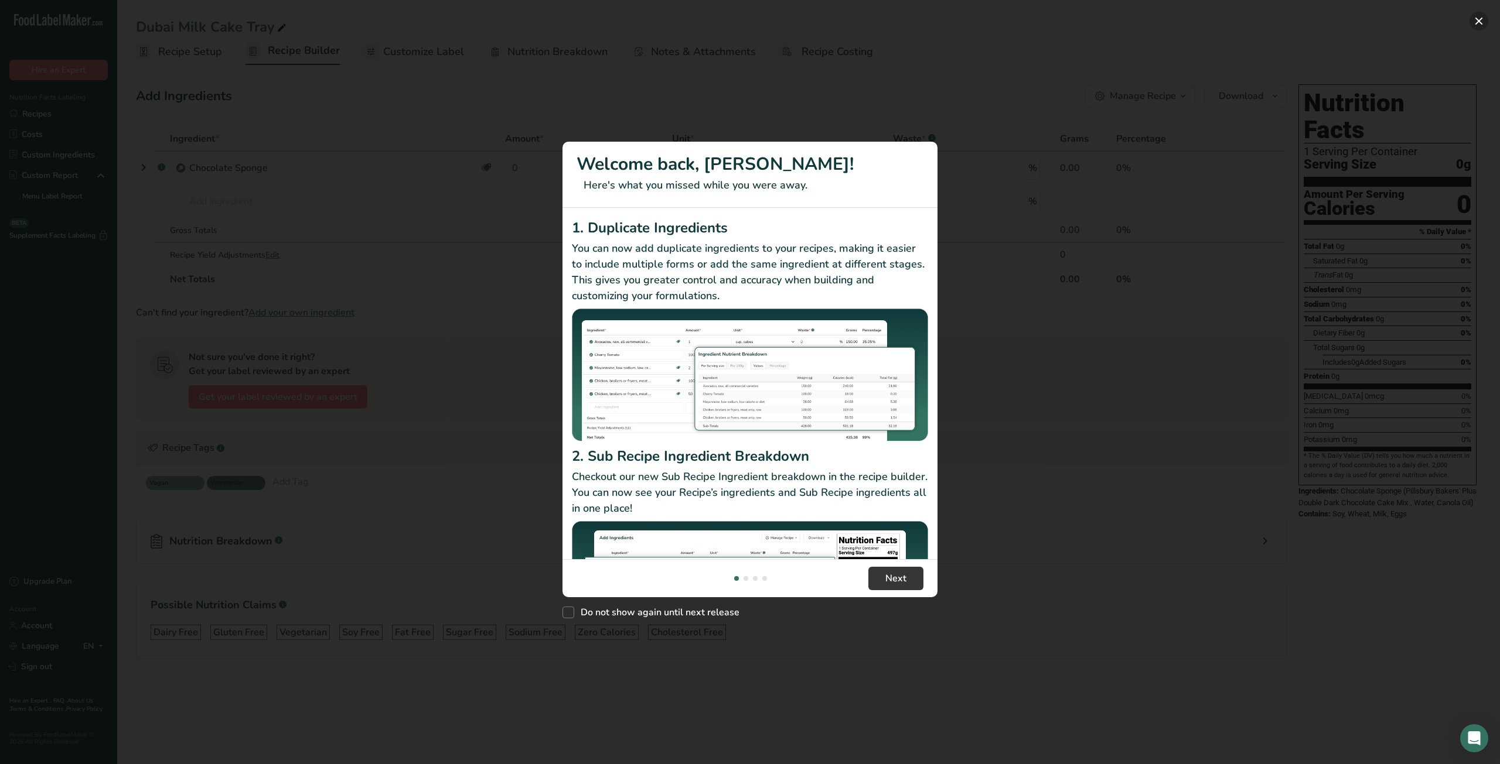
click at [1483, 19] on button "New Features" at bounding box center [1478, 21] width 19 height 19
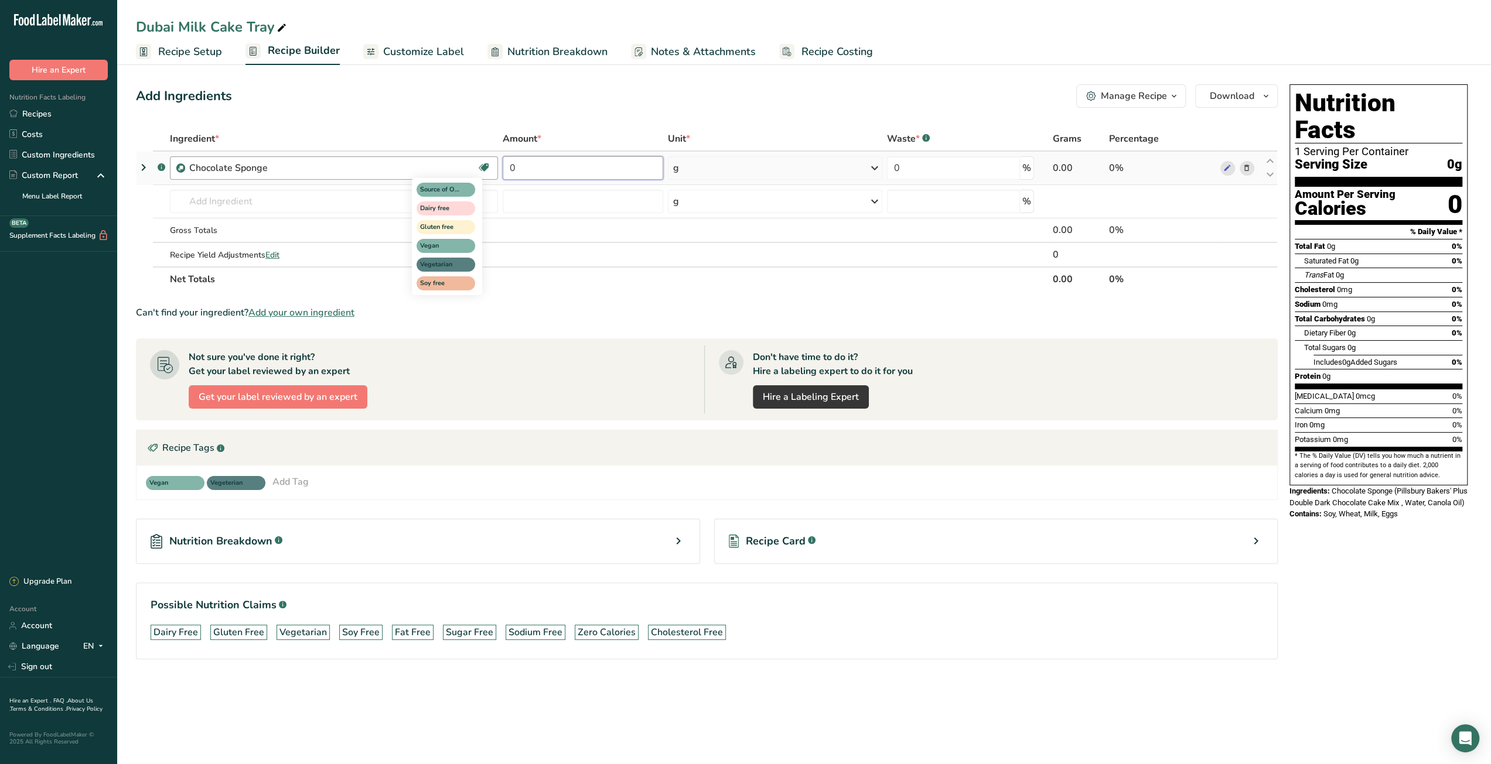
drag, startPoint x: 543, startPoint y: 166, endPoint x: 481, endPoint y: 167, distance: 61.5
click at [481, 167] on tr ".a-a{fill:#347362;}.b-a{fill:#fff;} Chocolate Sponge Source of Omega 3 Dairy fr…" at bounding box center [706, 168] width 1140 height 33
type input "1000"
click at [576, 313] on div "Can't find your ingredient? Add your own ingredient" at bounding box center [707, 313] width 1142 height 14
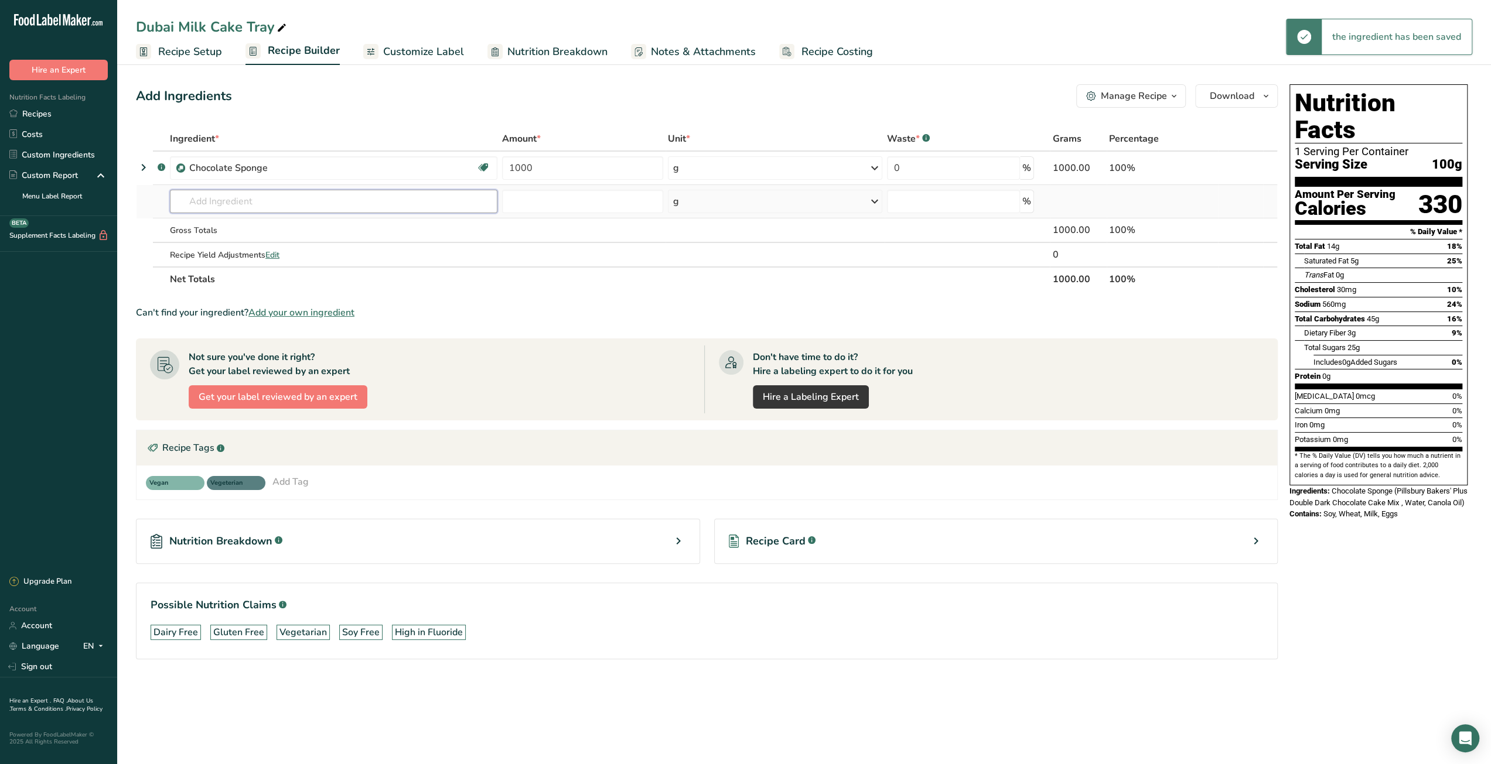
click at [305, 200] on input "text" at bounding box center [333, 201] width 327 height 23
click at [49, 115] on link "Recipes" at bounding box center [58, 114] width 117 height 21
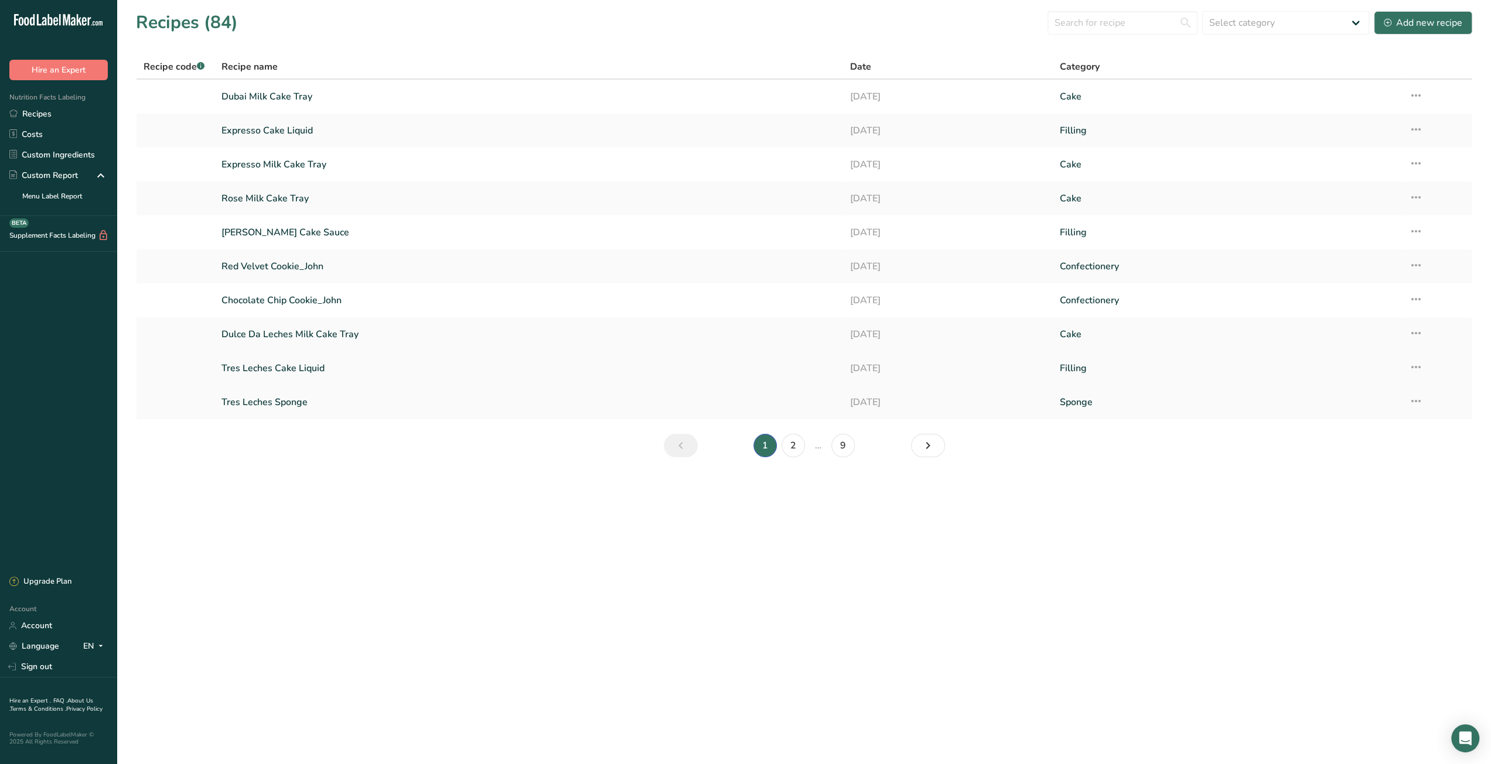
click at [1415, 370] on icon at bounding box center [1416, 367] width 14 height 21
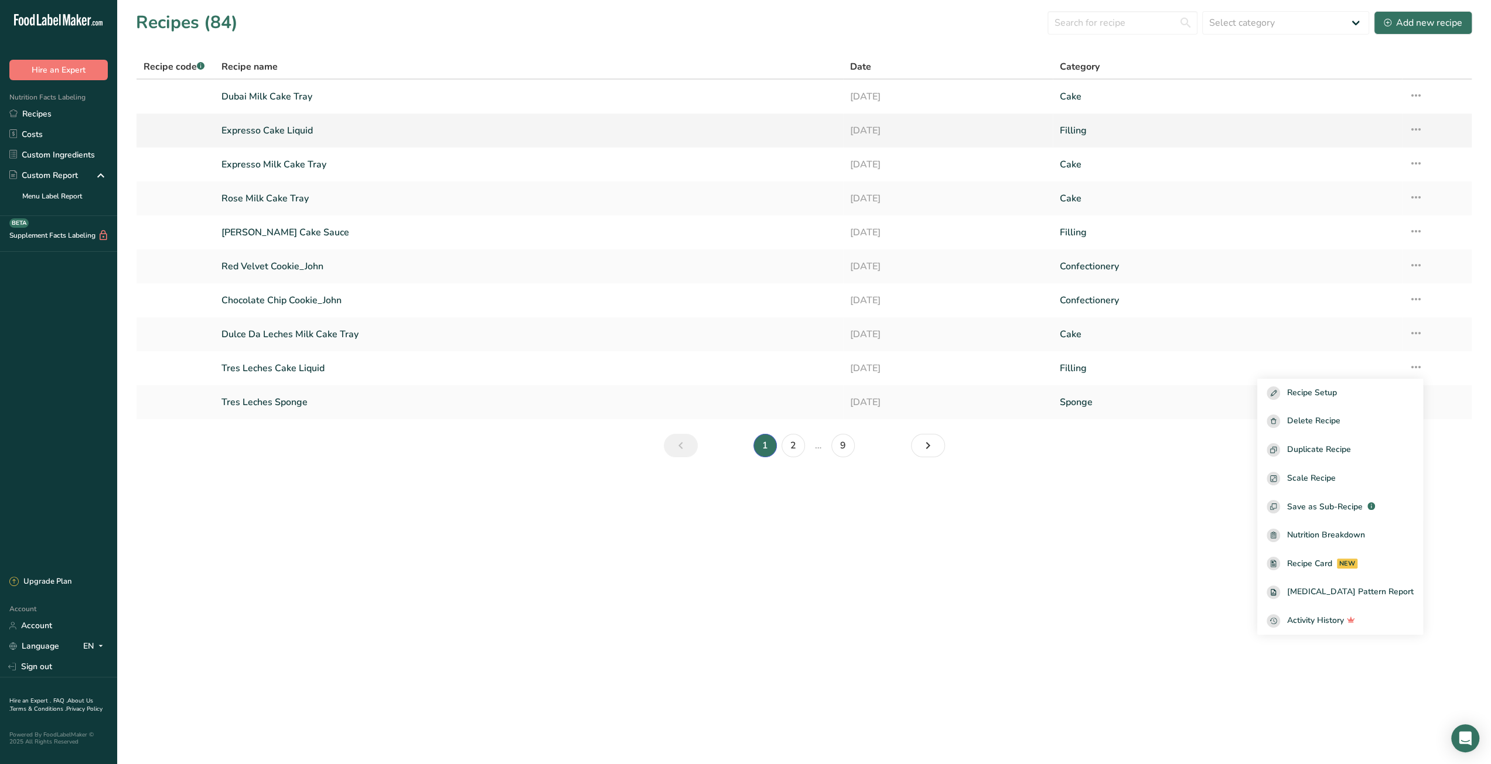
click at [1418, 134] on icon at bounding box center [1416, 129] width 14 height 21
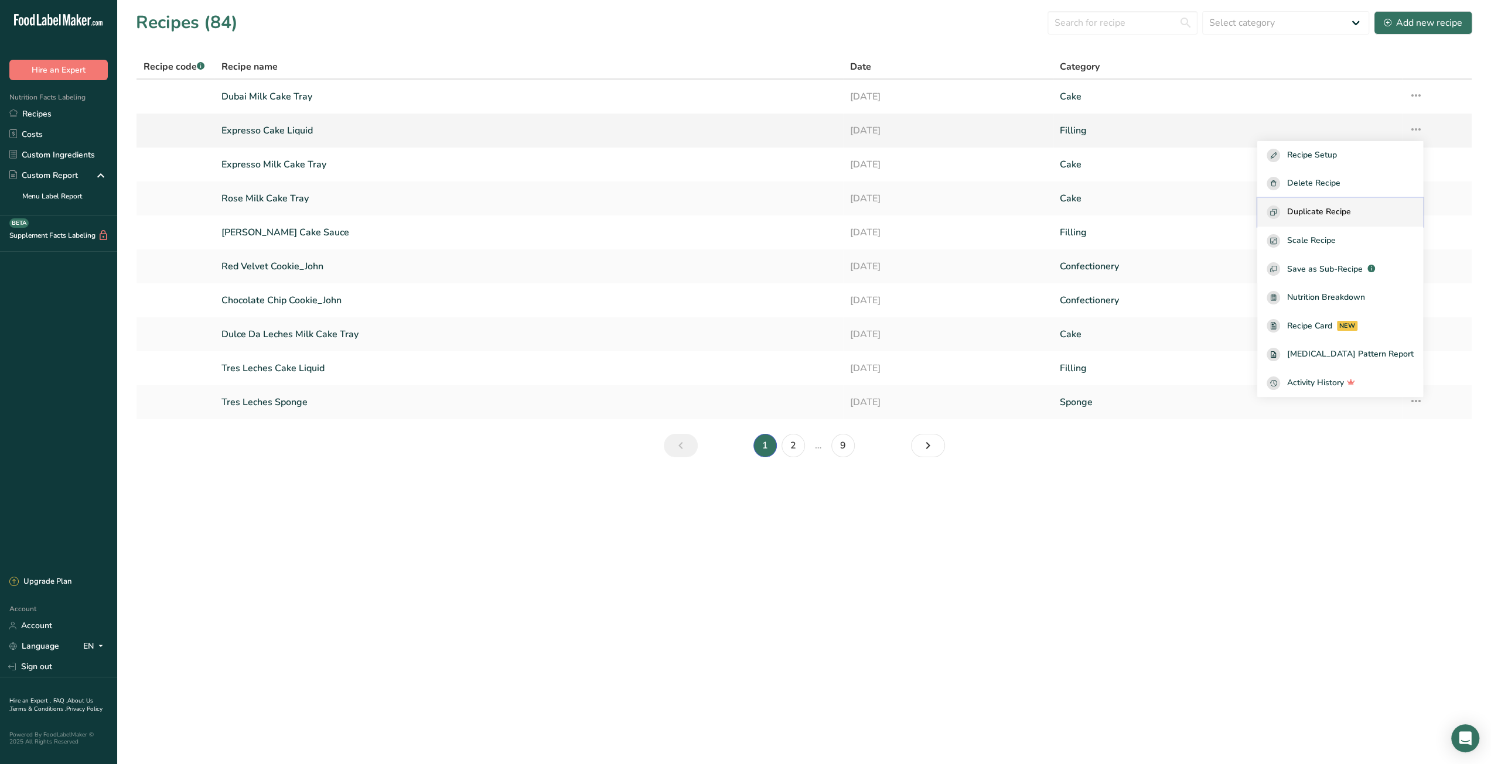
click at [1349, 213] on span "Duplicate Recipe" at bounding box center [1319, 212] width 64 height 13
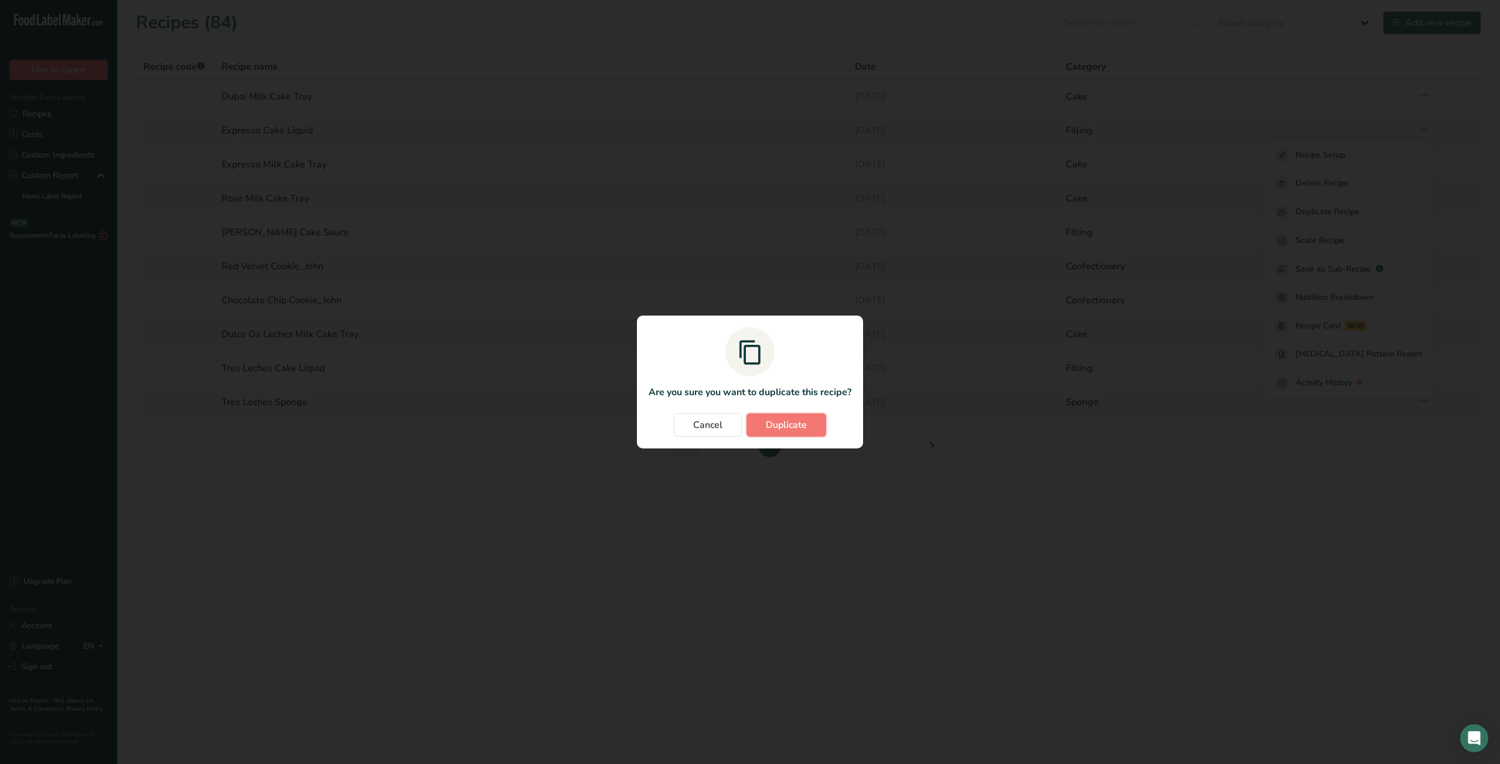
click at [806, 429] on span "Duplicate" at bounding box center [786, 425] width 41 height 14
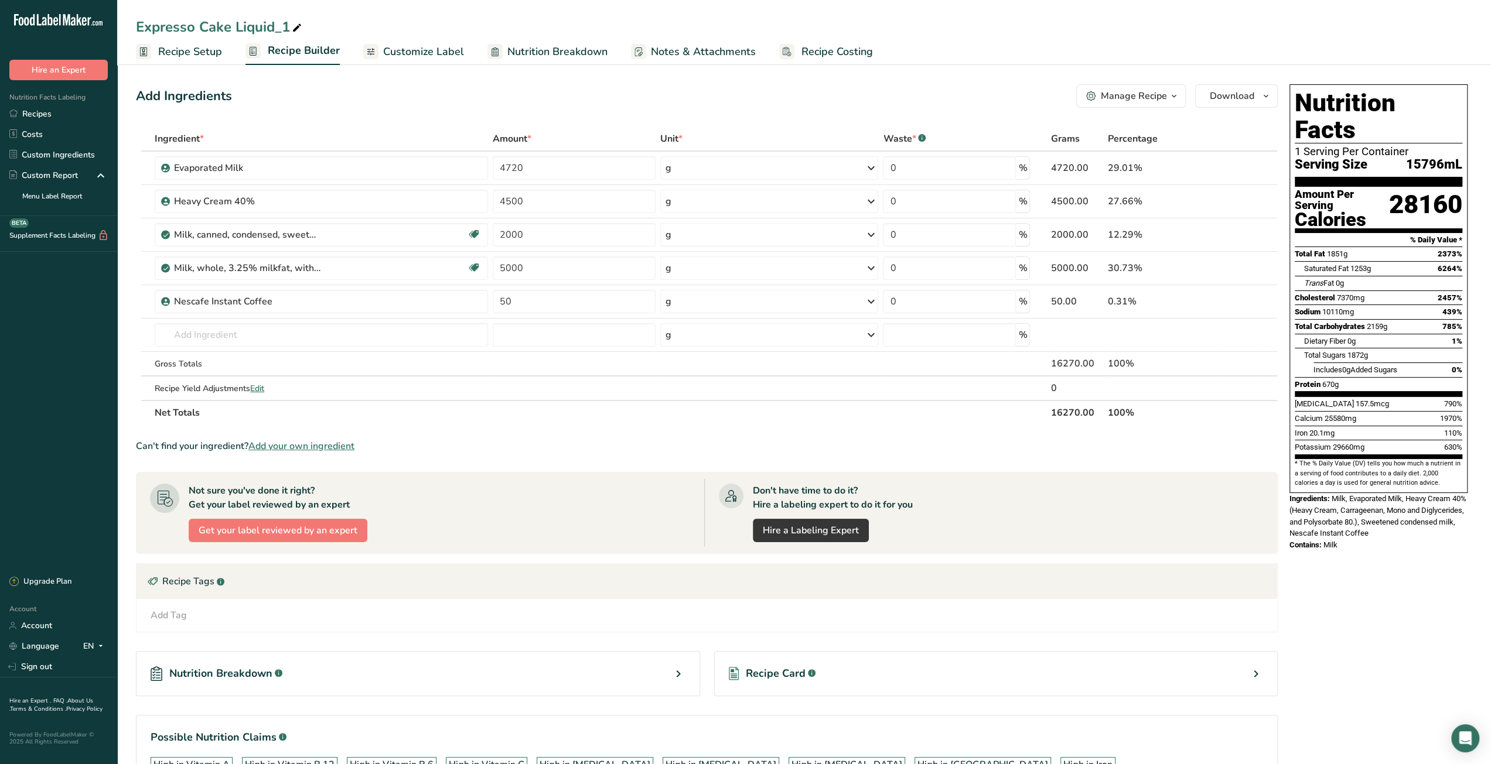
click at [297, 29] on icon at bounding box center [297, 28] width 11 height 16
drag, startPoint x: 295, startPoint y: 29, endPoint x: 273, endPoint y: 33, distance: 22.5
click at [273, 33] on input "Expresso Cake Liquid_1" at bounding box center [804, 26] width 1336 height 21
type input "Chocolate Milk Cake Liquid"
click at [1245, 305] on icon at bounding box center [1246, 302] width 8 height 12
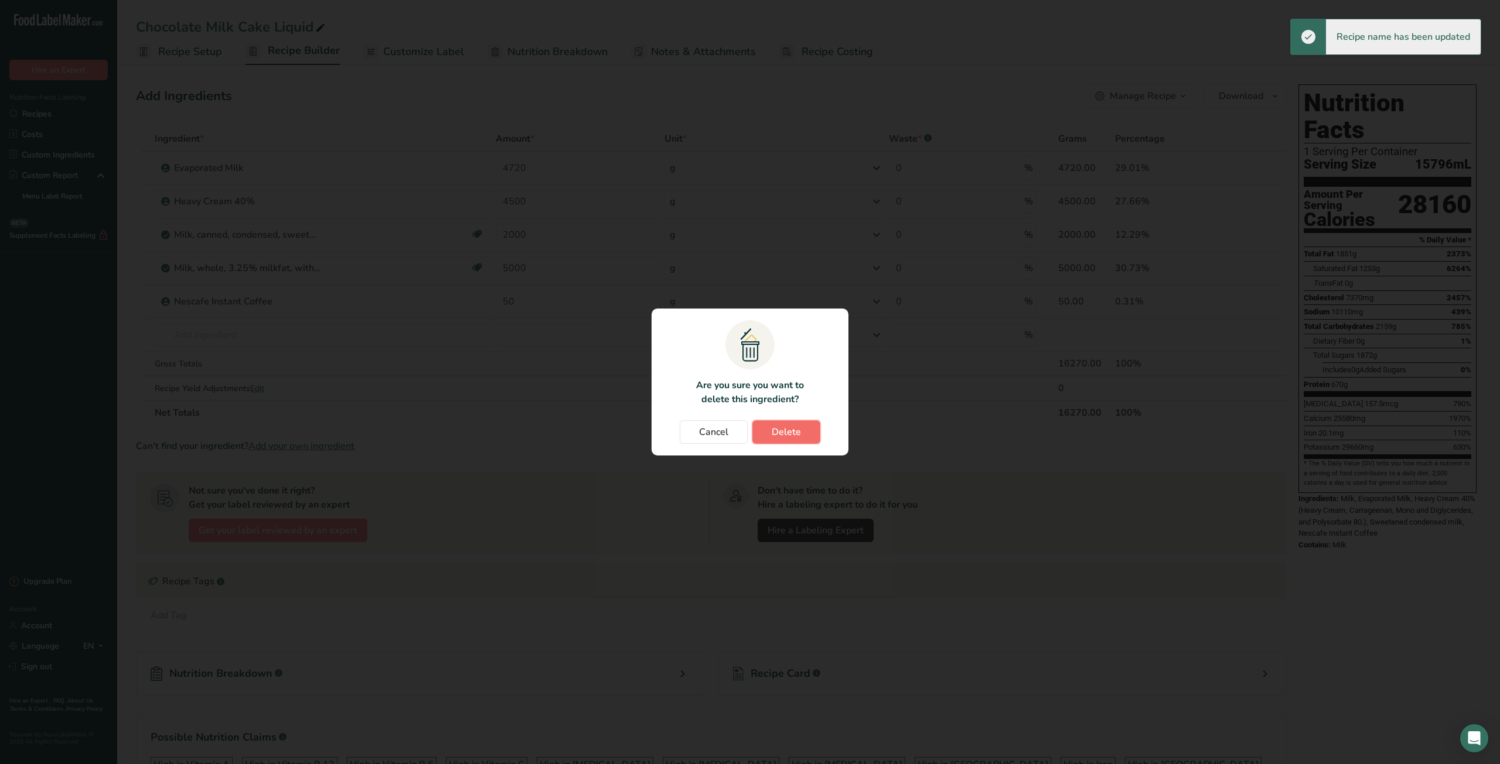
click at [786, 435] on span "Delete" at bounding box center [785, 432] width 29 height 14
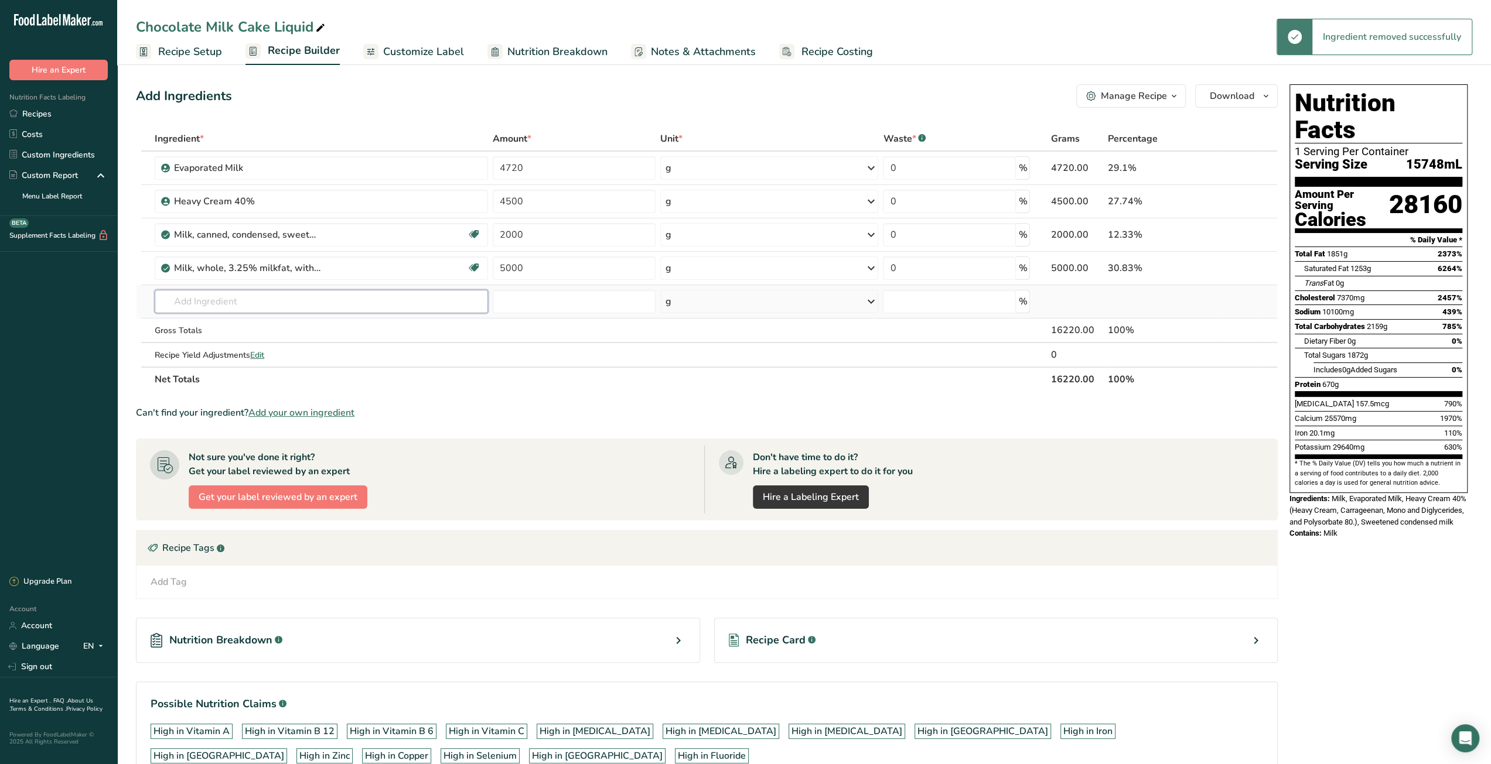
click at [272, 300] on input "text" at bounding box center [321, 301] width 333 height 23
click at [245, 306] on input "text" at bounding box center [321, 301] width 333 height 23
paste input "HERSHEY'S Chocolate Syrup"
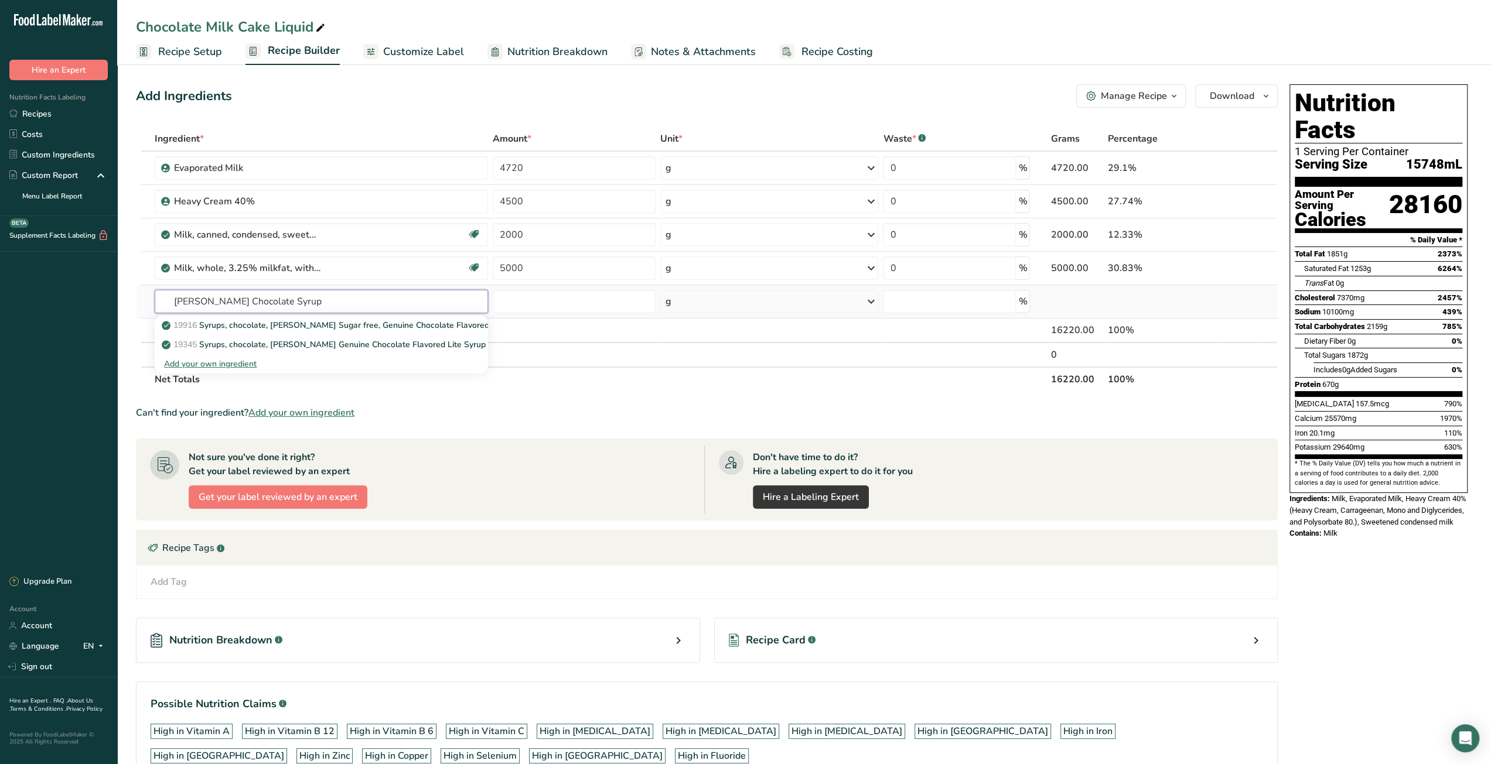
type input "HERSHEY'S Chocolate Syrup"
click at [247, 364] on div "Add your own ingredient" at bounding box center [321, 364] width 315 height 12
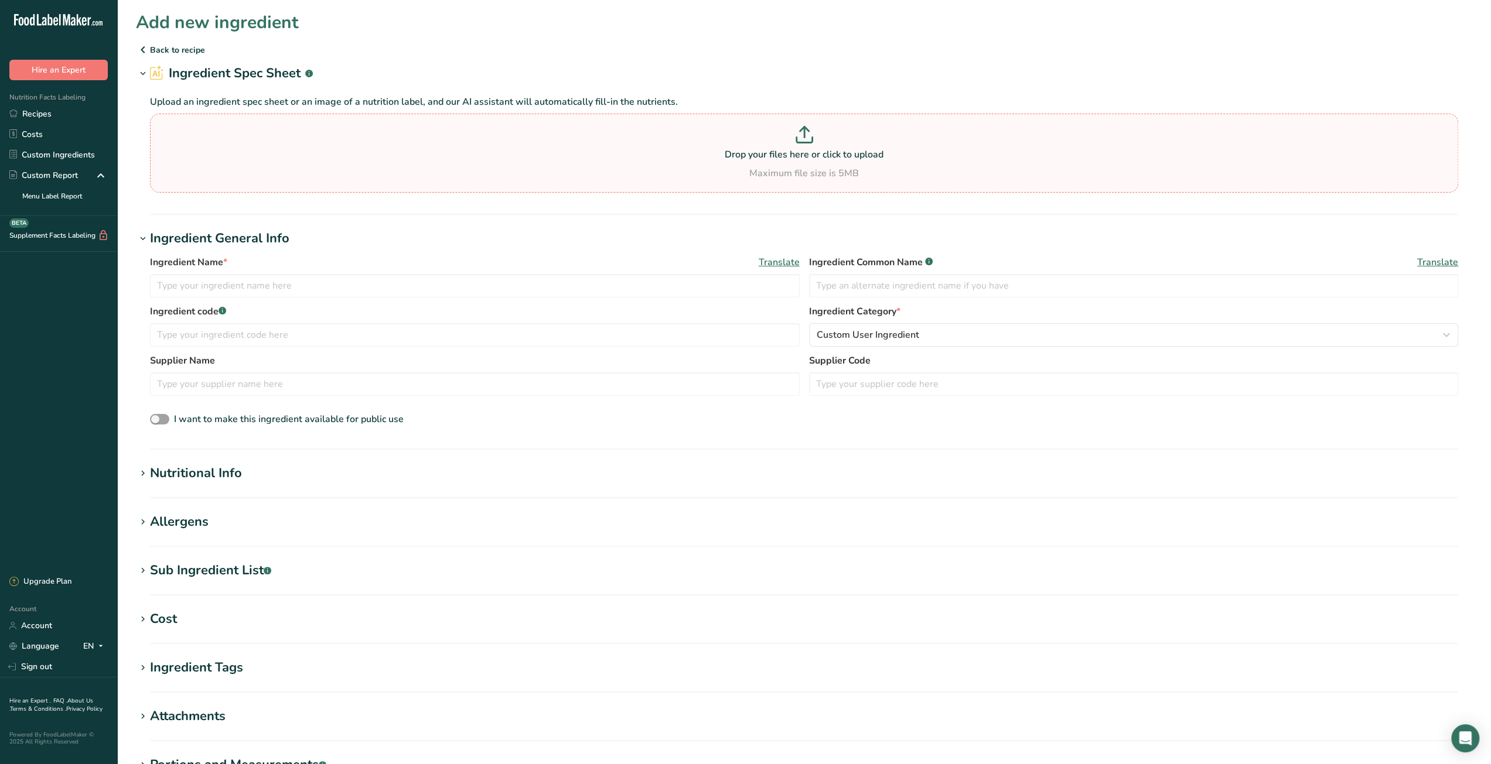
click at [773, 139] on p at bounding box center [804, 137] width 1302 height 22
click at [773, 139] on input "Drop your files here or click to upload Maximum file size is 5MB" at bounding box center [804, 153] width 1308 height 79
type input "C:\fakepath\403340030570_nutrition.pdf"
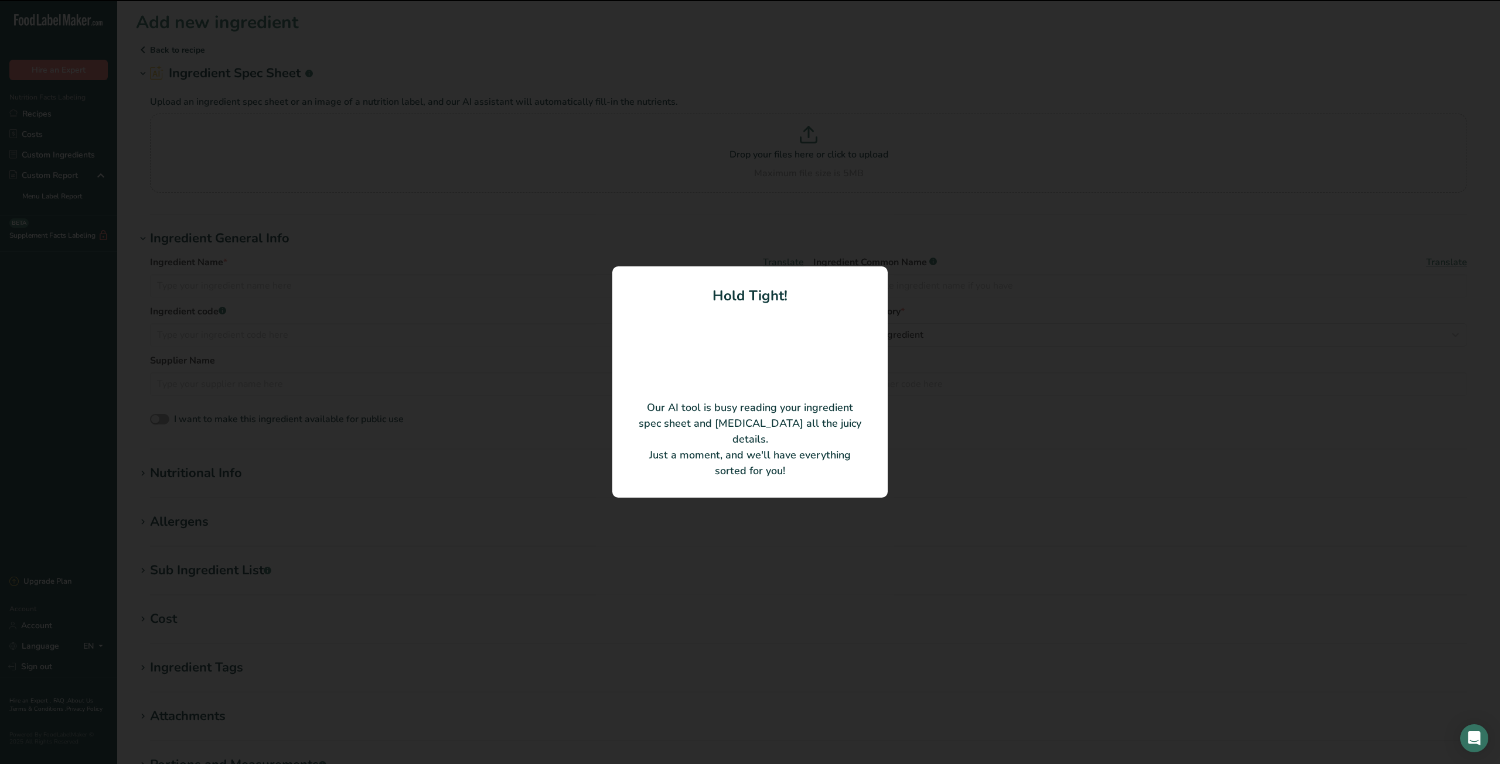
type input "Syrup, Chocolate, 7 lb. 8 oz., US"
type input "34000-30570"
type input "The Hershey Company"
type input "34000-30570"
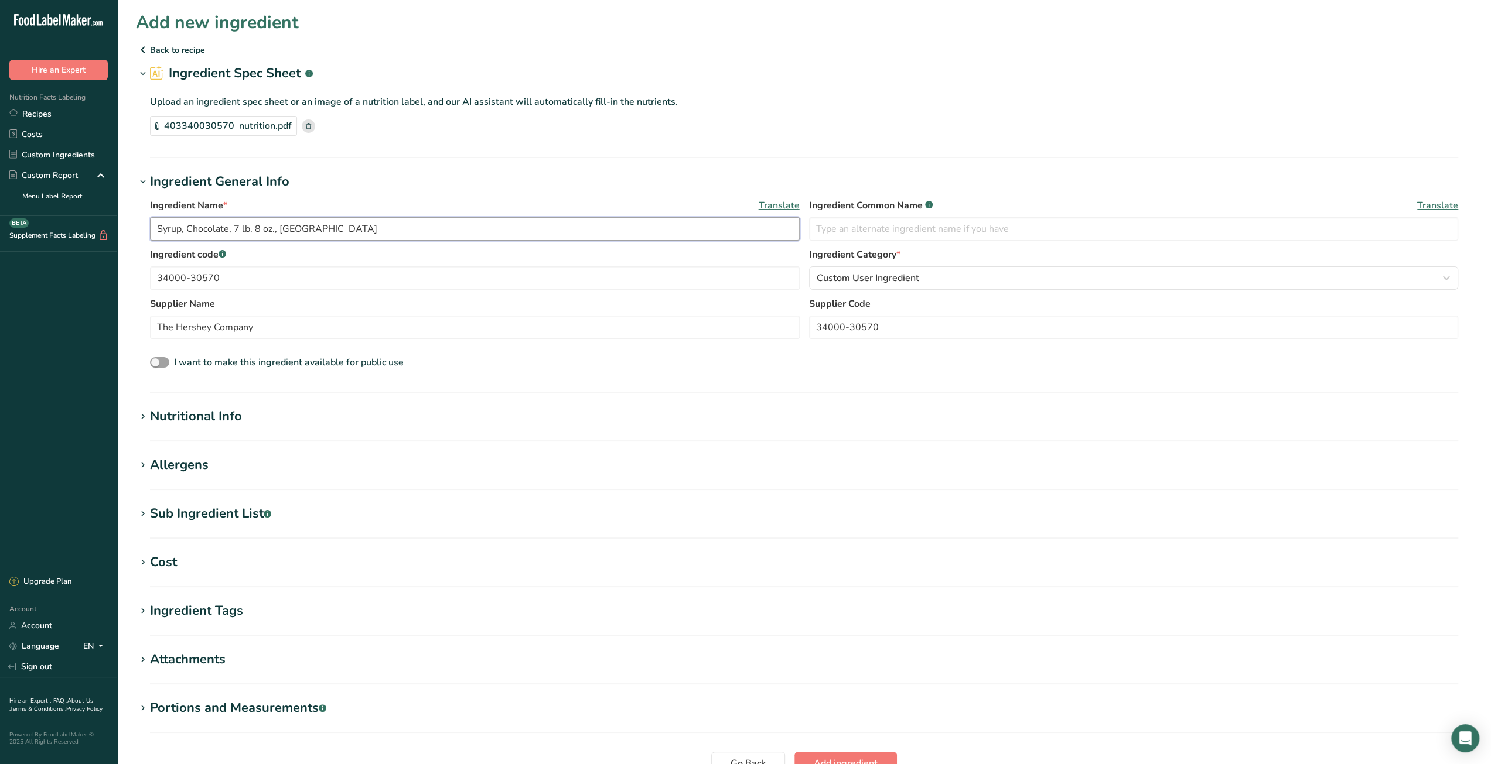
drag, startPoint x: 219, startPoint y: 228, endPoint x: 147, endPoint y: 224, distance: 72.1
click at [147, 224] on div "Ingredient Name * Translate Syrup, Chocolate, 7 lb. 8 oz., US Ingredient Common…" at bounding box center [804, 285] width 1336 height 186
paste input "HERSHEY'S Chocolate Syrup"
type input "HERSHEY'S Chocolate Syrup"
click at [176, 563] on div "Cost" at bounding box center [163, 562] width 27 height 19
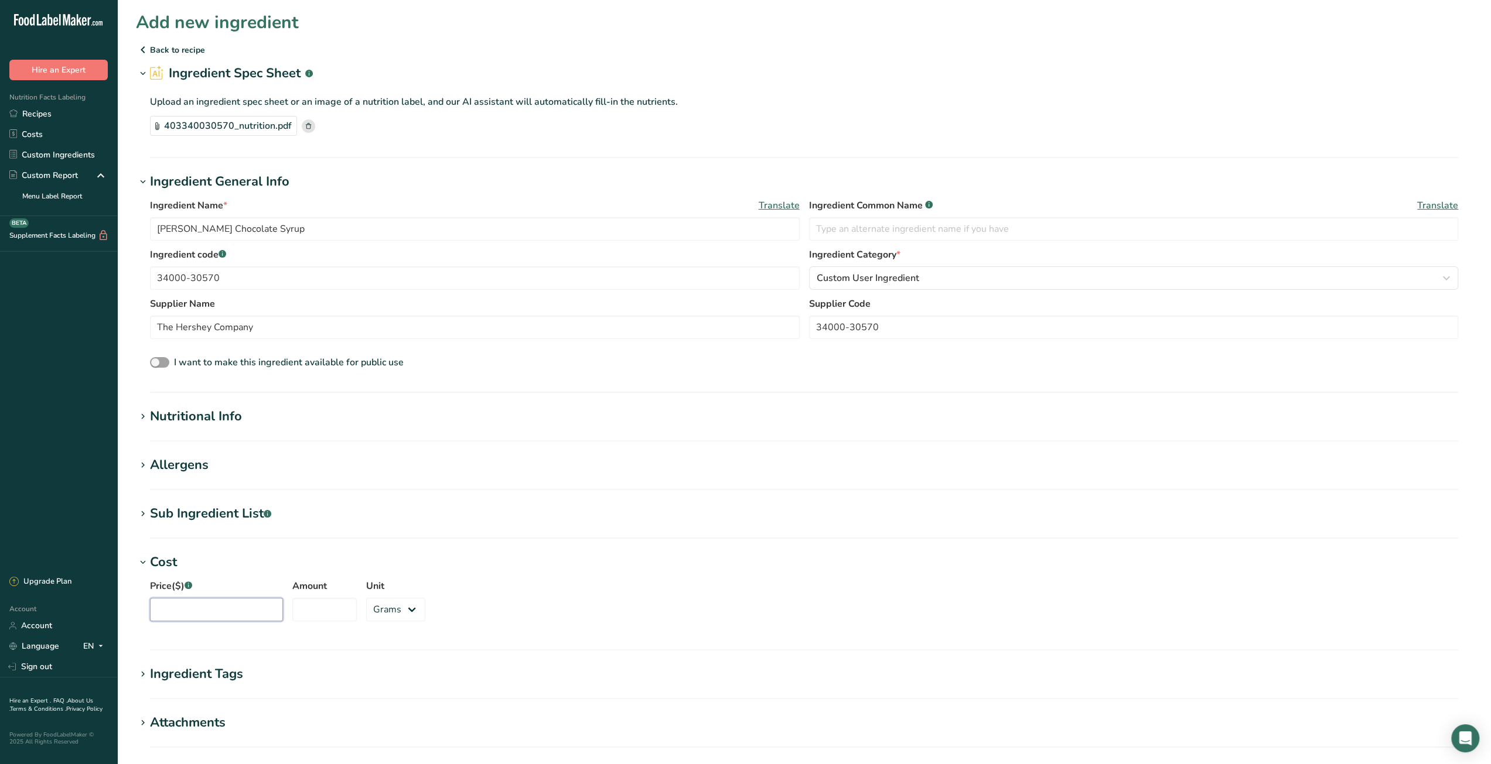
click at [240, 603] on input "Price($) .a-a{fill:#347362;}.b-a{fill:#fff;}" at bounding box center [216, 609] width 133 height 23
type input "21.99"
click at [323, 609] on input "Amount" at bounding box center [324, 609] width 64 height 23
type input "7.2"
click at [375, 610] on select "Grams kg mg mcg lb oz" at bounding box center [395, 609] width 59 height 23
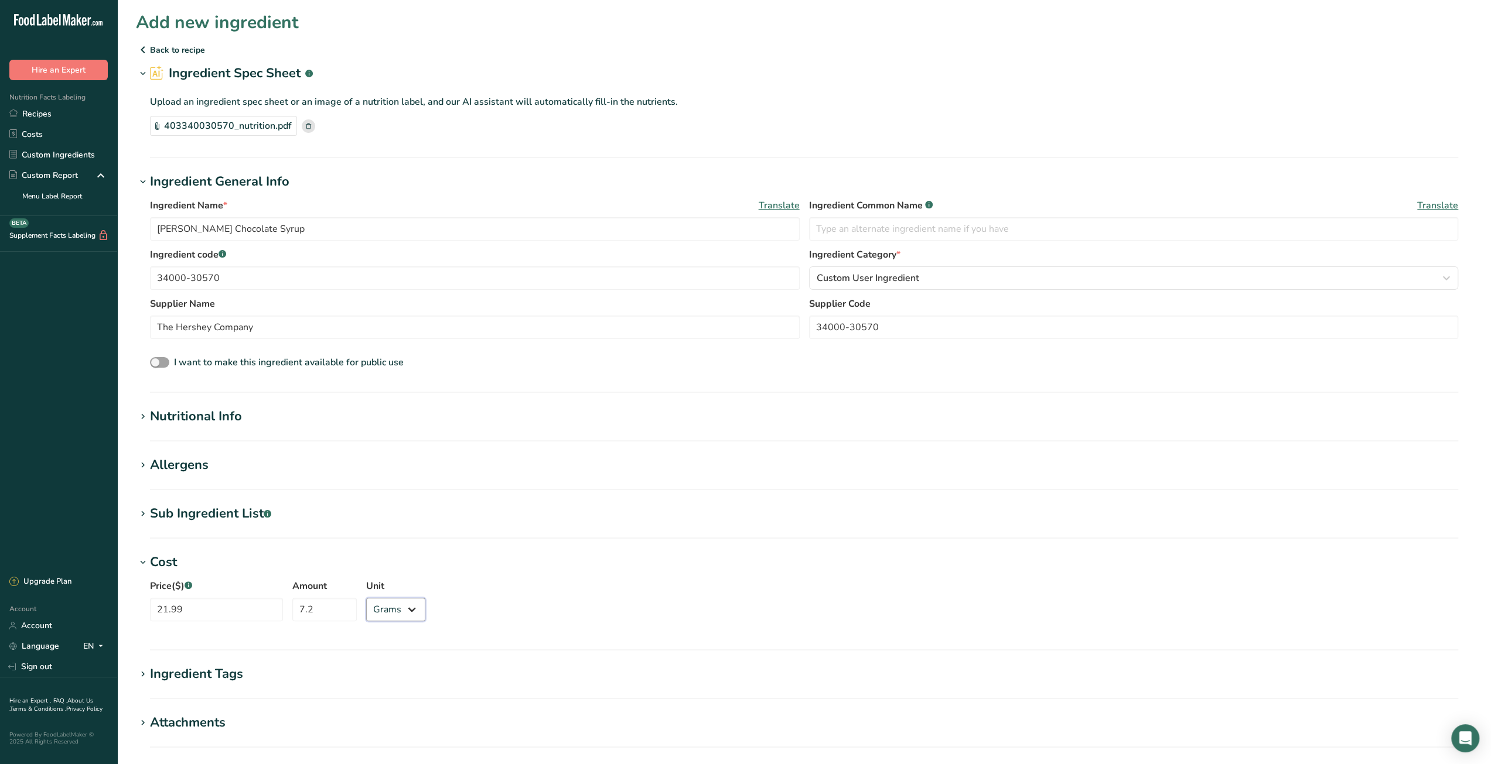
select select "12"
click at [366, 598] on select "Grams kg mg mcg lb oz" at bounding box center [395, 609] width 59 height 23
click at [498, 613] on div "Price($) .a-a{fill:#347362;}.b-a{fill:#fff;} 21.99 Amount 7.2 Unit Grams kg mg …" at bounding box center [804, 603] width 1336 height 63
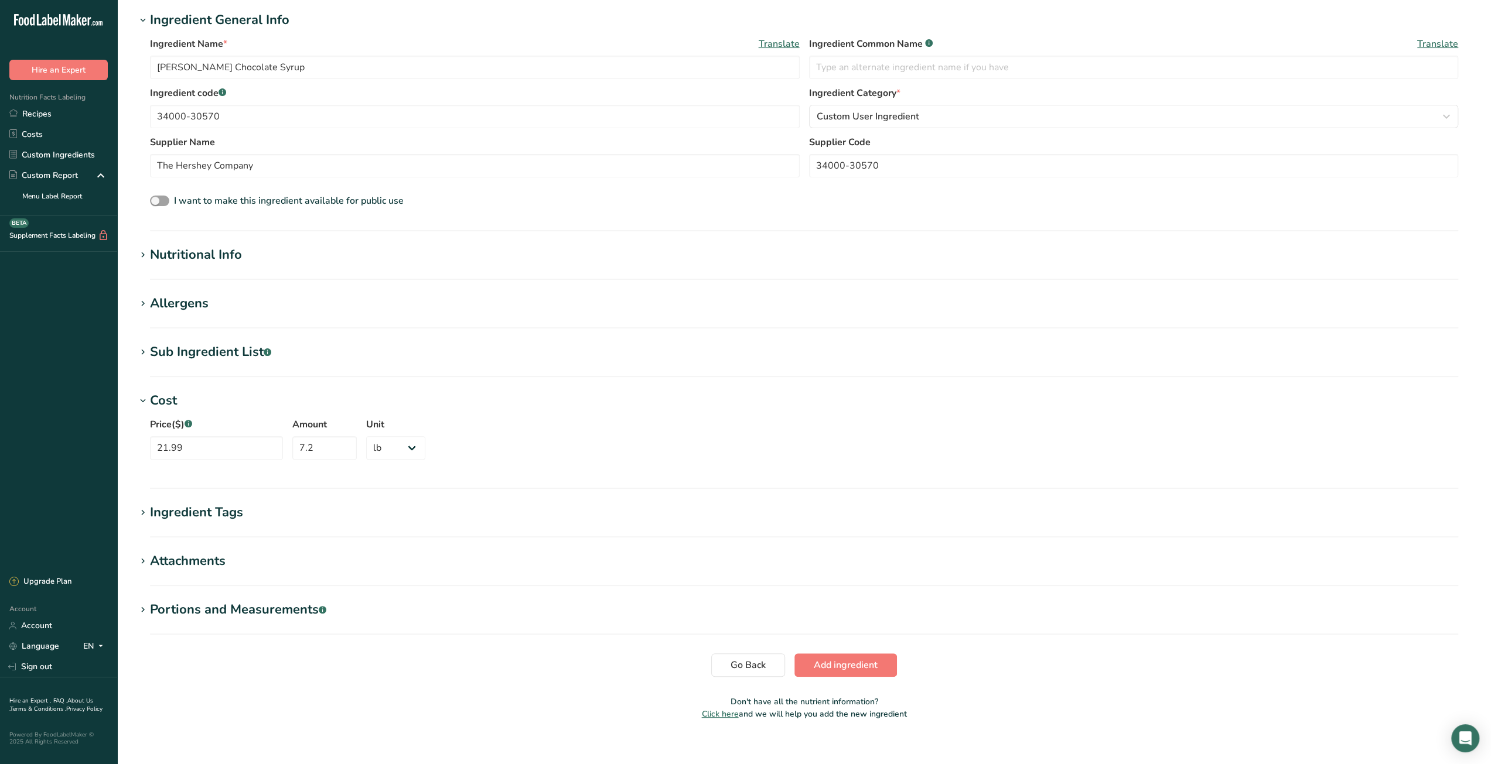
scroll to position [173, 0]
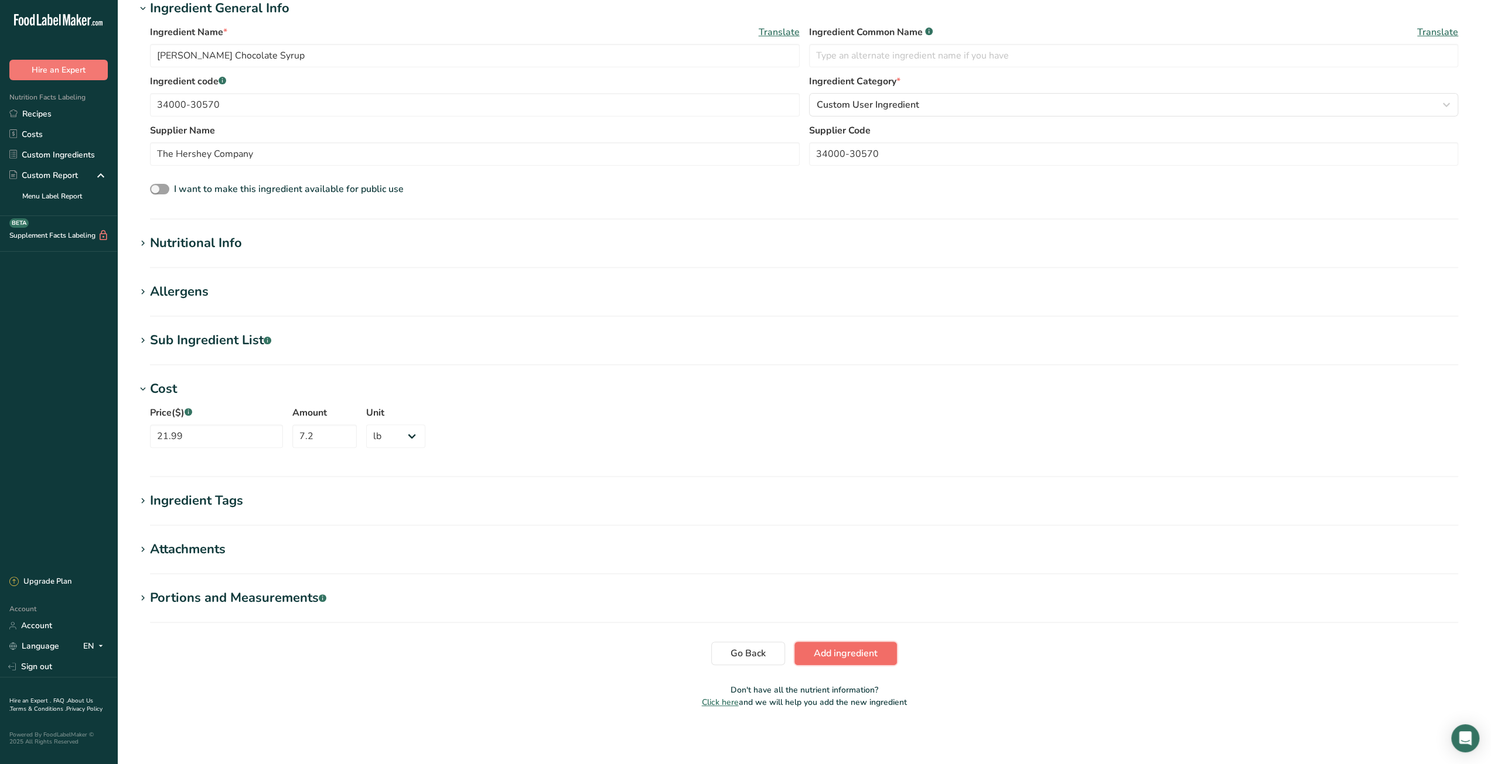
click at [811, 653] on button "Add ingredient" at bounding box center [845, 653] width 103 height 23
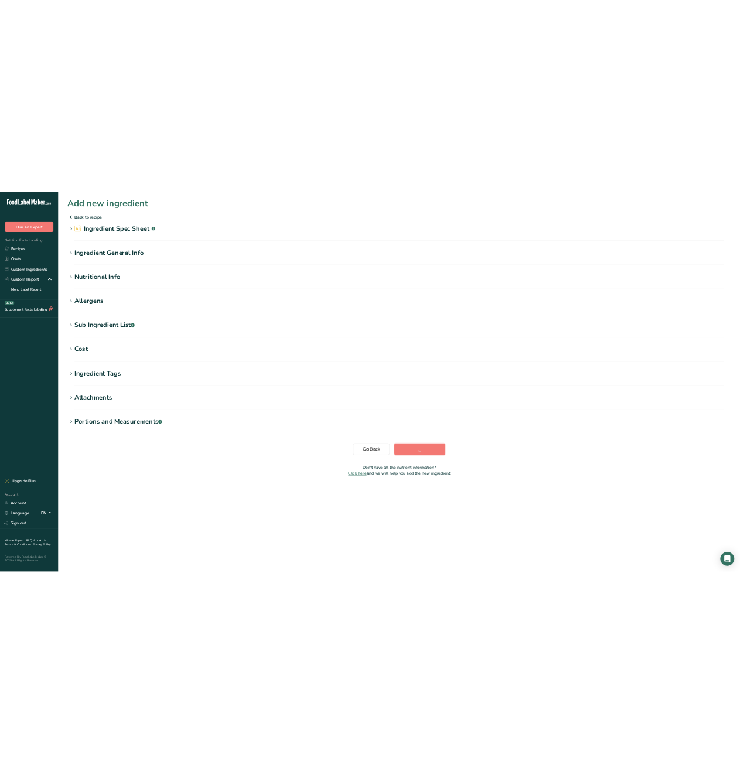
scroll to position [0, 0]
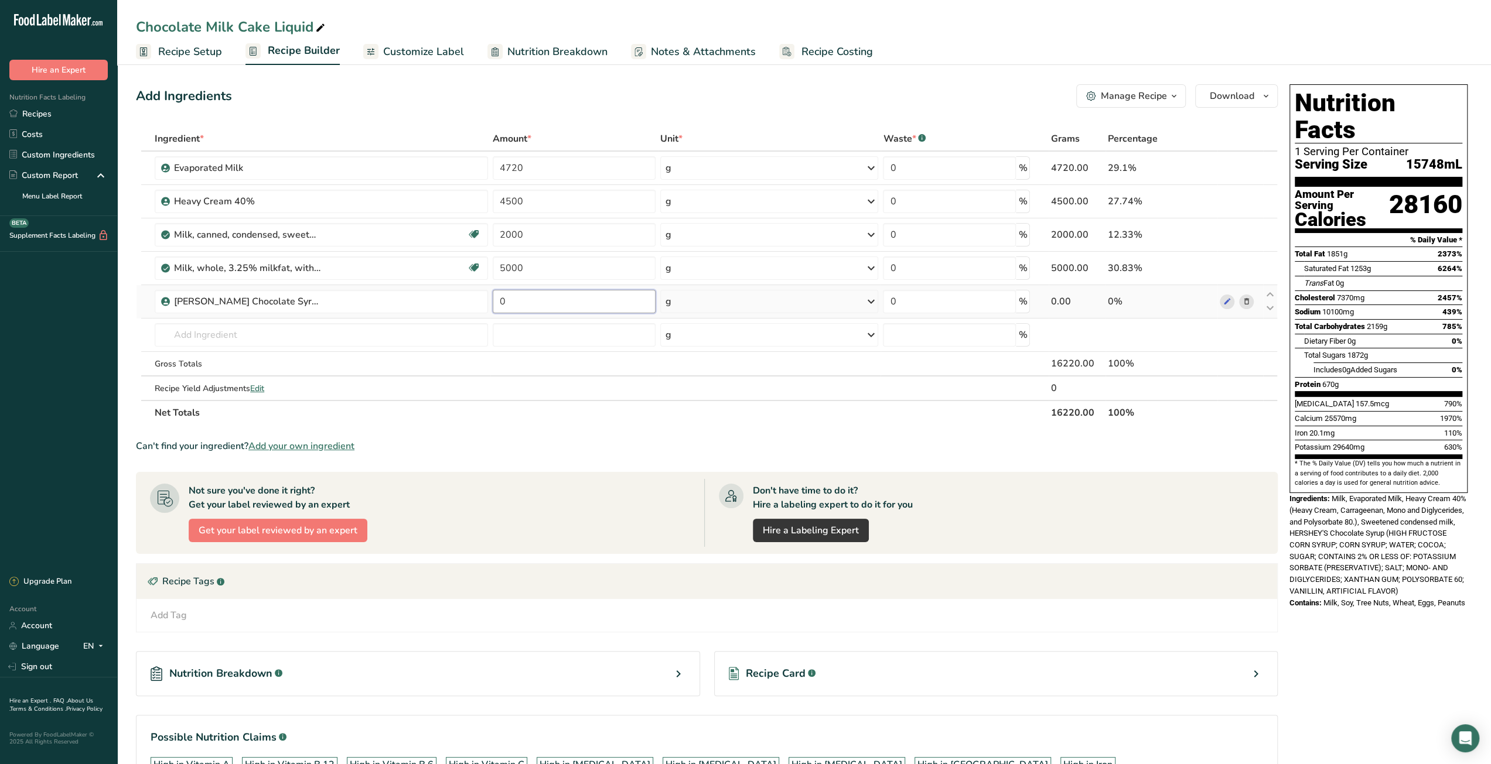
drag, startPoint x: 513, startPoint y: 306, endPoint x: 499, endPoint y: 305, distance: 13.6
click at [499, 305] on input "0" at bounding box center [574, 301] width 163 height 23
type input "50"
click at [587, 431] on section "Ingredient * Amount * Unit * Waste * .a-a{fill:#347362;}.b-a{fill:#fff;} Grams …" at bounding box center [707, 481] width 1142 height 709
click at [846, 53] on span "Recipe Costing" at bounding box center [836, 52] width 71 height 16
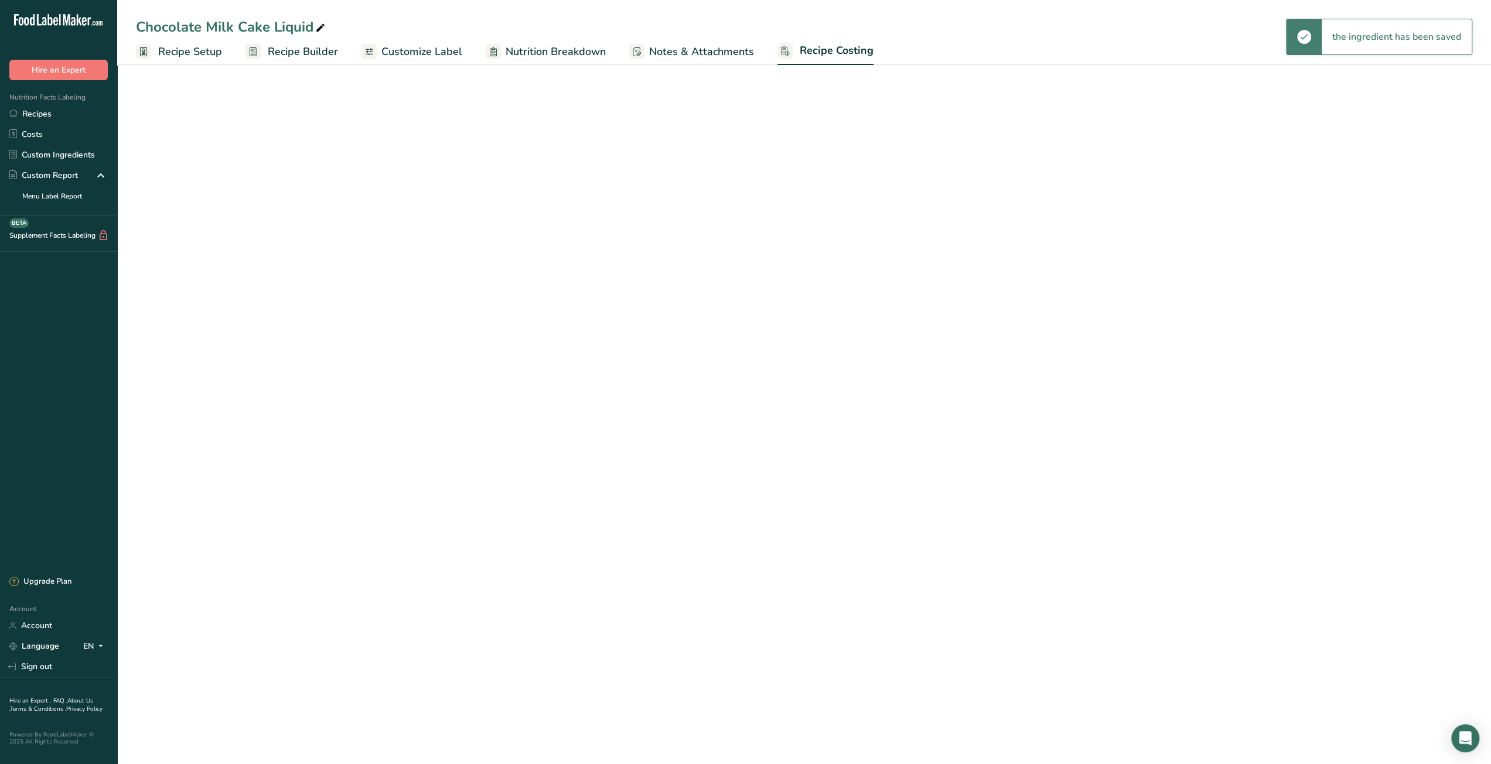
select select "3"
select select "12"
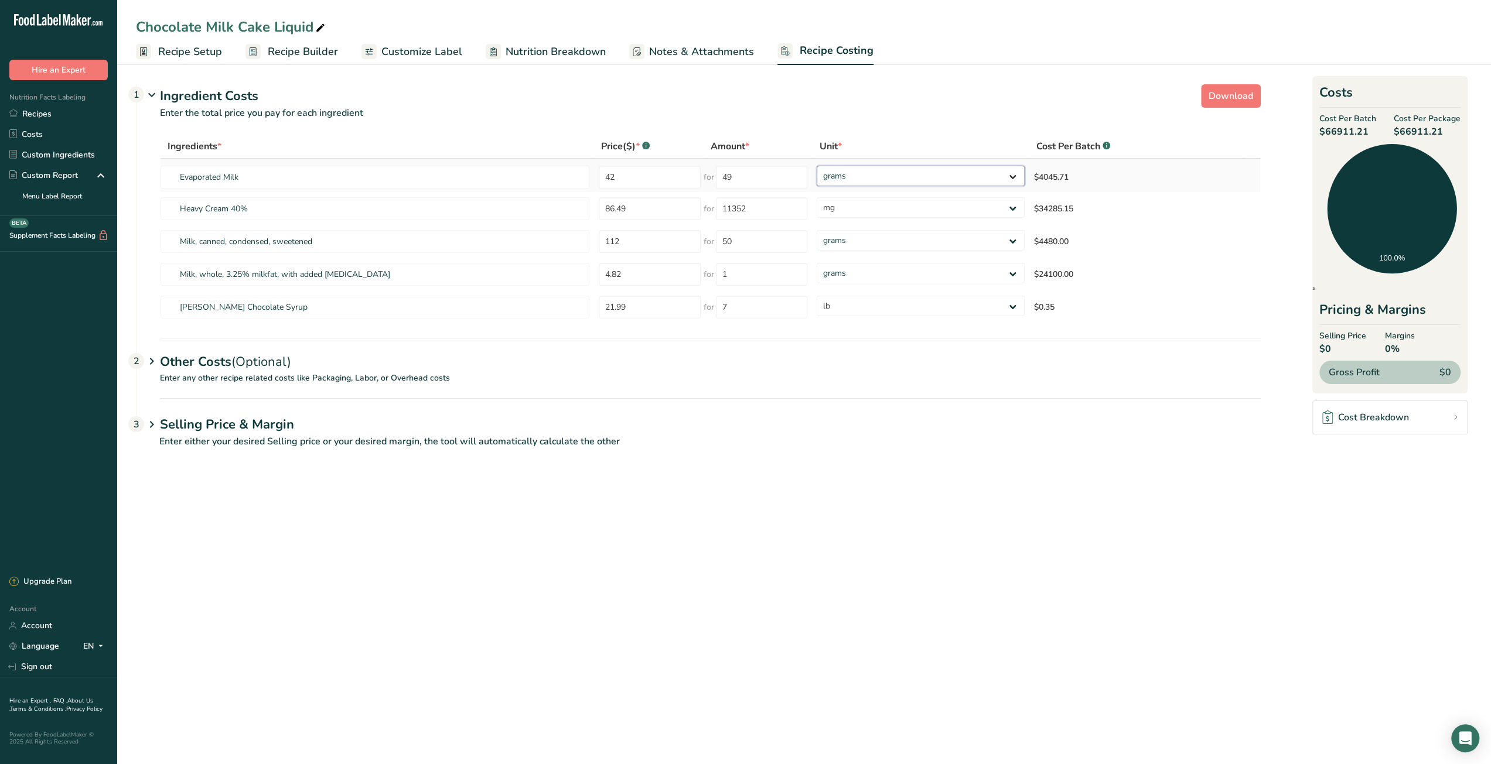
click at [873, 177] on select "grams kg mg mcg lb oz" at bounding box center [920, 176] width 207 height 21
click at [817, 166] on select "grams kg mg mcg lb oz" at bounding box center [920, 176] width 207 height 21
click at [873, 177] on select "grams kg mg mcg lb oz" at bounding box center [914, 176] width 206 height 21
select select "12"
click at [811, 166] on select "grams kg mg mcg lb oz" at bounding box center [914, 176] width 206 height 21
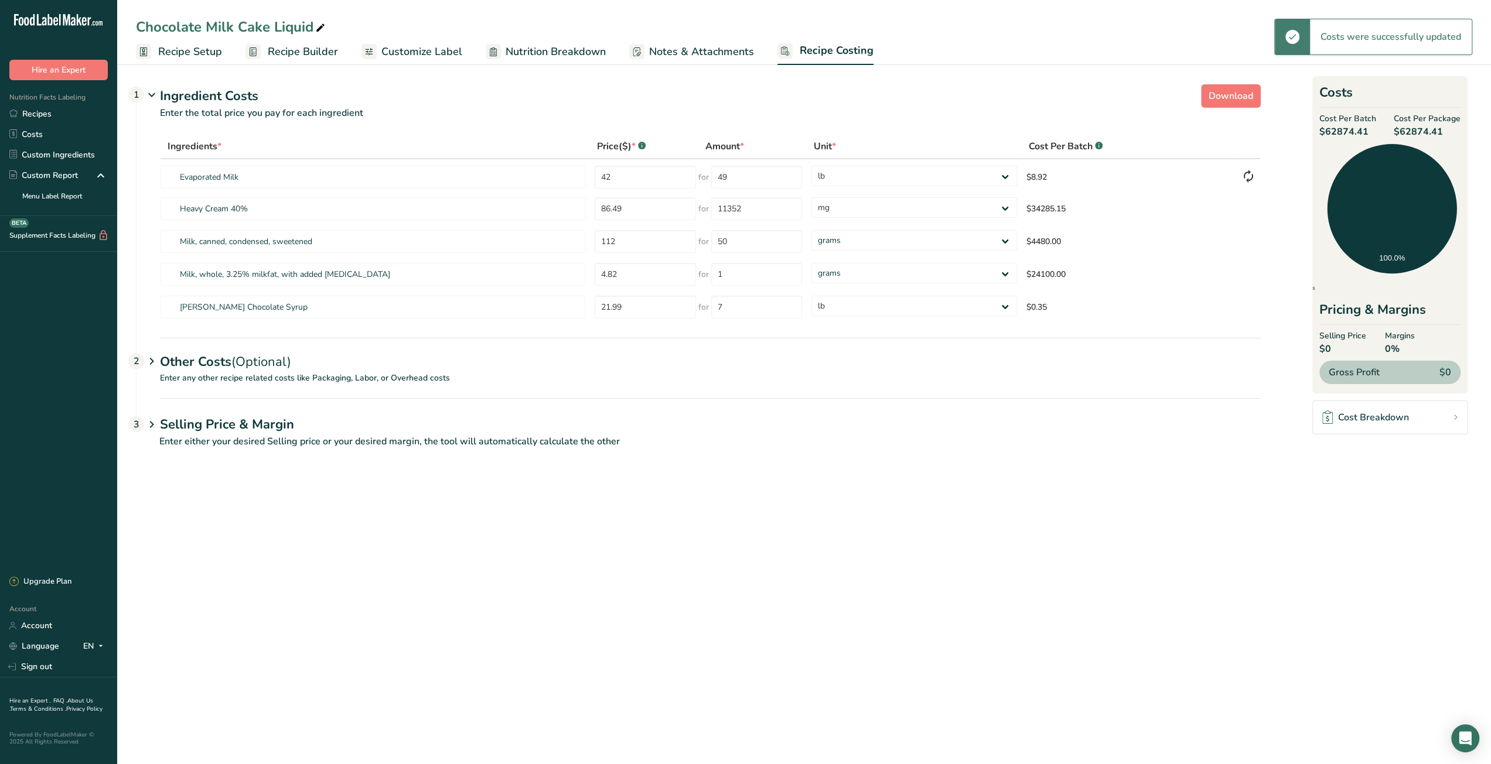
click at [862, 455] on p "Enter either your desired Selling price or your desired margin, the tool will a…" at bounding box center [698, 449] width 1125 height 28
click at [884, 206] on select "grams kg mg mcg lb oz" at bounding box center [914, 207] width 206 height 21
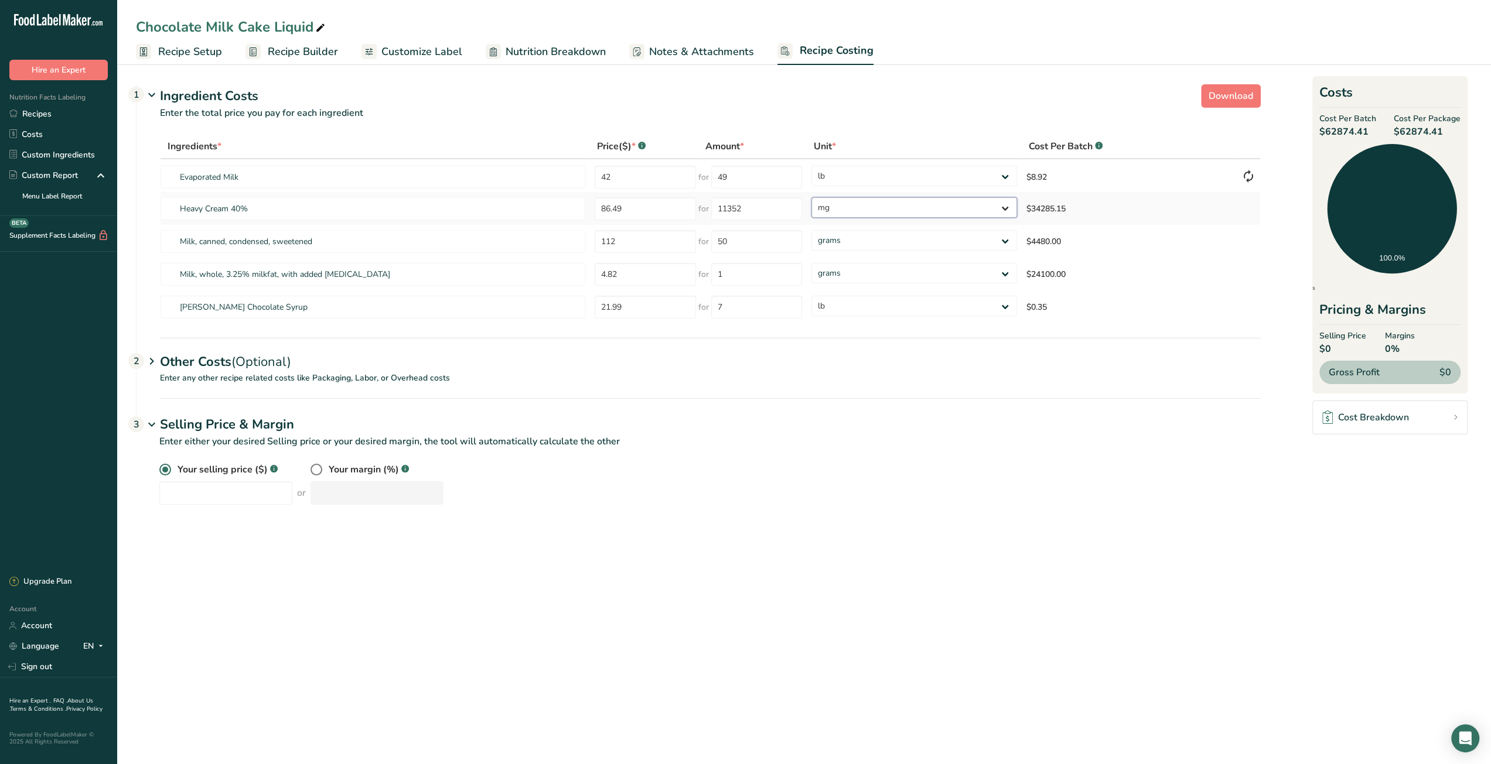
select select
click at [811, 197] on select "grams kg mg mcg lb oz" at bounding box center [914, 207] width 206 height 21
click at [862, 250] on select "grams kg mg mcg lb oz" at bounding box center [914, 240] width 206 height 21
select select "12"
click at [811, 230] on select "grams kg mg mcg lb oz" at bounding box center [914, 240] width 206 height 21
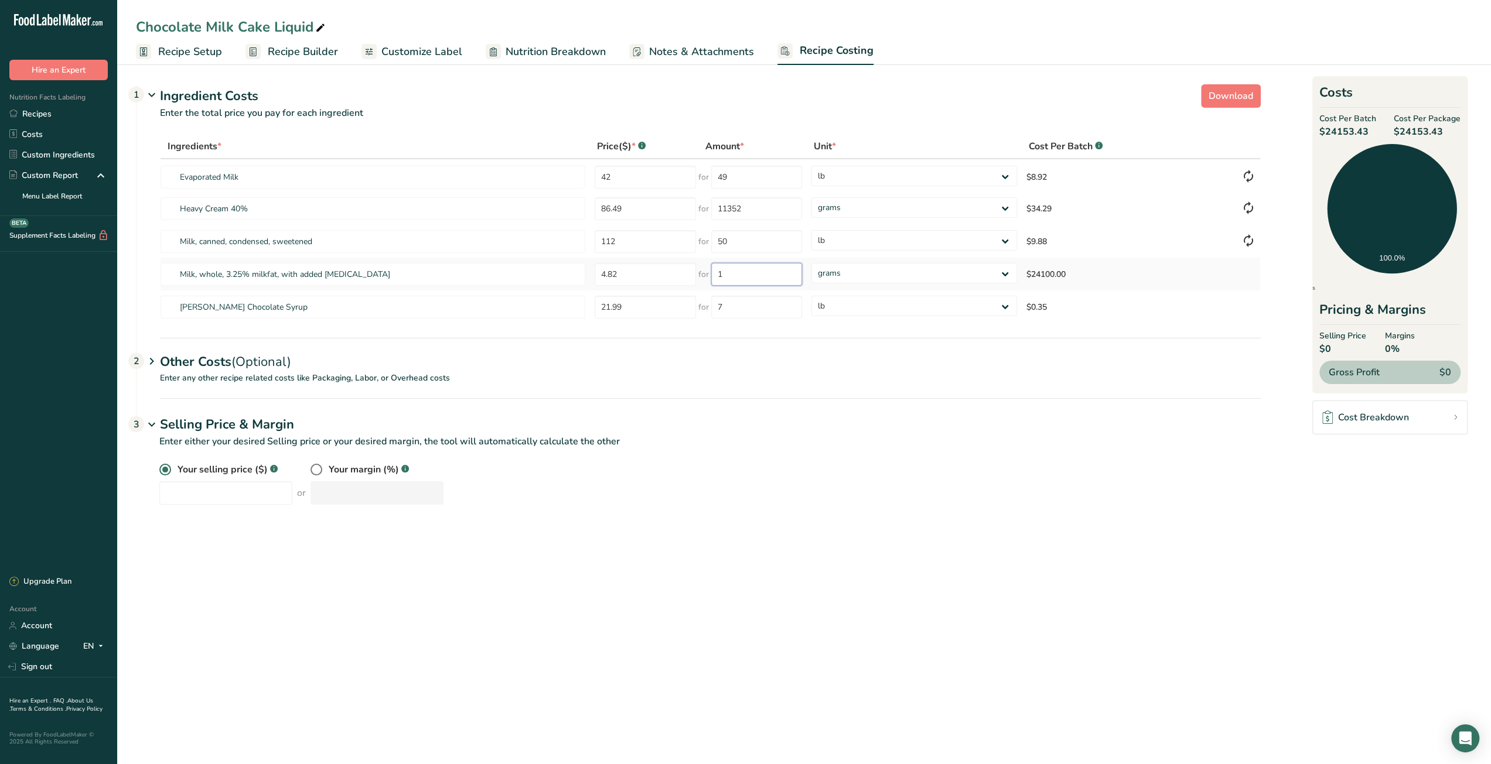
drag, startPoint x: 740, startPoint y: 274, endPoint x: 716, endPoint y: 275, distance: 24.0
click at [716, 275] on input "1" at bounding box center [756, 274] width 91 height 23
type input "3785"
click at [761, 475] on div "Your selling price ($) .a-a{fill:#347362;}.b-a{fill:#fff;} or Your margin (%) .…" at bounding box center [709, 484] width 1101 height 42
click at [1064, 455] on p "Enter either your desired Selling price or your desired margin, the tool will a…" at bounding box center [698, 449] width 1125 height 28
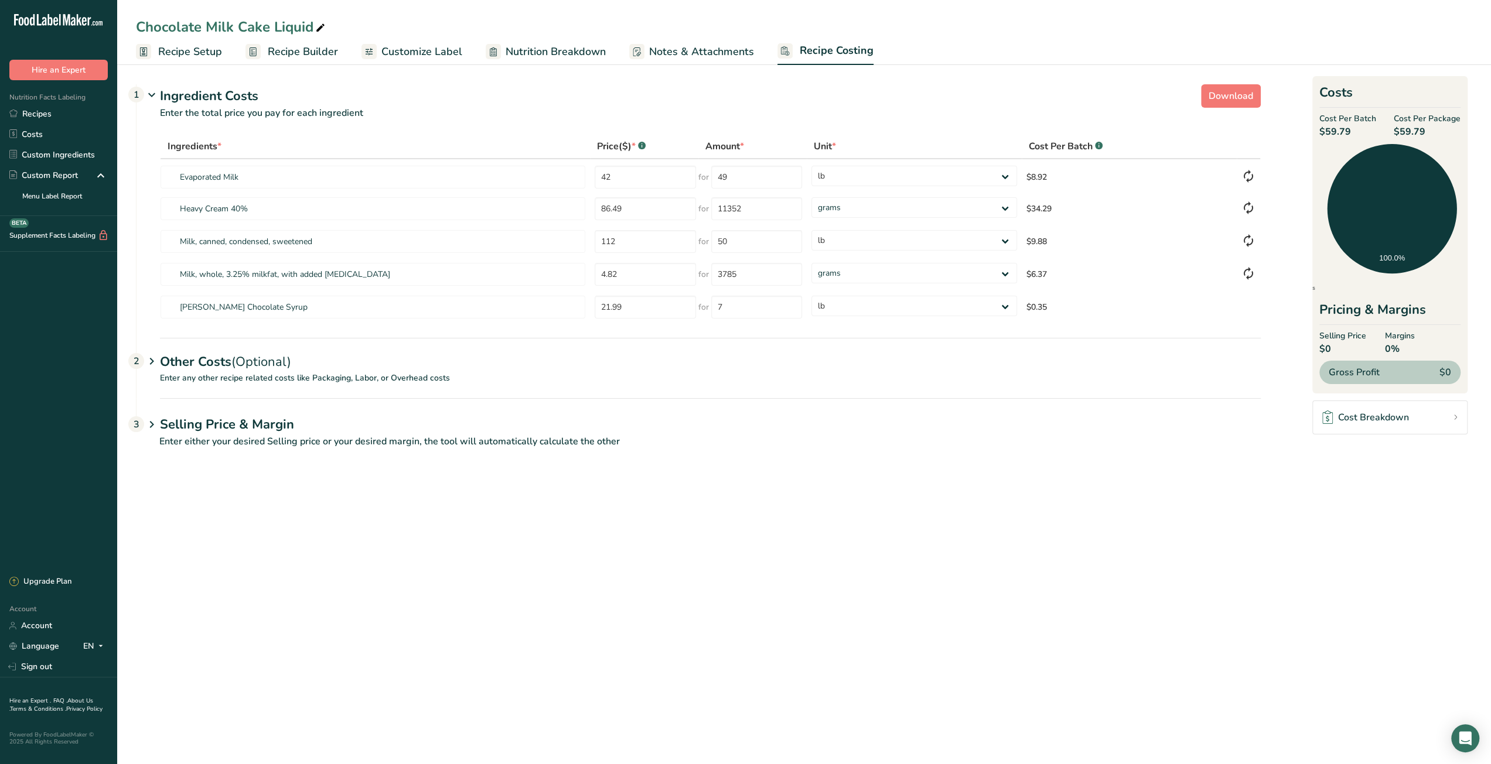
click at [547, 518] on main "Chocolate Milk Cake Liquid Recipe Setup Recipe Builder Customize Label Nutritio…" at bounding box center [745, 382] width 1491 height 764
click at [292, 48] on span "Recipe Builder" at bounding box center [303, 52] width 70 height 16
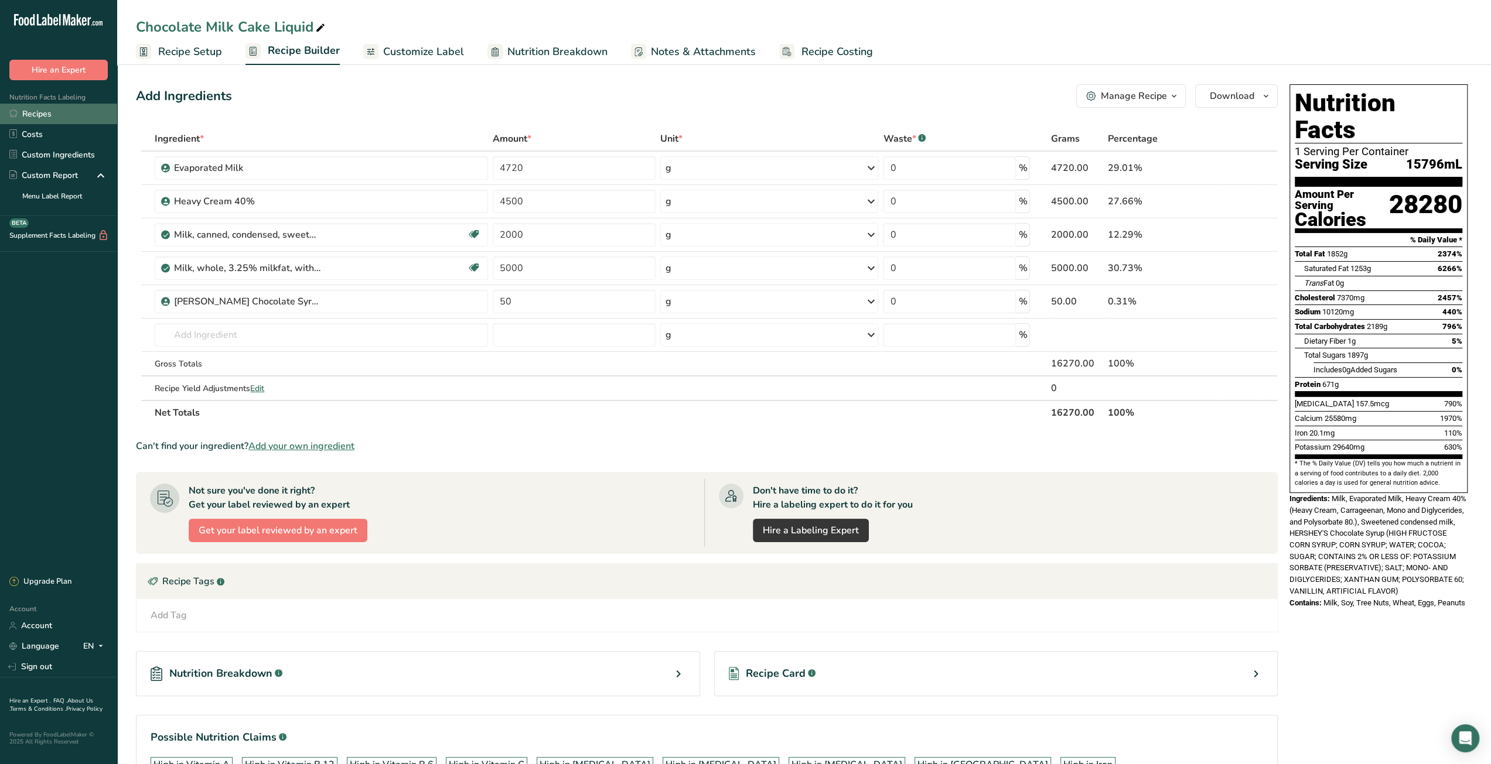
click at [46, 114] on link "Recipes" at bounding box center [58, 114] width 117 height 21
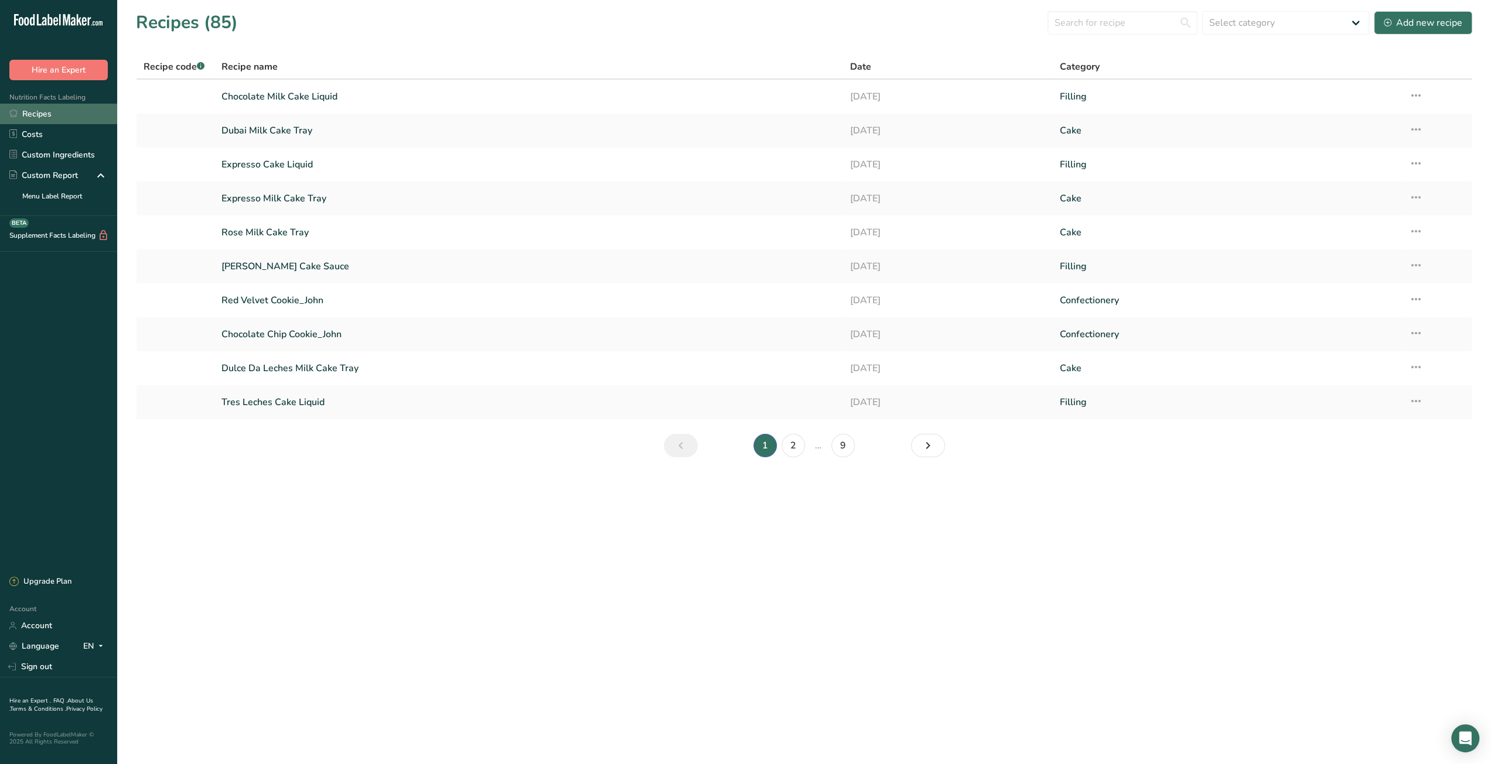
click at [35, 115] on link "Recipes" at bounding box center [58, 114] width 117 height 21
click at [298, 130] on link "Dubai Milk Cake Tray" at bounding box center [528, 130] width 614 height 25
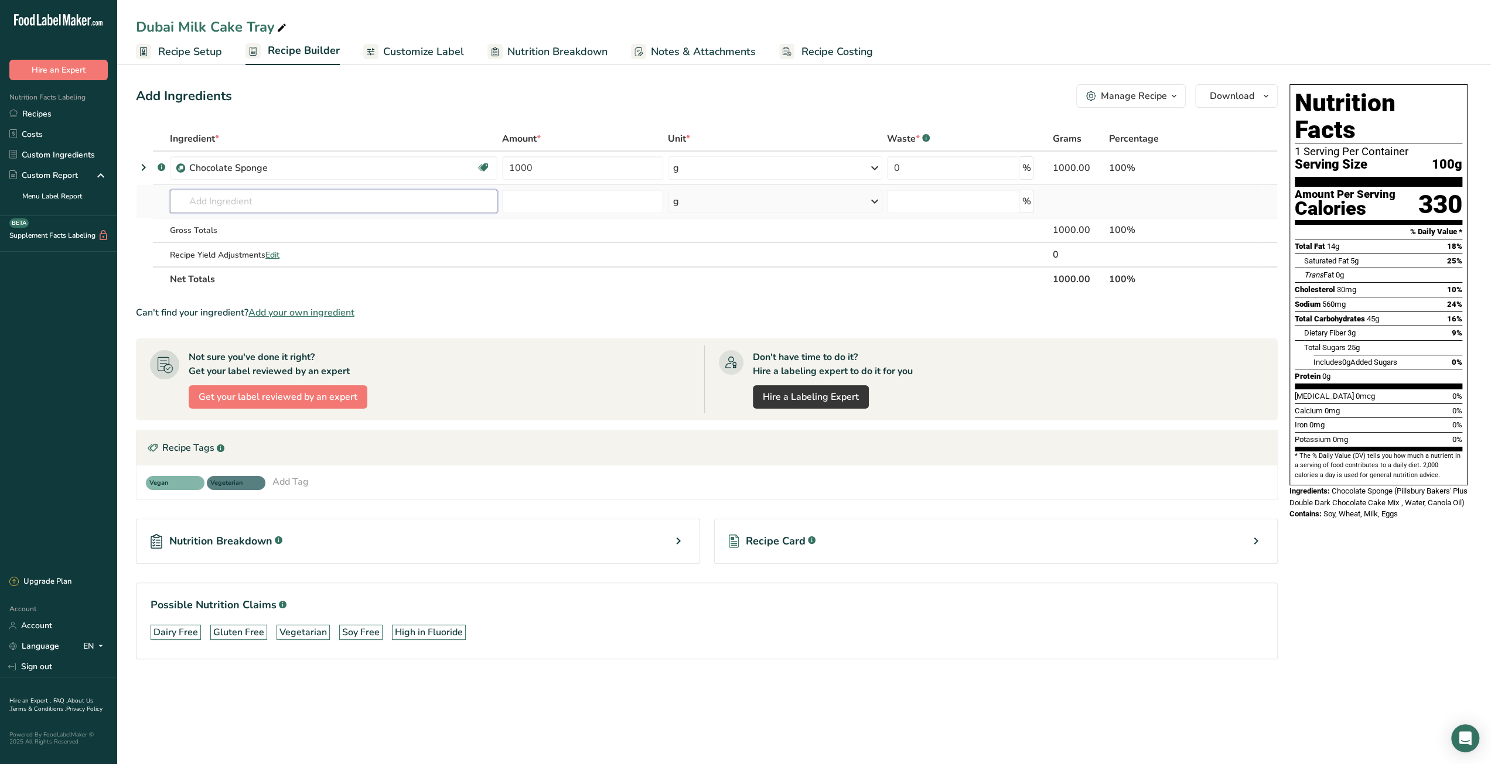
click at [285, 203] on input "text" at bounding box center [333, 201] width 327 height 23
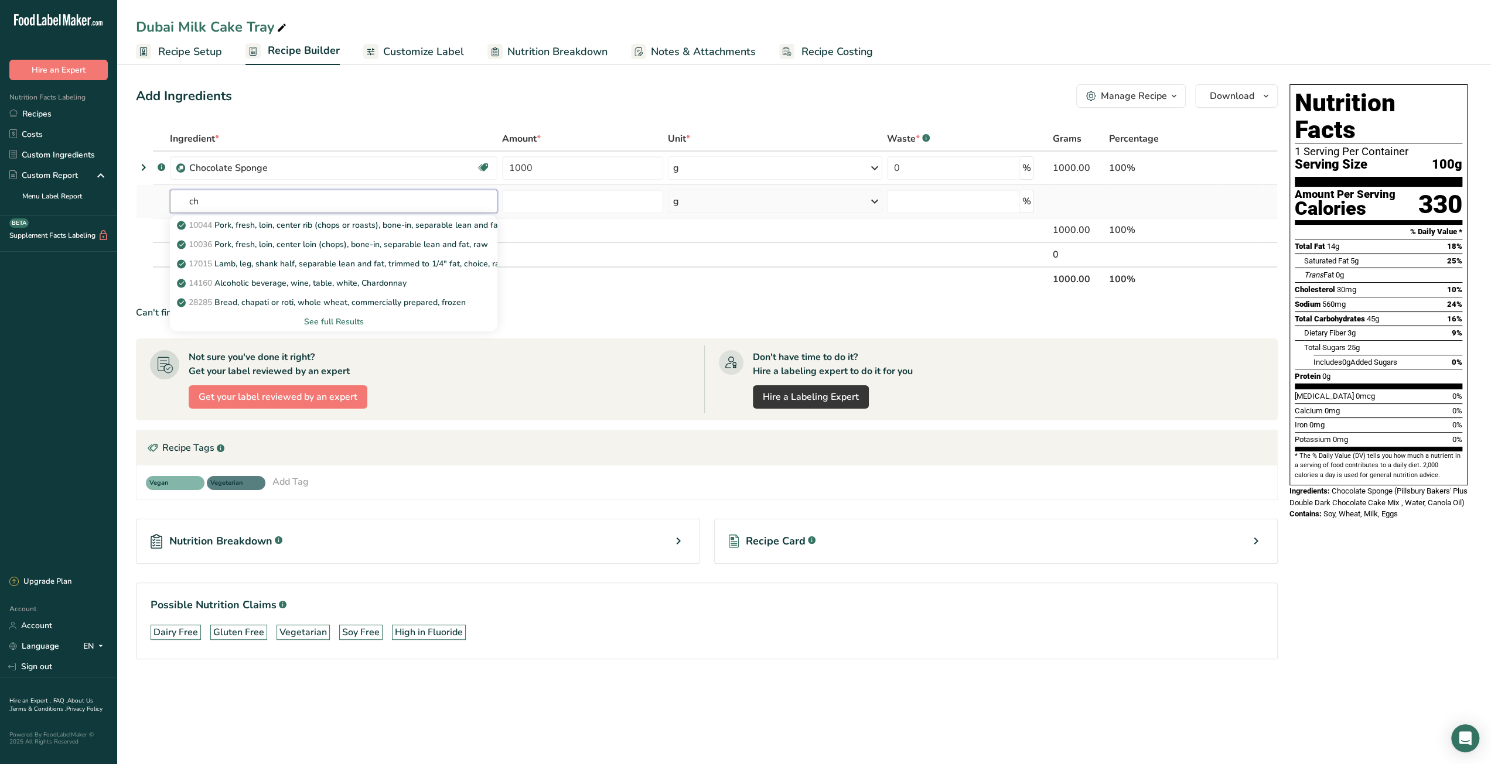
type input "c"
type input "Chocolate mil"
click at [45, 117] on link "Recipes" at bounding box center [58, 114] width 117 height 21
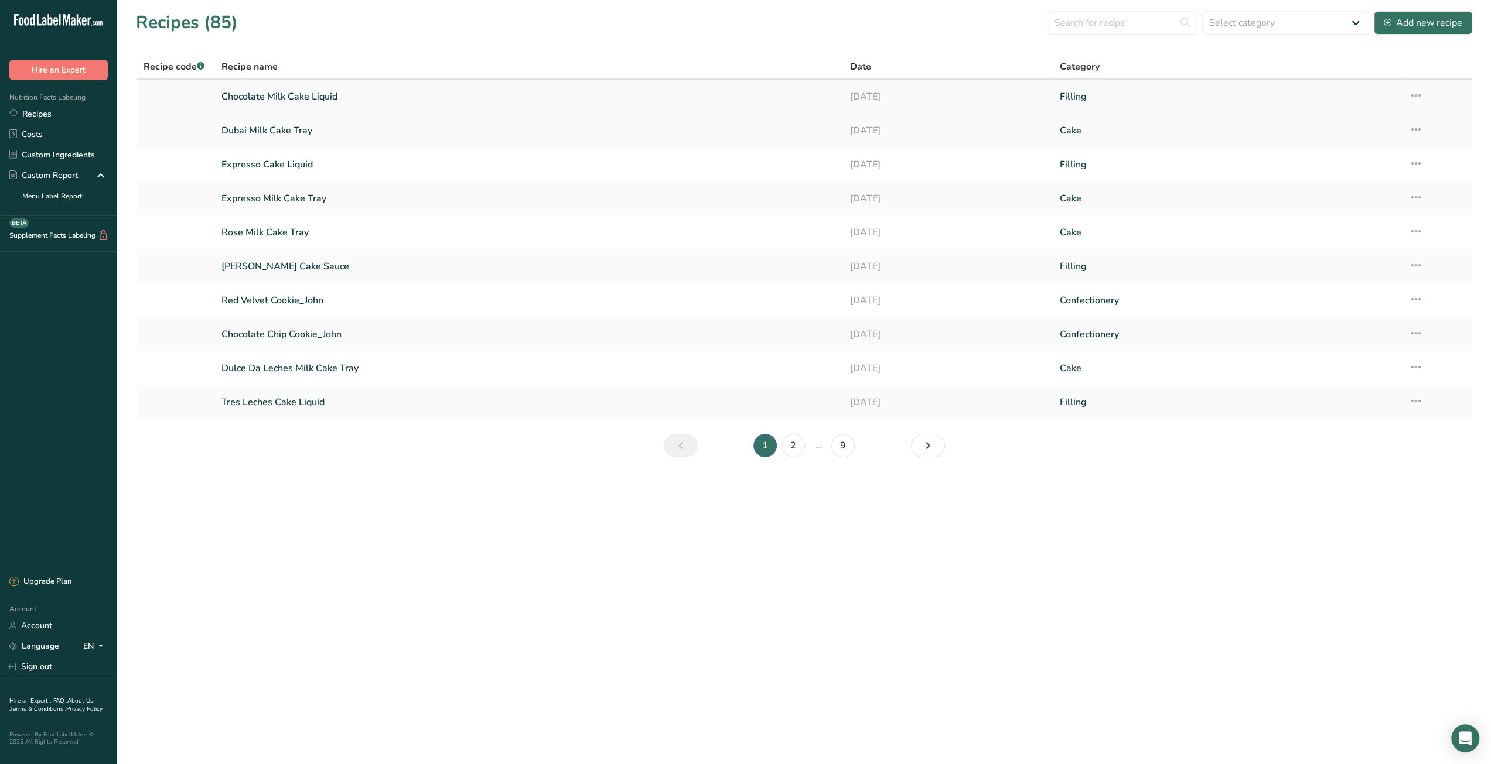
click at [1418, 93] on icon at bounding box center [1416, 95] width 14 height 21
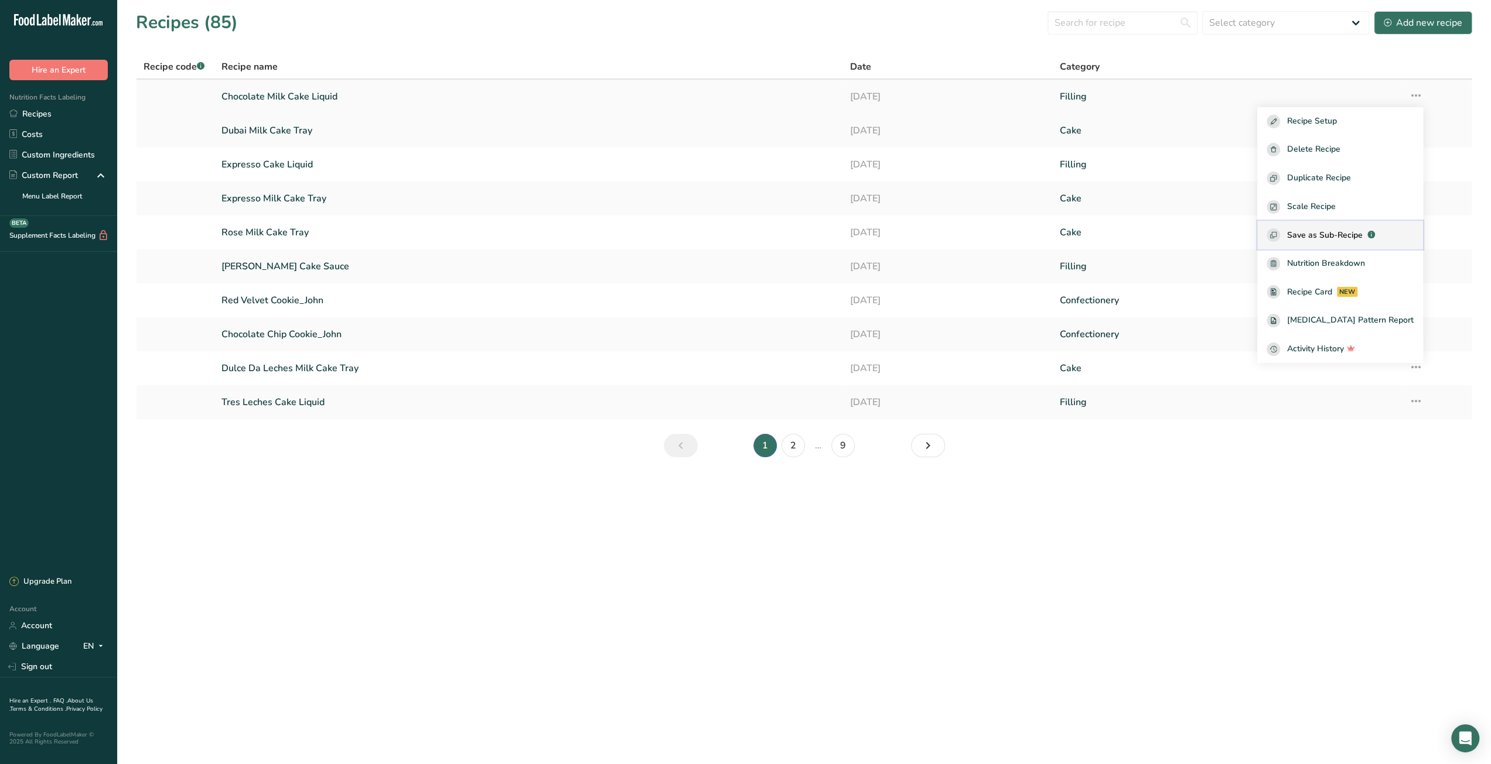
click at [1331, 236] on span "Save as Sub-Recipe" at bounding box center [1325, 235] width 76 height 12
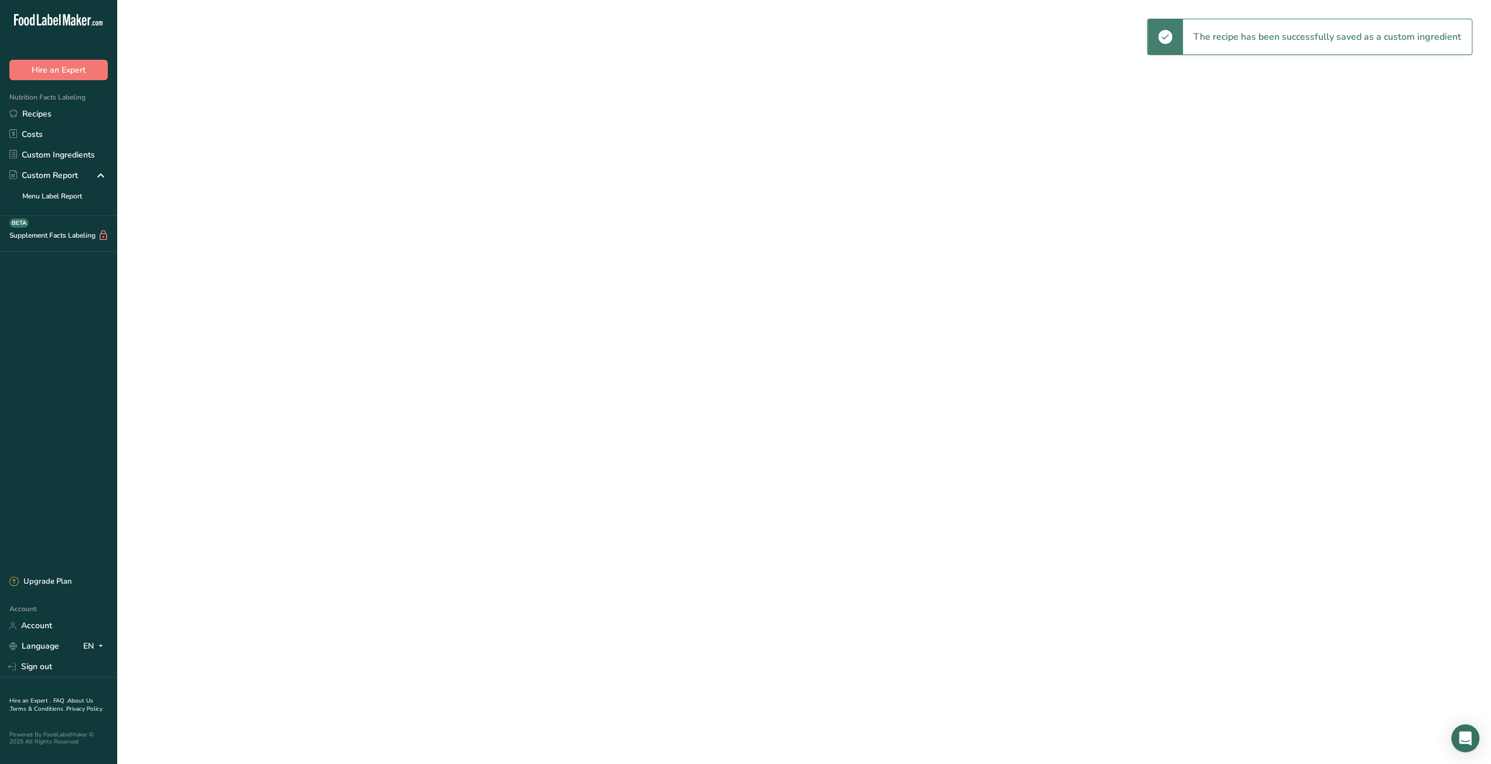
select select "30"
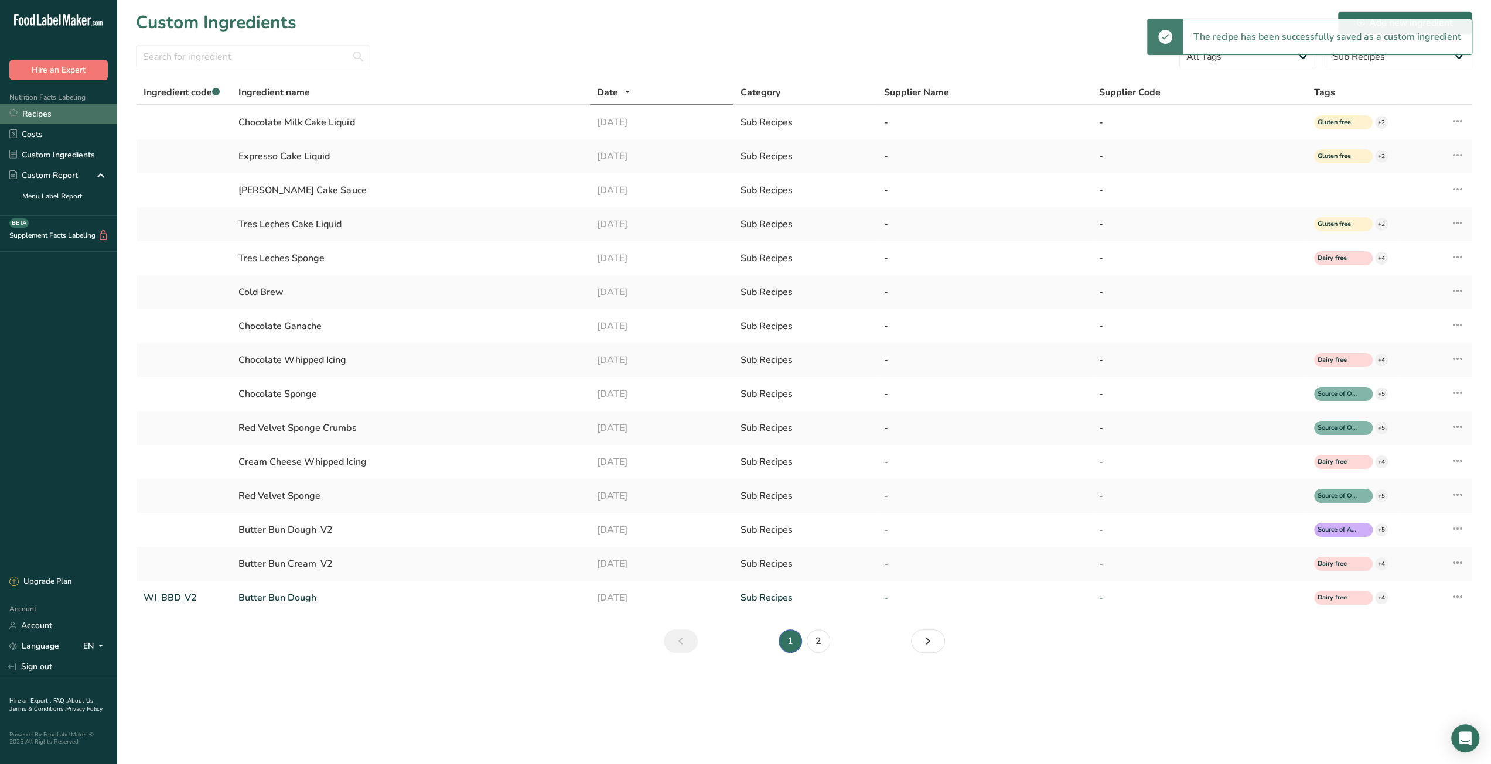
click at [70, 111] on link "Recipes" at bounding box center [58, 114] width 117 height 21
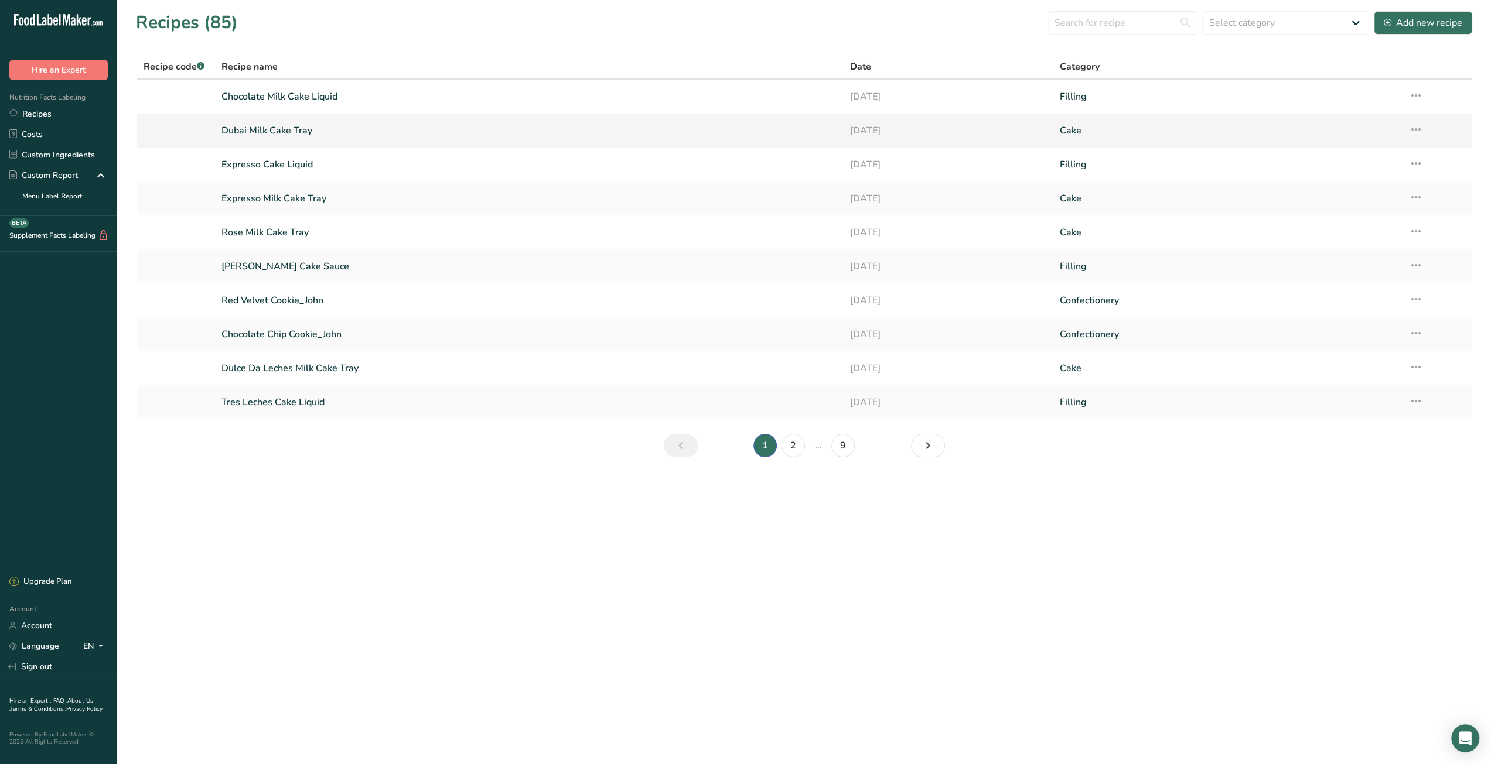
click at [286, 133] on link "Dubai Milk Cake Tray" at bounding box center [528, 130] width 614 height 25
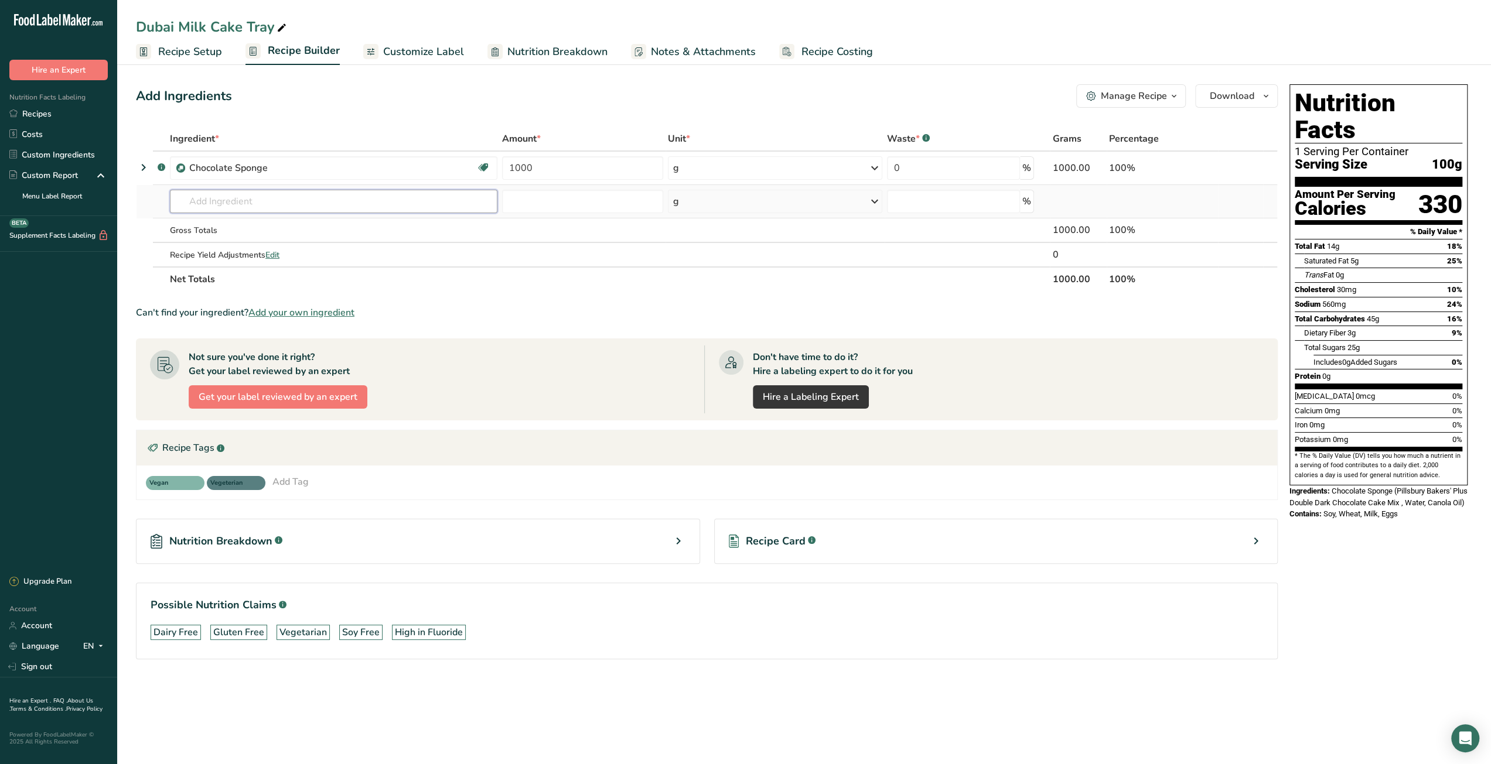
click at [299, 207] on input "text" at bounding box center [333, 201] width 327 height 23
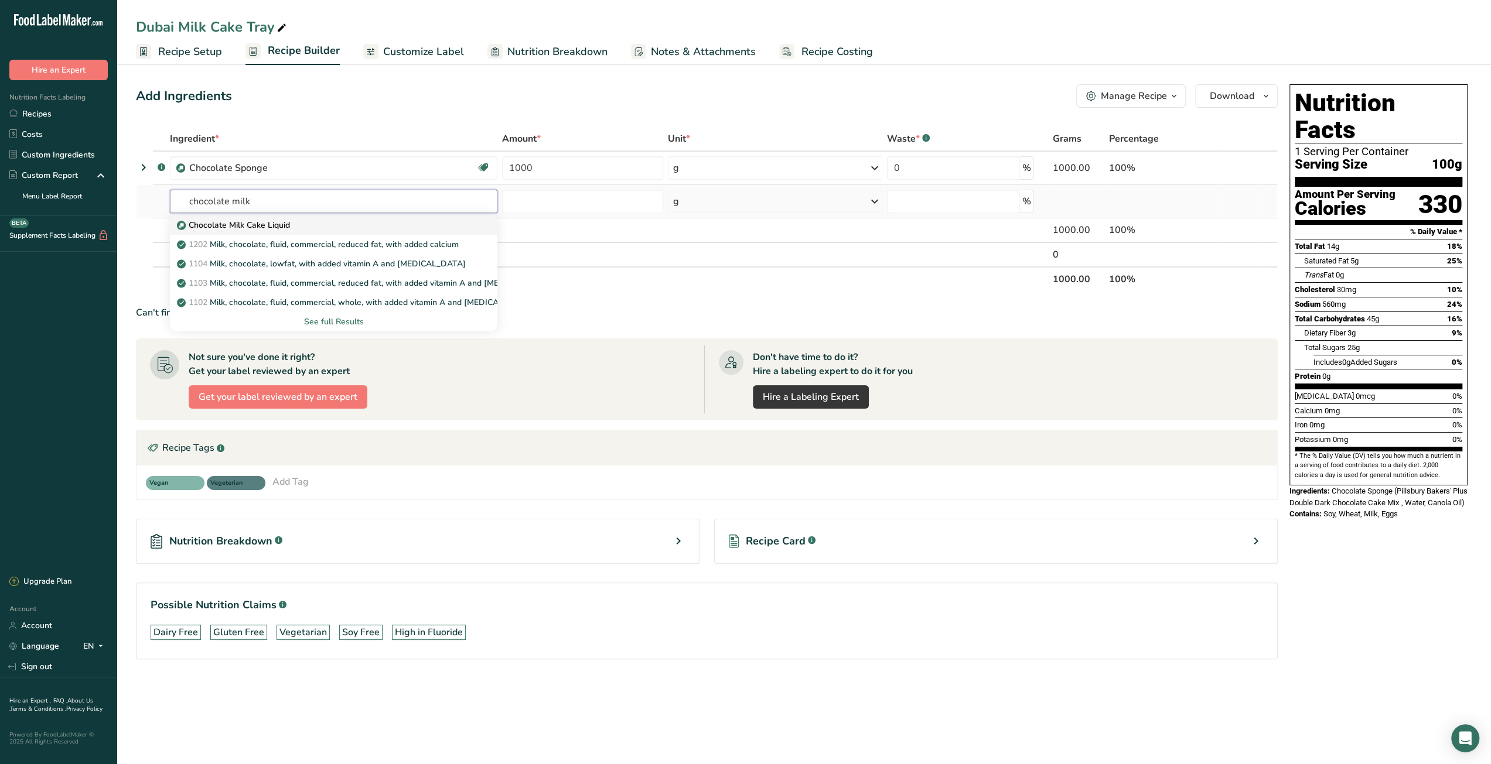
type input "Chocolate Milk Cake Liquid"
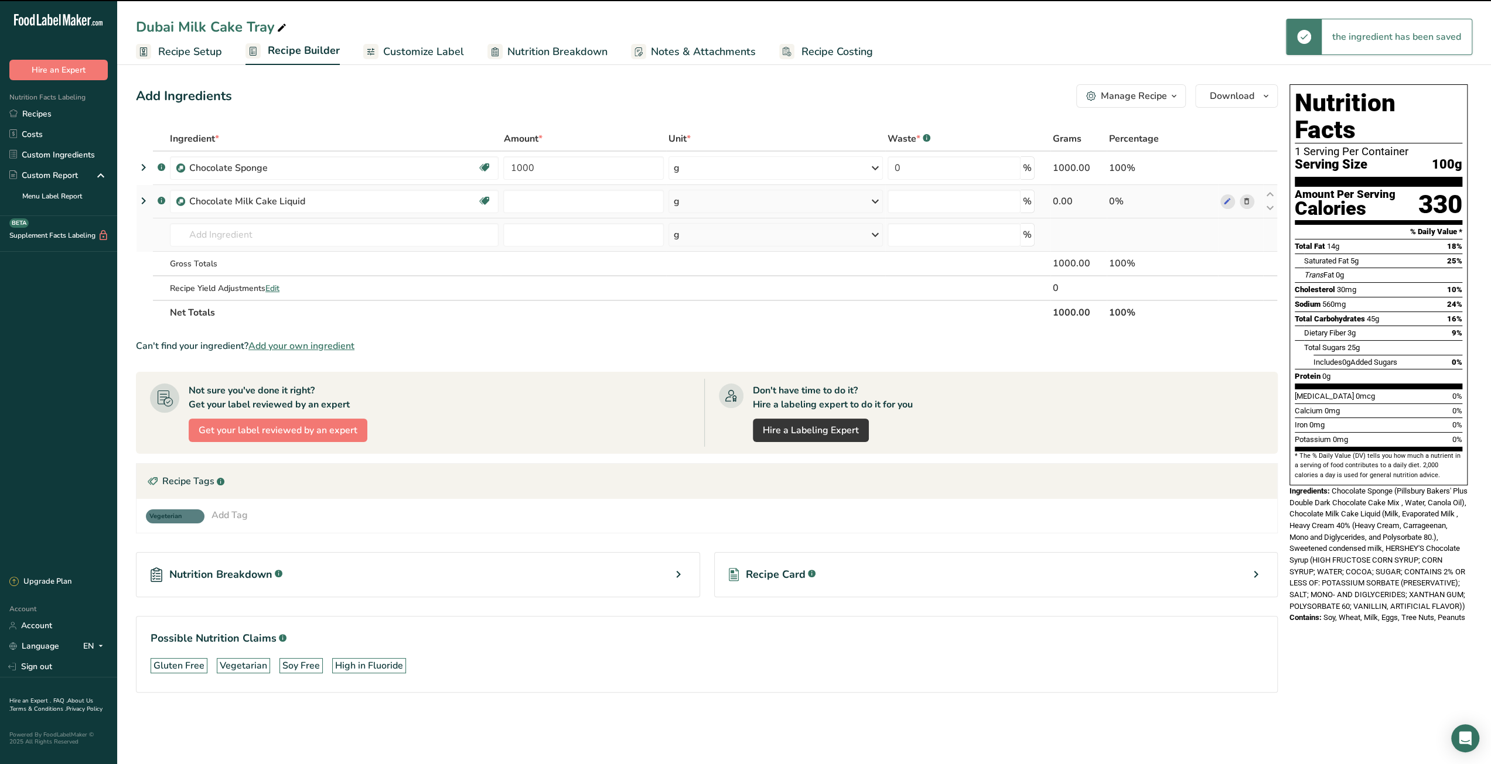
type input "0"
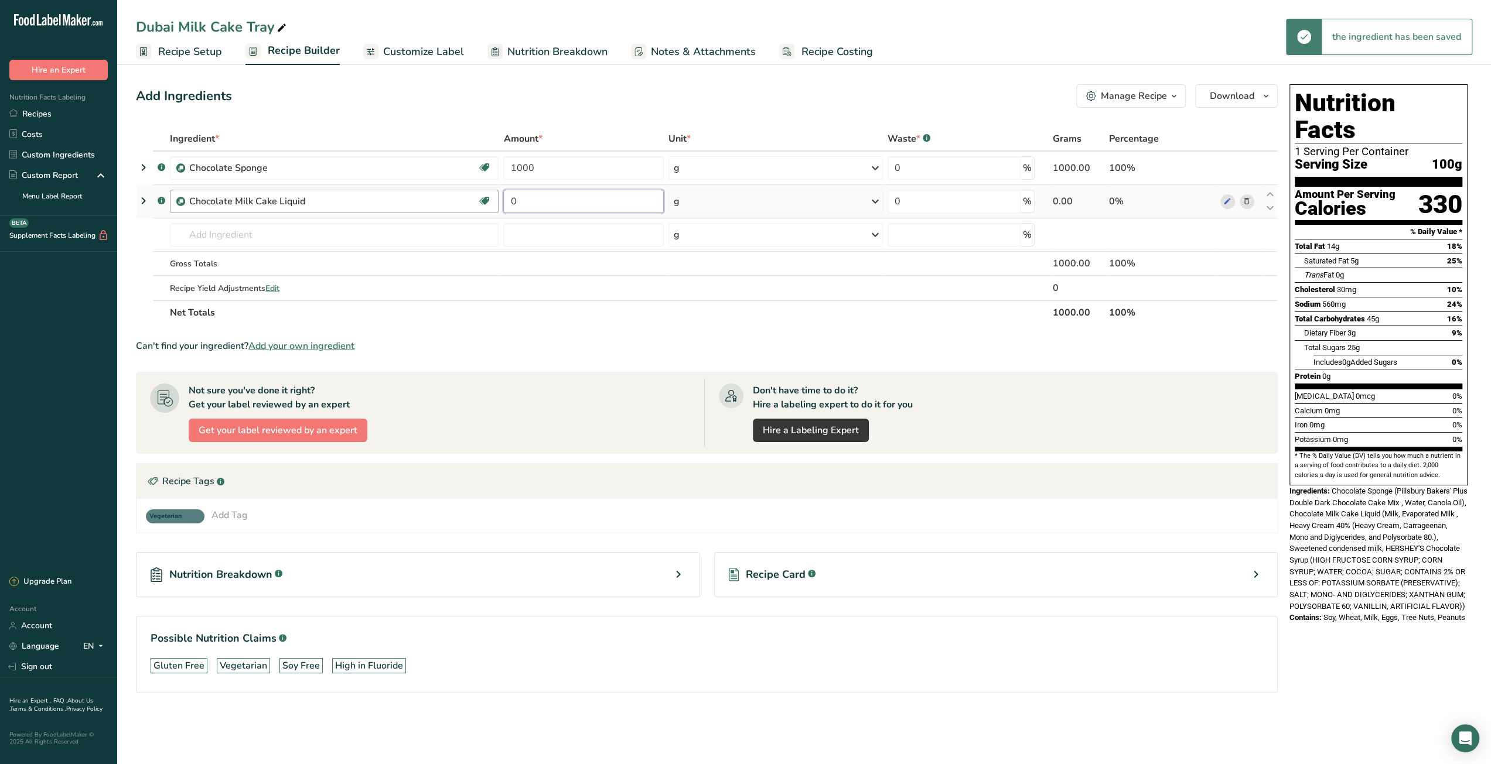
click at [489, 209] on tr ".a-a{fill:#347362;}.b-a{fill:#fff;} Chocolate Milk Cake Liquid Gluten free Vege…" at bounding box center [706, 201] width 1140 height 33
type input "1500"
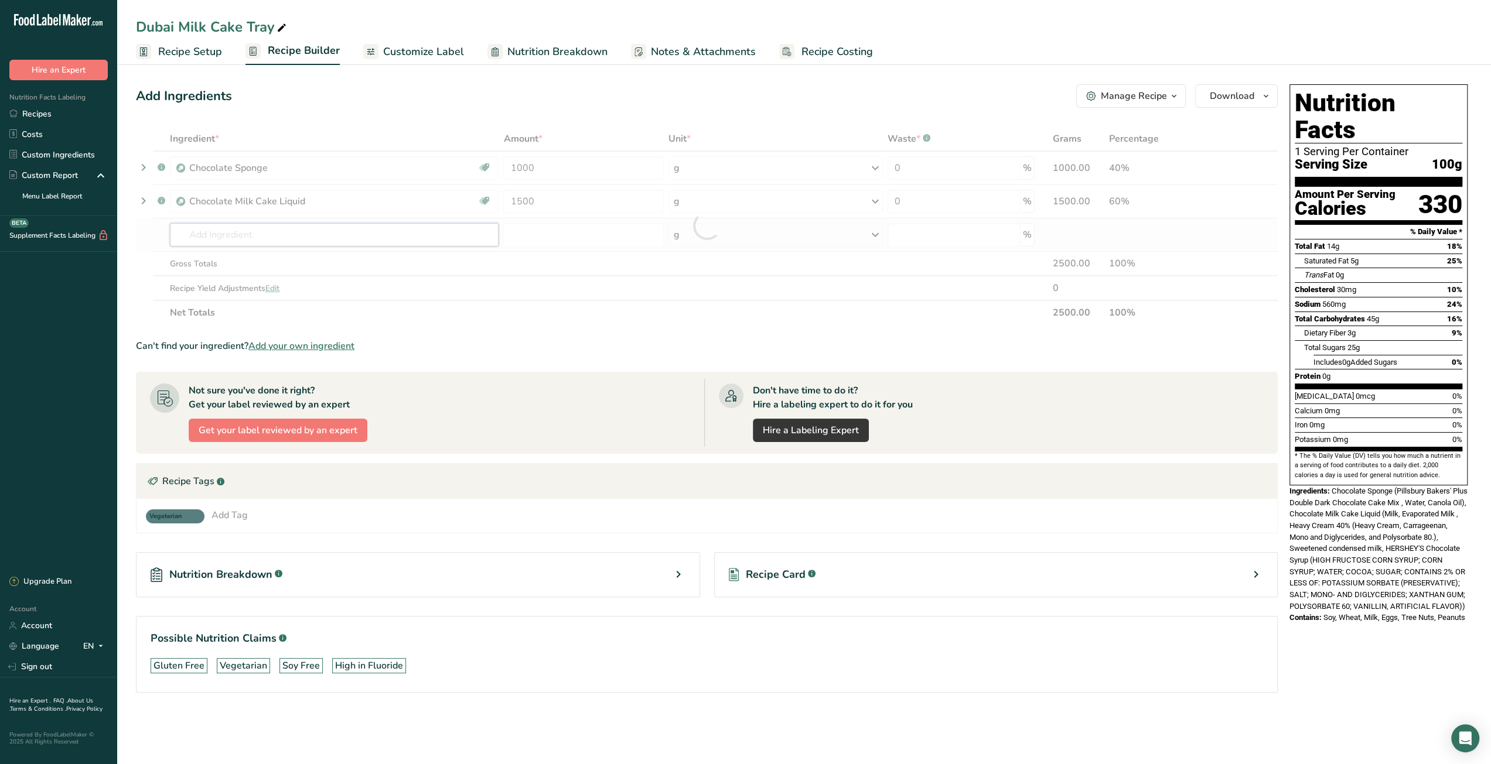
click at [448, 242] on div "Ingredient * Amount * Unit * Waste * .a-a{fill:#347362;}.b-a{fill:#fff;} Grams …" at bounding box center [707, 226] width 1142 height 199
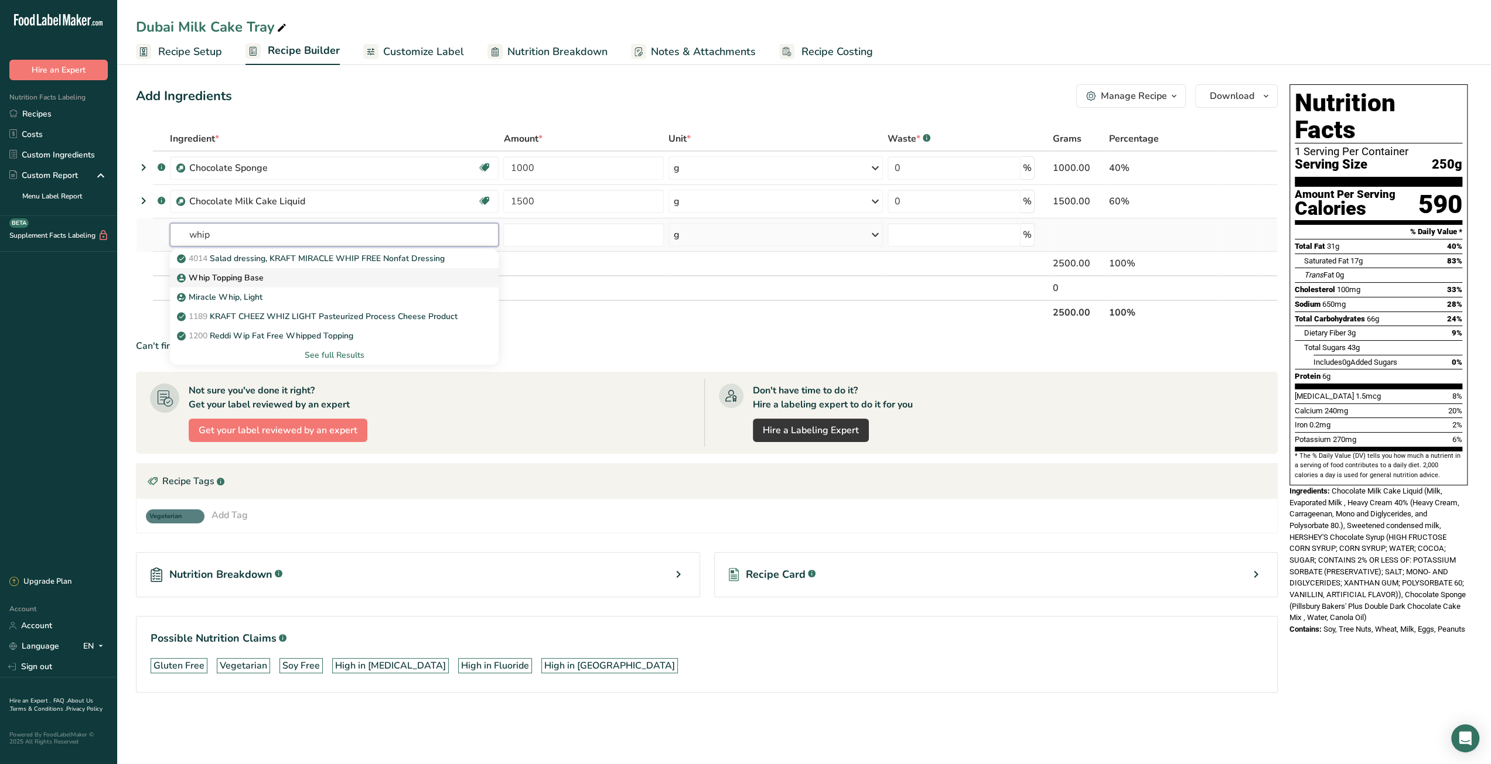
type input "whip"
click at [425, 277] on div "Whip Topping Base" at bounding box center [324, 278] width 291 height 12
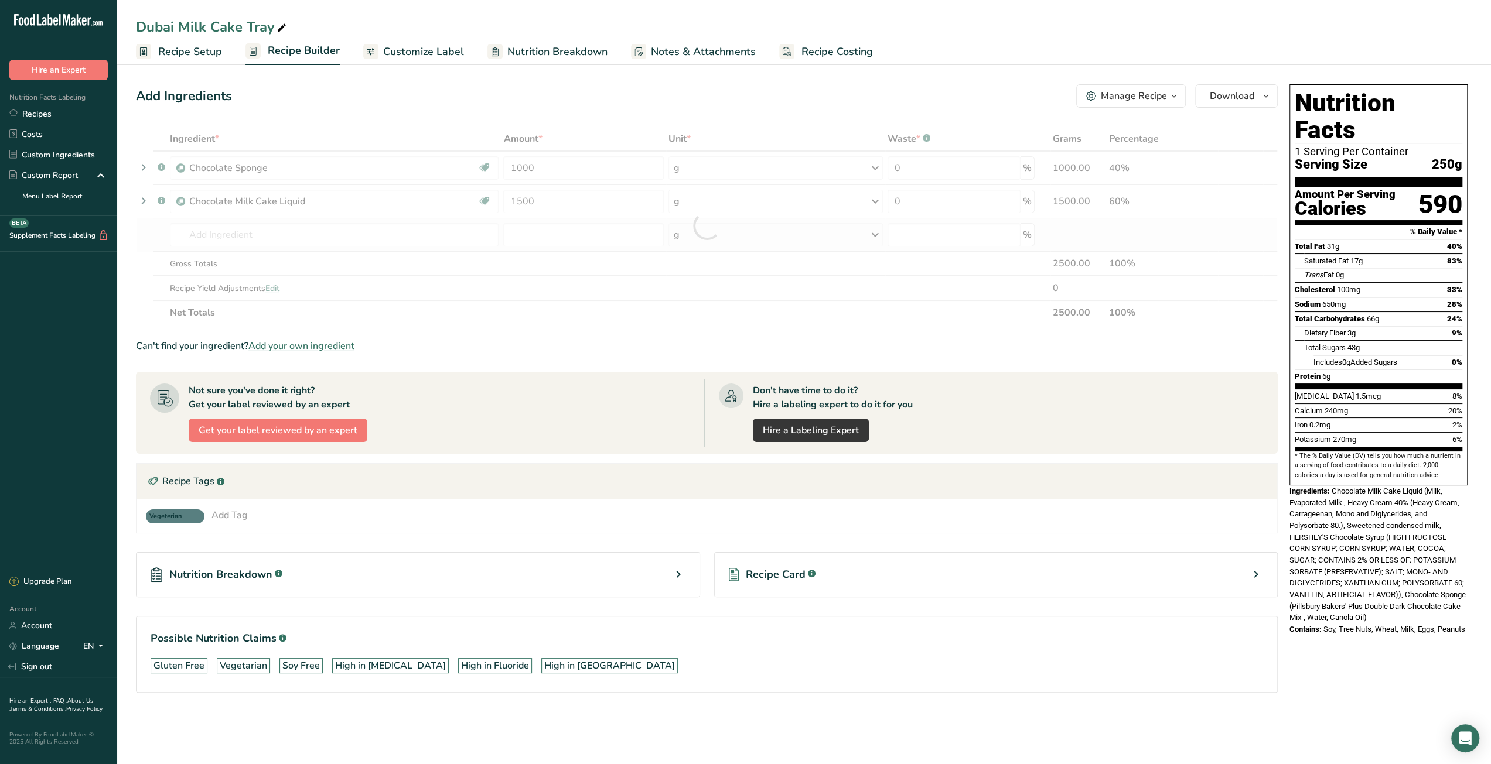
type input "Whip Topping Base"
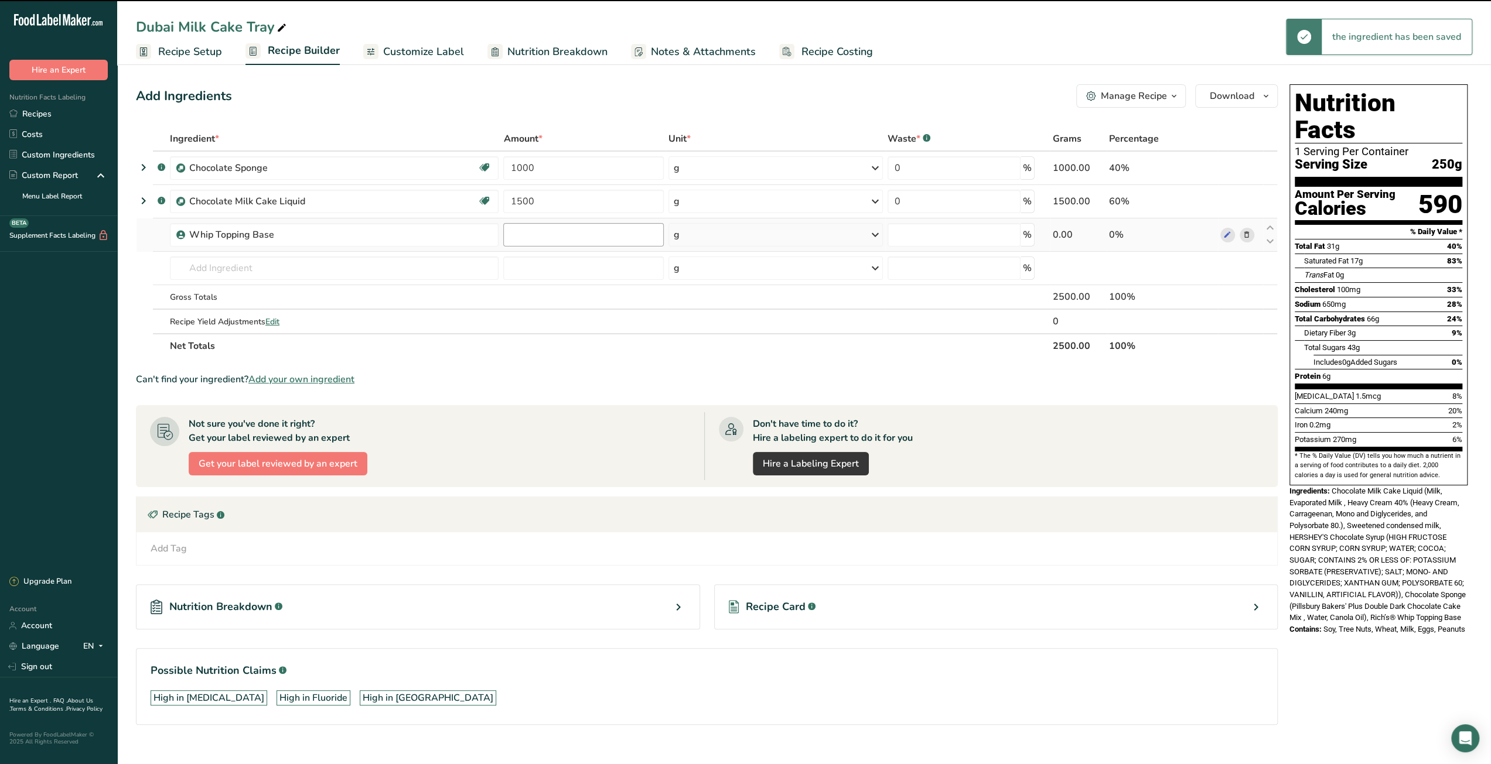
type input "0"
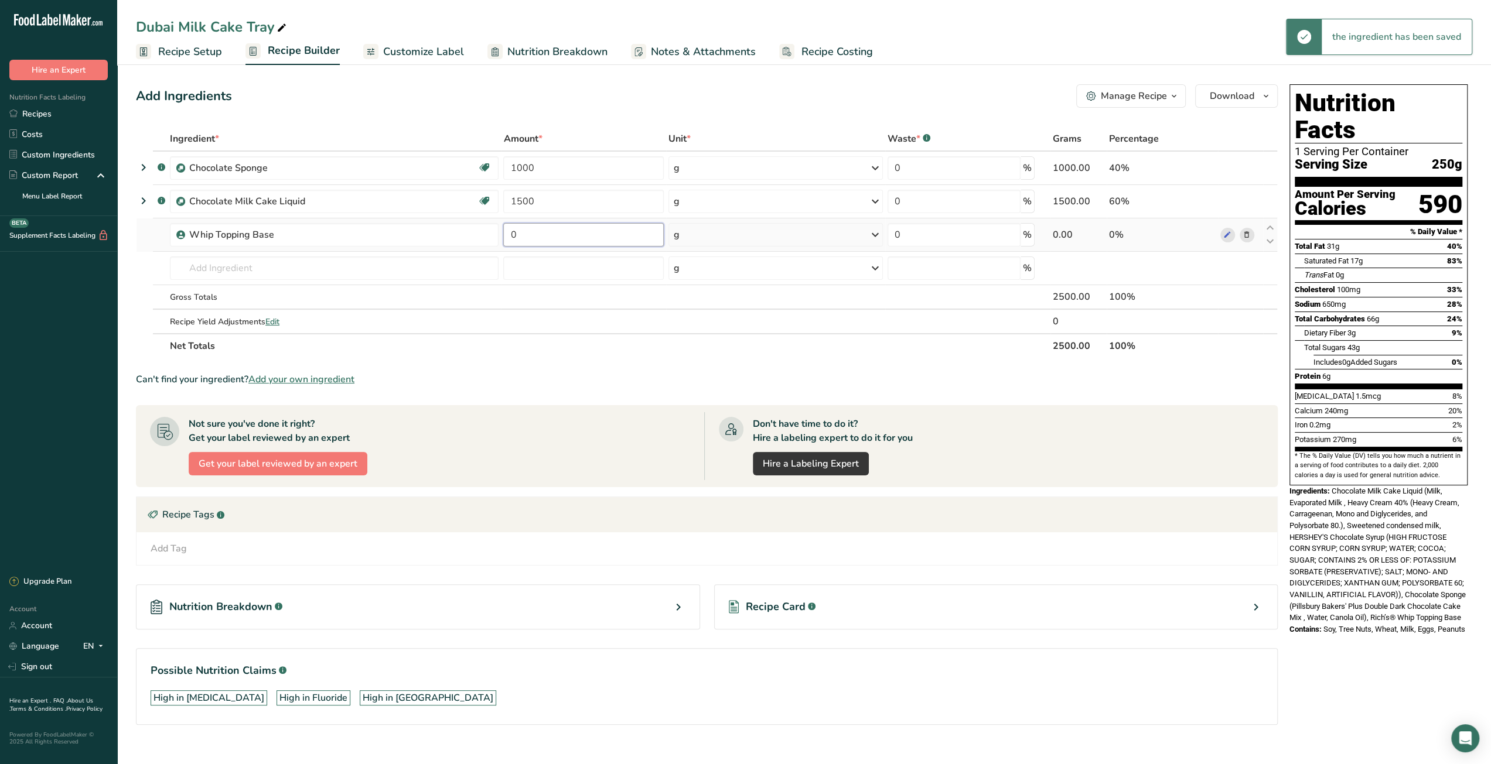
click at [501, 237] on td "0" at bounding box center [583, 234] width 165 height 33
type input "140"
click at [412, 274] on div "Ingredient * Amount * Unit * Waste * .a-a{fill:#347362;}.b-a{fill:#fff;} Grams …" at bounding box center [707, 243] width 1142 height 232
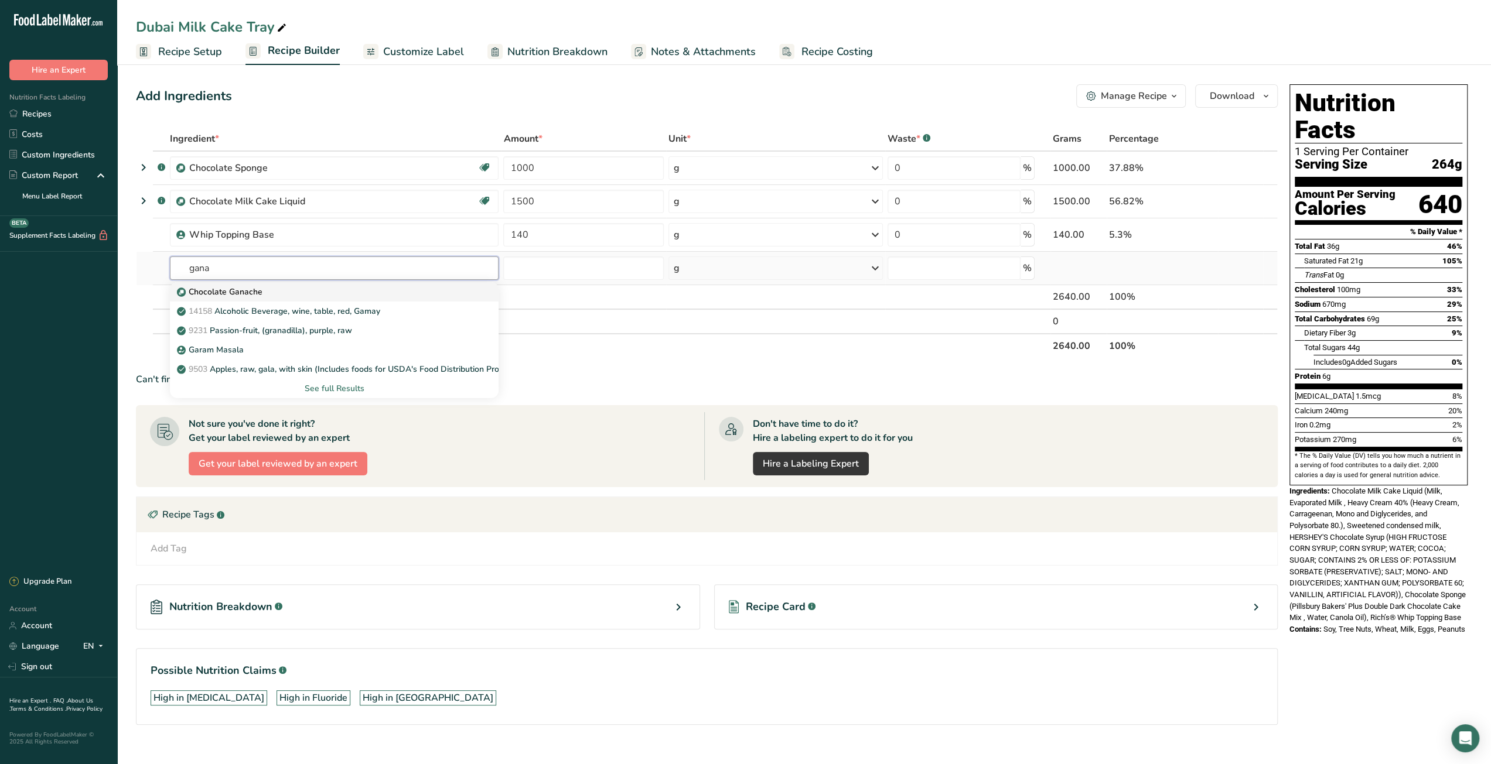
type input "gana"
click at [412, 299] on link "Chocolate Ganache" at bounding box center [334, 291] width 329 height 19
type input "Chocolate Ganache"
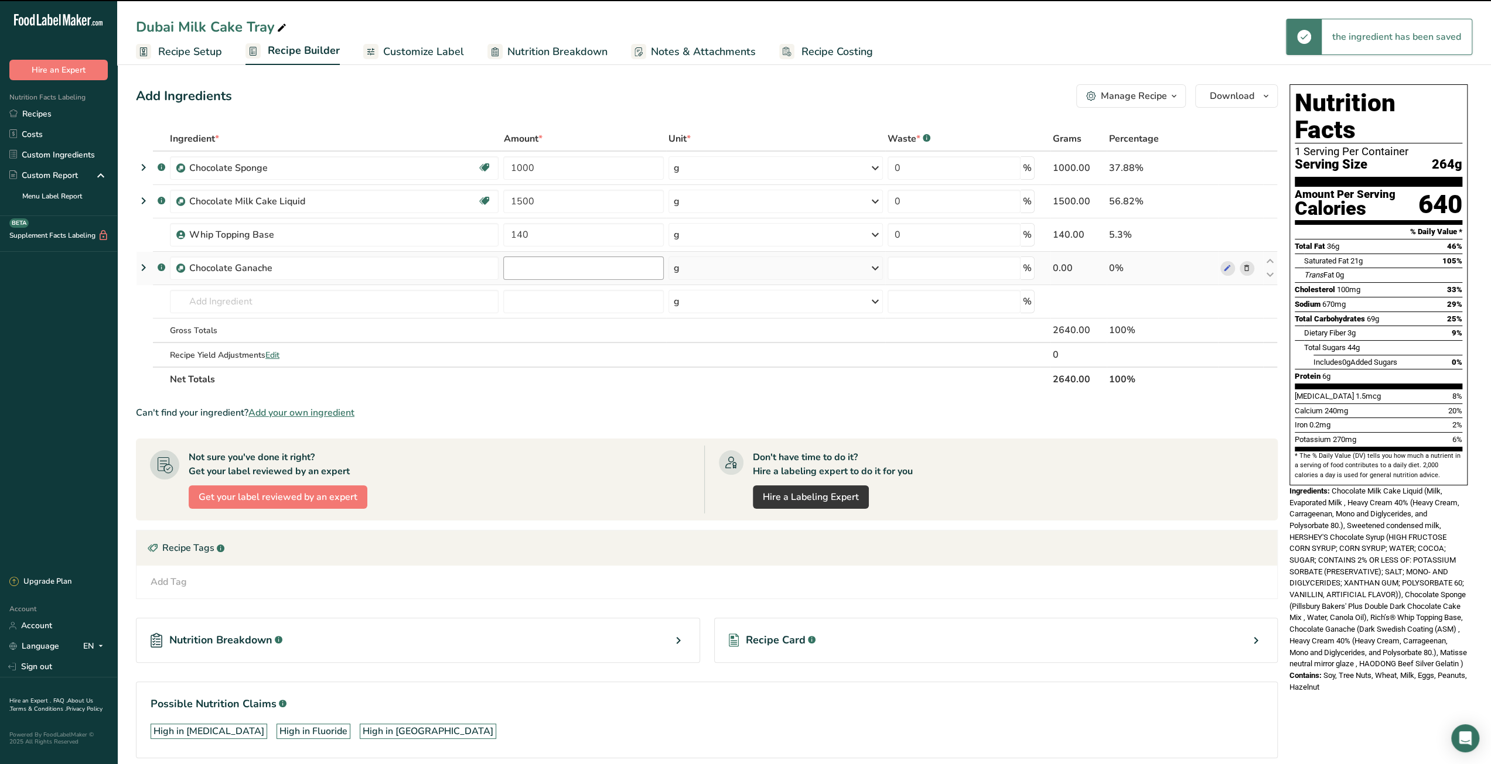
type input "0"
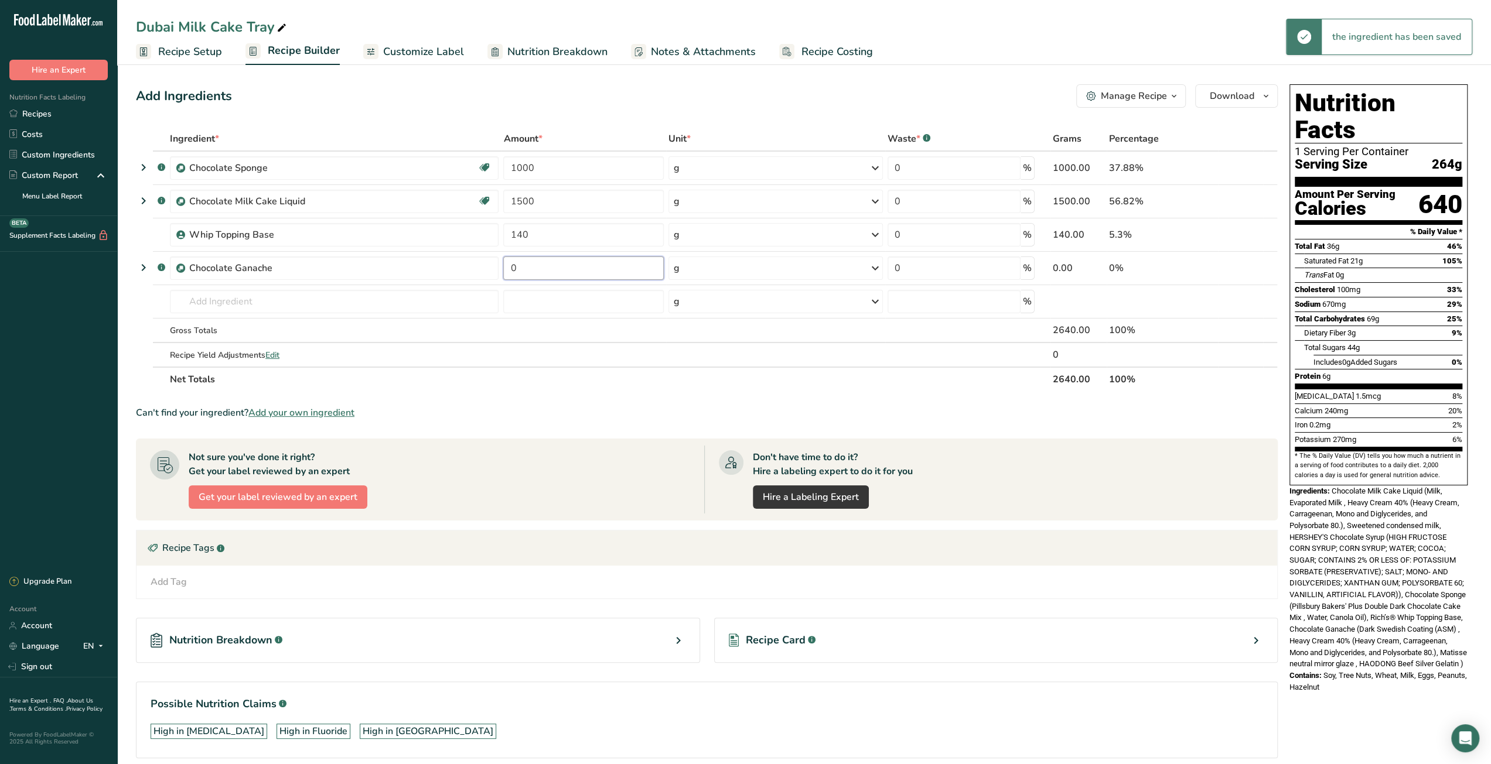
drag, startPoint x: 521, startPoint y: 271, endPoint x: 500, endPoint y: 273, distance: 20.6
click at [500, 273] on tr ".a-a{fill:#347362;}.b-a{fill:#fff;} Chocolate Ganache 0 g Weight Units g kg mg …" at bounding box center [706, 268] width 1140 height 33
type input "30"
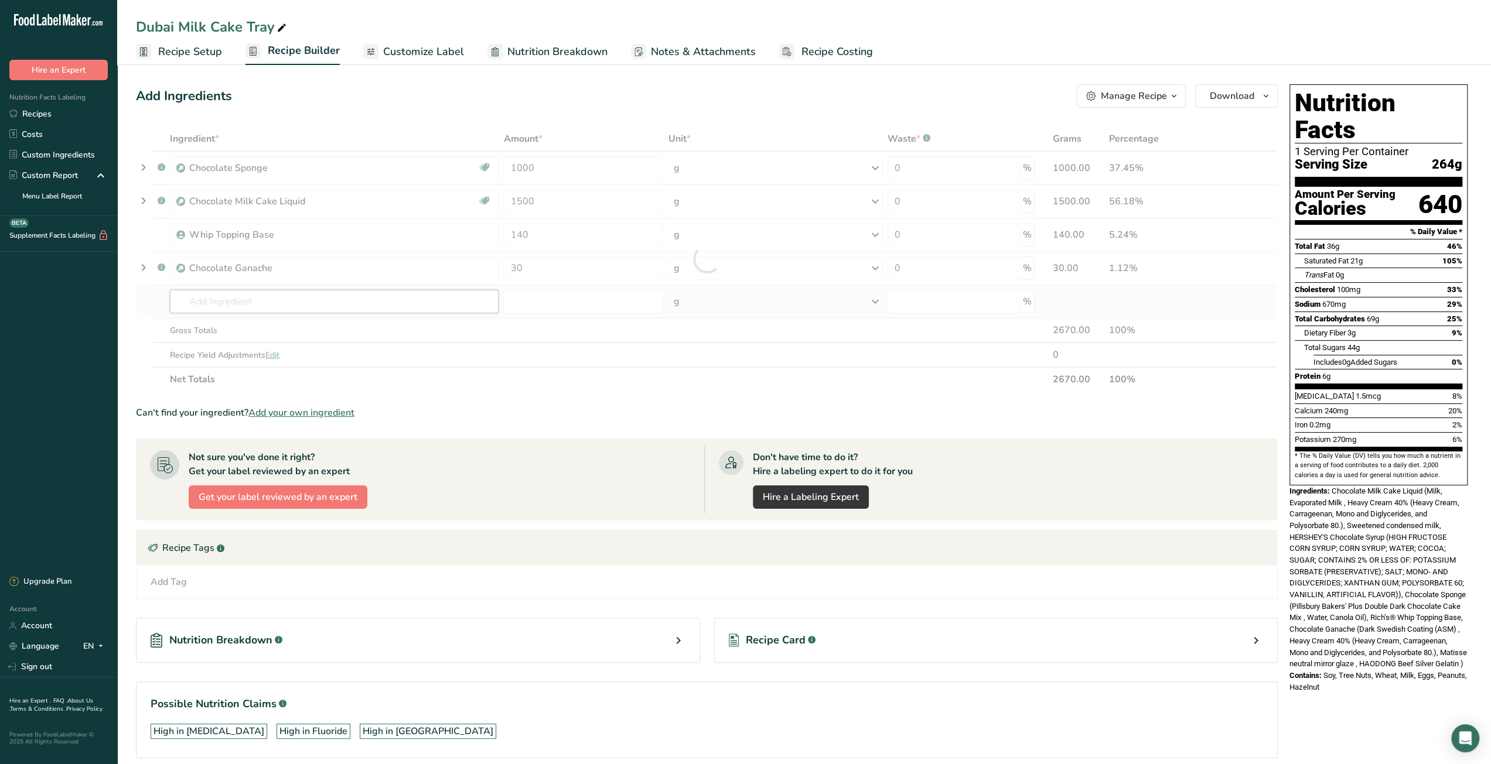
click at [414, 299] on div "Ingredient * Amount * Unit * Waste * .a-a{fill:#347362;}.b-a{fill:#fff;} Grams …" at bounding box center [707, 259] width 1142 height 265
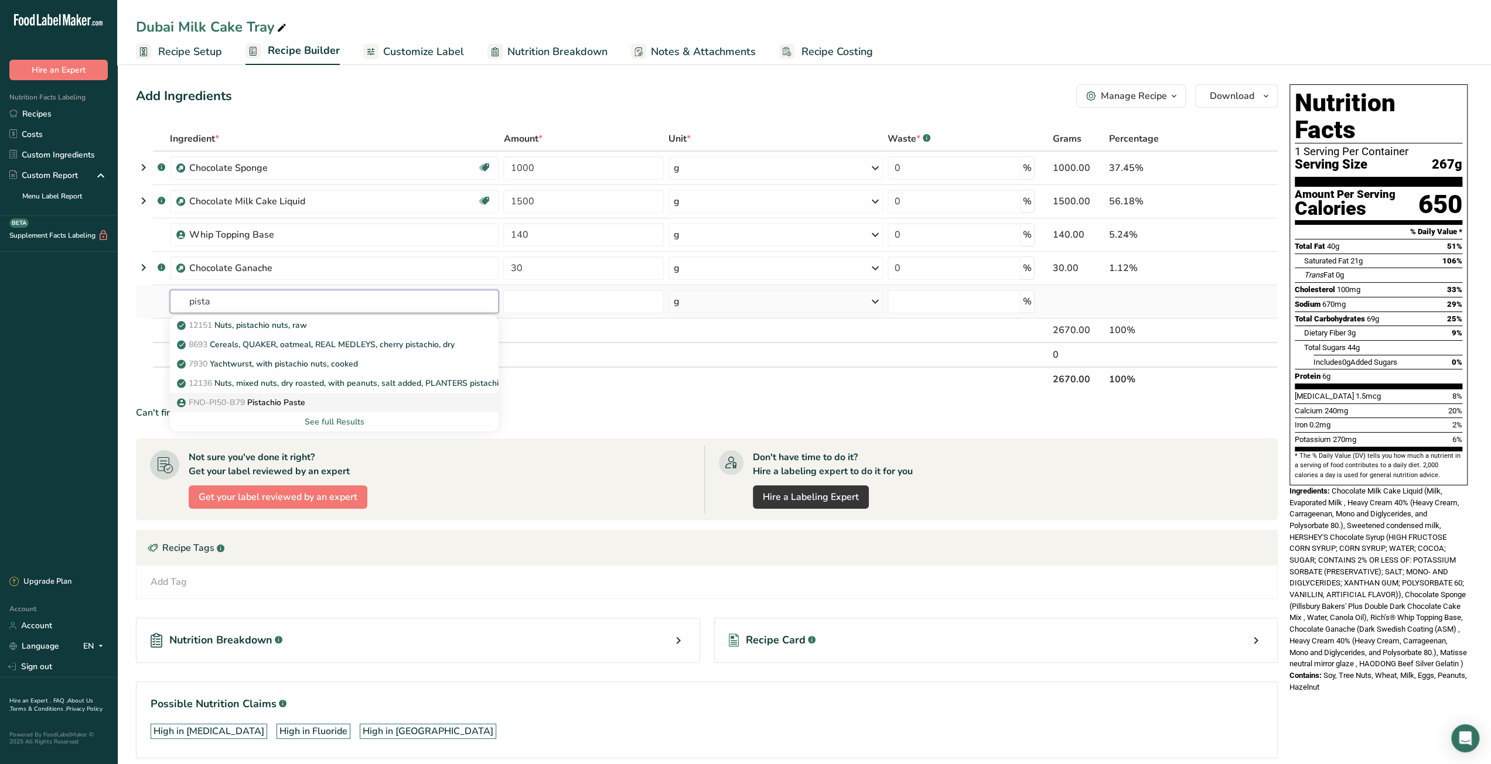
type input "pista"
click at [259, 401] on p "FNO-PI50-B79 Pistachio Paste" at bounding box center [242, 403] width 126 height 12
type input "Pistachio Paste"
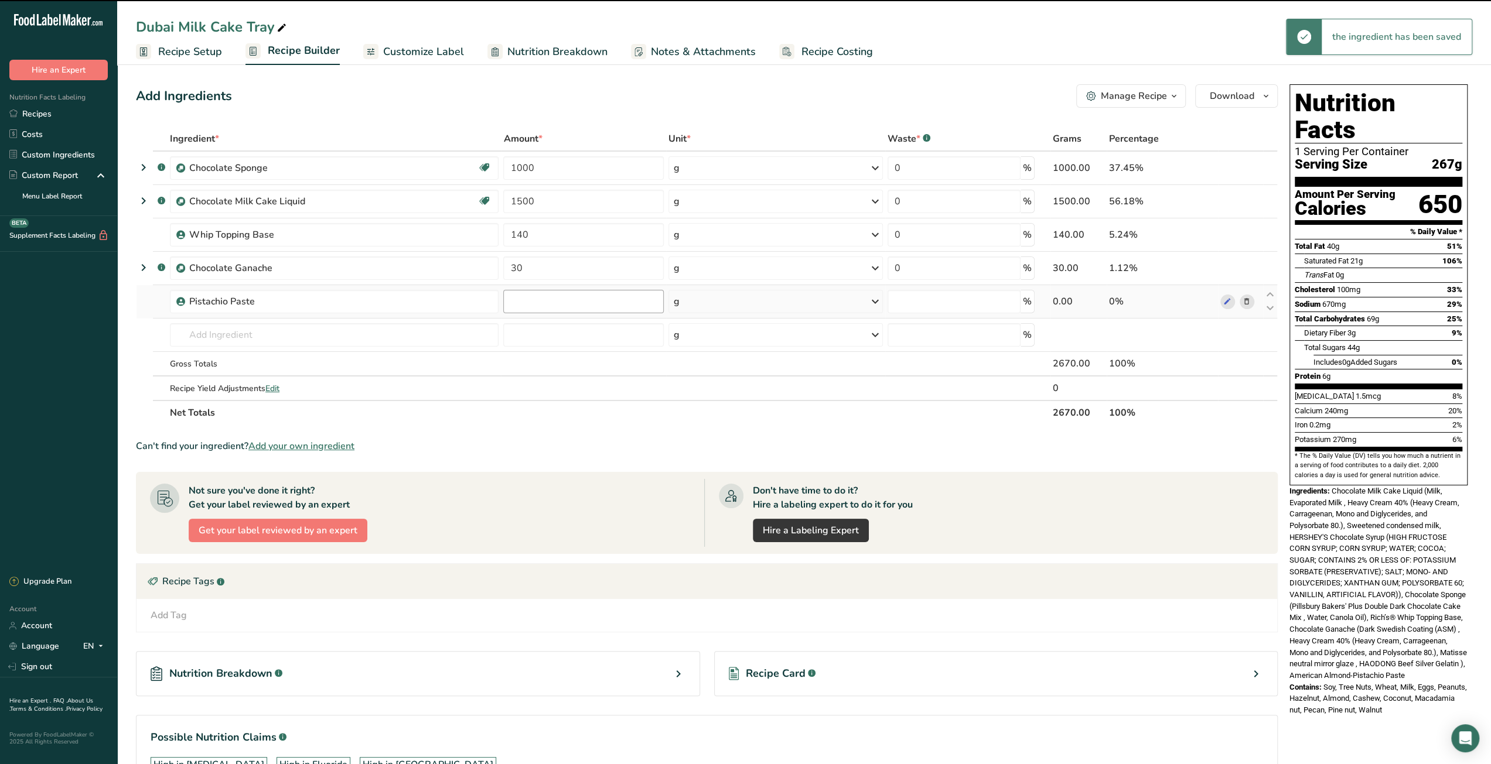
type input "0"
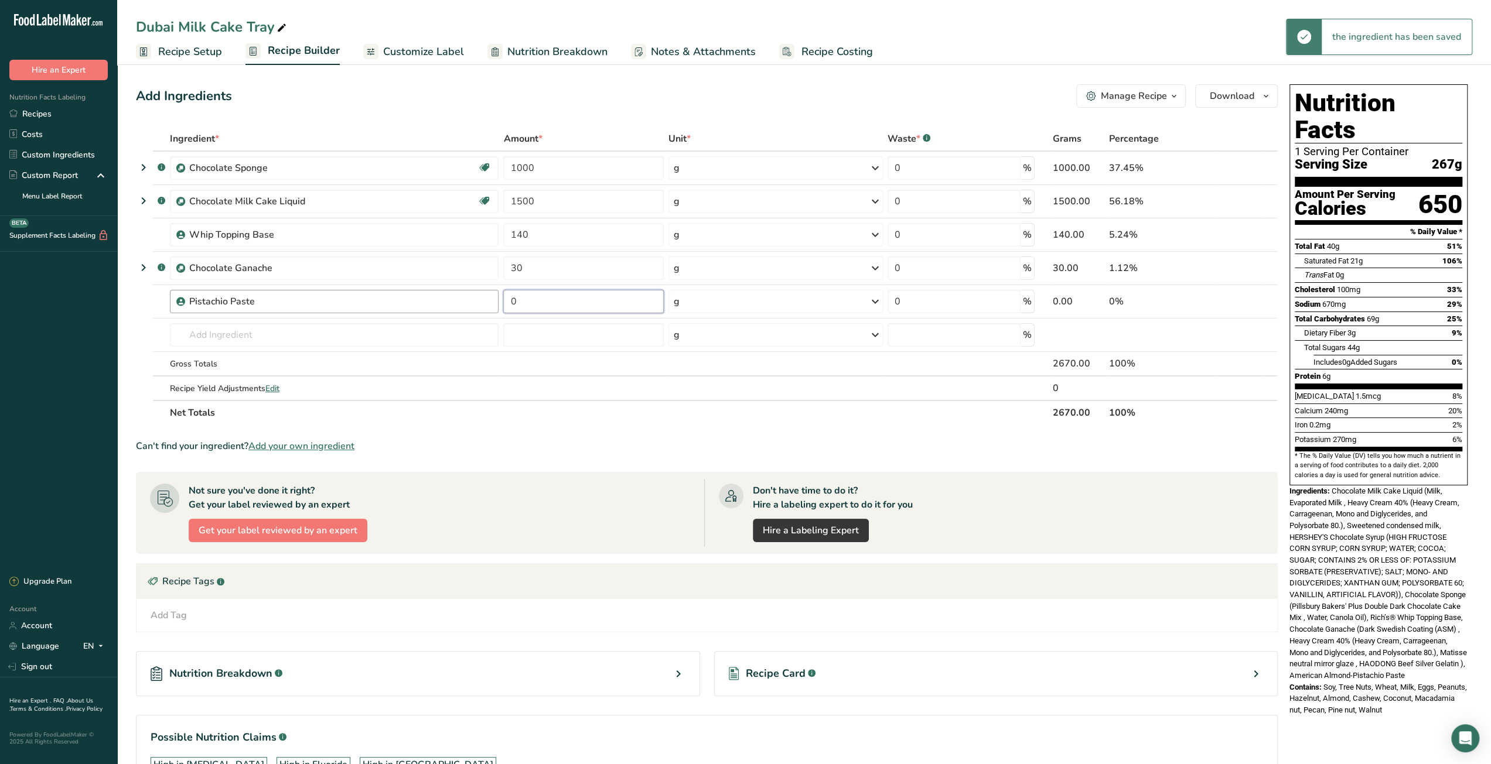
click at [492, 305] on tr "Pistachio Paste 0 g Weight Units g kg mg See more Volume Units l mL fl oz See m…" at bounding box center [706, 301] width 1140 height 33
type input "50"
click at [314, 334] on div "Ingredient * Amount * Unit * Waste * .a-a{fill:#347362;}.b-a{fill:#fff;} Grams …" at bounding box center [707, 276] width 1142 height 299
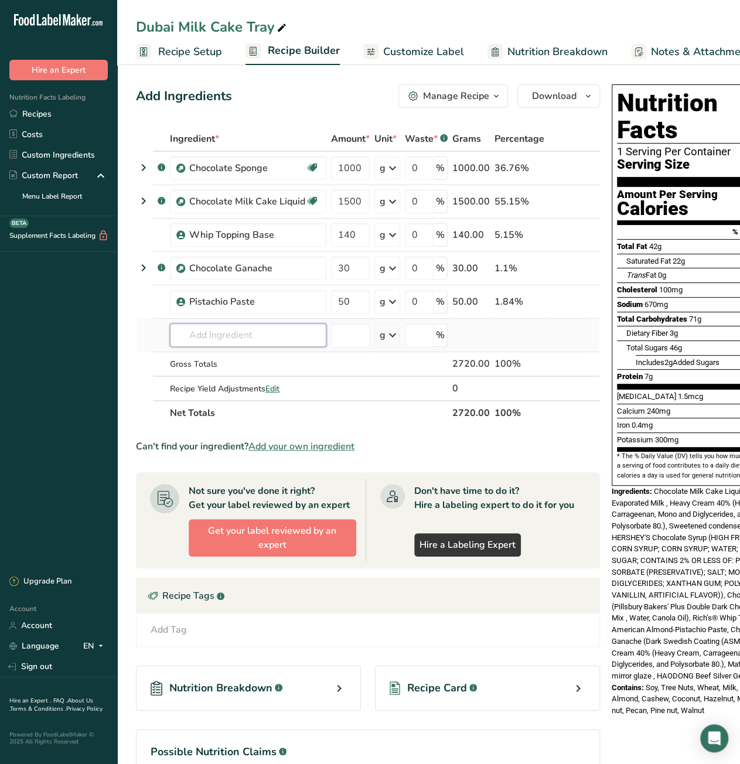
click at [221, 337] on input "text" at bounding box center [248, 334] width 156 height 23
type input "Khuna"
click at [220, 334] on input "text" at bounding box center [248, 334] width 156 height 23
paste input "Kunafa"
type input "Kunafa"
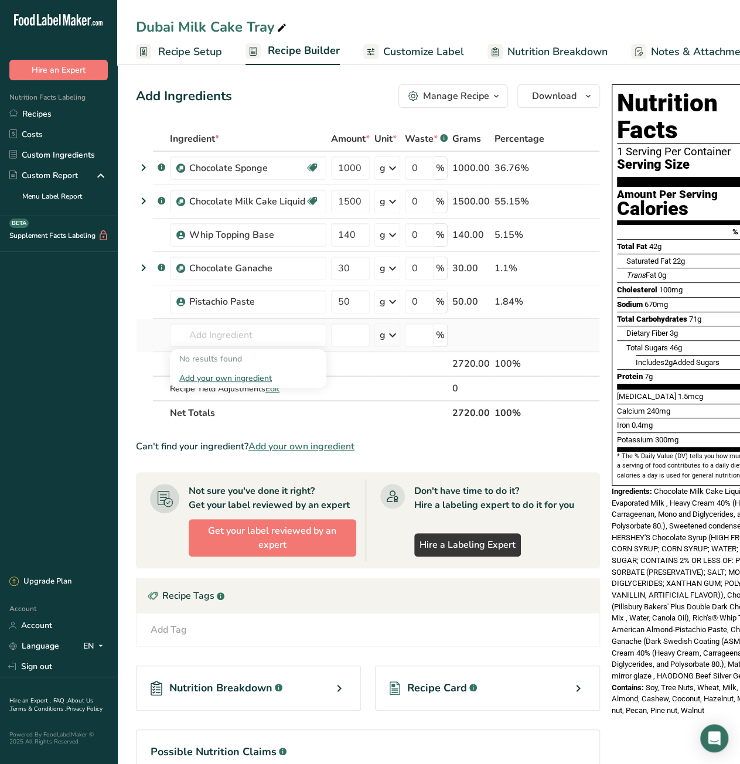
click at [243, 377] on div "Add your own ingredient" at bounding box center [248, 378] width 138 height 12
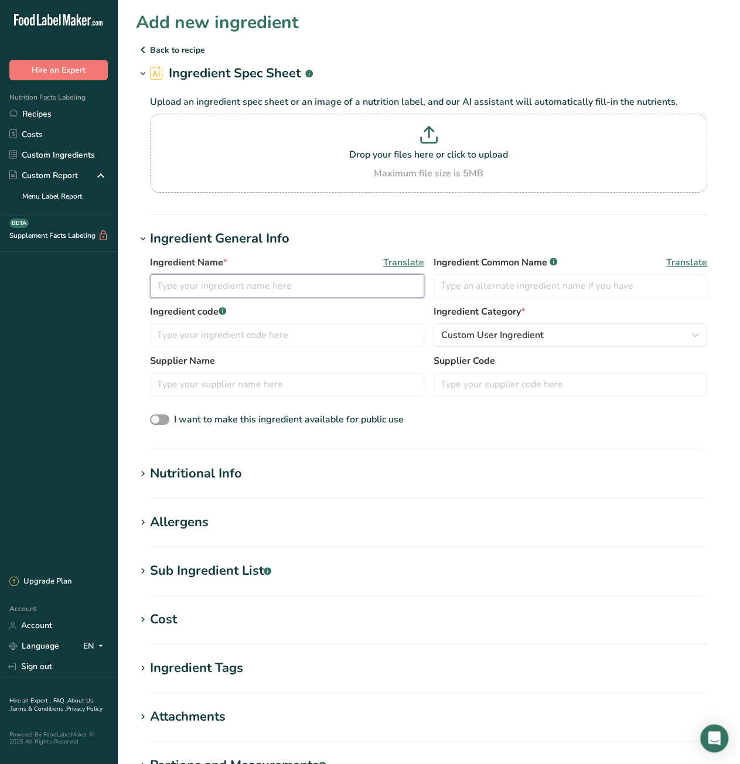
paste input "Kunafa"
type input "Kunafa"
click at [230, 475] on div "Nutritional Info" at bounding box center [196, 473] width 92 height 19
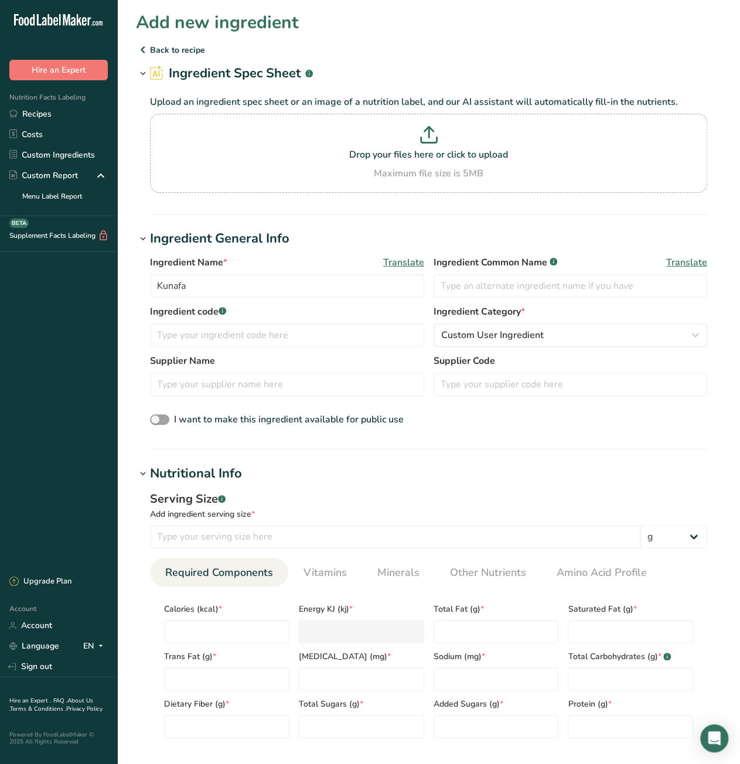
scroll to position [59, 0]
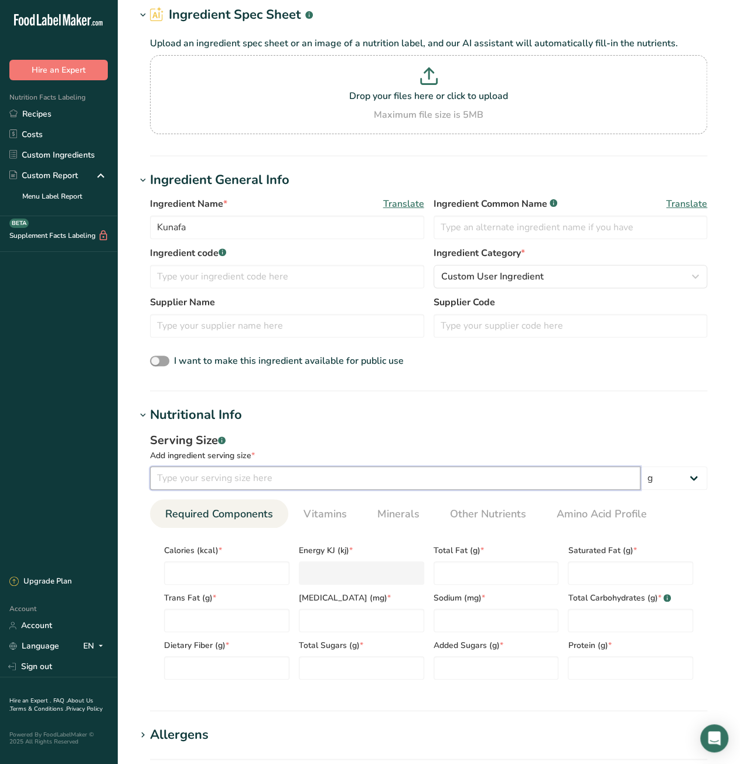
click at [230, 475] on input "number" at bounding box center [395, 477] width 490 height 23
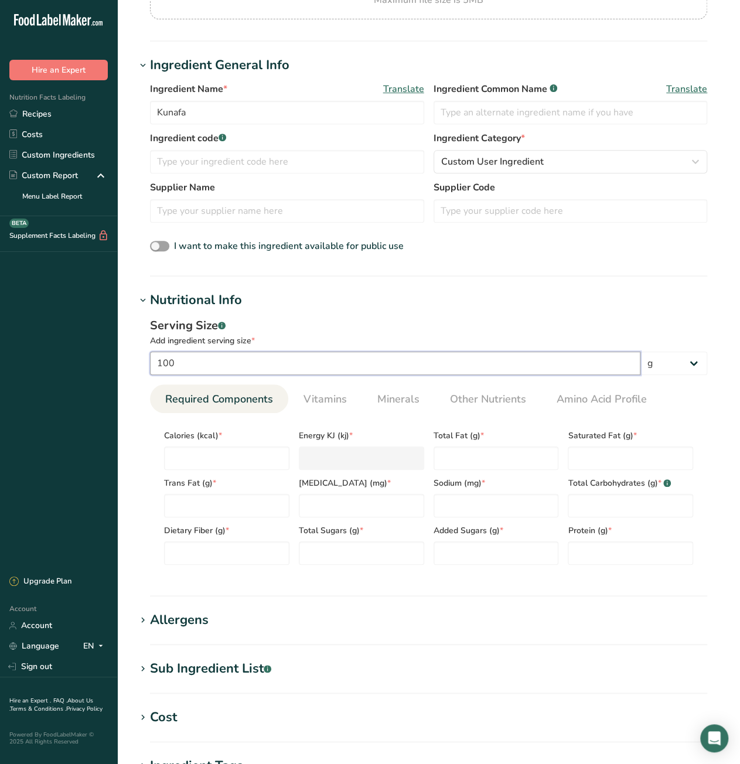
scroll to position [176, 0]
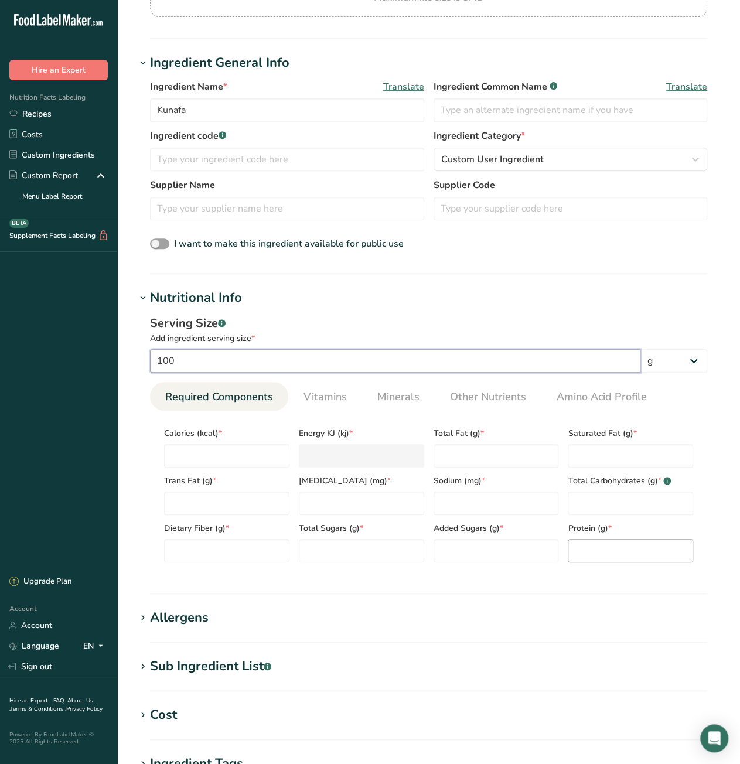
type input "100"
click at [595, 548] on input "number" at bounding box center [630, 550] width 125 height 23
type input "8.88"
click at [488, 459] on Fat "number" at bounding box center [495, 455] width 125 height 23
type Fat "0.21"
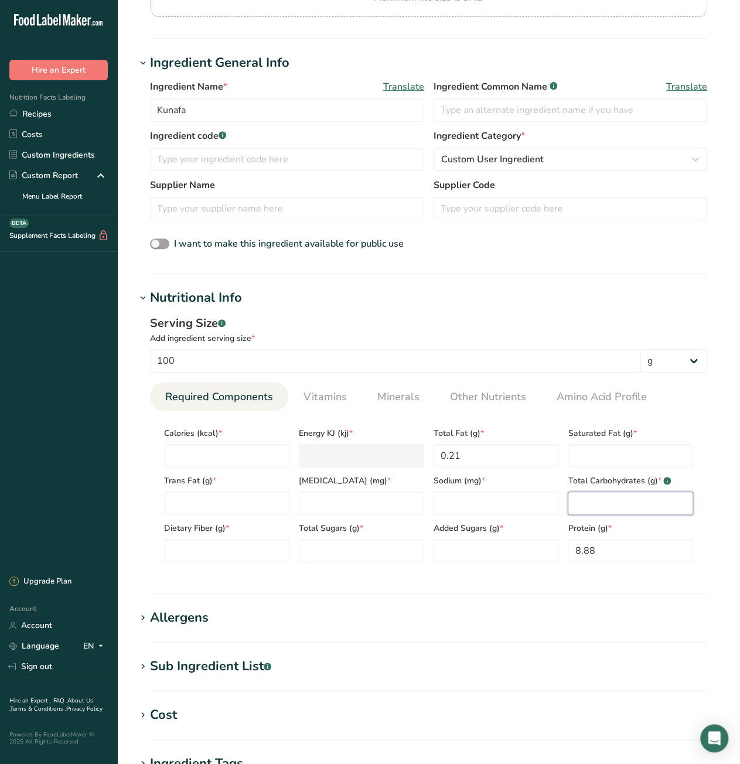
click at [612, 496] on Carbohydrates "number" at bounding box center [630, 502] width 125 height 23
type Carbohydrates "81.41"
click at [248, 459] on input "number" at bounding box center [226, 455] width 125 height 23
type input "3"
type KJ "12.6"
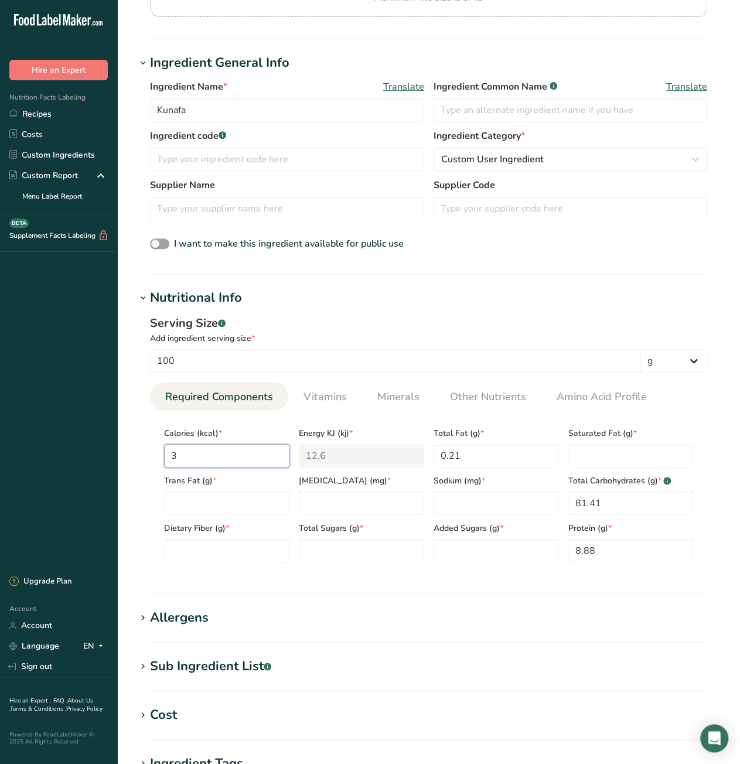
type input "34"
type KJ "142.3"
type input "344"
type KJ "1439.3"
type input "344"
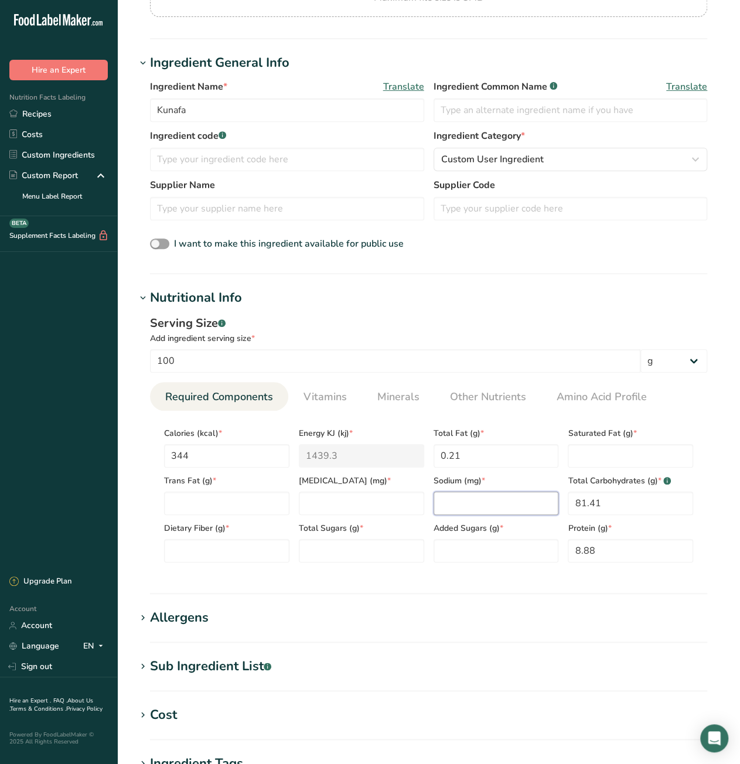
click at [475, 508] on input "number" at bounding box center [495, 502] width 125 height 23
click at [599, 450] on Fat "number" at bounding box center [630, 455] width 125 height 23
type Fat "0"
click at [257, 507] on Fat "number" at bounding box center [226, 502] width 125 height 23
type Fat "0"
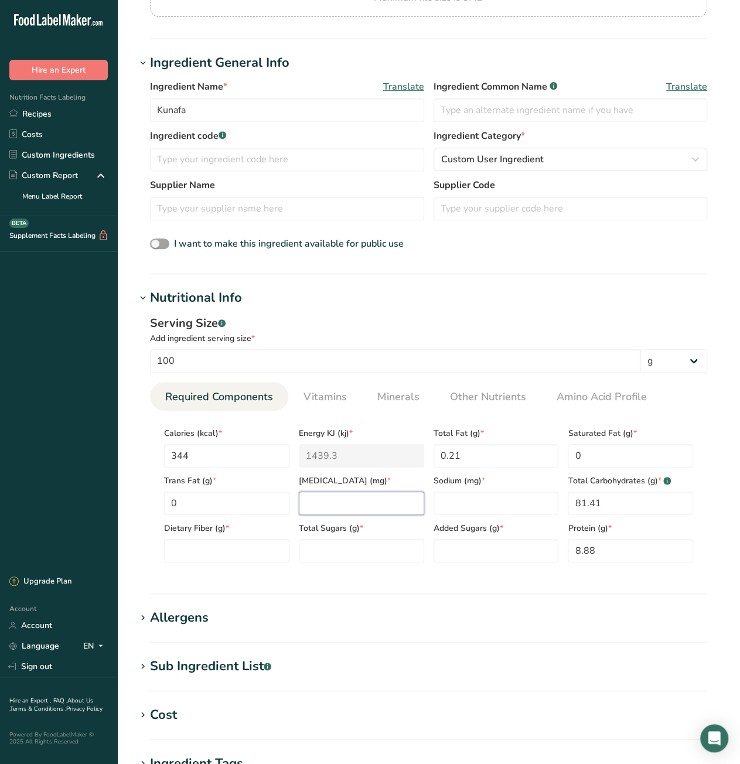
click at [340, 507] on input "number" at bounding box center [361, 502] width 125 height 23
type input "0"
click at [467, 502] on input "number" at bounding box center [495, 502] width 125 height 23
type input "0"
click at [462, 557] on Sugars "number" at bounding box center [495, 550] width 125 height 23
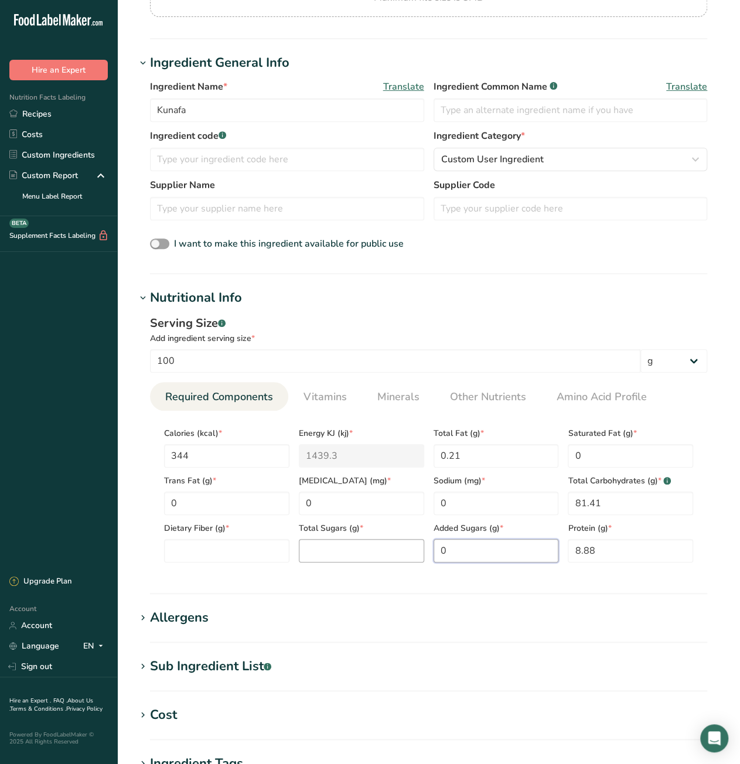
type Sugars "0"
click at [371, 553] on Sugars "number" at bounding box center [361, 550] width 125 height 23
type Sugars "0"
click at [208, 552] on Fiber "number" at bounding box center [226, 550] width 125 height 23
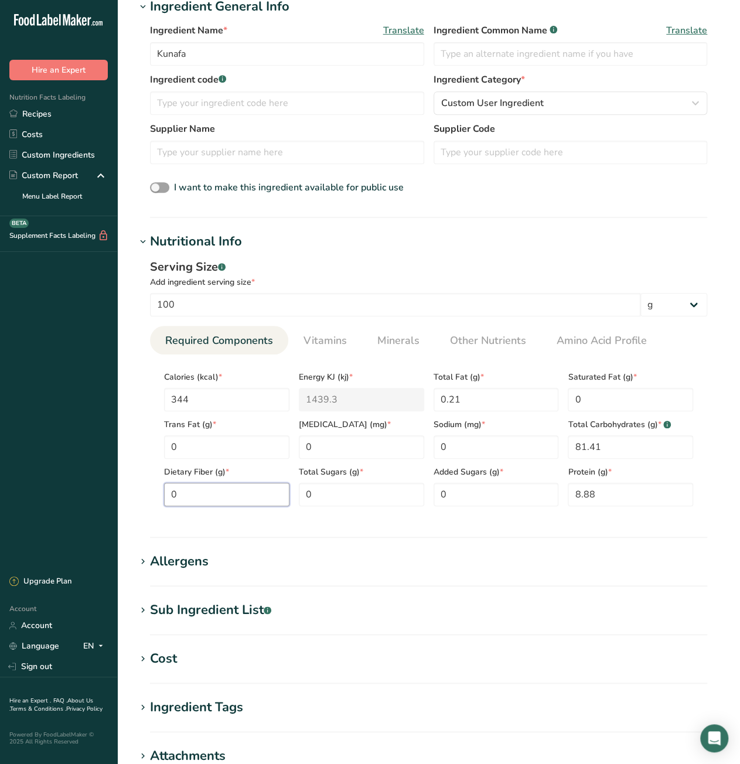
scroll to position [351, 0]
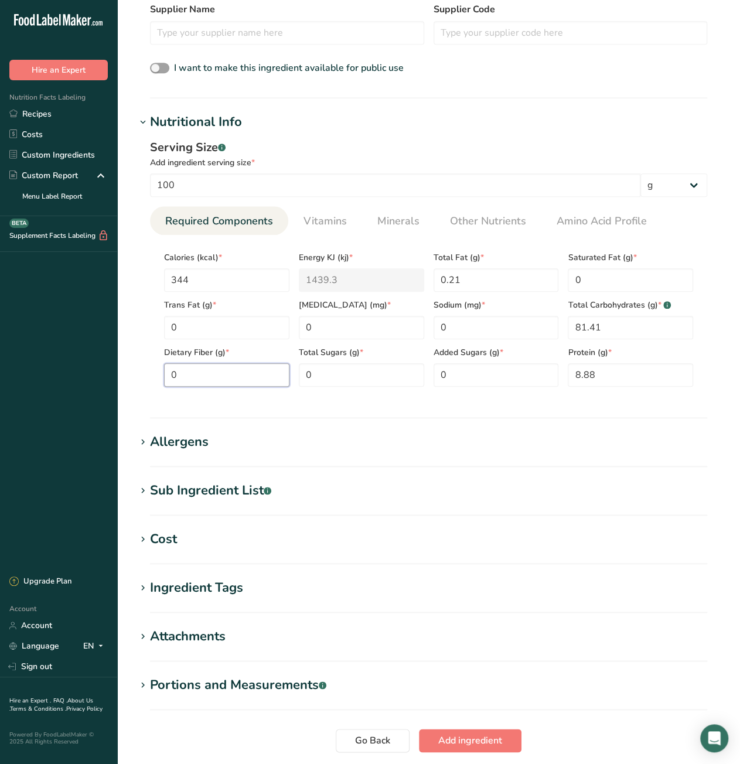
type Fiber "0"
click at [143, 535] on icon at bounding box center [143, 539] width 11 height 16
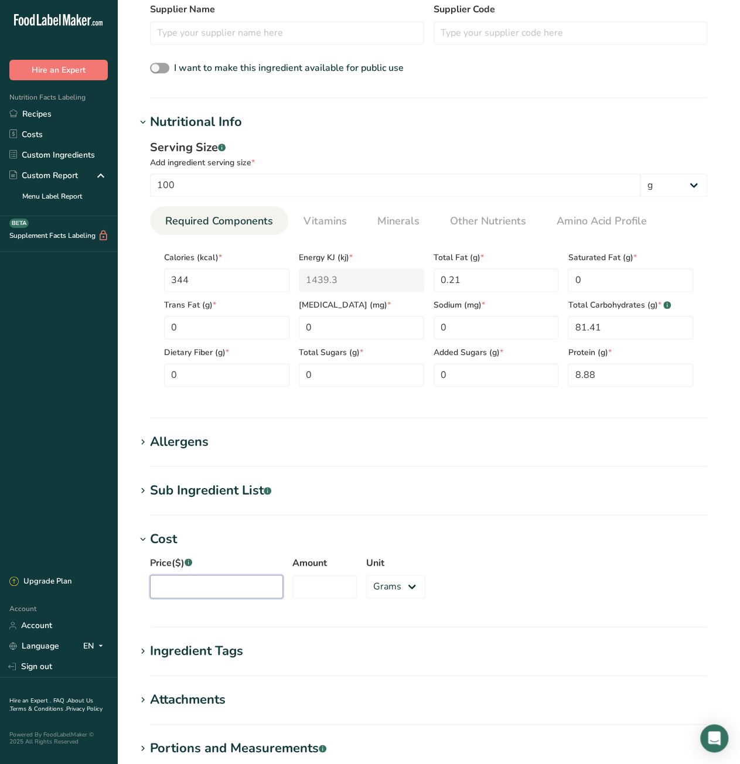
click at [215, 585] on input "Price($) .a-a{fill:#347362;}.b-a{fill:#fff;}" at bounding box center [216, 586] width 133 height 23
type input "18.90"
click at [312, 587] on input "Amount" at bounding box center [324, 586] width 64 height 23
type input "500"
click at [501, 543] on h1 "Cost" at bounding box center [428, 539] width 585 height 19
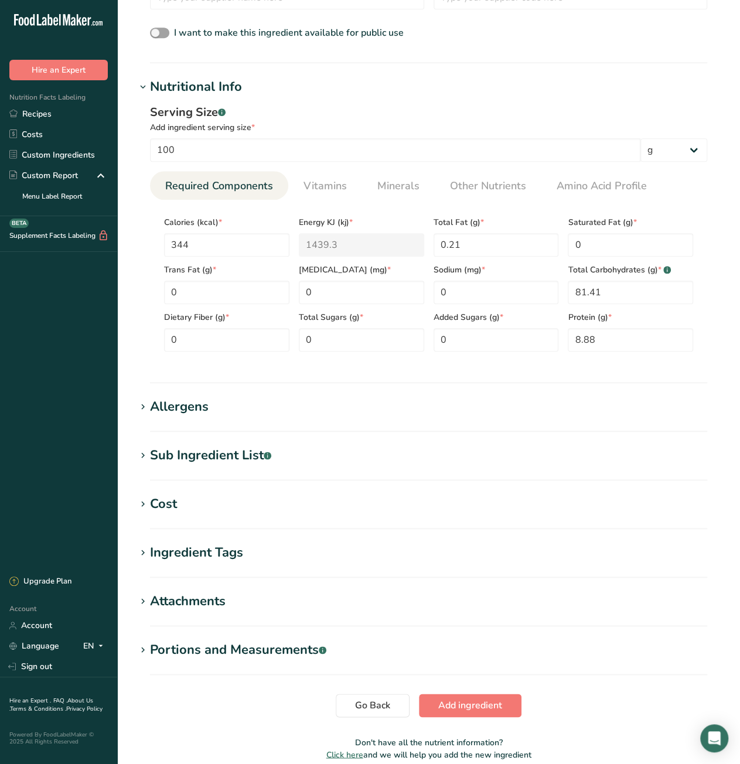
scroll to position [438, 0]
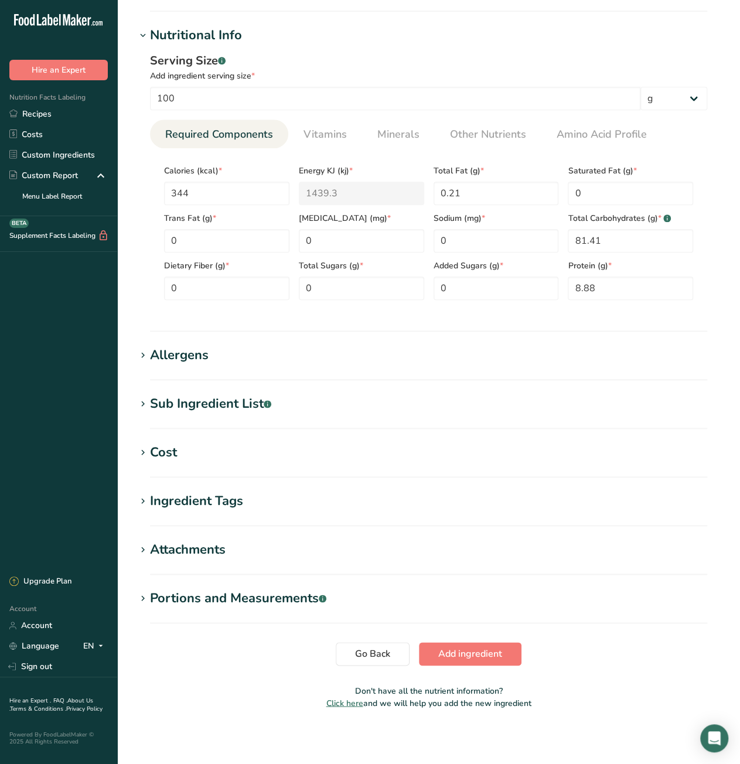
click at [213, 456] on h1 "Cost" at bounding box center [428, 452] width 585 height 19
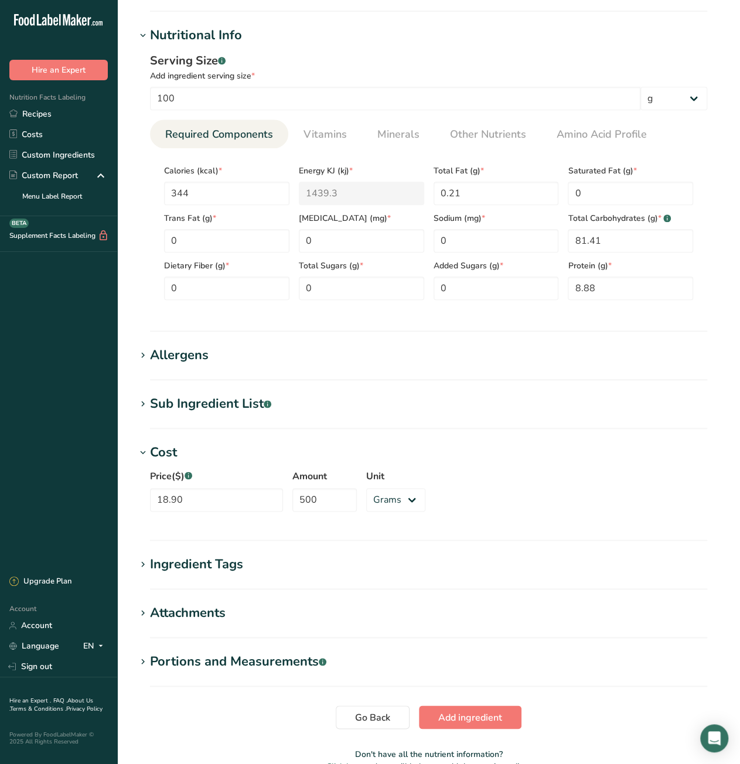
scroll to position [501, 0]
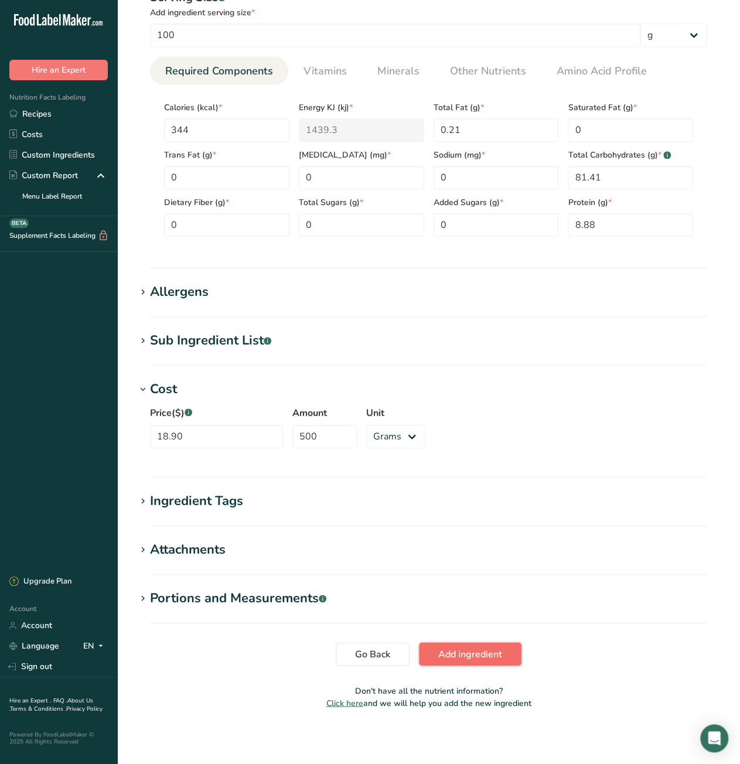
click at [470, 651] on span "Add ingredient" at bounding box center [470, 654] width 64 height 14
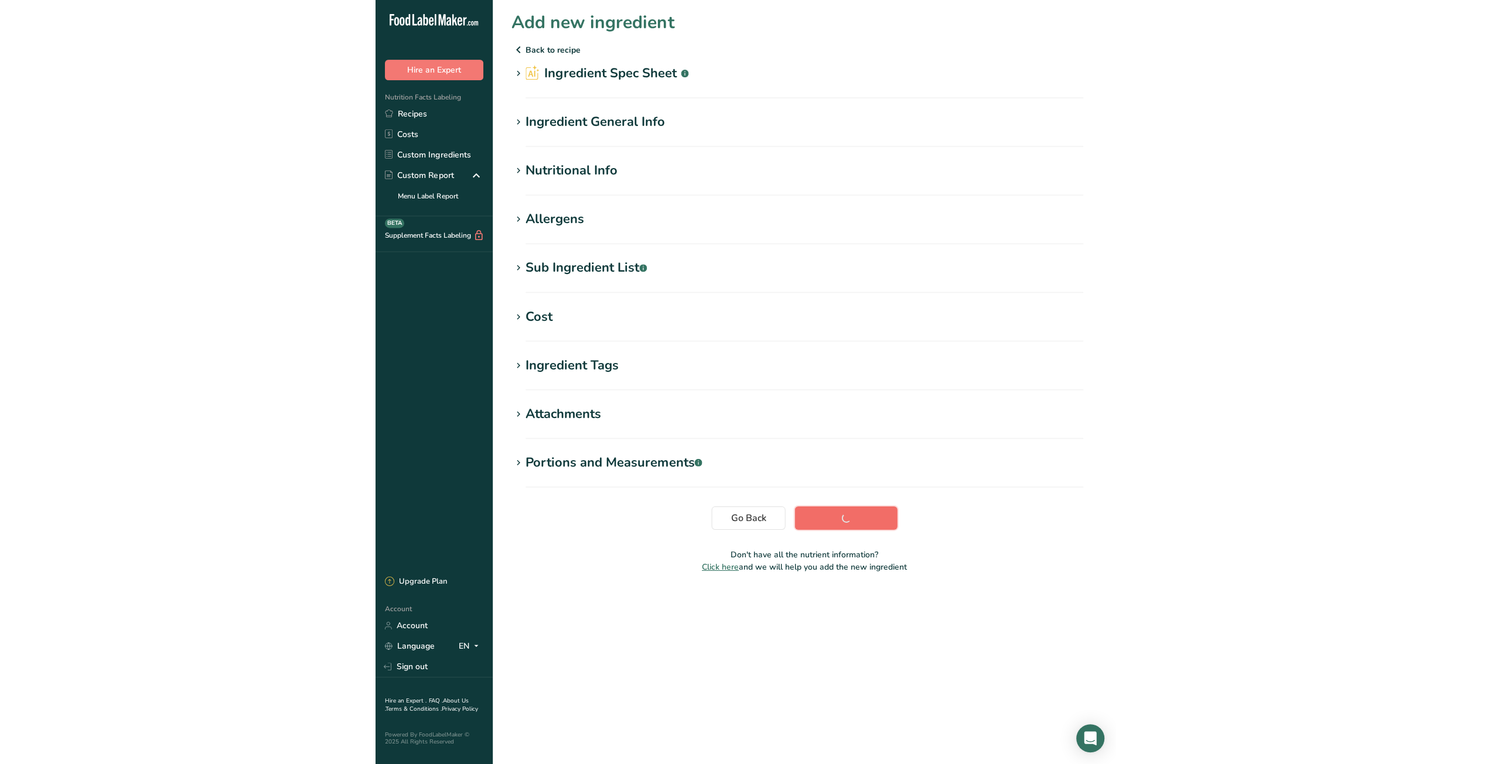
scroll to position [0, 0]
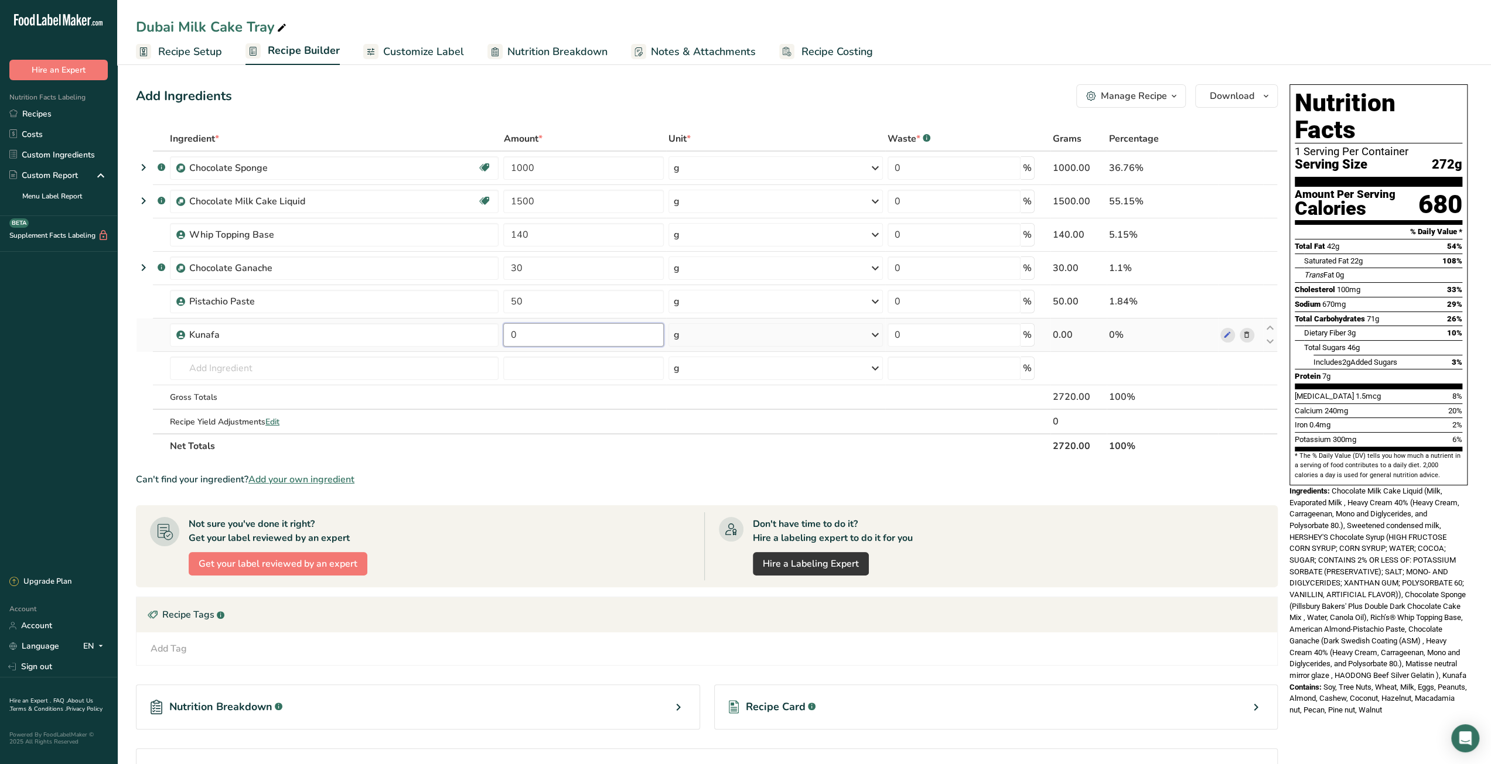
drag, startPoint x: 544, startPoint y: 335, endPoint x: 511, endPoint y: 334, distance: 32.2
click at [511, 334] on input "0" at bounding box center [583, 334] width 160 height 23
type input "50"
click at [782, 475] on div "Can't find your ingredient? Add your own ingredient" at bounding box center [707, 480] width 1142 height 14
click at [392, 375] on input "text" at bounding box center [334, 368] width 329 height 23
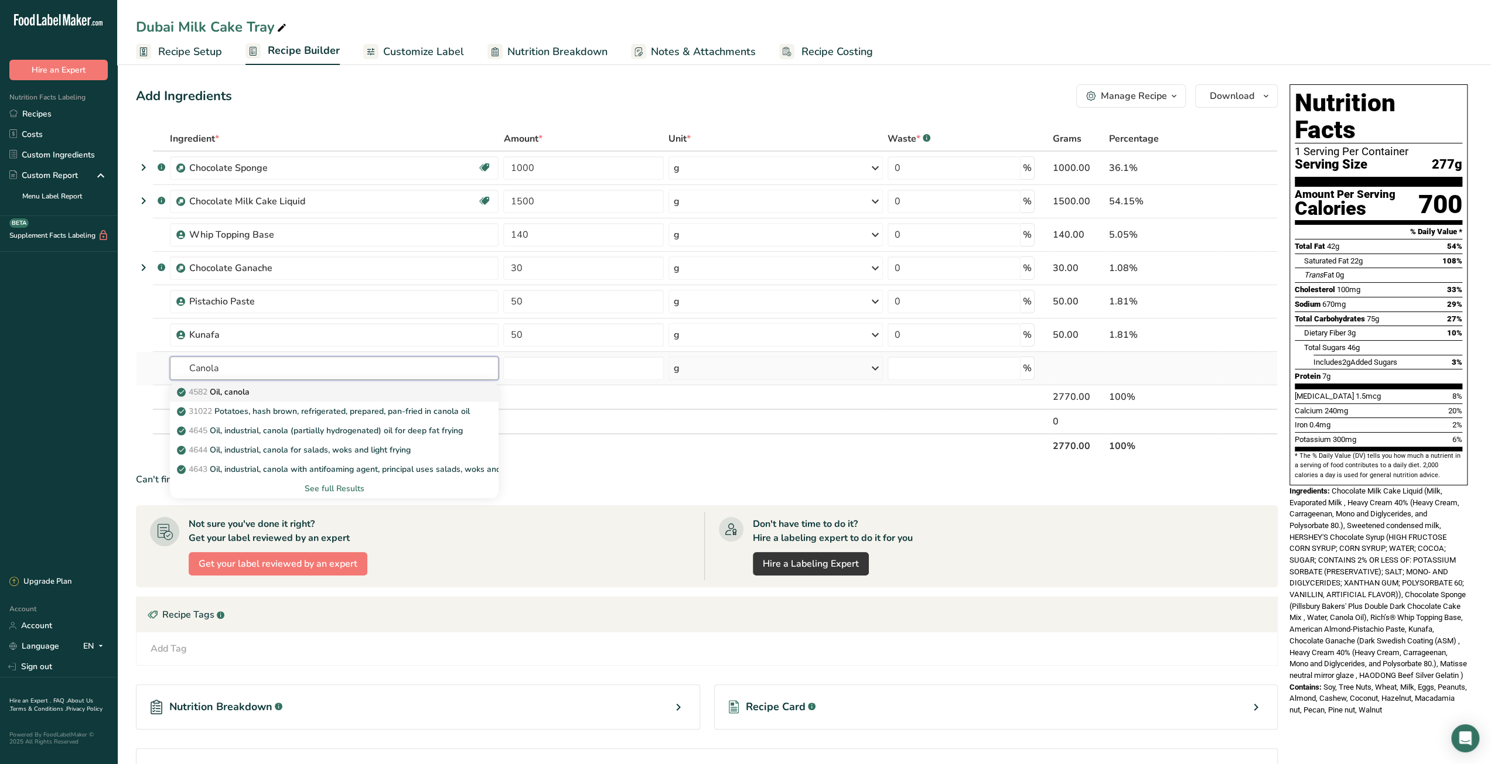
type input "Oil, canola"
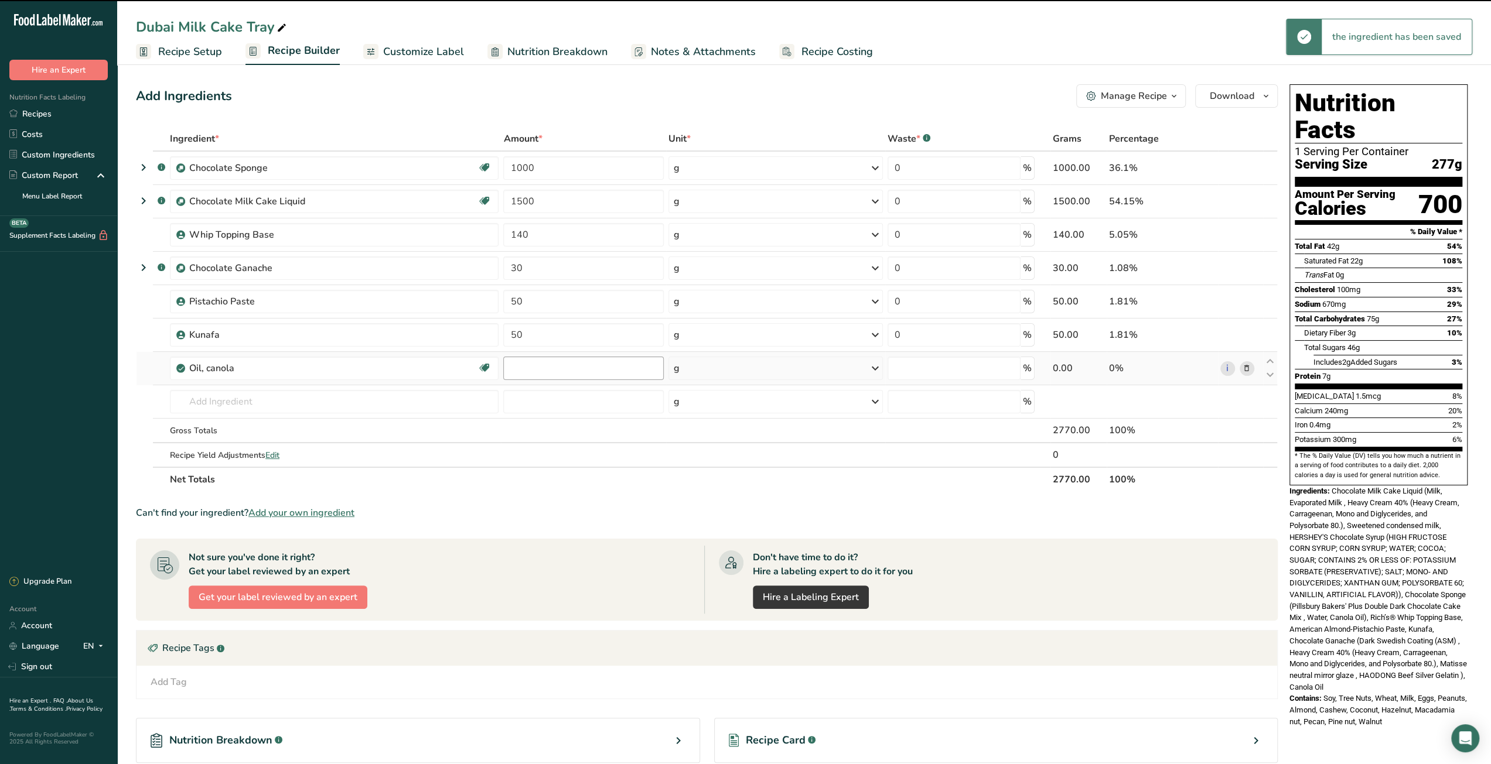
type input "0"
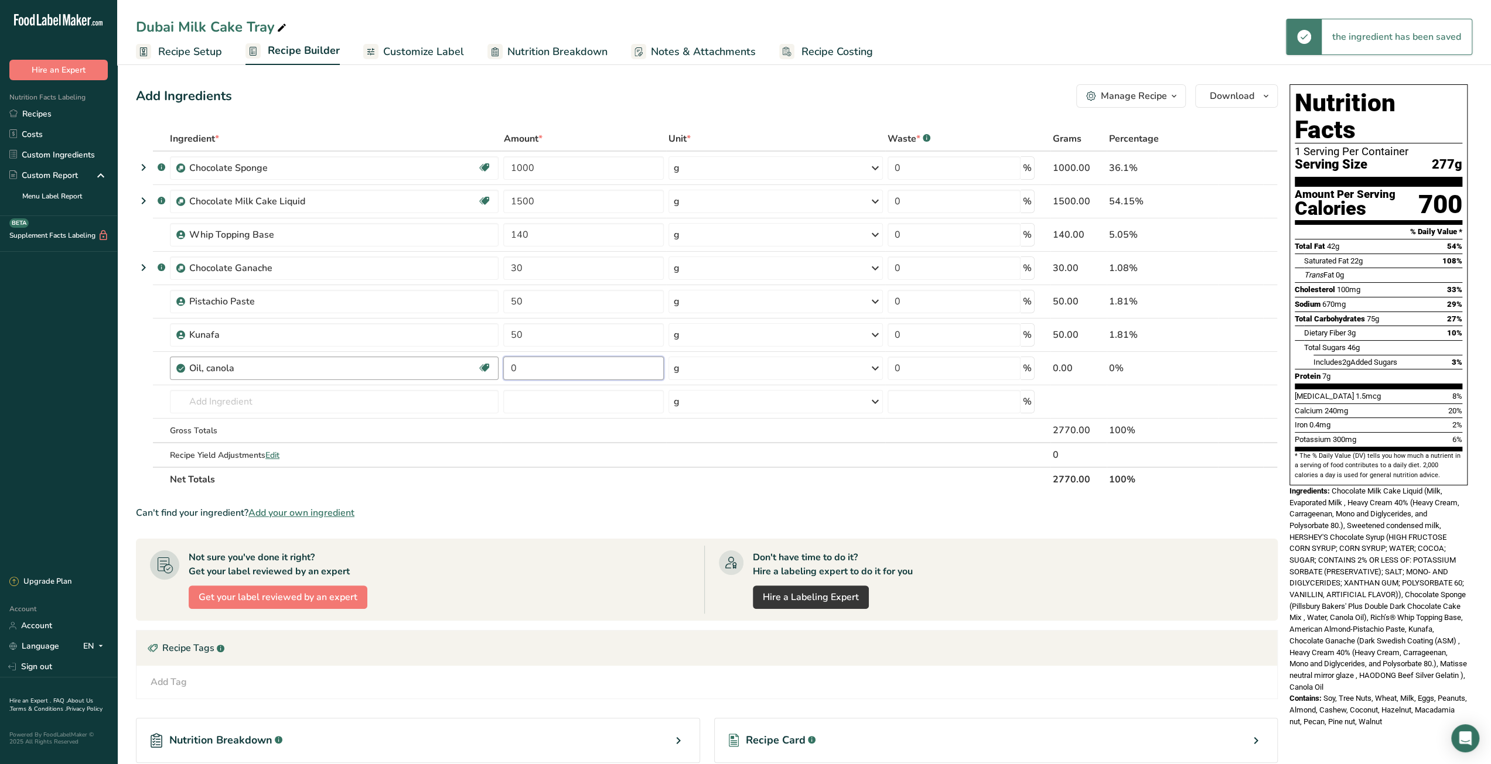
drag, startPoint x: 525, startPoint y: 372, endPoint x: 498, endPoint y: 372, distance: 27.5
click at [501, 372] on td "0" at bounding box center [583, 368] width 165 height 33
type input "50"
click at [664, 503] on section "Ingredient * Amount * Unit * Waste * .a-a{fill:#347362;}.b-a{fill:#fff;} Grams …" at bounding box center [707, 502] width 1142 height 751
click at [841, 53] on span "Recipe Costing" at bounding box center [836, 52] width 71 height 16
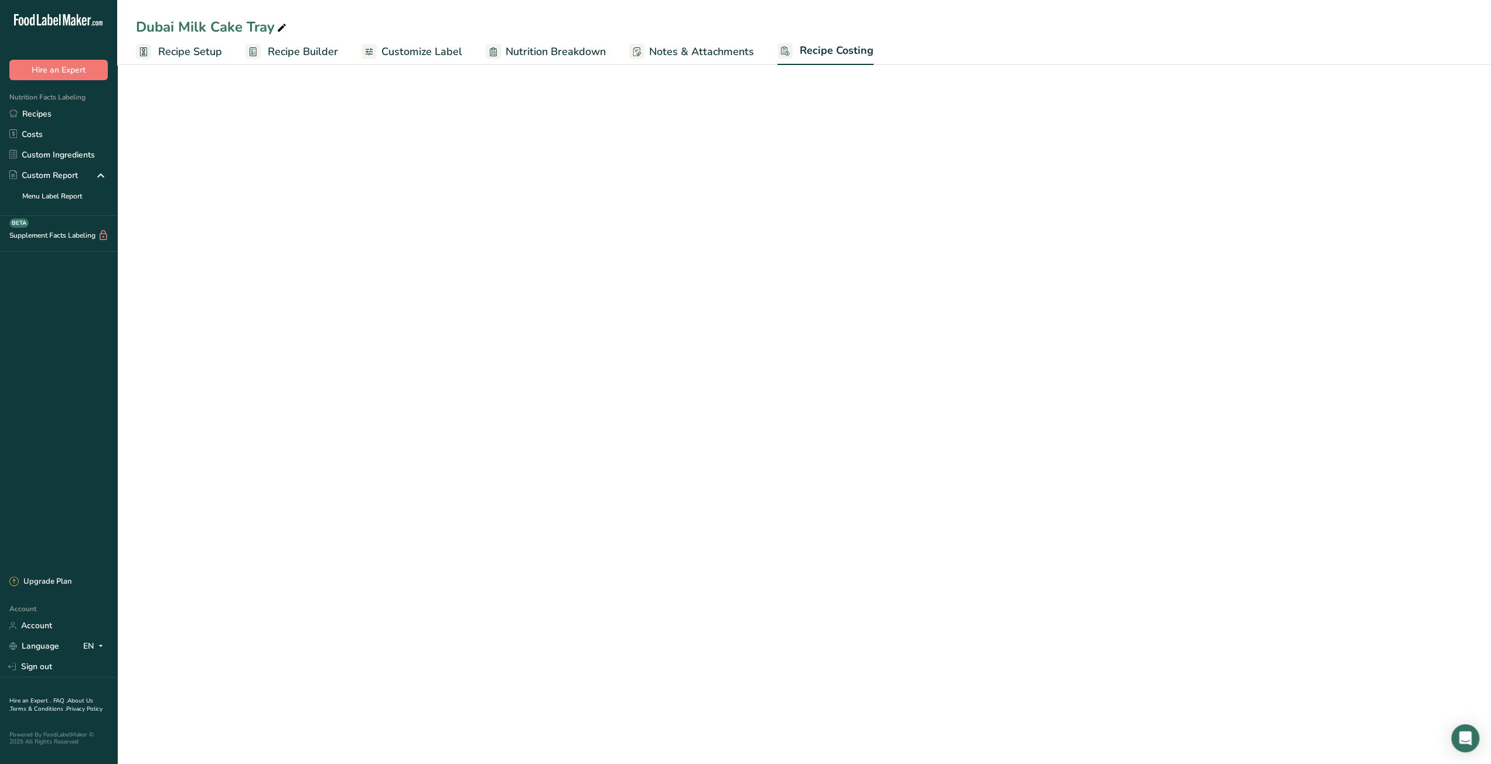
select select "12"
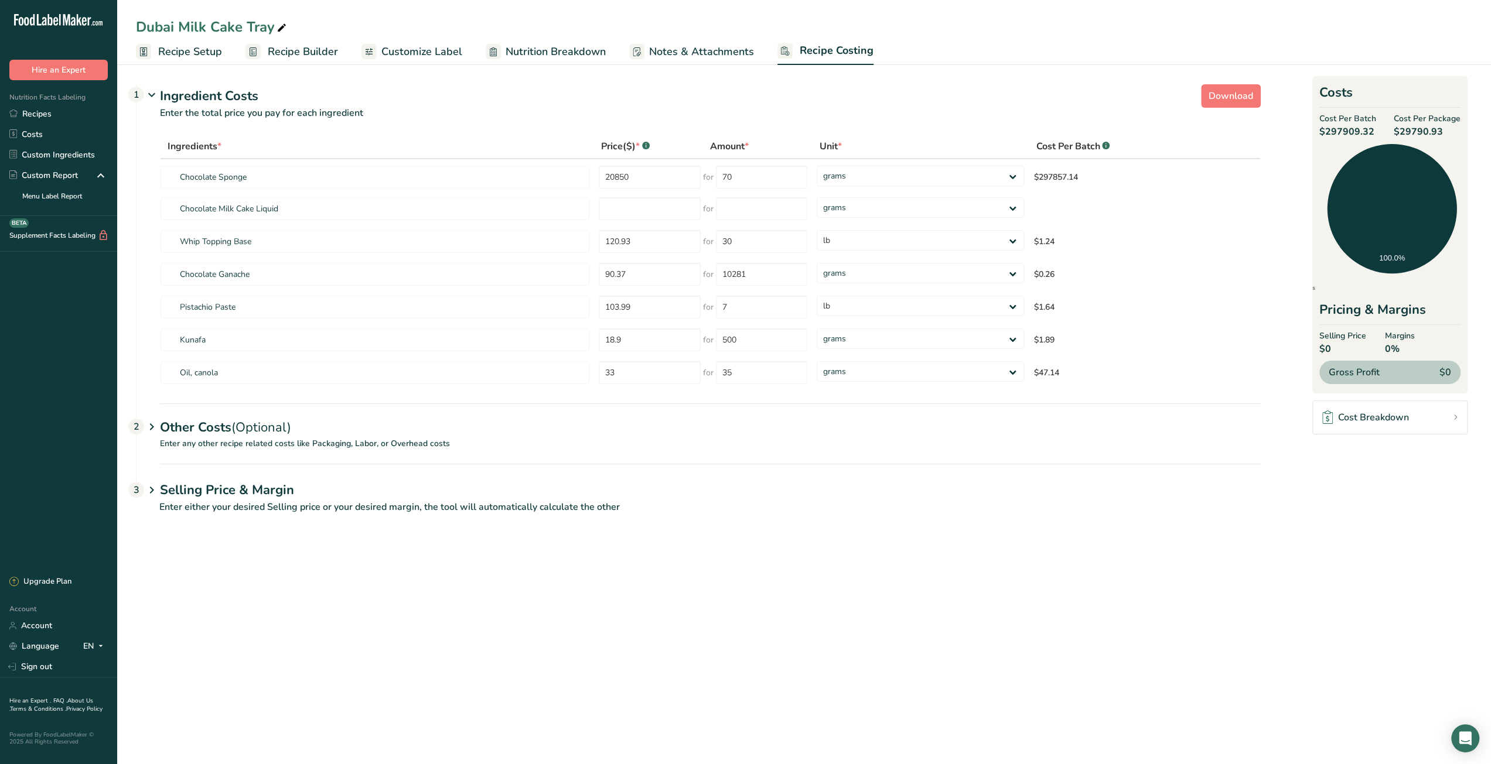
click at [305, 58] on span "Recipe Builder" at bounding box center [303, 52] width 70 height 16
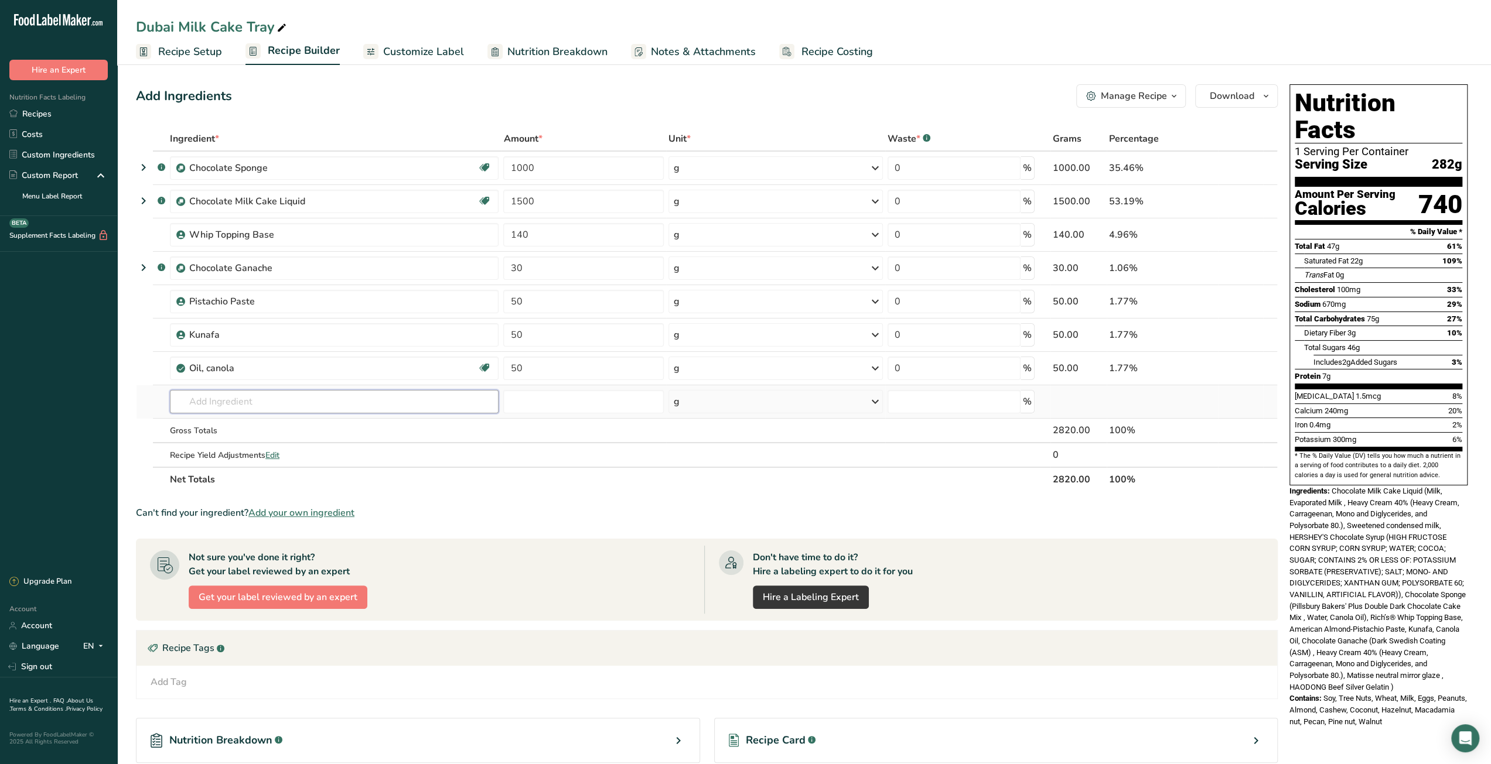
click at [264, 404] on input "text" at bounding box center [334, 401] width 329 height 23
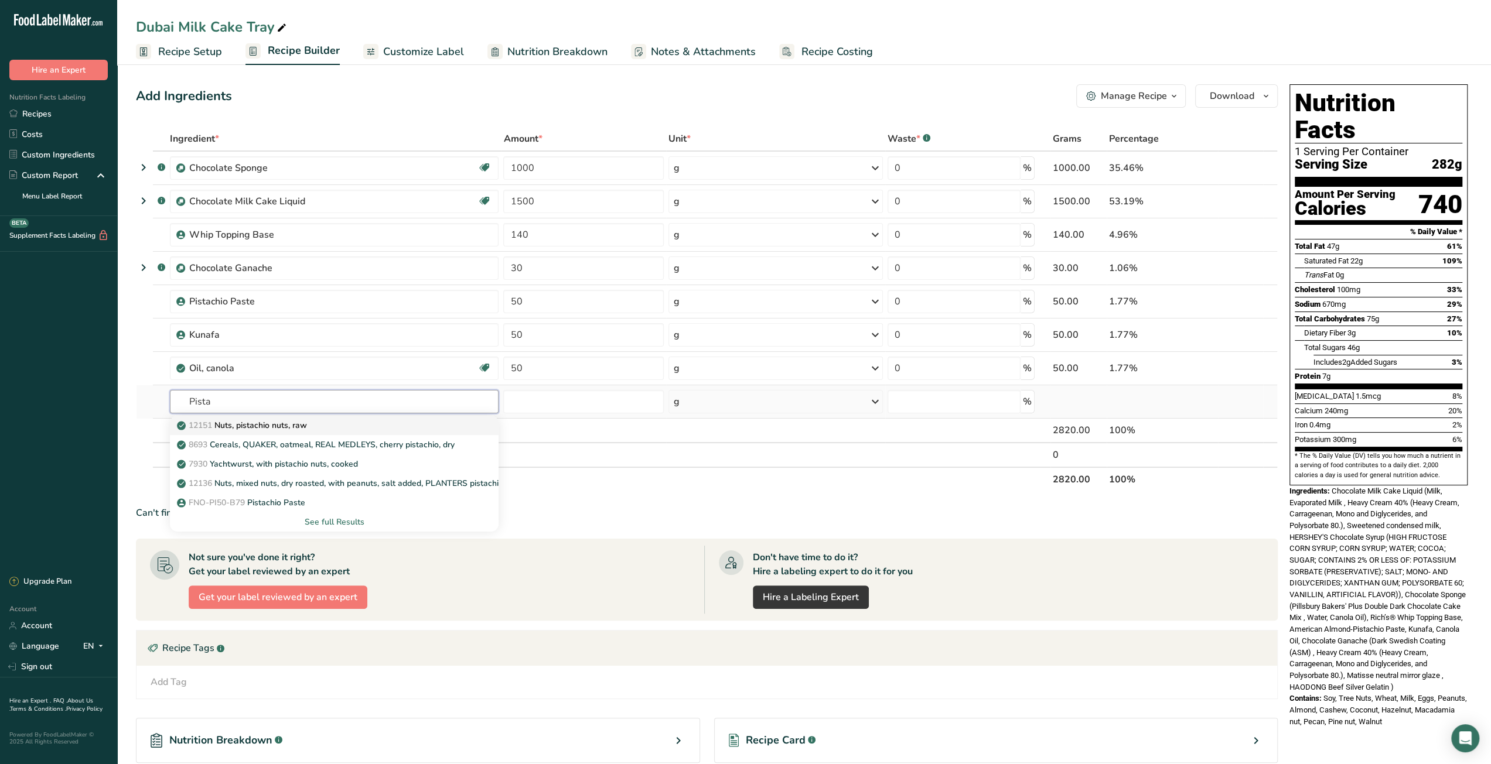
type input "Nuts, pistachio nuts, raw"
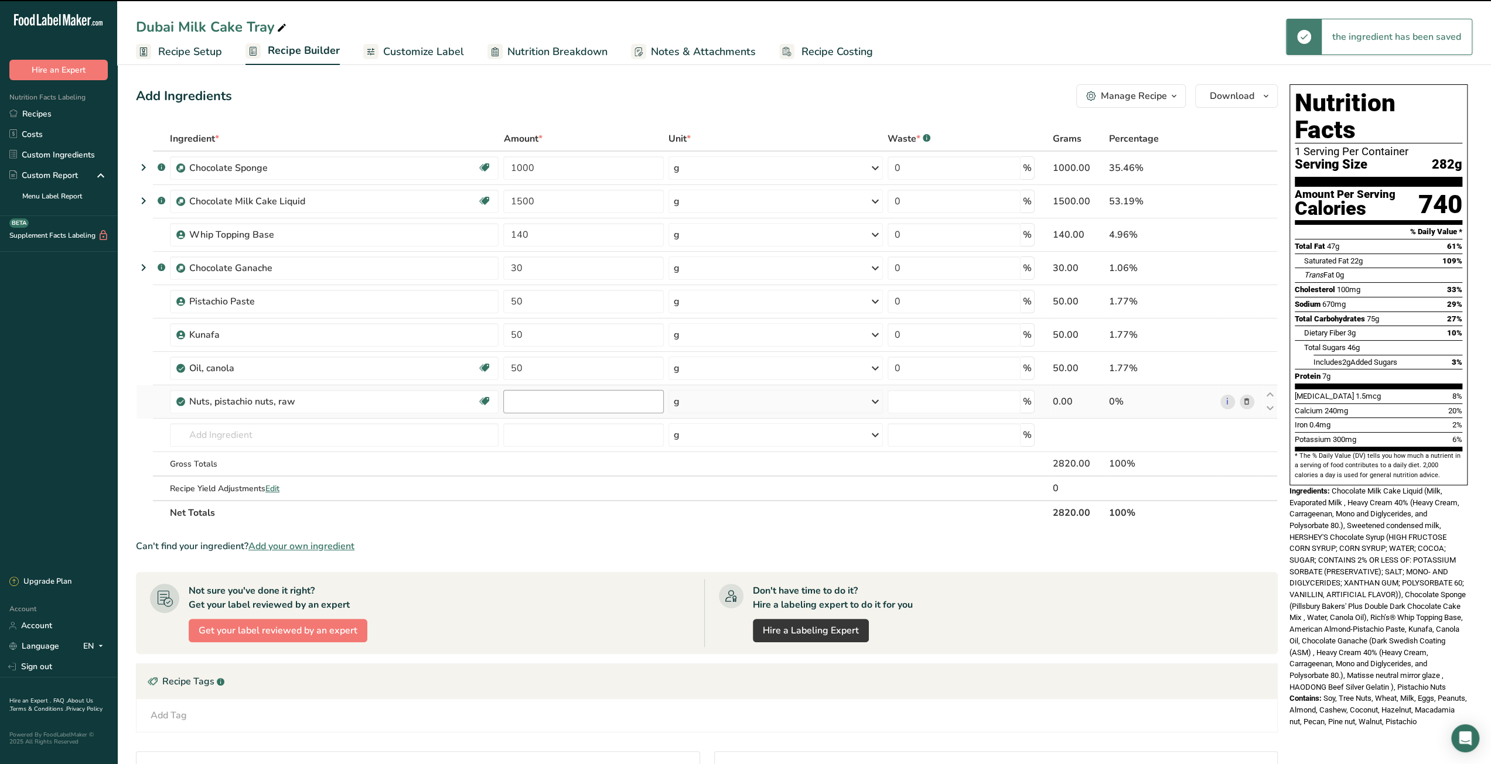
type input "0"
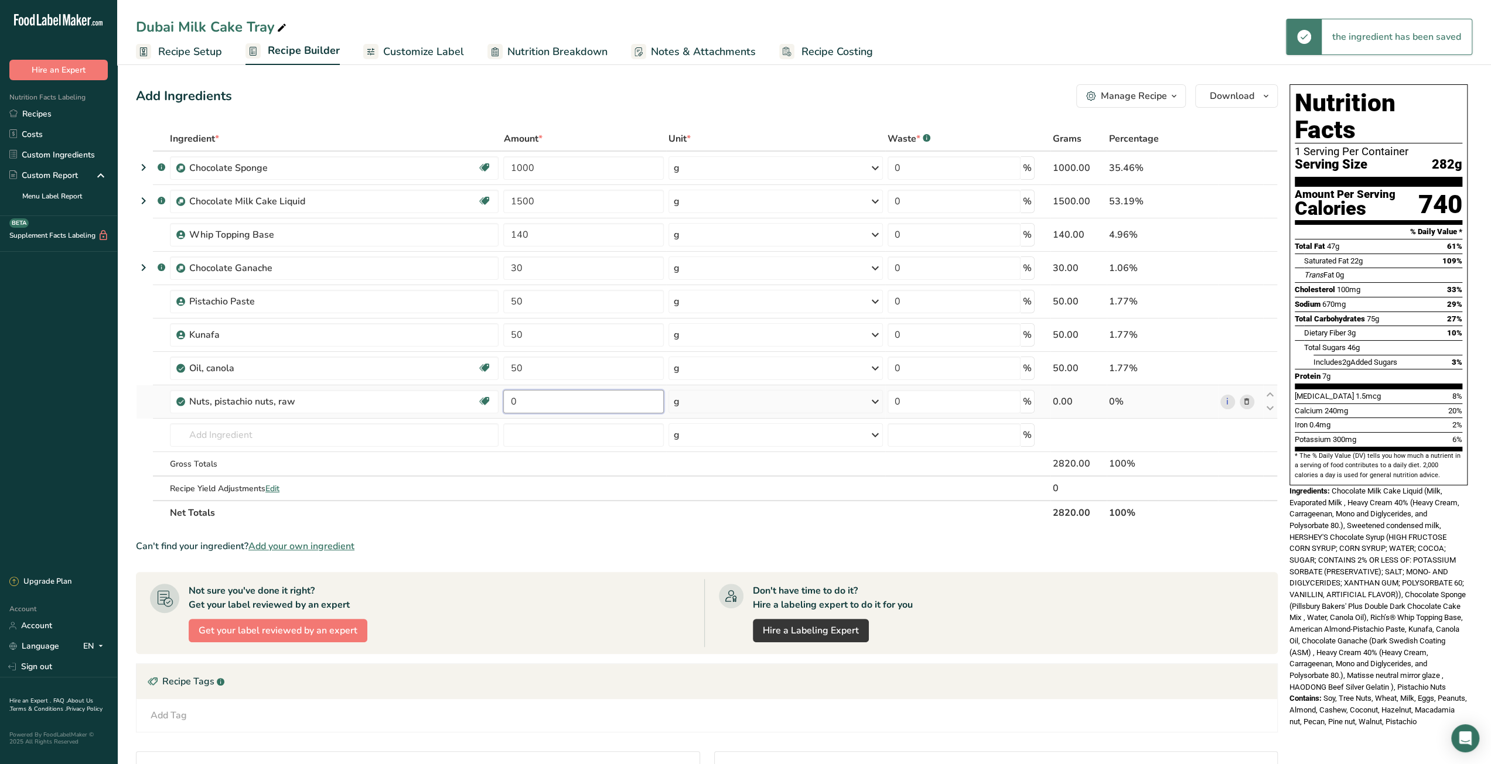
drag, startPoint x: 528, startPoint y: 402, endPoint x: 512, endPoint y: 402, distance: 15.8
click at [512, 402] on input "0" at bounding box center [583, 401] width 160 height 23
type input "1"
type input "5"
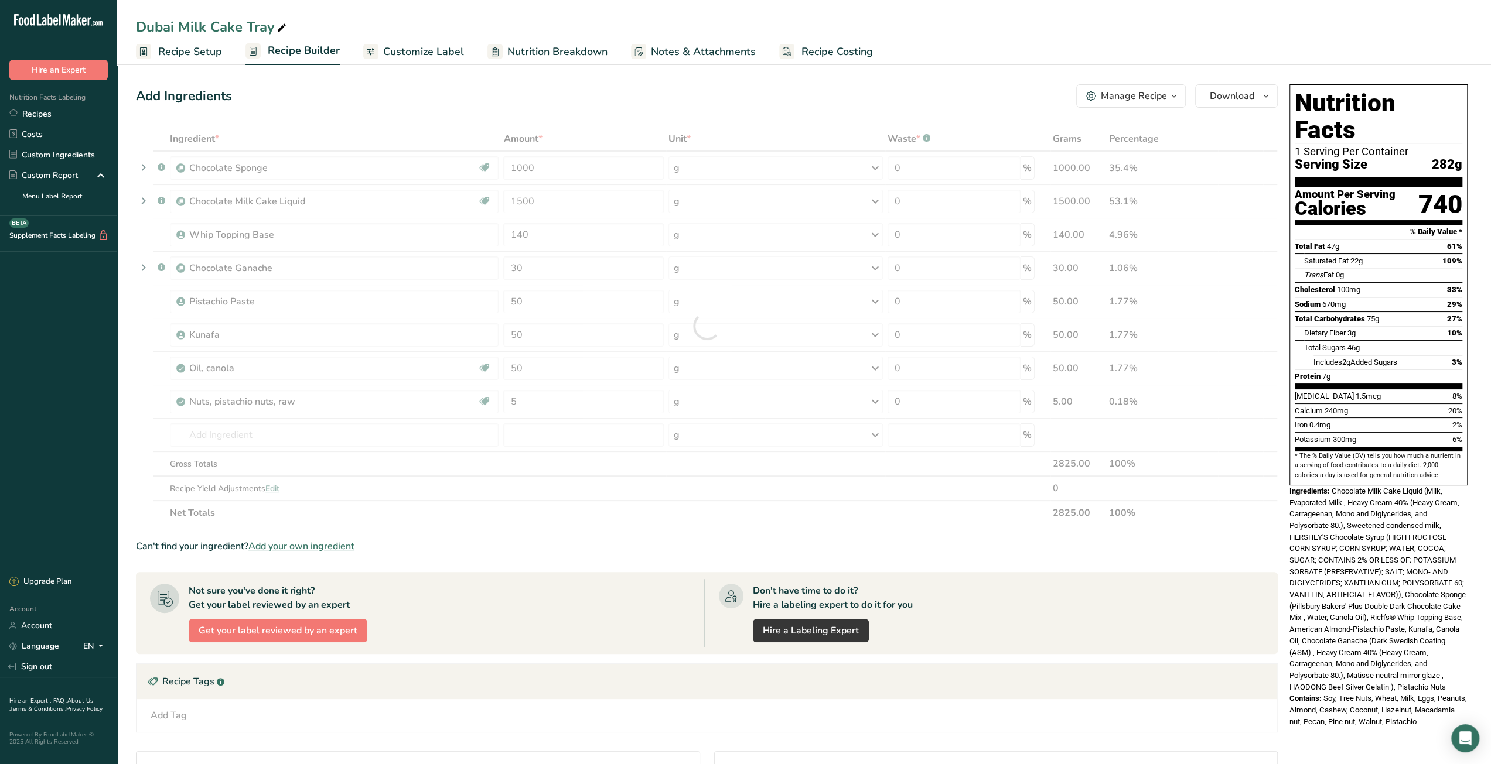
click at [580, 531] on section "Ingredient * Amount * Unit * Waste * .a-a{fill:#347362;}.b-a{fill:#fff;} Grams …" at bounding box center [707, 519] width 1142 height 784
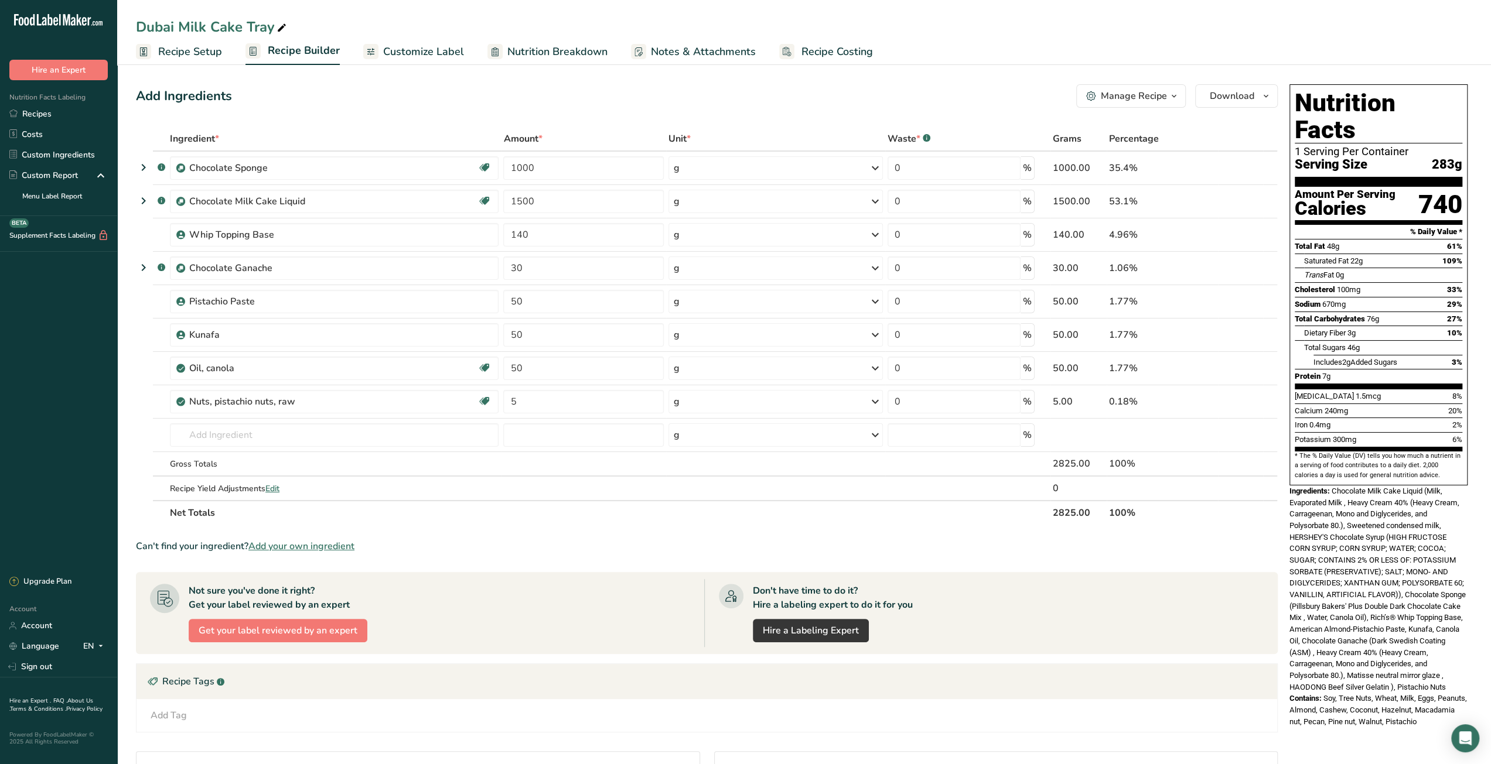
click at [831, 52] on span "Recipe Costing" at bounding box center [836, 52] width 71 height 16
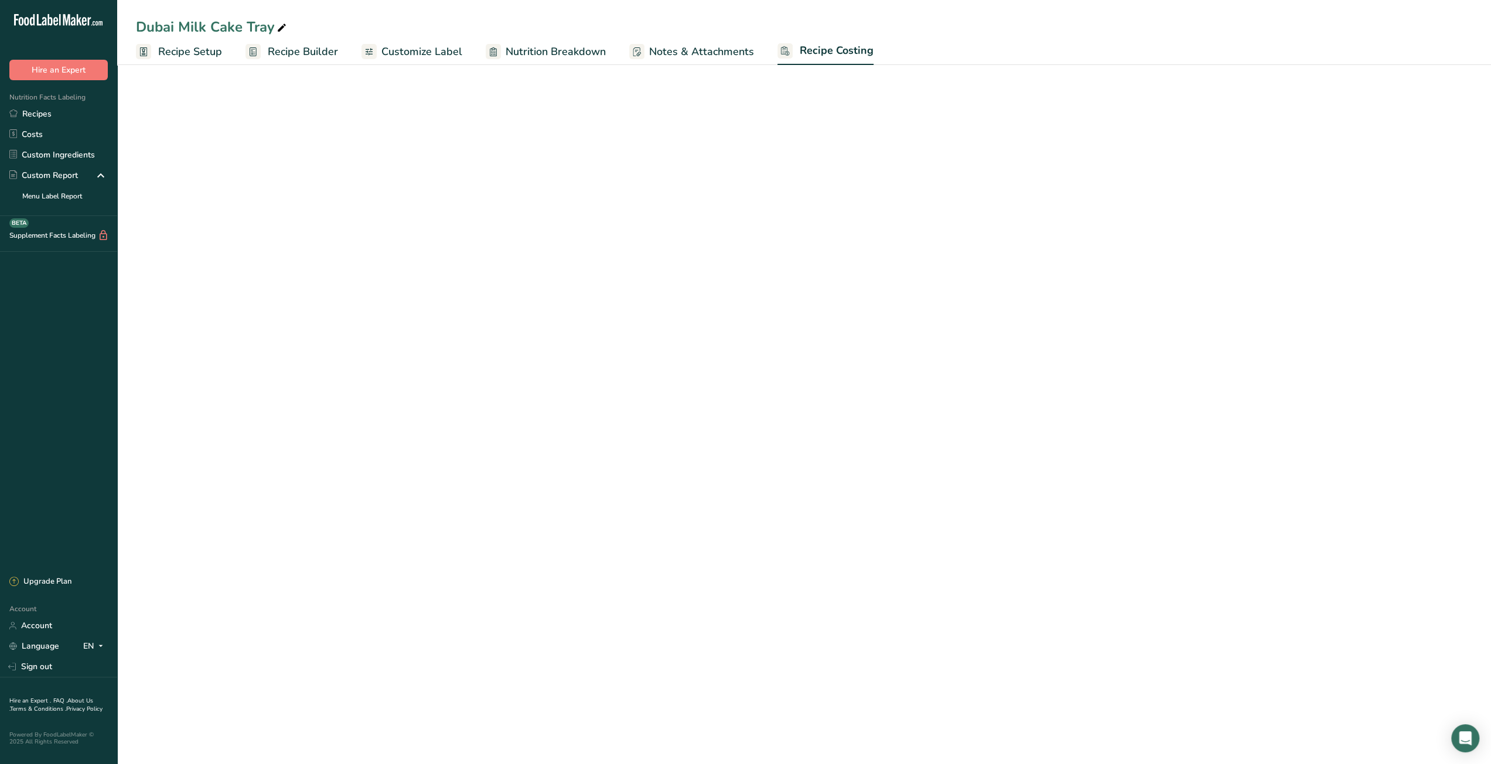
select select "12"
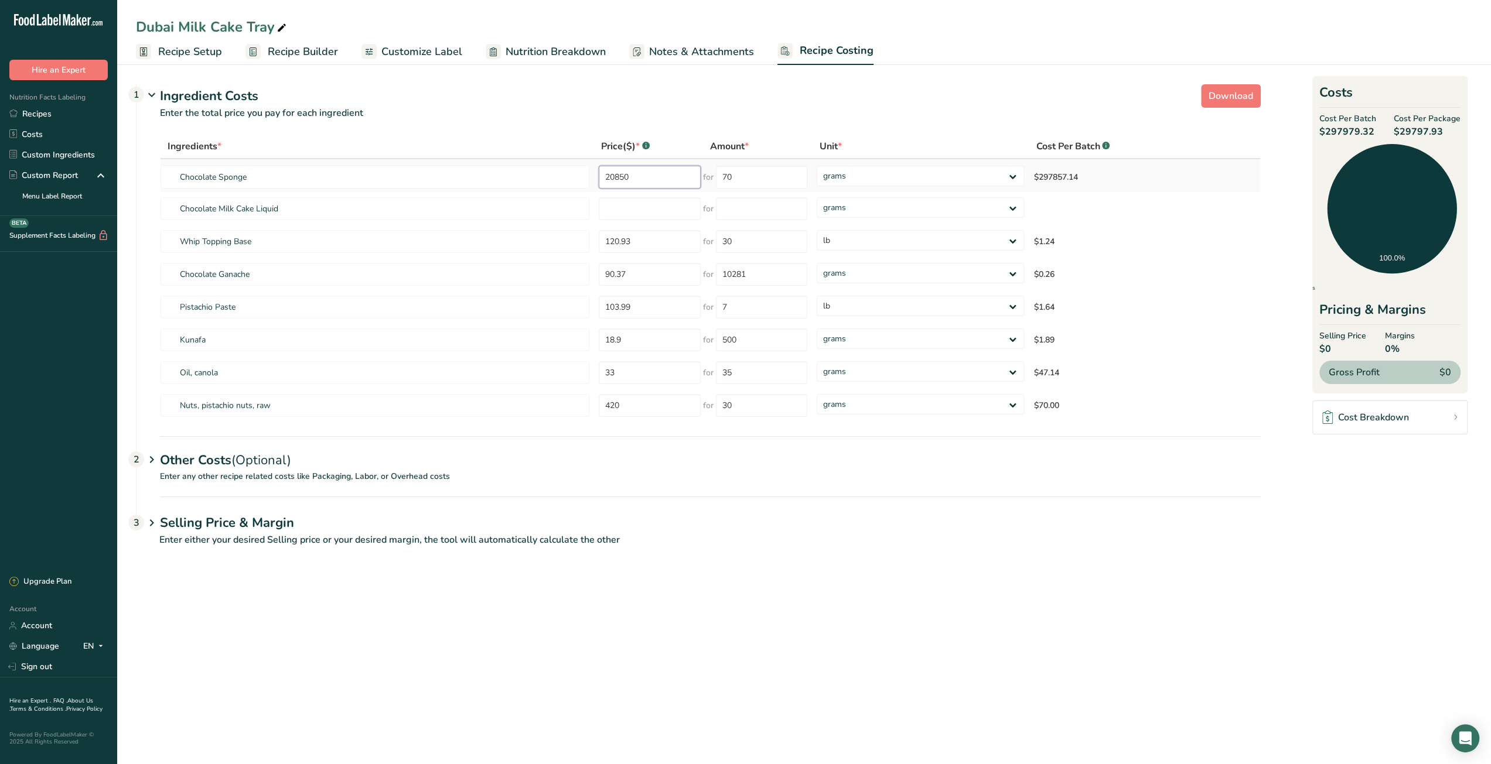
drag, startPoint x: 635, startPoint y: 179, endPoint x: 599, endPoint y: 176, distance: 35.9
click at [599, 176] on input "20850" at bounding box center [650, 177] width 102 height 23
type input "70"
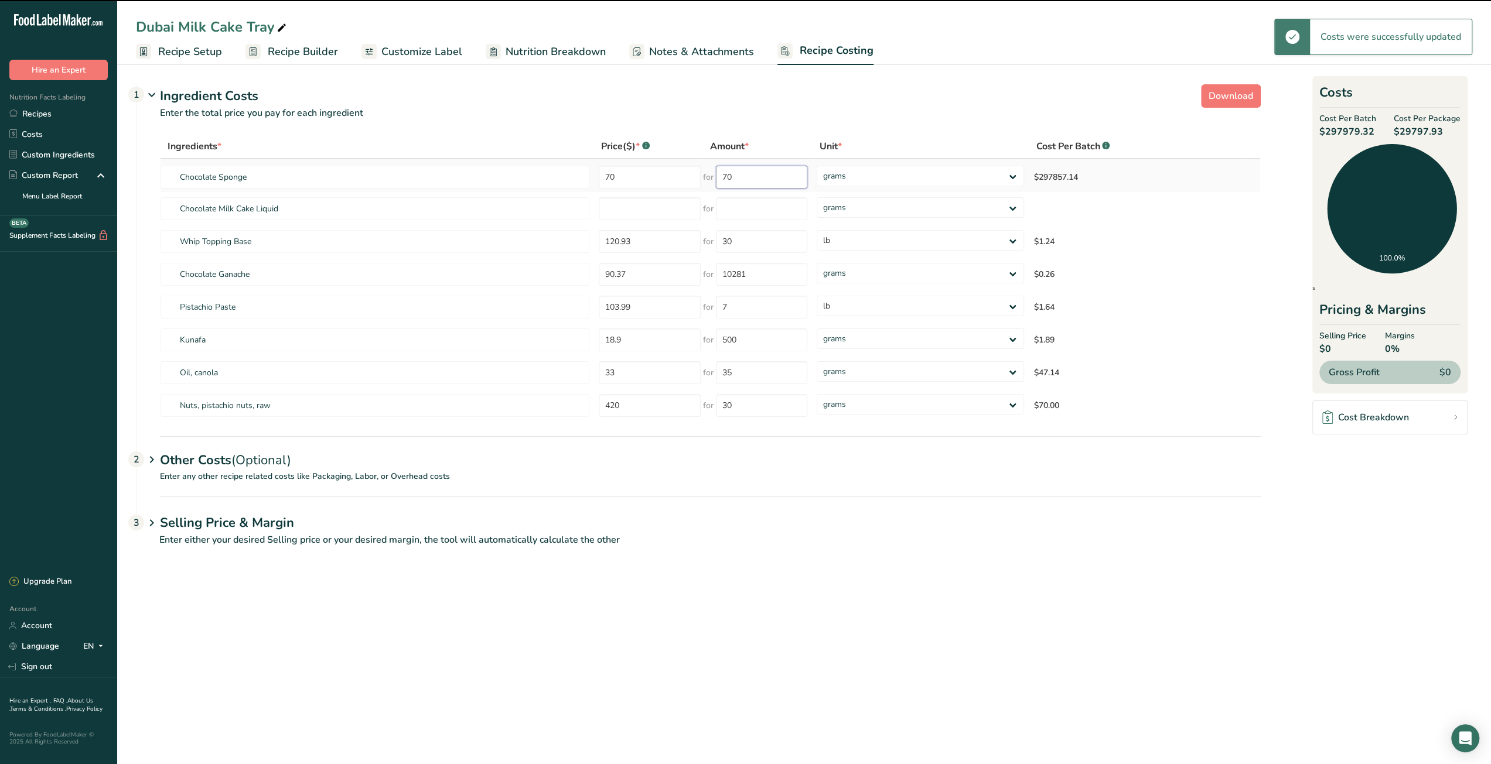
drag, startPoint x: 733, startPoint y: 175, endPoint x: 712, endPoint y: 177, distance: 20.6
click at [712, 177] on div "for 70" at bounding box center [755, 177] width 104 height 23
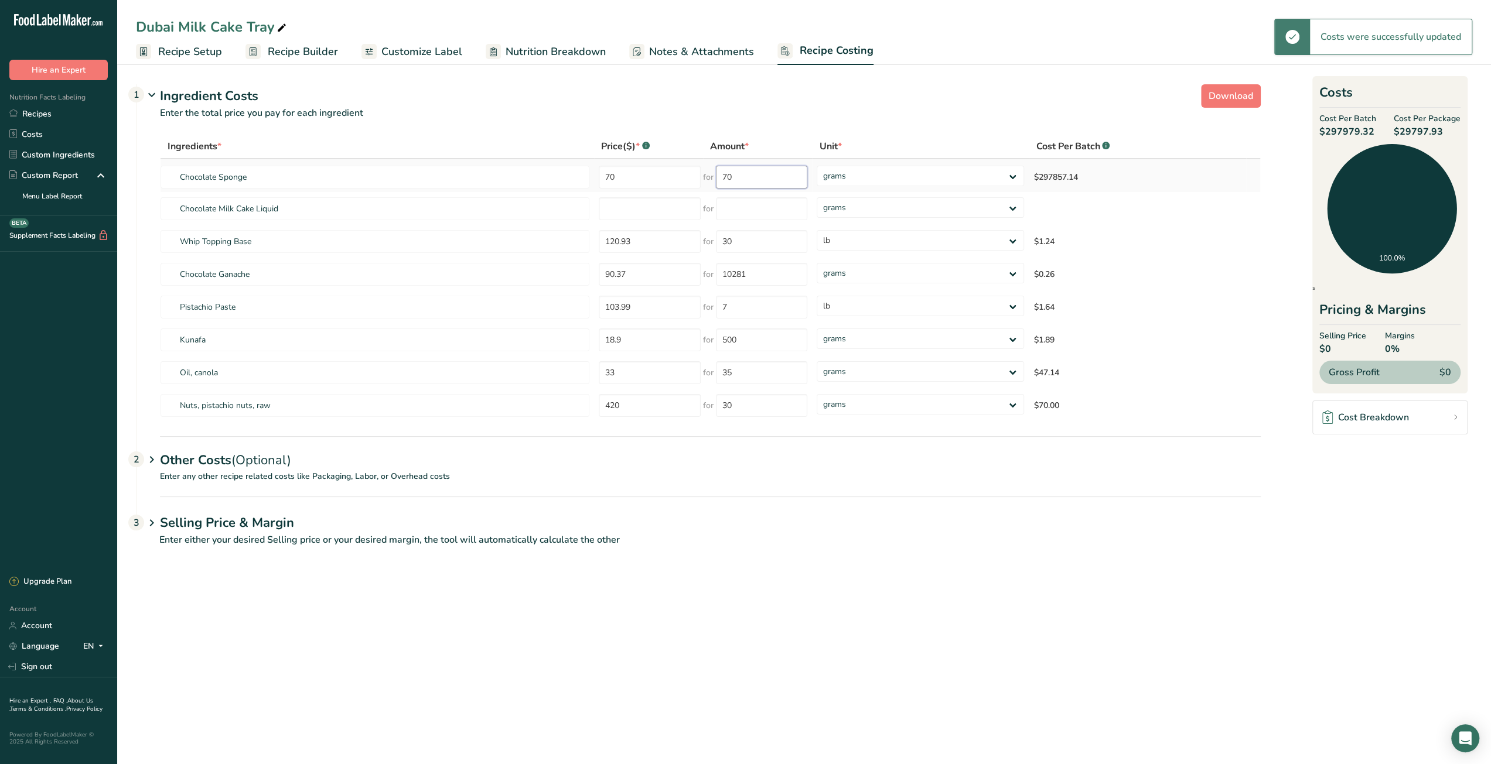
paste input "2085"
click at [631, 215] on input "number" at bounding box center [645, 208] width 101 height 23
drag, startPoint x: 737, startPoint y: 176, endPoint x: 710, endPoint y: 177, distance: 27.0
click at [710, 177] on div "for 70" at bounding box center [750, 177] width 104 height 23
paste input "2085"
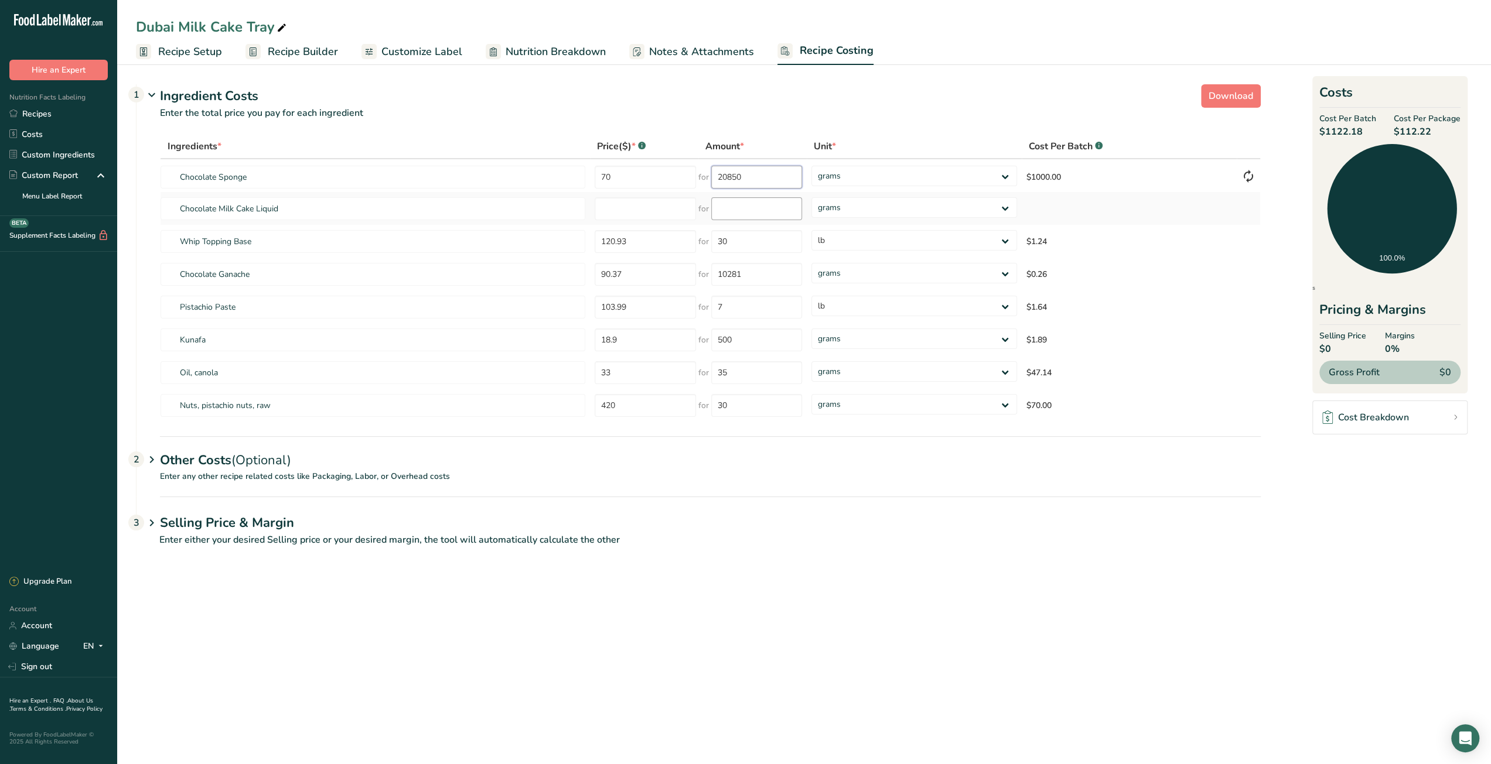
type input "20850"
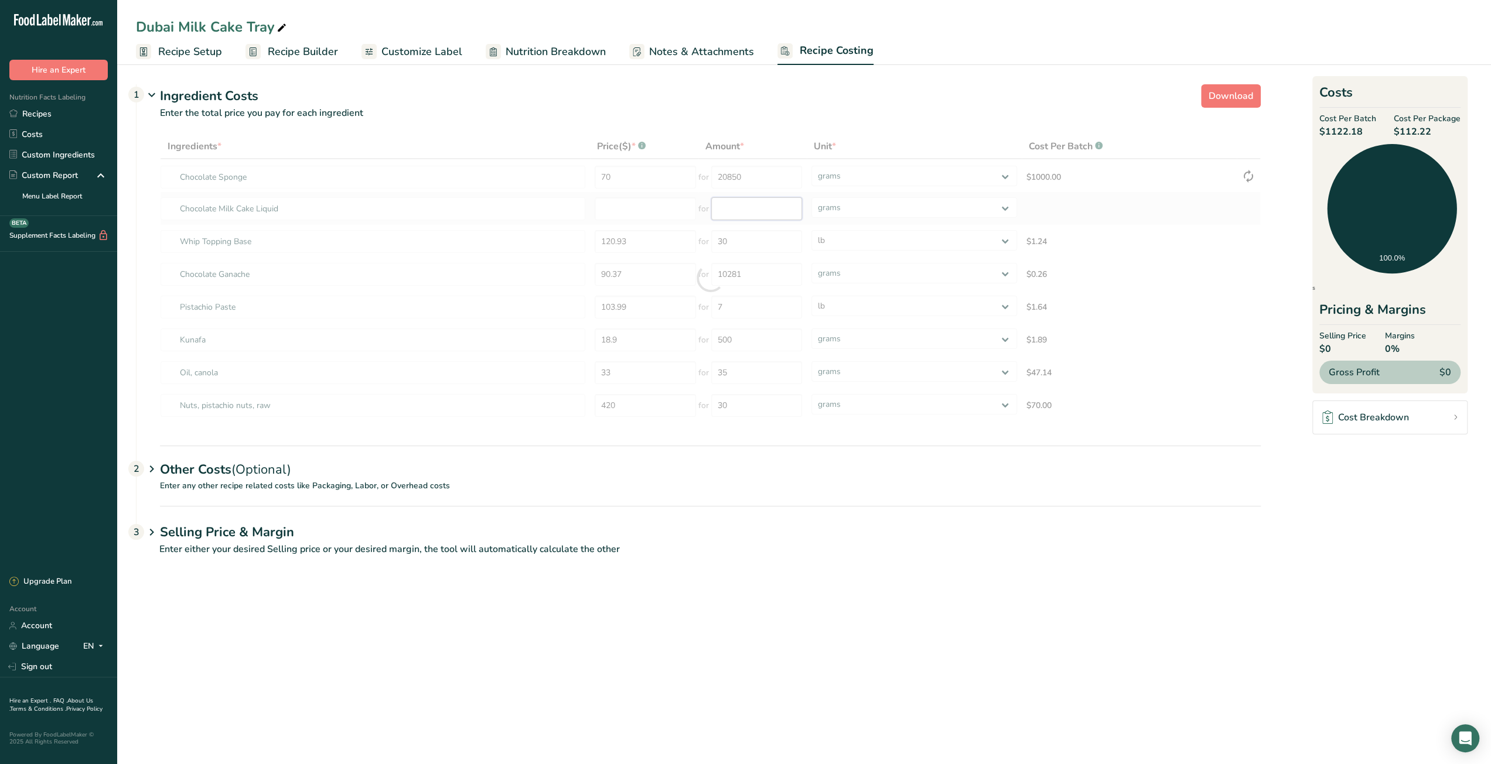
click at [743, 208] on div "Ingredients * Price($) * .a-a{fill:#347362;}.b-a{fill:#fff;} Amount * Unit * Co…" at bounding box center [710, 278] width 1101 height 288
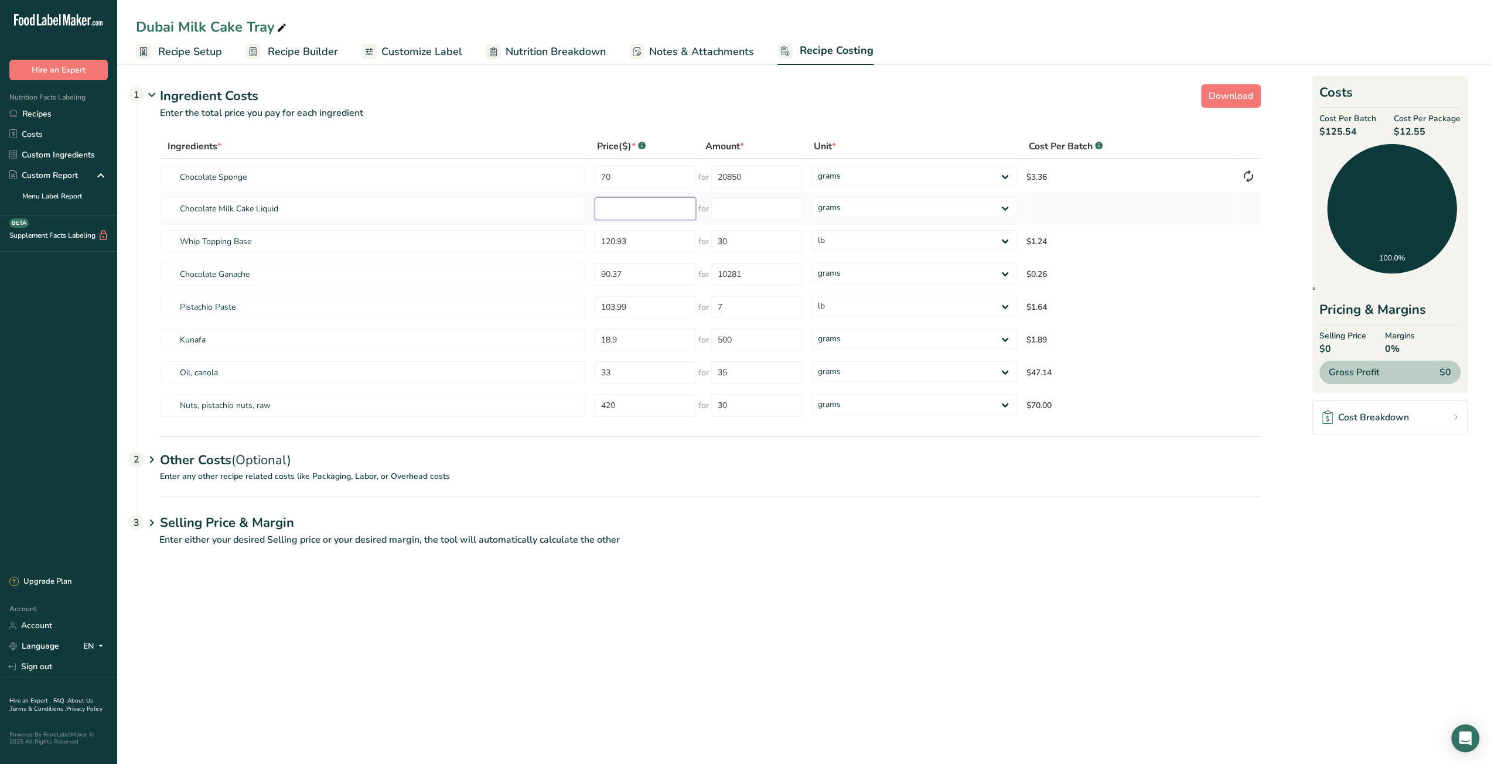
click at [628, 213] on input "number" at bounding box center [645, 208] width 101 height 23
type input "61.79"
click at [733, 213] on input "number" at bounding box center [756, 208] width 91 height 23
paste input "16270"
type input "16270"
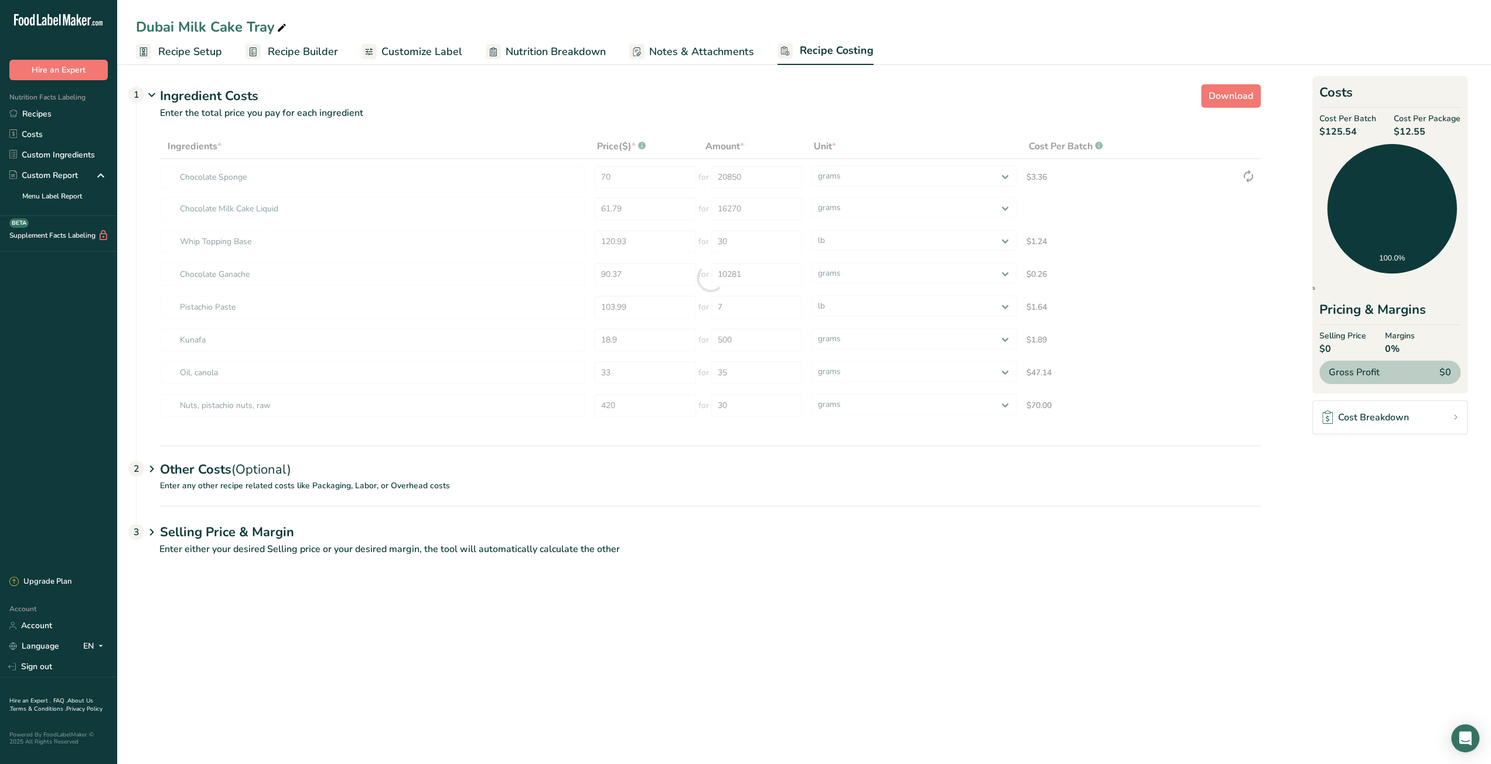
click at [828, 554] on p "Enter either your desired Selling price or your desired margin, the tool will a…" at bounding box center [698, 556] width 1125 height 28
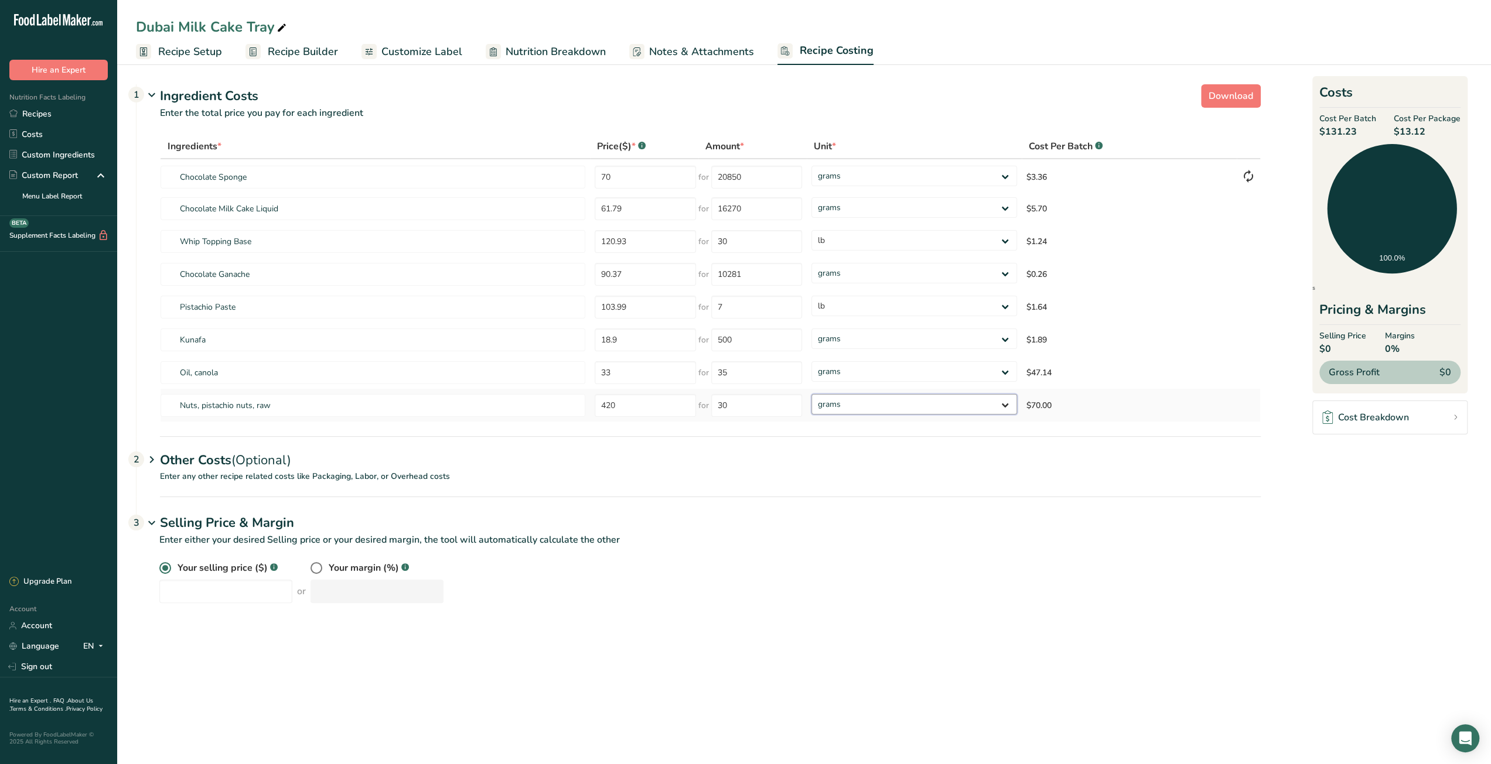
click at [884, 403] on select "grams kg mg mcg lb oz" at bounding box center [914, 404] width 206 height 21
select select "12"
click at [811, 394] on select "grams kg mg mcg lb oz" at bounding box center [914, 404] width 206 height 21
click at [862, 367] on select "grams kg mg mcg lb oz" at bounding box center [914, 371] width 206 height 21
select select "12"
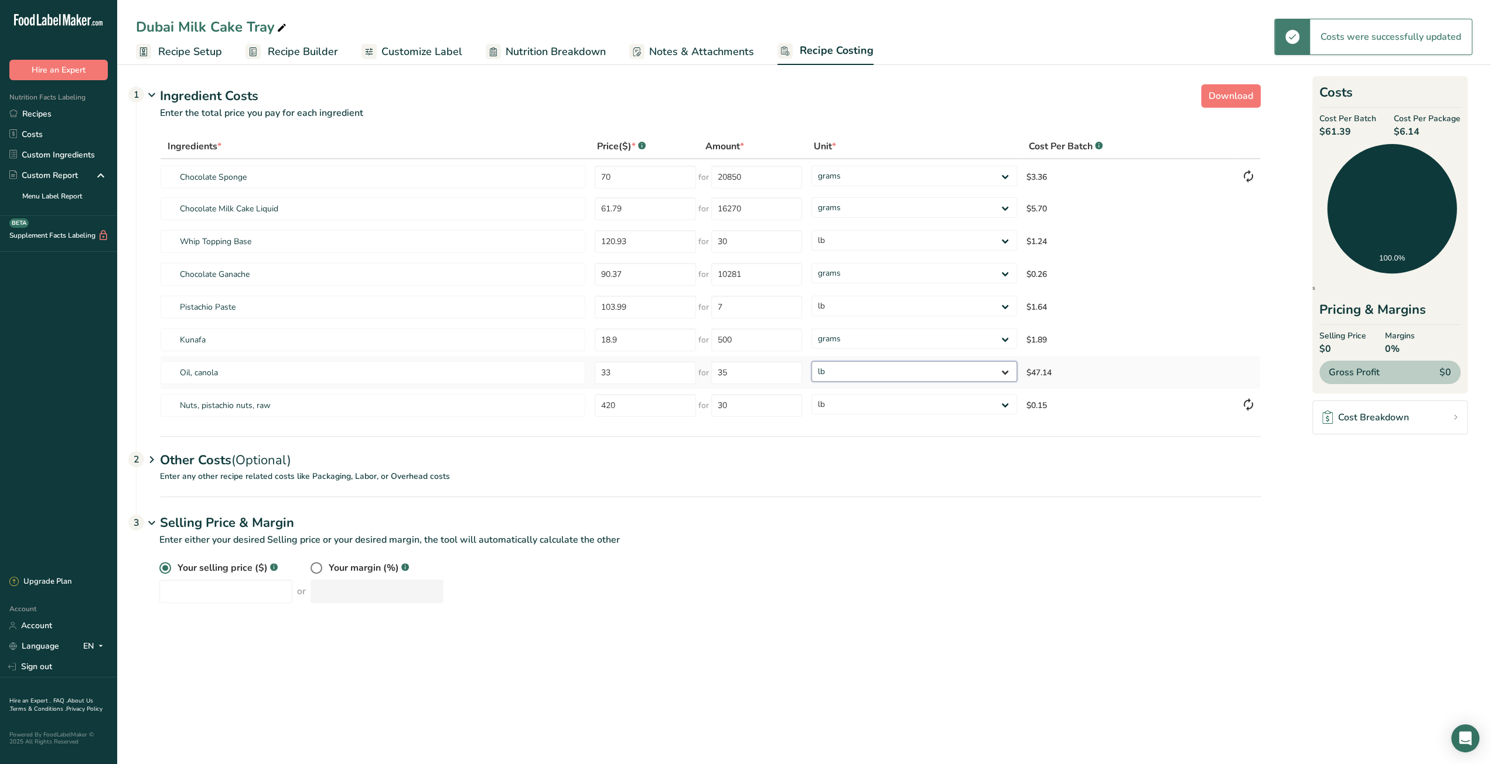
click at [811, 361] on select "grams kg mg mcg lb oz" at bounding box center [914, 371] width 206 height 21
click at [848, 474] on p "Enter any other recipe related costs like Packaging, Labor, or Overhead costs" at bounding box center [698, 483] width 1124 height 26
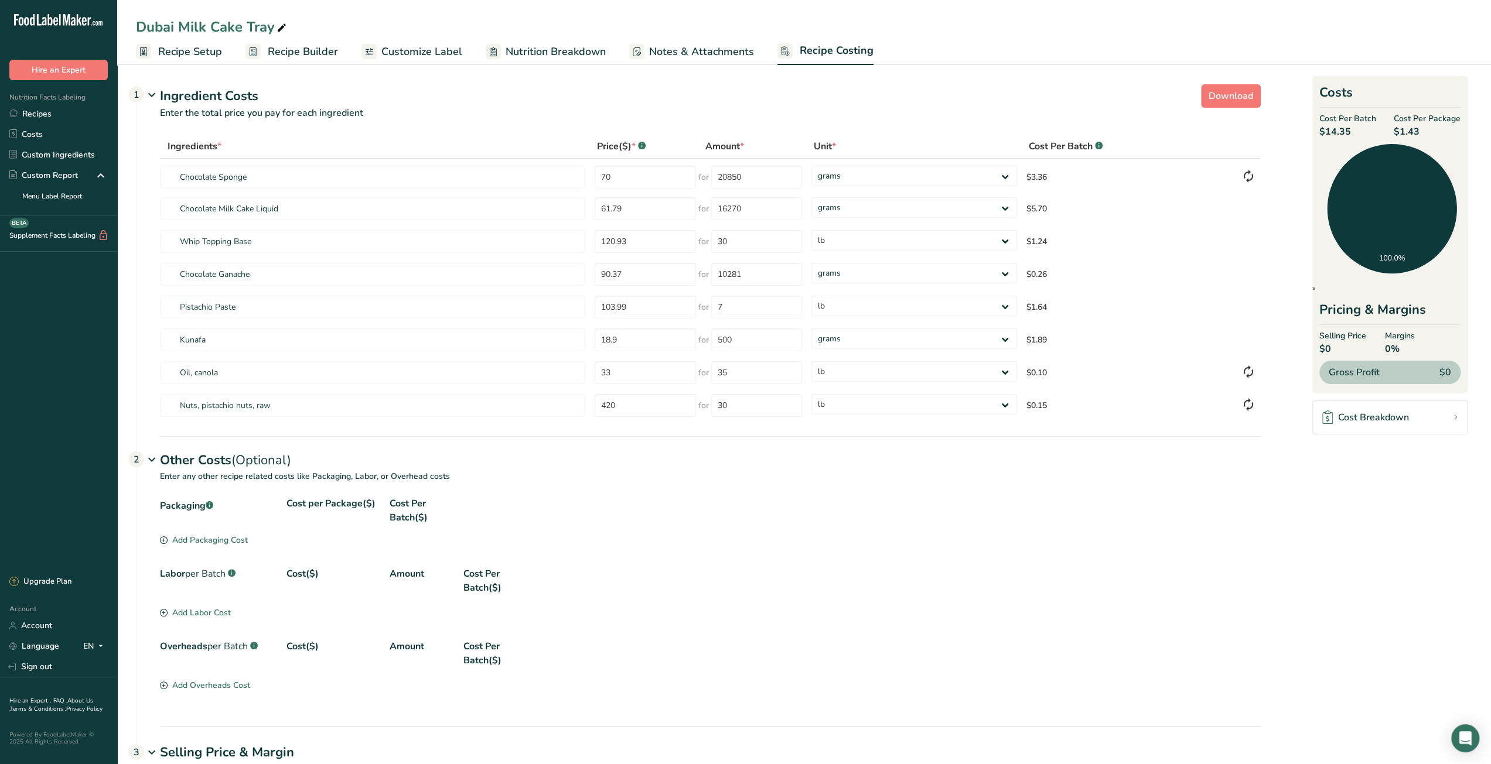
click at [300, 52] on span "Recipe Builder" at bounding box center [303, 52] width 70 height 16
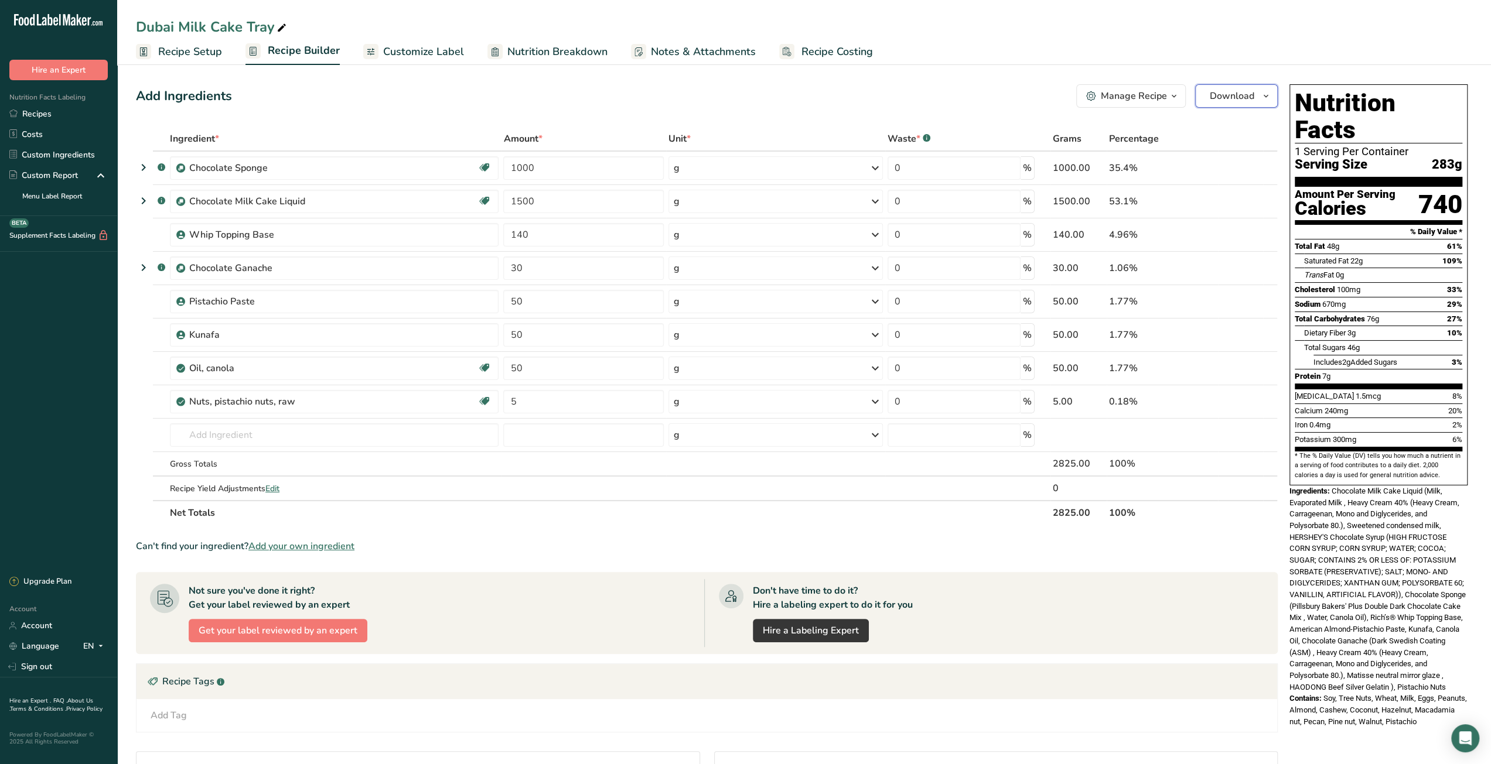
click at [1251, 98] on span "Download" at bounding box center [1232, 96] width 45 height 14
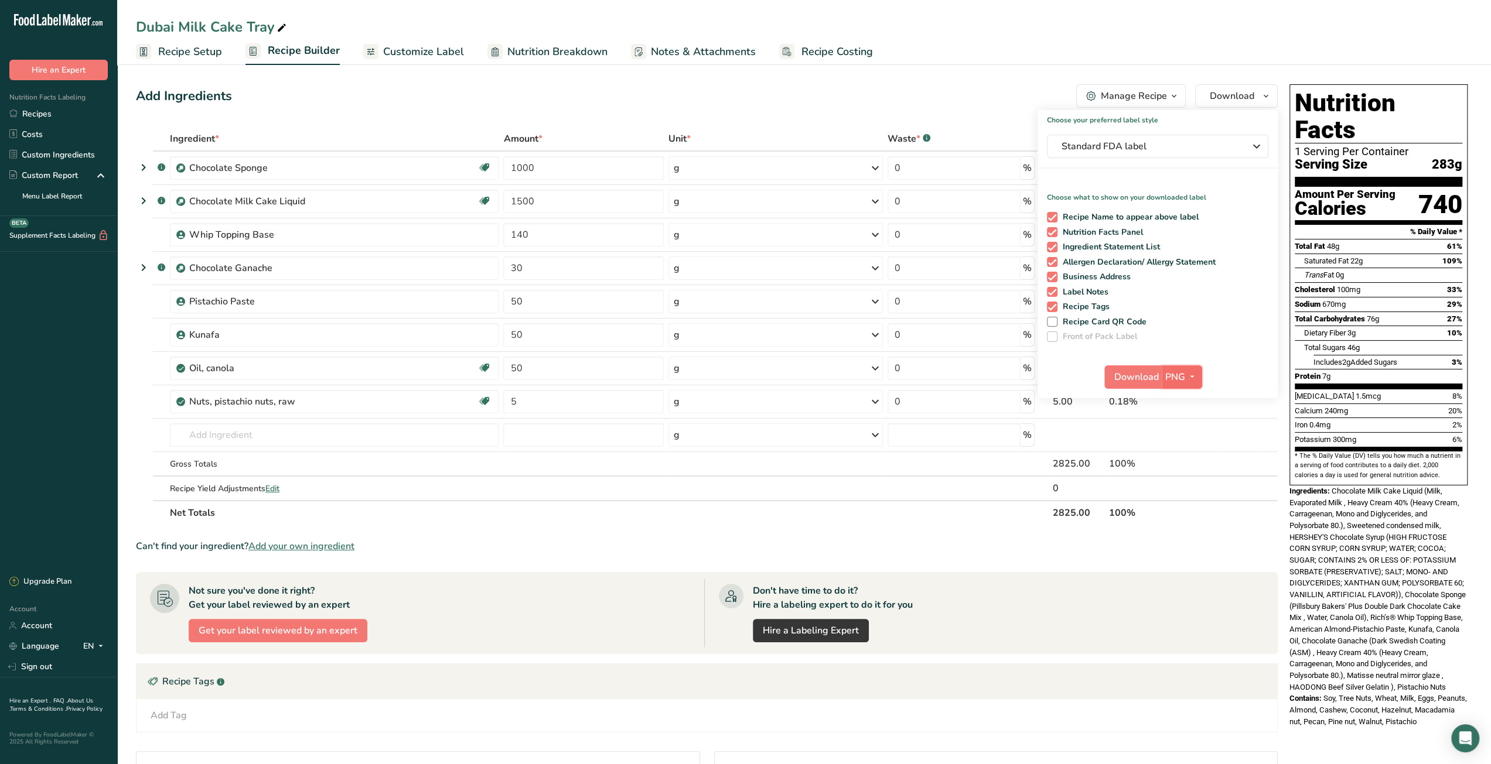
click at [1193, 376] on icon "button" at bounding box center [1191, 377] width 9 height 15
click at [1180, 461] on link "PDF" at bounding box center [1182, 458] width 37 height 19
click at [1141, 378] on span "Download" at bounding box center [1137, 377] width 45 height 14
click at [852, 55] on span "Recipe Costing" at bounding box center [836, 52] width 71 height 16
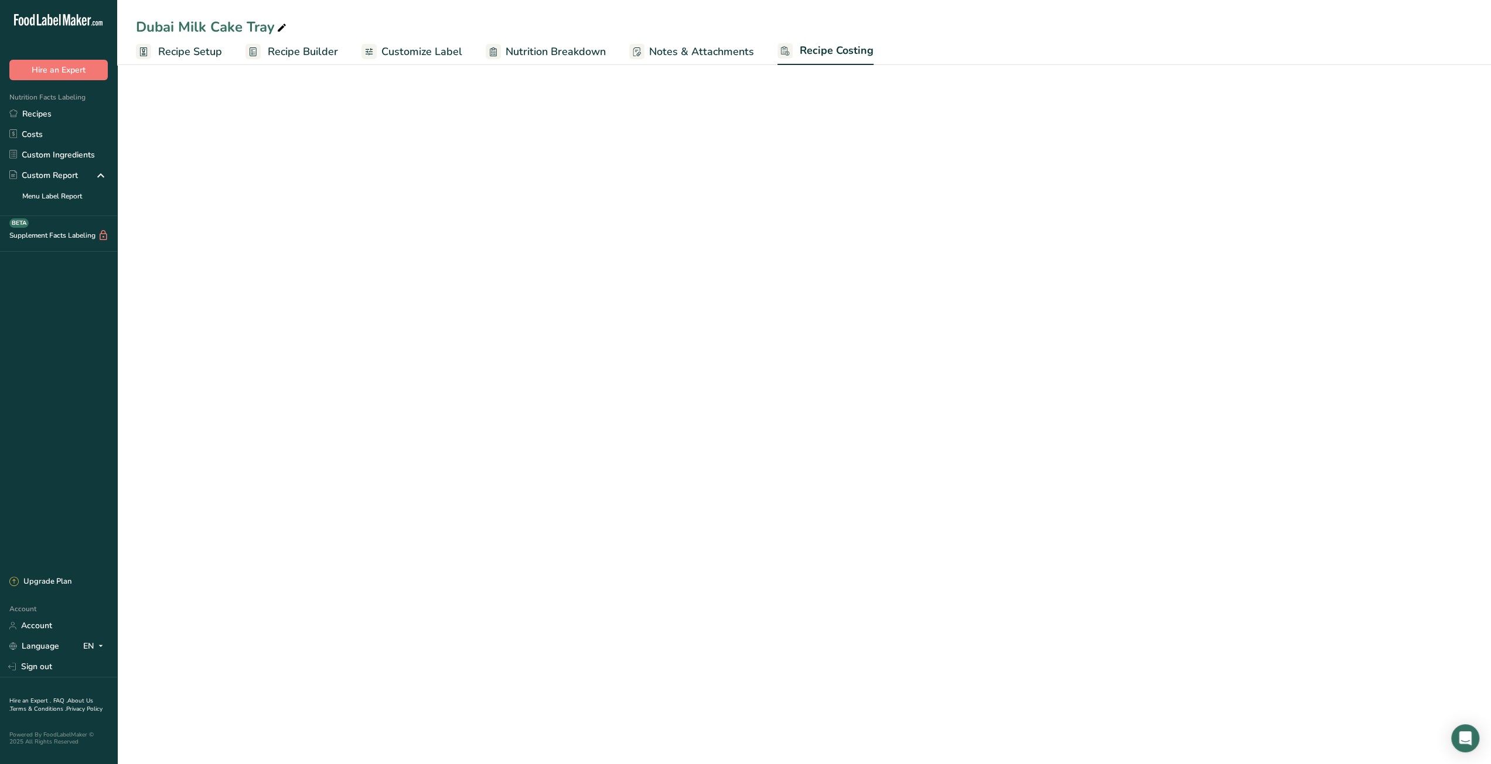
select select "12"
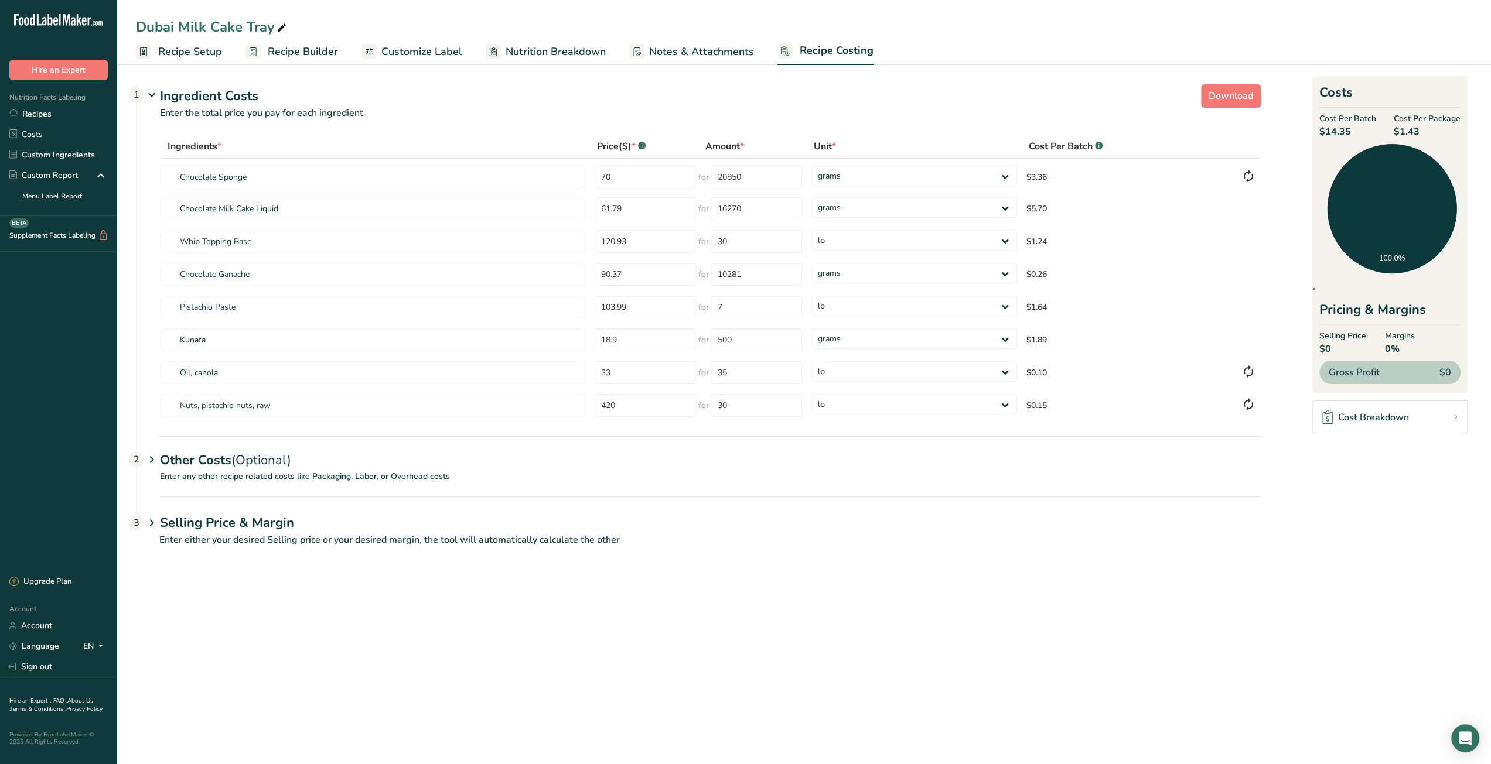
click at [868, 20] on div "Dubai Milk Cake Tray" at bounding box center [804, 26] width 1374 height 21
click at [59, 113] on link "Recipes" at bounding box center [58, 114] width 117 height 21
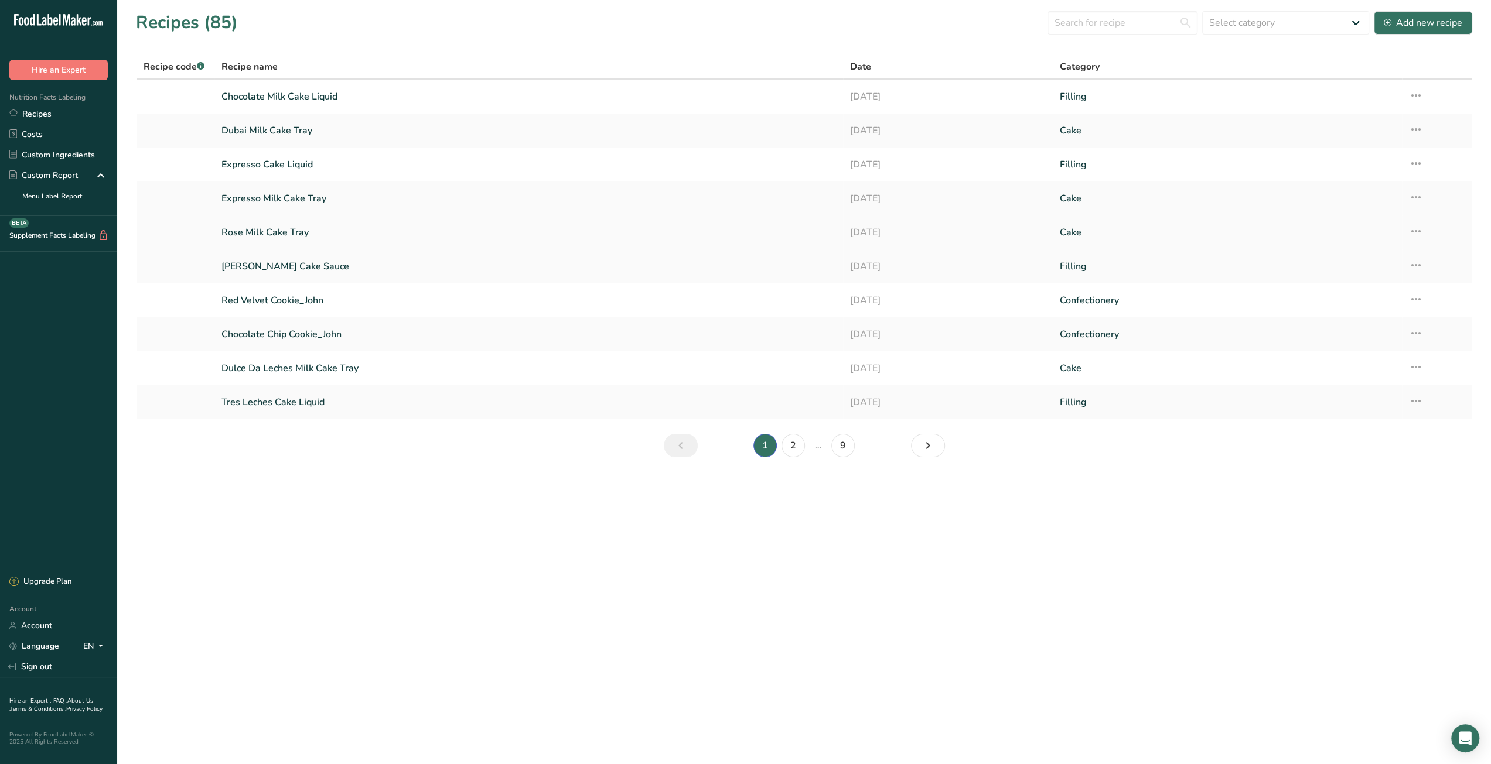
click at [305, 233] on link "Rose Milk Cake Tray" at bounding box center [528, 232] width 614 height 25
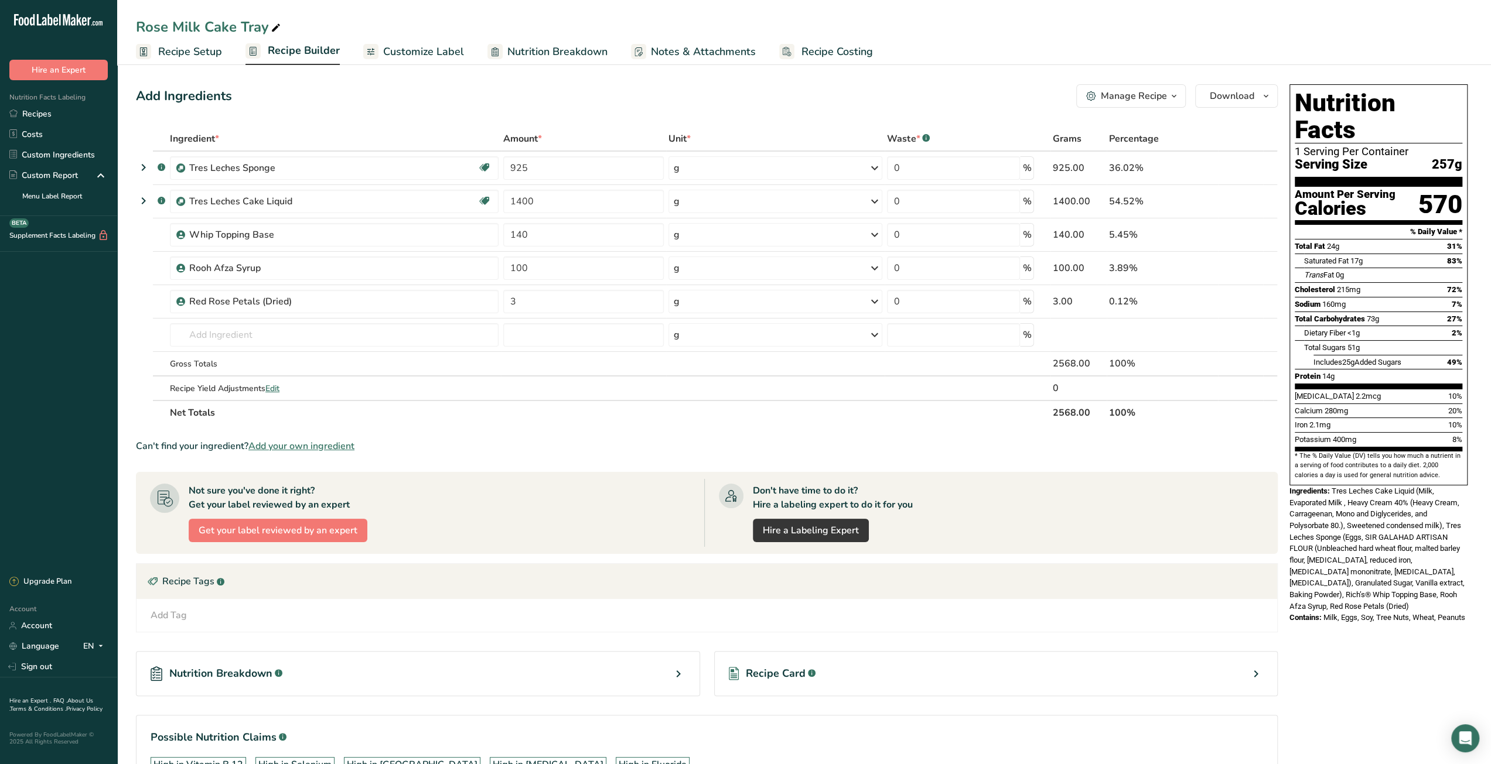
click at [303, 49] on span "Recipe Builder" at bounding box center [304, 51] width 72 height 16
click at [852, 52] on span "Recipe Costing" at bounding box center [836, 52] width 71 height 16
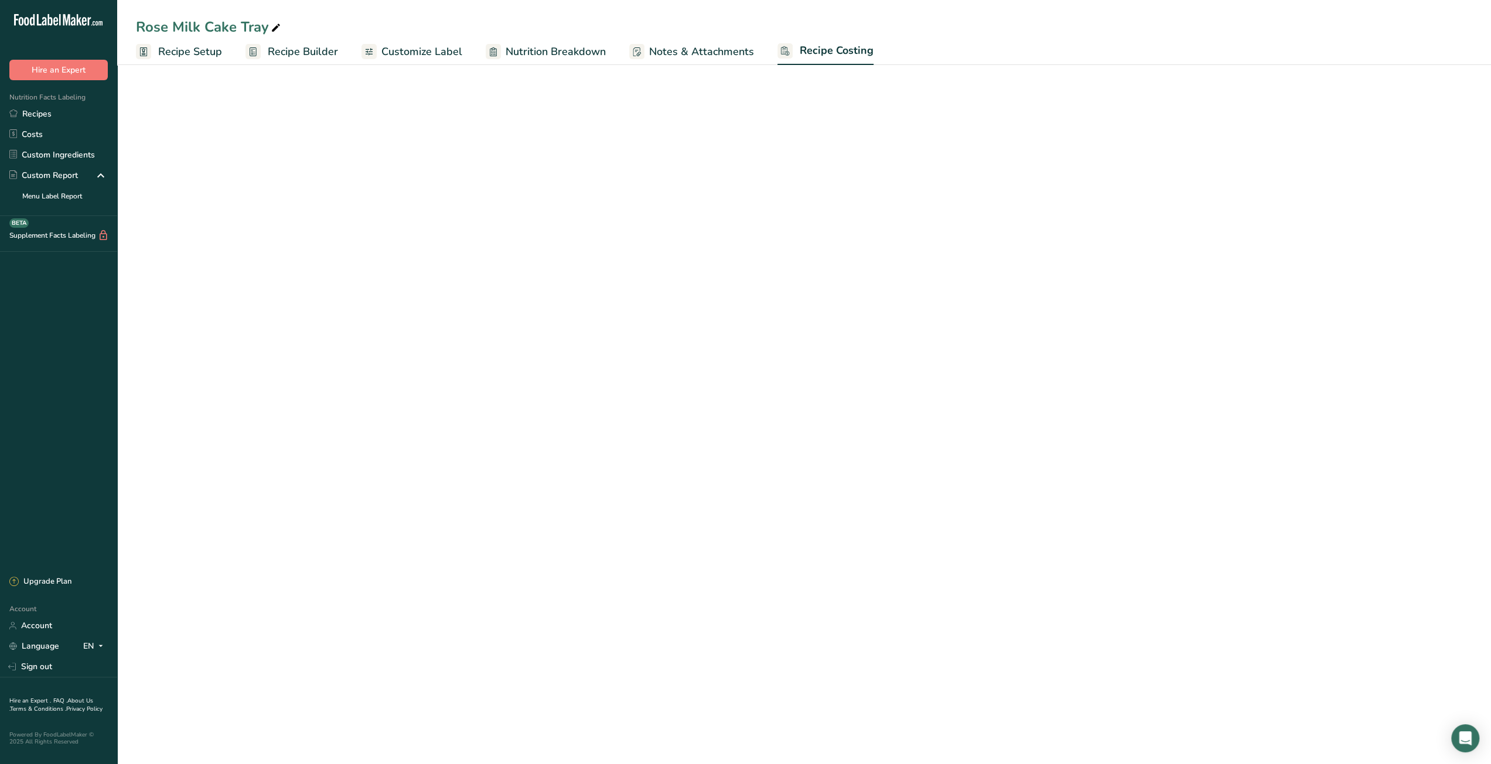
select select "12"
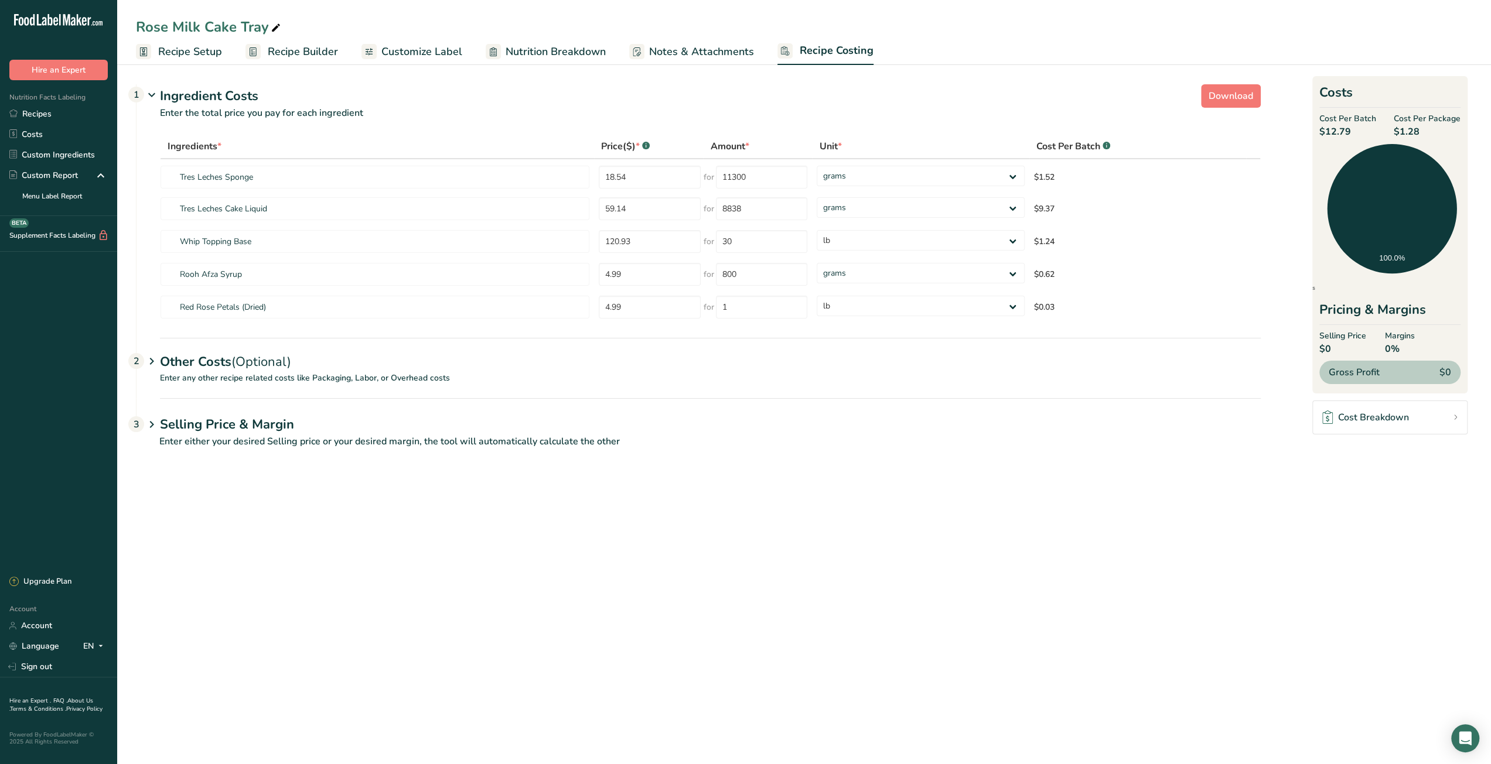
click at [294, 56] on span "Recipe Builder" at bounding box center [303, 52] width 70 height 16
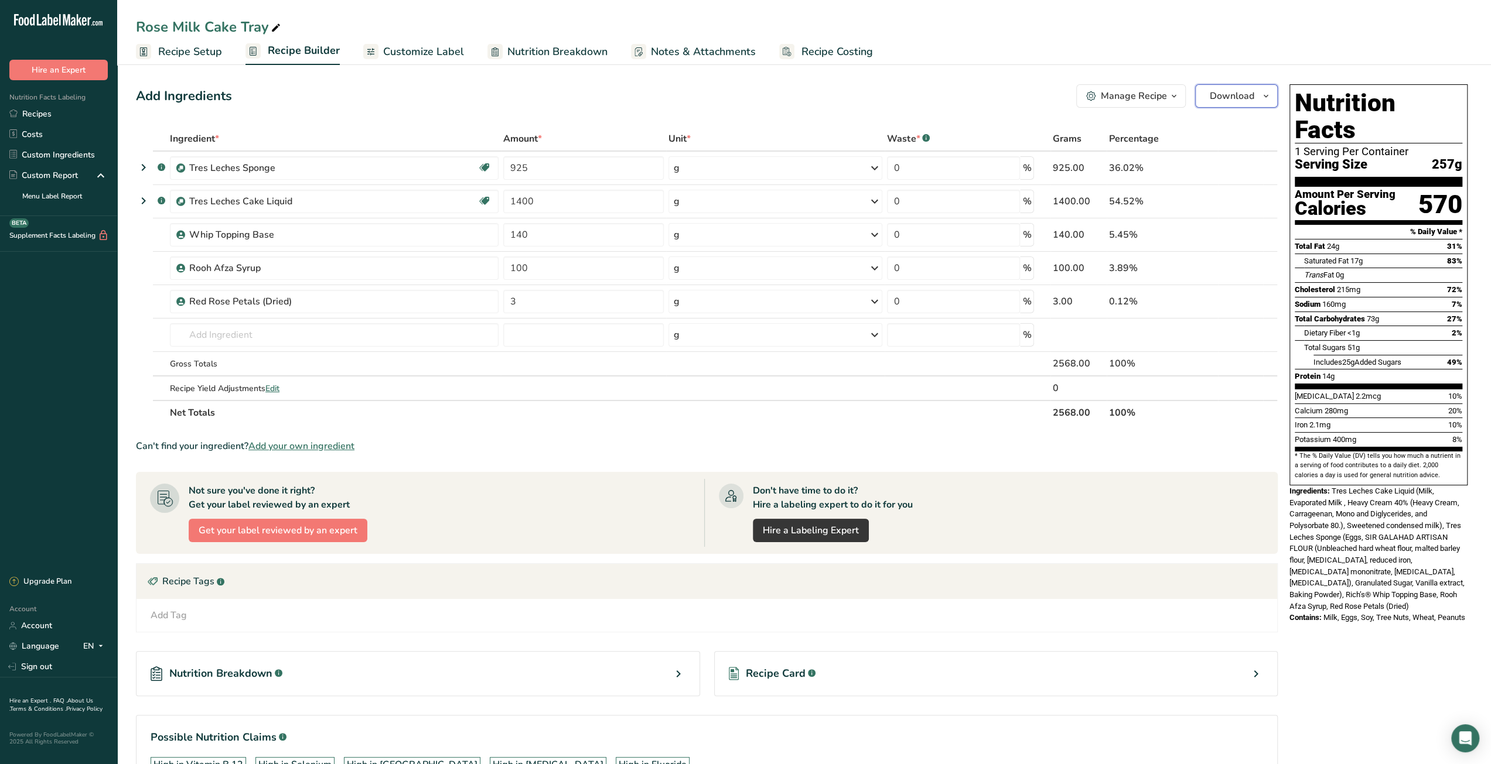
click at [1266, 100] on icon "button" at bounding box center [1265, 96] width 9 height 15
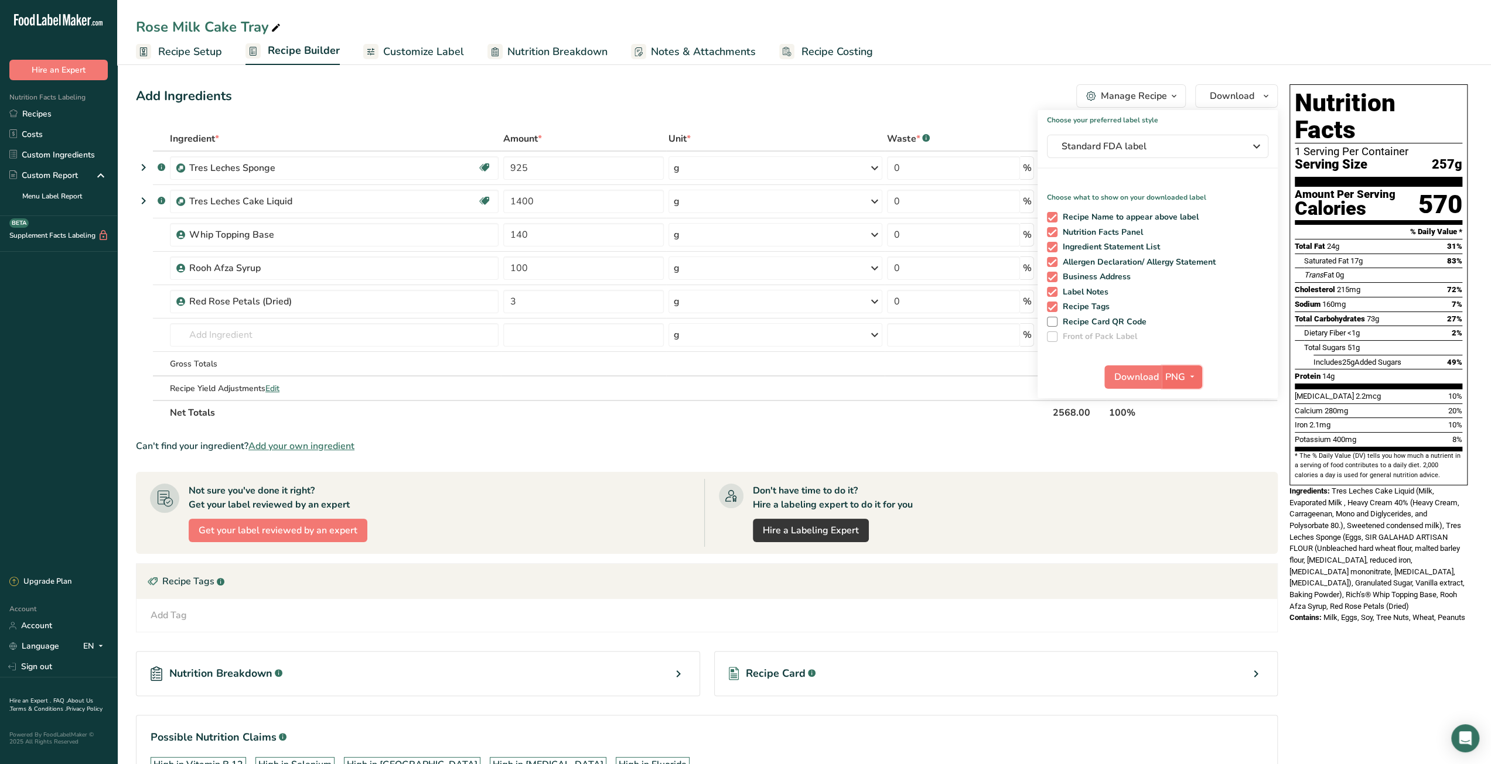
click at [1196, 378] on span "button" at bounding box center [1192, 377] width 14 height 14
click at [1190, 460] on link "PDF" at bounding box center [1182, 458] width 37 height 19
click at [1143, 379] on span "Download" at bounding box center [1137, 377] width 45 height 14
click at [836, 56] on span "Recipe Costing" at bounding box center [836, 52] width 71 height 16
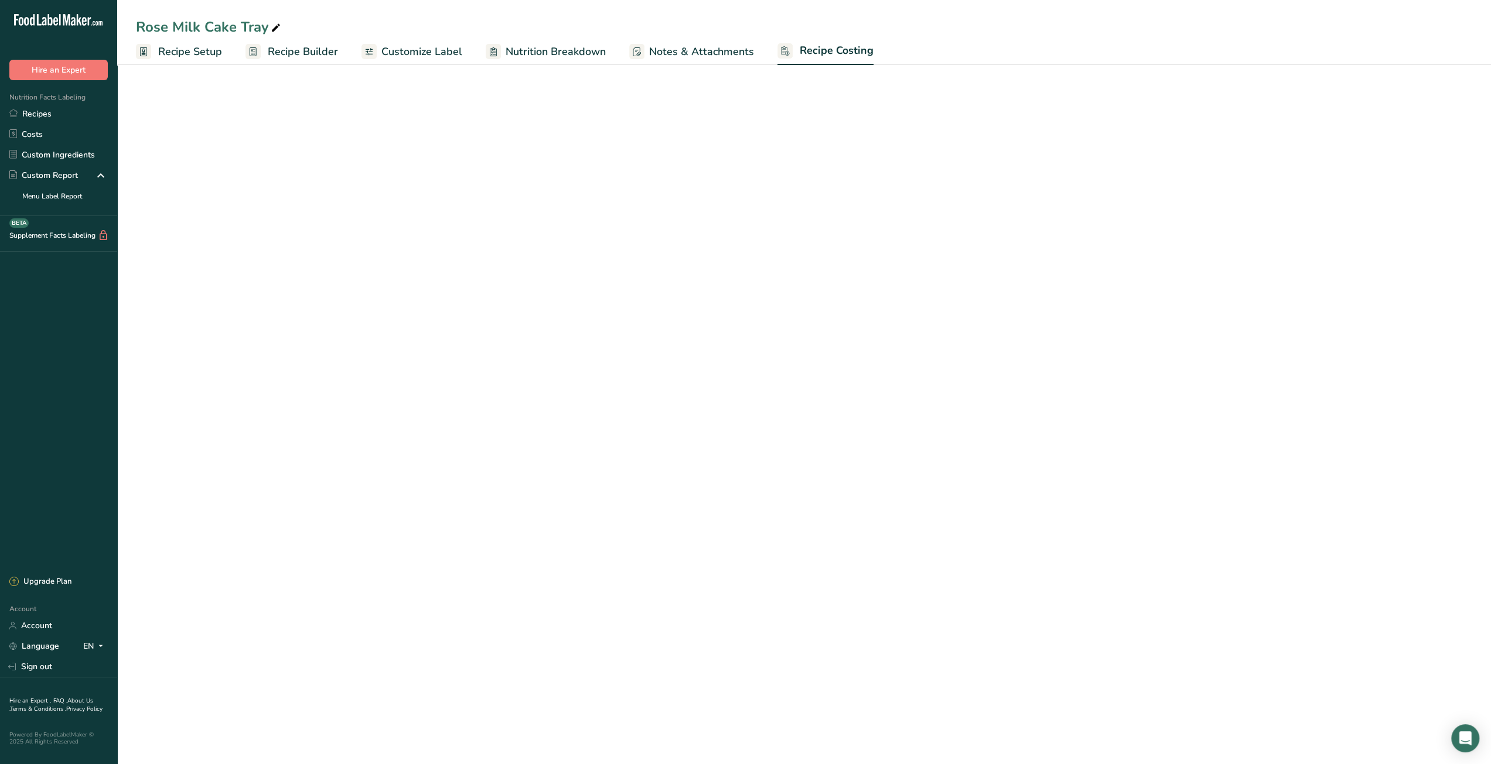
select select "12"
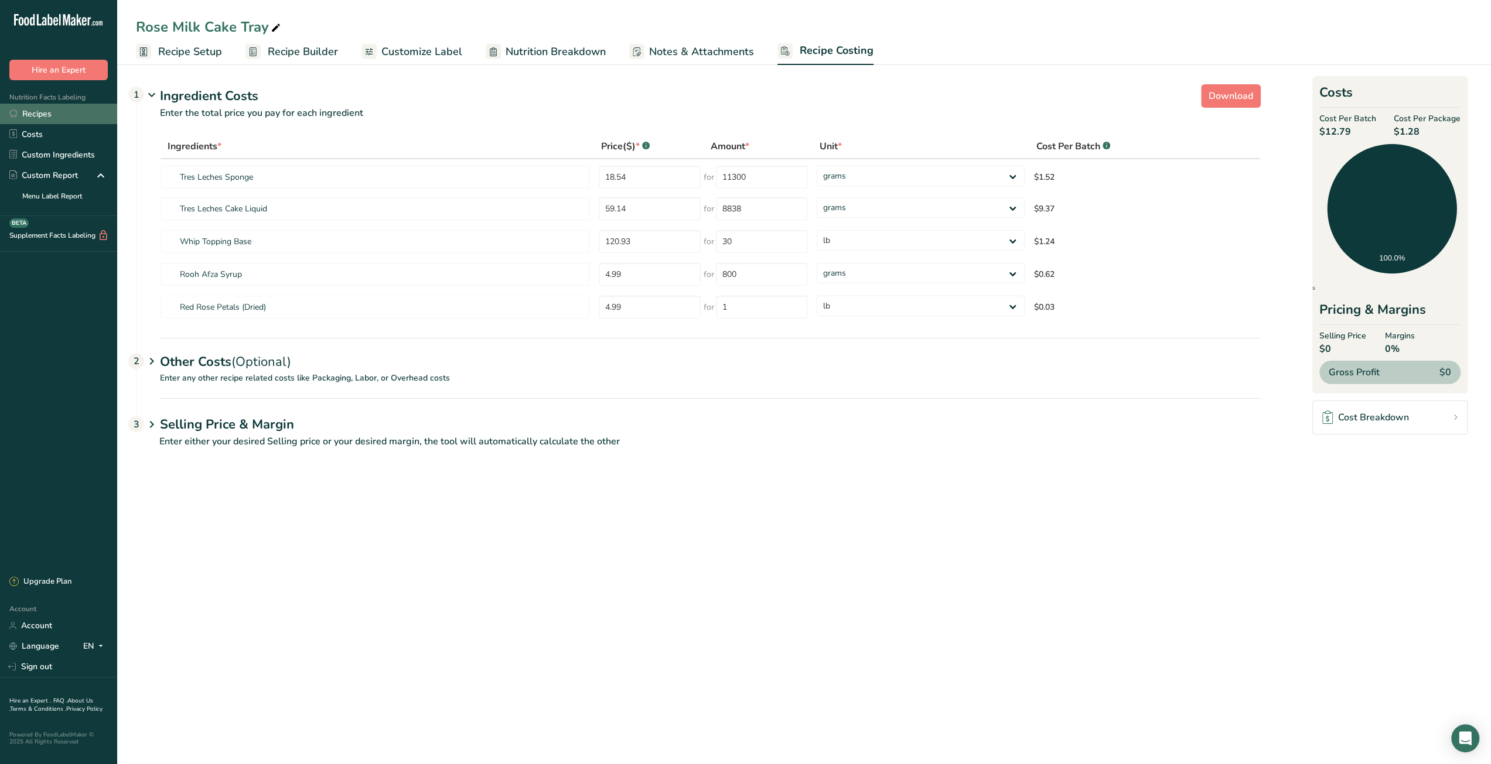
click at [68, 117] on link "Recipes" at bounding box center [58, 114] width 117 height 21
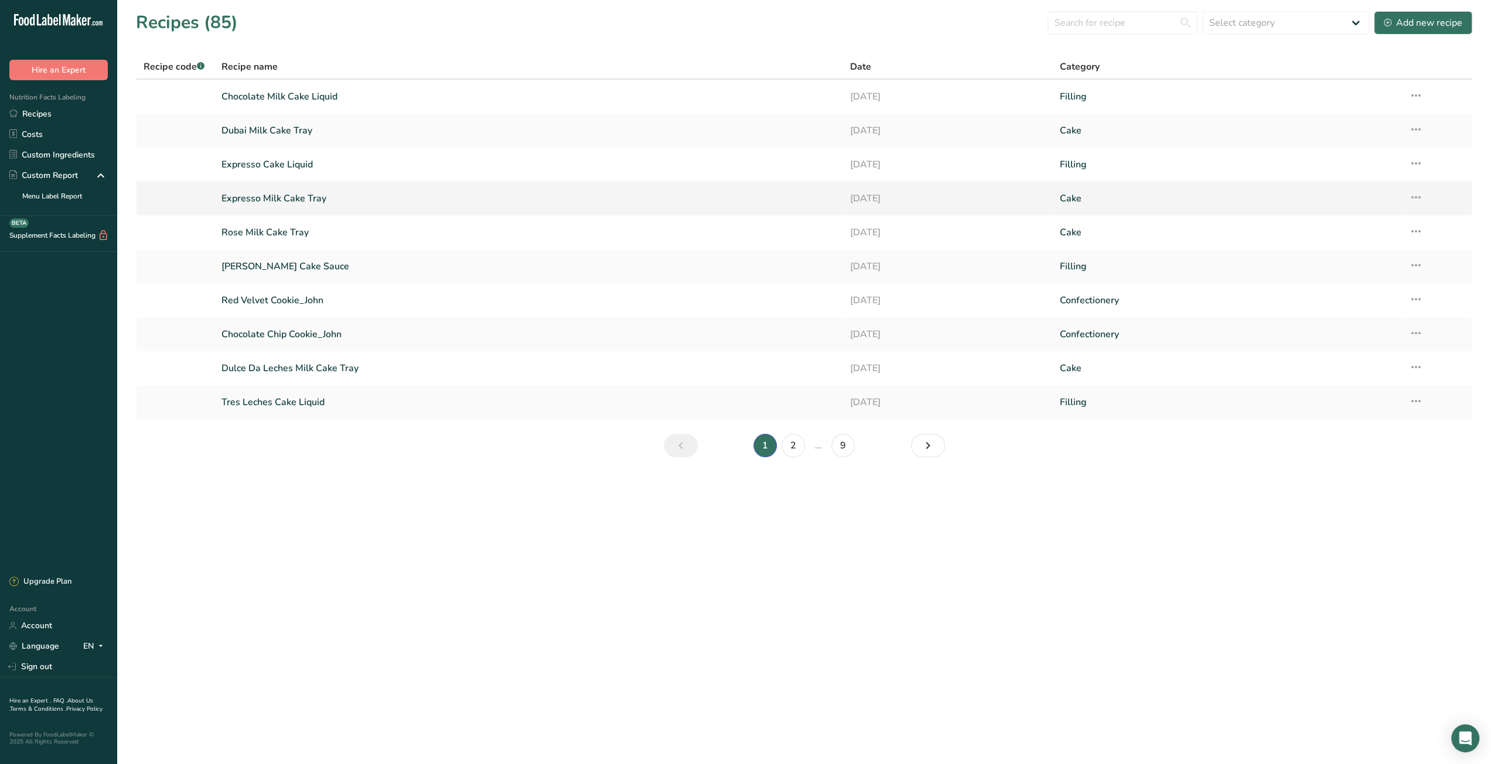
click at [299, 202] on link "Expresso Milk Cake Tray" at bounding box center [528, 198] width 614 height 25
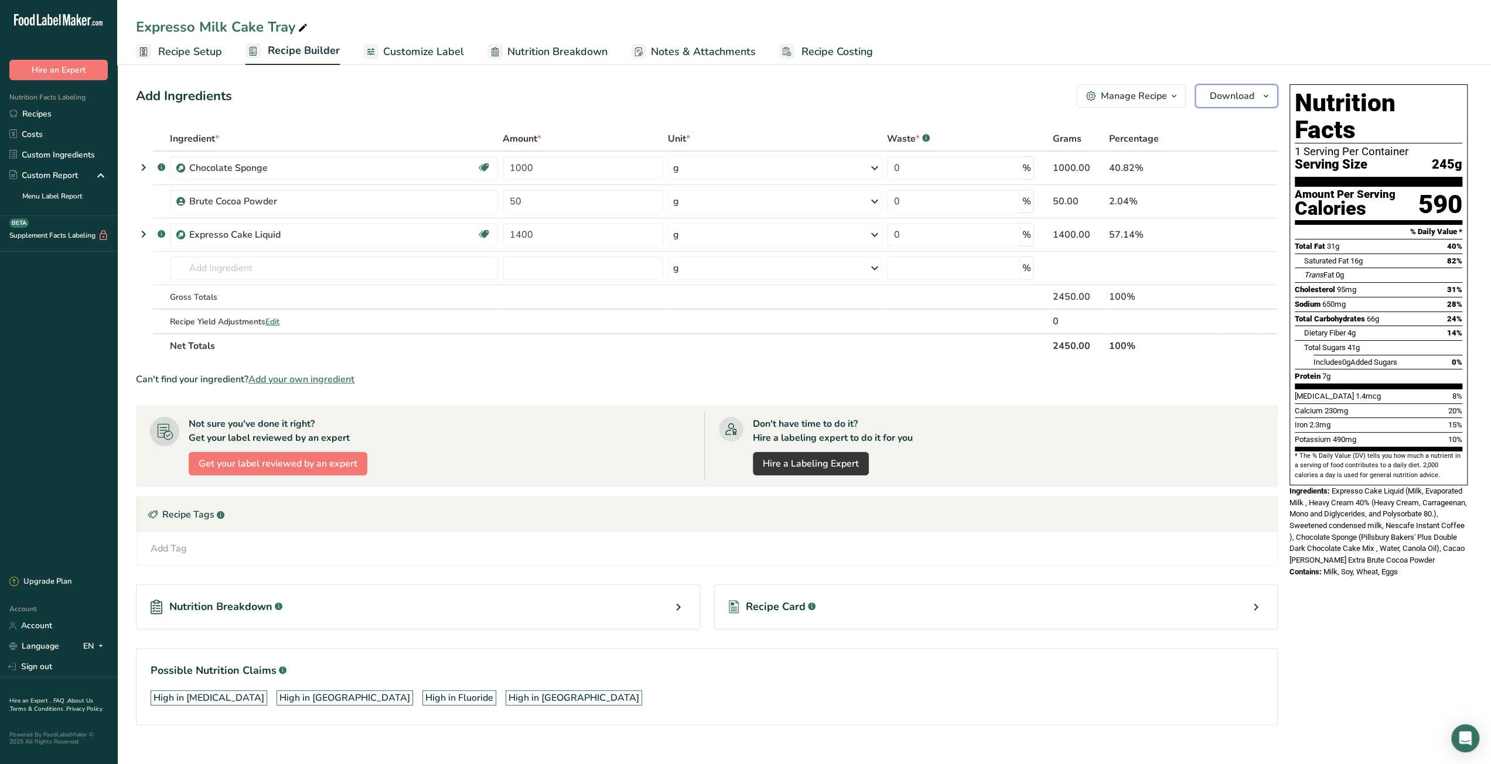
click at [1246, 98] on span "Download" at bounding box center [1232, 96] width 45 height 14
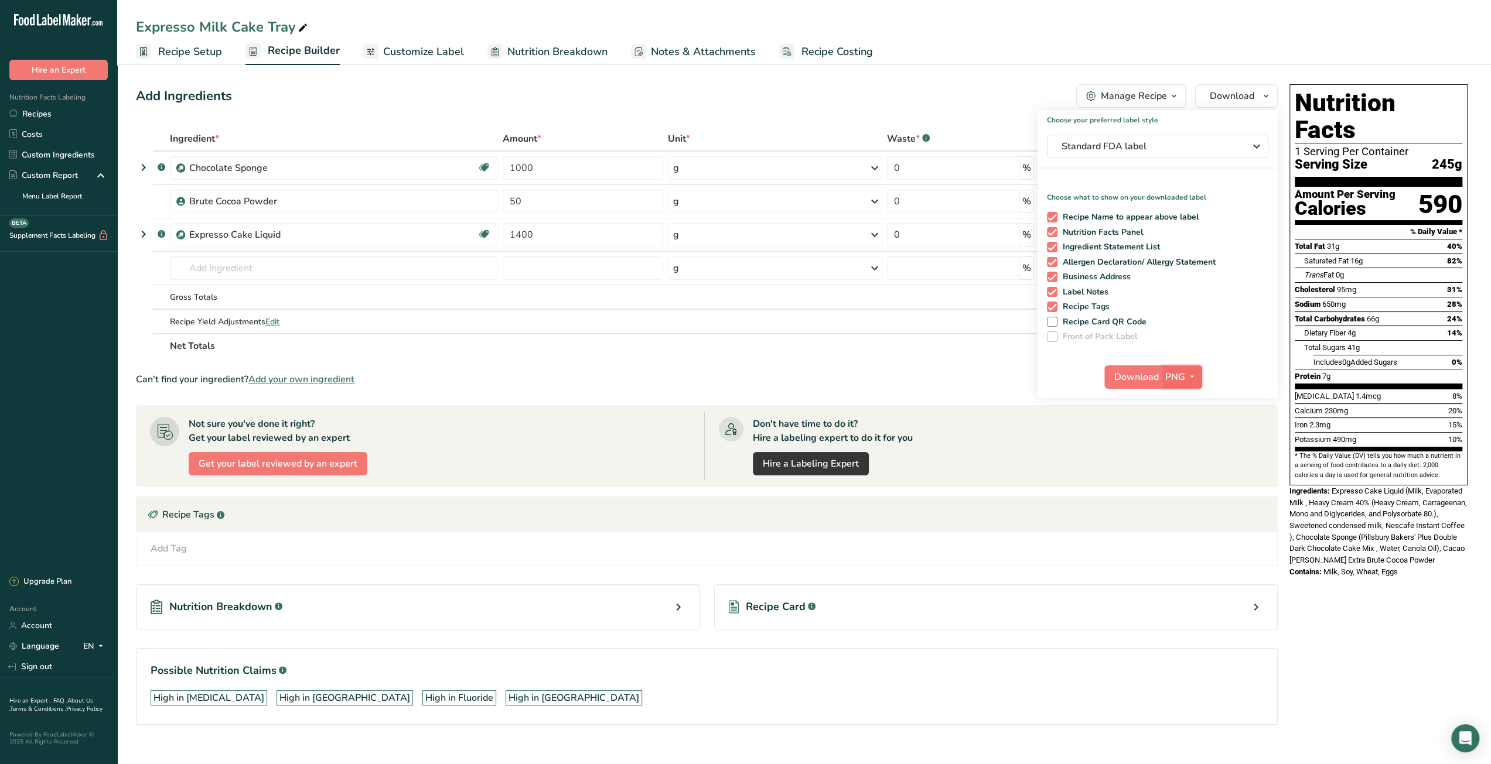
click at [1196, 380] on icon "button" at bounding box center [1191, 377] width 9 height 15
click at [1176, 459] on link "PDF" at bounding box center [1182, 458] width 37 height 19
click at [1142, 381] on span "Download" at bounding box center [1137, 377] width 45 height 14
click at [853, 58] on span "Recipe Costing" at bounding box center [836, 52] width 71 height 16
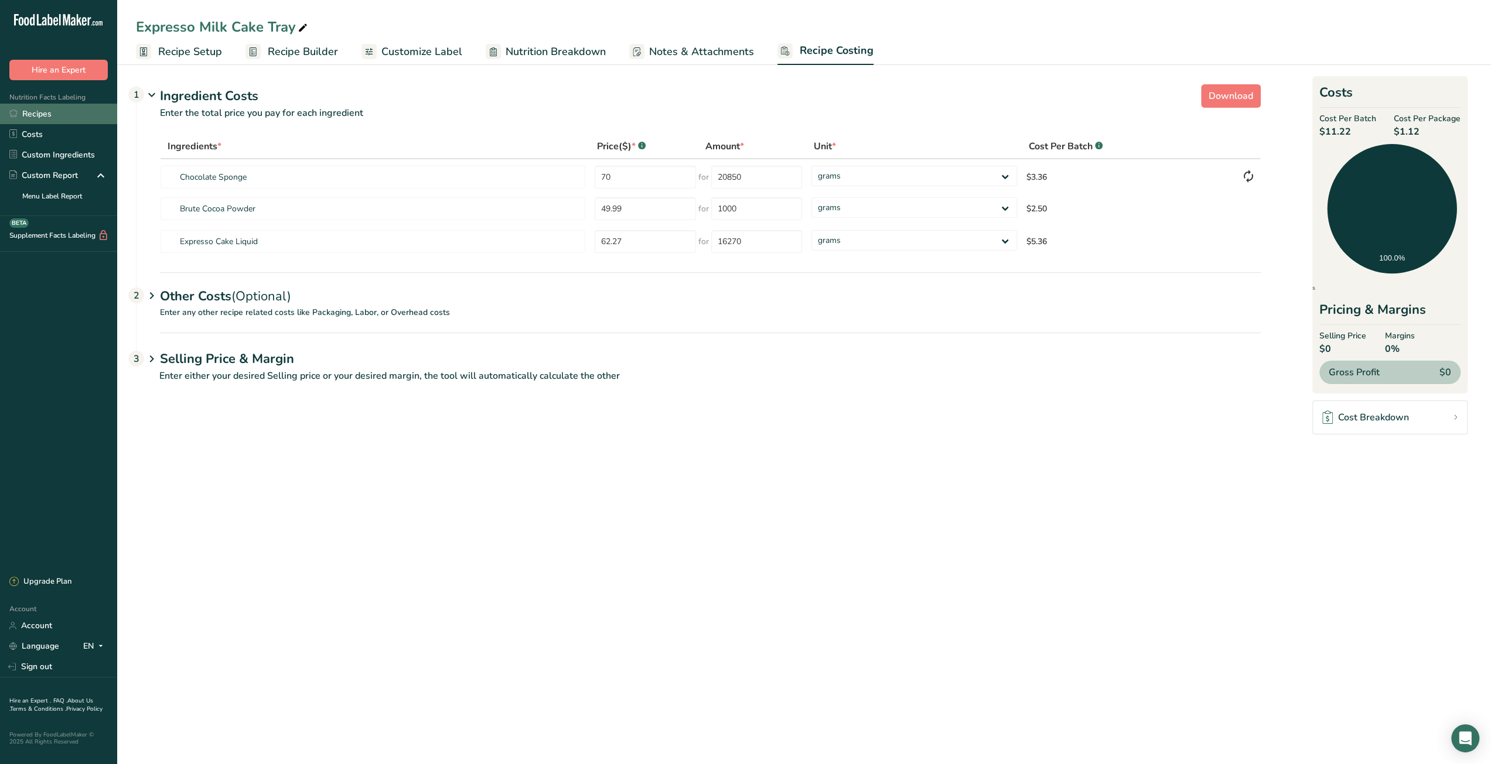
click at [28, 115] on link "Recipes" at bounding box center [58, 114] width 117 height 21
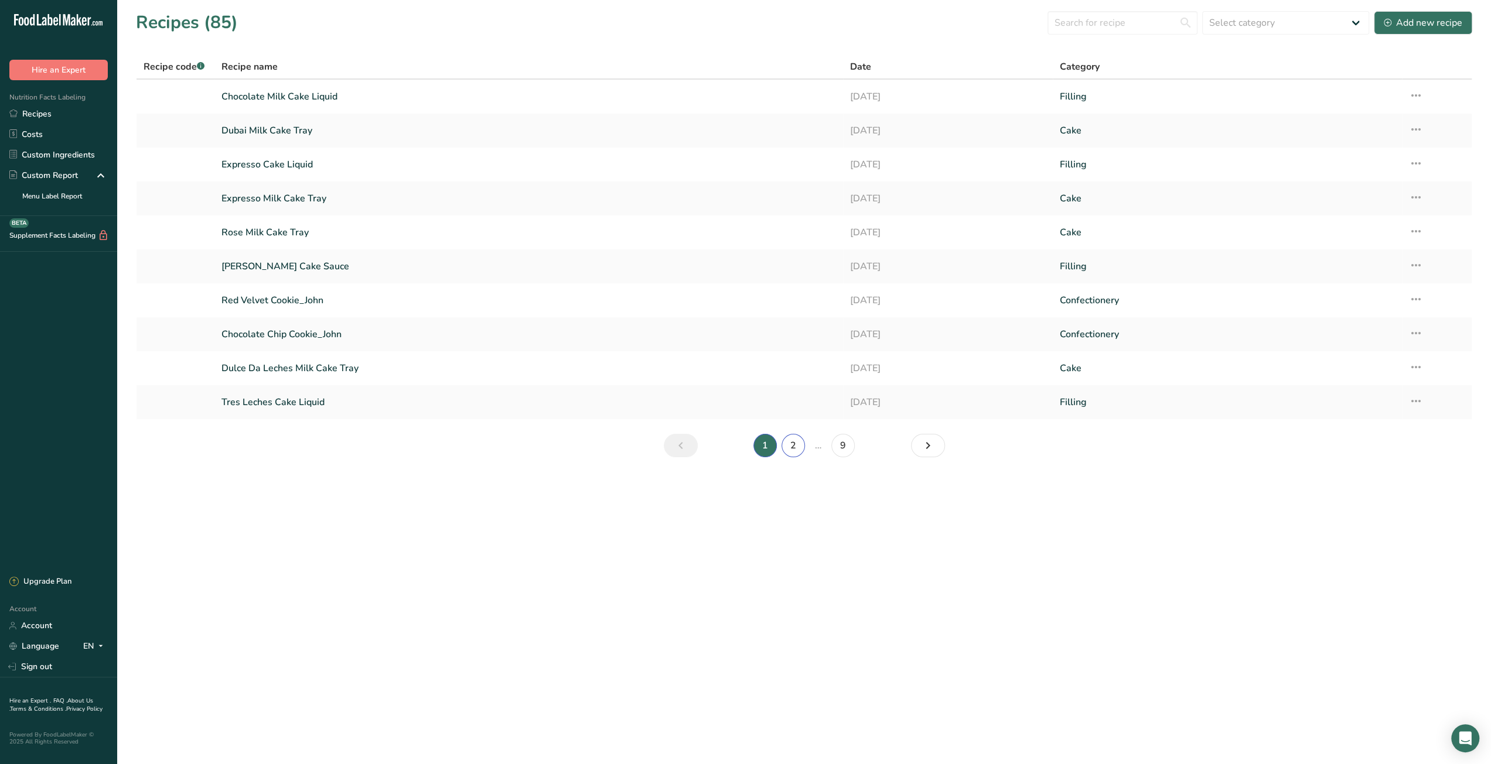
click at [793, 449] on link "2" at bounding box center [792, 445] width 23 height 23
click at [743, 448] on link "1" at bounding box center [750, 445] width 23 height 23
click at [320, 370] on link "Dulce Da Leches Milk Cake Tray" at bounding box center [528, 368] width 614 height 25
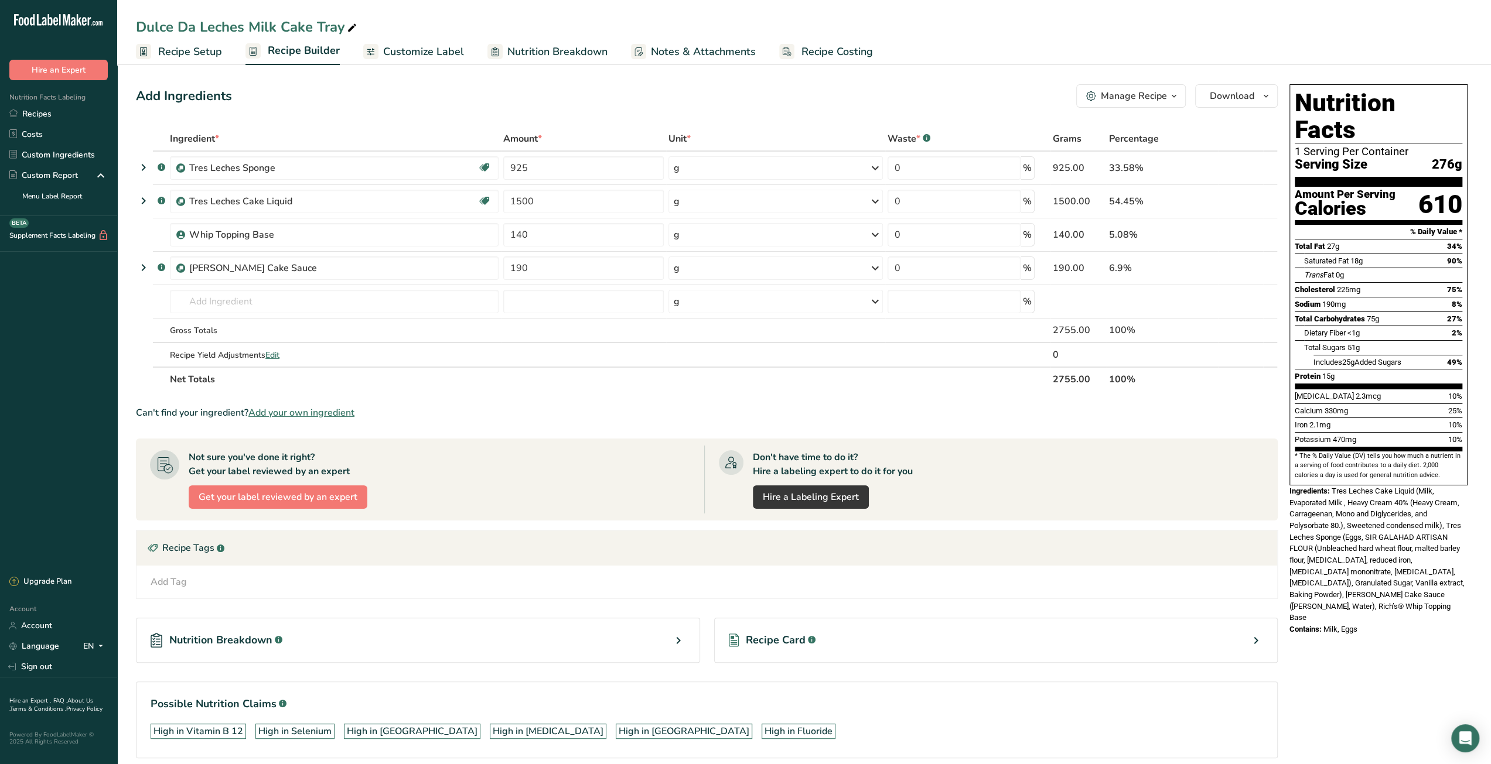
click at [817, 54] on span "Recipe Costing" at bounding box center [836, 52] width 71 height 16
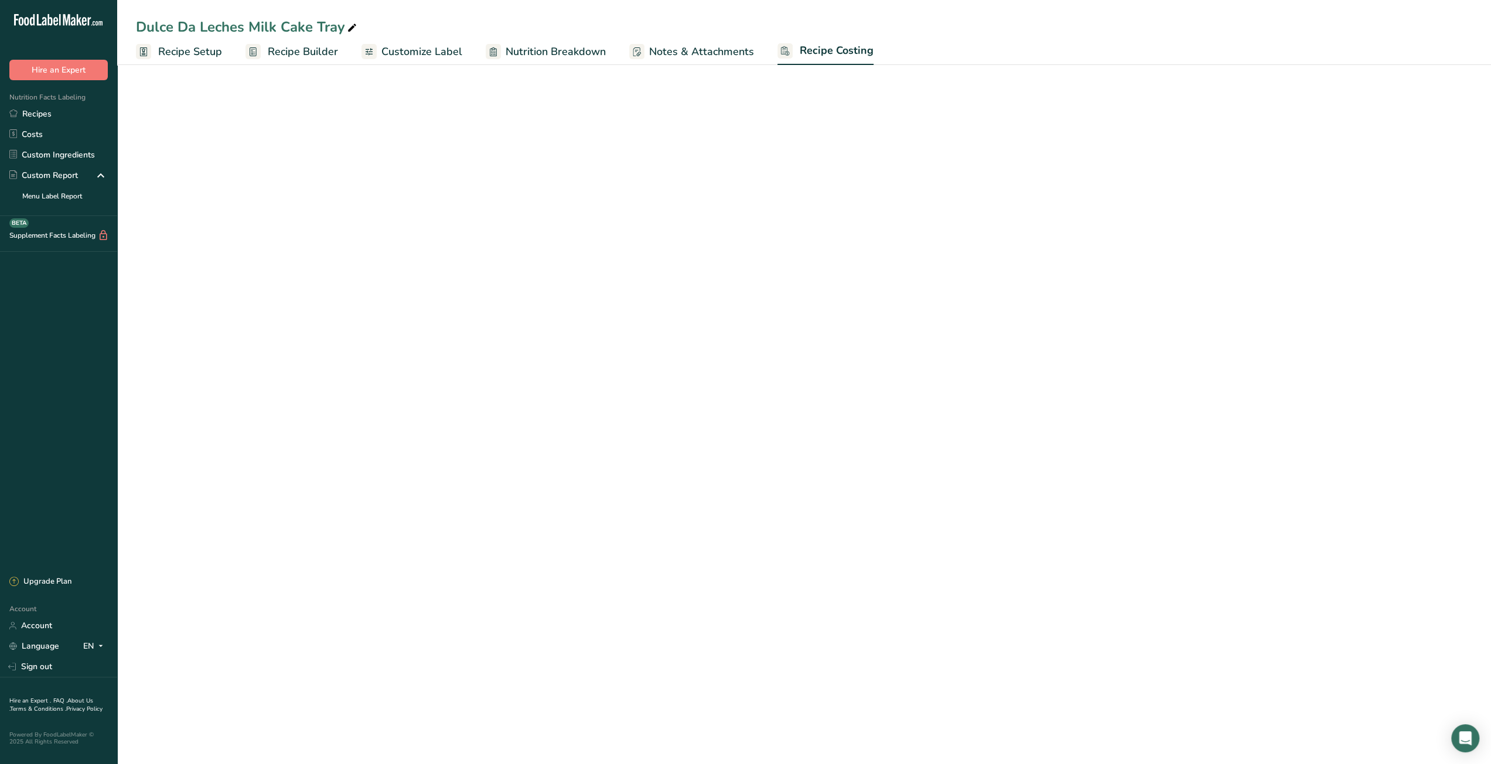
select select "12"
